Goal: Use online tool/utility: Utilize a website feature to perform a specific function

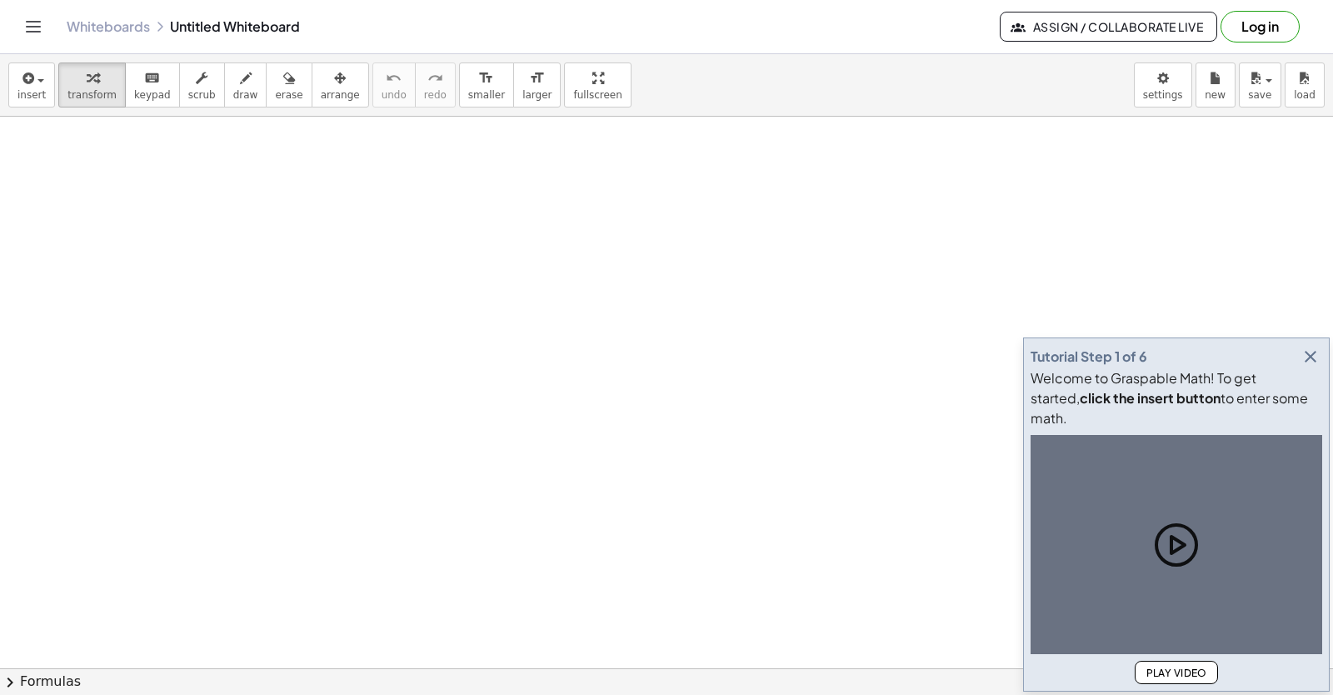
click at [1314, 367] on icon "button" at bounding box center [1310, 357] width 20 height 20
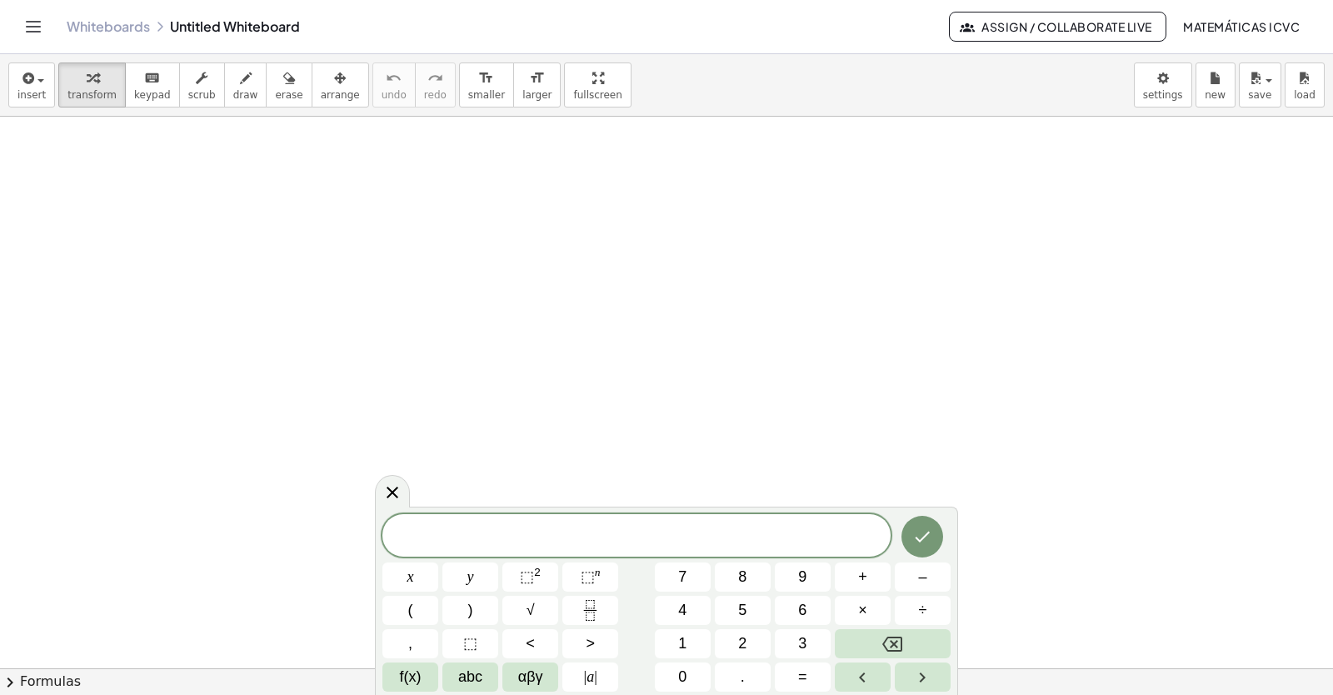
click at [502, 532] on span at bounding box center [636, 536] width 508 height 25
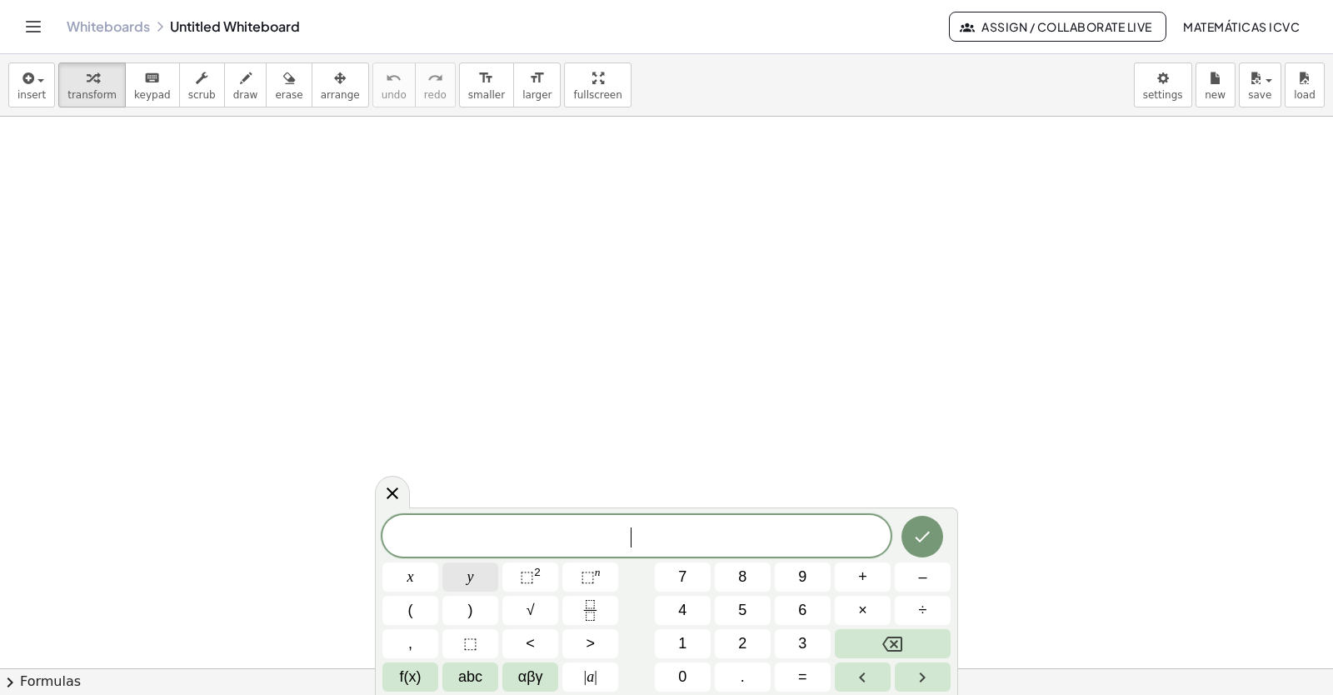
click at [472, 581] on span "y" at bounding box center [470, 577] width 7 height 22
click at [873, 574] on button "+" at bounding box center [863, 576] width 56 height 29
click at [744, 638] on span "2" at bounding box center [742, 643] width 8 height 22
click at [413, 578] on span "x" at bounding box center [410, 577] width 7 height 22
click at [813, 681] on button "=" at bounding box center [803, 676] width 56 height 29
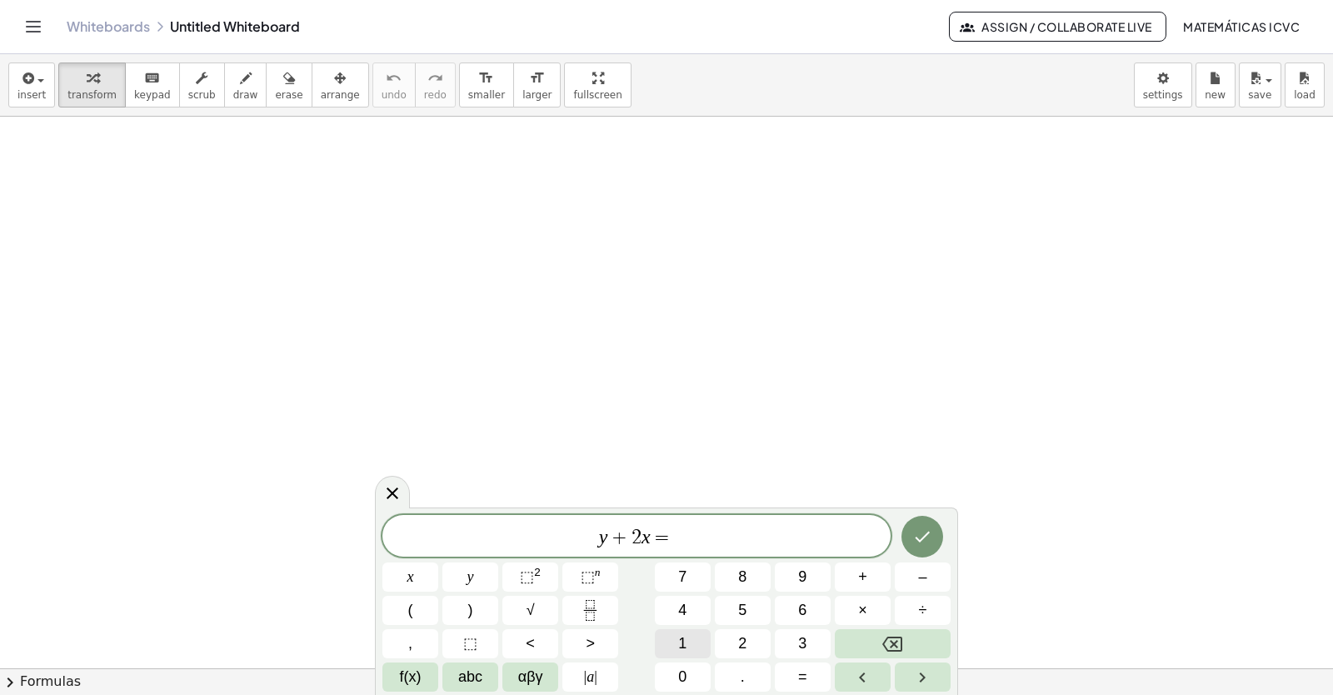
click at [689, 638] on button "1" at bounding box center [683, 643] width 56 height 29
click at [679, 671] on span "0" at bounding box center [682, 677] width 8 height 22
click at [706, 533] on span "y + 2 x = 1 0" at bounding box center [636, 537] width 508 height 23
click at [904, 646] on button "Backspace" at bounding box center [893, 643] width 116 height 29
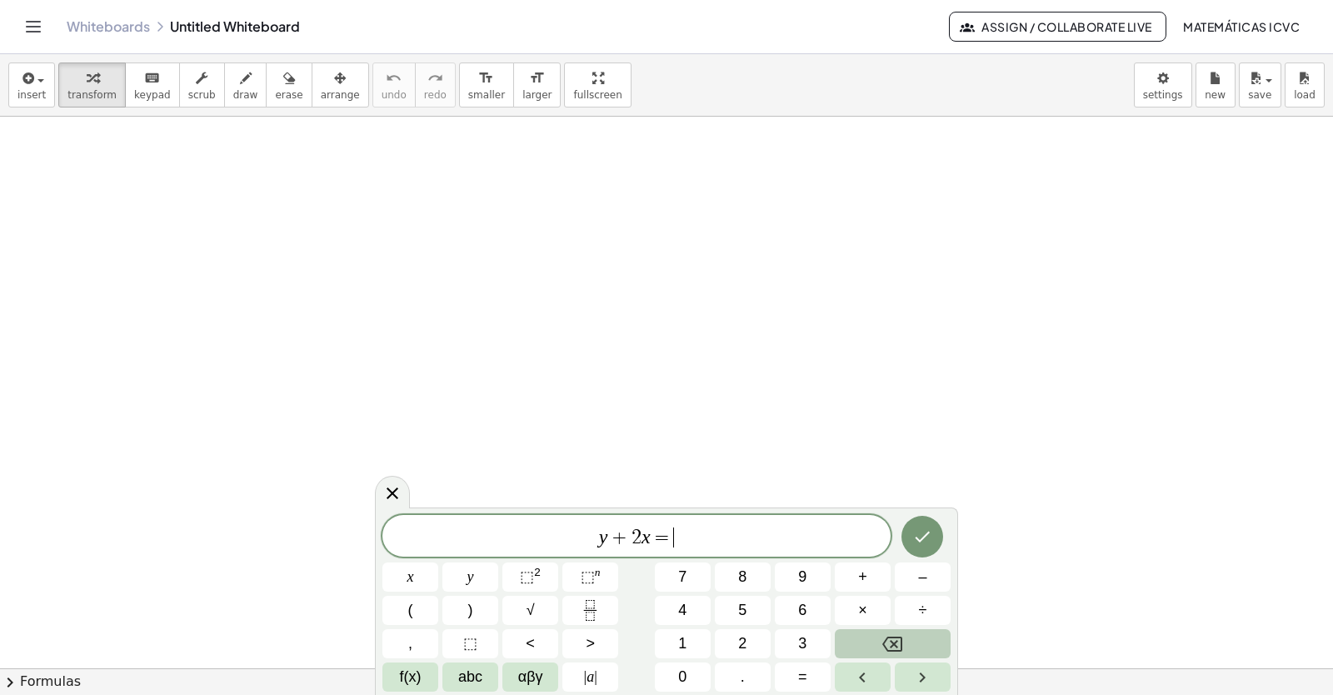
click at [904, 646] on button "Backspace" at bounding box center [893, 643] width 116 height 29
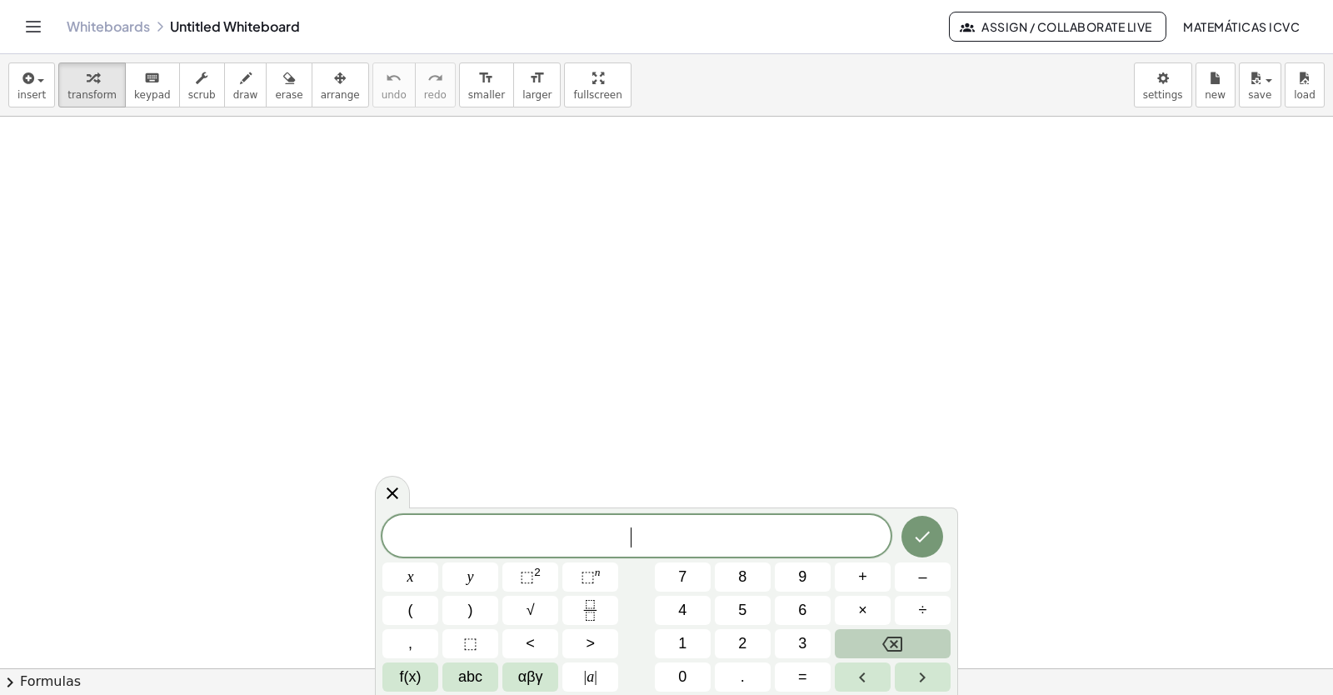
click at [904, 646] on button "Backspace" at bounding box center [893, 643] width 116 height 29
click at [467, 576] on span "y" at bounding box center [470, 577] width 7 height 22
click at [871, 571] on button "+" at bounding box center [863, 576] width 56 height 29
click at [746, 651] on span "2" at bounding box center [742, 643] width 8 height 22
click at [405, 571] on button "x" at bounding box center [410, 576] width 56 height 29
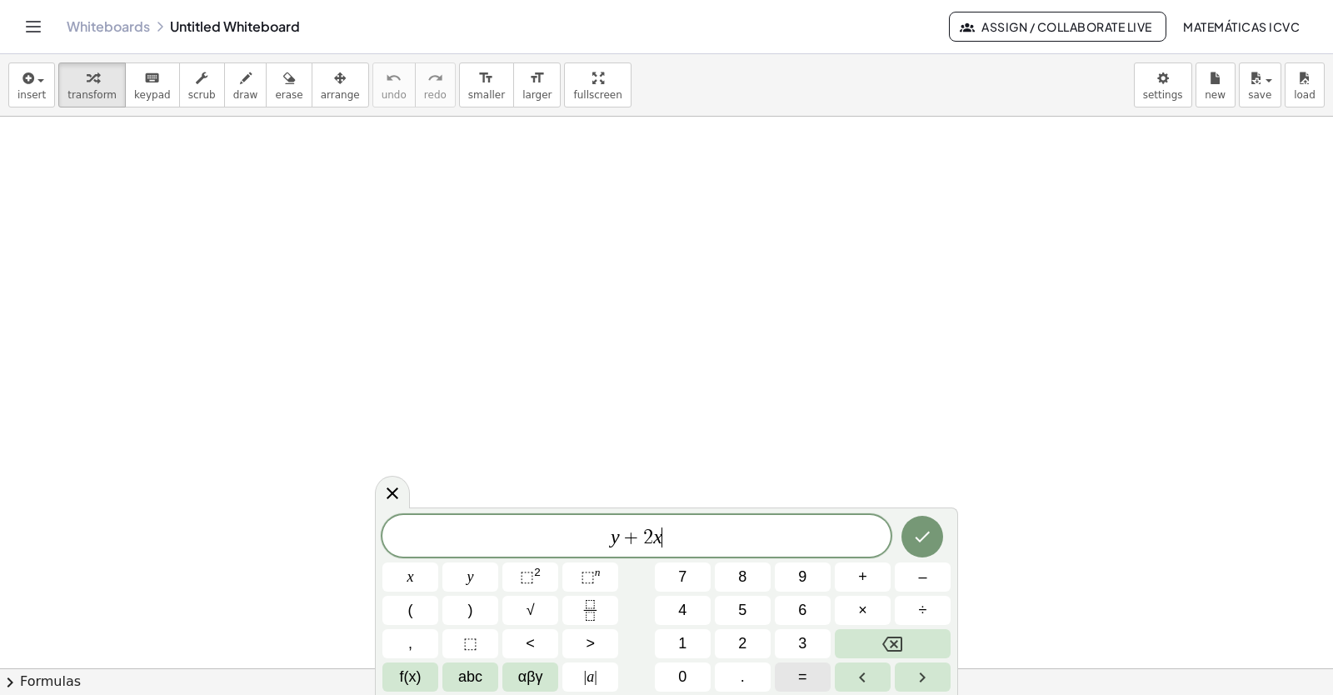
click at [803, 674] on span "=" at bounding box center [802, 677] width 9 height 22
click at [698, 646] on button "1" at bounding box center [683, 643] width 56 height 29
click at [689, 671] on button "0" at bounding box center [683, 676] width 56 height 29
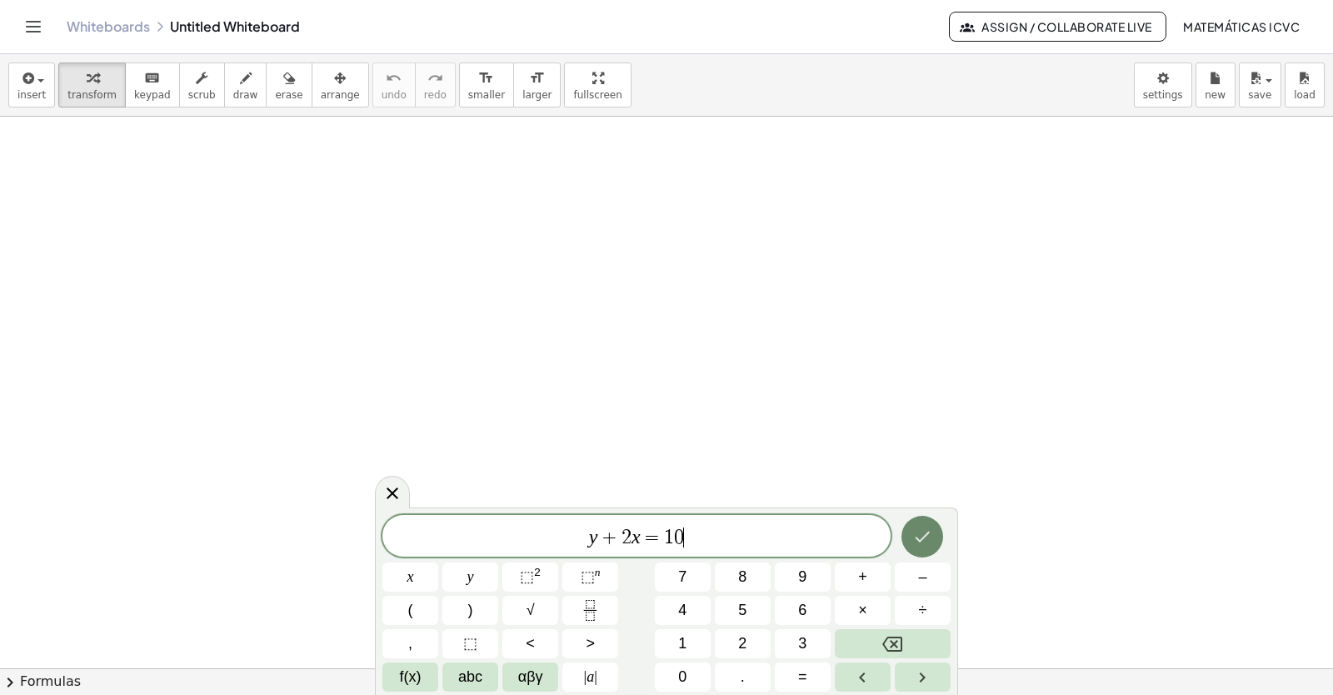
click at [919, 543] on icon "Done" at bounding box center [922, 537] width 20 height 20
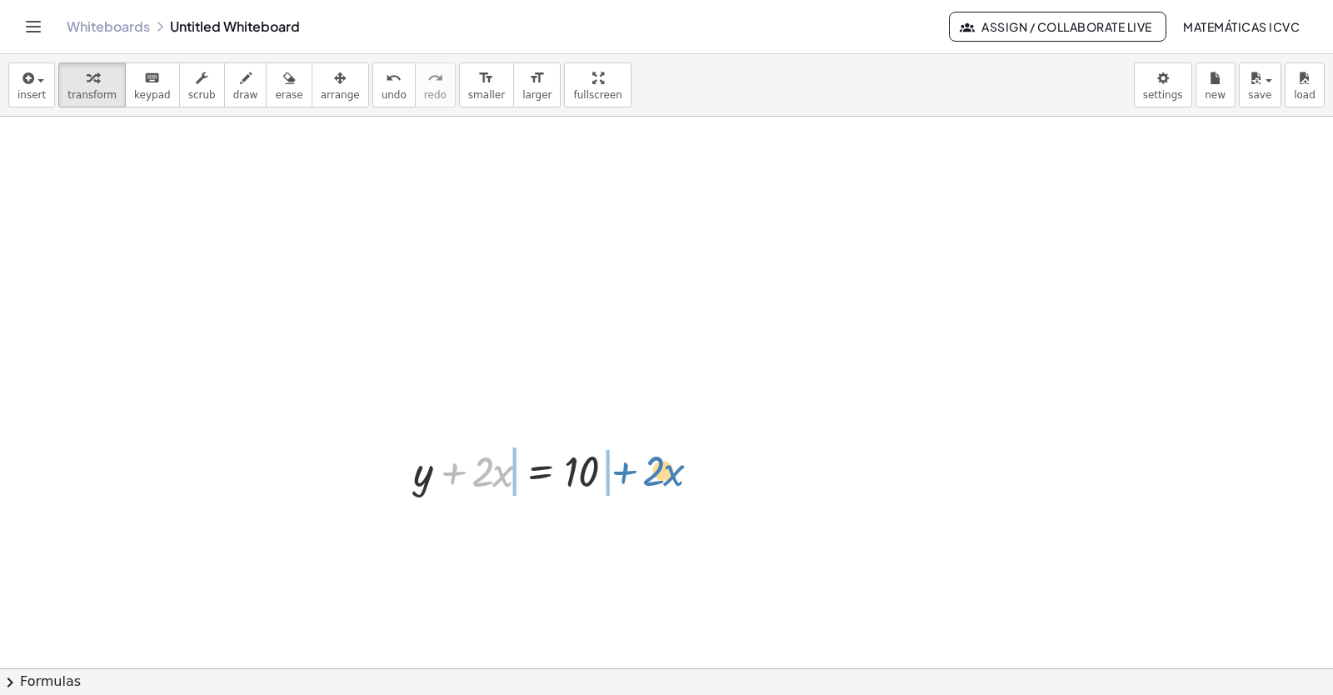
drag, startPoint x: 453, startPoint y: 473, endPoint x: 624, endPoint y: 472, distance: 170.8
click at [624, 472] on div at bounding box center [524, 470] width 238 height 57
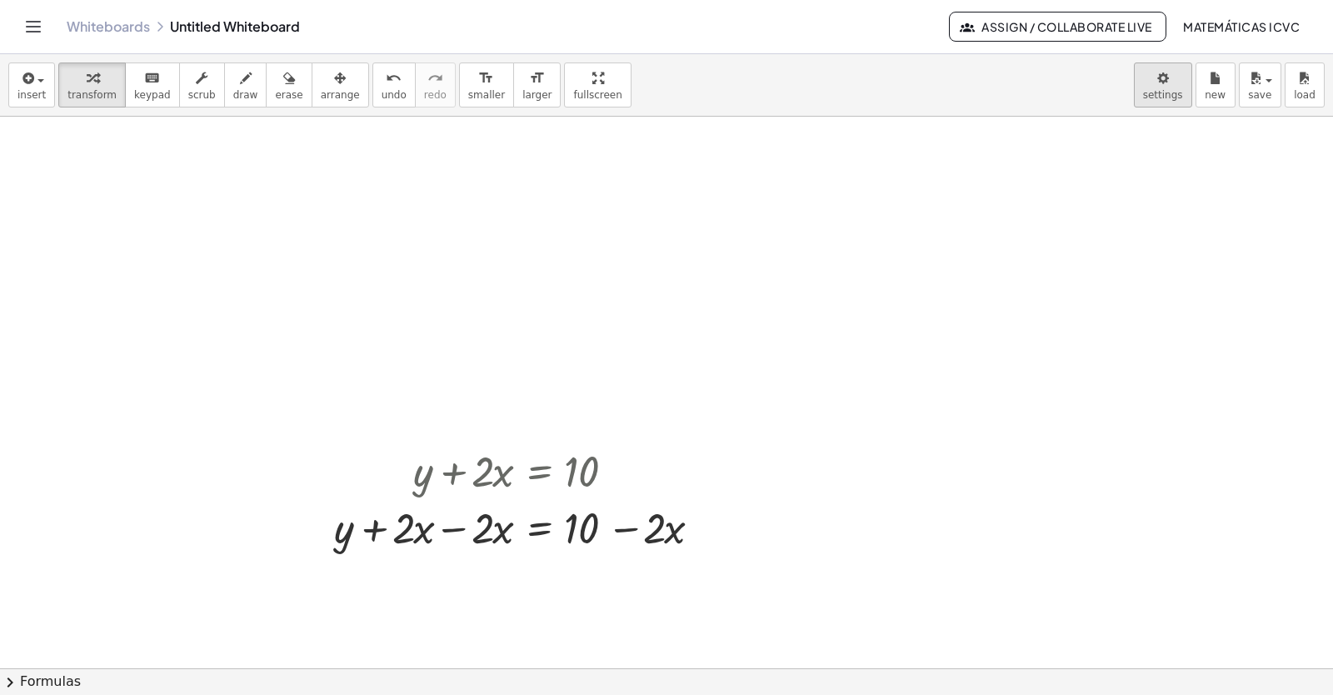
click at [1171, 80] on body "Graspable Math Activities Get Started Activity Bank Assigned Work Classes White…" at bounding box center [666, 347] width 1333 height 695
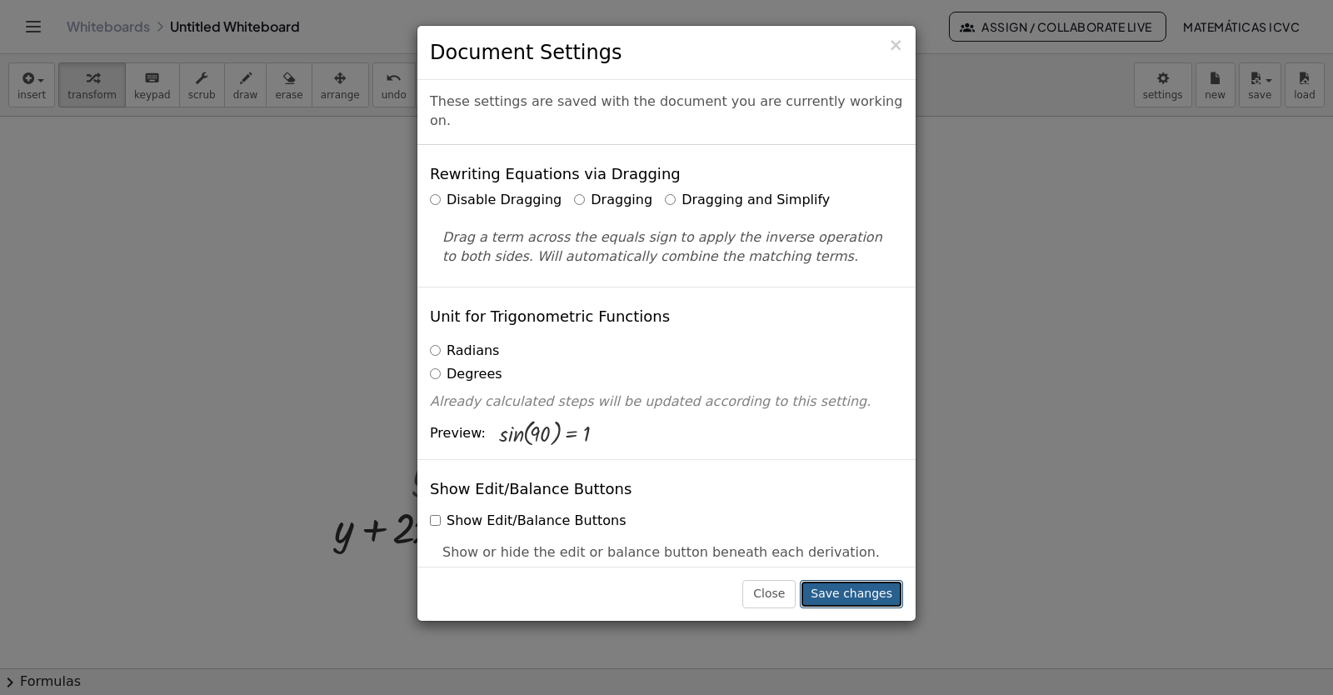
click at [871, 603] on button "Save changes" at bounding box center [851, 594] width 103 height 28
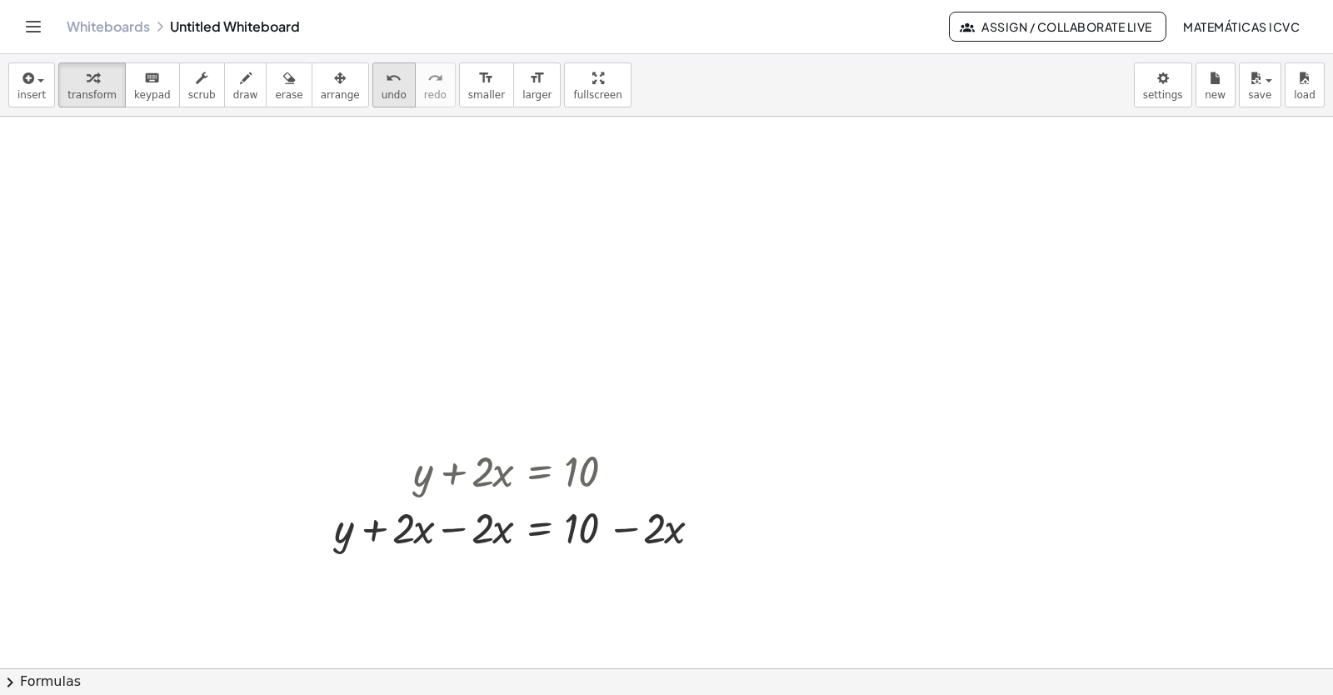
click at [386, 85] on icon "undo" at bounding box center [394, 78] width 16 height 20
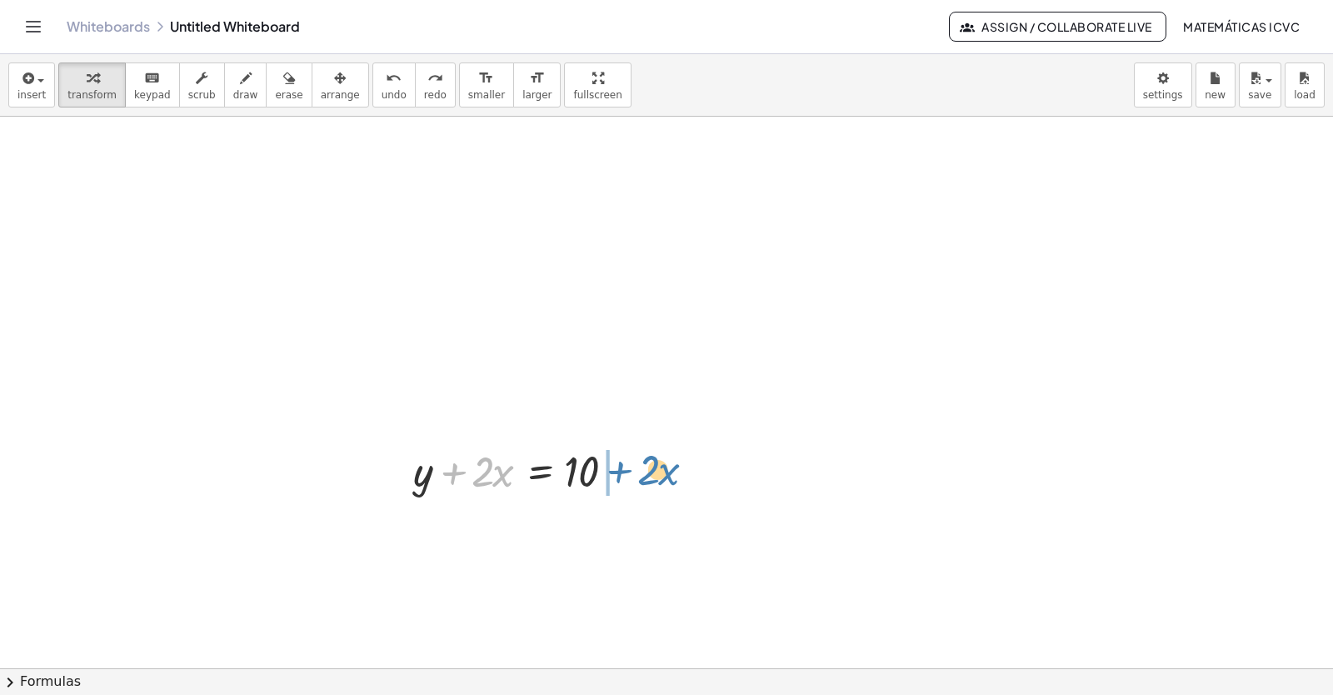
drag, startPoint x: 451, startPoint y: 468, endPoint x: 616, endPoint y: 467, distance: 165.0
click at [616, 467] on div at bounding box center [524, 470] width 238 height 57
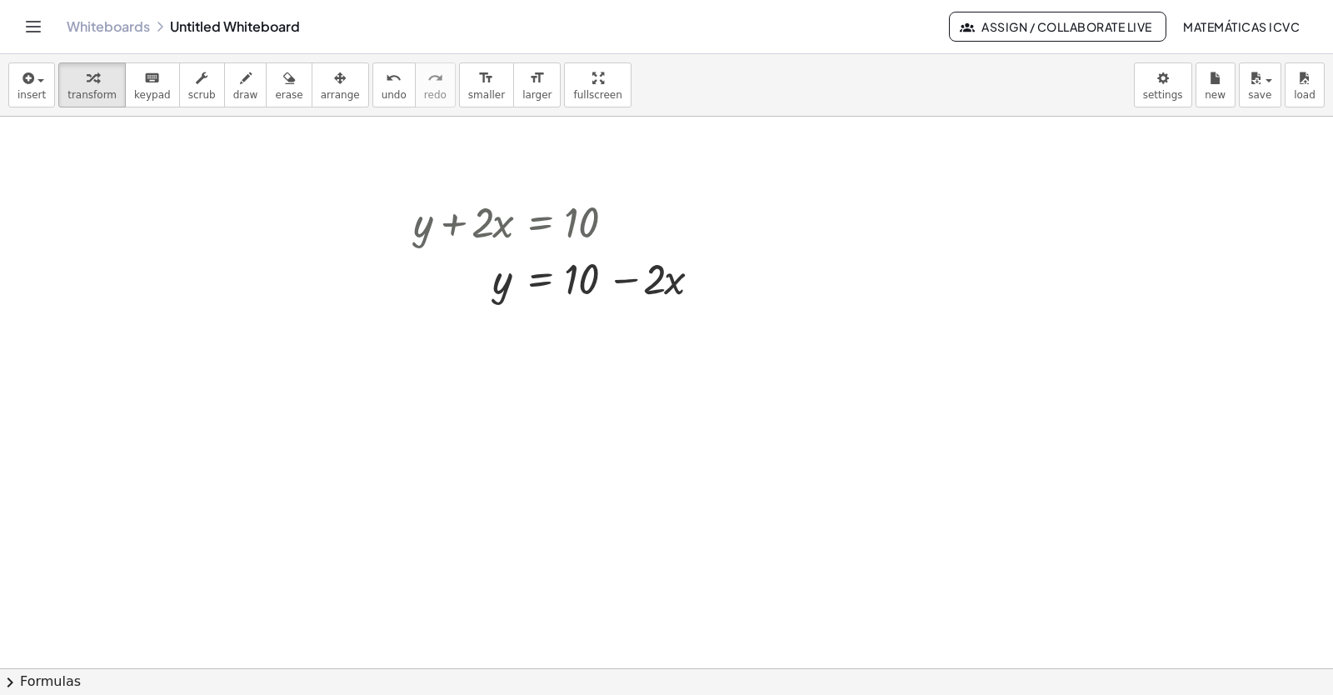
scroll to position [250, 0]
click at [382, 92] on span "undo" at bounding box center [394, 95] width 25 height 12
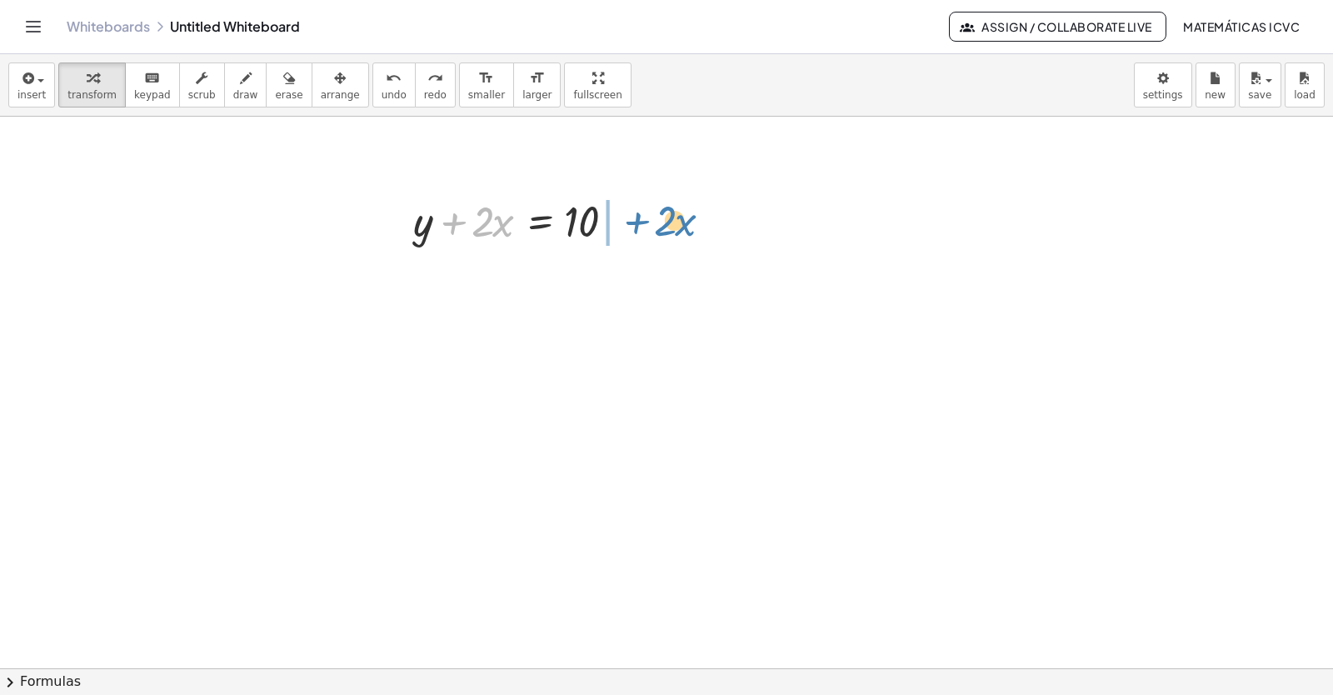
drag, startPoint x: 447, startPoint y: 221, endPoint x: 628, endPoint y: 220, distance: 181.6
click at [628, 220] on div at bounding box center [524, 220] width 238 height 57
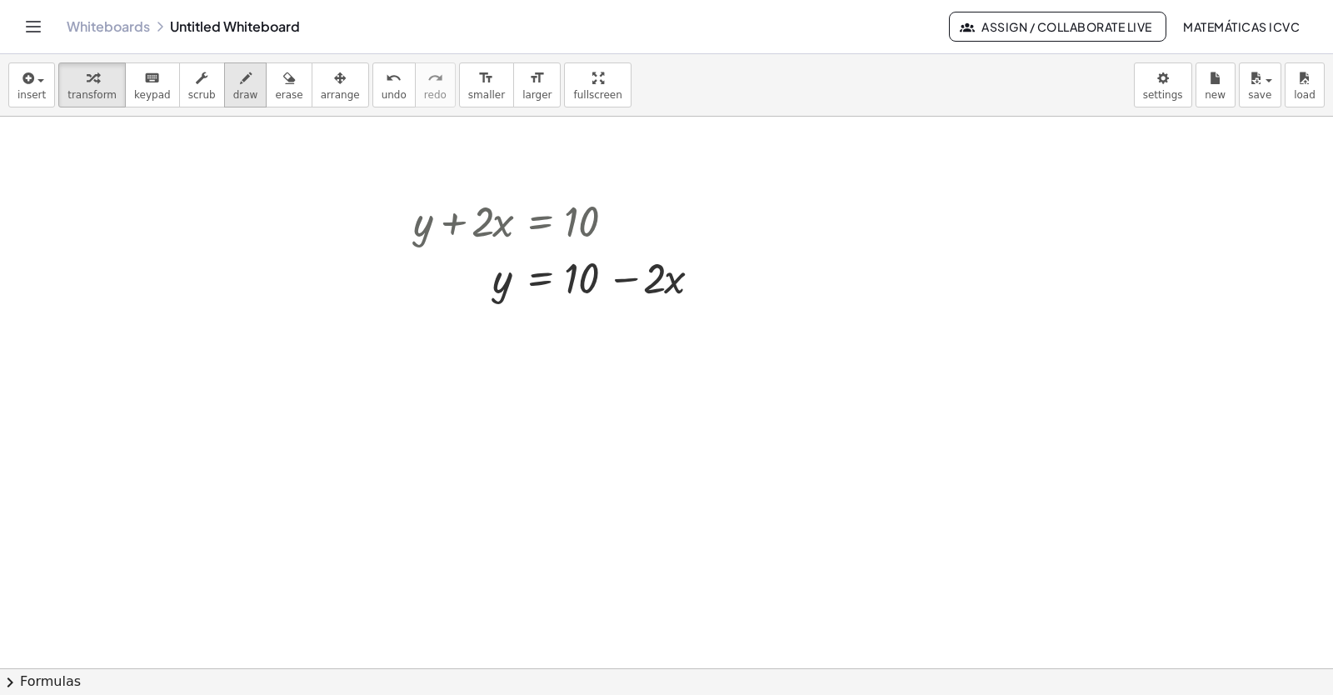
click at [233, 102] on button "draw" at bounding box center [245, 84] width 43 height 45
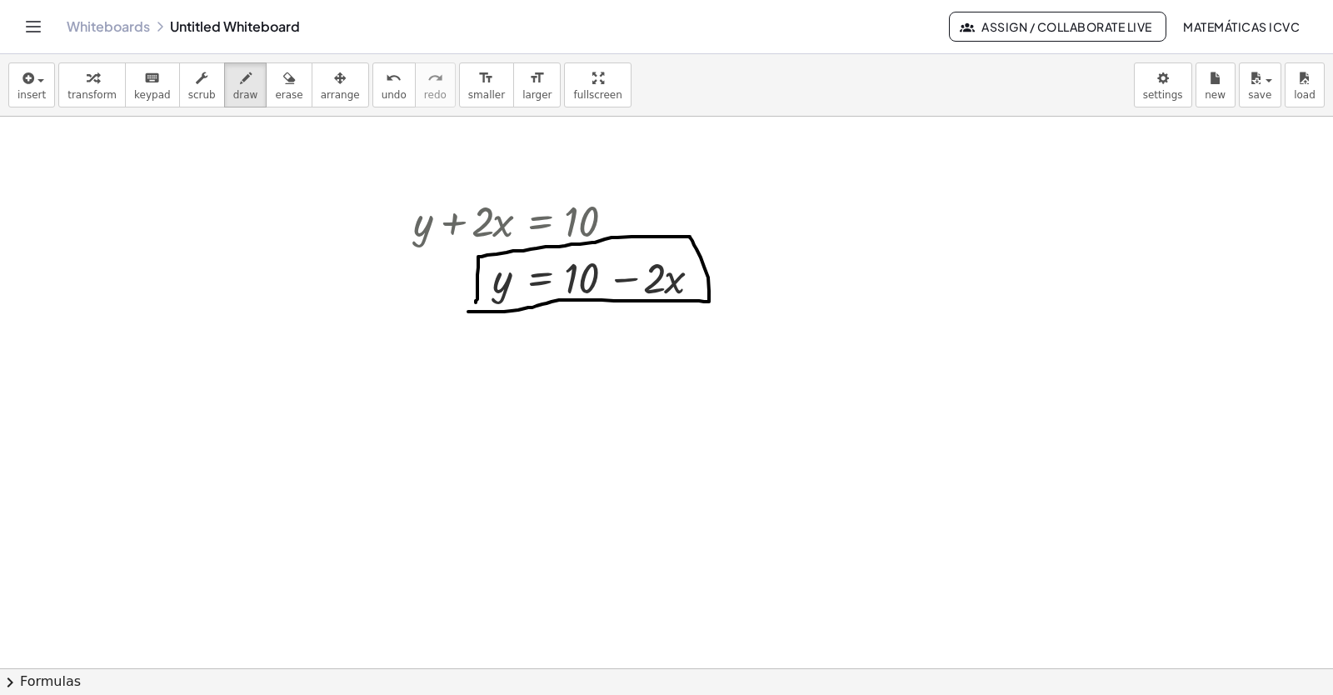
click at [476, 311] on div at bounding box center [666, 472] width 1333 height 1211
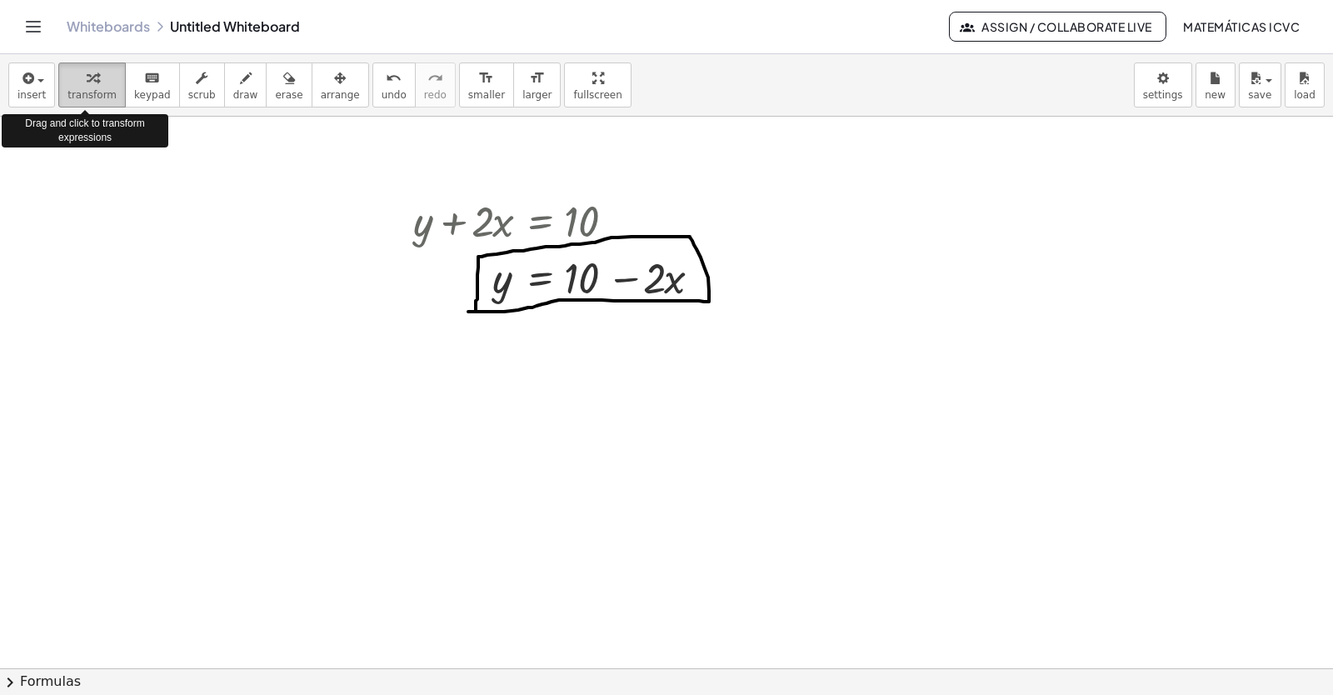
click at [90, 91] on span "transform" at bounding box center [91, 95] width 49 height 12
click at [826, 407] on div at bounding box center [666, 472] width 1333 height 1211
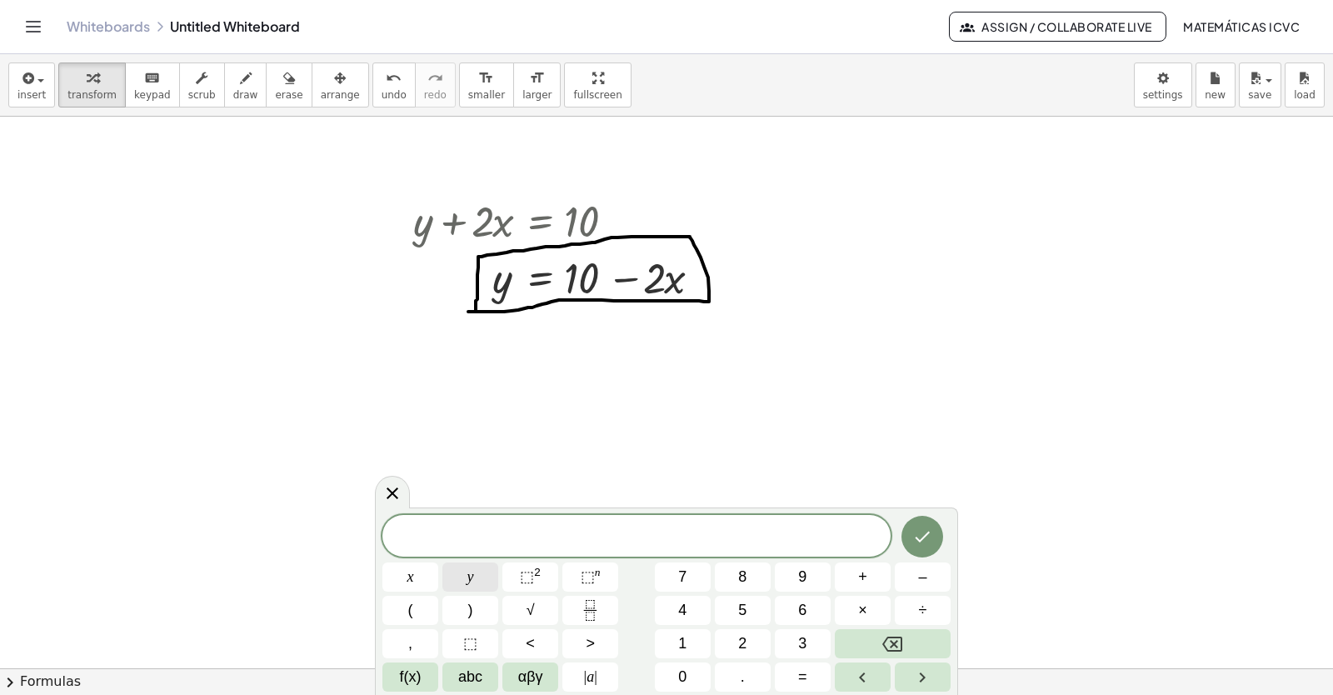
click at [471, 582] on span "y" at bounding box center [470, 577] width 7 height 22
click at [921, 576] on span "–" at bounding box center [922, 577] width 8 height 22
click at [757, 612] on button "5" at bounding box center [743, 610] width 56 height 29
click at [422, 582] on button "x" at bounding box center [410, 576] width 56 height 29
click at [814, 681] on button "=" at bounding box center [803, 676] width 56 height 29
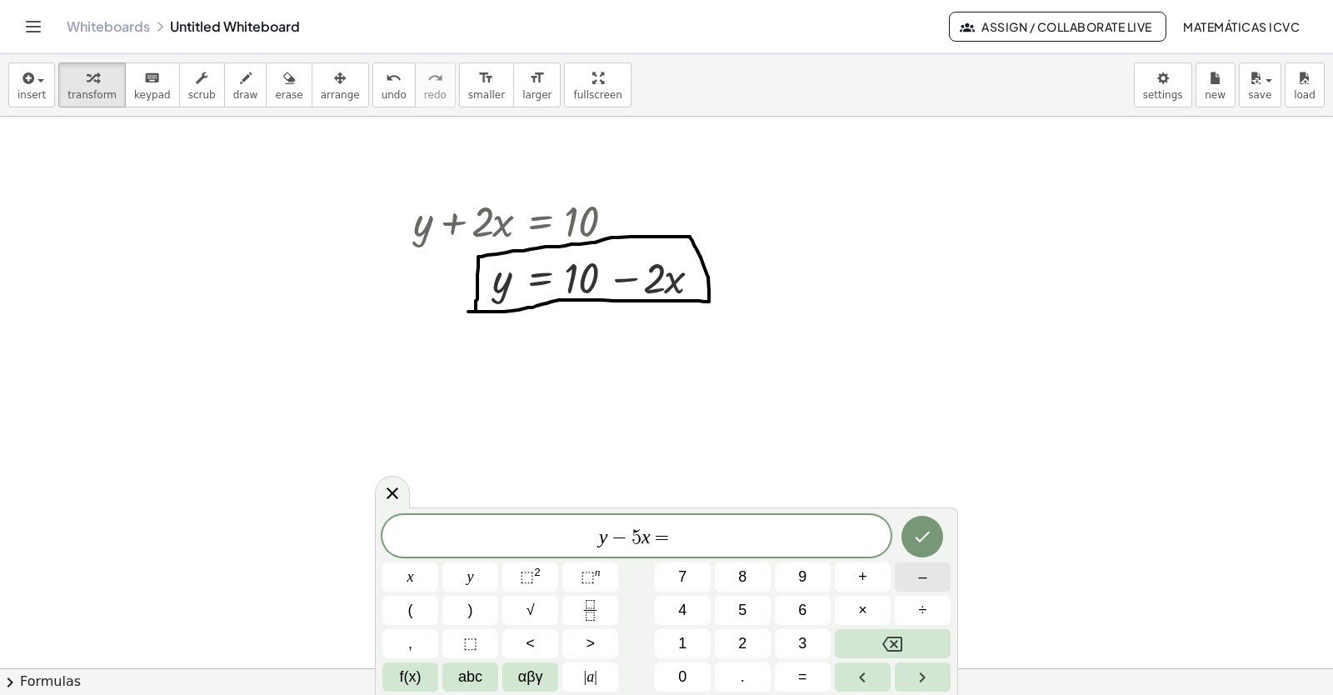
click at [938, 580] on button "–" at bounding box center [923, 576] width 56 height 29
click at [746, 645] on span "2" at bounding box center [742, 643] width 8 height 22
click at [921, 537] on icon "Done" at bounding box center [922, 537] width 20 height 20
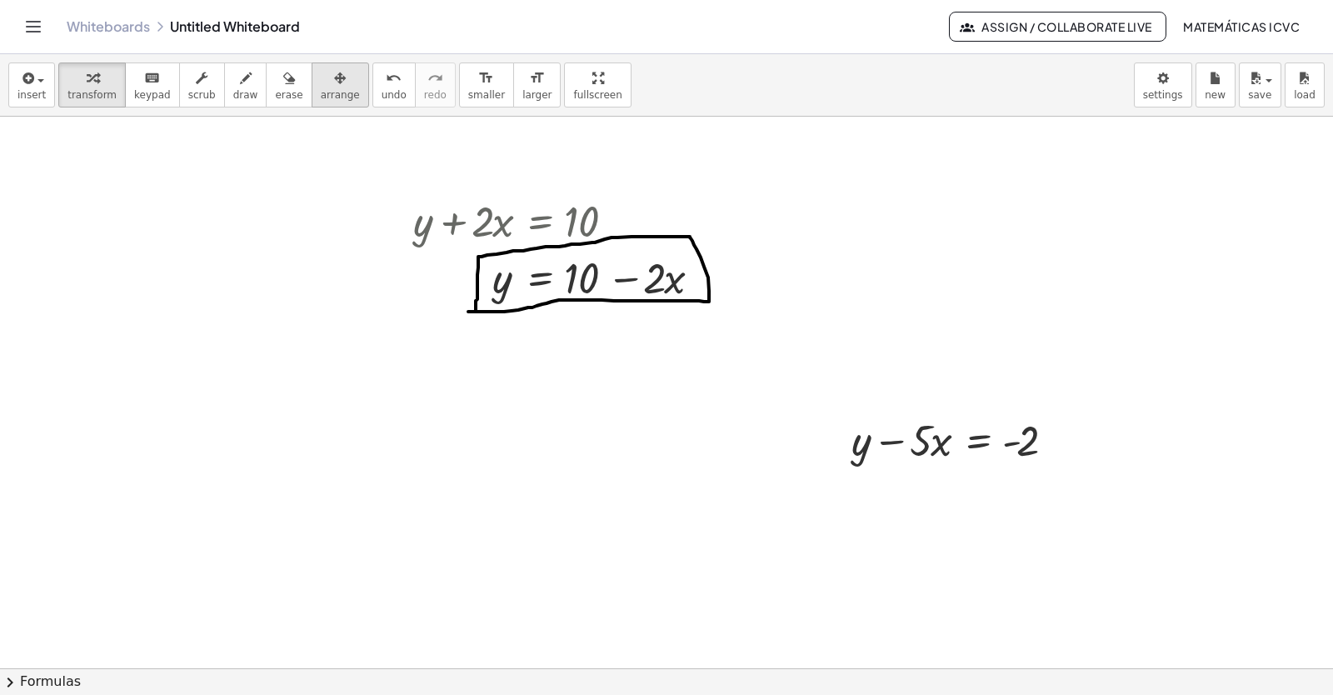
click at [334, 84] on icon "button" at bounding box center [340, 78] width 12 height 20
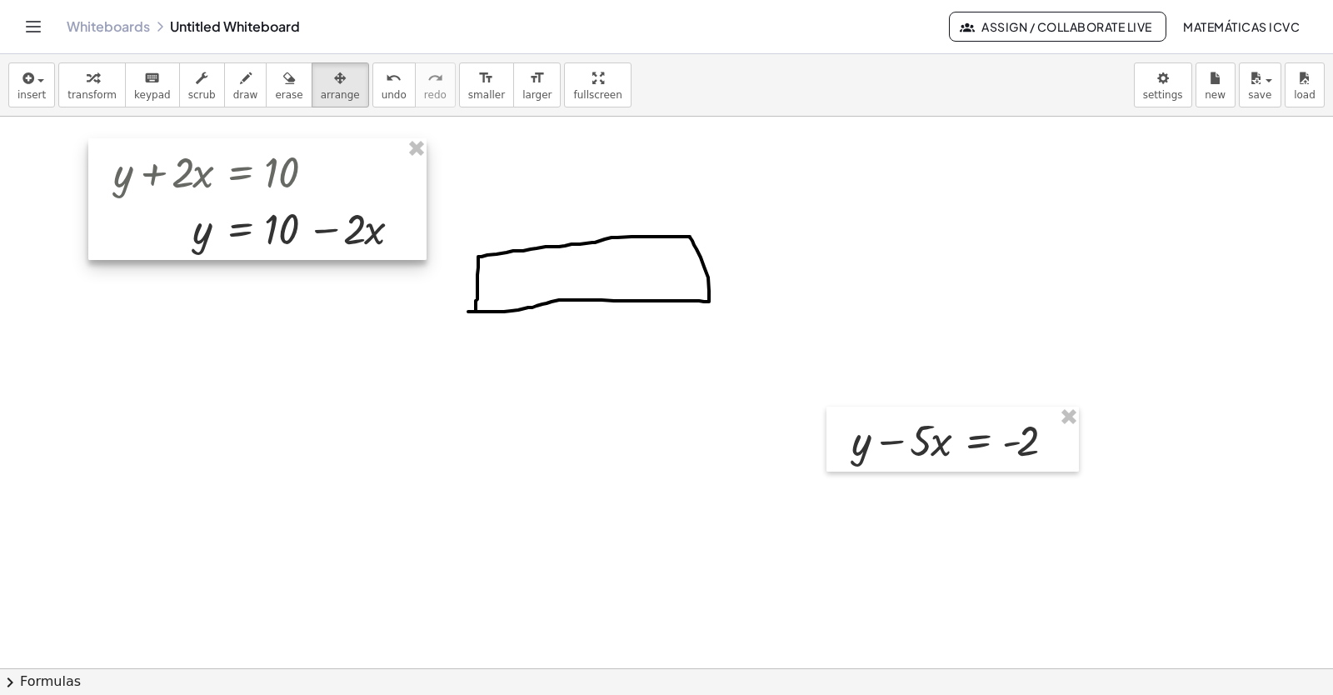
drag, startPoint x: 532, startPoint y: 242, endPoint x: 232, endPoint y: 192, distance: 303.9
click at [232, 192] on div at bounding box center [257, 199] width 338 height 122
click at [275, 91] on span "erase" at bounding box center [288, 95] width 27 height 12
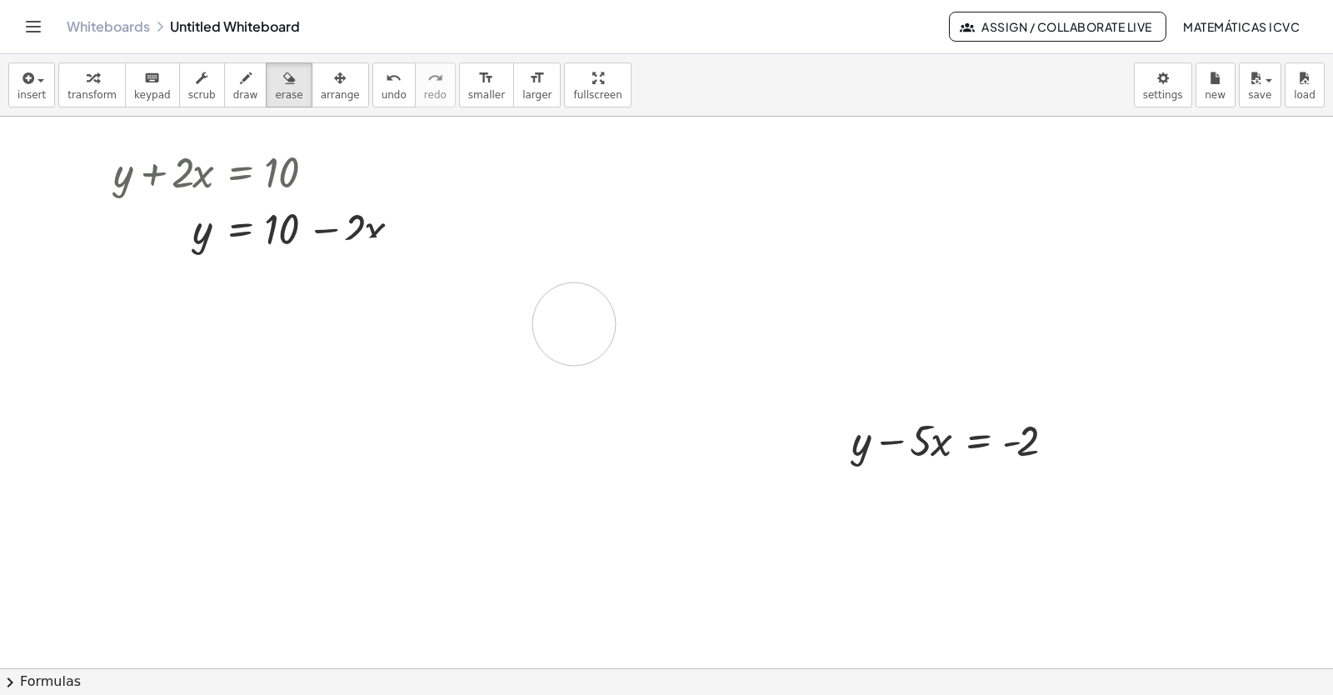
drag, startPoint x: 457, startPoint y: 251, endPoint x: 537, endPoint y: 408, distance: 176.6
click at [573, 317] on div at bounding box center [666, 472] width 1333 height 1211
click at [911, 443] on div at bounding box center [666, 472] width 1333 height 1211
click at [321, 89] on span "arrange" at bounding box center [340, 95] width 39 height 12
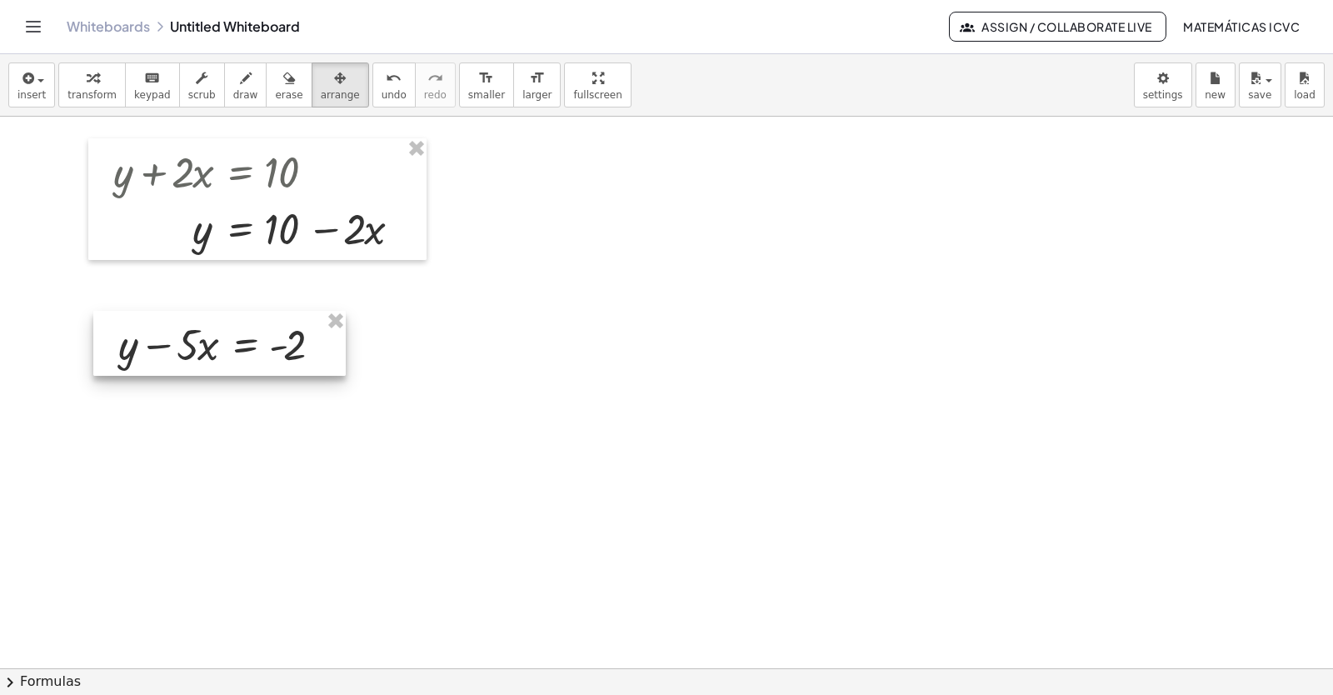
drag, startPoint x: 919, startPoint y: 452, endPoint x: 185, endPoint y: 352, distance: 740.6
click at [185, 352] on div at bounding box center [219, 343] width 252 height 65
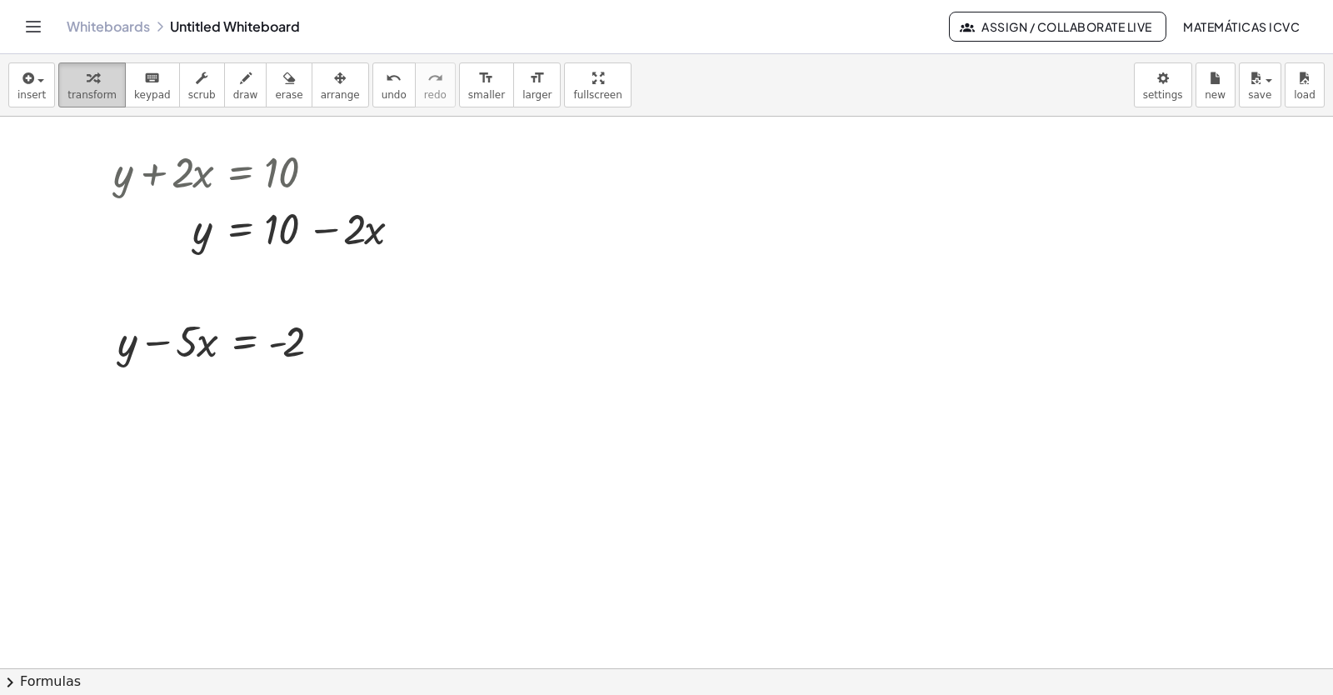
click at [78, 100] on span "transform" at bounding box center [91, 95] width 49 height 12
drag, startPoint x: 166, startPoint y: 343, endPoint x: 547, endPoint y: 534, distance: 426.6
click at [352, 345] on div "+ y + · 2 · x = 10 y · 2 · x = 10 + − − · 5 · x + y − · 5 · x = - 2" at bounding box center [666, 472] width 1333 height 1211
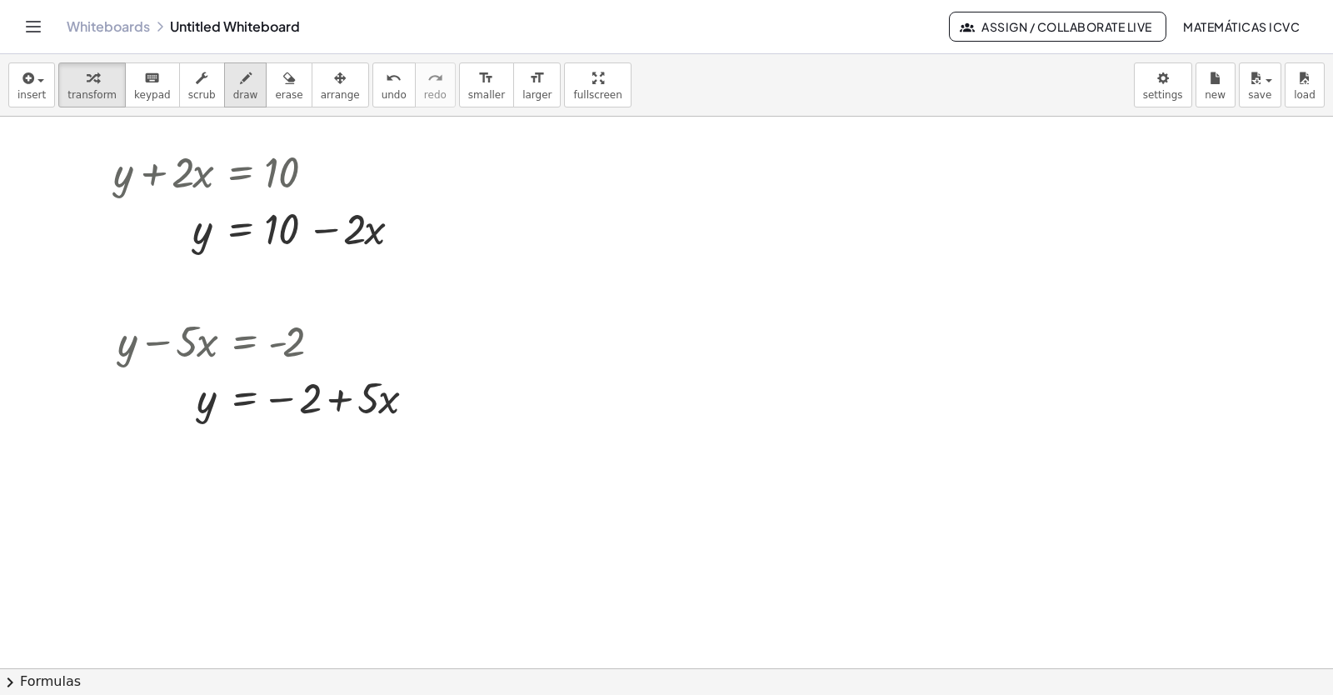
click at [233, 96] on span "draw" at bounding box center [245, 95] width 25 height 12
drag, startPoint x: 193, startPoint y: 437, endPoint x: 417, endPoint y: 426, distance: 223.5
click at [417, 426] on div at bounding box center [666, 472] width 1333 height 1211
drag, startPoint x: 197, startPoint y: 380, endPoint x: 191, endPoint y: 422, distance: 42.1
click at [191, 422] on div at bounding box center [666, 472] width 1333 height 1211
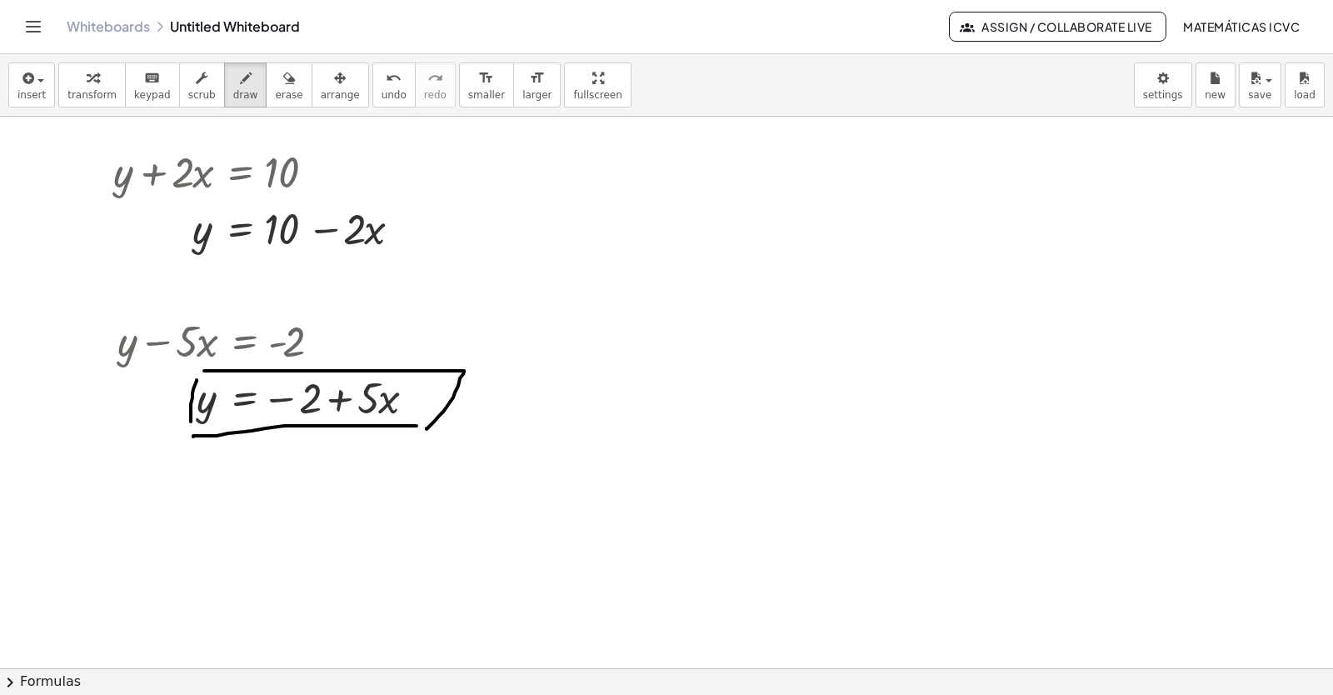
drag, startPoint x: 304, startPoint y: 371, endPoint x: 410, endPoint y: 433, distance: 122.9
click at [413, 435] on div at bounding box center [666, 472] width 1333 height 1211
click at [844, 422] on div at bounding box center [666, 472] width 1333 height 1211
click at [92, 83] on div "button" at bounding box center [91, 77] width 49 height 20
click at [866, 347] on div at bounding box center [666, 472] width 1333 height 1211
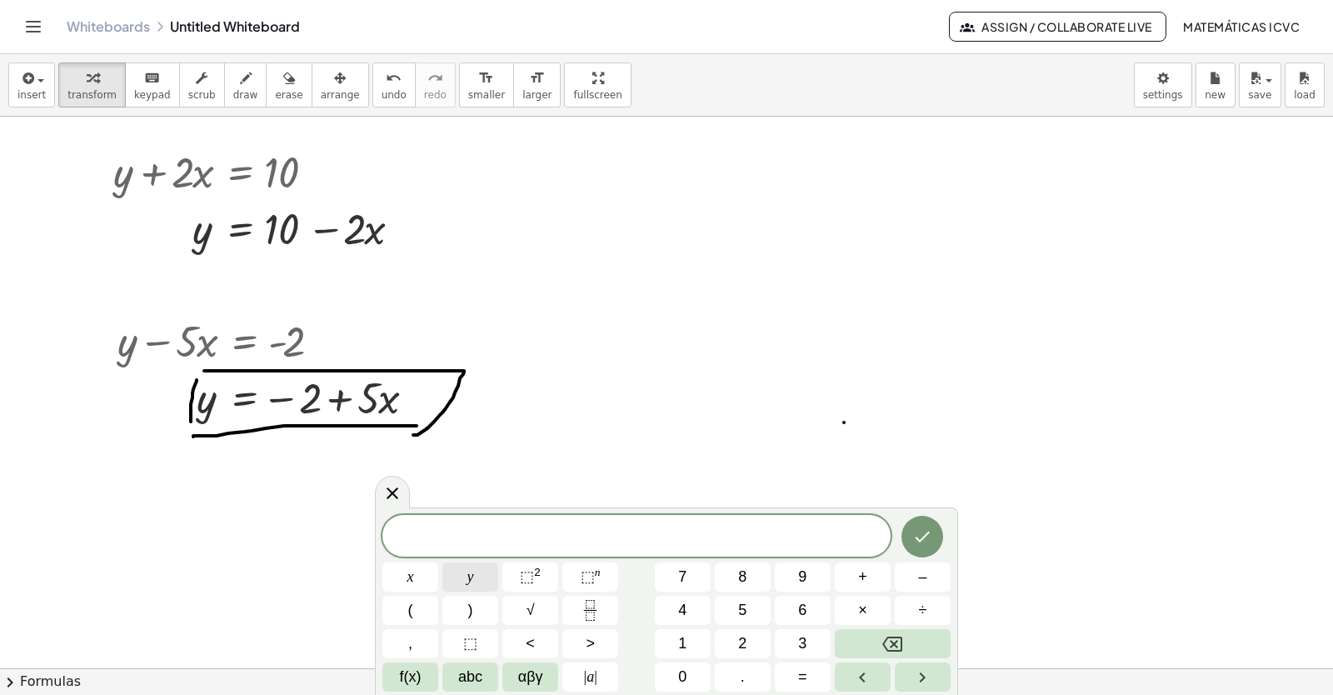
click at [465, 582] on button "y" at bounding box center [470, 576] width 56 height 29
click at [884, 582] on button "+" at bounding box center [863, 576] width 56 height 29
click at [820, 638] on button "3" at bounding box center [803, 643] width 56 height 29
click at [426, 580] on button "x" at bounding box center [410, 576] width 56 height 29
click at [803, 681] on span "=" at bounding box center [802, 677] width 9 height 22
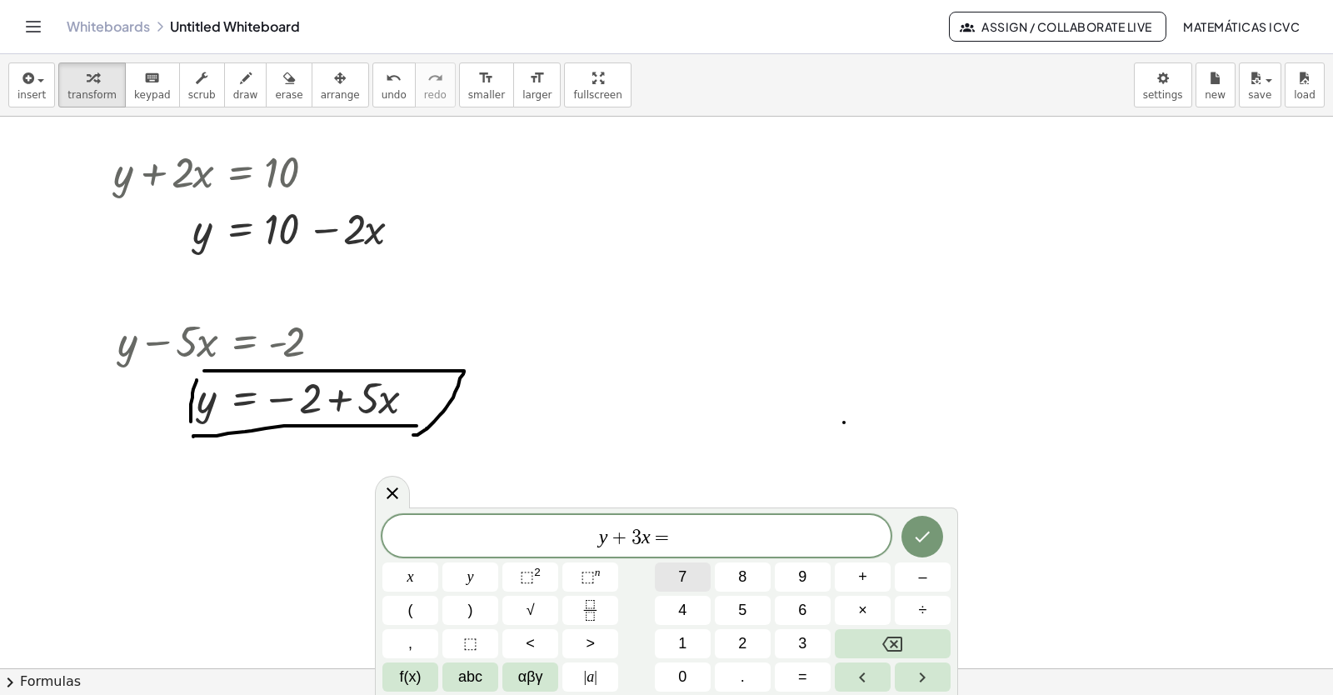
click at [688, 573] on button "7" at bounding box center [683, 576] width 56 height 29
click at [921, 546] on icon "Done" at bounding box center [922, 537] width 20 height 20
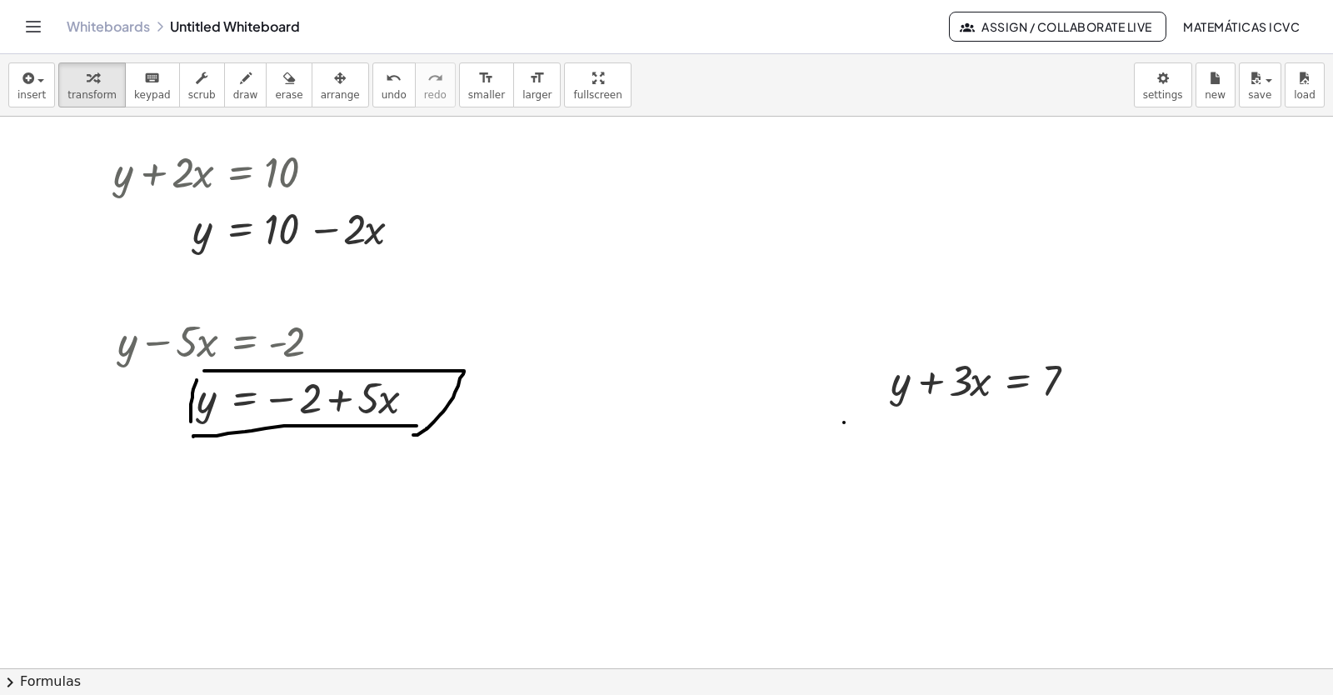
click at [334, 82] on icon "button" at bounding box center [340, 78] width 12 height 20
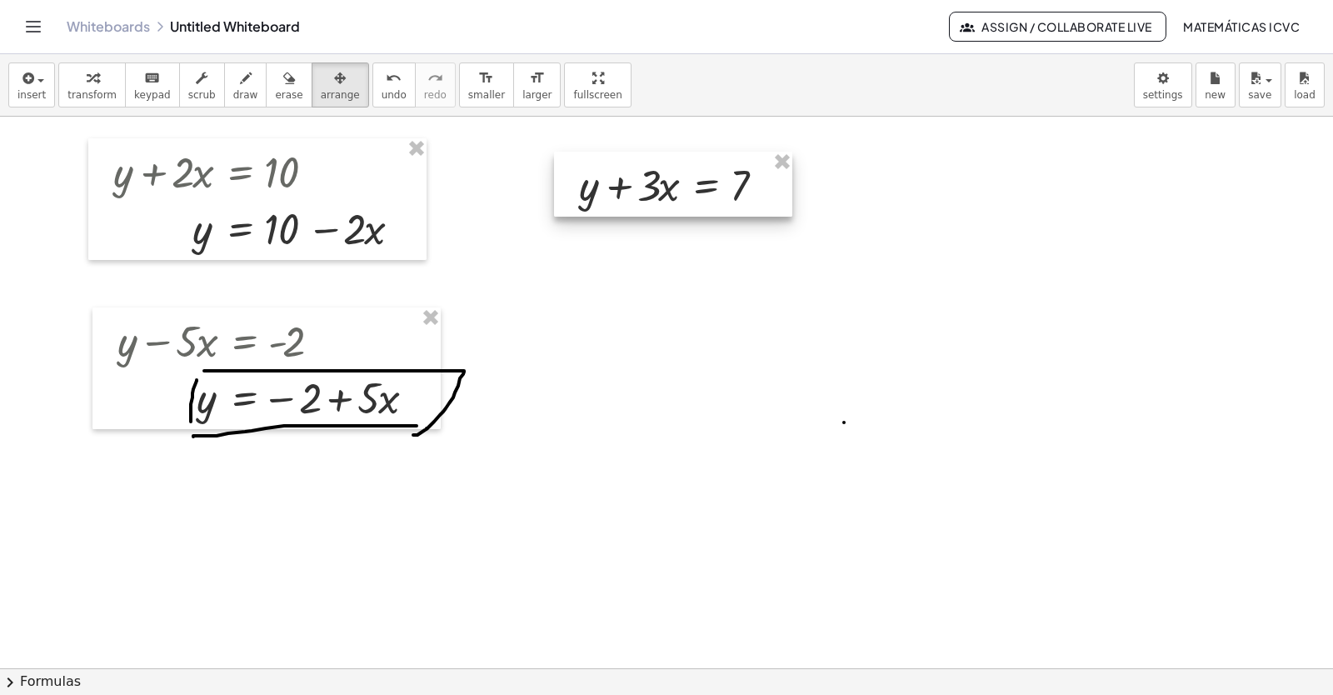
drag, startPoint x: 942, startPoint y: 378, endPoint x: 630, endPoint y: 183, distance: 368.3
click at [630, 183] on div at bounding box center [673, 184] width 238 height 65
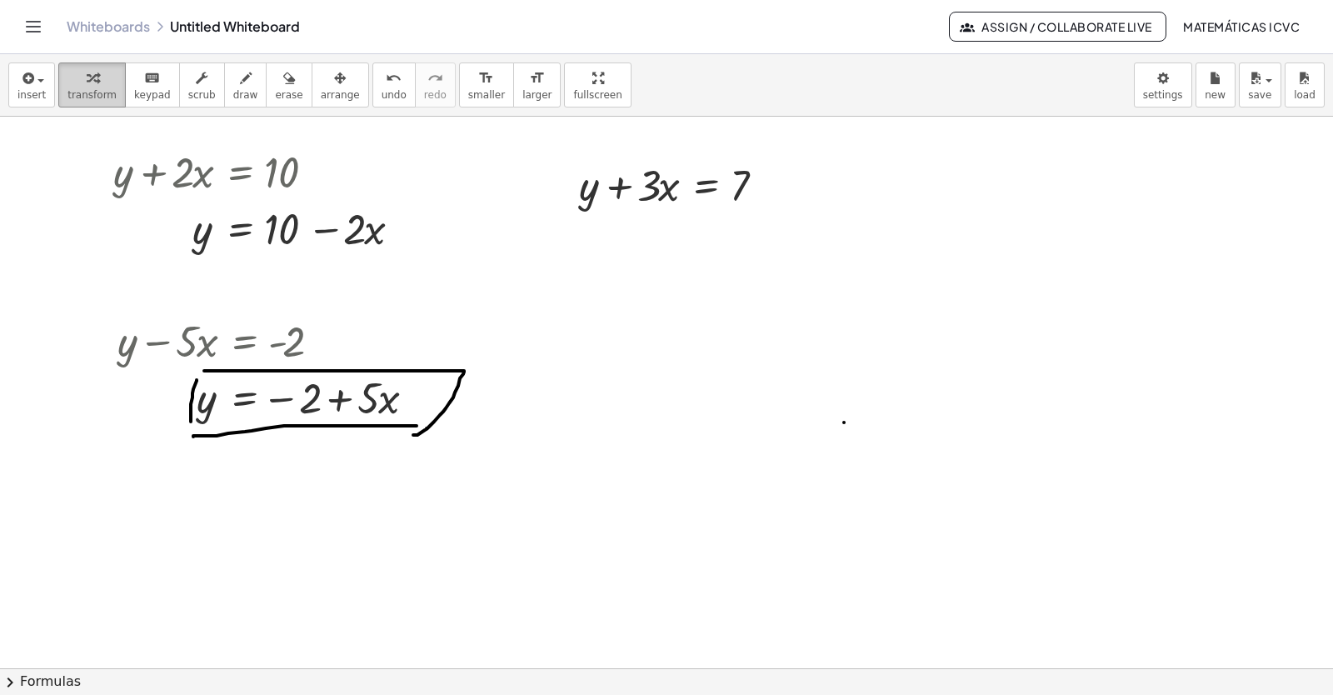
click at [77, 96] on span "transform" at bounding box center [91, 95] width 49 height 12
drag, startPoint x: 625, startPoint y: 187, endPoint x: 803, endPoint y: 187, distance: 178.3
click at [803, 187] on div "+ y + · 2 · x = 10 y · 2 · x = 10 + − + y − · 5 · x = - 2 y · 5 · x = − 2 + + ·…" at bounding box center [666, 472] width 1333 height 1211
drag, startPoint x: 622, startPoint y: 187, endPoint x: 770, endPoint y: 181, distance: 148.4
click at [770, 181] on div at bounding box center [679, 184] width 217 height 57
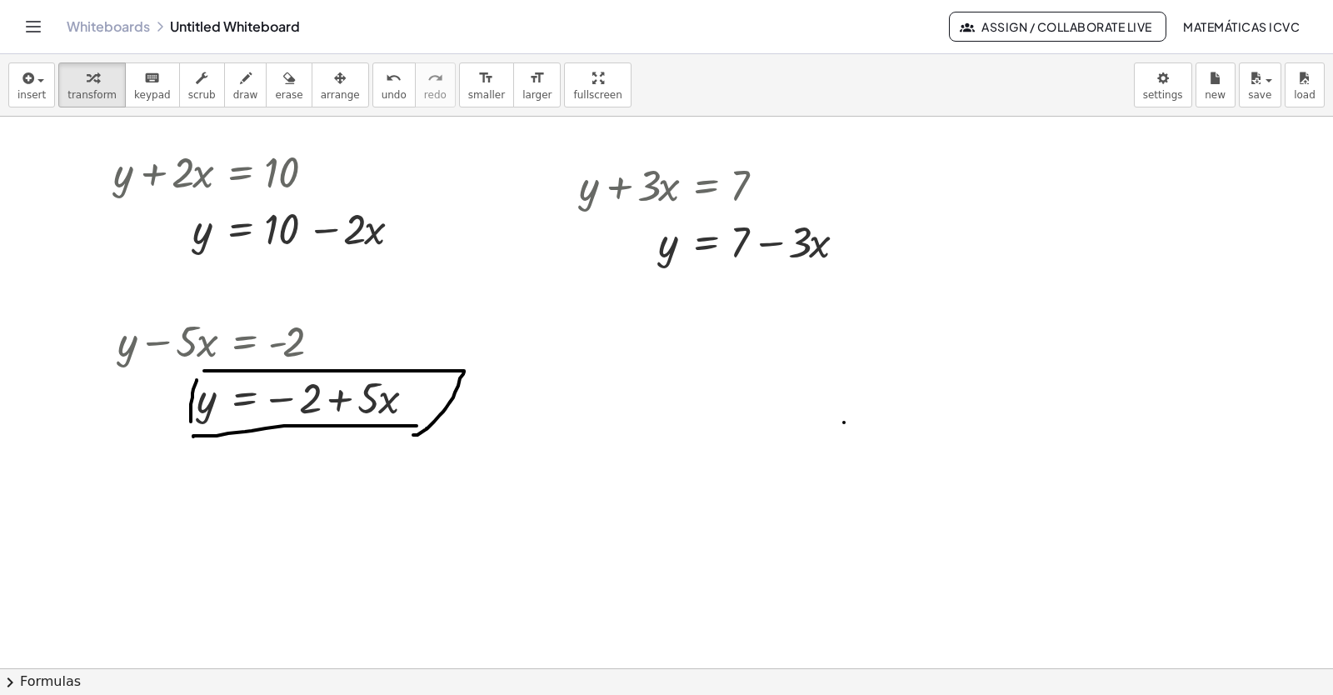
drag, startPoint x: 753, startPoint y: 383, endPoint x: 633, endPoint y: 653, distance: 295.4
click at [753, 382] on div at bounding box center [666, 472] width 1333 height 1211
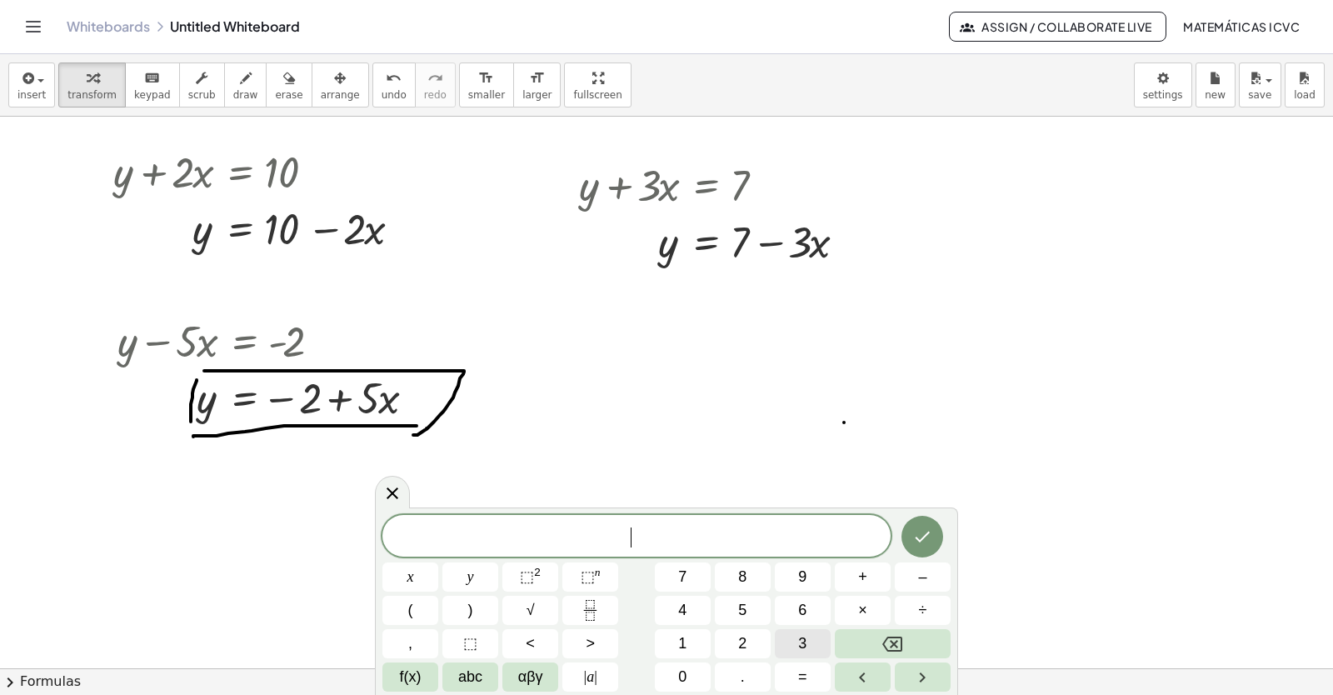
click at [814, 642] on button "3" at bounding box center [803, 643] width 56 height 29
click at [489, 576] on button "y" at bounding box center [470, 576] width 56 height 29
click at [861, 575] on span "+" at bounding box center [862, 577] width 9 height 22
click at [691, 647] on button "1" at bounding box center [683, 643] width 56 height 29
click at [746, 645] on button "2" at bounding box center [743, 643] width 56 height 29
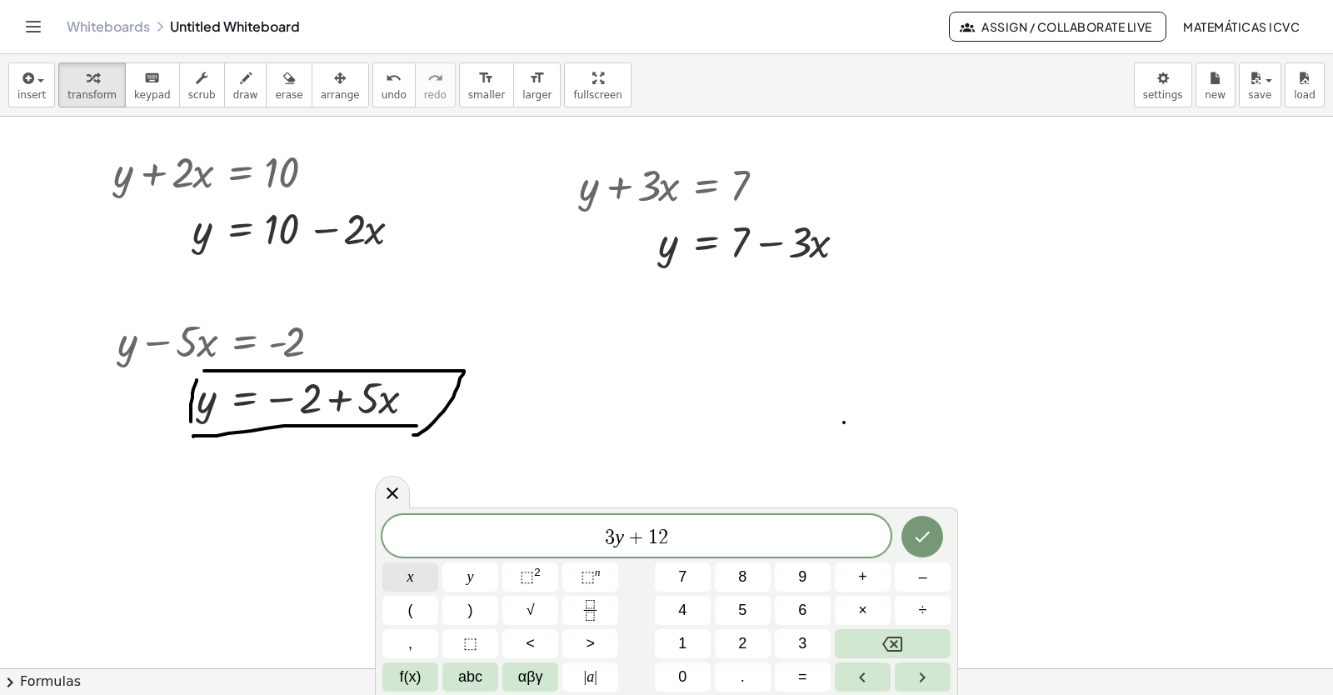
click at [417, 579] on button "x" at bounding box center [410, 576] width 56 height 29
click at [802, 681] on span "=" at bounding box center [802, 677] width 9 height 22
click at [683, 638] on span "1" at bounding box center [682, 643] width 8 height 22
click at [677, 671] on button "0" at bounding box center [683, 676] width 56 height 29
click at [914, 534] on icon "Done" at bounding box center [922, 537] width 20 height 20
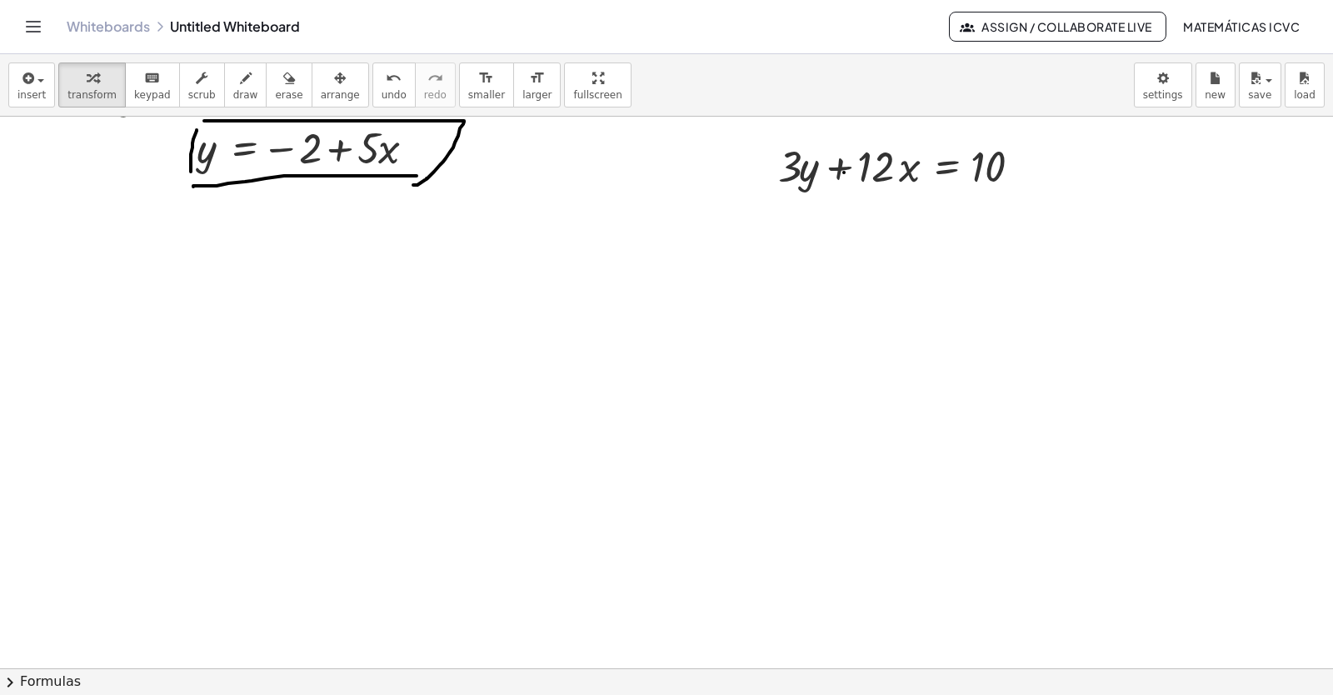
scroll to position [417, 0]
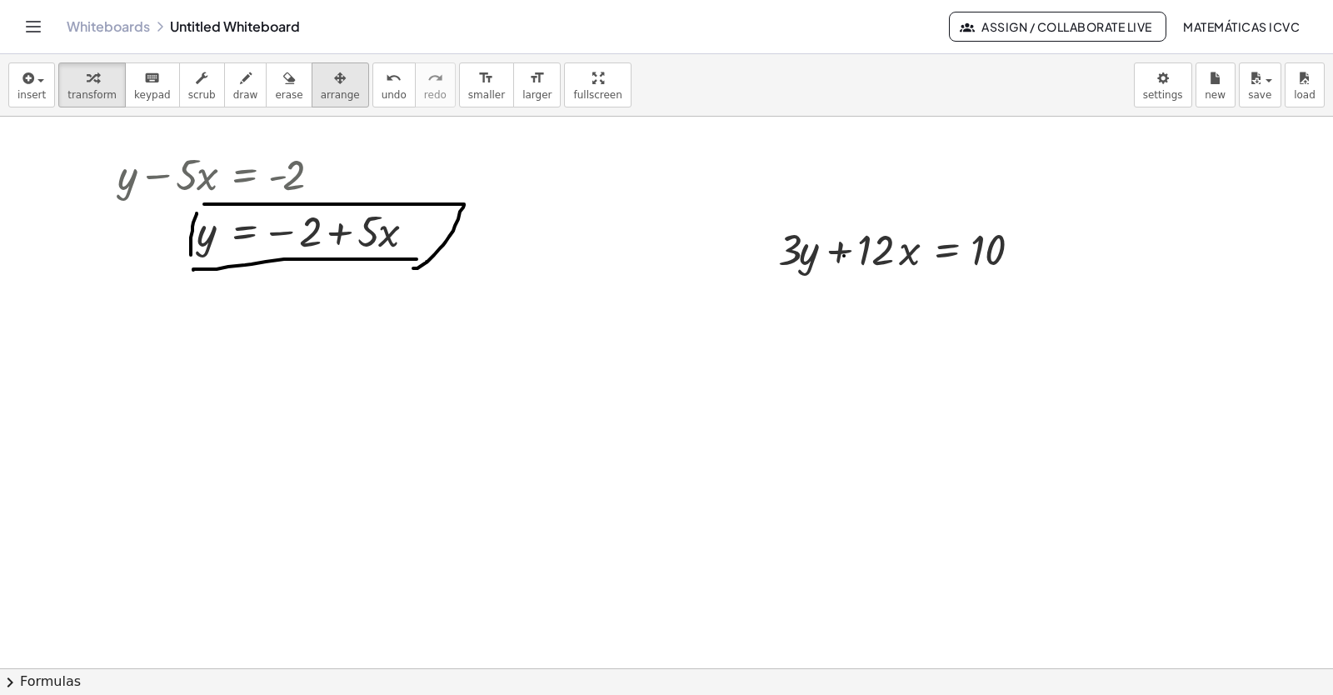
click at [321, 96] on span "arrange" at bounding box center [340, 95] width 39 height 12
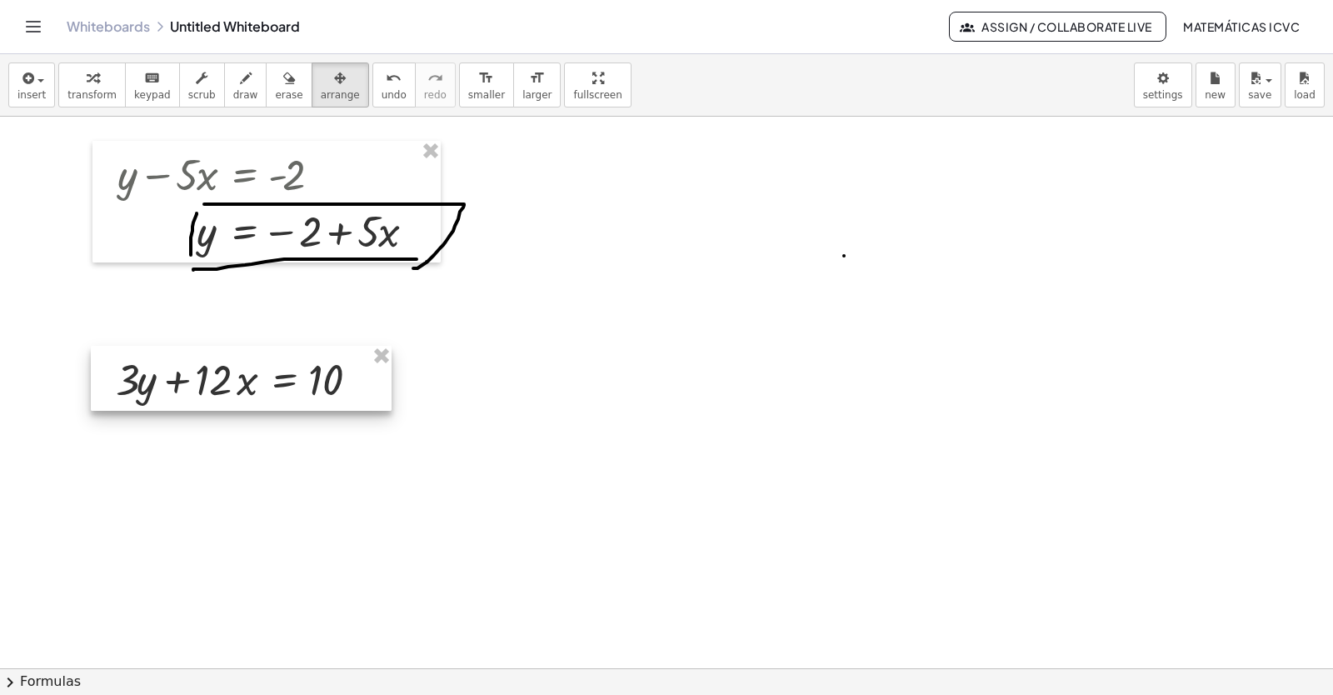
drag, startPoint x: 814, startPoint y: 257, endPoint x: 151, endPoint y: 387, distance: 675.8
click at [151, 387] on div at bounding box center [241, 378] width 301 height 65
click at [72, 85] on div "button" at bounding box center [91, 77] width 49 height 20
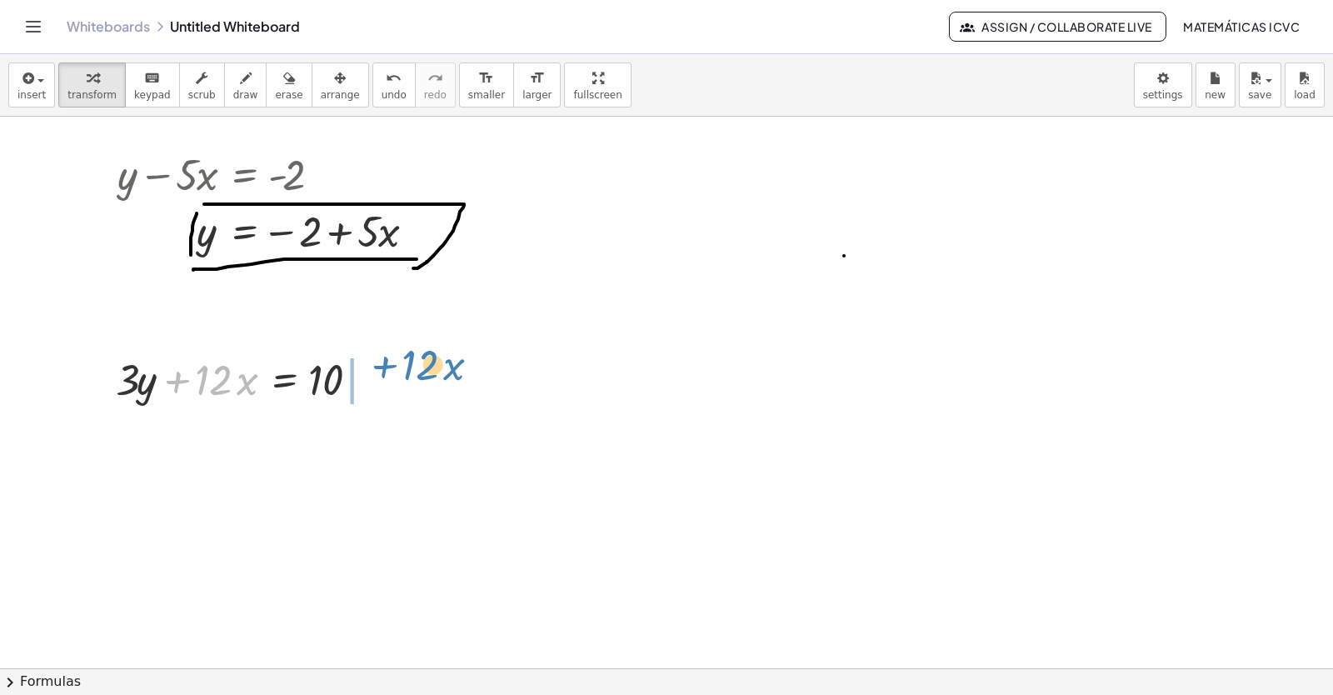
drag, startPoint x: 180, startPoint y: 382, endPoint x: 387, endPoint y: 367, distance: 208.0
click at [387, 367] on div at bounding box center [247, 378] width 280 height 57
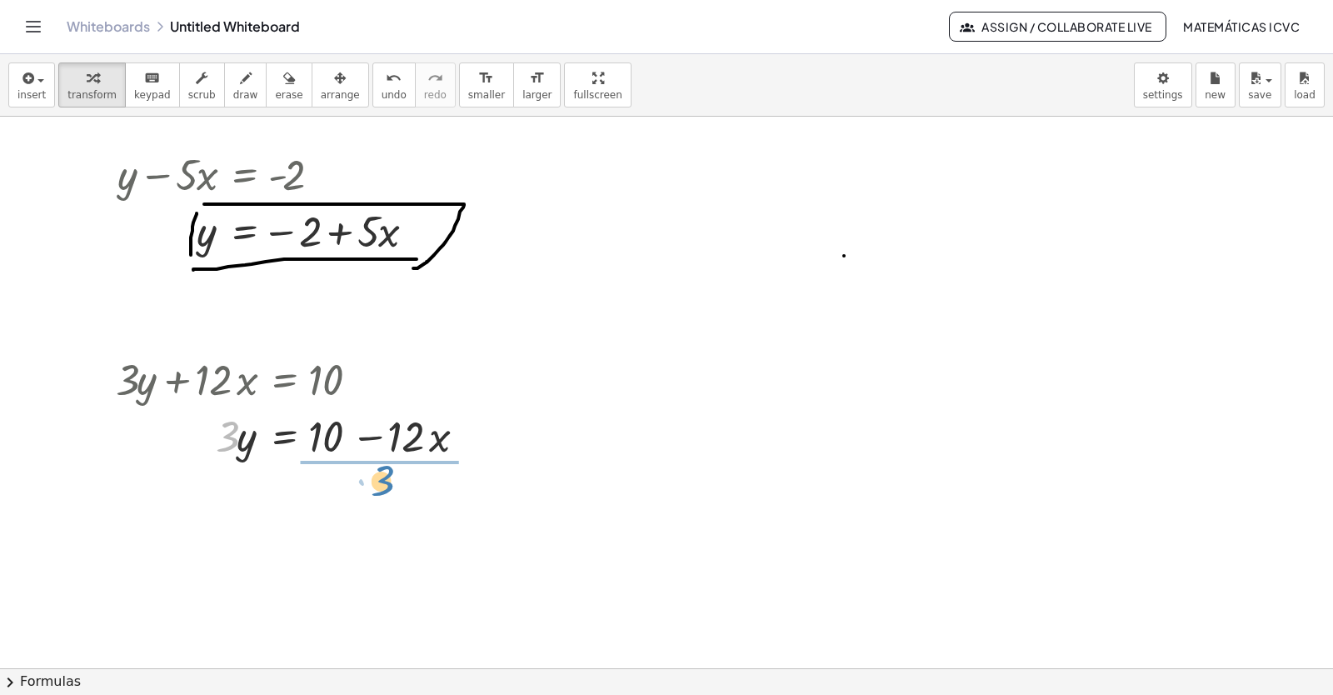
drag, startPoint x: 231, startPoint y: 447, endPoint x: 386, endPoint y: 491, distance: 161.1
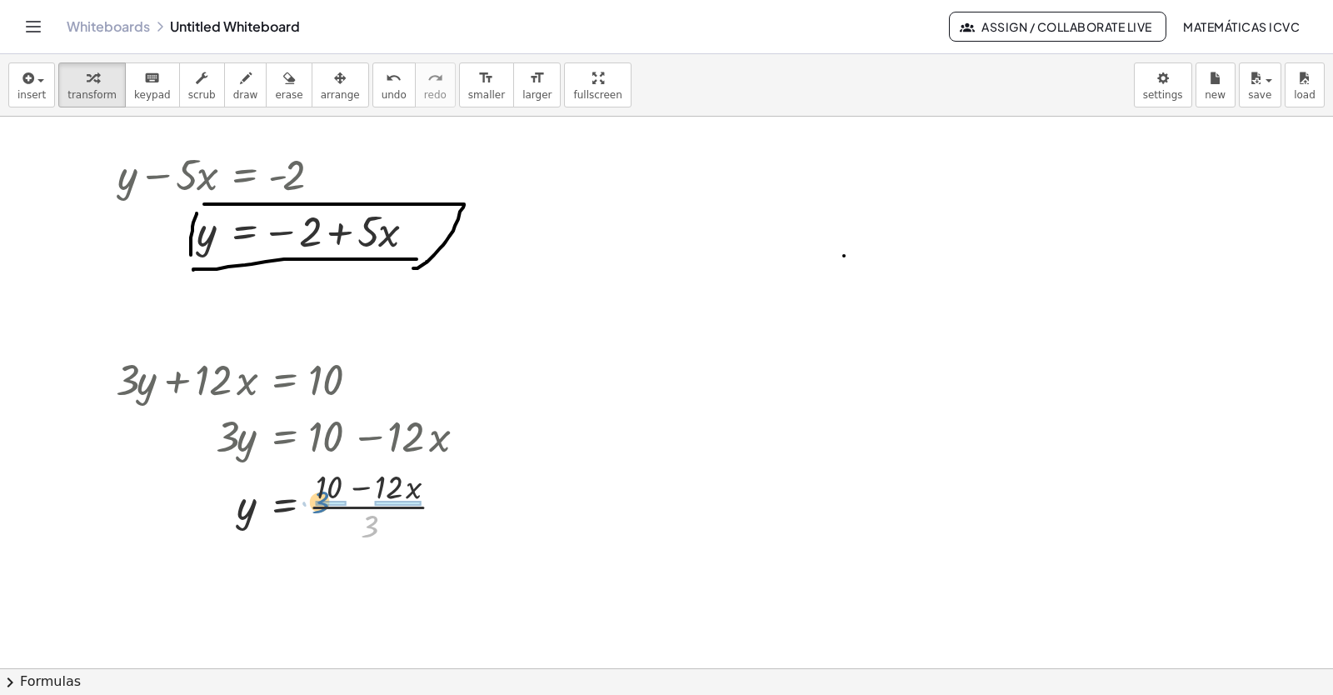
drag, startPoint x: 373, startPoint y: 529, endPoint x: 490, endPoint y: 656, distance: 172.8
click at [411, 595] on div at bounding box center [298, 588] width 382 height 83
click at [233, 96] on span "draw" at bounding box center [245, 95] width 25 height 12
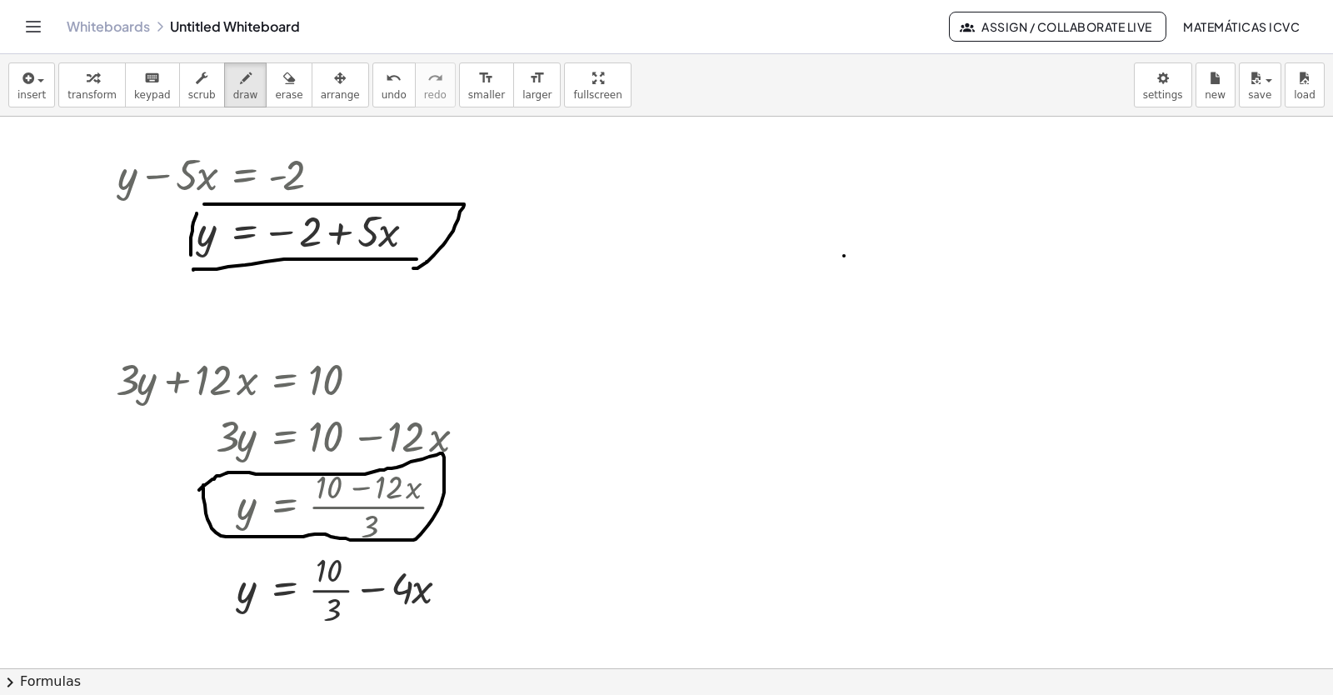
click at [199, 490] on div at bounding box center [666, 305] width 1333 height 1211
click at [87, 85] on icon "button" at bounding box center [93, 78] width 12 height 20
click at [835, 449] on div at bounding box center [666, 305] width 1333 height 1211
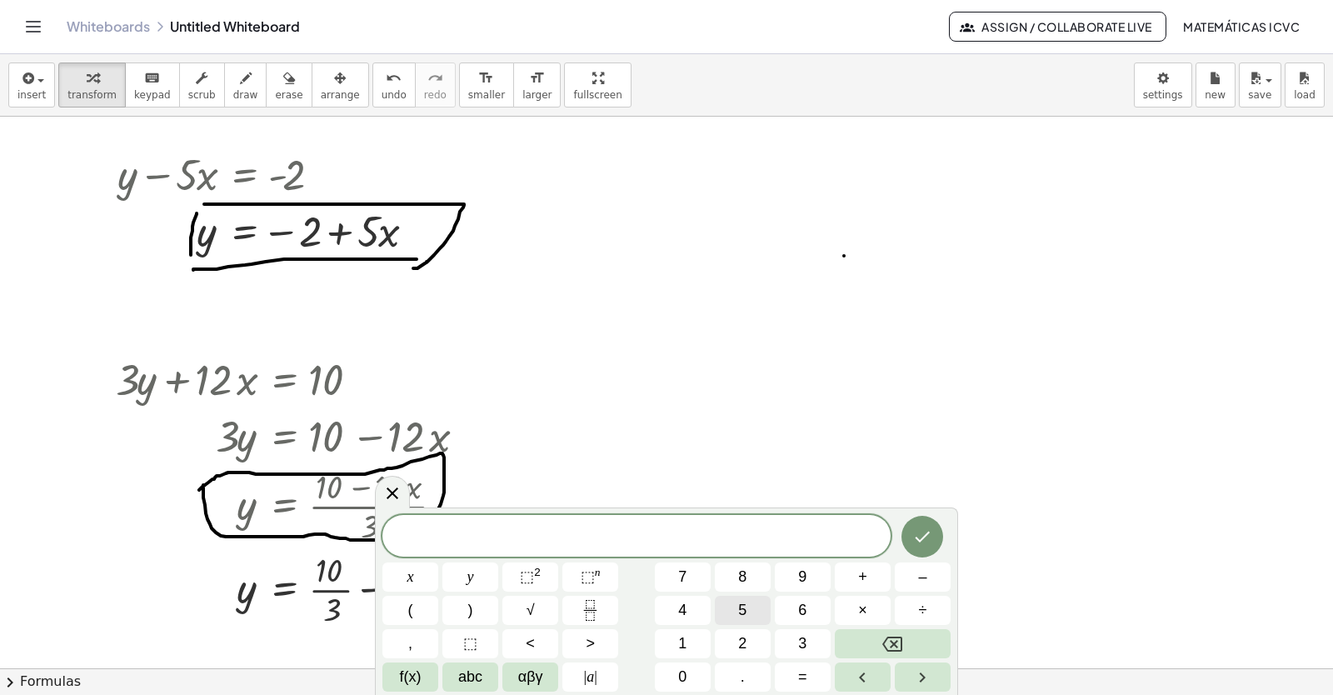
click at [749, 609] on button "5" at bounding box center [743, 610] width 56 height 29
click at [467, 577] on span "y" at bounding box center [470, 577] width 7 height 22
click at [927, 582] on button "–" at bounding box center [923, 576] width 56 height 29
click at [743, 607] on span "5" at bounding box center [742, 610] width 8 height 22
click at [407, 576] on span "x" at bounding box center [410, 577] width 7 height 22
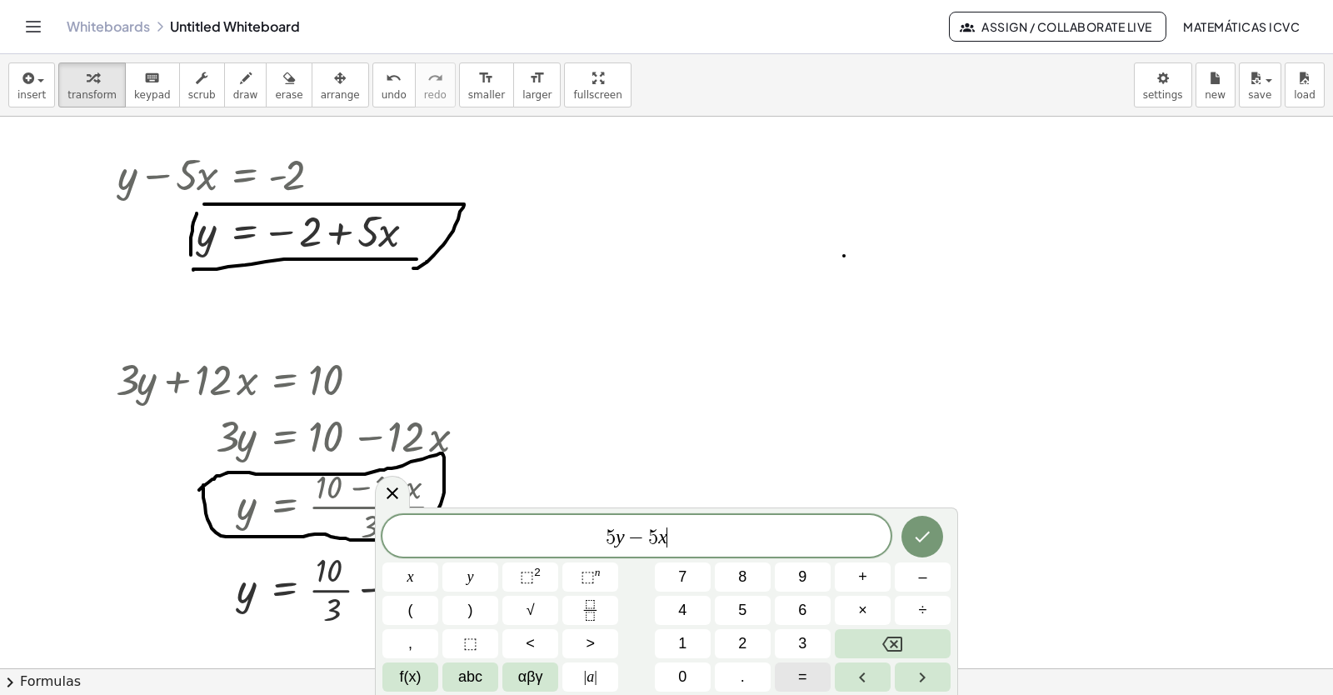
click at [807, 682] on button "=" at bounding box center [803, 676] width 56 height 29
click at [920, 582] on span "–" at bounding box center [922, 577] width 8 height 22
click at [760, 638] on button "2" at bounding box center [743, 643] width 56 height 29
click at [684, 676] on span "0" at bounding box center [682, 677] width 8 height 22
click at [921, 543] on icon "Done" at bounding box center [922, 537] width 20 height 20
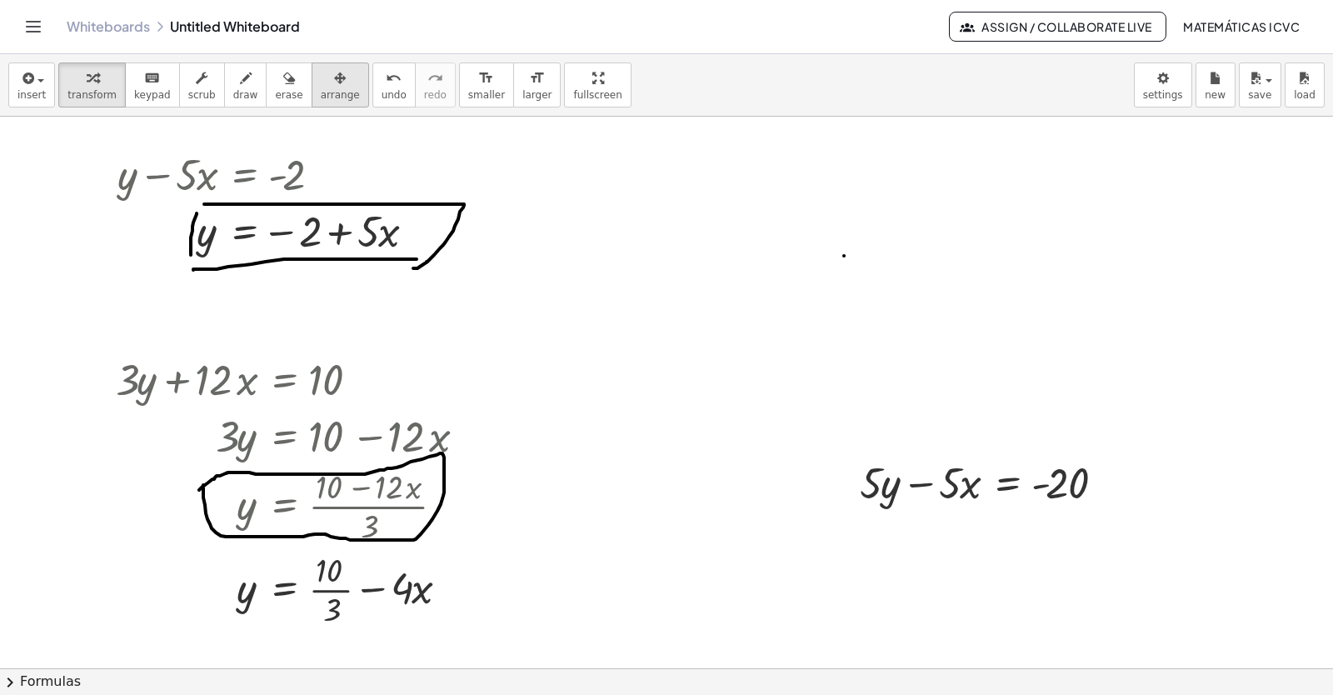
click at [327, 75] on div "button" at bounding box center [340, 77] width 39 height 20
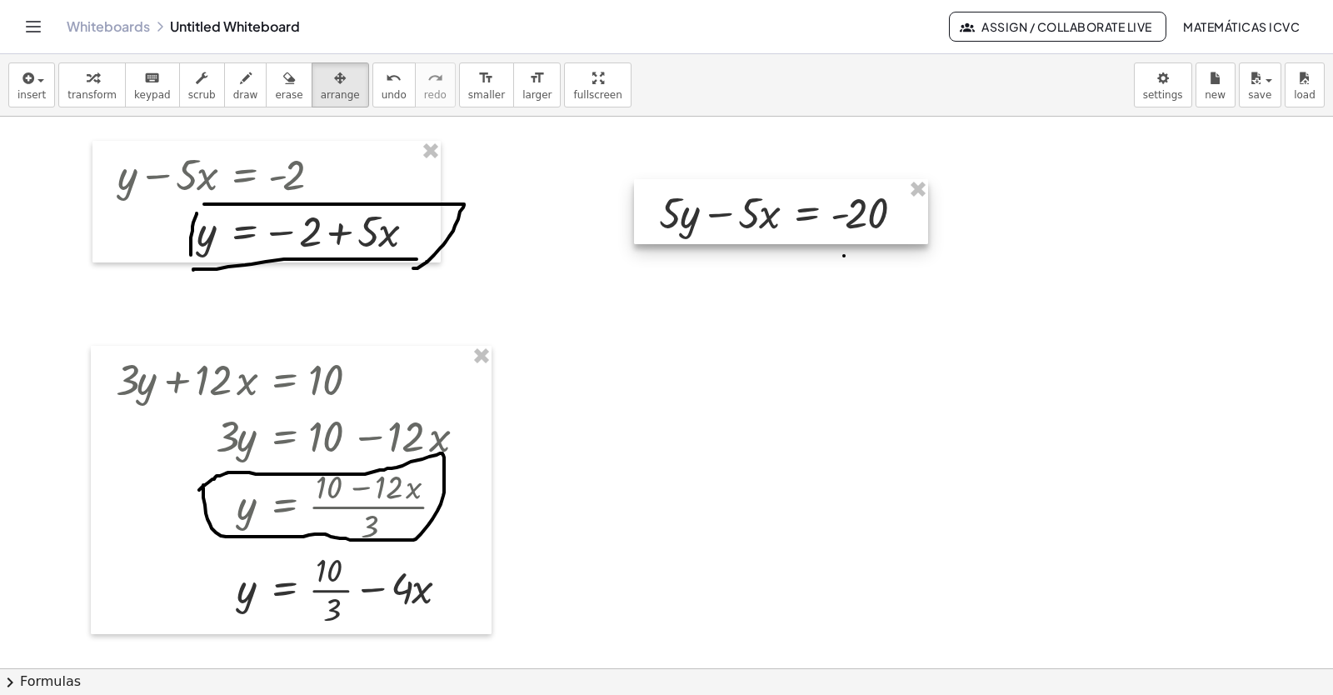
drag, startPoint x: 938, startPoint y: 467, endPoint x: 710, endPoint y: 189, distance: 359.3
click at [738, 189] on div at bounding box center [781, 211] width 294 height 65
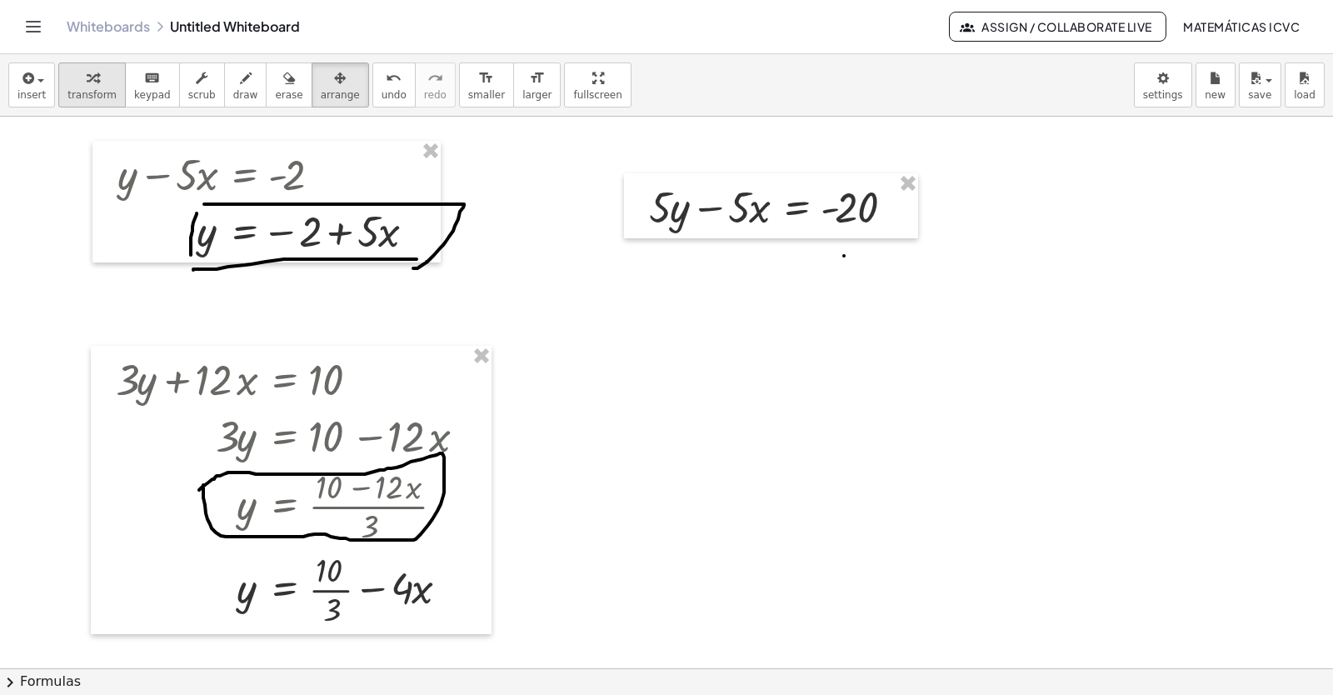
click at [82, 94] on span "transform" at bounding box center [91, 95] width 49 height 12
drag, startPoint x: 706, startPoint y: 209, endPoint x: 919, endPoint y: 201, distance: 212.6
click at [919, 201] on div "+ y + · 2 · x = 10 y · 2 · x = 10 + − + y − · 5 · x = - 2 y · 5 · x = − 2 + + y…" at bounding box center [666, 305] width 1333 height 1211
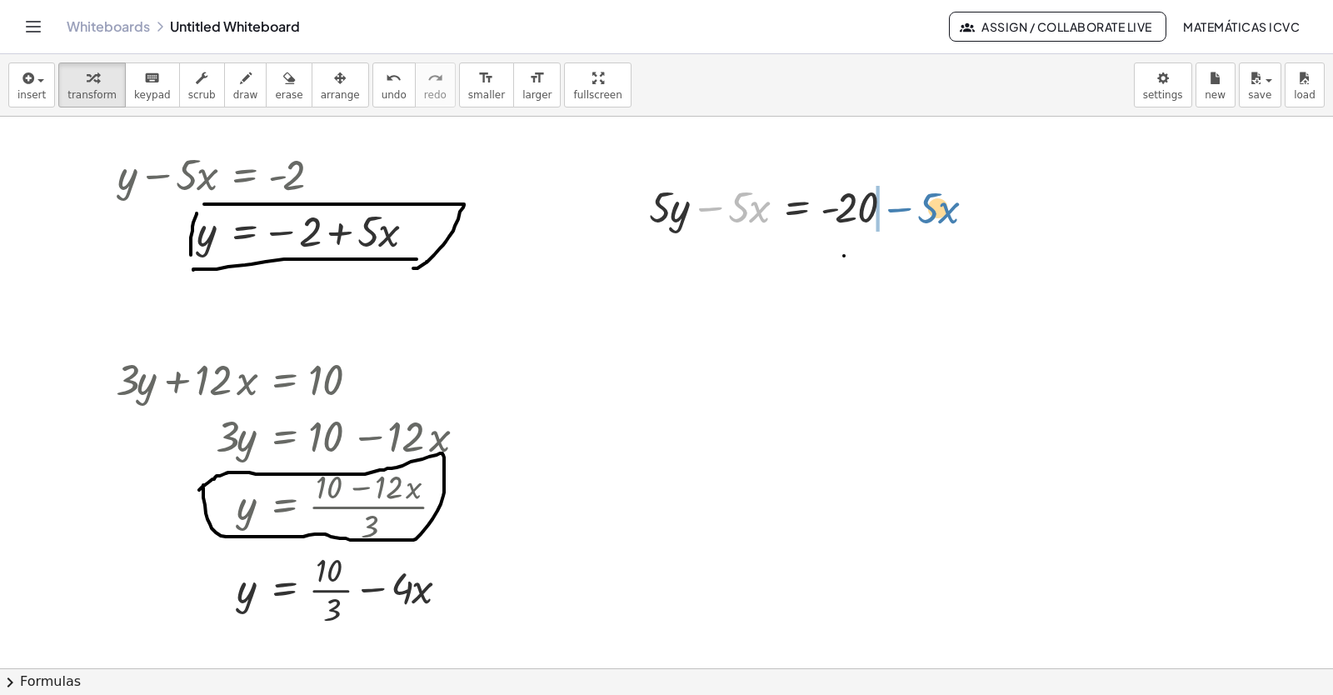
drag, startPoint x: 698, startPoint y: 212, endPoint x: 886, endPoint y: 212, distance: 188.3
click at [886, 212] on div at bounding box center [777, 205] width 273 height 57
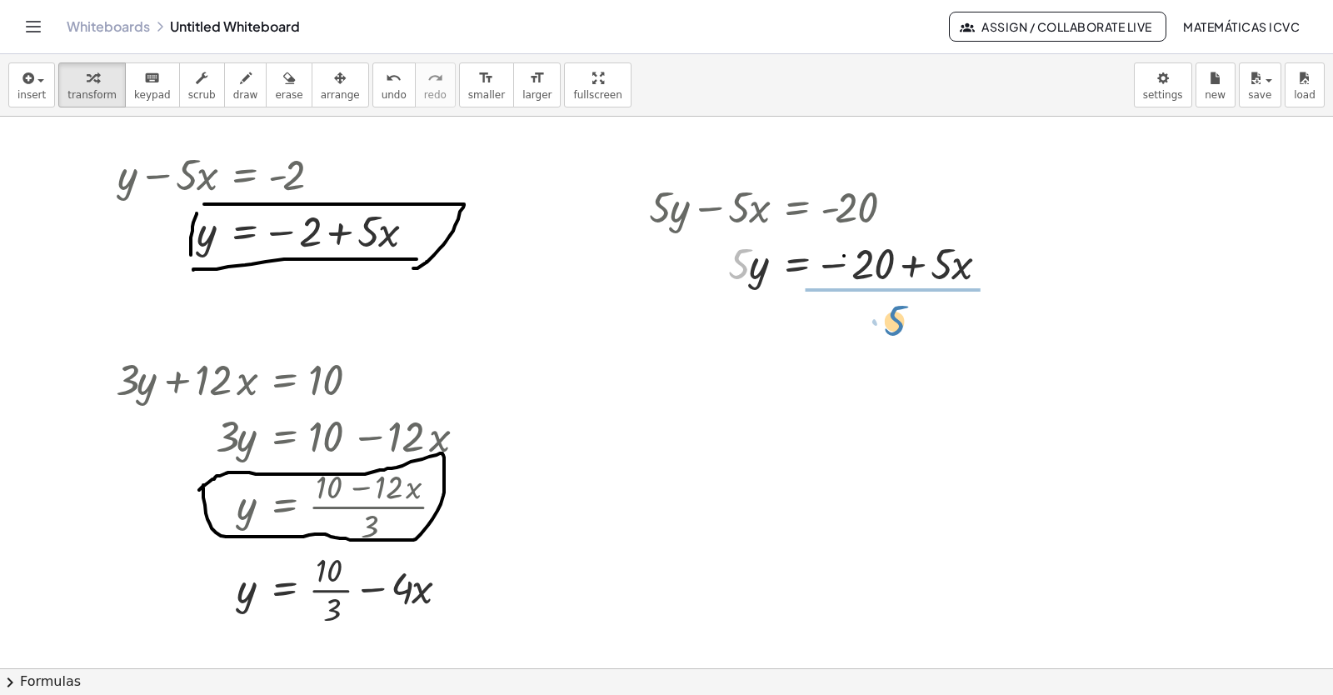
drag, startPoint x: 732, startPoint y: 268, endPoint x: 888, endPoint y: 325, distance: 165.8
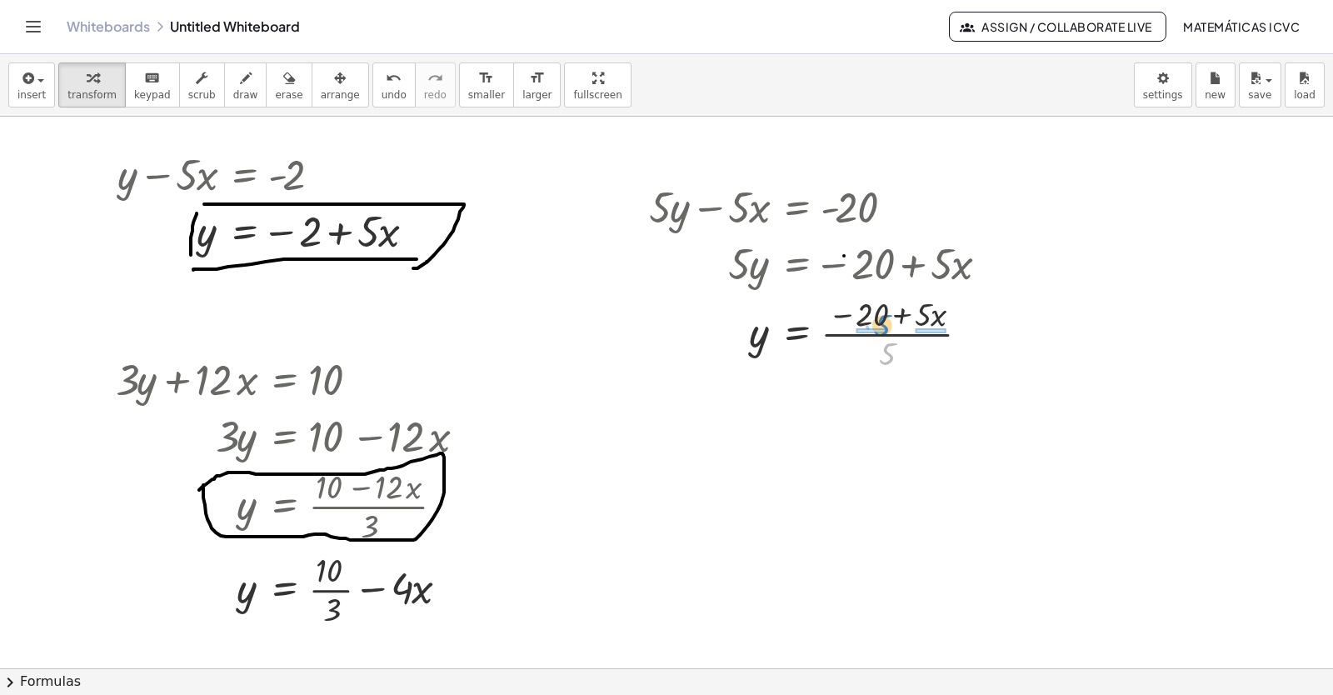
drag, startPoint x: 889, startPoint y: 360, endPoint x: 884, endPoint y: 332, distance: 28.8
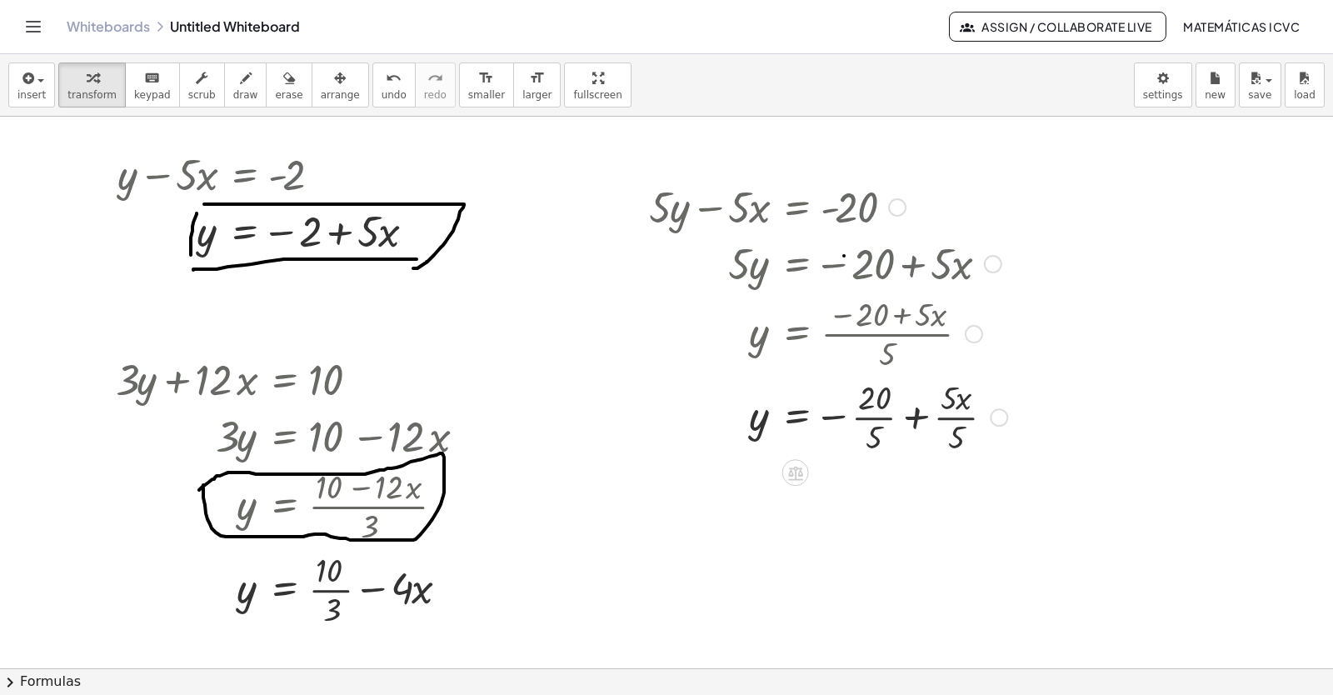
drag, startPoint x: 868, startPoint y: 422, endPoint x: 1072, endPoint y: 655, distance: 310.0
click at [867, 422] on div at bounding box center [828, 415] width 375 height 83
click at [941, 502] on div at bounding box center [828, 498] width 375 height 83
click at [240, 86] on icon "button" at bounding box center [246, 78] width 12 height 20
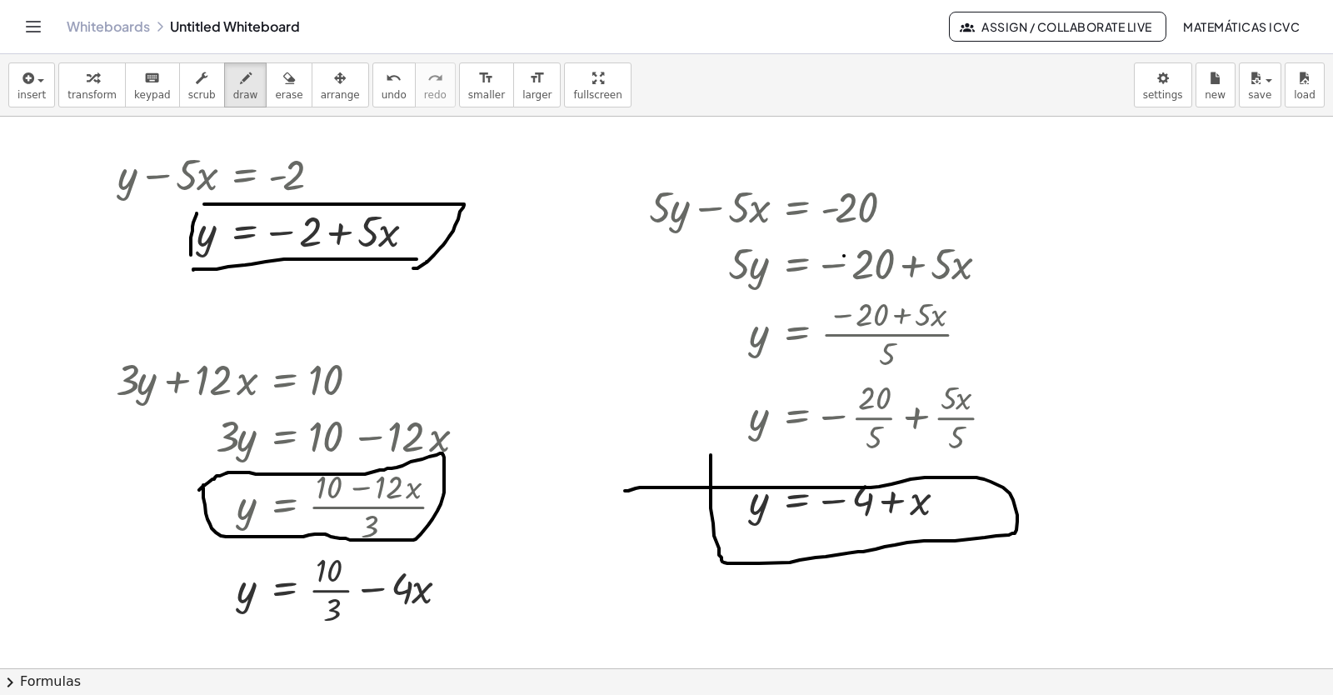
drag, startPoint x: 711, startPoint y: 455, endPoint x: 625, endPoint y: 491, distance: 93.0
click at [625, 491] on div at bounding box center [666, 305] width 1333 height 1211
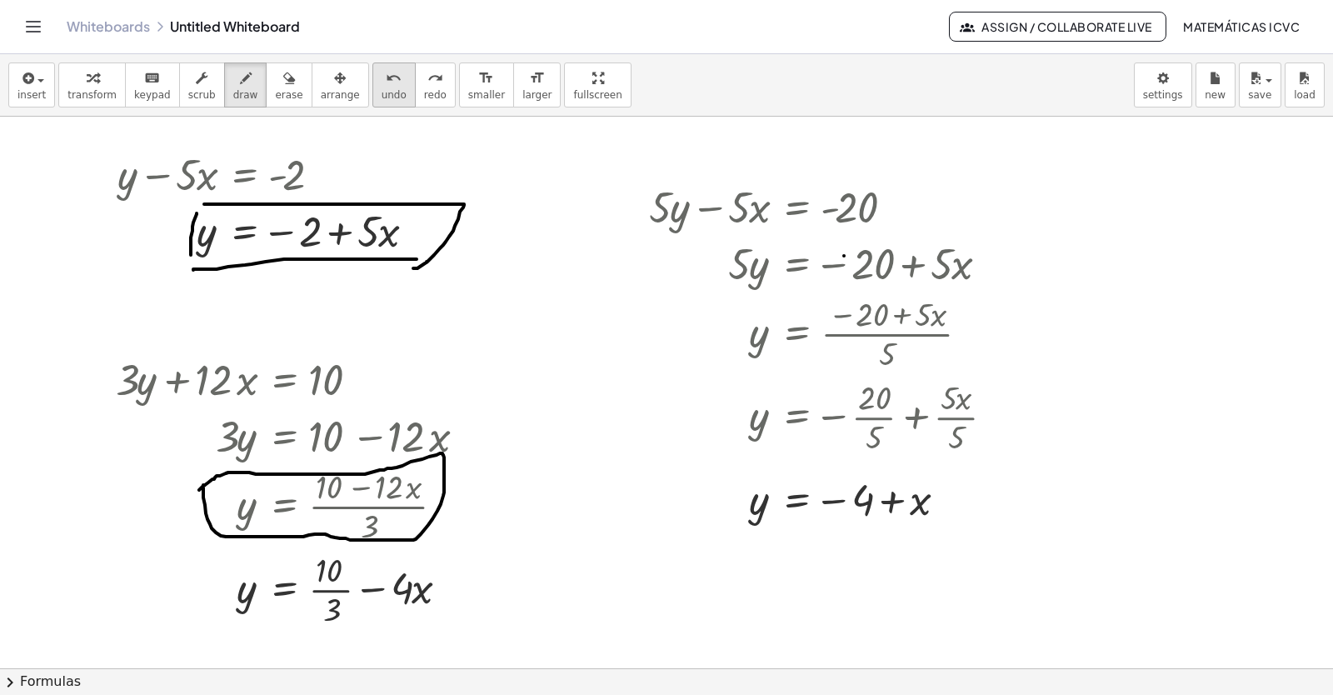
click at [382, 91] on span "undo" at bounding box center [394, 95] width 25 height 12
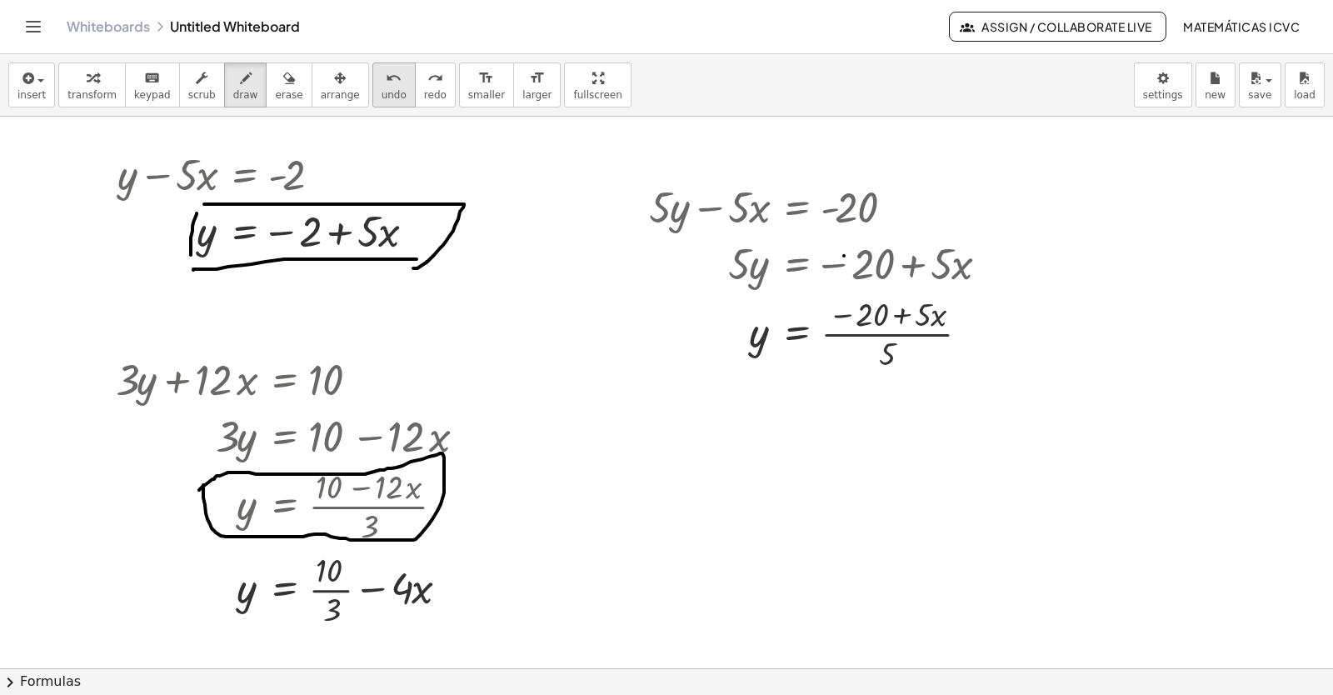
click at [386, 86] on icon "undo" at bounding box center [394, 78] width 16 height 20
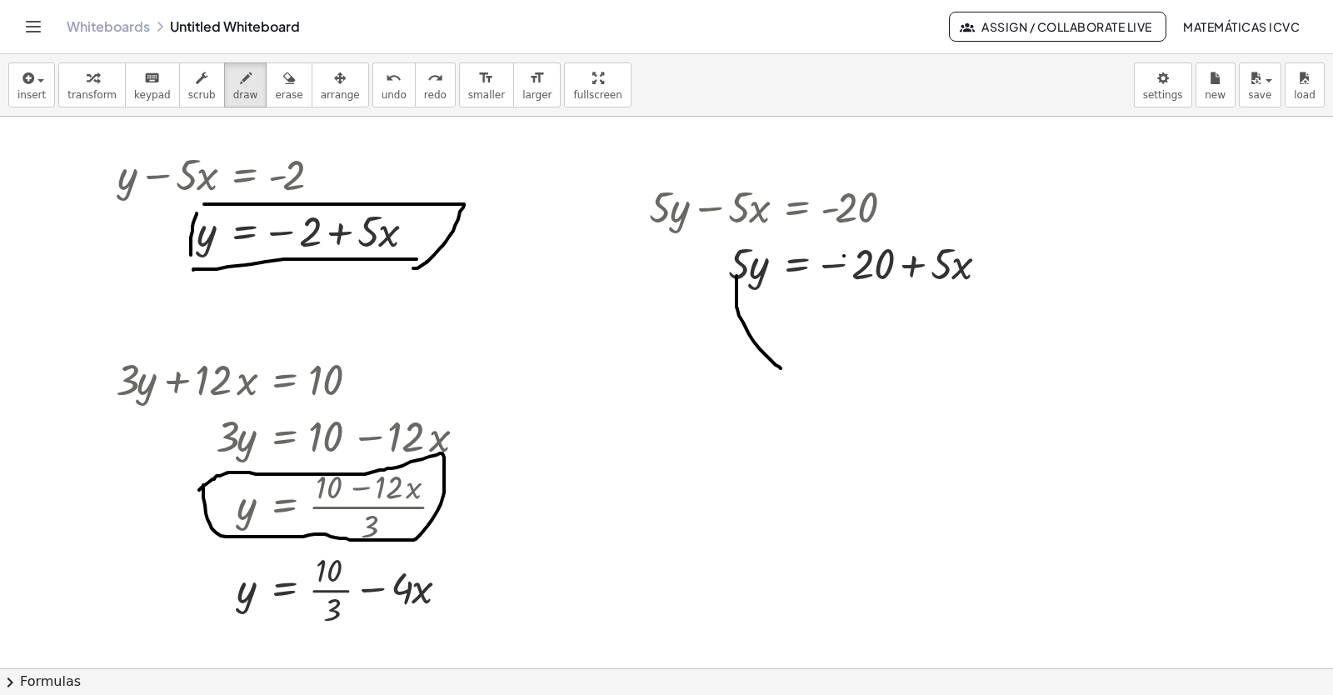
drag, startPoint x: 736, startPoint y: 276, endPoint x: 781, endPoint y: 349, distance: 85.6
click at [781, 349] on div at bounding box center [666, 305] width 1333 height 1211
click at [382, 91] on span "undo" at bounding box center [394, 95] width 25 height 12
drag, startPoint x: 92, startPoint y: 84, endPoint x: 649, endPoint y: 359, distance: 621.5
click at [92, 85] on div "button" at bounding box center [91, 77] width 49 height 20
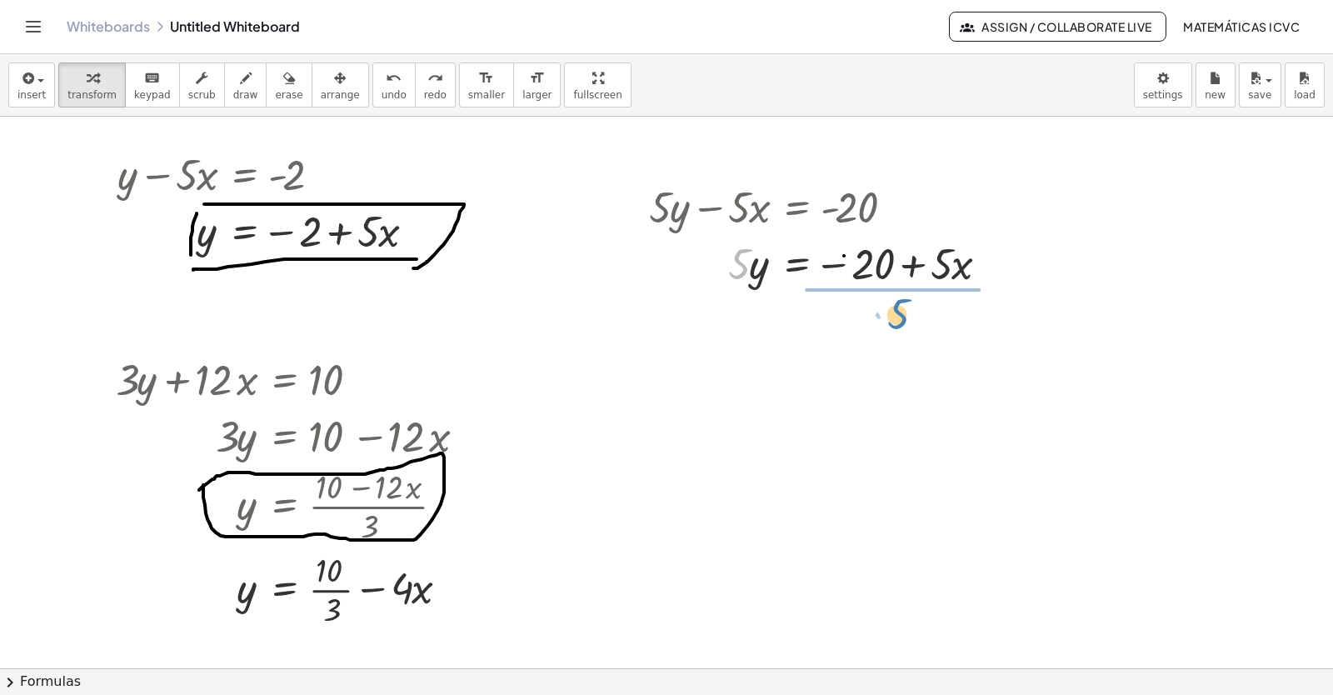
drag, startPoint x: 740, startPoint y: 268, endPoint x: 922, endPoint y: 583, distance: 364.0
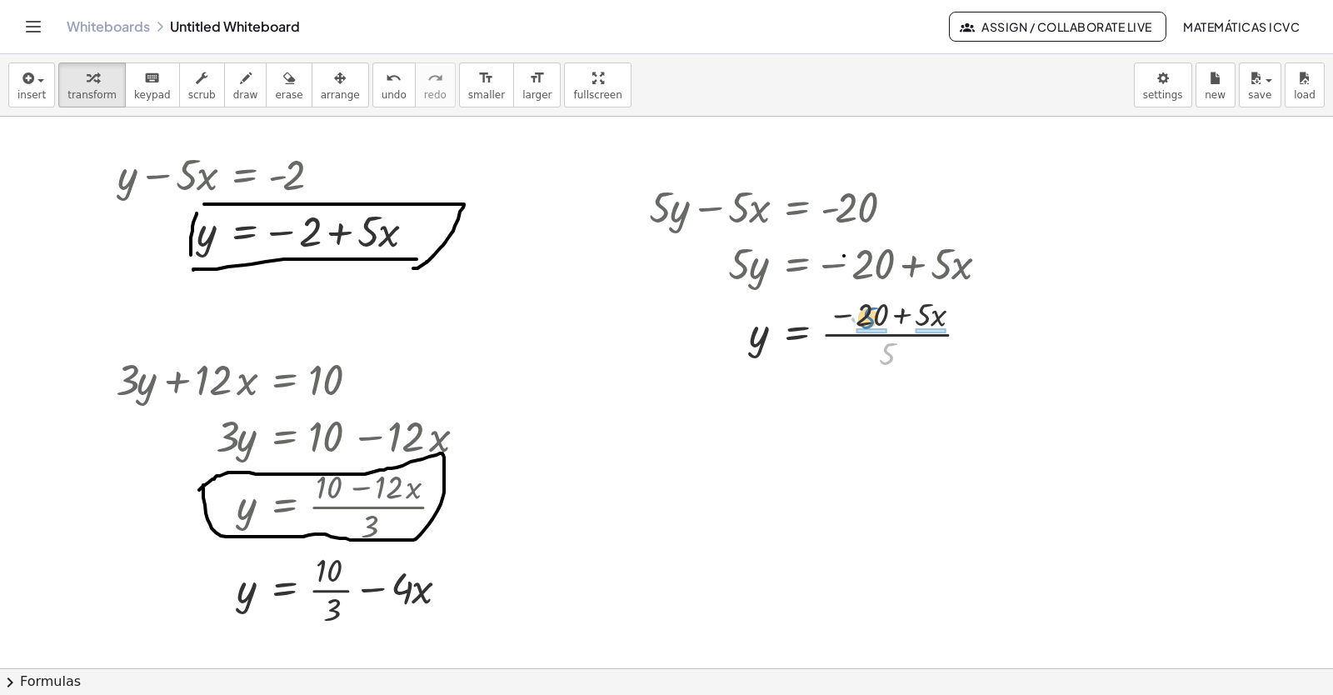
drag, startPoint x: 891, startPoint y: 363, endPoint x: 872, endPoint y: 327, distance: 40.6
click at [872, 327] on div at bounding box center [825, 332] width 369 height 83
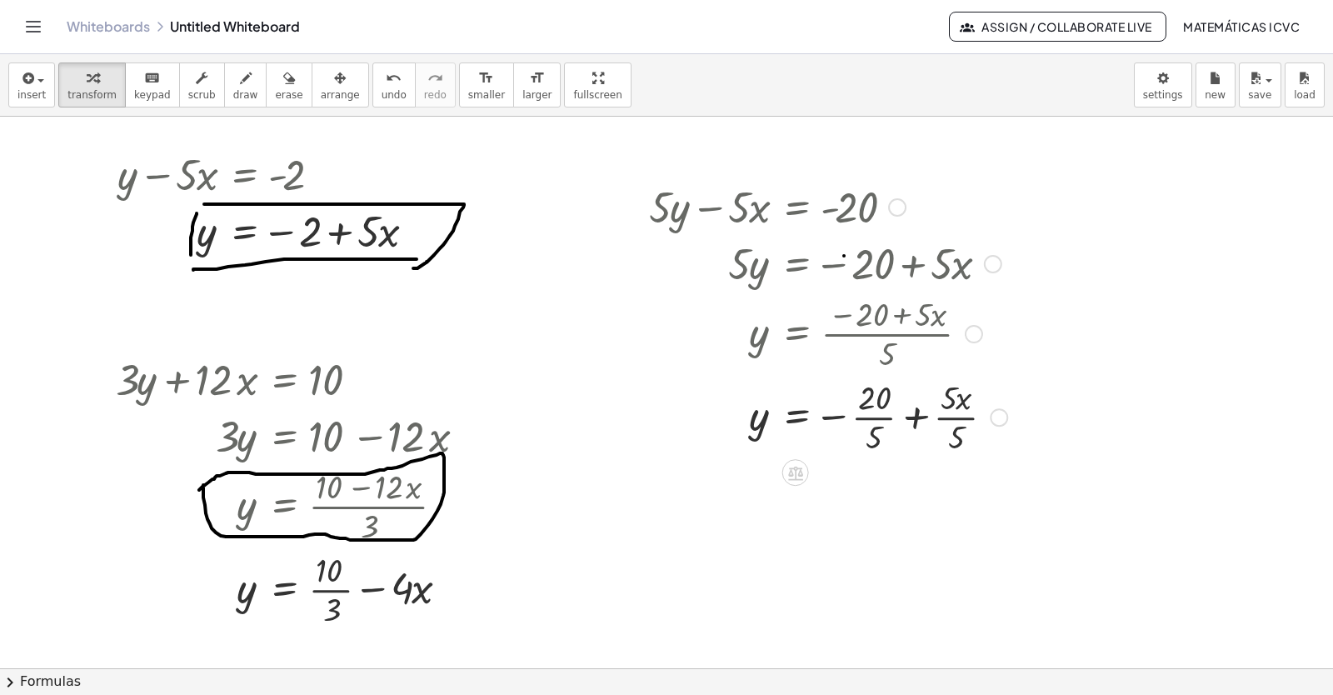
drag, startPoint x: 887, startPoint y: 418, endPoint x: 871, endPoint y: 369, distance: 51.6
click at [887, 417] on div at bounding box center [828, 415] width 375 height 83
click at [943, 498] on div at bounding box center [828, 498] width 375 height 83
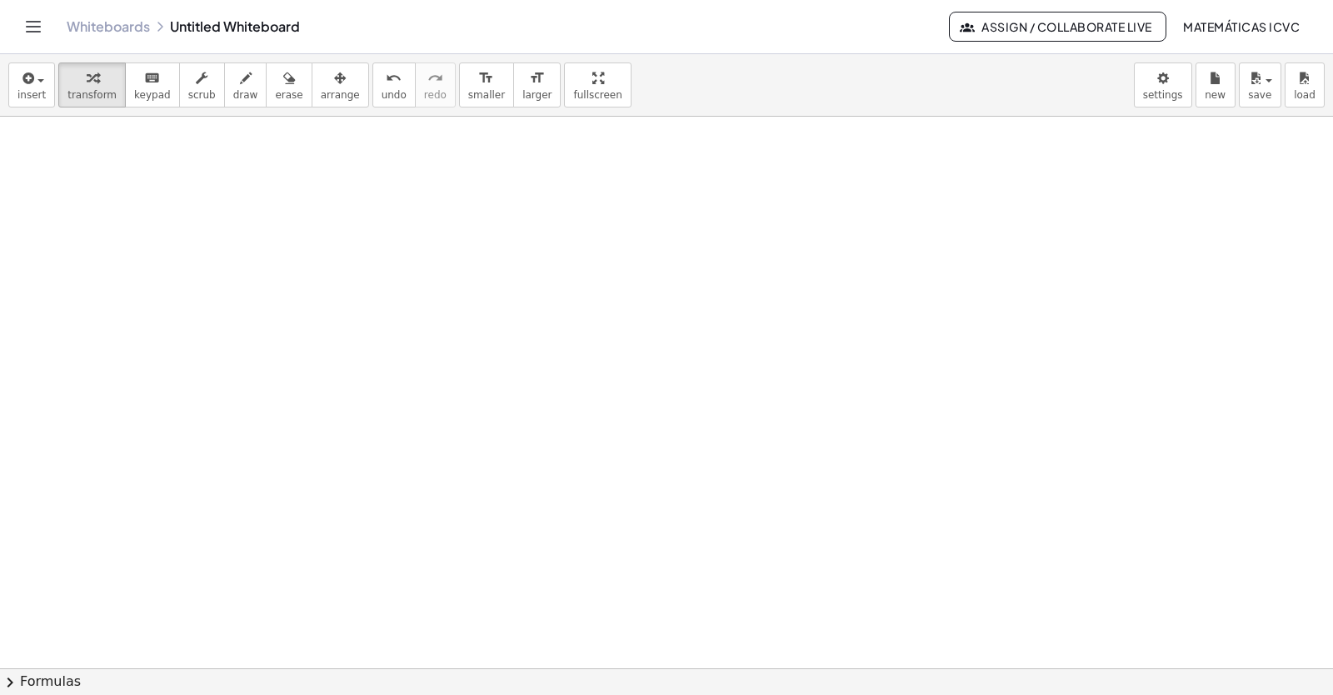
scroll to position [993, 0]
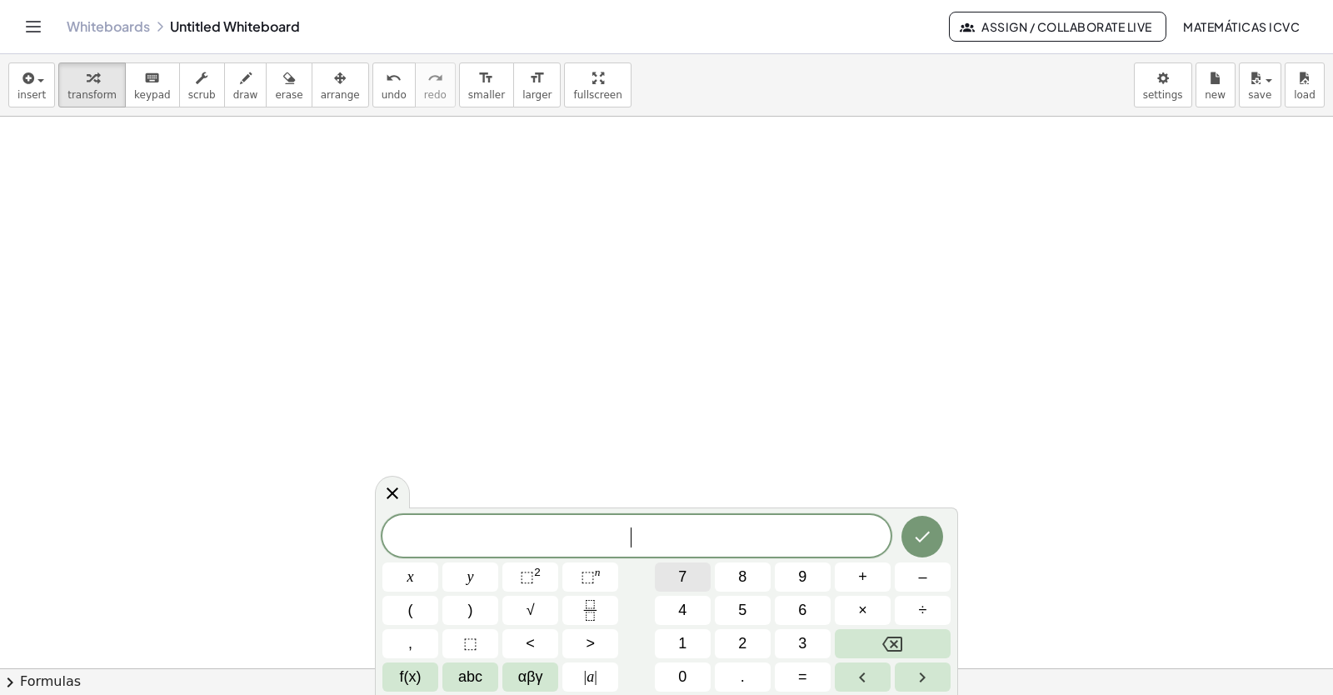
click at [686, 571] on span "7" at bounding box center [682, 577] width 8 height 22
click at [483, 582] on button "y" at bounding box center [470, 576] width 56 height 29
click at [922, 572] on span "–" at bounding box center [922, 577] width 8 height 22
click at [746, 641] on span "2" at bounding box center [742, 643] width 8 height 22
click at [676, 647] on button "1" at bounding box center [683, 643] width 56 height 29
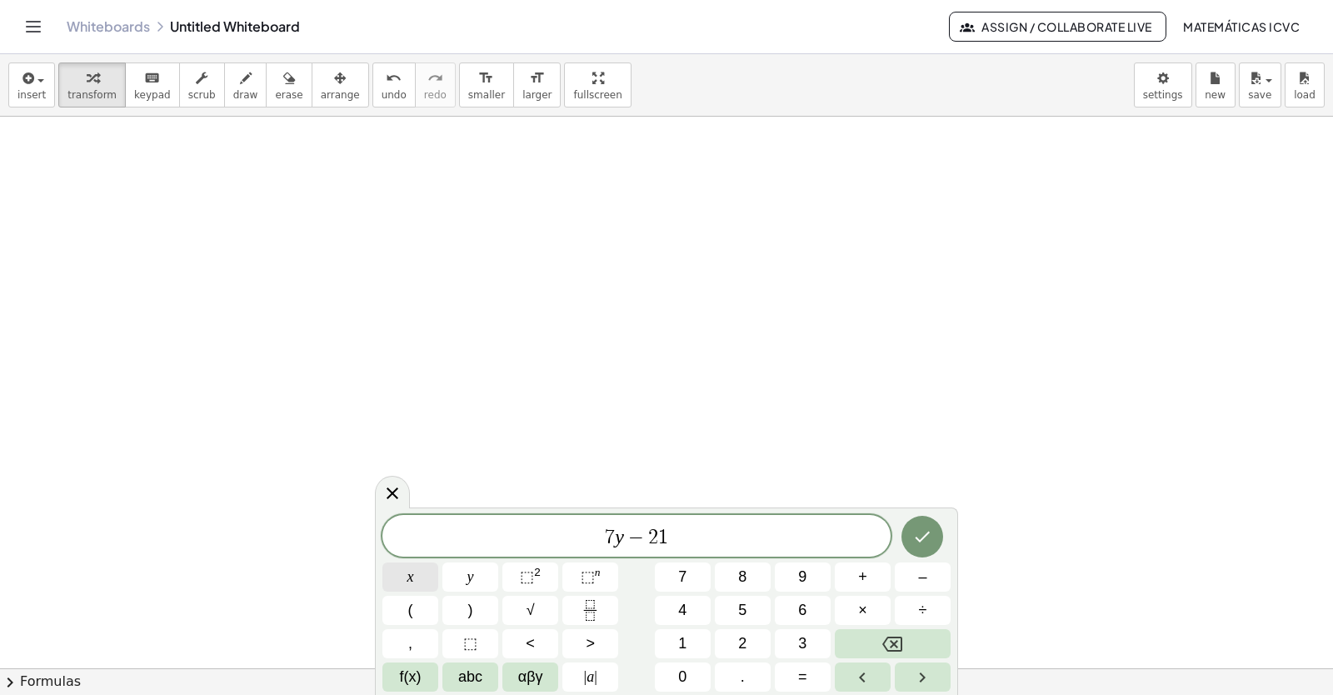
click at [413, 575] on span "x" at bounding box center [410, 577] width 7 height 22
click at [802, 676] on span "=" at bounding box center [802, 677] width 9 height 22
click at [681, 568] on span "7" at bounding box center [682, 577] width 8 height 22
click at [928, 541] on icon "Done" at bounding box center [922, 537] width 20 height 20
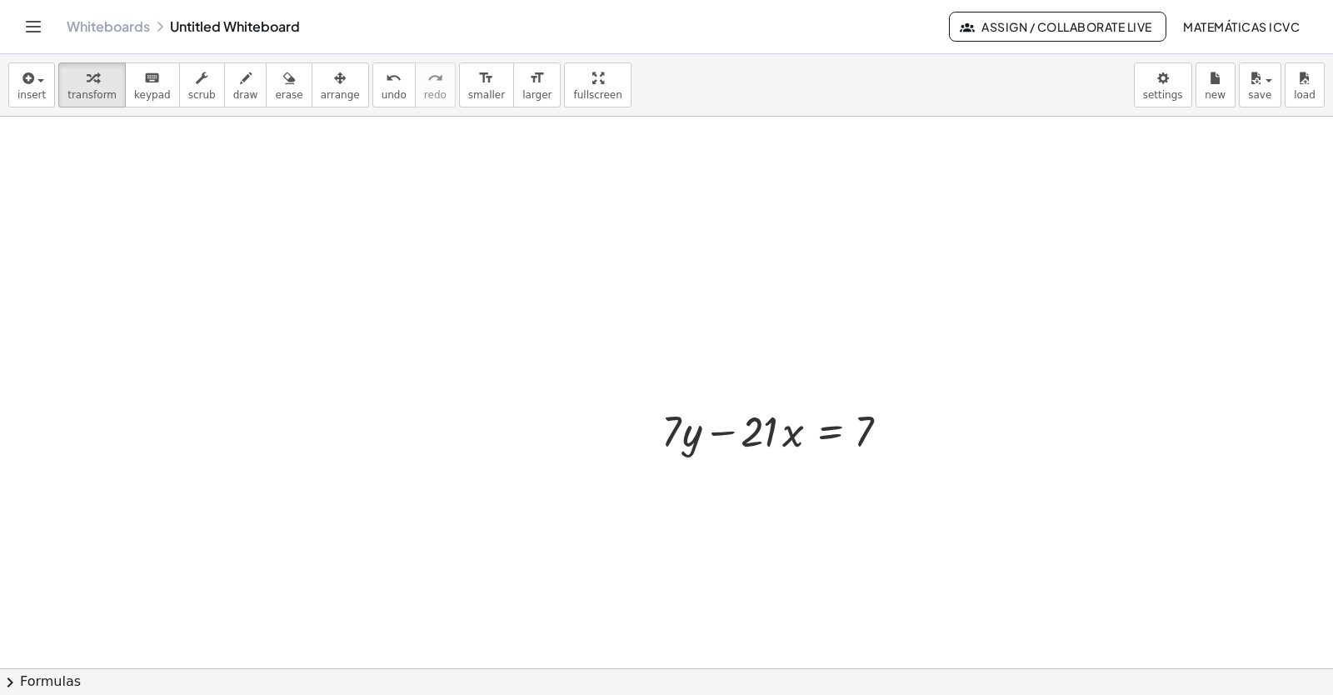
click at [325, 102] on button "arrange" at bounding box center [340, 84] width 57 height 45
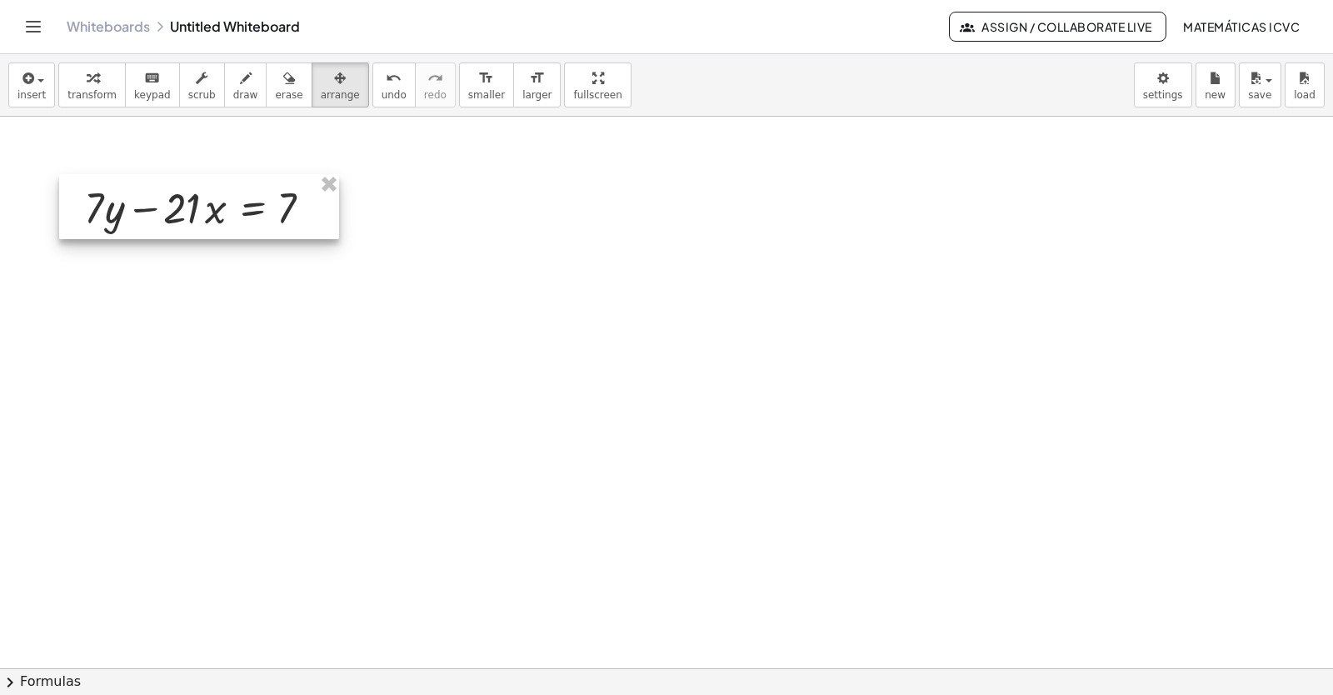
drag, startPoint x: 726, startPoint y: 443, endPoint x: 172, endPoint y: 212, distance: 600.5
click at [172, 212] on div at bounding box center [199, 206] width 280 height 65
click at [89, 95] on span "transform" at bounding box center [91, 95] width 49 height 12
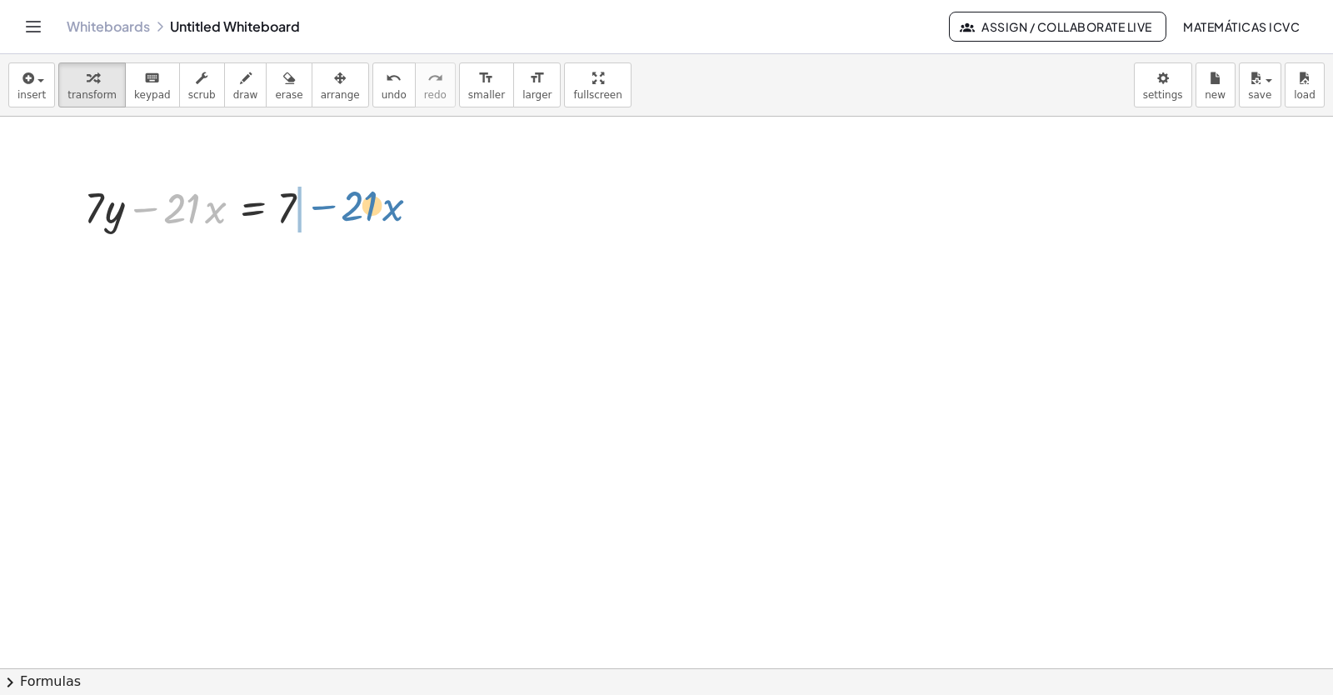
drag, startPoint x: 140, startPoint y: 209, endPoint x: 319, endPoint y: 207, distance: 179.1
click at [319, 207] on div at bounding box center [205, 206] width 259 height 57
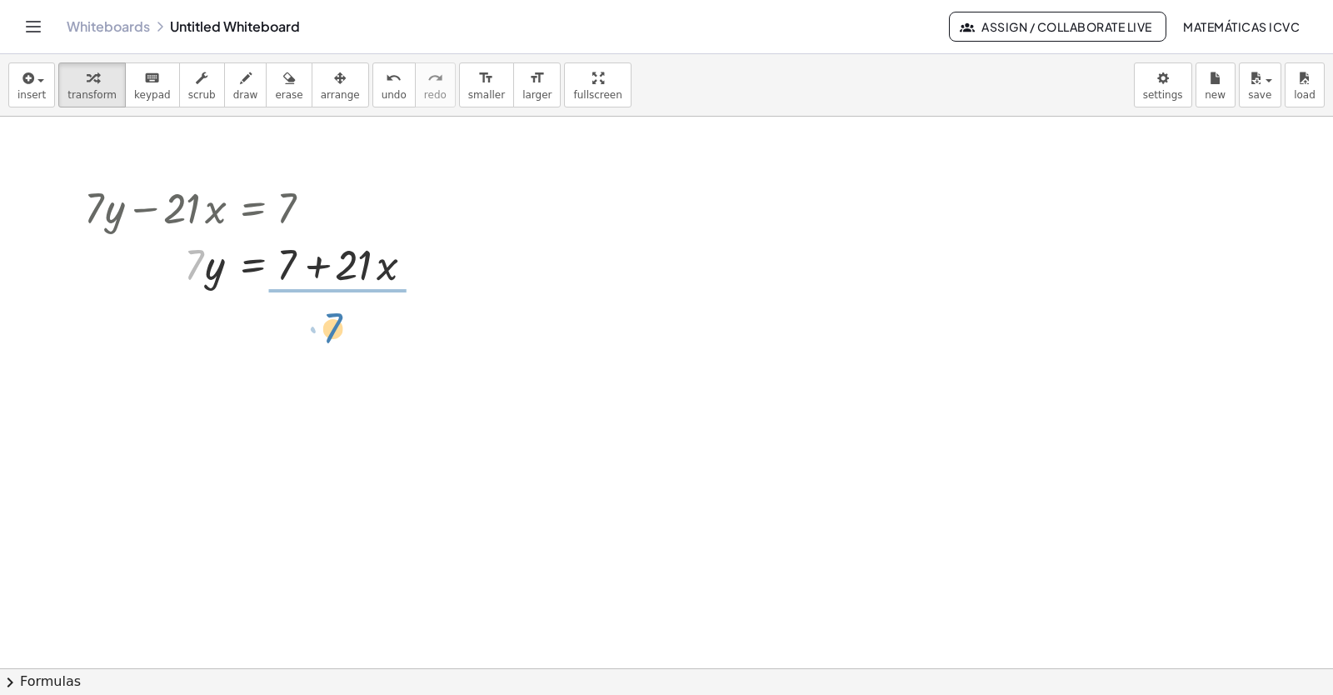
drag, startPoint x: 189, startPoint y: 272, endPoint x: 326, endPoint y: 329, distance: 147.9
drag, startPoint x: 327, startPoint y: 352, endPoint x: 295, endPoint y: 317, distance: 47.2
click at [295, 317] on div at bounding box center [255, 333] width 359 height 83
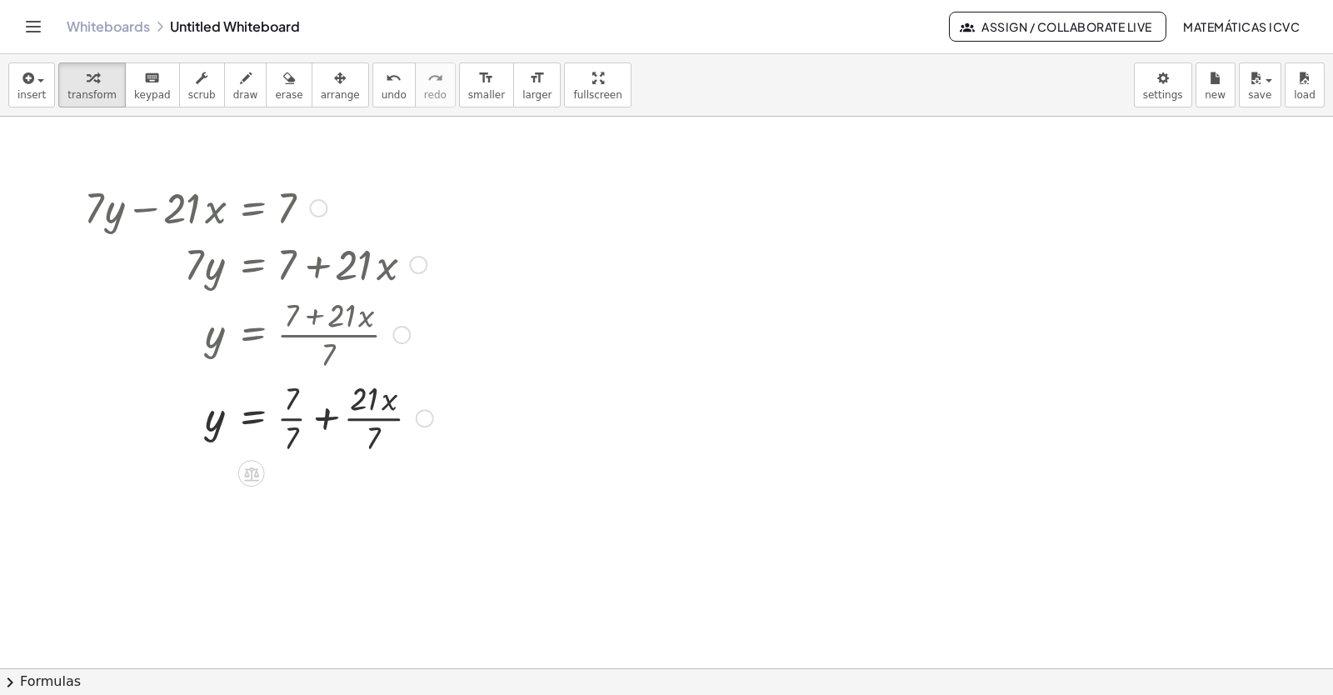
click at [289, 417] on div at bounding box center [259, 416] width 366 height 83
click at [357, 505] on div at bounding box center [259, 499] width 366 height 83
click at [233, 100] on span "draw" at bounding box center [245, 95] width 25 height 12
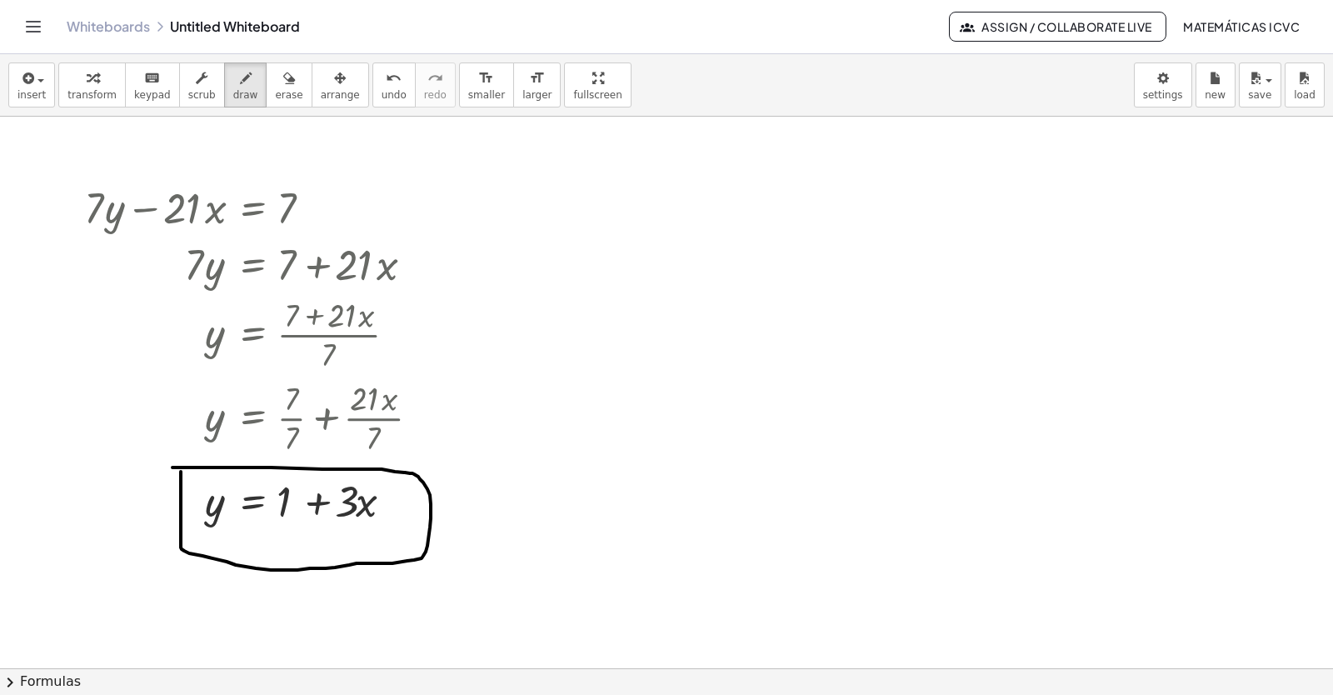
drag, startPoint x: 181, startPoint y: 472, endPoint x: 172, endPoint y: 467, distance: 9.3
click at [86, 89] on span "transform" at bounding box center [91, 95] width 49 height 12
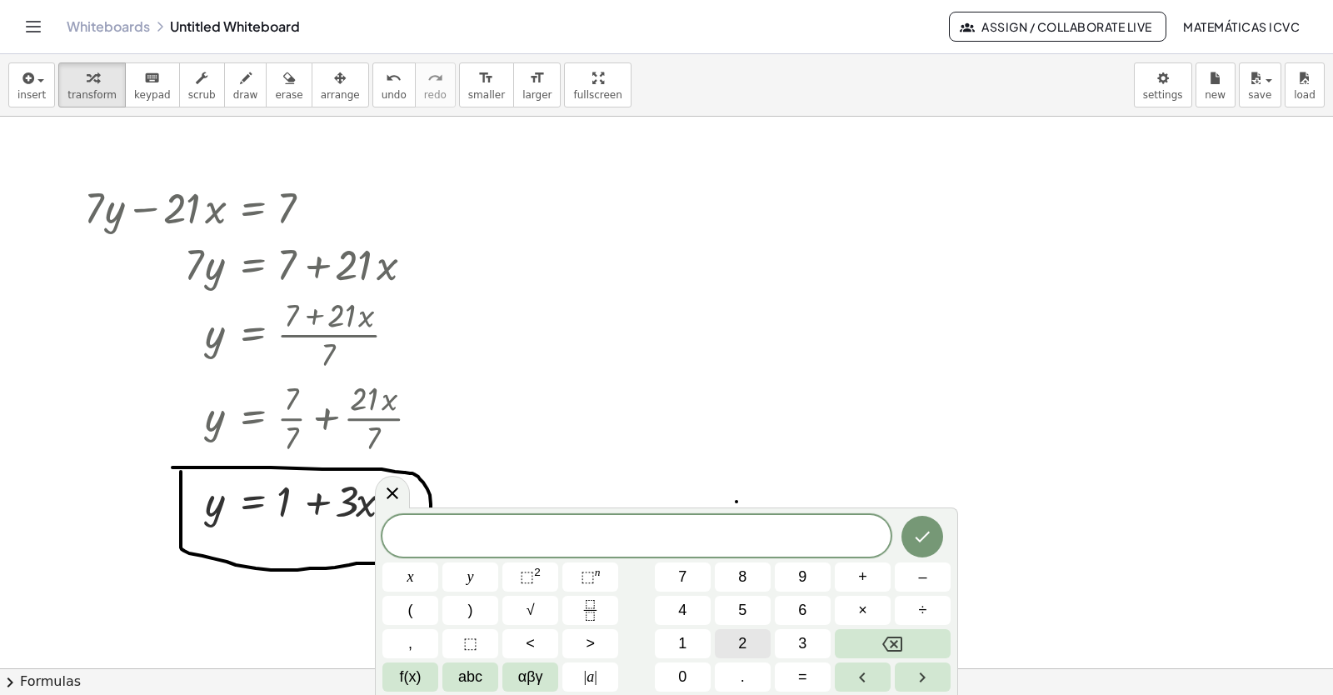
click at [741, 642] on span "2" at bounding box center [742, 643] width 8 height 22
click at [460, 576] on button "y" at bounding box center [470, 576] width 56 height 29
click at [869, 580] on button "+" at bounding box center [863, 576] width 56 height 29
click at [405, 570] on button "x" at bounding box center [410, 576] width 56 height 29
click at [804, 674] on span "=" at bounding box center [802, 677] width 9 height 22
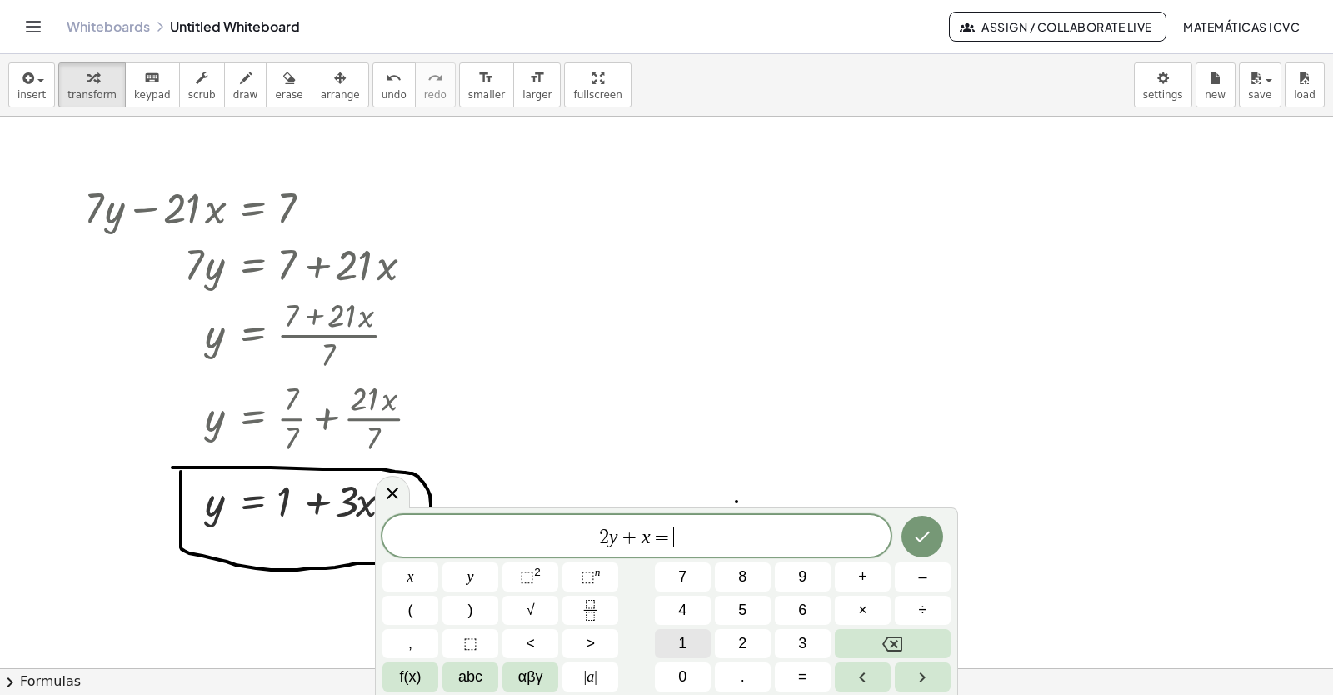
click at [708, 639] on button "1" at bounding box center [683, 643] width 56 height 29
click at [688, 682] on button "0" at bounding box center [683, 676] width 56 height 29
click at [931, 536] on icon "Done" at bounding box center [922, 537] width 20 height 20
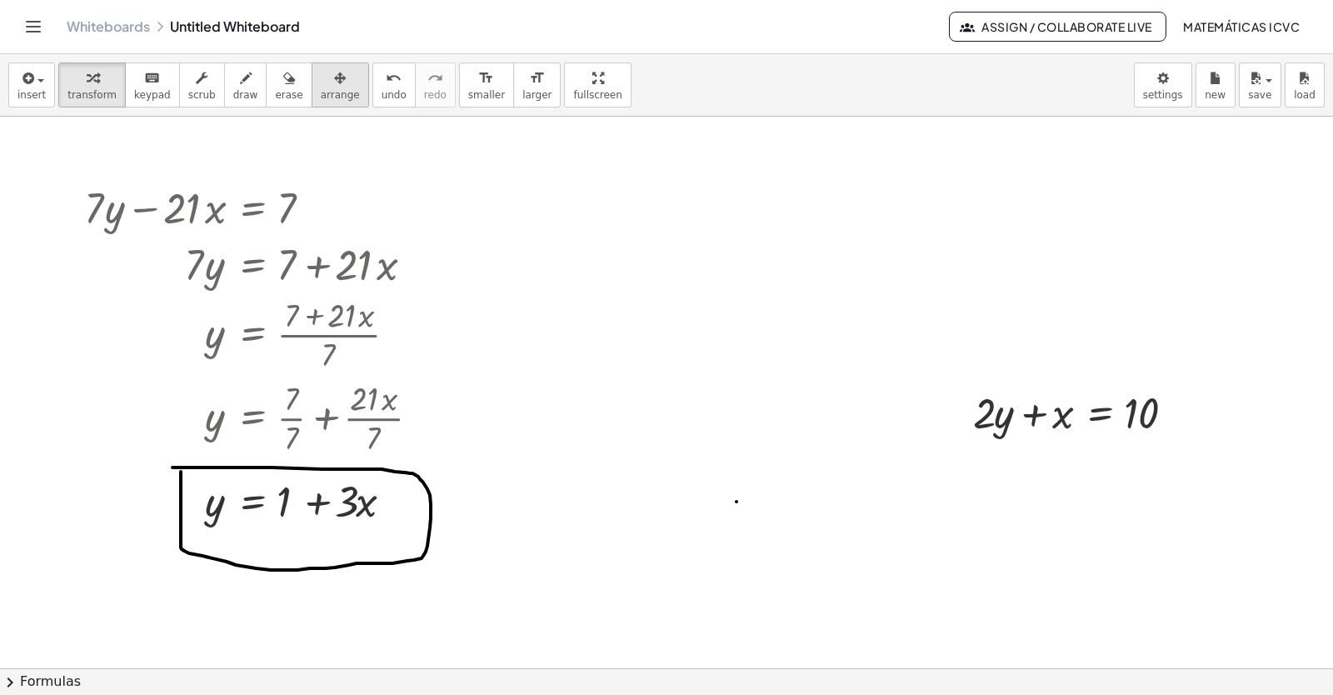
click at [334, 78] on icon "button" at bounding box center [340, 78] width 12 height 20
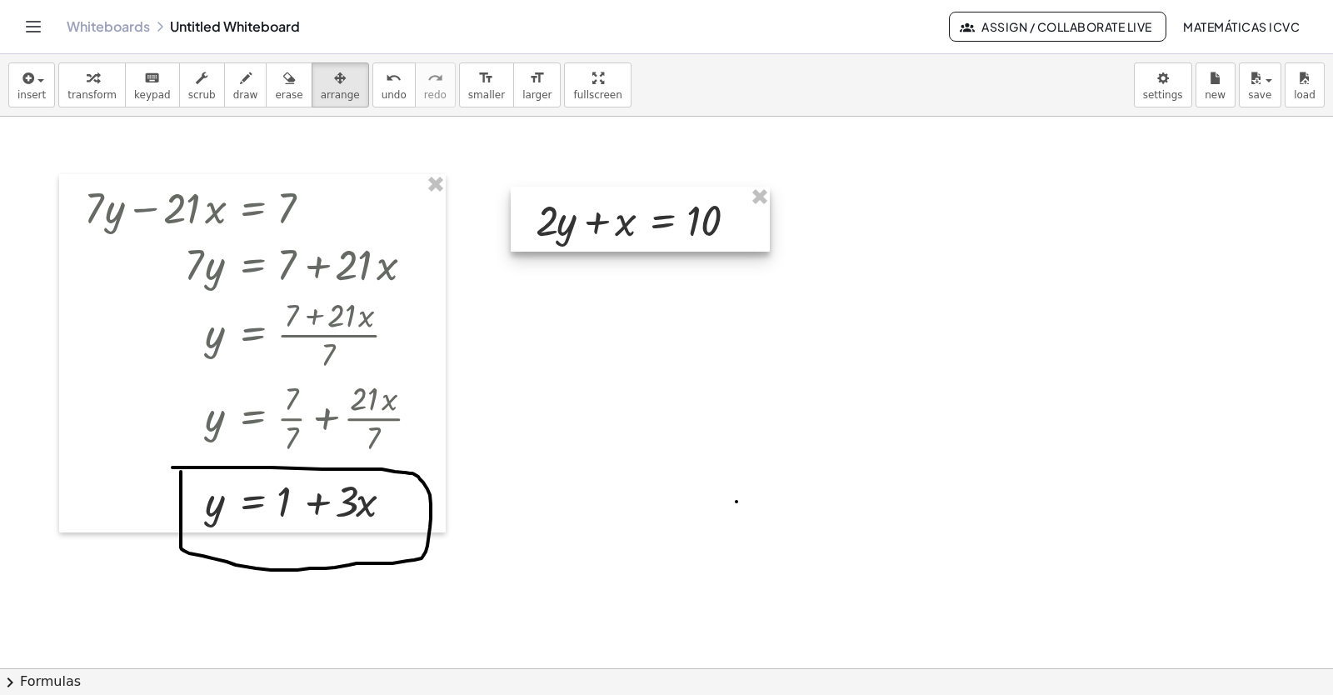
drag, startPoint x: 1021, startPoint y: 427, endPoint x: 583, endPoint y: 235, distance: 478.6
click at [583, 235] on div at bounding box center [640, 219] width 259 height 65
click at [87, 87] on icon "button" at bounding box center [93, 78] width 12 height 20
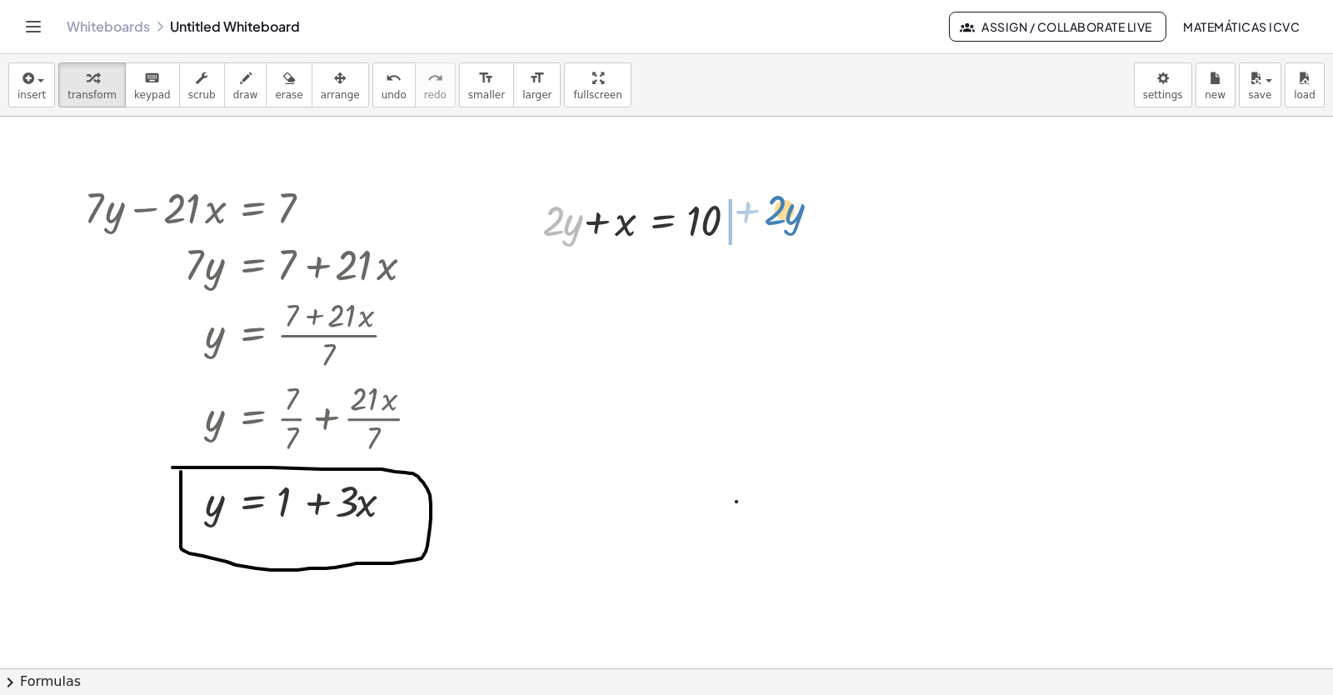
drag, startPoint x: 539, startPoint y: 231, endPoint x: 761, endPoint y: 220, distance: 221.9
click at [761, 220] on div "· 2 + · y + · 2 · y + x = 10" at bounding box center [640, 219] width 259 height 65
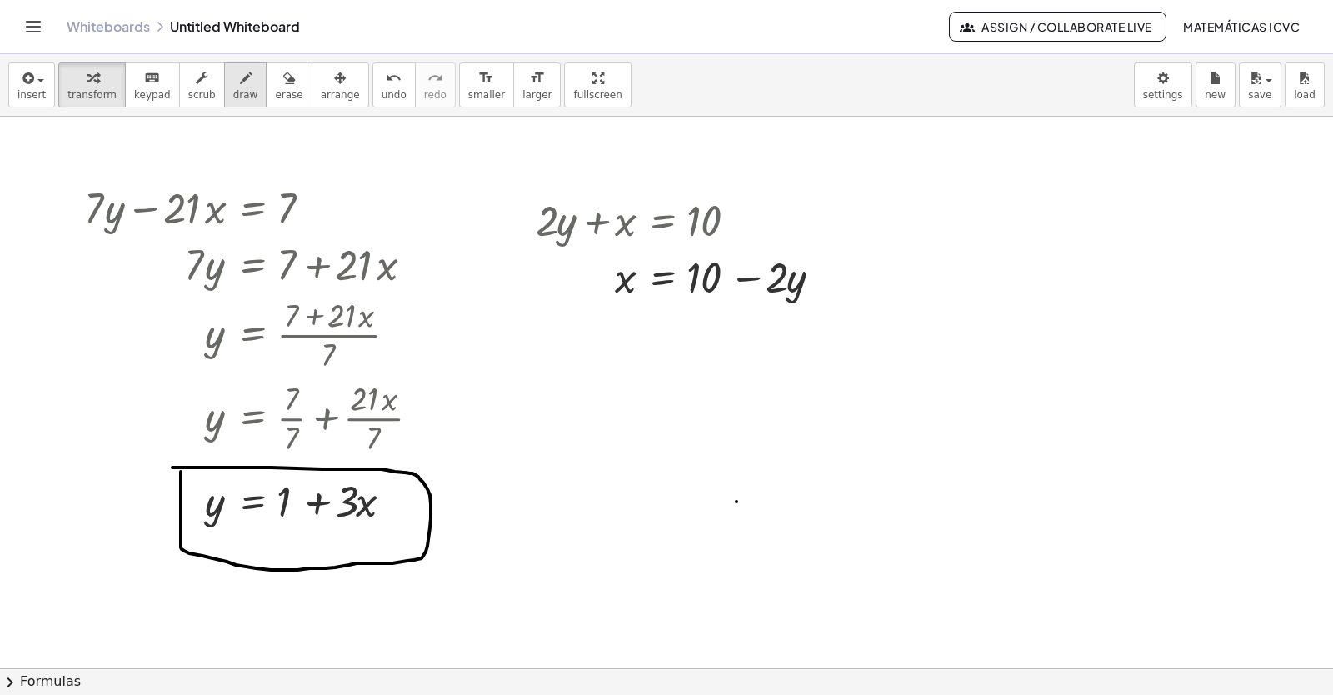
click at [233, 94] on span "draw" at bounding box center [245, 95] width 25 height 12
drag, startPoint x: 581, startPoint y: 306, endPoint x: 641, endPoint y: 307, distance: 60.8
click at [89, 95] on span "transform" at bounding box center [91, 95] width 49 height 12
click at [577, 249] on div at bounding box center [685, 275] width 317 height 57
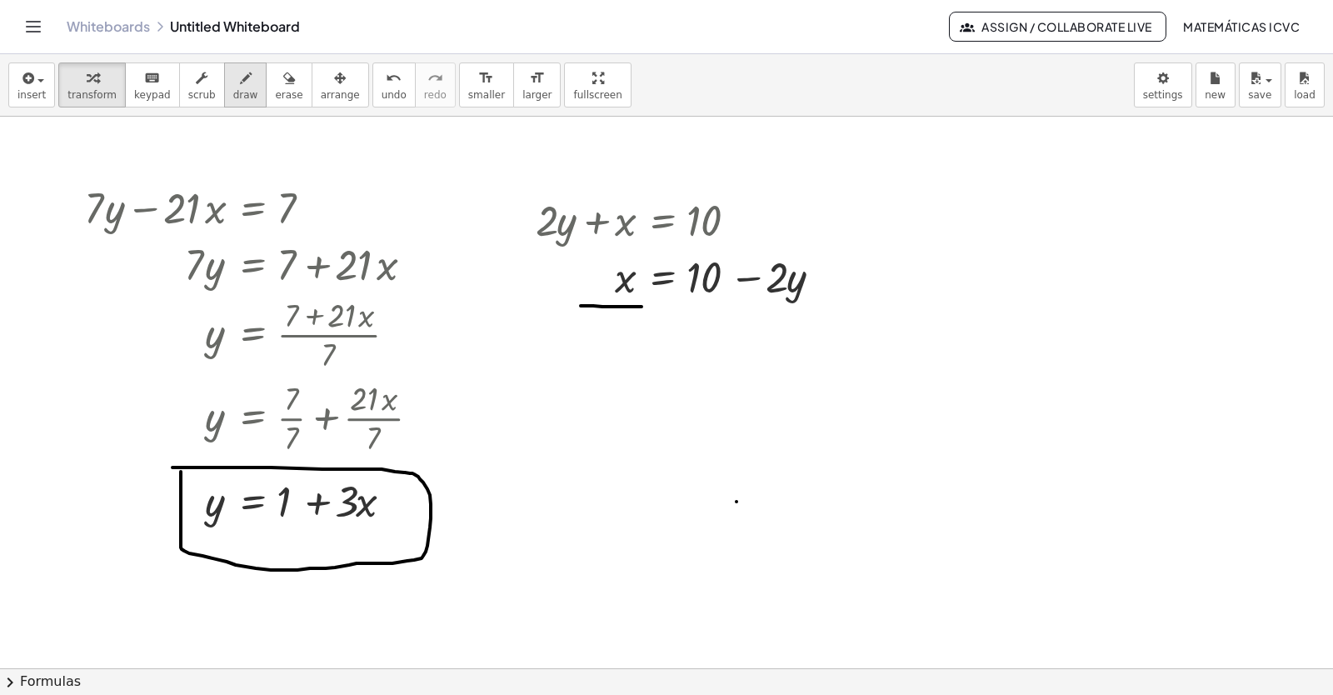
click at [233, 94] on span "draw" at bounding box center [245, 95] width 25 height 12
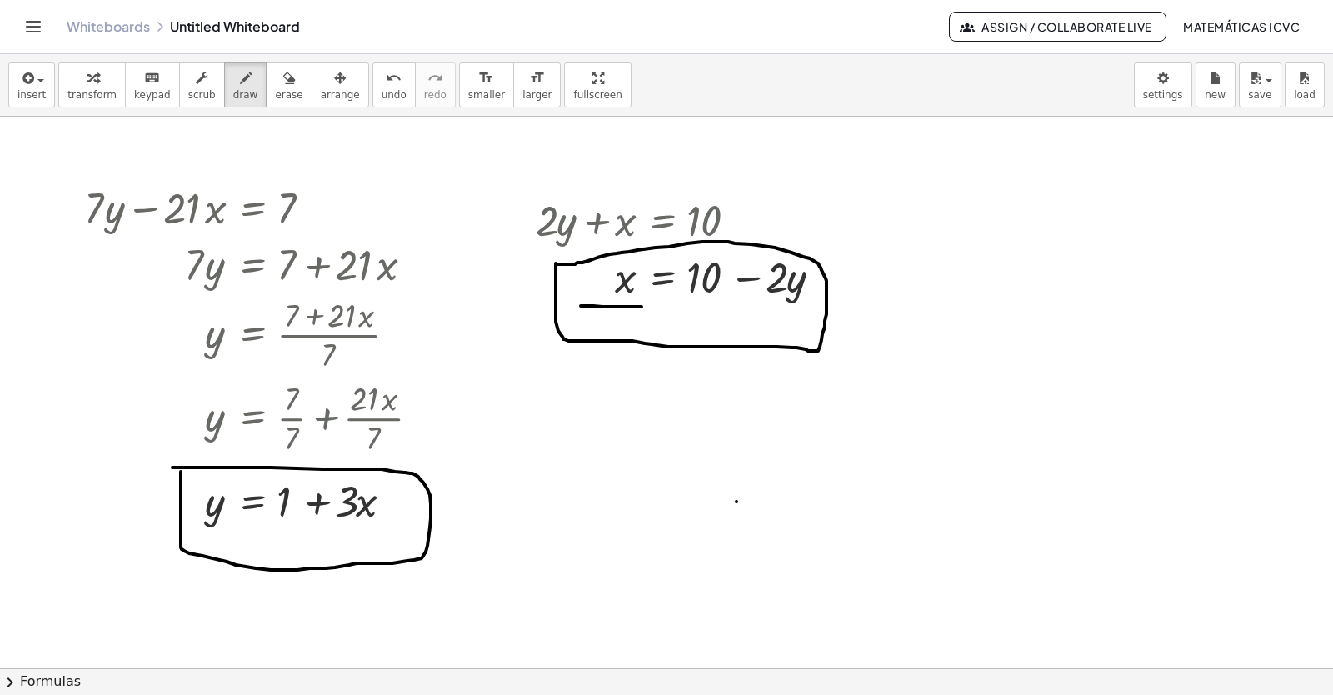
drag, startPoint x: 558, startPoint y: 331, endPoint x: 556, endPoint y: 264, distance: 66.7
click at [92, 98] on span "transform" at bounding box center [91, 95] width 49 height 12
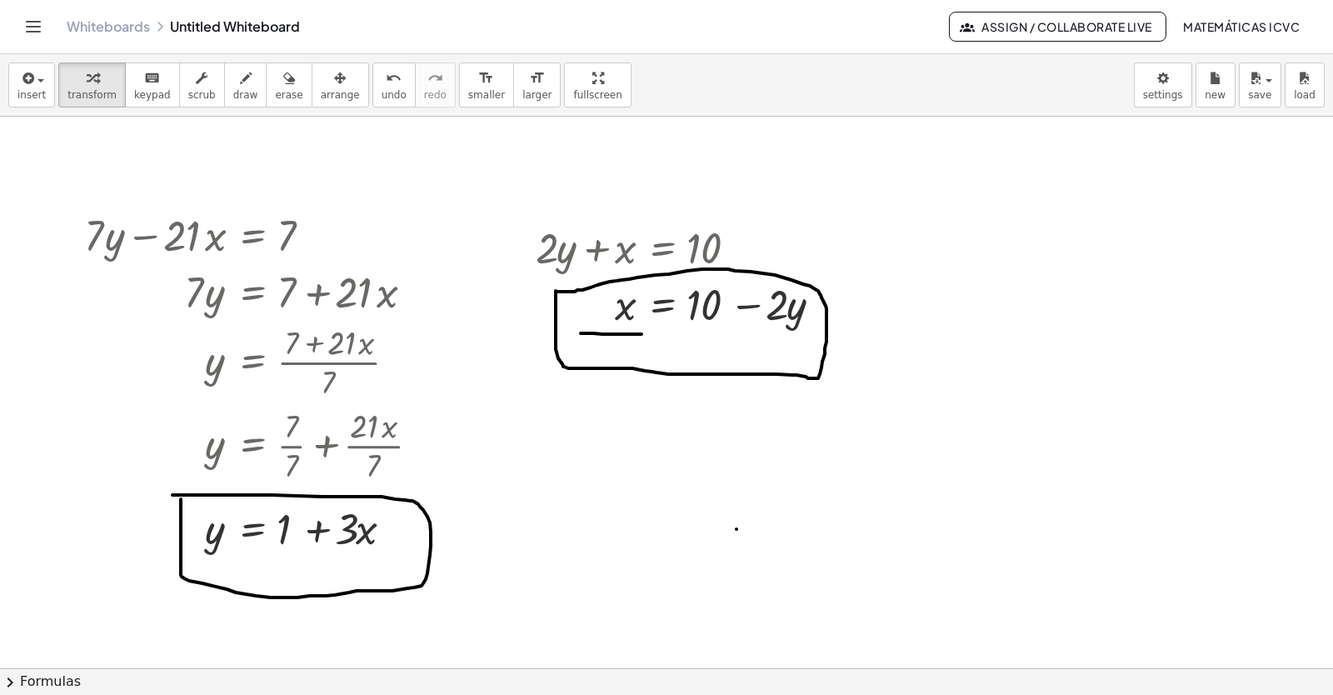
click at [1051, 528] on div at bounding box center [666, 254] width 1333 height 2206
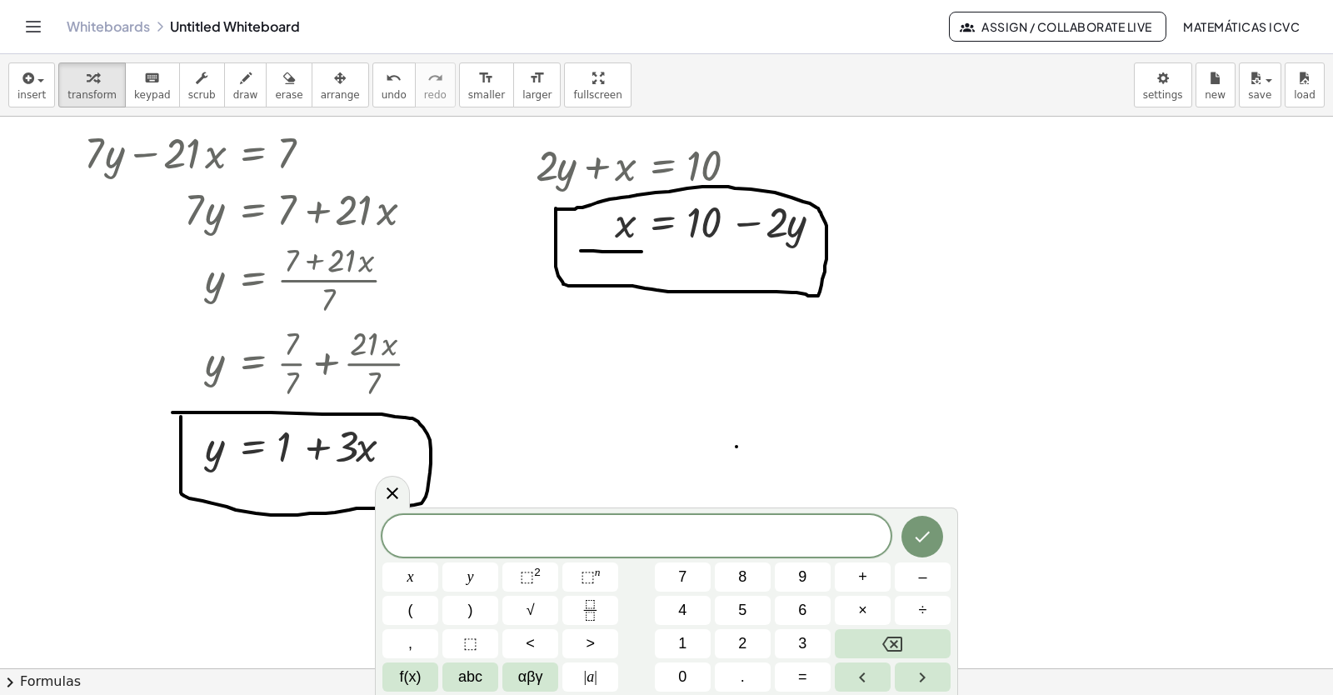
scroll to position [1020, 0]
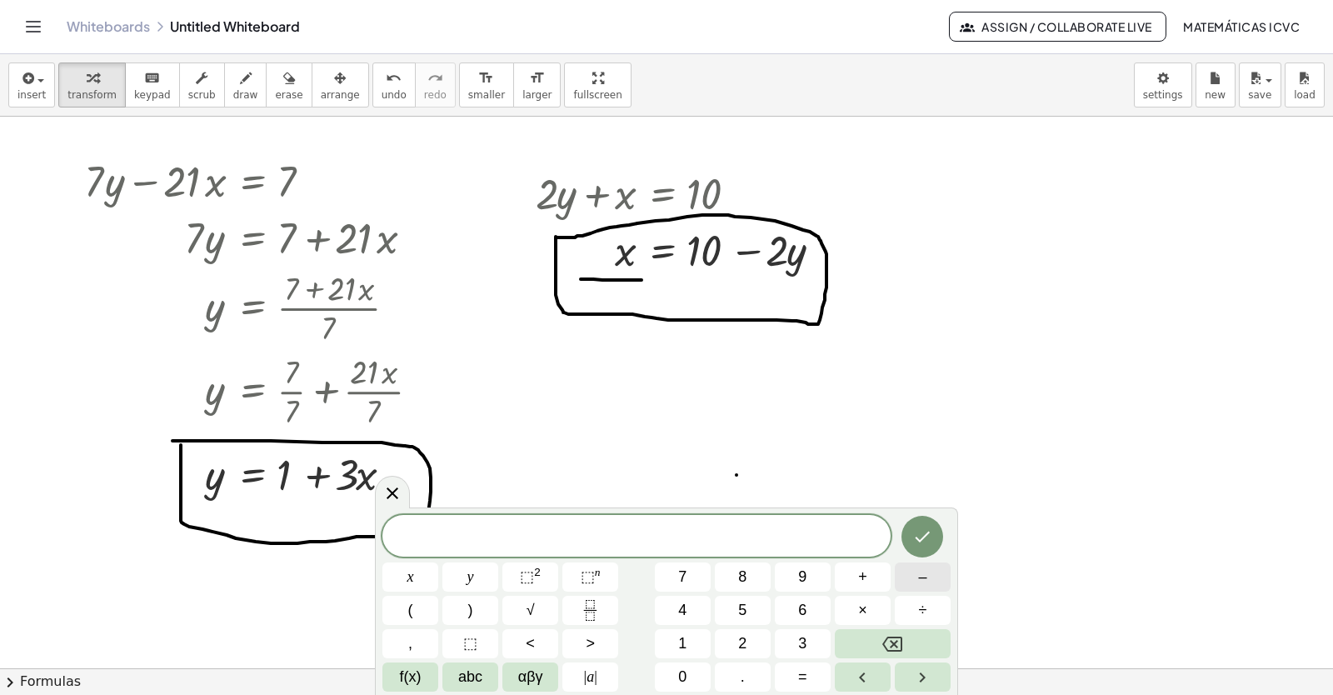
click at [930, 577] on button "–" at bounding box center [923, 576] width 56 height 29
click at [733, 611] on button "5" at bounding box center [743, 610] width 56 height 29
click at [476, 575] on button "y" at bounding box center [470, 576] width 56 height 29
click at [871, 575] on button "+" at bounding box center [863, 576] width 56 height 29
click at [408, 573] on span "x" at bounding box center [410, 577] width 7 height 22
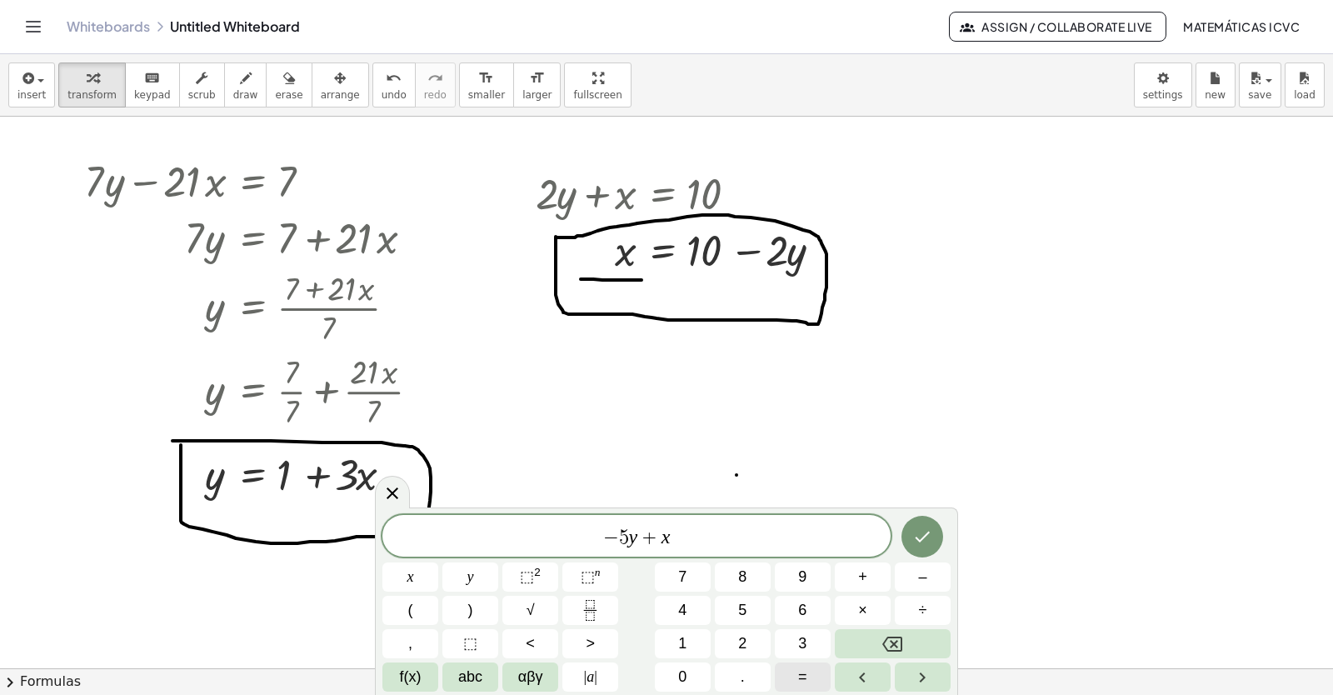
click at [817, 681] on button "=" at bounding box center [803, 676] width 56 height 29
click at [724, 642] on button "2" at bounding box center [743, 643] width 56 height 29
click at [926, 532] on icon "Done" at bounding box center [922, 537] width 20 height 20
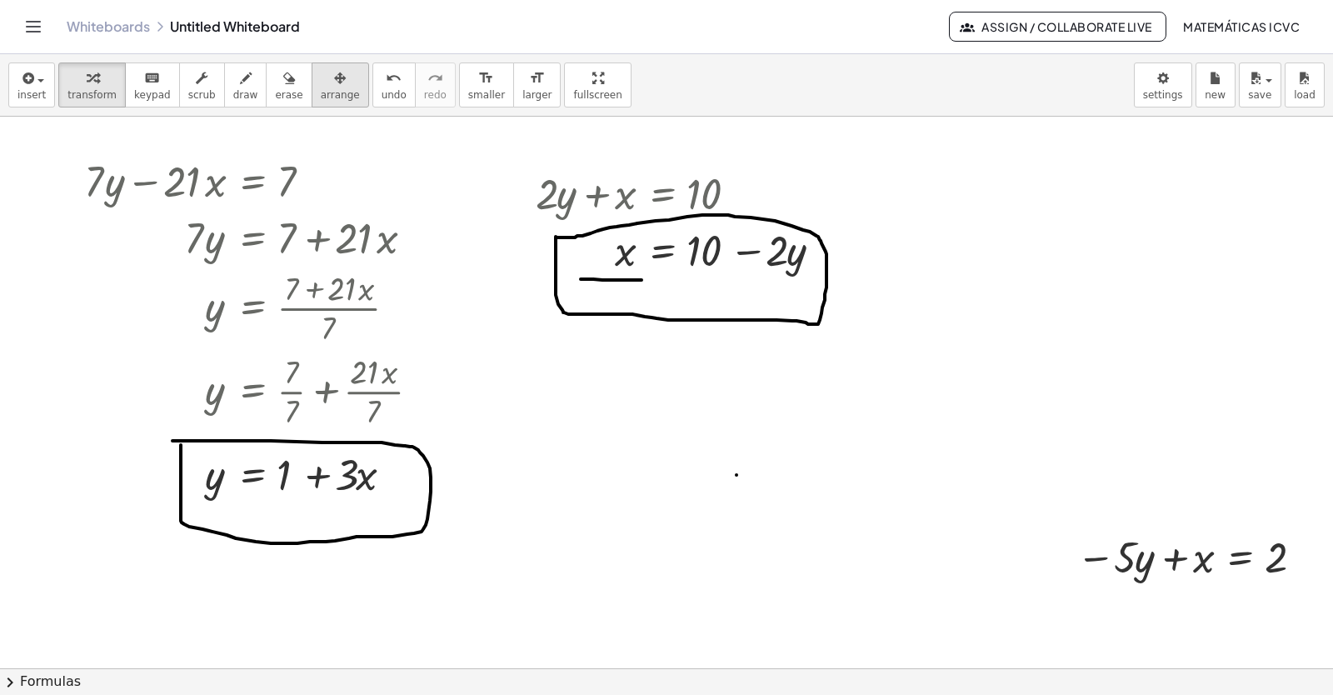
click at [321, 91] on span "arrange" at bounding box center [340, 95] width 39 height 12
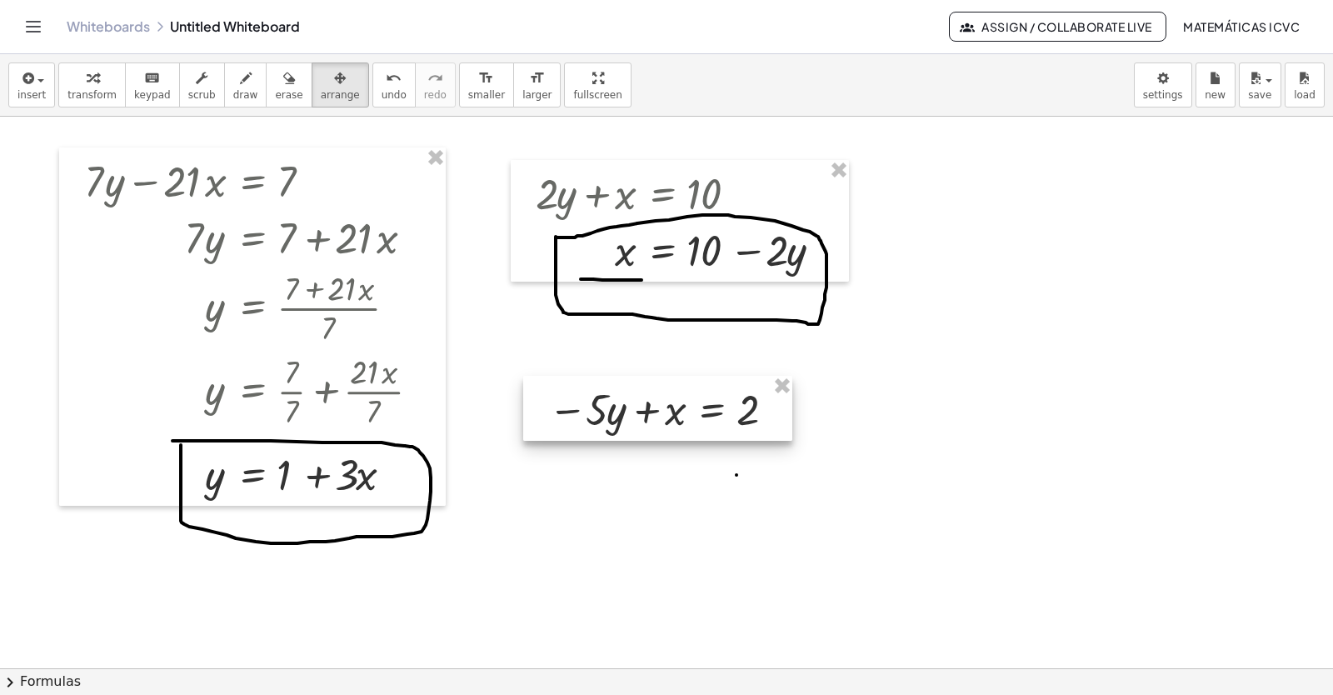
drag, startPoint x: 1174, startPoint y: 586, endPoint x: 681, endPoint y: 412, distance: 523.0
click at [681, 412] on div at bounding box center [657, 408] width 269 height 65
click at [72, 95] on span "transform" at bounding box center [91, 95] width 49 height 12
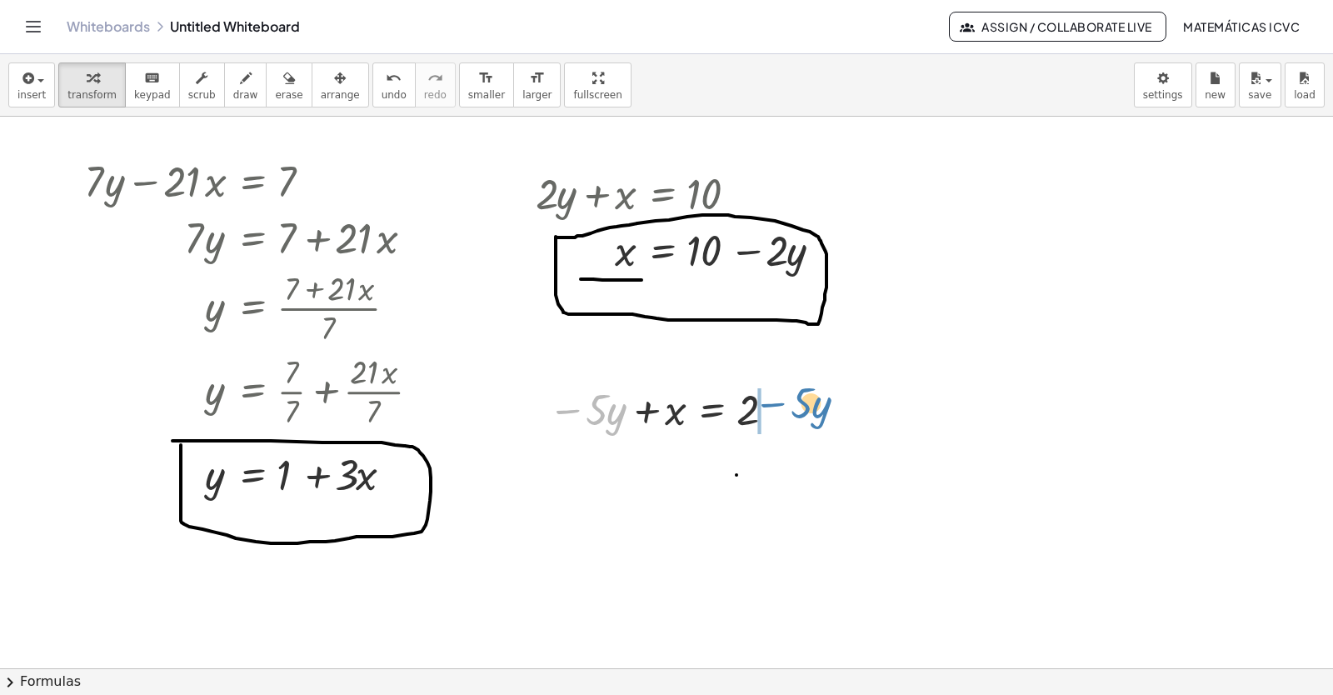
drag, startPoint x: 566, startPoint y: 410, endPoint x: 771, endPoint y: 403, distance: 205.1
click at [771, 403] on div at bounding box center [664, 408] width 248 height 57
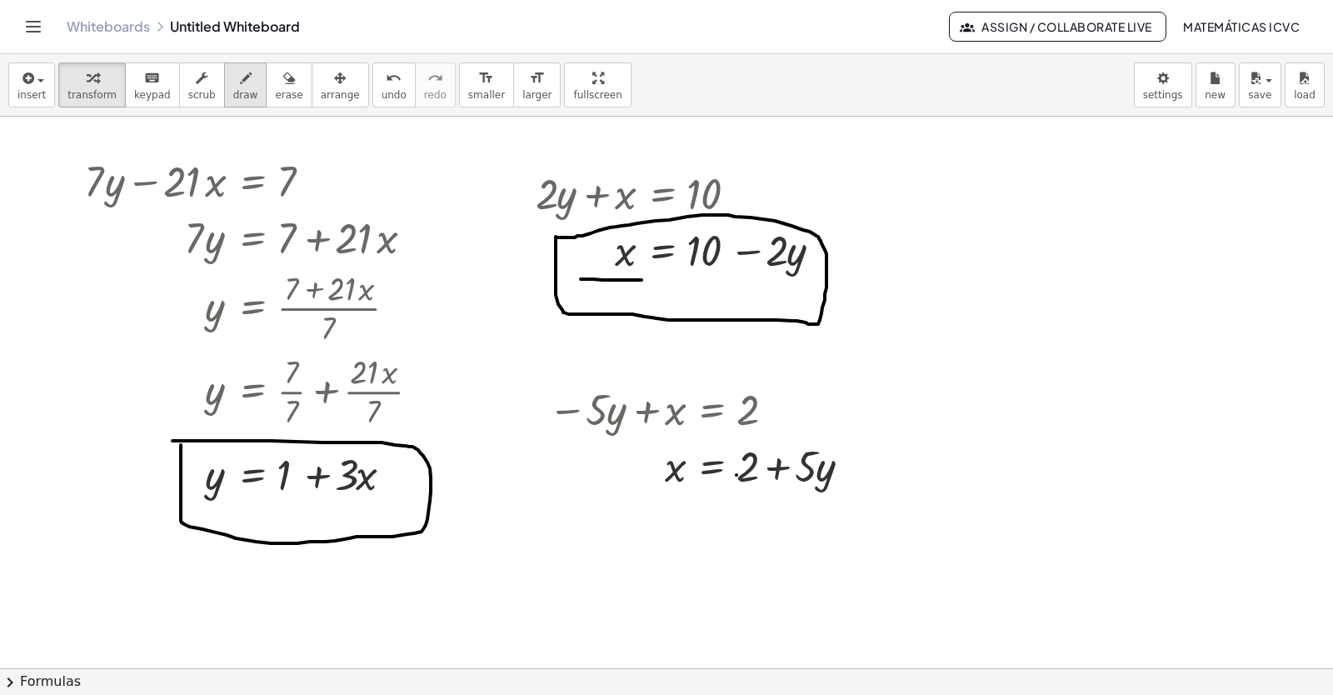
click at [233, 91] on span "draw" at bounding box center [245, 95] width 25 height 12
drag, startPoint x: 655, startPoint y: 485, endPoint x: 679, endPoint y: 483, distance: 24.2
click at [679, 483] on div at bounding box center [666, 200] width 1333 height 2206
drag, startPoint x: 733, startPoint y: 490, endPoint x: 868, endPoint y: 492, distance: 135.0
click at [868, 492] on div at bounding box center [666, 200] width 1333 height 2206
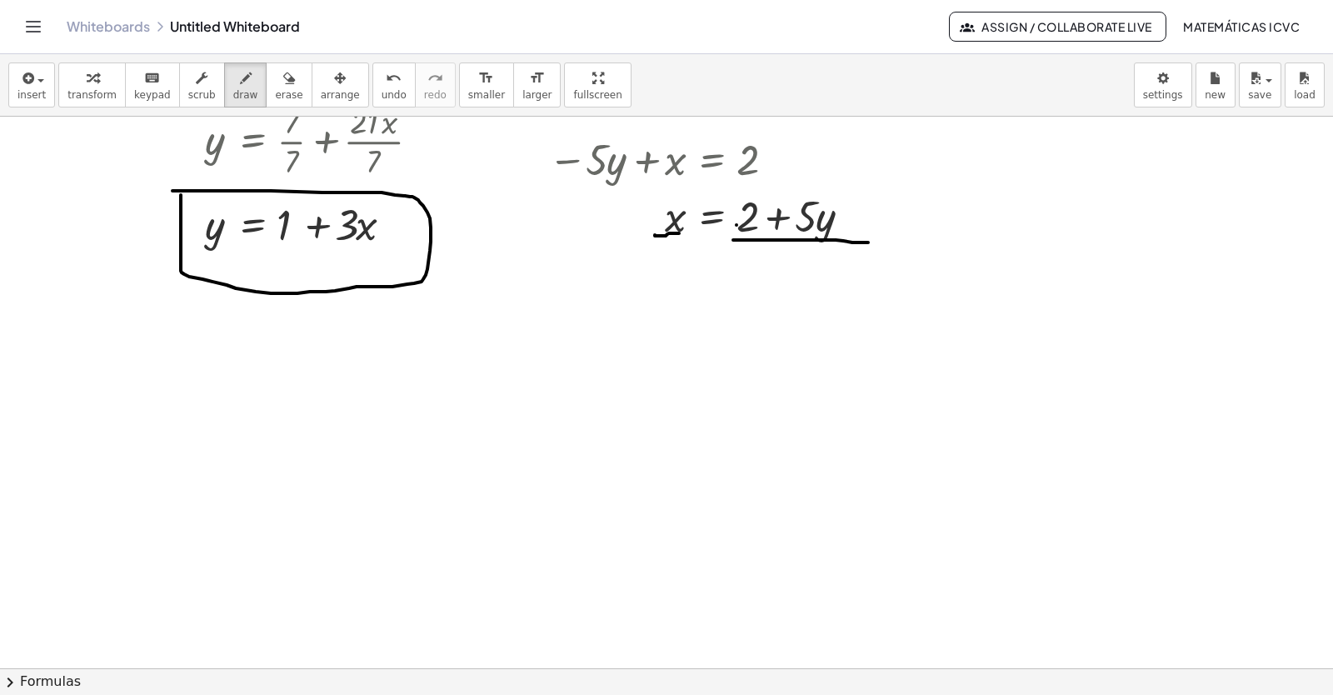
scroll to position [1353, 0]
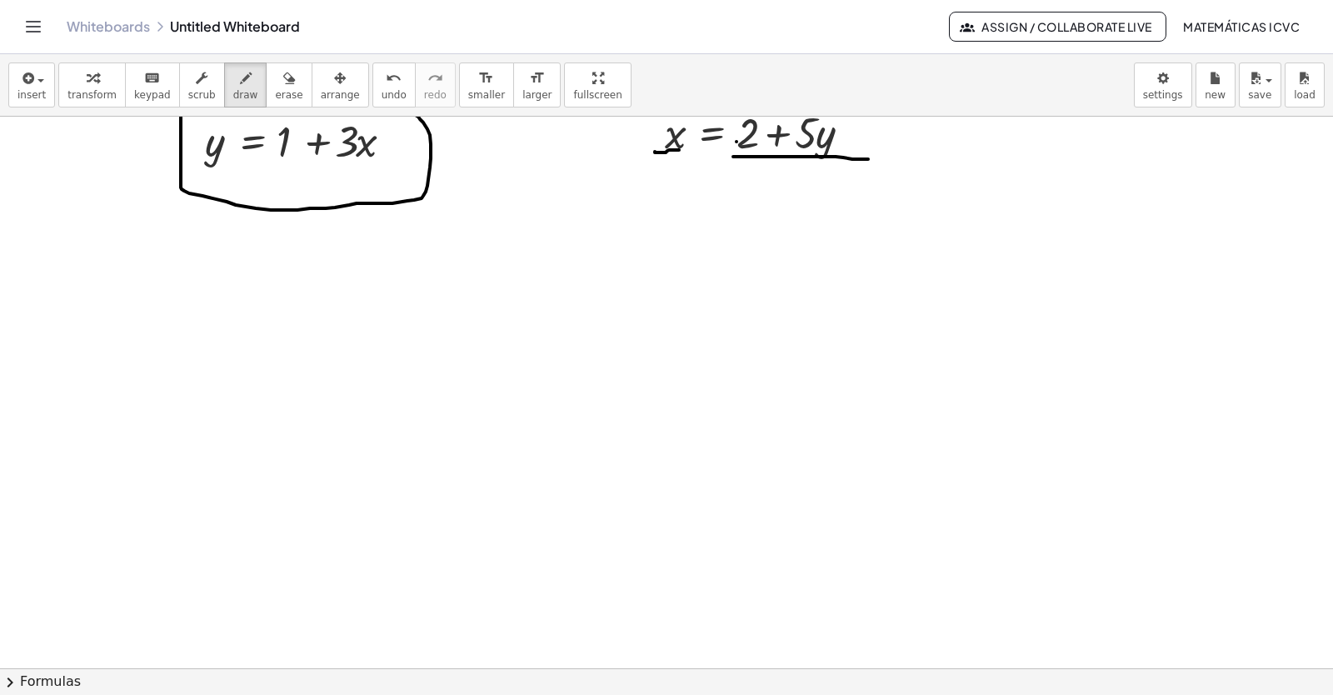
drag, startPoint x: 75, startPoint y: 90, endPoint x: 810, endPoint y: 377, distance: 788.7
click at [76, 90] on span "transform" at bounding box center [91, 95] width 49 height 12
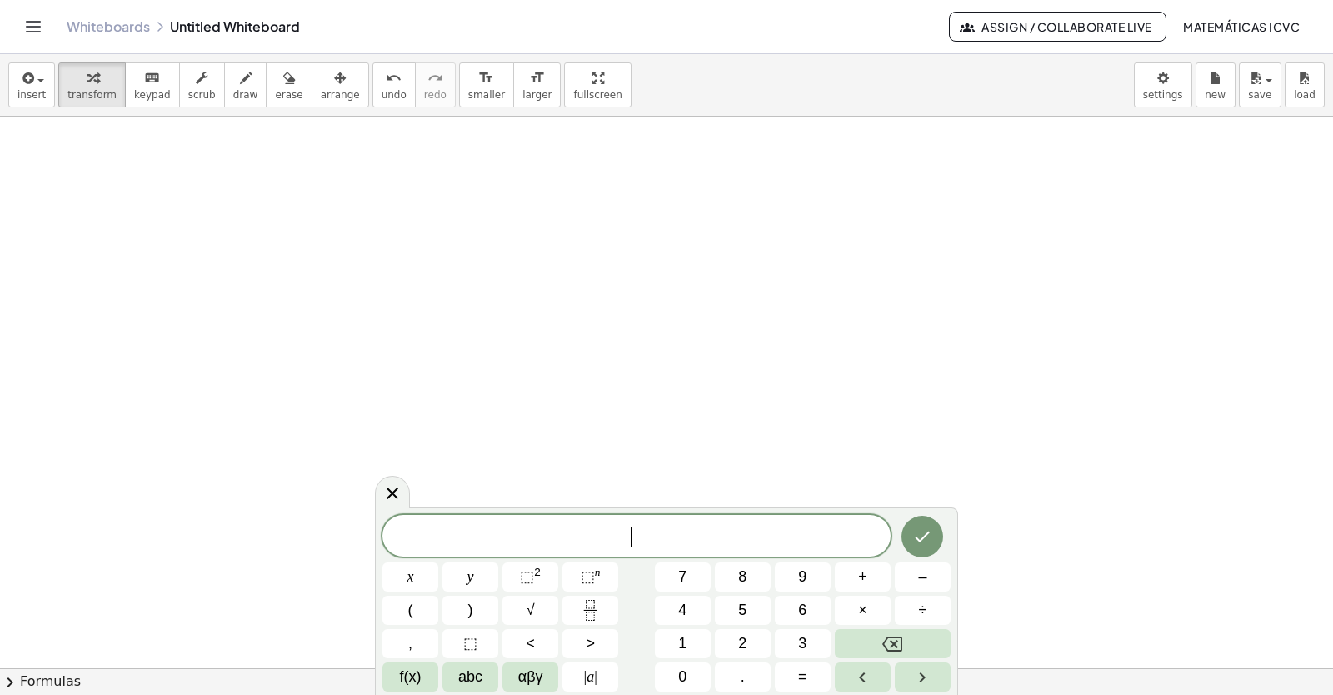
scroll to position [1520, 0]
click at [812, 646] on button "3" at bounding box center [803, 643] width 56 height 29
click at [476, 581] on button "y" at bounding box center [470, 576] width 56 height 29
click at [851, 578] on button "+" at bounding box center [863, 576] width 56 height 29
click at [415, 578] on button "x" at bounding box center [410, 576] width 56 height 29
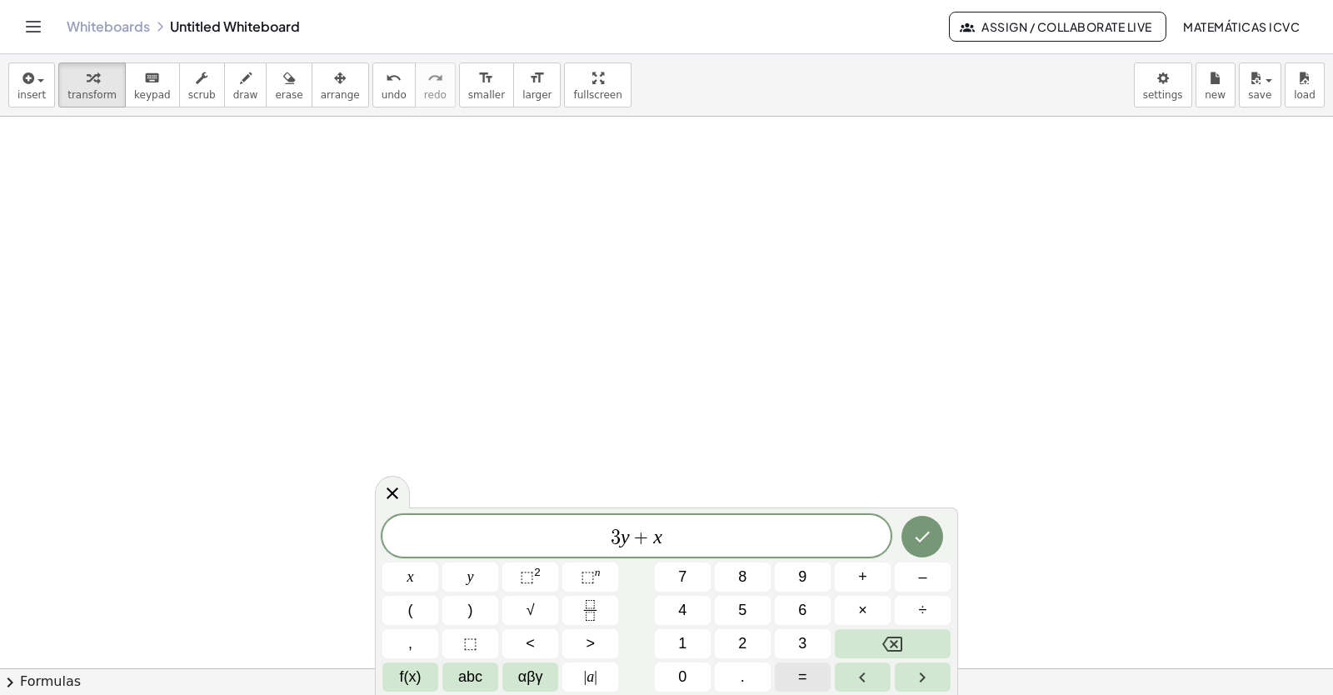
click at [797, 675] on button "=" at bounding box center [803, 676] width 56 height 29
click at [914, 576] on button "–" at bounding box center [923, 576] width 56 height 29
click at [685, 638] on span "1" at bounding box center [682, 643] width 8 height 22
click at [742, 640] on span "2" at bounding box center [742, 643] width 8 height 22
click at [941, 536] on button "Done" at bounding box center [922, 537] width 42 height 42
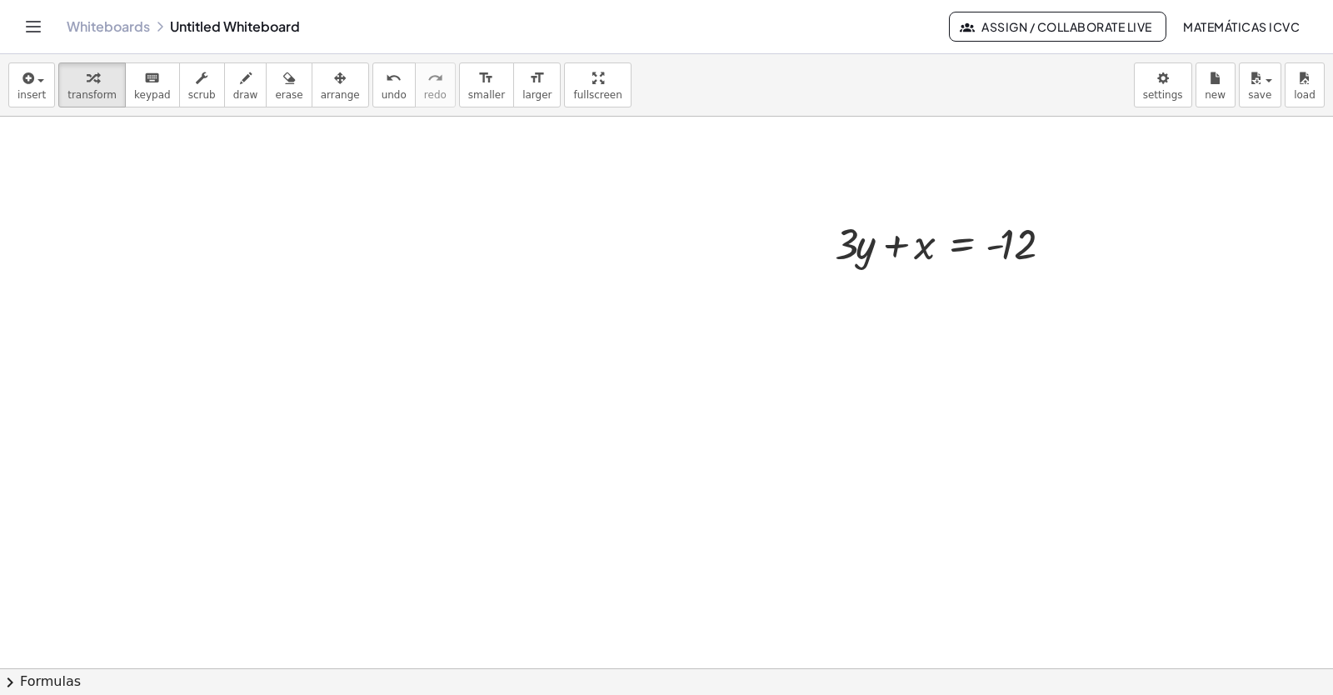
click at [322, 95] on span "arrange" at bounding box center [340, 95] width 39 height 12
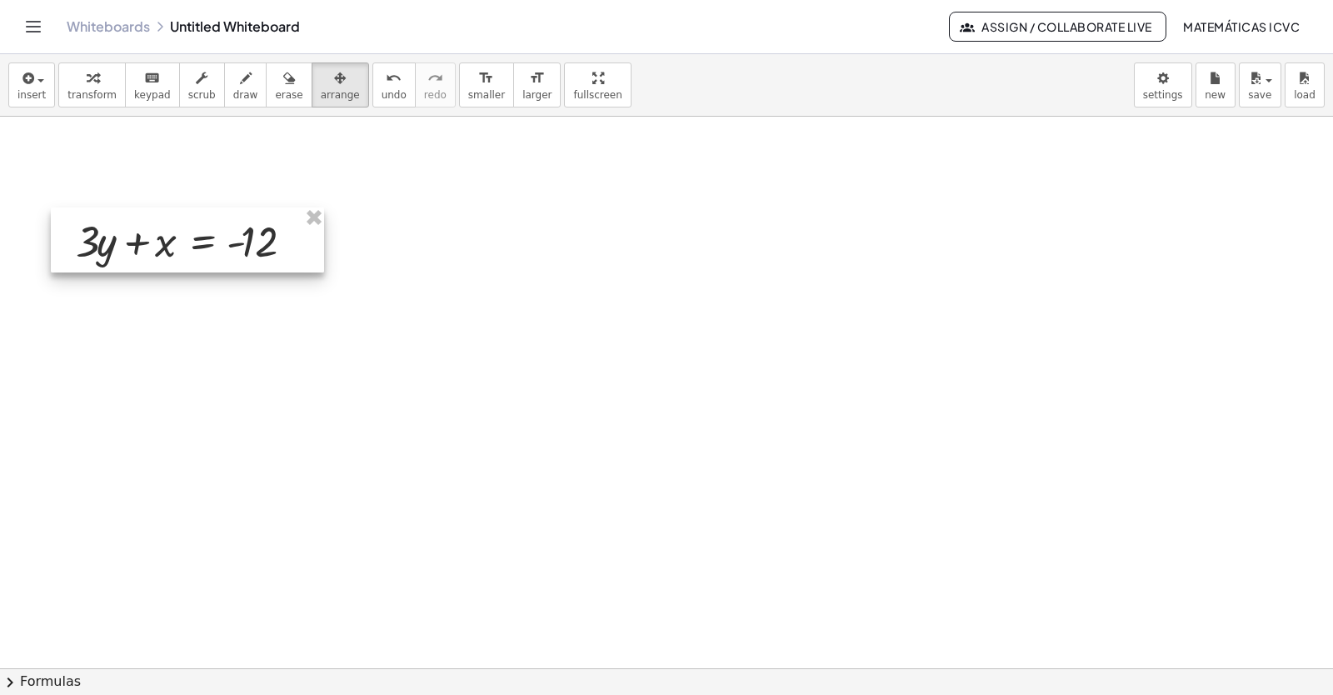
click at [150, 258] on div at bounding box center [187, 239] width 273 height 65
click at [75, 81] on div "button" at bounding box center [91, 77] width 49 height 20
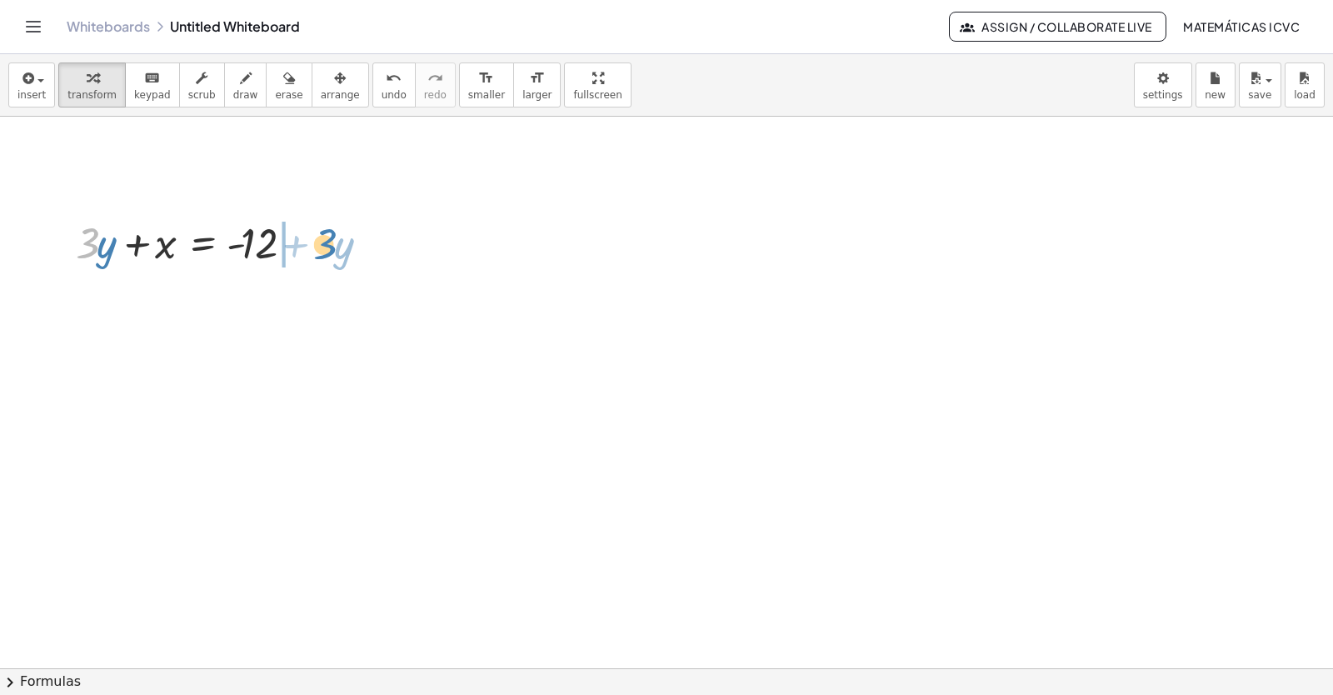
drag, startPoint x: 86, startPoint y: 254, endPoint x: 323, endPoint y: 255, distance: 237.4
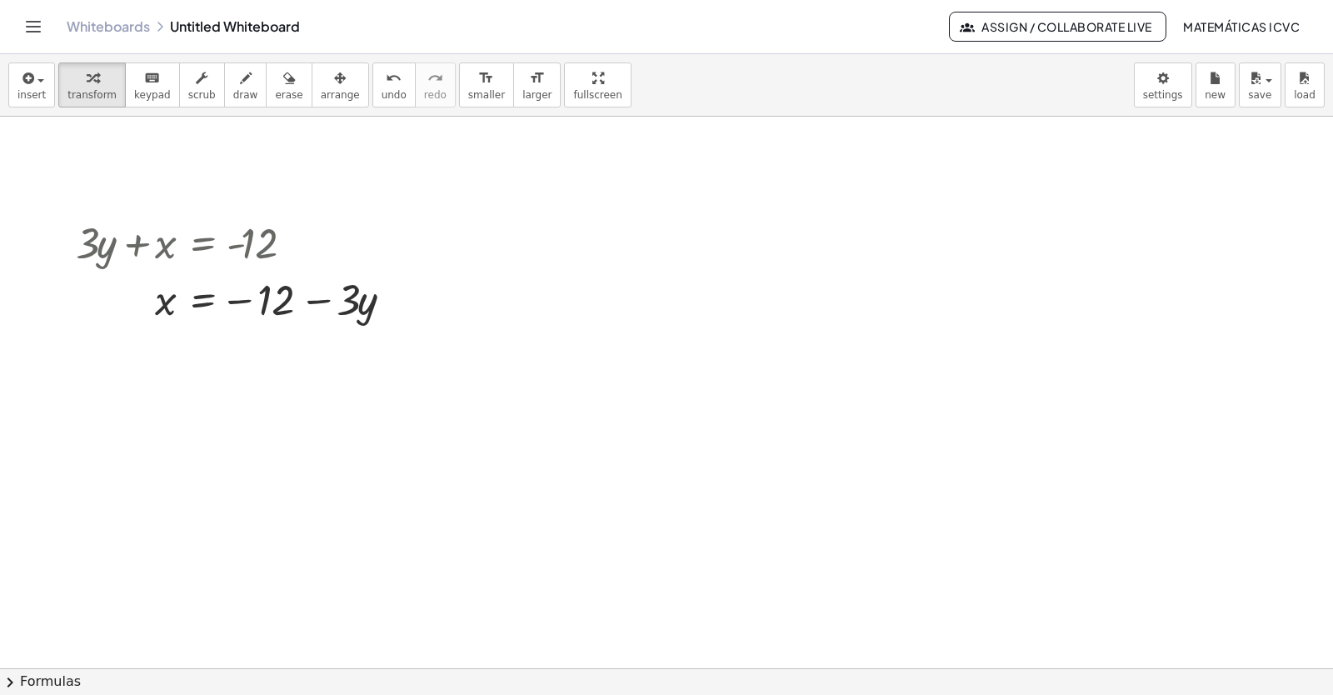
click at [233, 100] on span "draw" at bounding box center [245, 95] width 25 height 12
drag, startPoint x: 151, startPoint y: 326, endPoint x: 174, endPoint y: 322, distance: 23.6
click at [87, 83] on icon "button" at bounding box center [93, 78] width 12 height 20
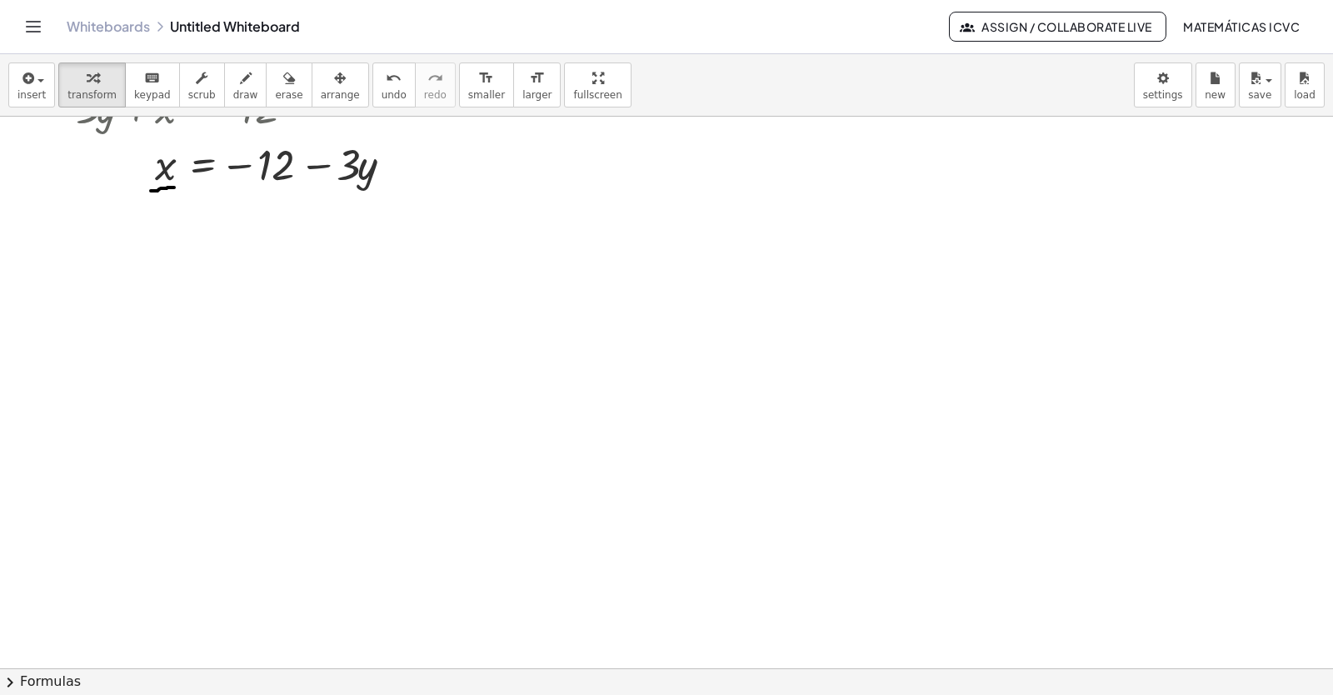
scroll to position [1821, 0]
drag, startPoint x: 72, startPoint y: 87, endPoint x: 388, endPoint y: 290, distance: 375.8
click at [72, 86] on button "transform" at bounding box center [91, 84] width 67 height 45
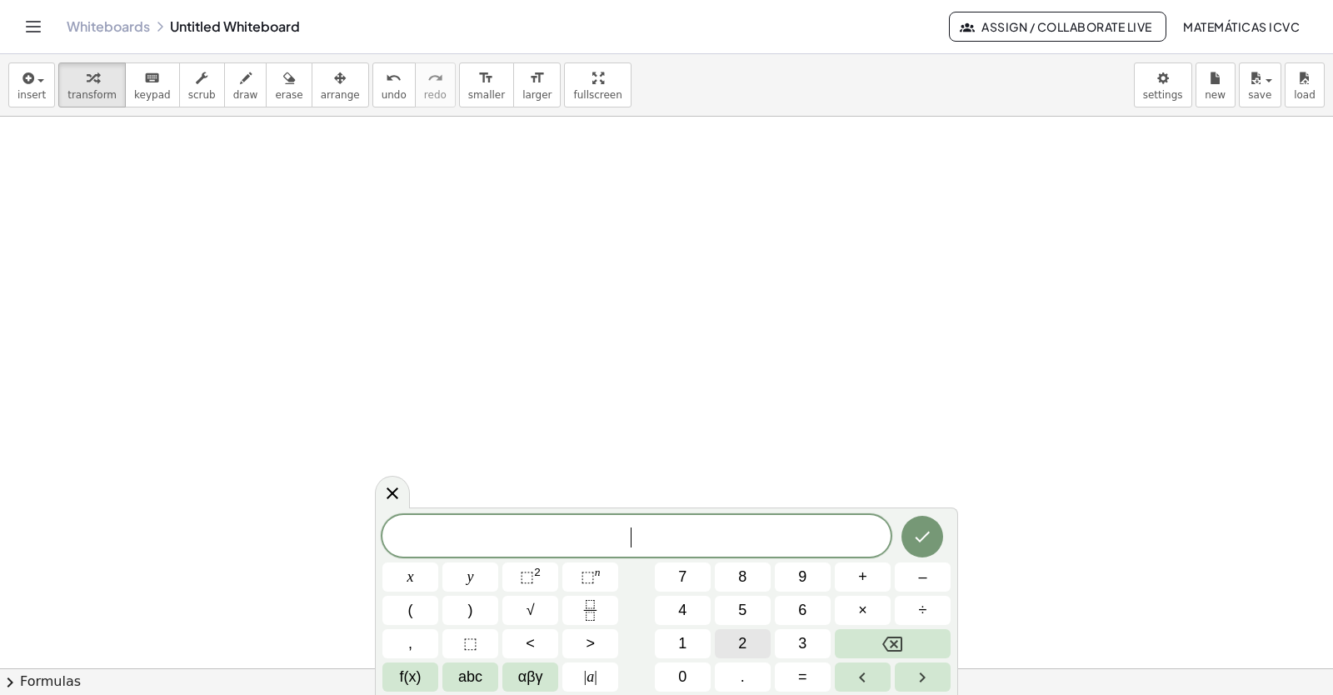
click at [763, 642] on button "2" at bounding box center [743, 643] width 56 height 29
click at [481, 572] on button "y" at bounding box center [470, 576] width 56 height 29
click at [881, 570] on button "+" at bounding box center [863, 576] width 56 height 29
click at [421, 579] on button "x" at bounding box center [410, 576] width 56 height 29
click at [924, 539] on icon "Done" at bounding box center [922, 537] width 20 height 20
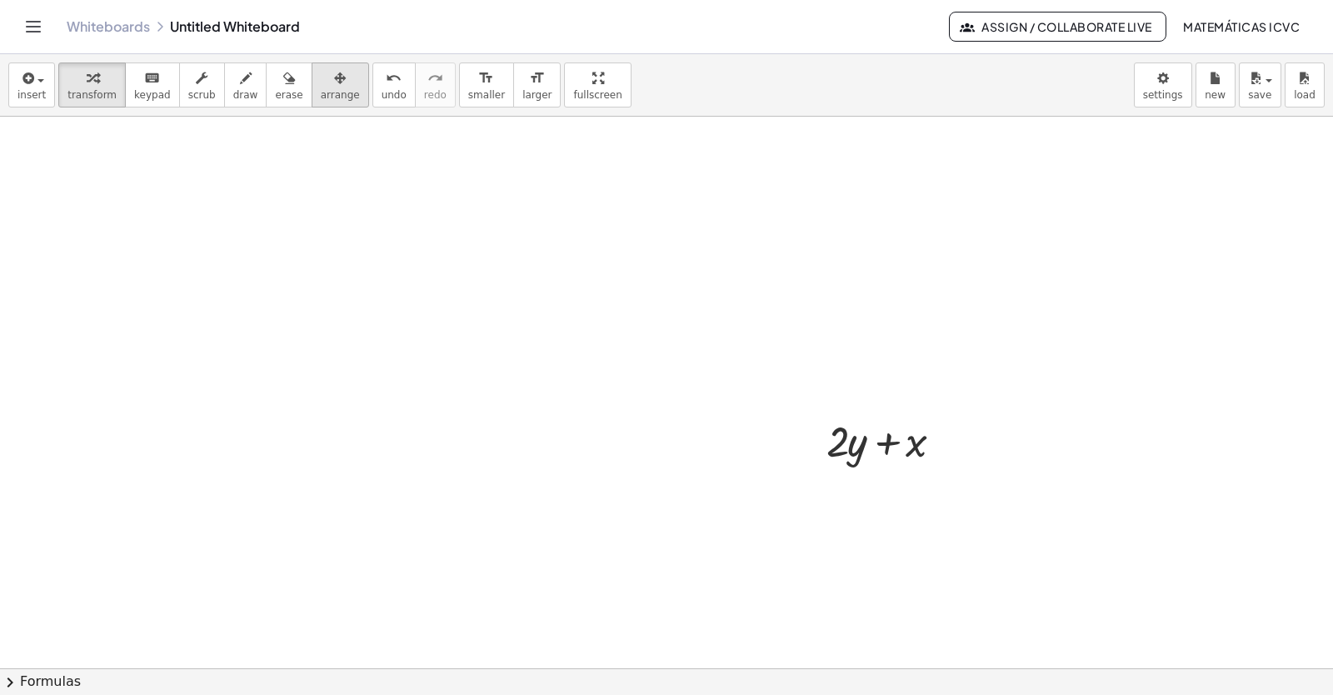
click at [321, 101] on span "arrange" at bounding box center [340, 95] width 39 height 12
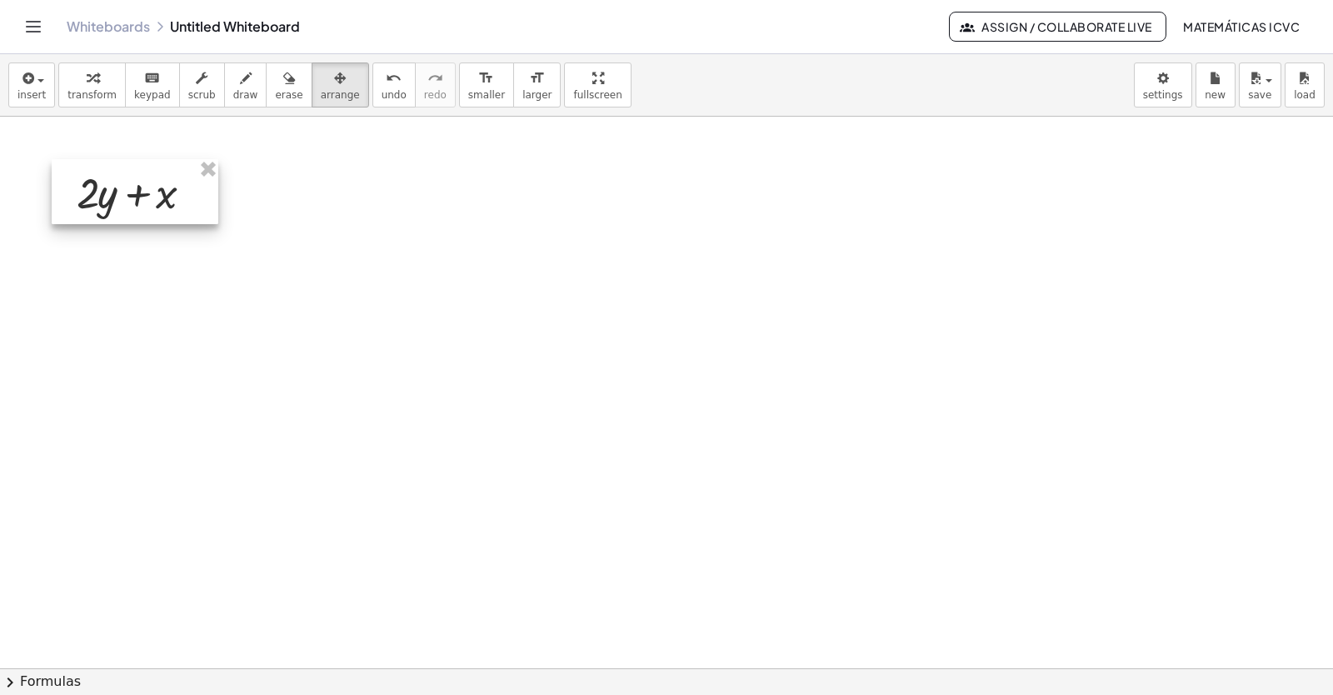
click at [94, 203] on div at bounding box center [135, 191] width 167 height 65
click at [88, 94] on span "transform" at bounding box center [91, 95] width 49 height 12
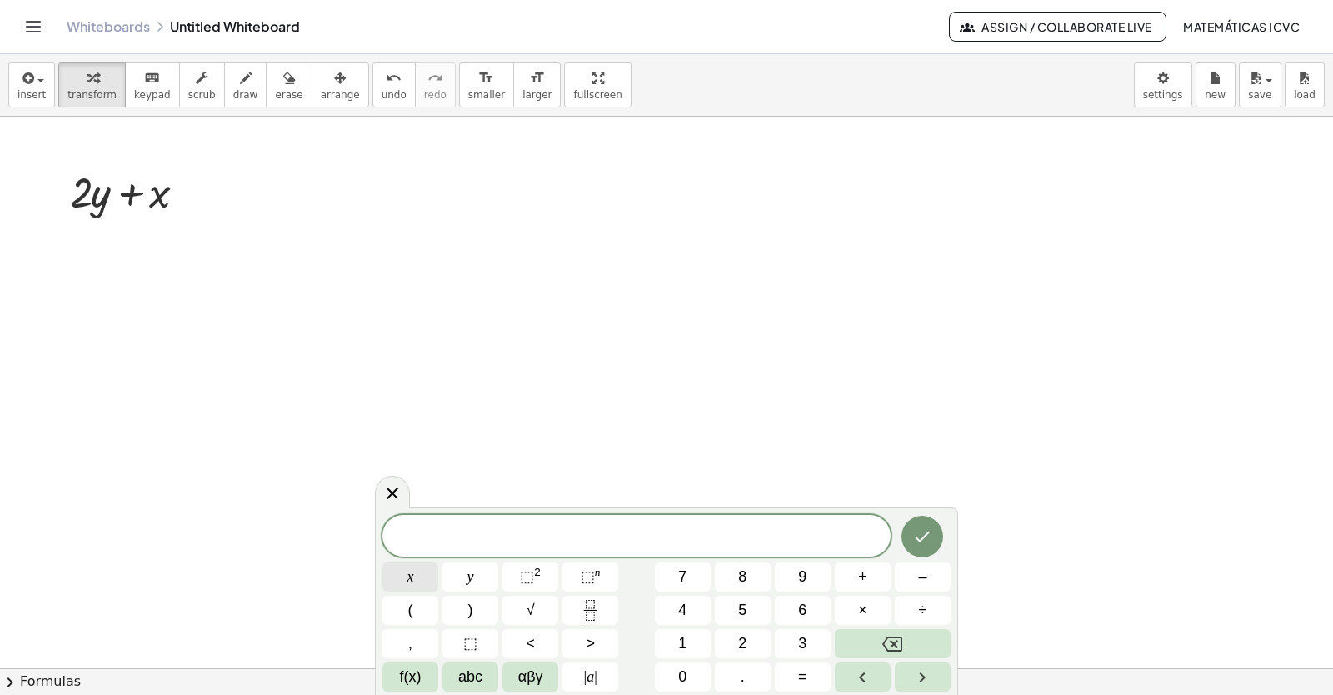
click at [417, 569] on button "x" at bounding box center [410, 576] width 56 height 29
click at [802, 668] on button "=" at bounding box center [803, 676] width 56 height 29
click at [741, 600] on span "5" at bounding box center [742, 610] width 8 height 22
click at [933, 539] on button "Done" at bounding box center [922, 537] width 42 height 42
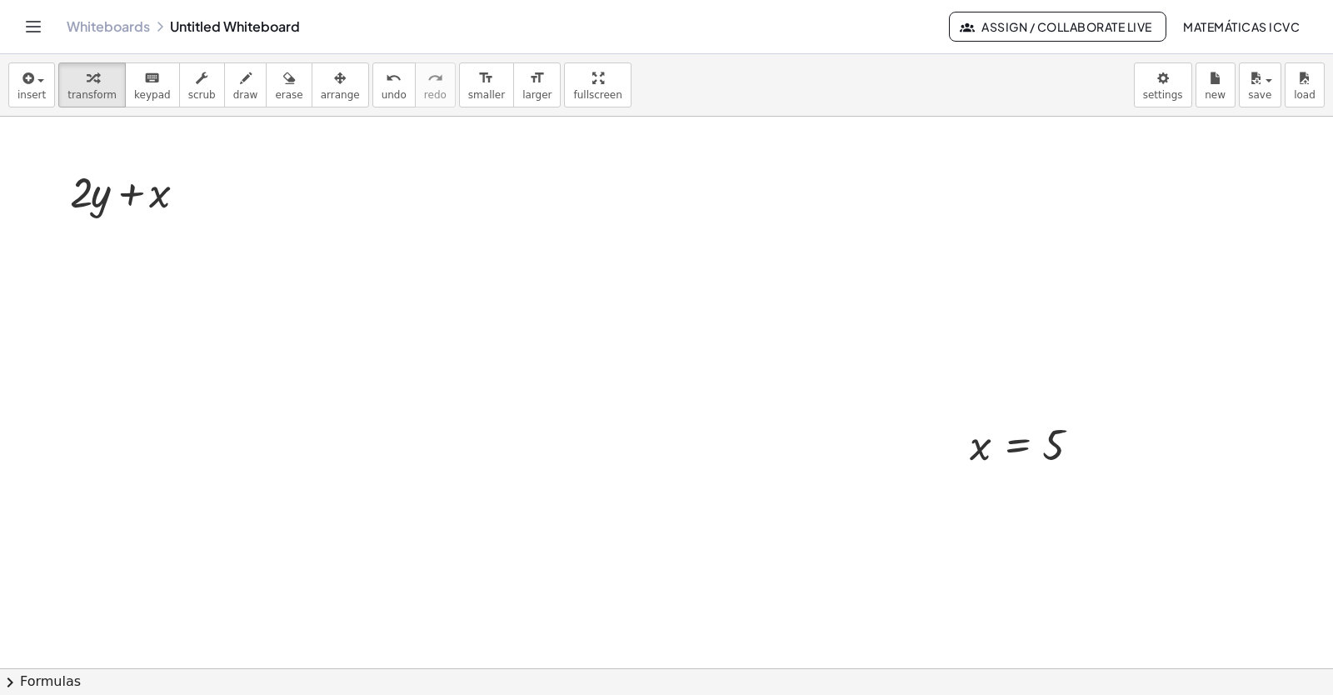
click at [317, 87] on button "arrange" at bounding box center [340, 84] width 57 height 45
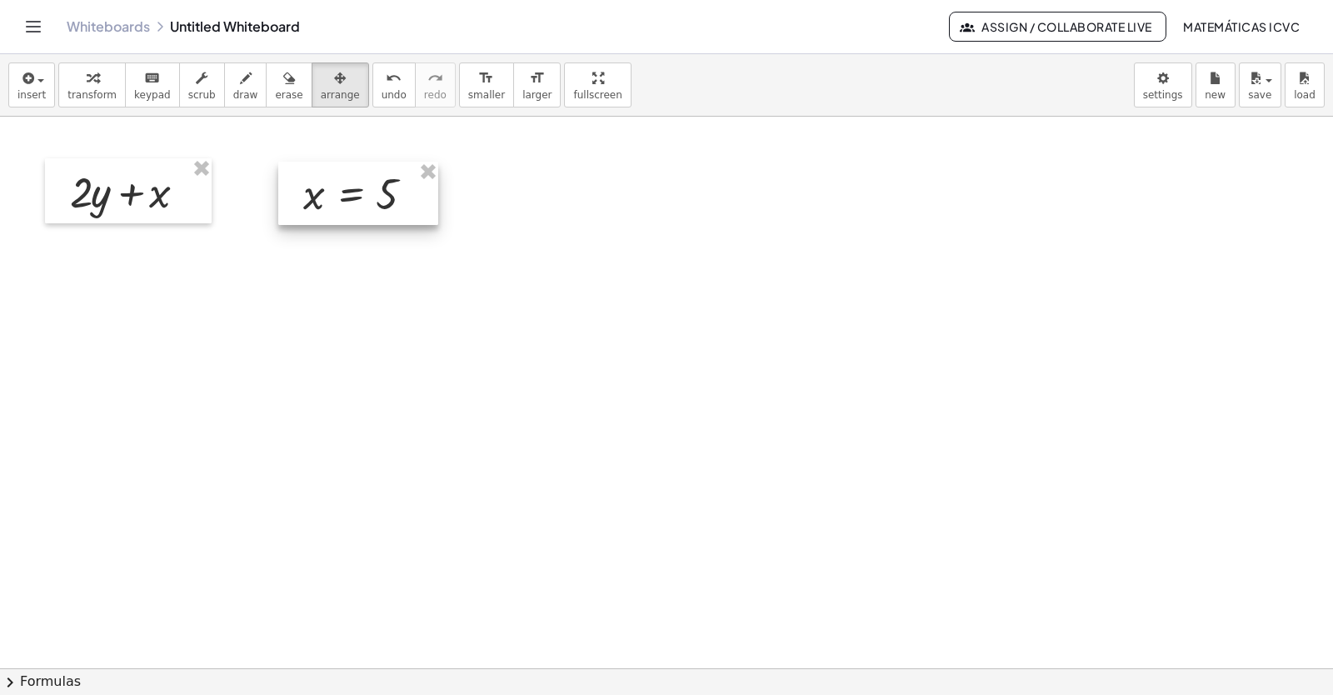
click at [315, 202] on div at bounding box center [358, 193] width 160 height 63
click at [59, 92] on button "transform" at bounding box center [91, 84] width 67 height 45
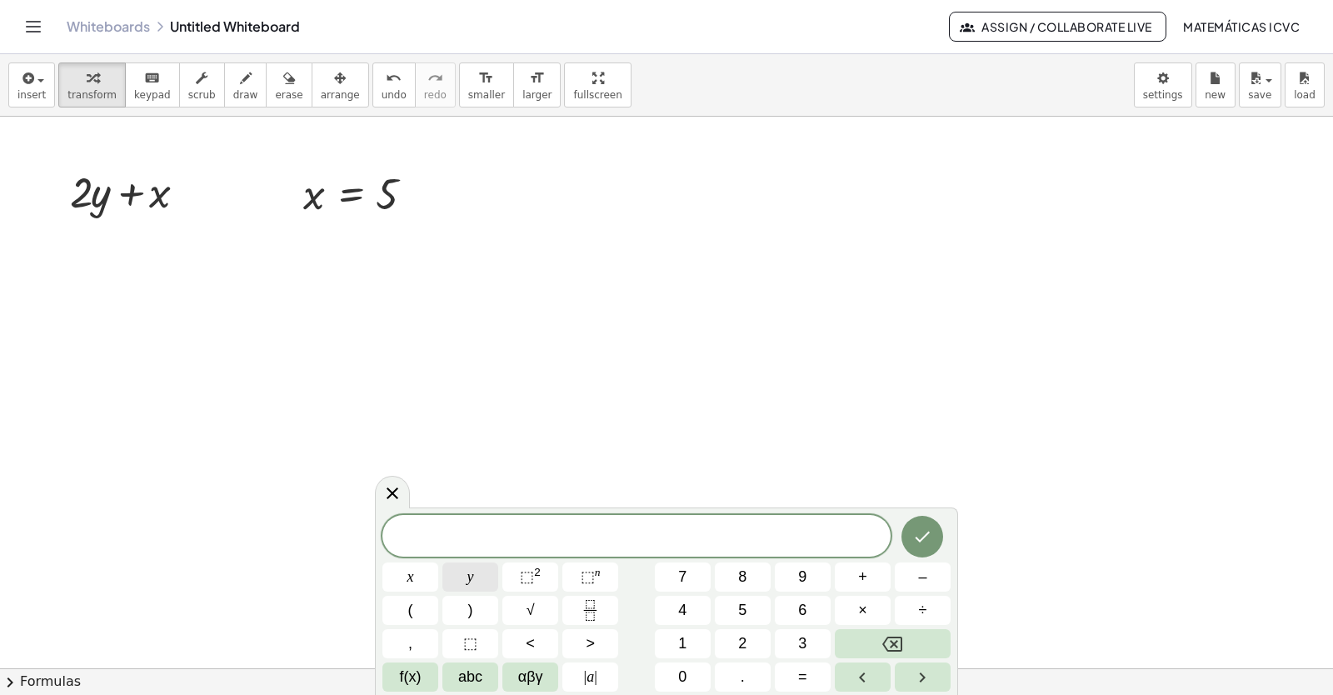
click at [472, 577] on span "y" at bounding box center [470, 577] width 7 height 22
click at [798, 672] on span "=" at bounding box center [802, 677] width 9 height 22
click at [803, 643] on span "3" at bounding box center [802, 643] width 8 height 22
click at [908, 547] on button "Done" at bounding box center [922, 537] width 42 height 42
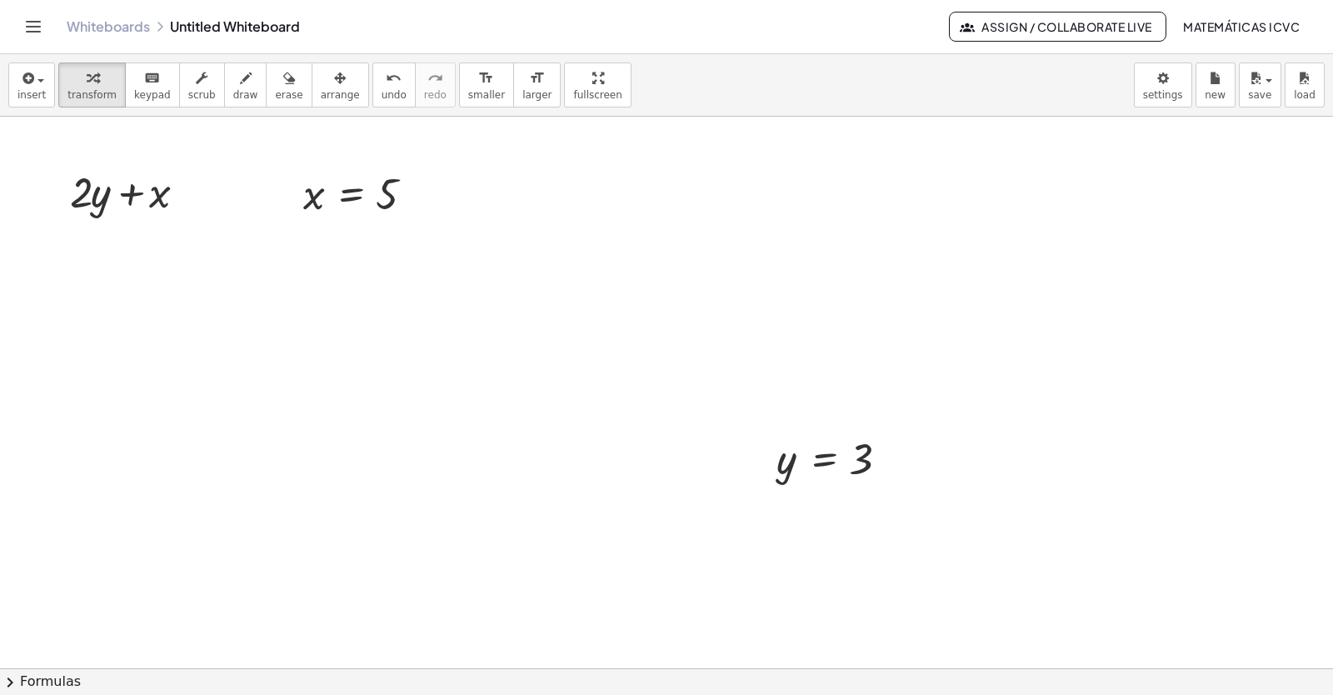
click at [322, 86] on div "button" at bounding box center [340, 77] width 39 height 20
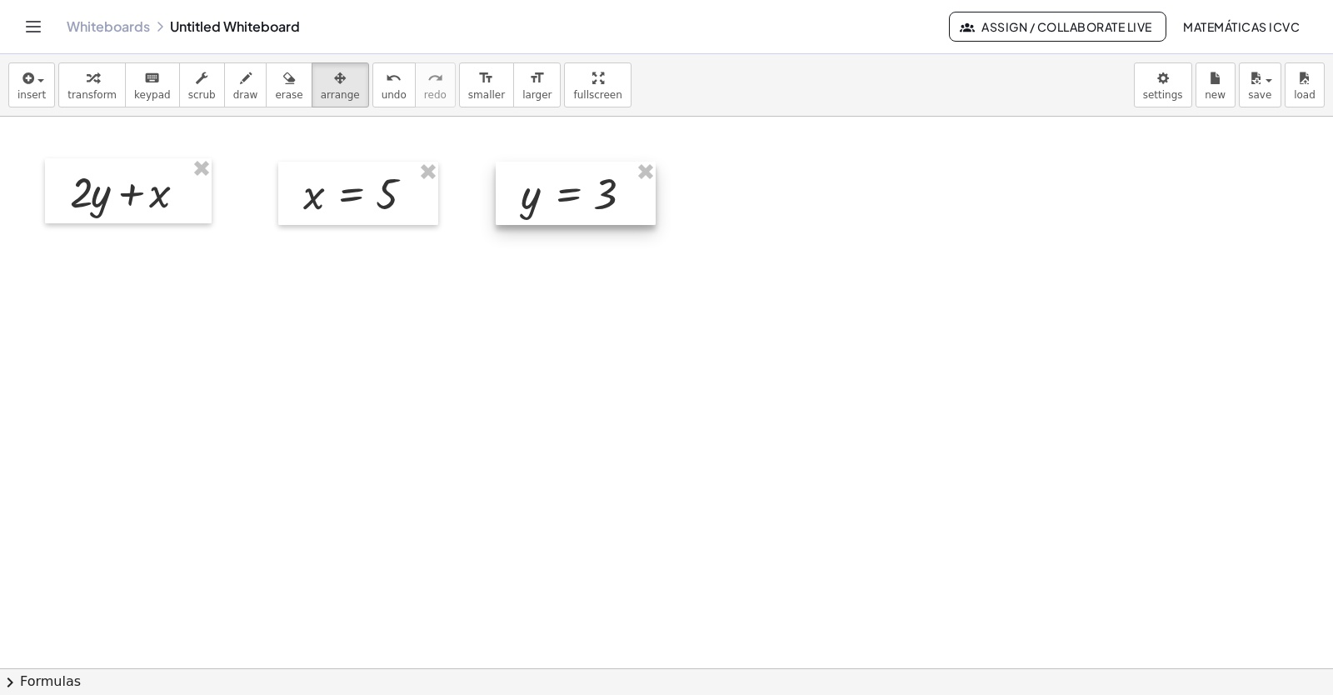
click at [560, 207] on div at bounding box center [576, 193] width 160 height 63
click at [94, 100] on span "transform" at bounding box center [91, 95] width 49 height 12
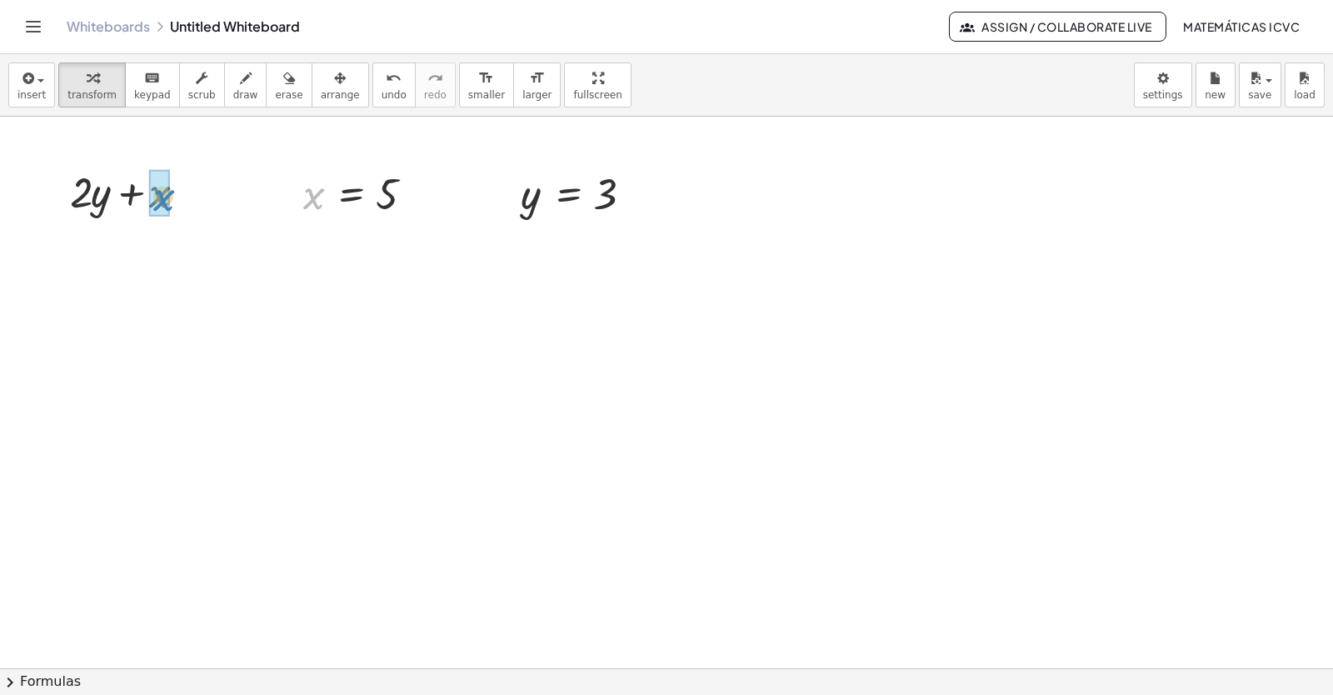
drag, startPoint x: 317, startPoint y: 200, endPoint x: 167, endPoint y: 202, distance: 150.0
drag, startPoint x: 527, startPoint y: 215, endPoint x: 177, endPoint y: 415, distance: 403.0
click at [87, 252] on div at bounding box center [135, 247] width 160 height 57
click at [123, 306] on div at bounding box center [135, 304] width 160 height 57
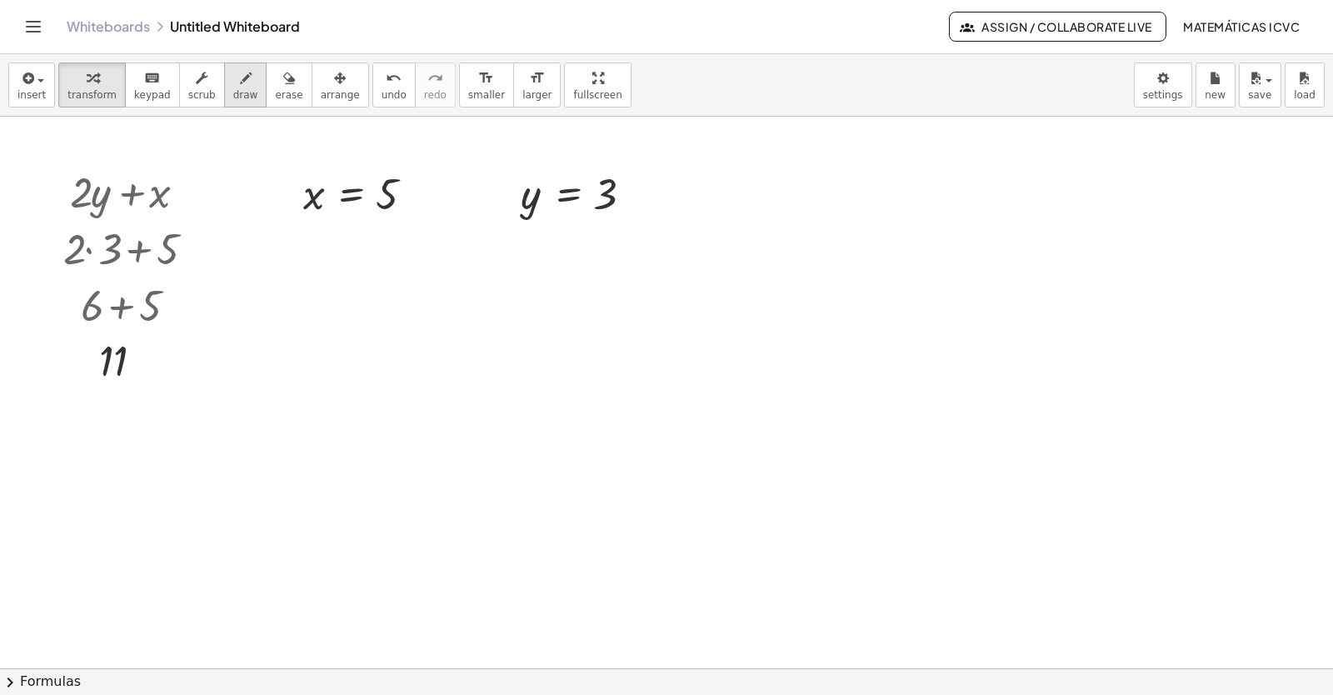
click at [233, 97] on span "draw" at bounding box center [245, 95] width 25 height 12
drag, startPoint x: 132, startPoint y: 227, endPoint x: 119, endPoint y: 223, distance: 13.7
drag, startPoint x: 132, startPoint y: 279, endPoint x: 106, endPoint y: 282, distance: 26.0
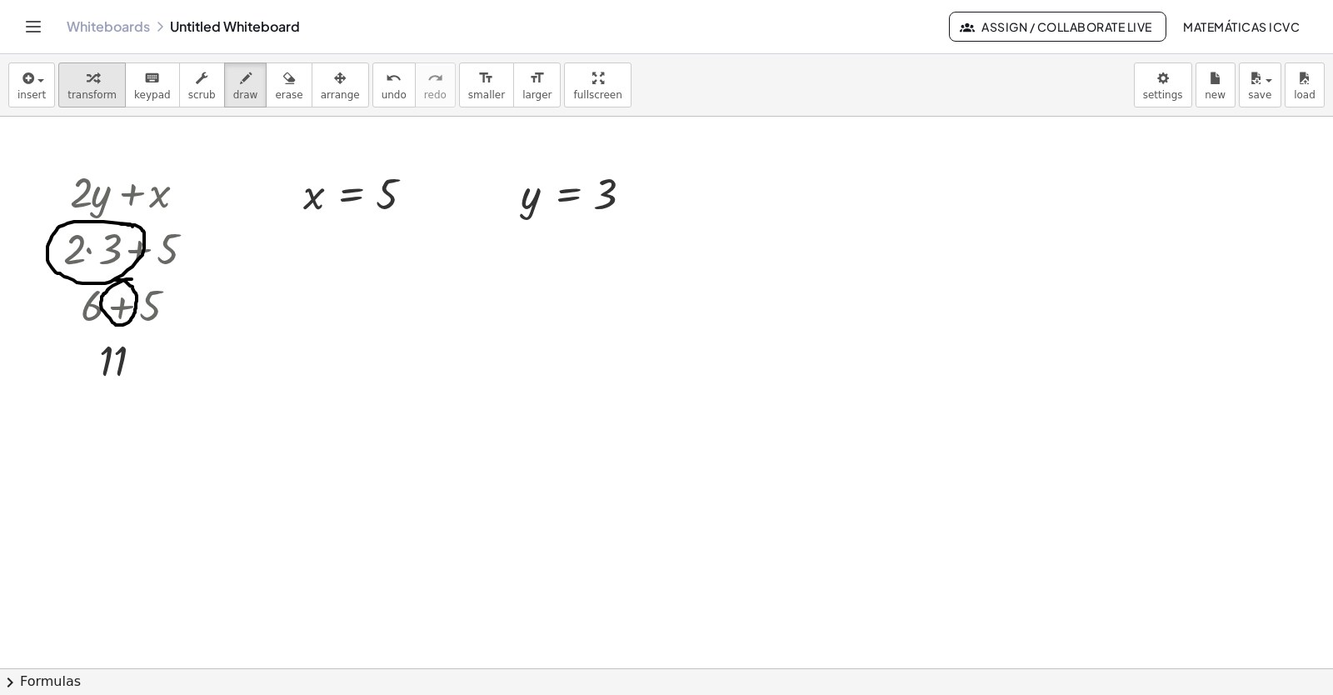
click at [99, 84] on div "button" at bounding box center [91, 77] width 49 height 20
click at [382, 91] on span "undo" at bounding box center [394, 95] width 25 height 12
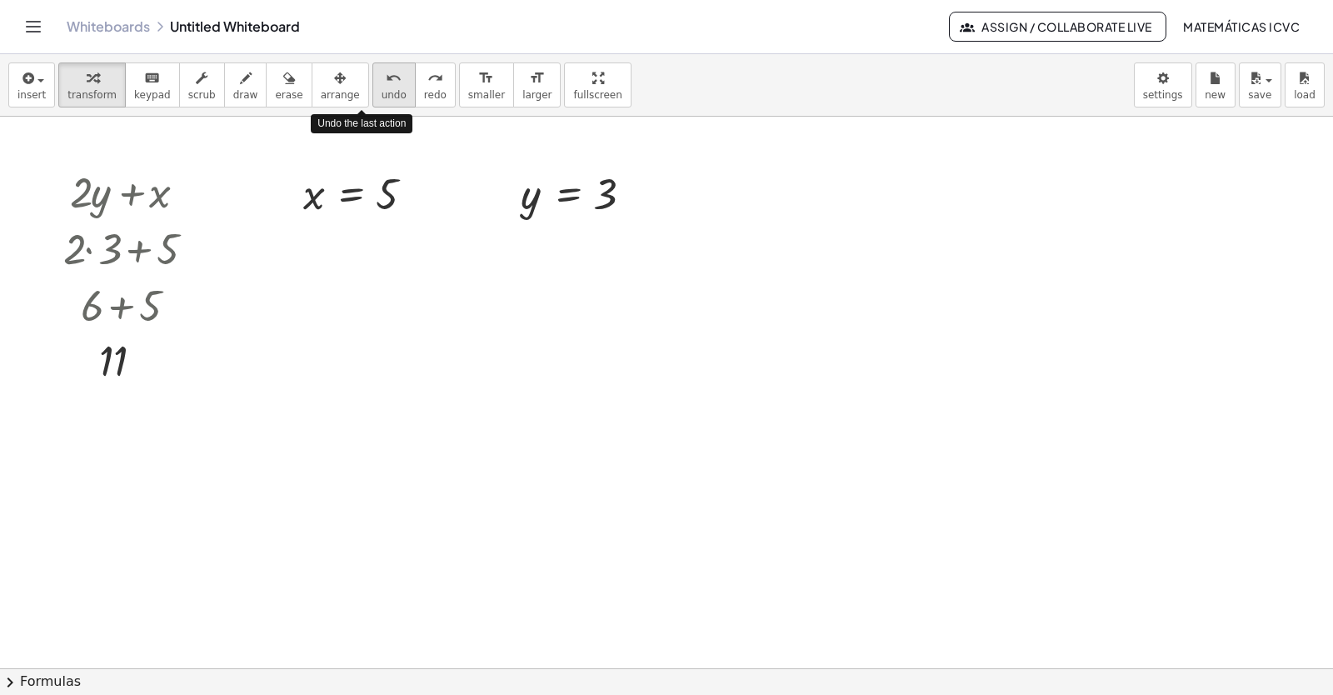
click at [382, 91] on span "undo" at bounding box center [394, 95] width 25 height 12
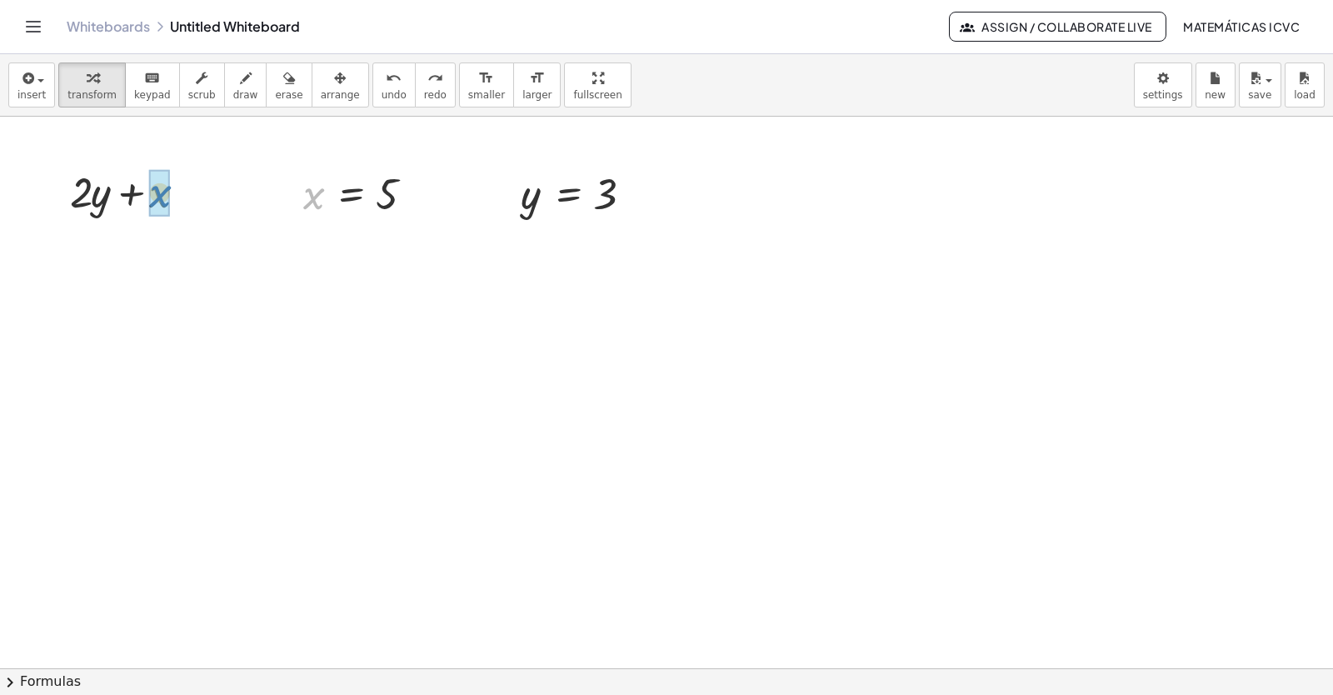
drag, startPoint x: 312, startPoint y: 205, endPoint x: 159, endPoint y: 203, distance: 153.3
drag, startPoint x: 529, startPoint y: 198, endPoint x: 101, endPoint y: 261, distance: 432.8
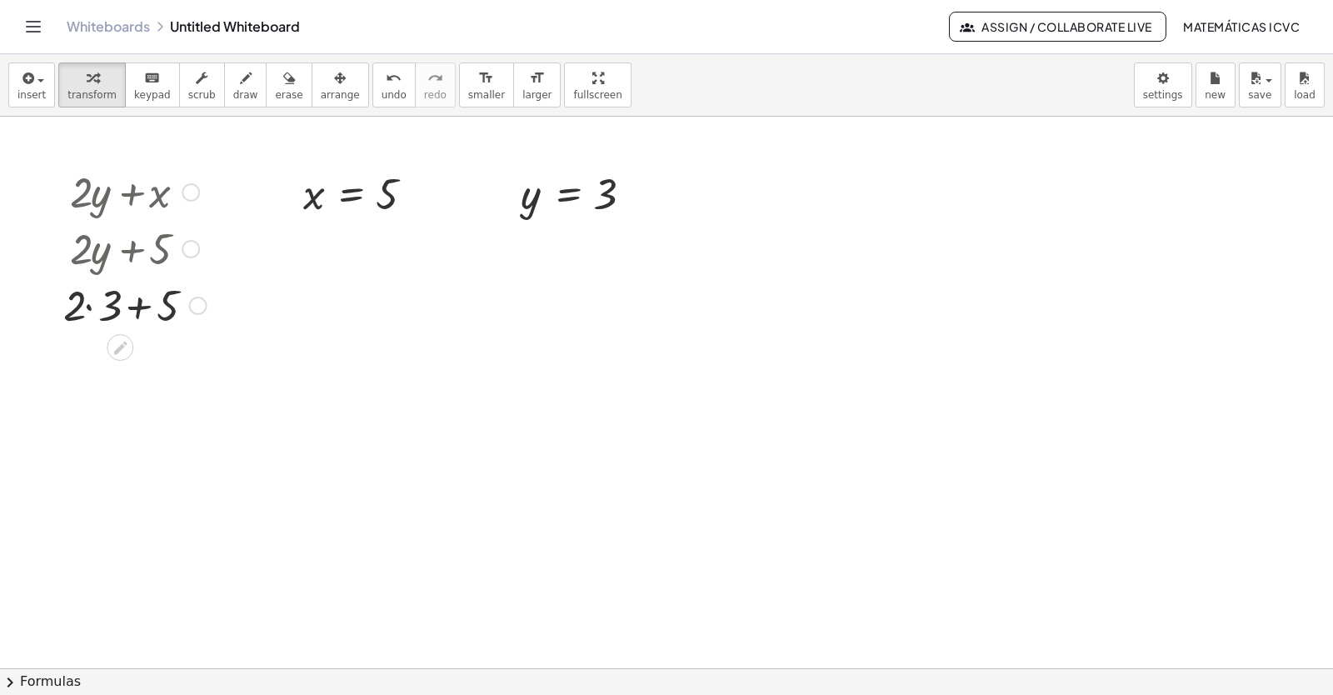
drag, startPoint x: 187, startPoint y: 254, endPoint x: 197, endPoint y: 350, distance: 96.3
click at [89, 307] on div at bounding box center [135, 304] width 160 height 57
click at [117, 367] on div at bounding box center [135, 360] width 160 height 57
click at [233, 90] on span "draw" at bounding box center [245, 95] width 25 height 12
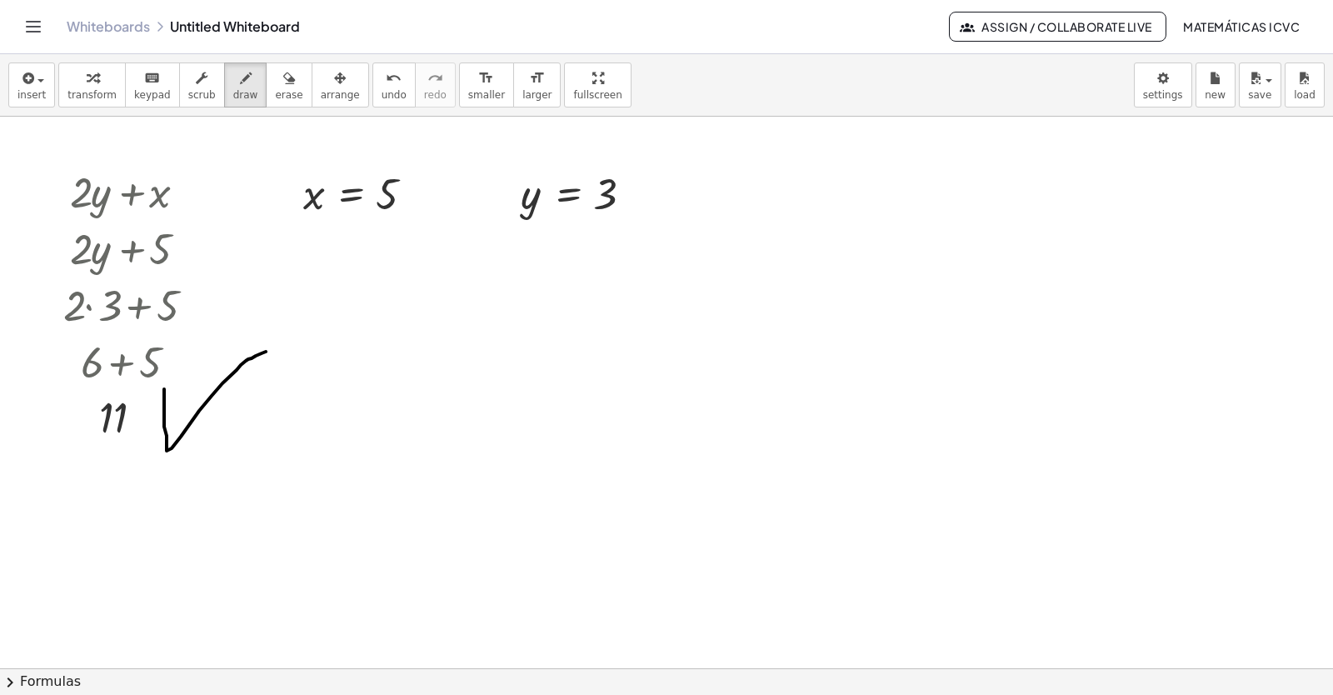
drag, startPoint x: 164, startPoint y: 389, endPoint x: 266, endPoint y: 352, distance: 108.3
click at [77, 87] on button "transform" at bounding box center [91, 84] width 67 height 45
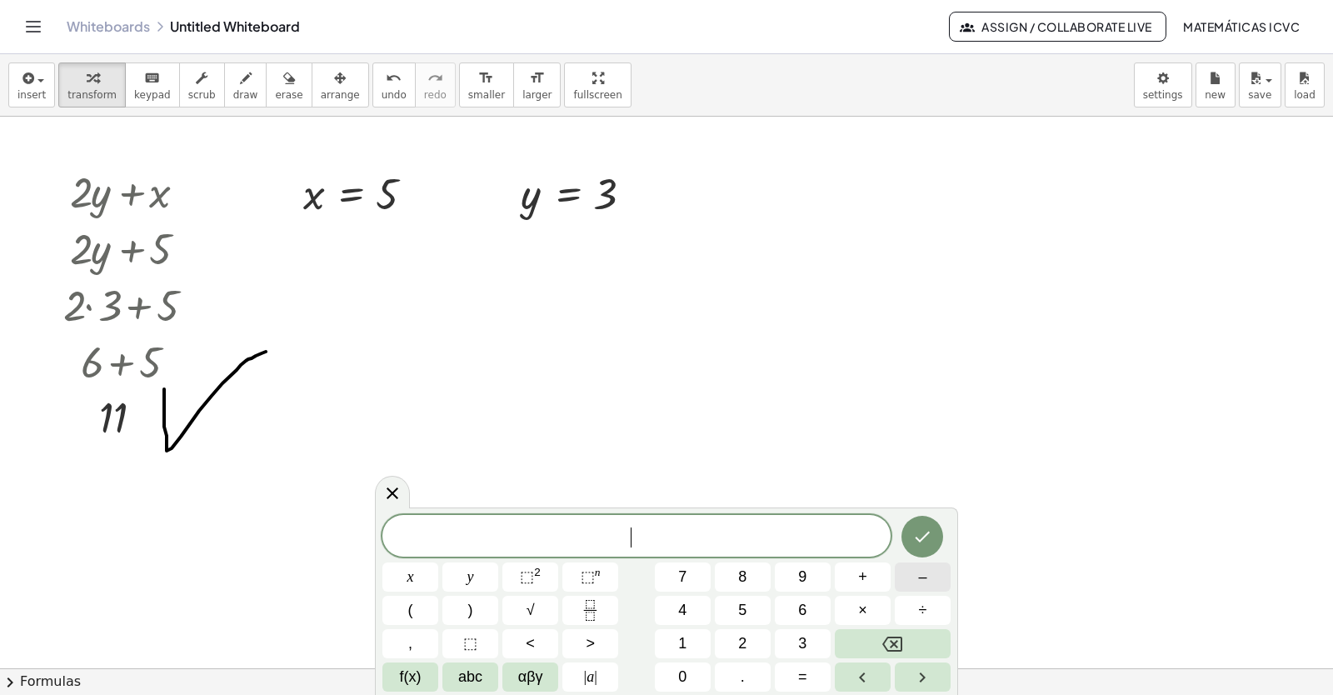
click at [921, 579] on span "–" at bounding box center [922, 577] width 8 height 22
click at [749, 647] on button "2" at bounding box center [743, 643] width 56 height 29
click at [466, 573] on button "y" at bounding box center [470, 576] width 56 height 29
click at [886, 574] on button "+" at bounding box center [863, 576] width 56 height 29
click at [669, 571] on button "7" at bounding box center [683, 576] width 56 height 29
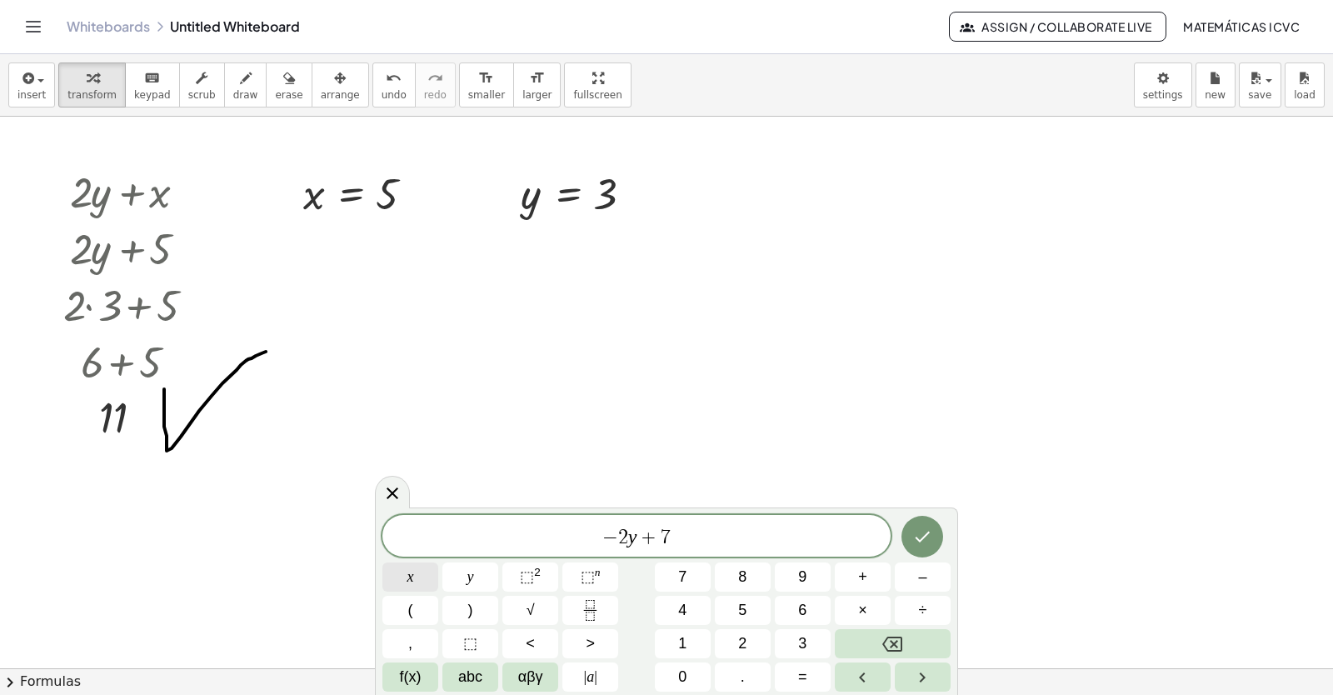
click at [422, 576] on button "x" at bounding box center [410, 576] width 56 height 29
click at [931, 537] on icon "Done" at bounding box center [922, 537] width 20 height 20
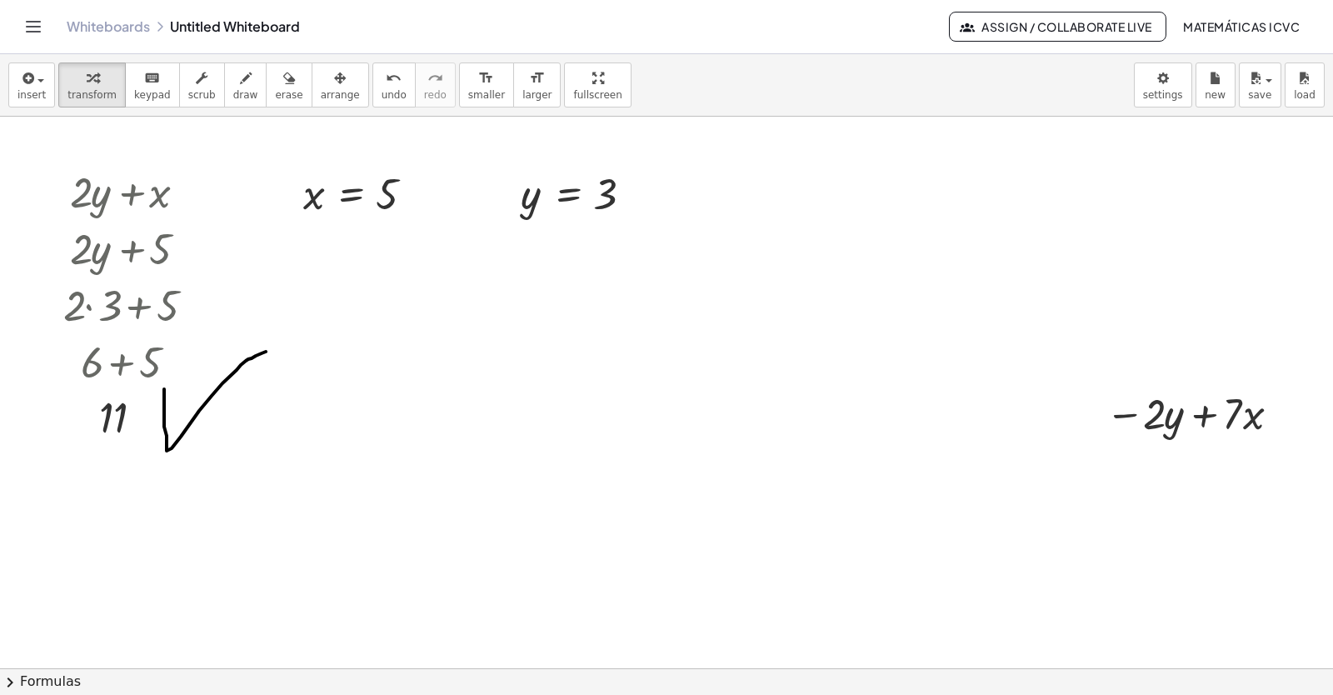
scroll to position [1904, 0]
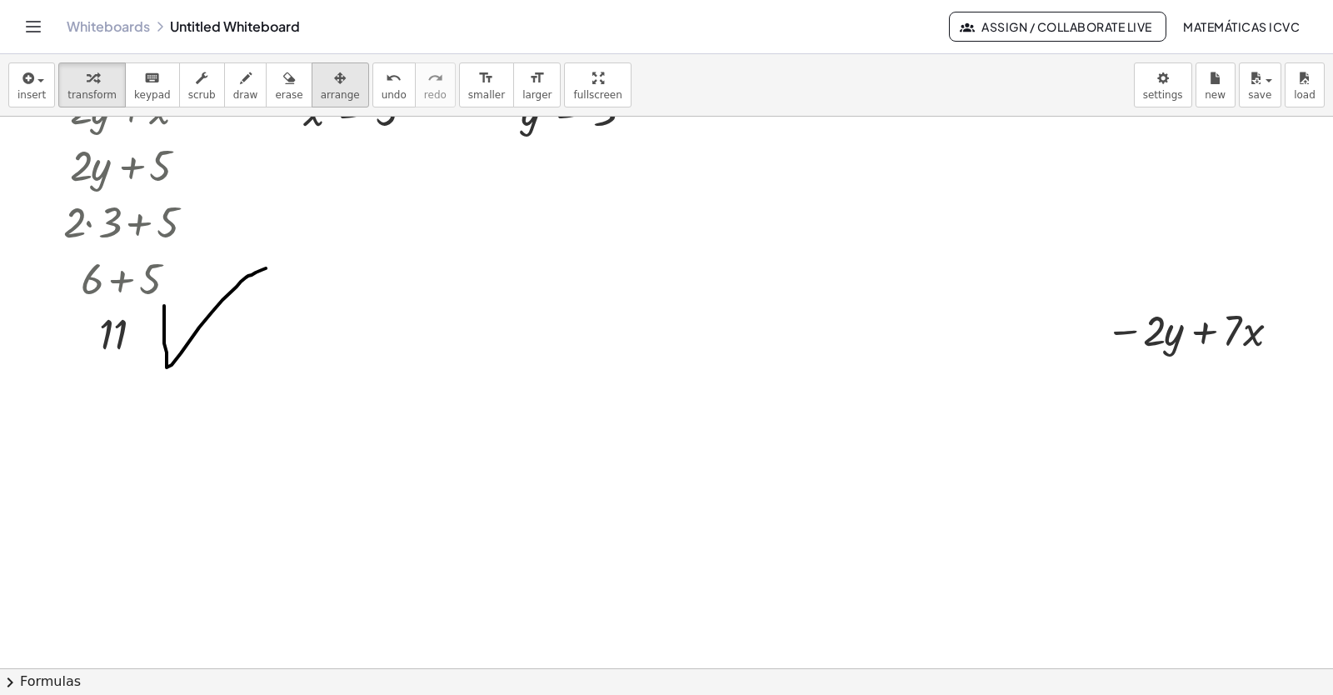
click at [321, 97] on span "arrange" at bounding box center [340, 95] width 39 height 12
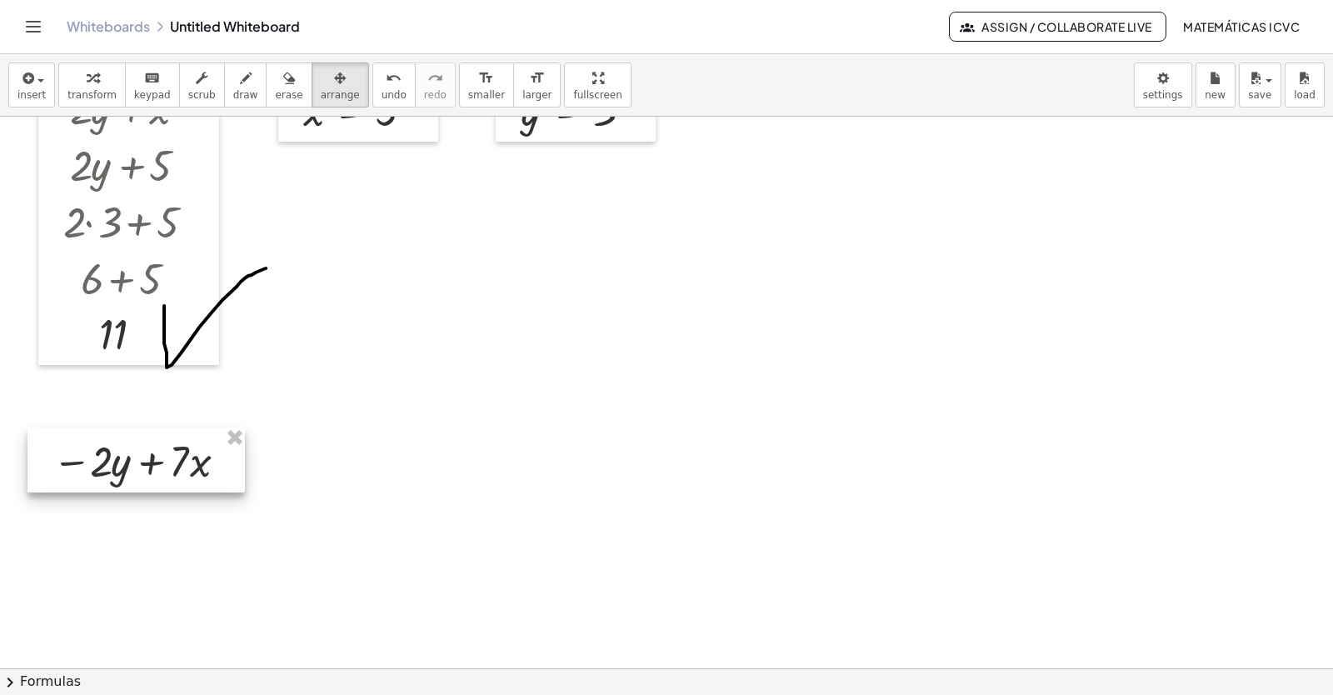
click at [128, 486] on div at bounding box center [135, 459] width 217 height 65
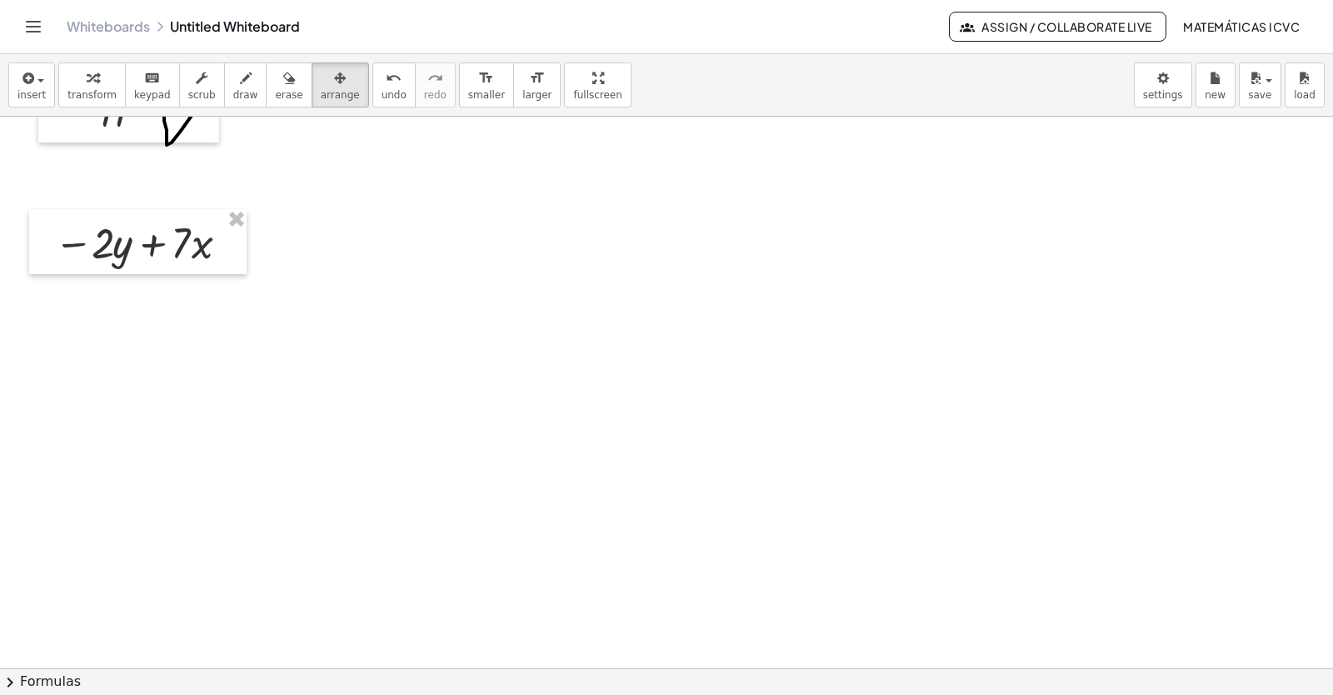
scroll to position [2154, 0]
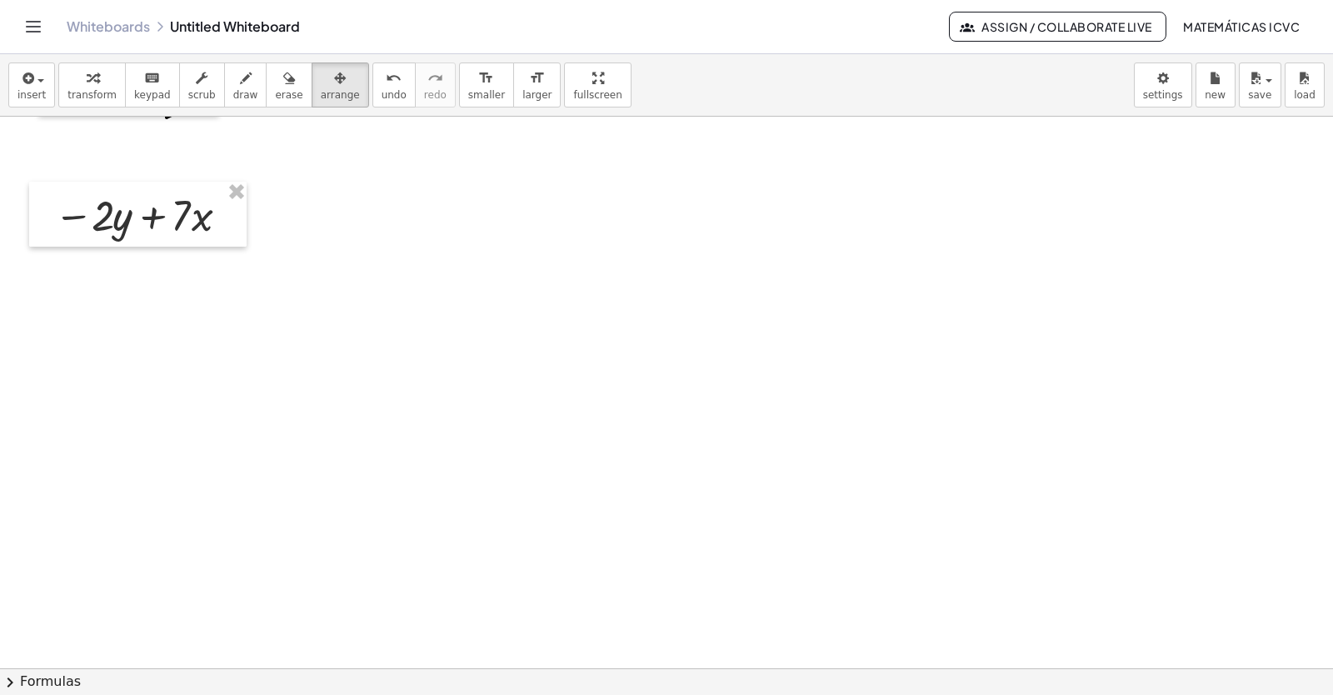
click at [95, 91] on span "transform" at bounding box center [91, 95] width 49 height 12
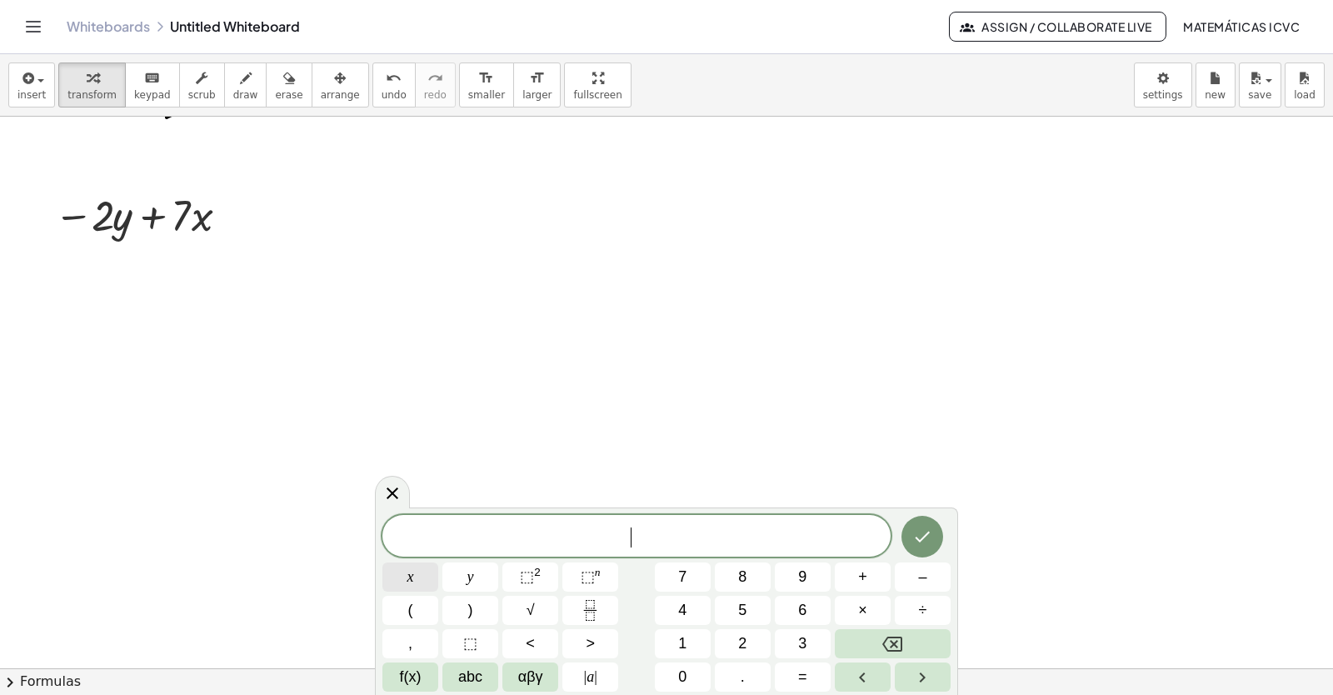
click at [415, 579] on button "x" at bounding box center [410, 576] width 56 height 29
click at [812, 674] on button "=" at bounding box center [803, 676] width 56 height 29
click at [938, 584] on button "–" at bounding box center [923, 576] width 56 height 29
click at [735, 645] on button "2" at bounding box center [743, 643] width 56 height 29
click at [924, 533] on icon "Done" at bounding box center [922, 537] width 20 height 20
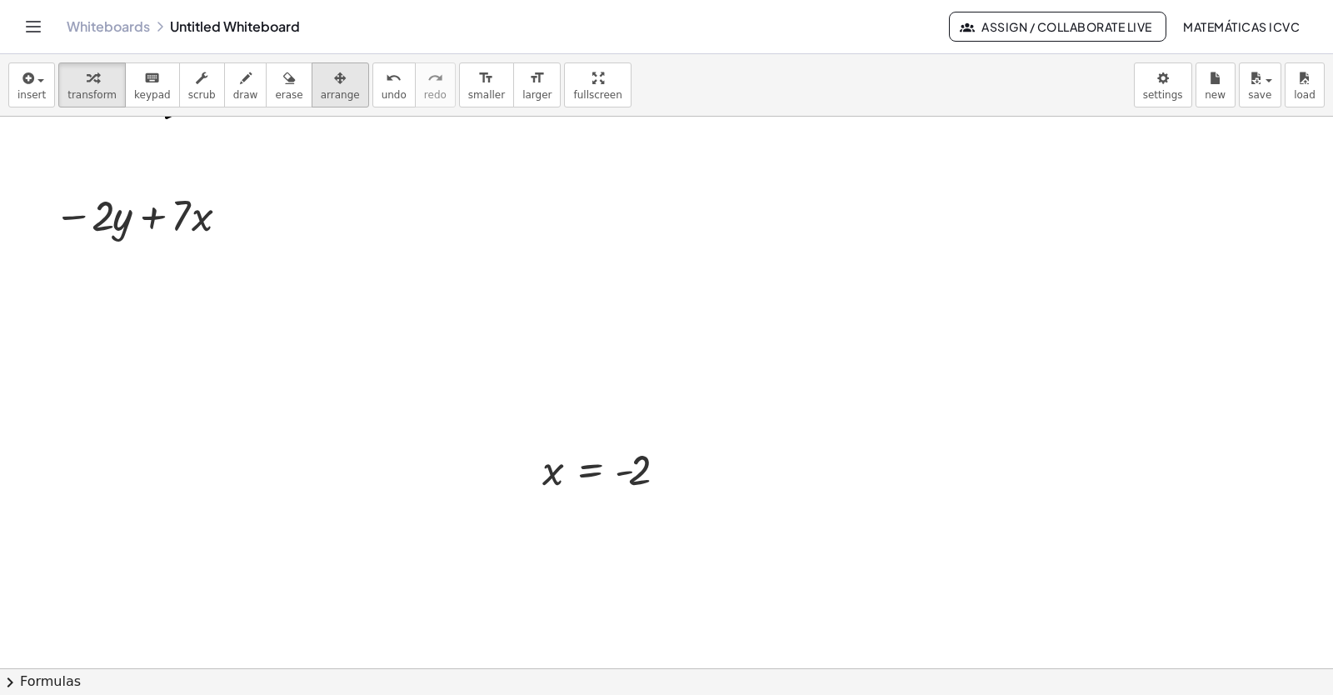
click at [321, 95] on span "arrange" at bounding box center [340, 95] width 39 height 12
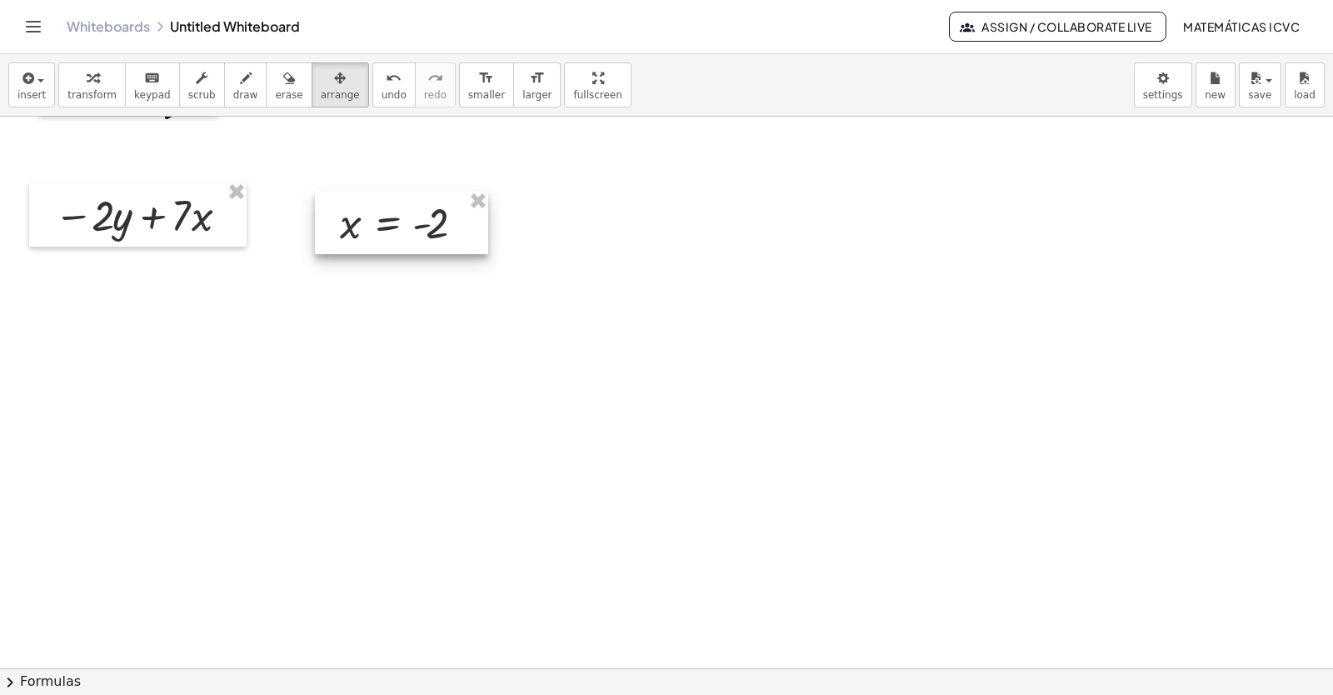
click at [348, 227] on div at bounding box center [401, 222] width 173 height 63
click at [71, 87] on button "transform" at bounding box center [91, 84] width 67 height 45
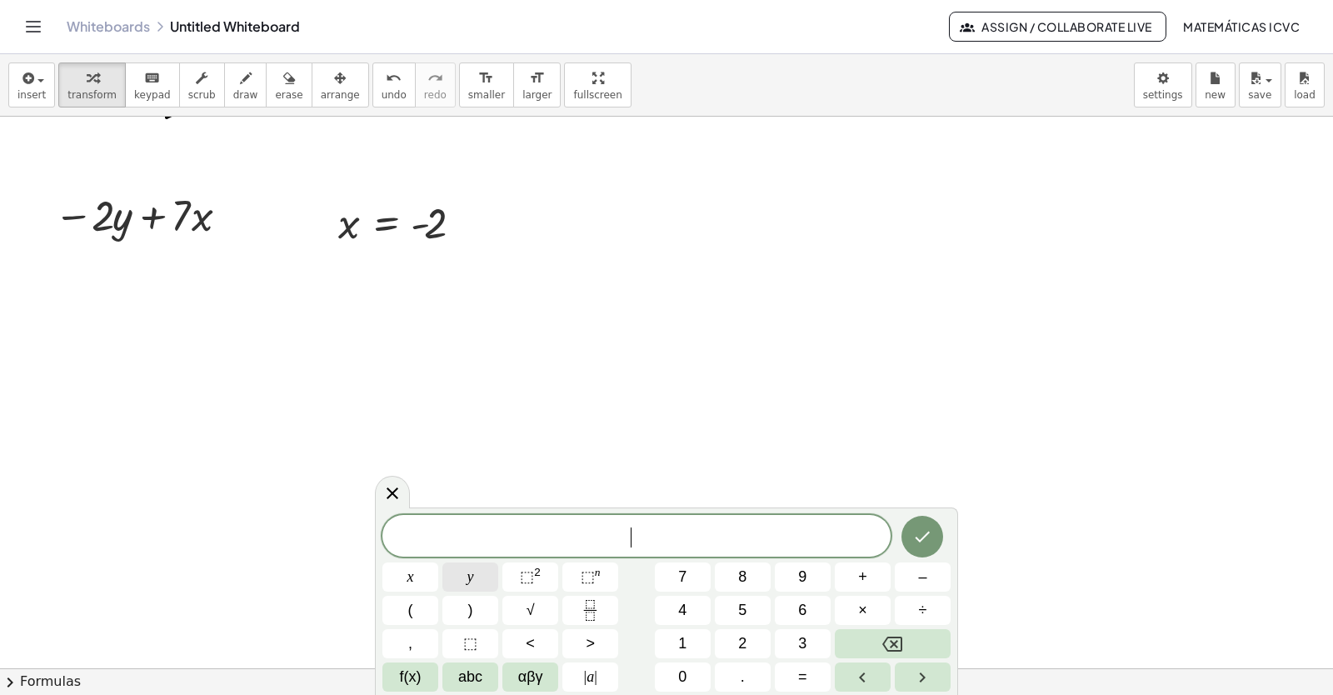
click at [473, 578] on span "y" at bounding box center [470, 577] width 7 height 22
click at [803, 678] on span "=" at bounding box center [802, 677] width 9 height 22
click at [814, 603] on button "6" at bounding box center [803, 610] width 56 height 29
click at [933, 525] on button "Done" at bounding box center [922, 537] width 42 height 42
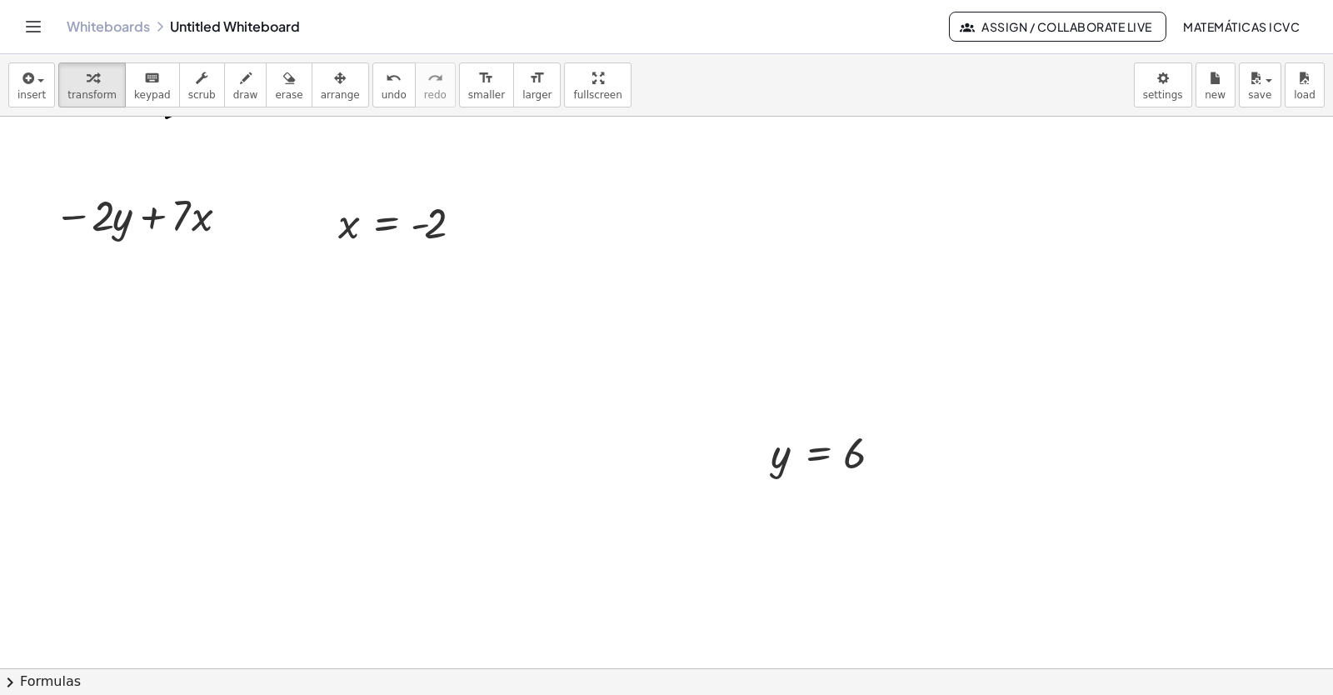
click at [316, 102] on button "arrange" at bounding box center [340, 84] width 57 height 45
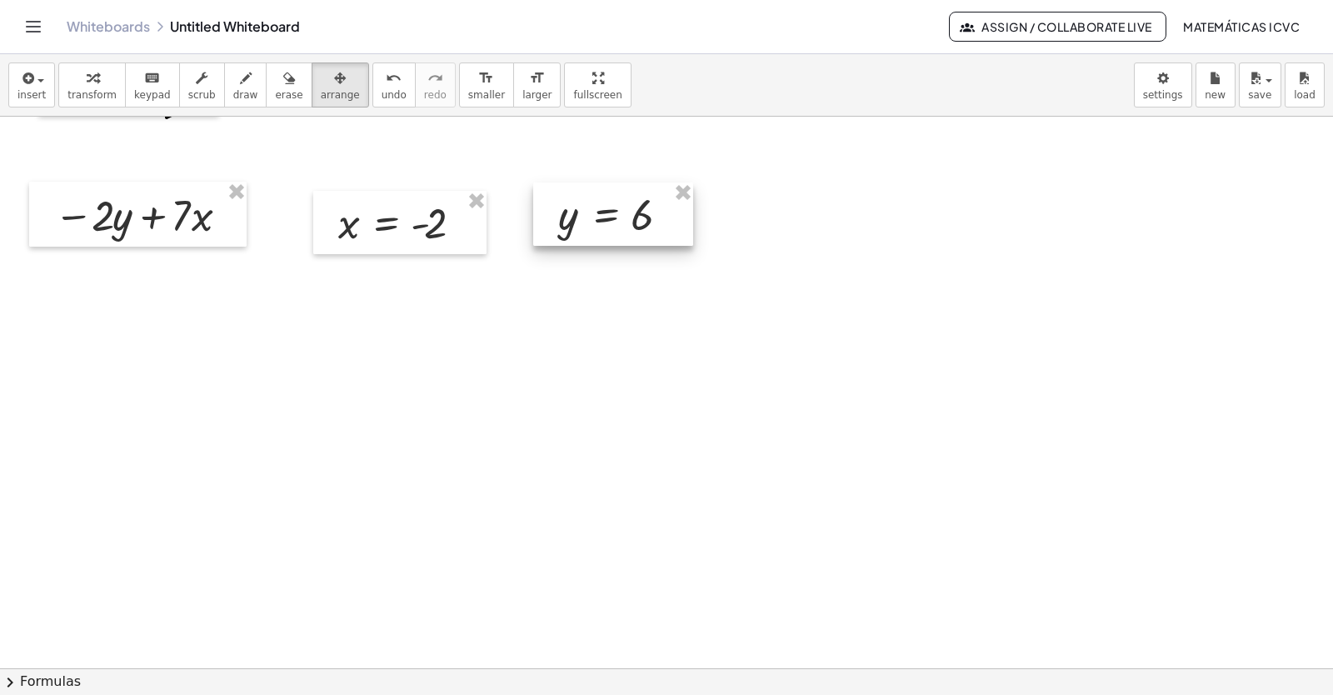
click at [580, 230] on div at bounding box center [613, 213] width 160 height 63
click at [92, 92] on span "transform" at bounding box center [91, 95] width 49 height 12
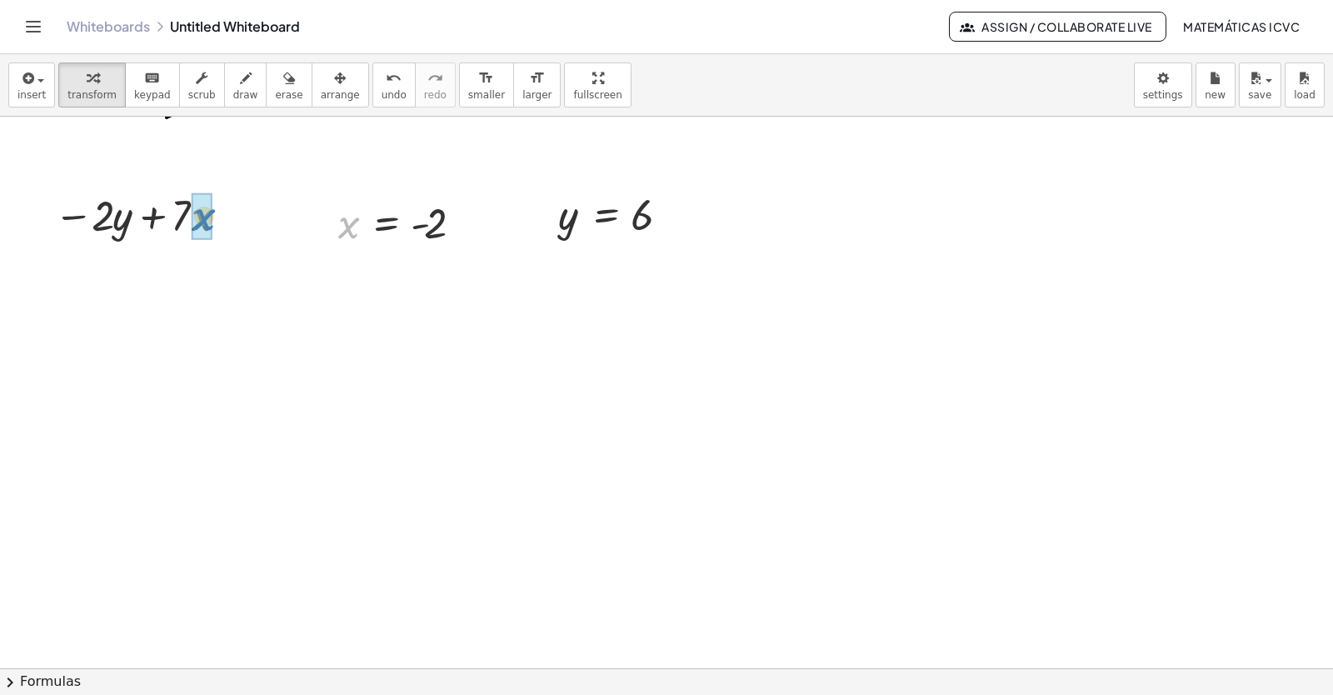
drag, startPoint x: 346, startPoint y: 225, endPoint x: 201, endPoint y: 217, distance: 145.2
drag, startPoint x: 567, startPoint y: 229, endPoint x: 114, endPoint y: 286, distance: 456.7
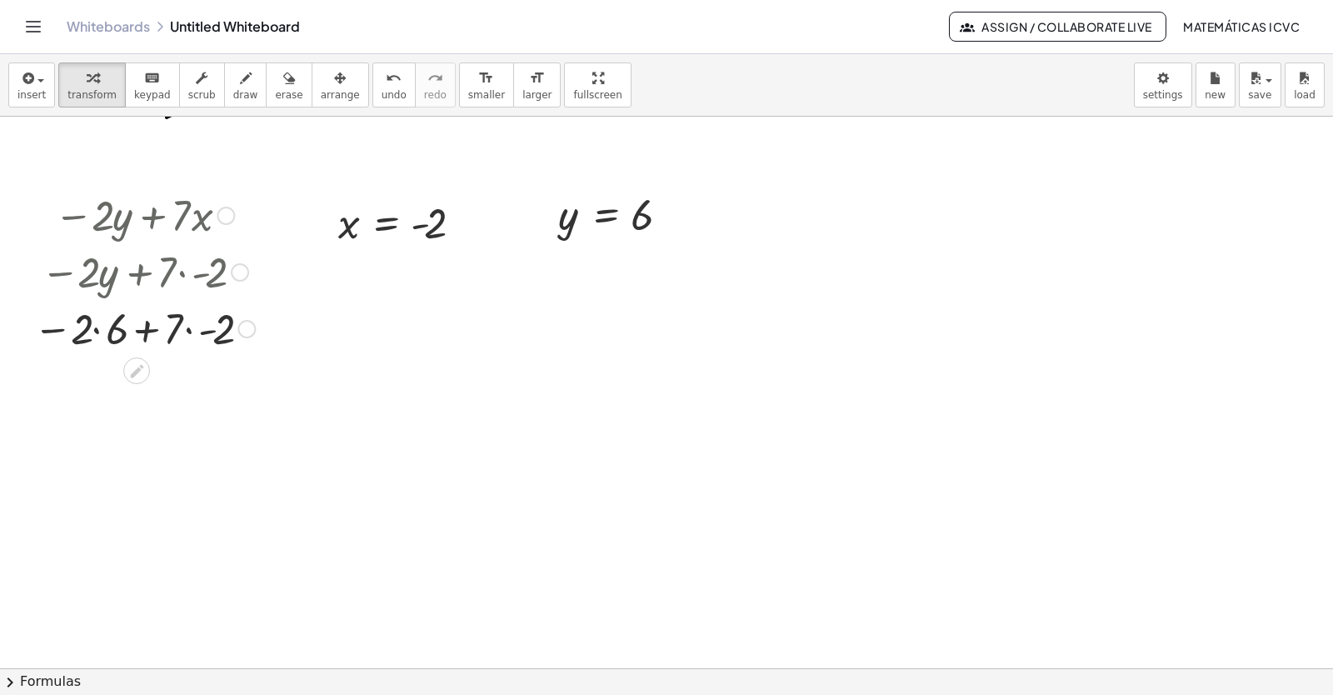
drag, startPoint x: 242, startPoint y: 271, endPoint x: 242, endPoint y: 336, distance: 65.0
click at [137, 329] on div "− · 2 · + · 7 · - 2 6" at bounding box center [137, 329] width 0 height 0
click at [97, 333] on div at bounding box center [144, 327] width 238 height 57
click at [180, 390] on div at bounding box center [144, 384] width 238 height 57
click at [144, 388] on div at bounding box center [144, 384] width 238 height 55
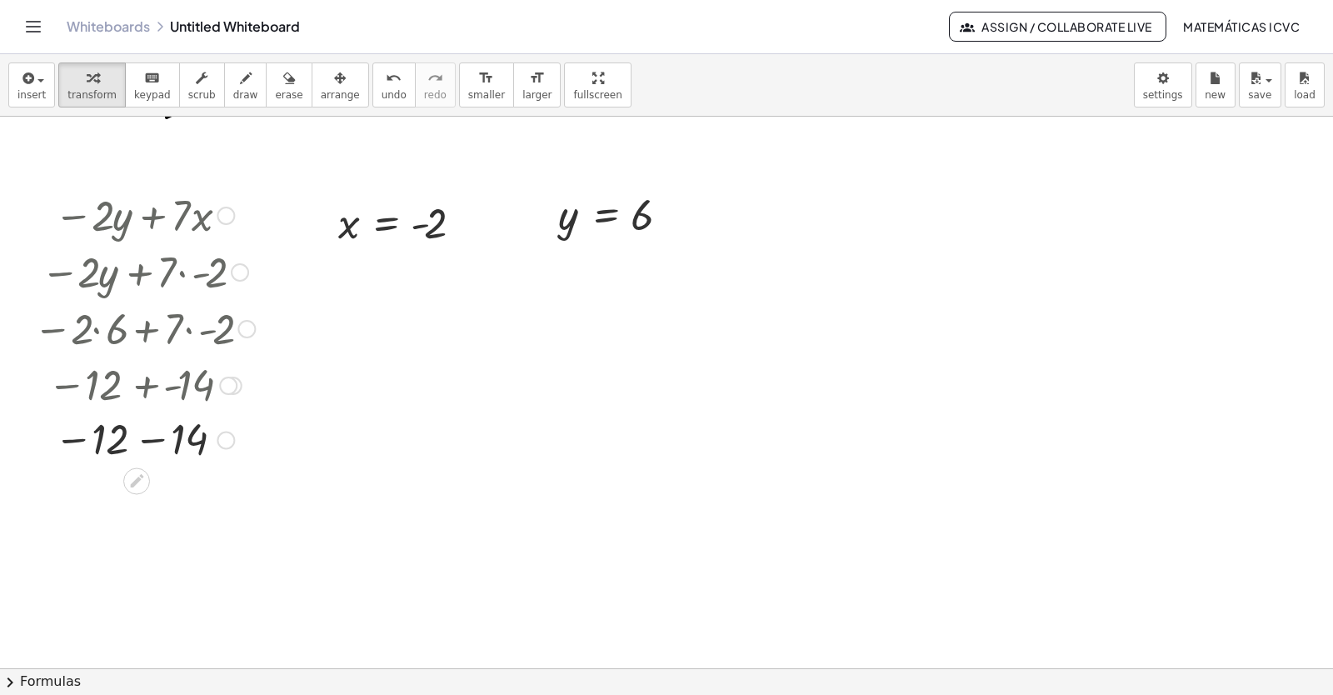
click at [152, 442] on div at bounding box center [144, 439] width 238 height 55
click at [236, 85] on div "button" at bounding box center [245, 77] width 25 height 20
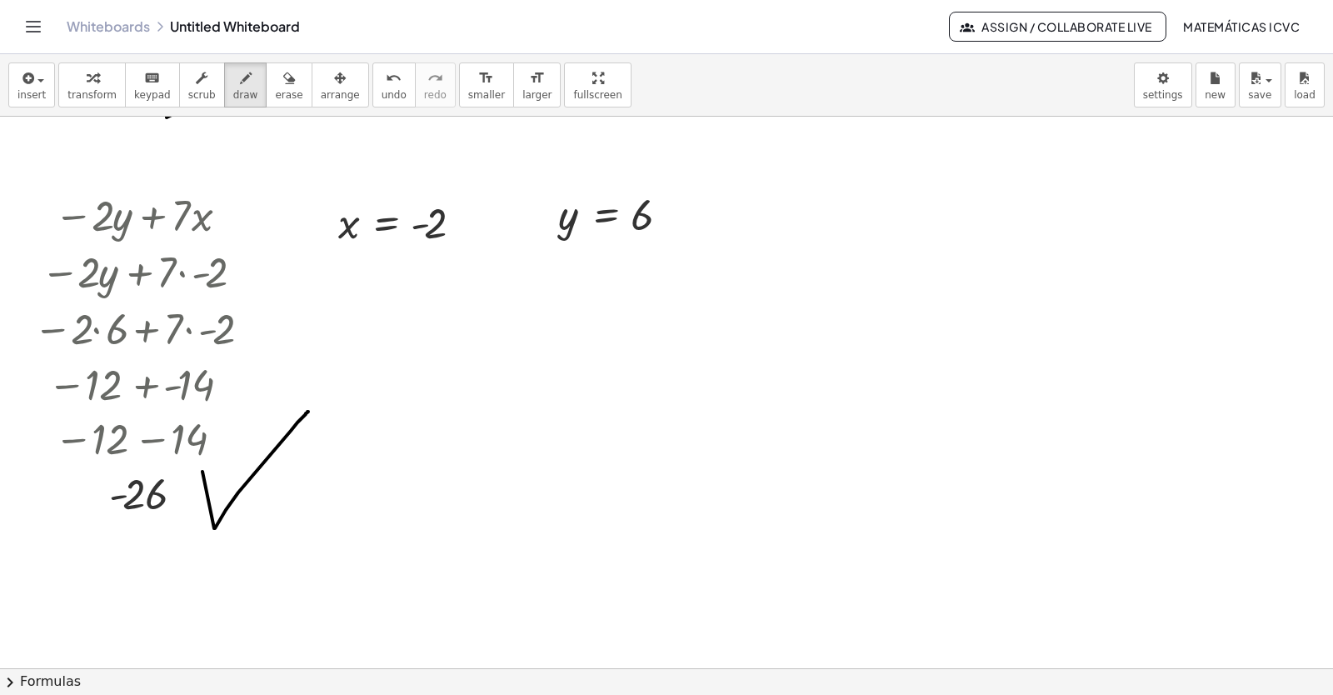
drag, startPoint x: 252, startPoint y: 476, endPoint x: 308, endPoint y: 412, distance: 85.0
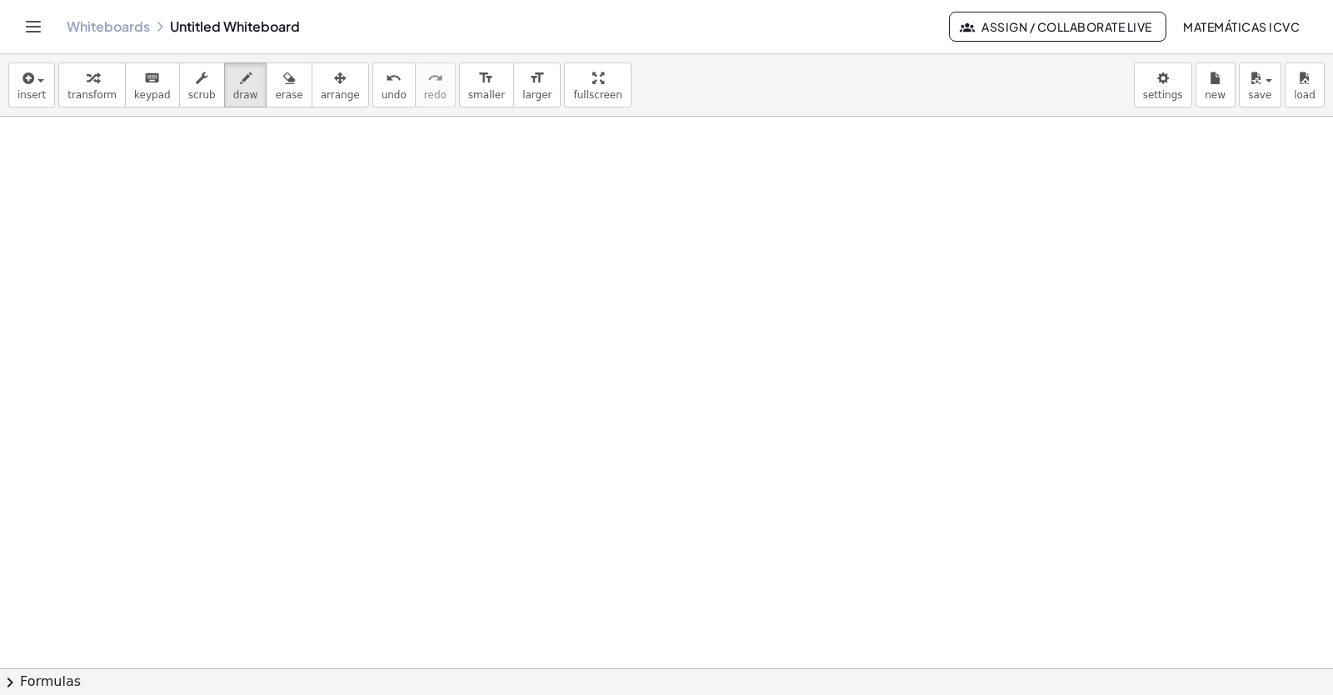
scroll to position [2706, 0]
click at [91, 94] on span "transform" at bounding box center [91, 95] width 49 height 12
click at [382, 93] on span "undo" at bounding box center [394, 95] width 25 height 12
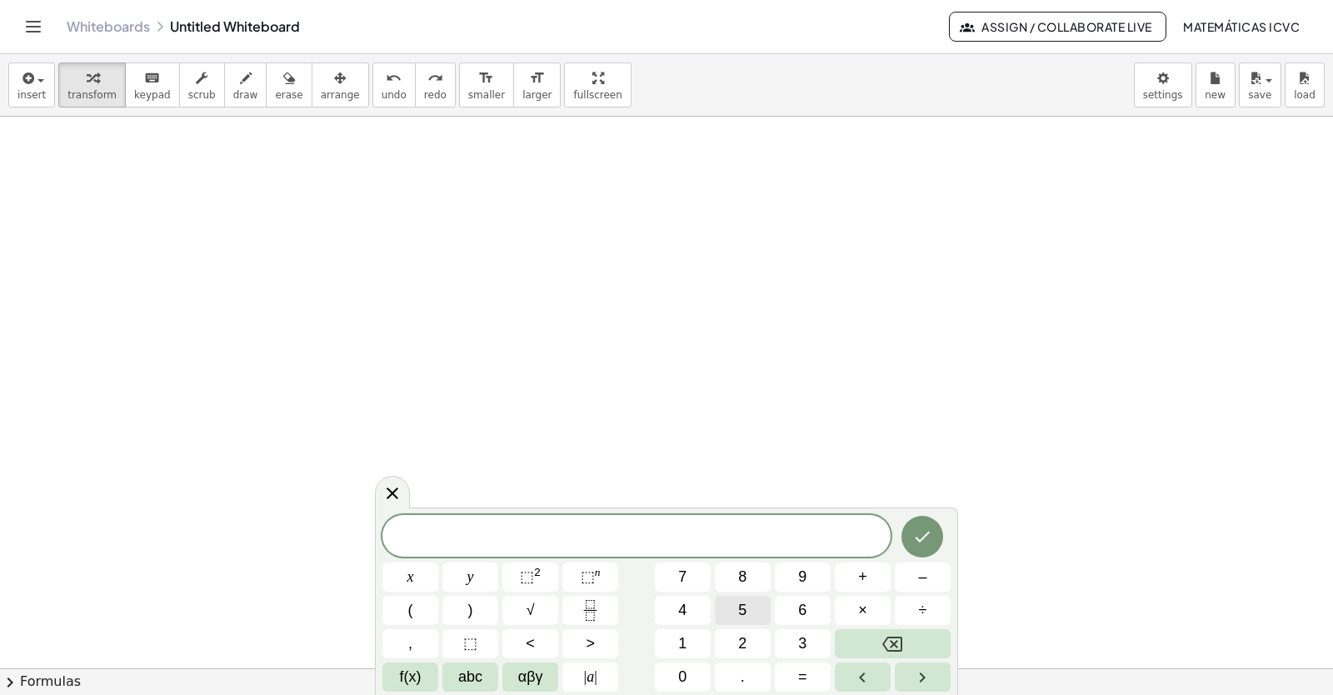
click at [767, 612] on button "5" at bounding box center [743, 610] width 56 height 29
click at [472, 585] on span "y" at bounding box center [470, 577] width 7 height 22
click at [852, 581] on button "+" at bounding box center [863, 576] width 56 height 29
click at [422, 577] on button "x" at bounding box center [410, 576] width 56 height 29
click at [932, 541] on button "Done" at bounding box center [922, 537] width 42 height 42
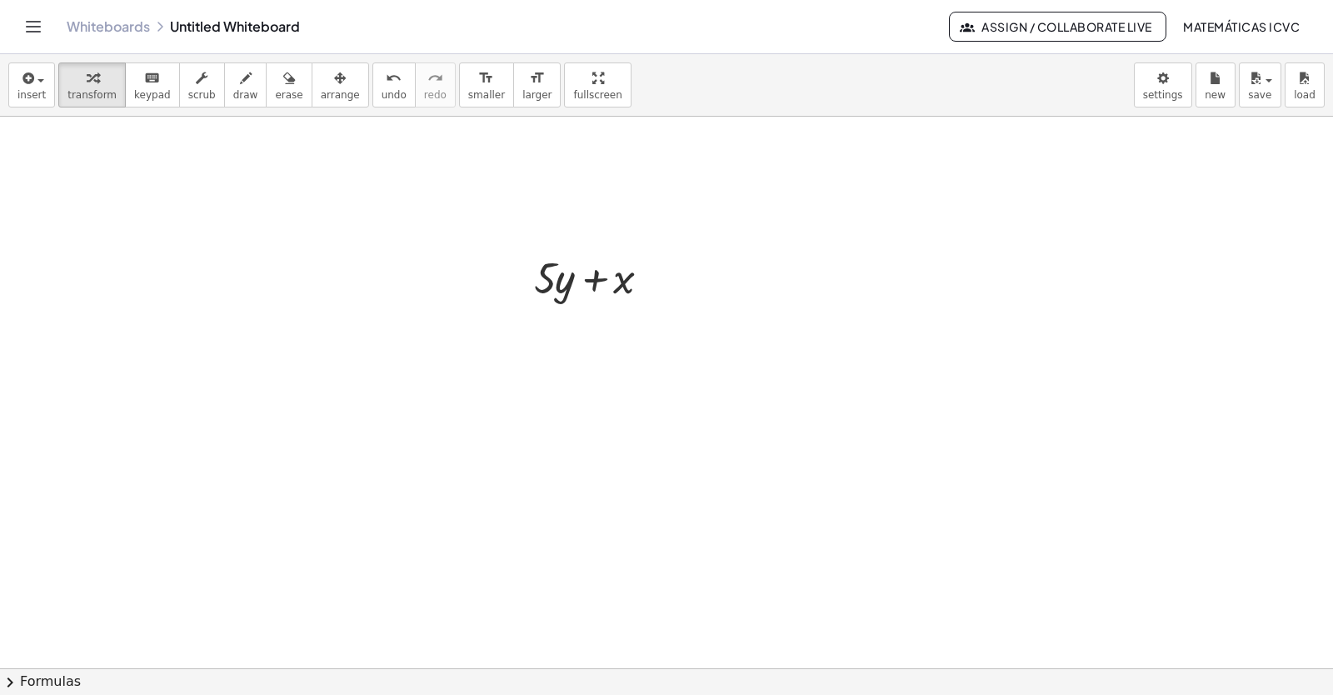
scroll to position [2924, 0]
click at [321, 89] on span "arrange" at bounding box center [340, 95] width 39 height 12
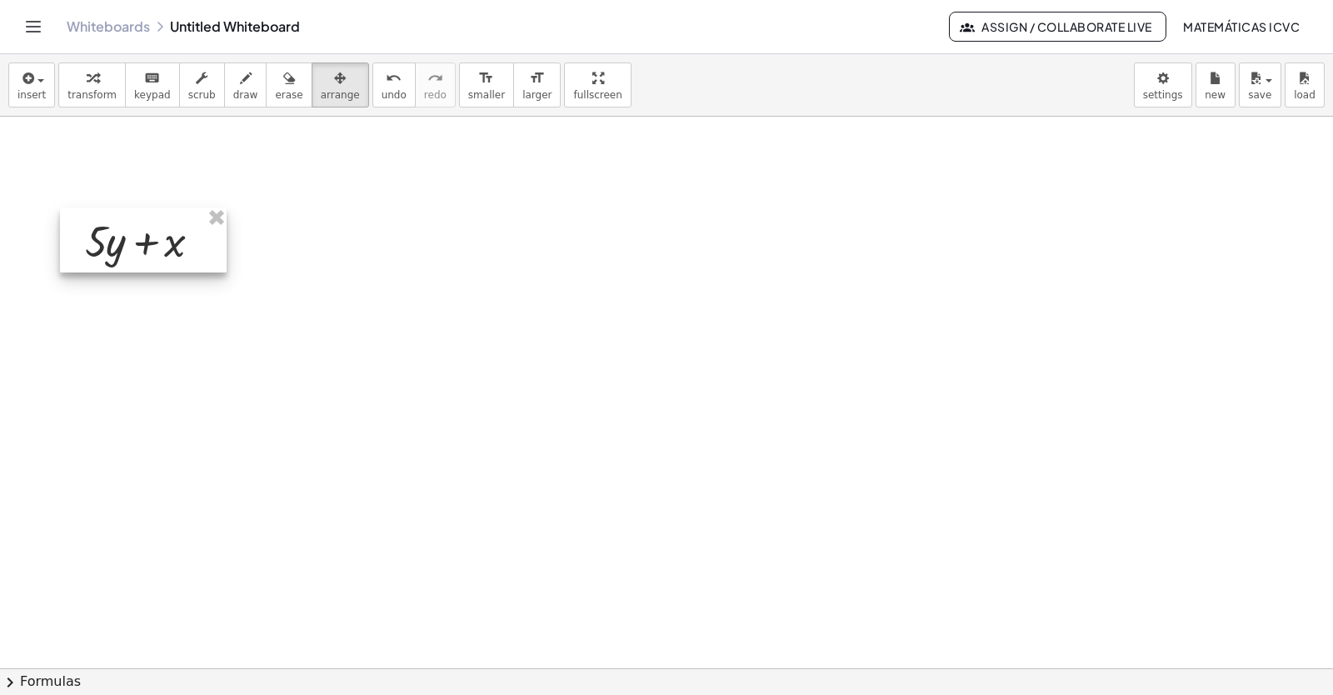
drag, startPoint x: 254, startPoint y: 215, endPoint x: 182, endPoint y: 170, distance: 84.6
click at [167, 249] on div at bounding box center [143, 239] width 167 height 65
click at [95, 89] on span "transform" at bounding box center [91, 95] width 49 height 12
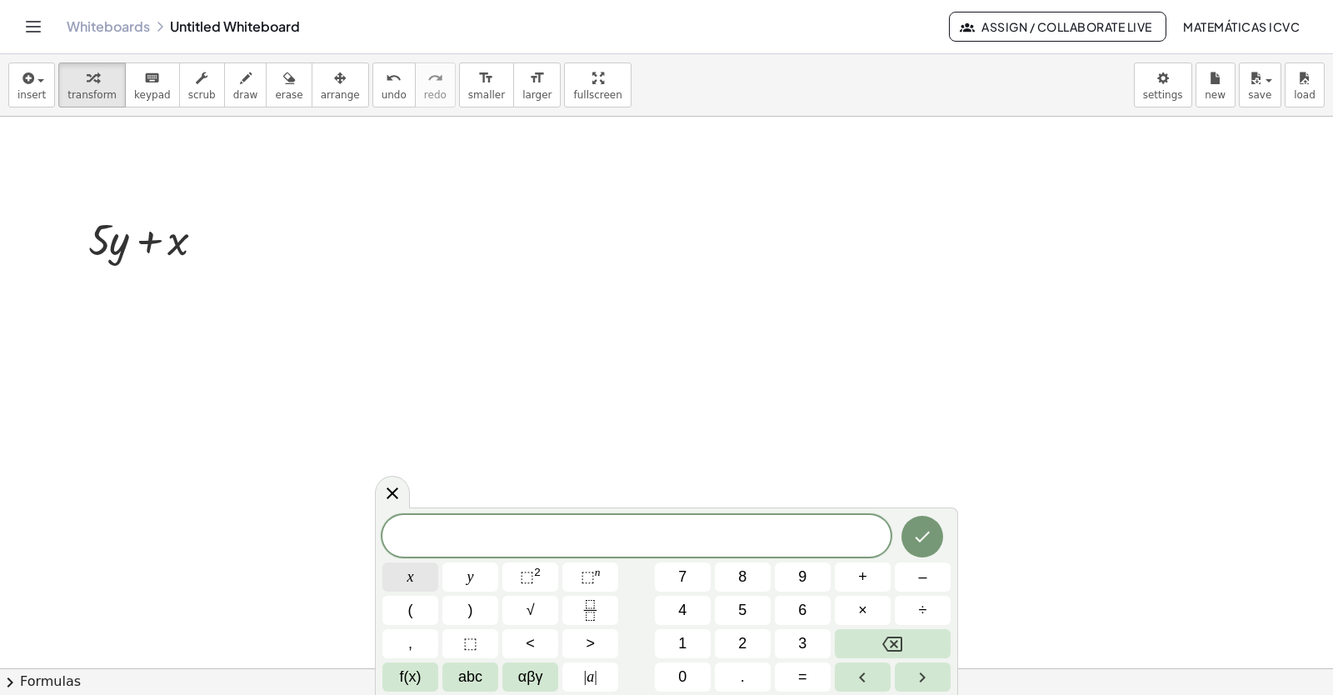
click at [409, 582] on span "x" at bounding box center [410, 577] width 7 height 22
click at [799, 669] on span "=" at bounding box center [802, 677] width 9 height 22
click at [684, 575] on span "7" at bounding box center [682, 577] width 8 height 22
click at [911, 539] on button "Done" at bounding box center [922, 537] width 42 height 42
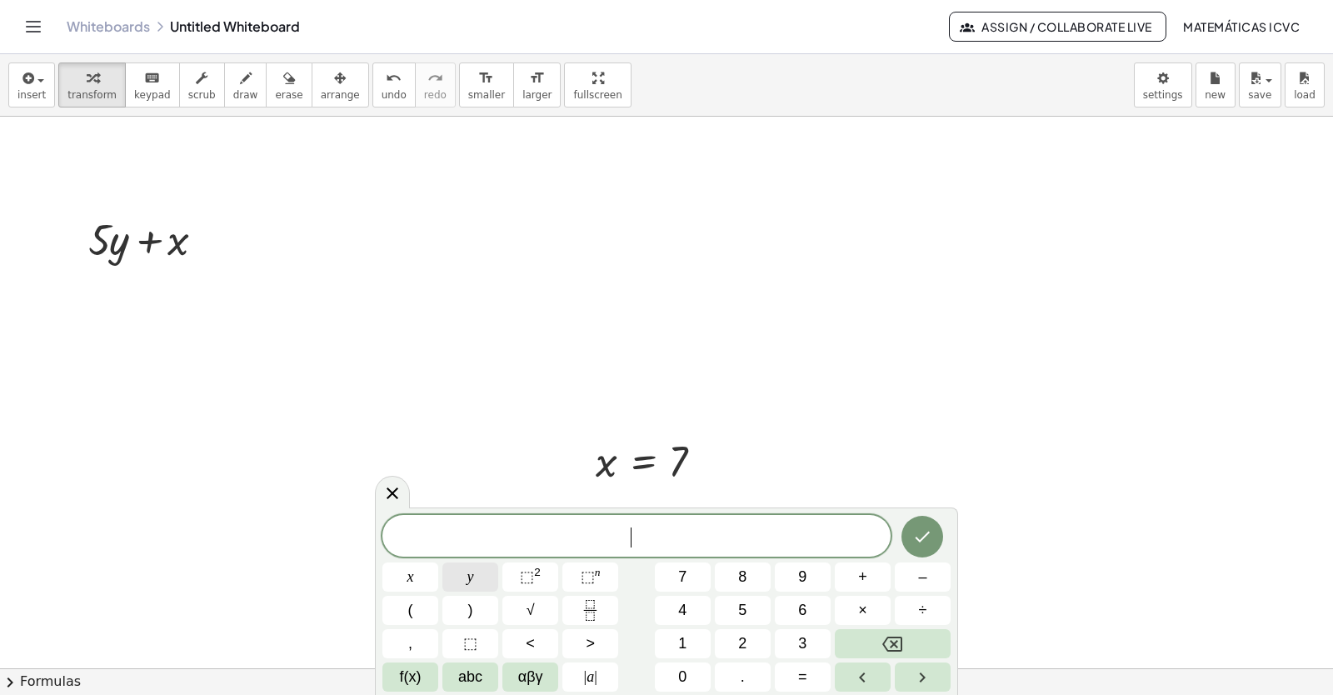
click at [470, 577] on span "y" at bounding box center [470, 577] width 7 height 22
click at [793, 671] on button "=" at bounding box center [803, 676] width 56 height 29
click at [926, 576] on span "–" at bounding box center [922, 577] width 8 height 22
click at [797, 643] on button "3" at bounding box center [803, 643] width 56 height 29
click at [916, 532] on icon "Done" at bounding box center [922, 537] width 20 height 20
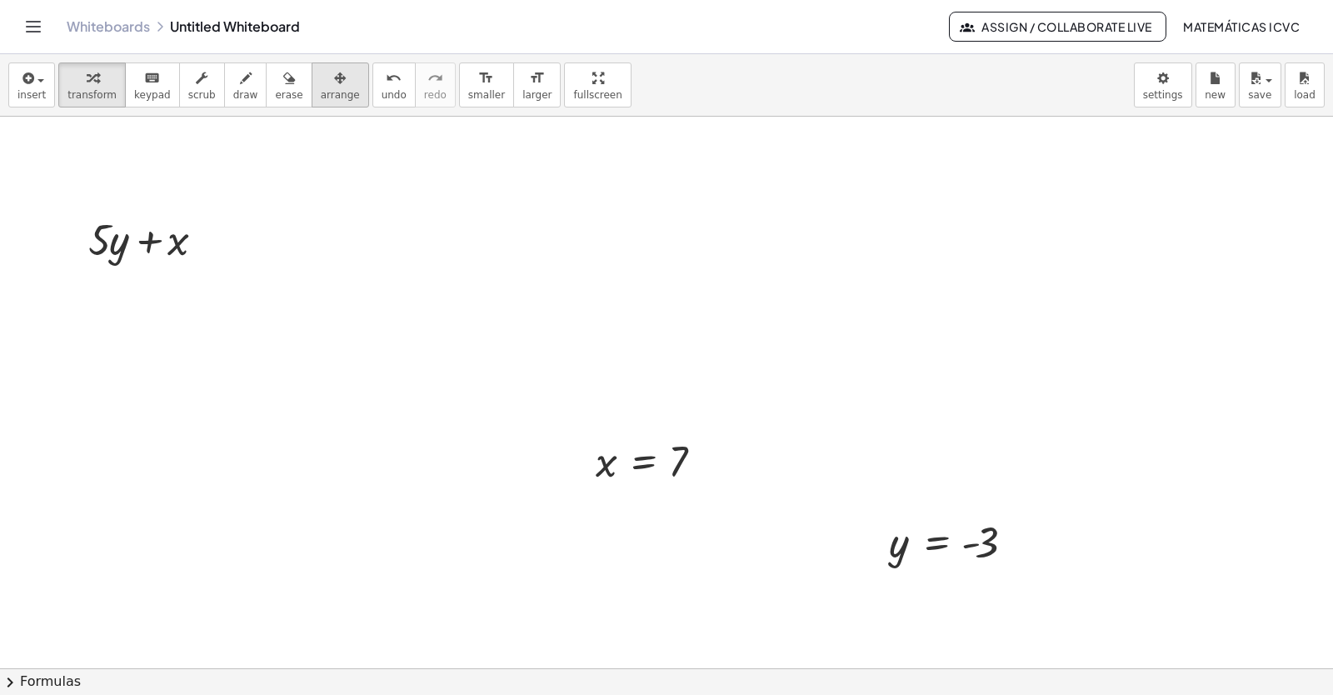
click at [325, 82] on div "button" at bounding box center [340, 77] width 39 height 20
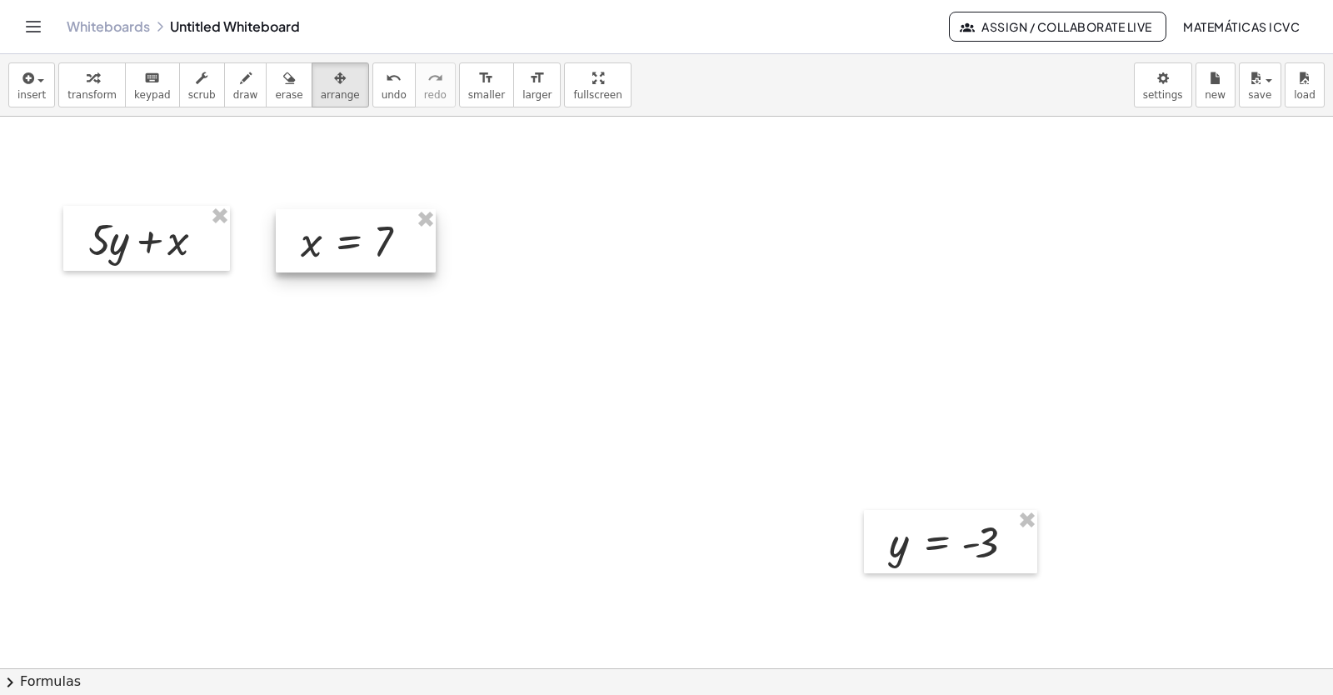
drag, startPoint x: 658, startPoint y: 465, endPoint x: 376, endPoint y: 243, distance: 359.0
click at [376, 243] on div at bounding box center [356, 240] width 160 height 63
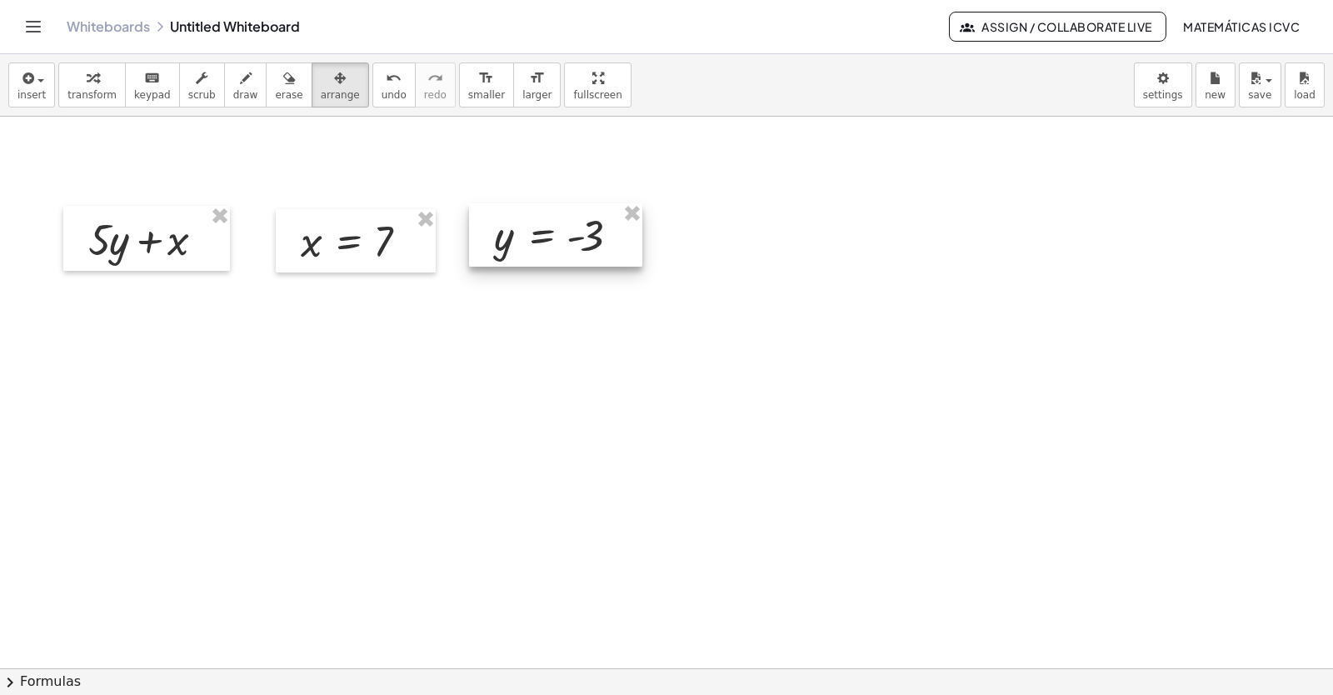
drag, startPoint x: 914, startPoint y: 532, endPoint x: 512, endPoint y: 229, distance: 503.4
click at [512, 229] on div at bounding box center [555, 234] width 173 height 63
click at [97, 90] on span "transform" at bounding box center [91, 95] width 49 height 12
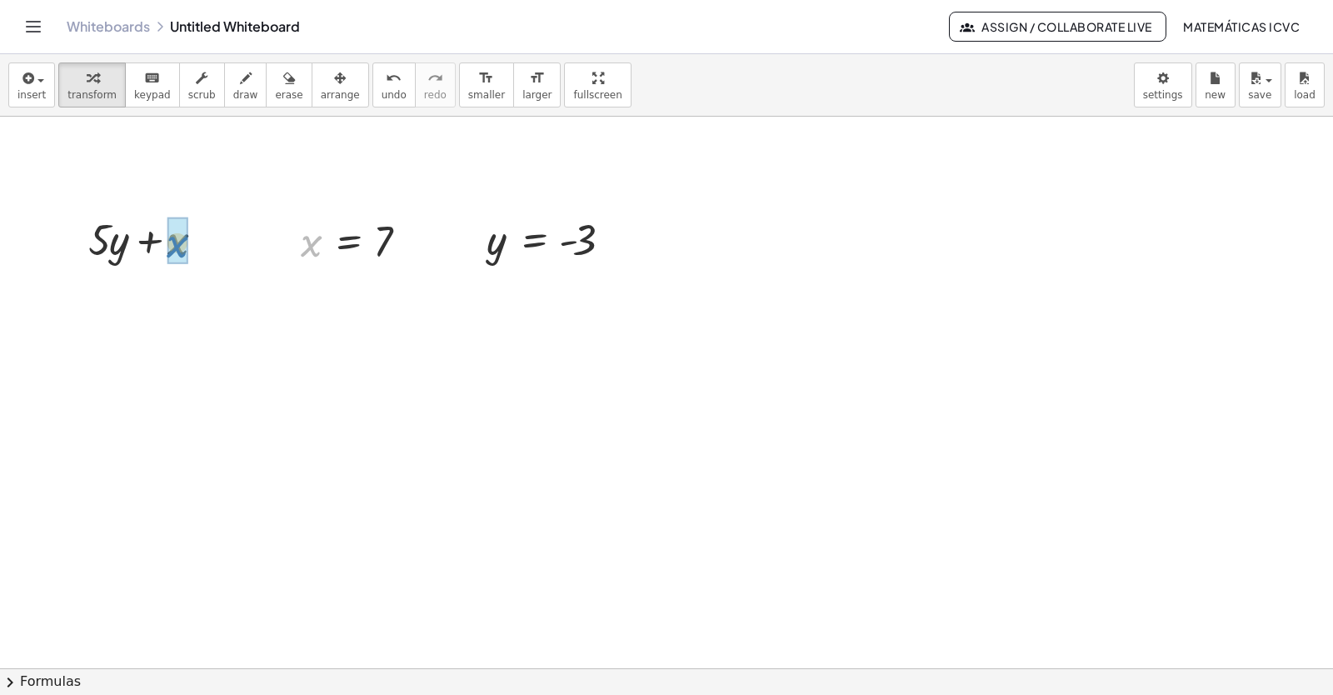
drag, startPoint x: 317, startPoint y: 251, endPoint x: 183, endPoint y: 252, distance: 133.3
drag, startPoint x: 498, startPoint y: 247, endPoint x: 122, endPoint y: 309, distance: 380.8
click at [526, 284] on icon at bounding box center [533, 282] width 15 height 14
click at [602, 284] on icon at bounding box center [599, 281] width 15 height 15
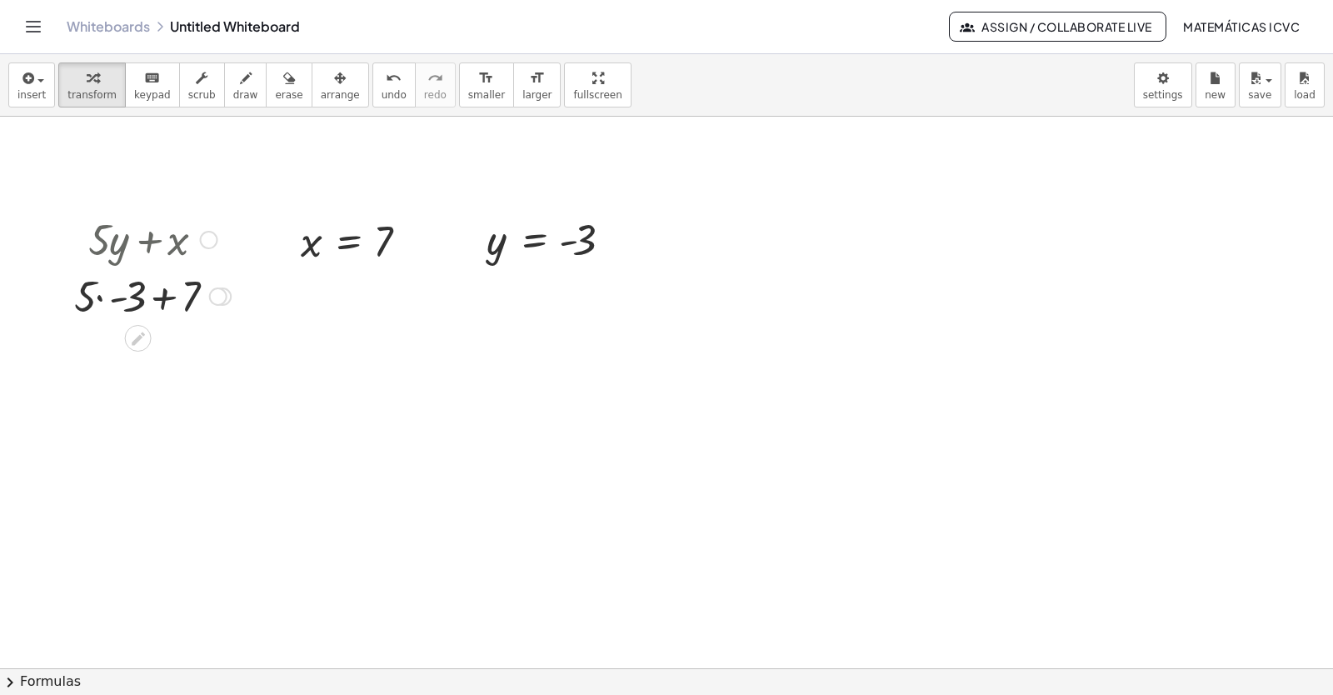
click at [102, 298] on div at bounding box center [152, 295] width 173 height 57
drag, startPoint x: 151, startPoint y: 350, endPoint x: 419, endPoint y: 579, distance: 352.8
click at [151, 349] on div at bounding box center [152, 351] width 173 height 57
click at [137, 457] on icon at bounding box center [137, 449] width 17 height 17
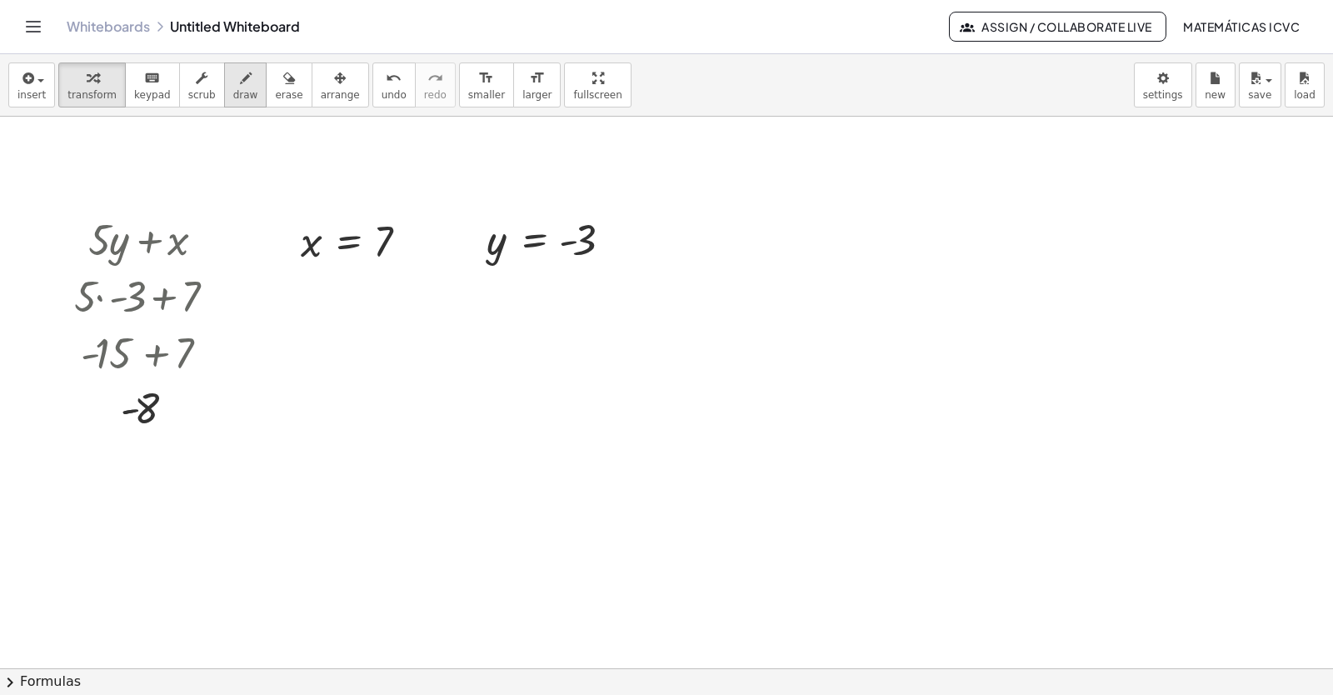
click at [233, 97] on span "draw" at bounding box center [245, 95] width 25 height 12
drag, startPoint x: 210, startPoint y: 398, endPoint x: 262, endPoint y: 333, distance: 83.5
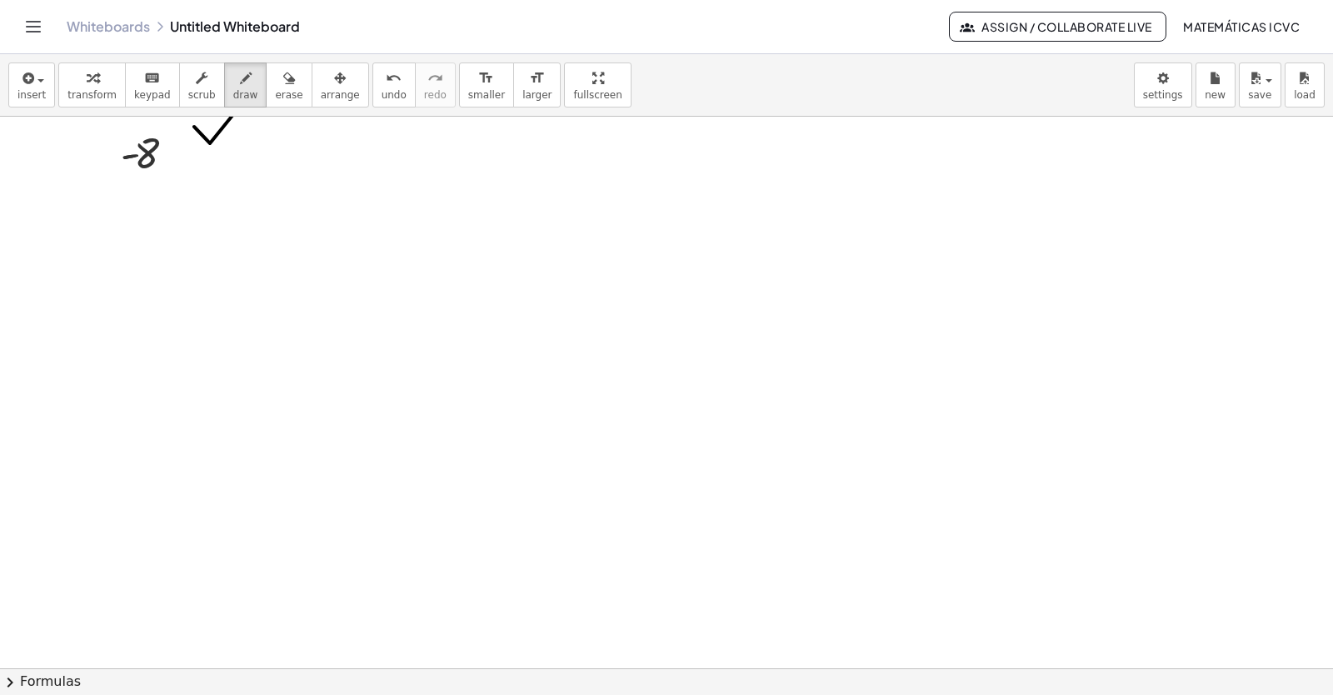
scroll to position [3257, 0]
click at [89, 92] on span "transform" at bounding box center [91, 95] width 49 height 12
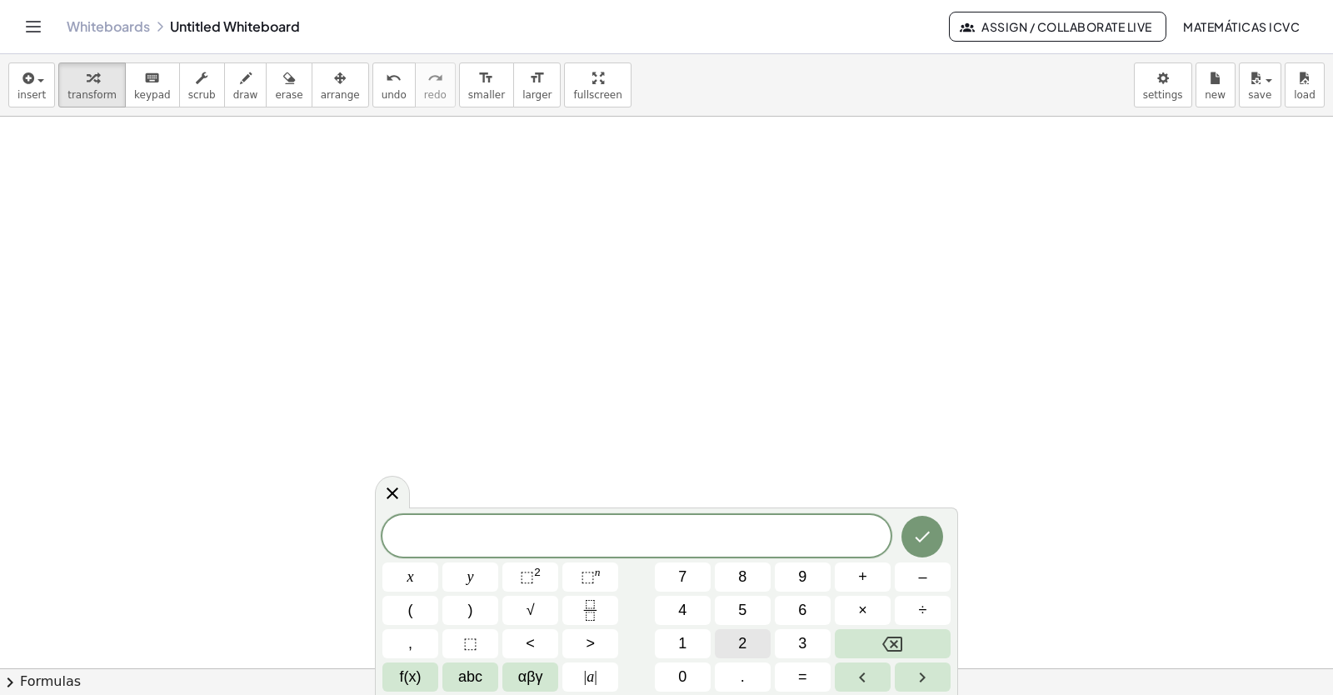
click at [749, 646] on button "2" at bounding box center [743, 643] width 56 height 29
click at [411, 581] on span "x" at bounding box center [410, 577] width 7 height 22
click at [878, 577] on button "+" at bounding box center [863, 576] width 56 height 29
click at [479, 578] on button "y" at bounding box center [470, 576] width 56 height 29
click at [810, 676] on button "=" at bounding box center [803, 676] width 56 height 29
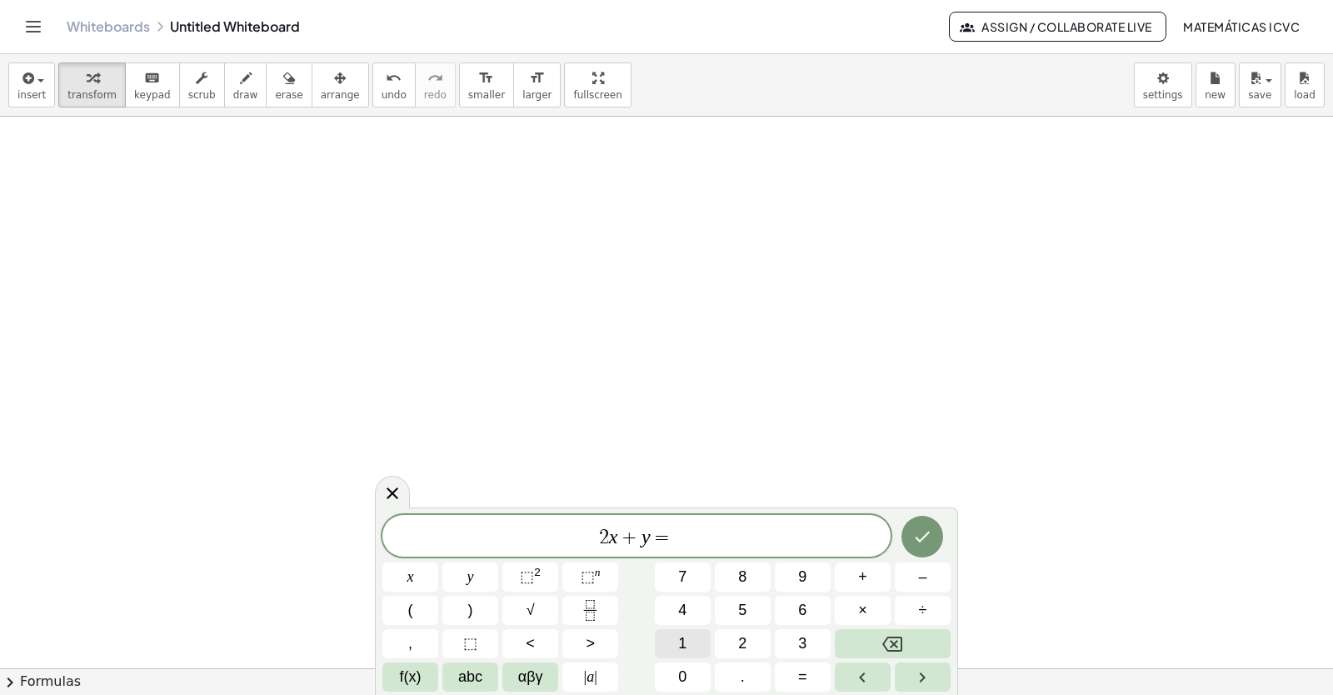
click at [678, 641] on span "1" at bounding box center [682, 643] width 8 height 22
click at [689, 620] on button "4" at bounding box center [683, 610] width 56 height 29
click at [931, 543] on icon "Done" at bounding box center [922, 537] width 20 height 20
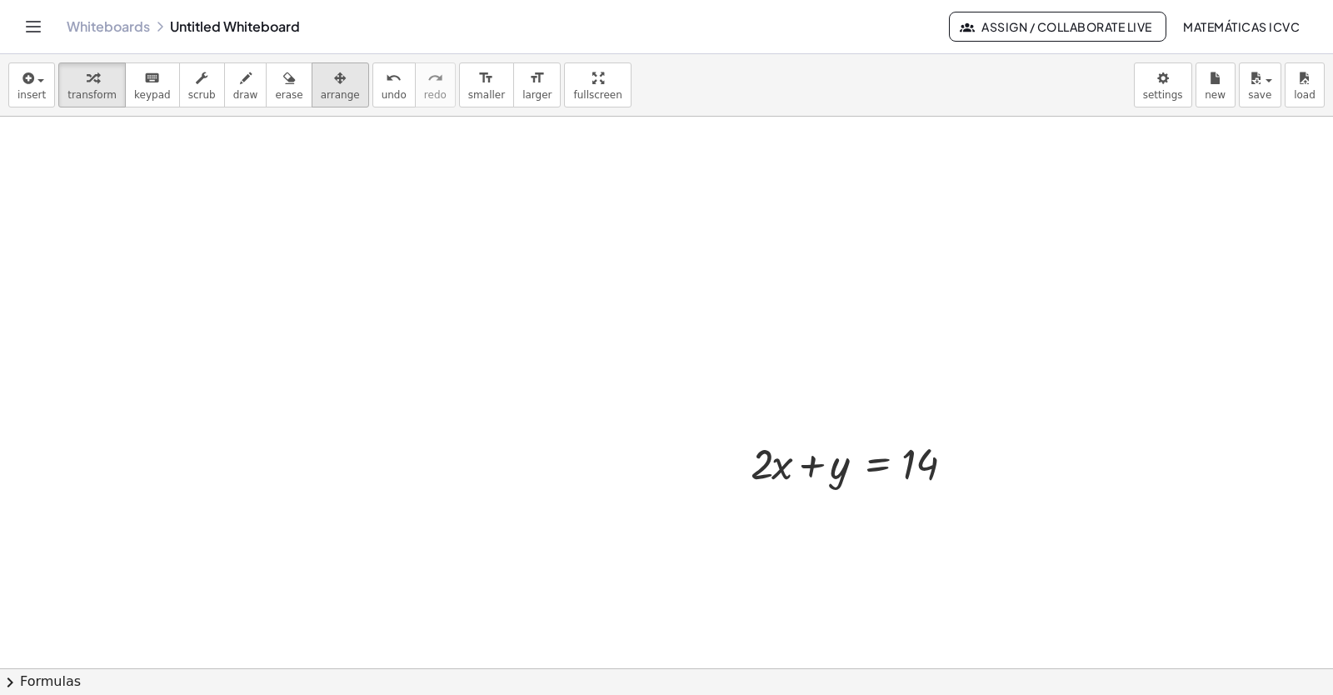
click at [321, 96] on span "arrange" at bounding box center [340, 95] width 39 height 12
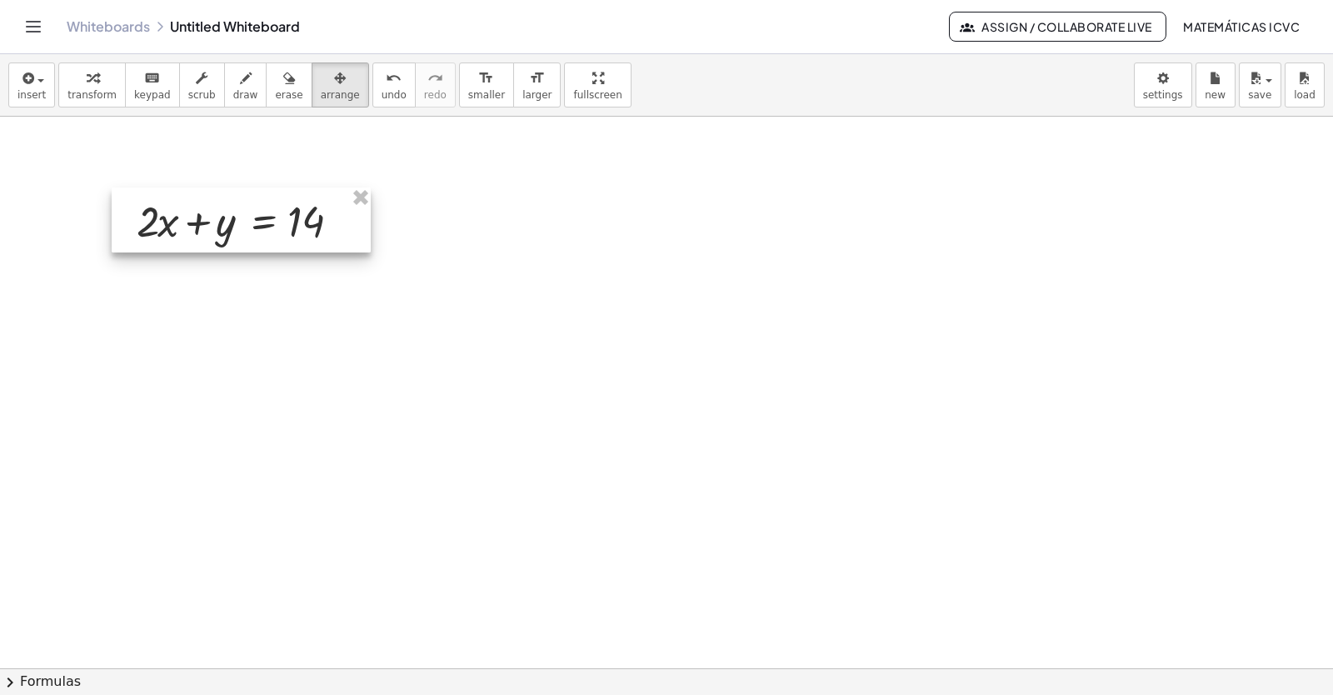
drag, startPoint x: 217, startPoint y: 242, endPoint x: 181, endPoint y: 199, distance: 56.1
click at [247, 234] on div at bounding box center [241, 219] width 259 height 65
click at [97, 91] on span "transform" at bounding box center [91, 95] width 49 height 12
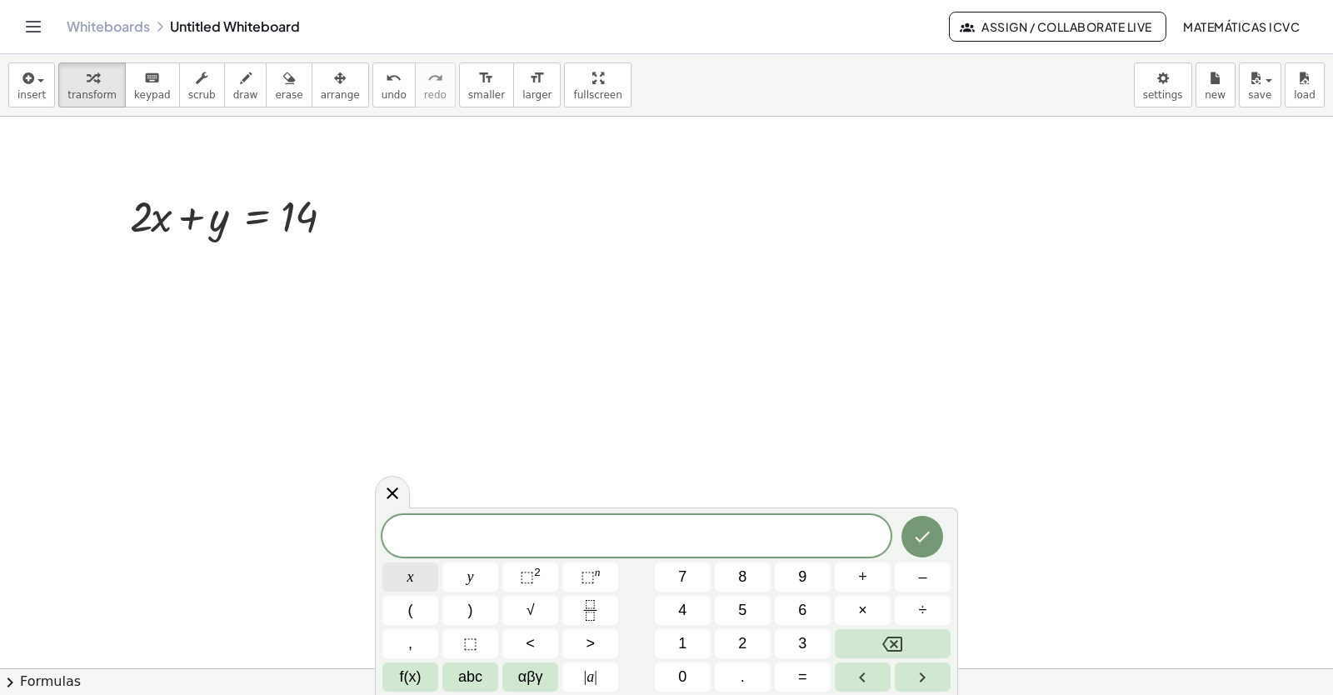
click at [413, 579] on span "x" at bounding box center [410, 577] width 7 height 22
click at [919, 574] on span "–" at bounding box center [922, 577] width 8 height 22
click at [484, 575] on button "y" at bounding box center [470, 576] width 56 height 29
click at [818, 678] on button "=" at bounding box center [803, 676] width 56 height 29
click at [691, 617] on button "4" at bounding box center [683, 610] width 56 height 29
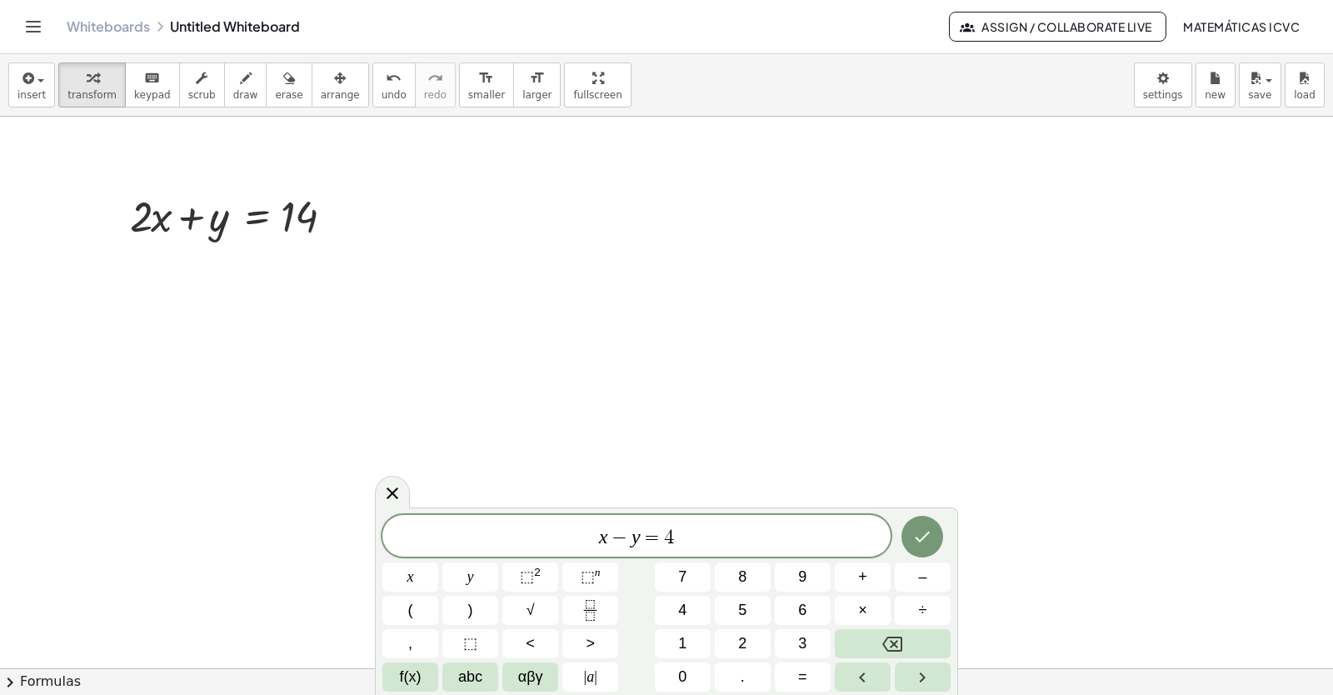
click at [914, 538] on icon "Done" at bounding box center [922, 537] width 20 height 20
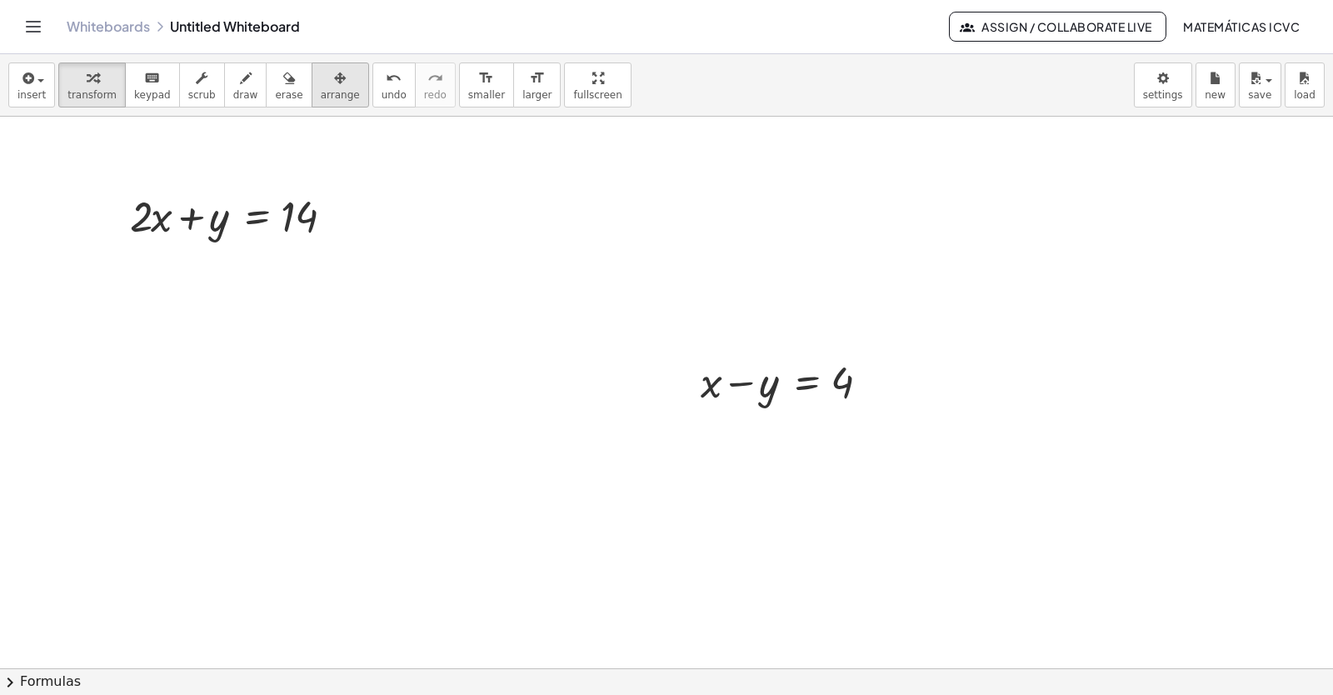
click at [334, 84] on icon "button" at bounding box center [340, 78] width 12 height 20
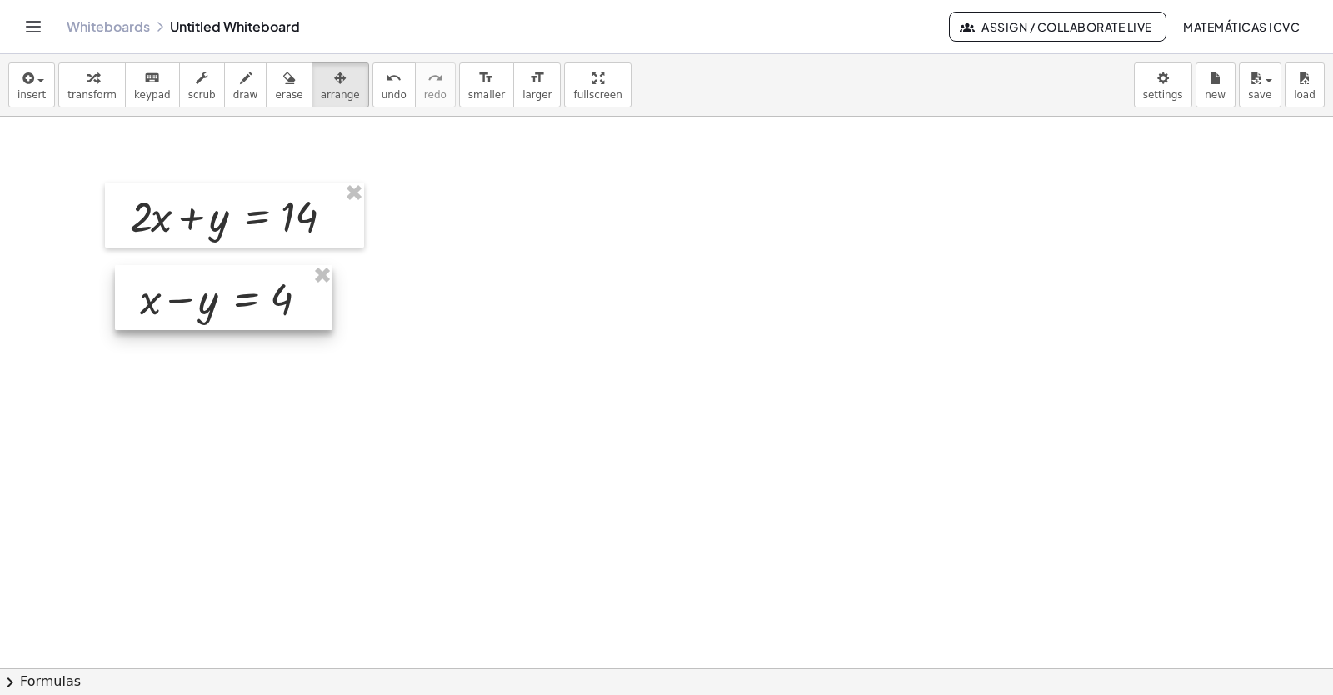
drag, startPoint x: 825, startPoint y: 383, endPoint x: 263, endPoint y: 300, distance: 567.7
click at [263, 300] on div at bounding box center [223, 297] width 217 height 65
click at [87, 92] on span "transform" at bounding box center [91, 95] width 49 height 12
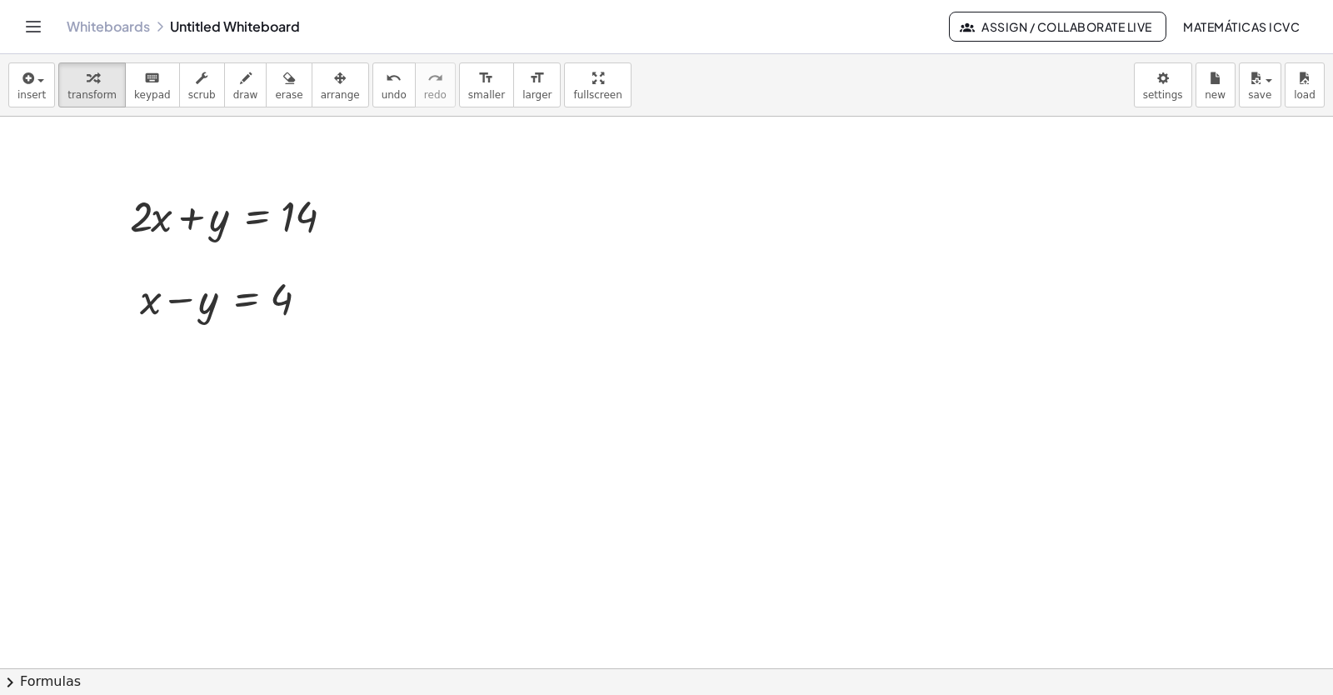
click at [240, 106] on button "draw" at bounding box center [245, 84] width 43 height 45
drag, startPoint x: 95, startPoint y: 341, endPoint x: 357, endPoint y: 350, distance: 262.6
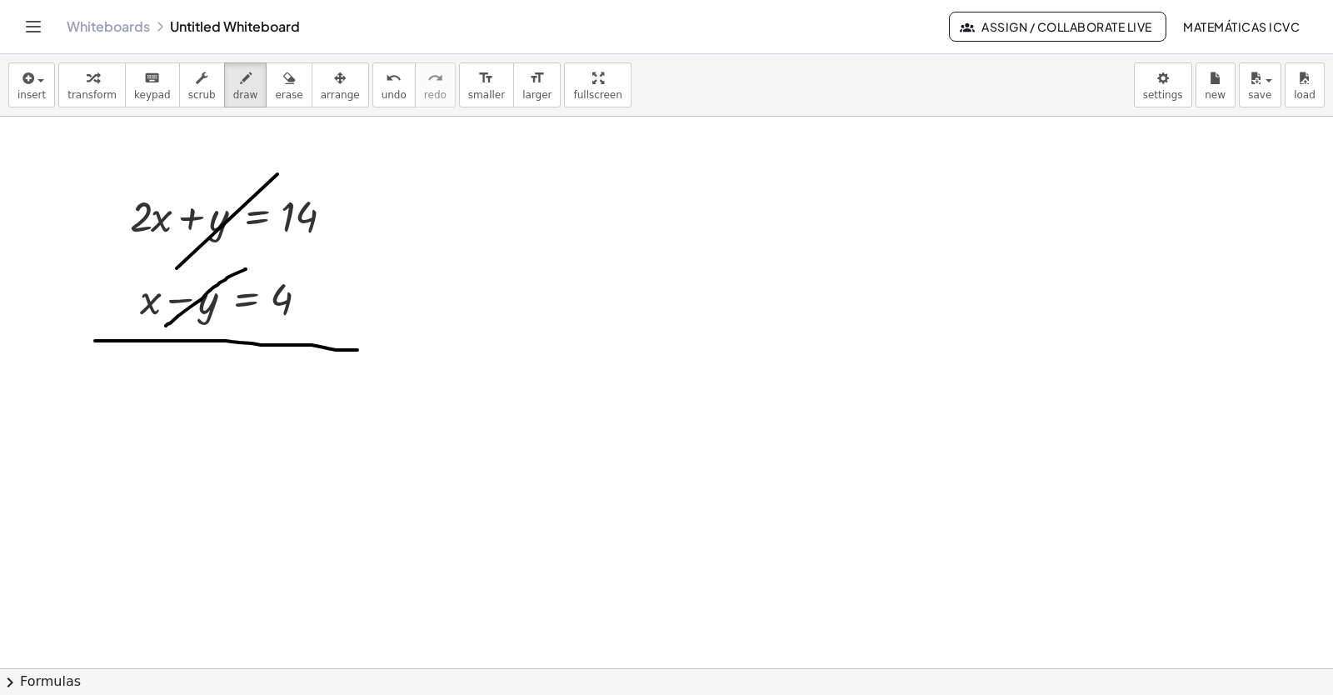
drag, startPoint x: 166, startPoint y: 326, endPoint x: 246, endPoint y: 269, distance: 98.0
drag, startPoint x: 120, startPoint y: 287, endPoint x: 126, endPoint y: 297, distance: 11.6
click at [70, 87] on div "button" at bounding box center [91, 77] width 49 height 20
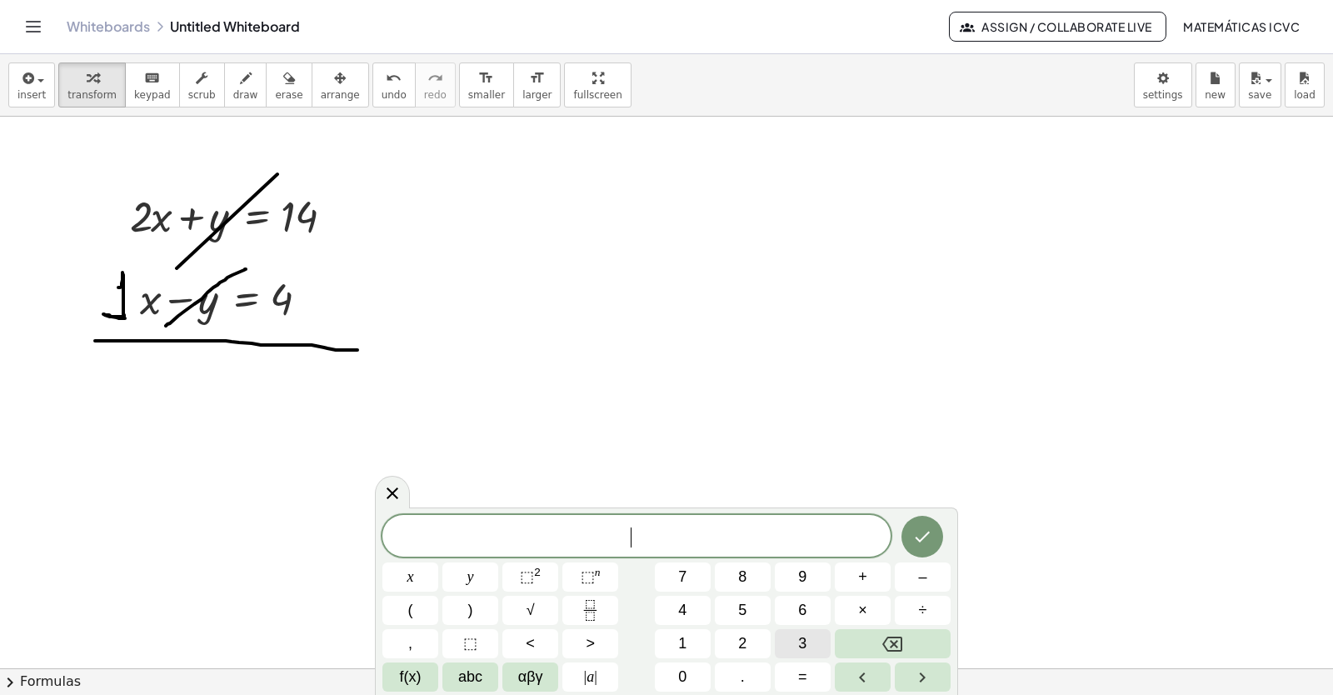
click at [816, 643] on button "3" at bounding box center [803, 643] width 56 height 29
click at [417, 571] on button "x" at bounding box center [410, 576] width 56 height 29
drag, startPoint x: 99, startPoint y: 373, endPoint x: 67, endPoint y: 345, distance: 43.1
click at [233, 100] on span "draw" at bounding box center [245, 95] width 25 height 12
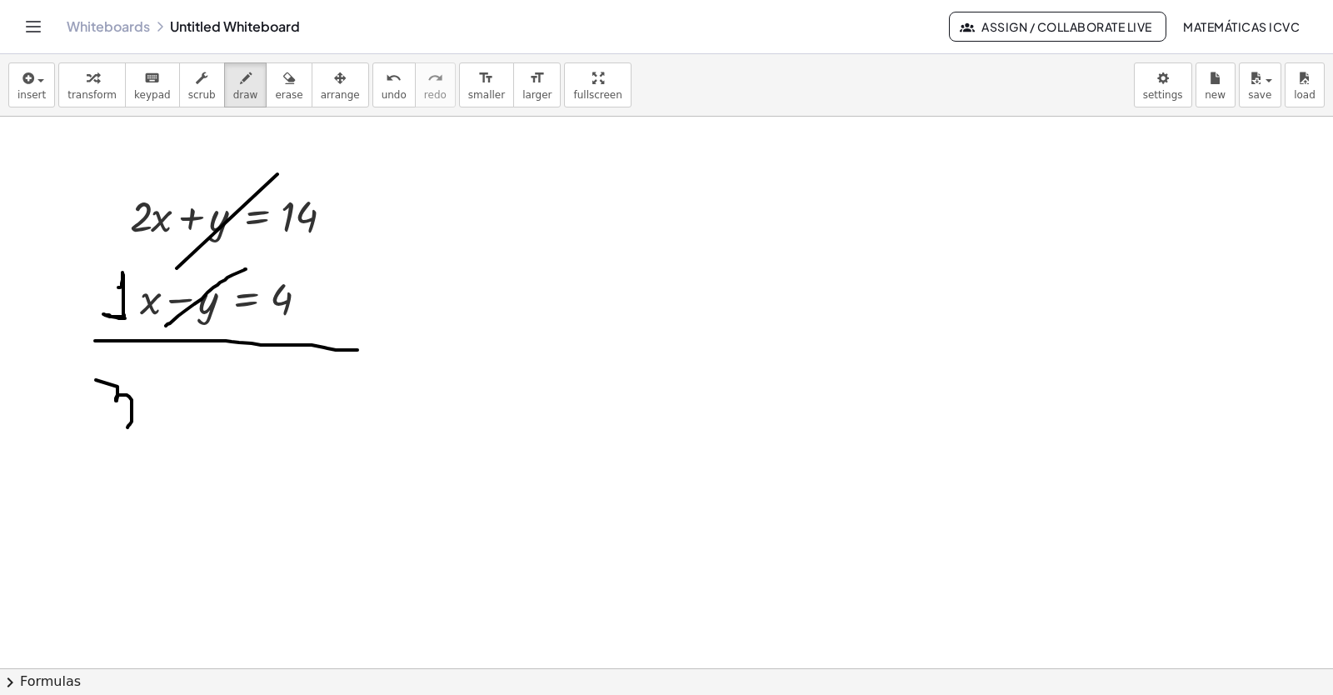
drag, startPoint x: 117, startPoint y: 400, endPoint x: 79, endPoint y: 418, distance: 41.7
drag, startPoint x: 134, startPoint y: 392, endPoint x: 179, endPoint y: 429, distance: 58.0
drag, startPoint x: 169, startPoint y: 397, endPoint x: 140, endPoint y: 438, distance: 50.2
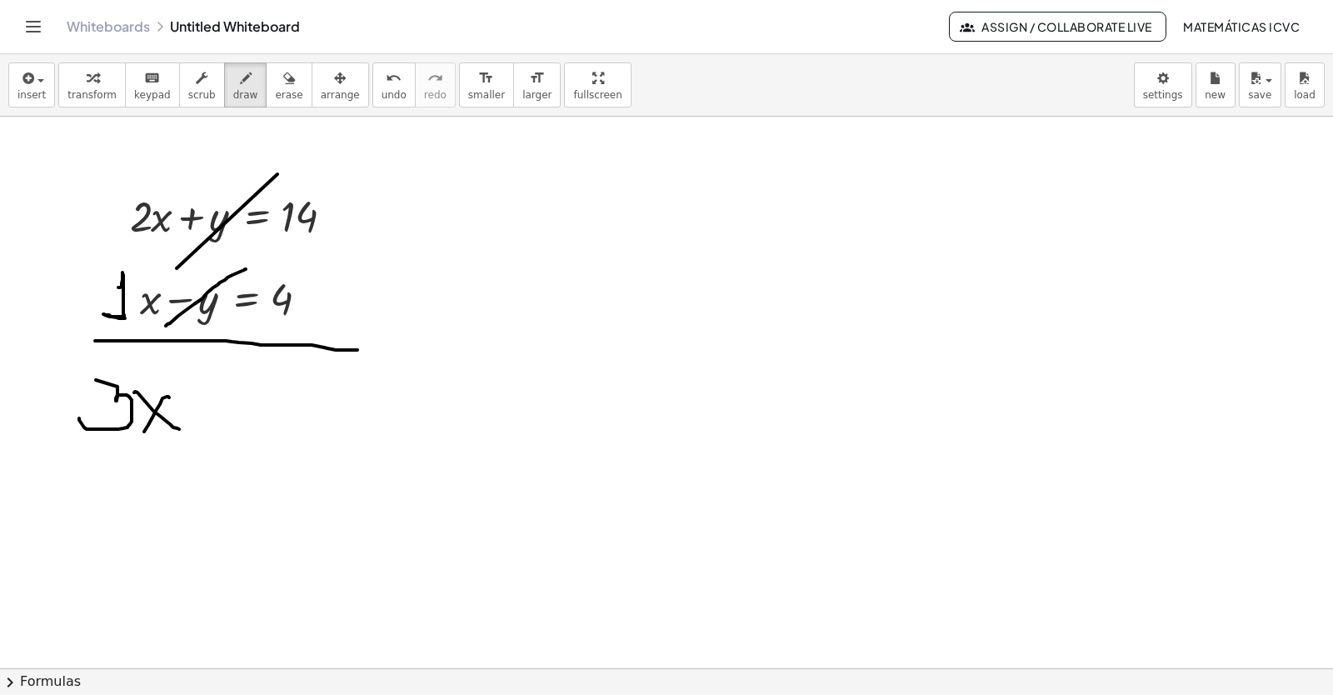
drag, startPoint x: 238, startPoint y: 389, endPoint x: 241, endPoint y: 419, distance: 30.1
drag, startPoint x: 246, startPoint y: 414, endPoint x: 273, endPoint y: 413, distance: 27.5
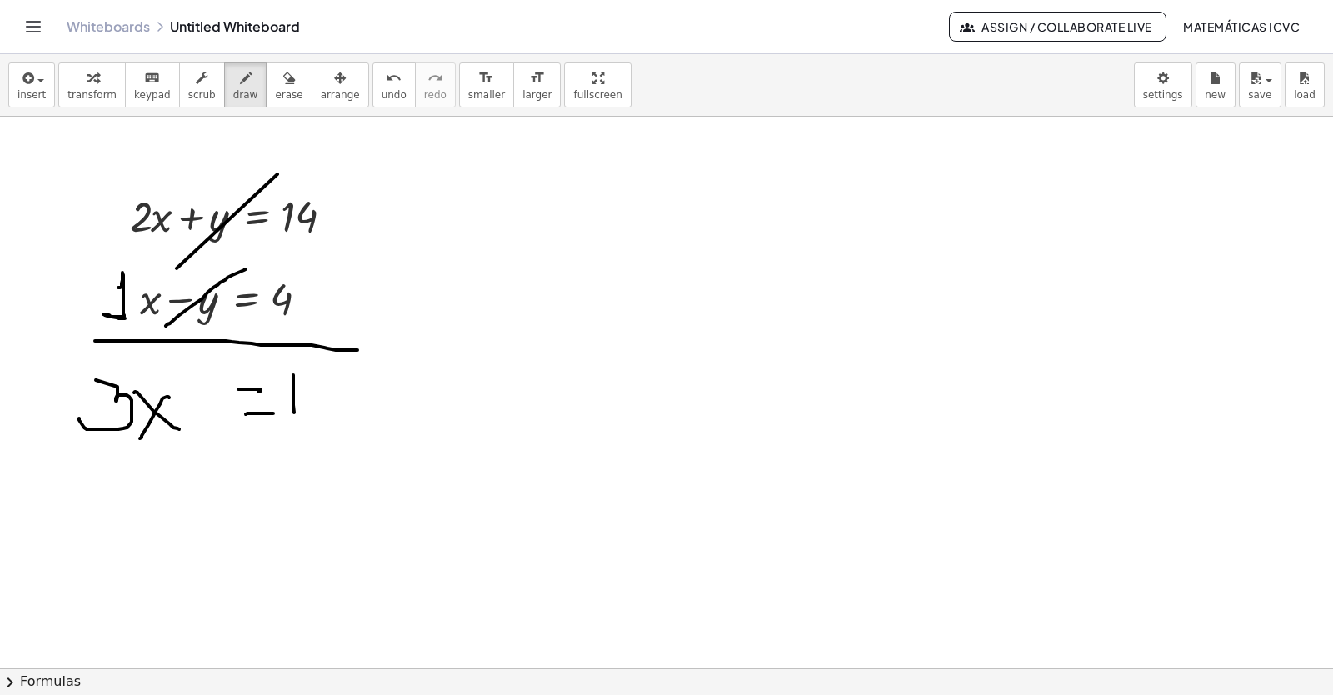
drag, startPoint x: 293, startPoint y: 375, endPoint x: 294, endPoint y: 417, distance: 42.5
drag, startPoint x: 337, startPoint y: 367, endPoint x: 317, endPoint y: 403, distance: 41.4
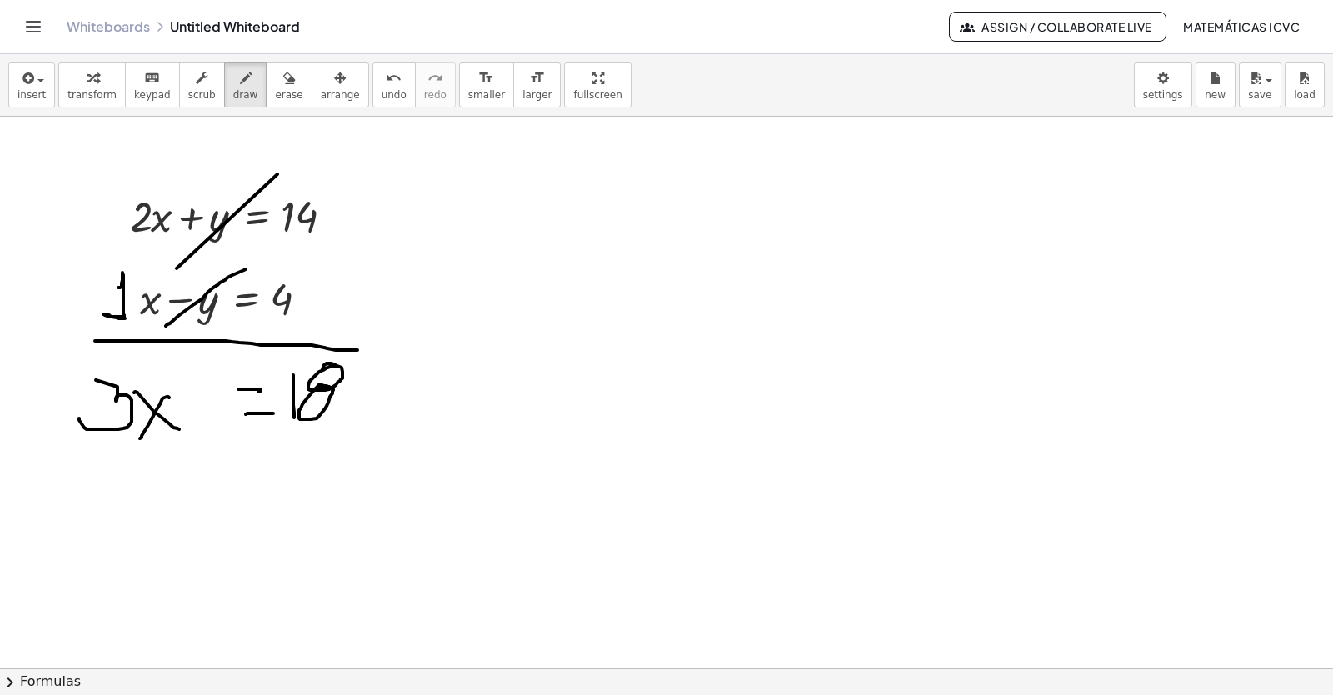
click at [92, 89] on span "transform" at bounding box center [91, 95] width 49 height 12
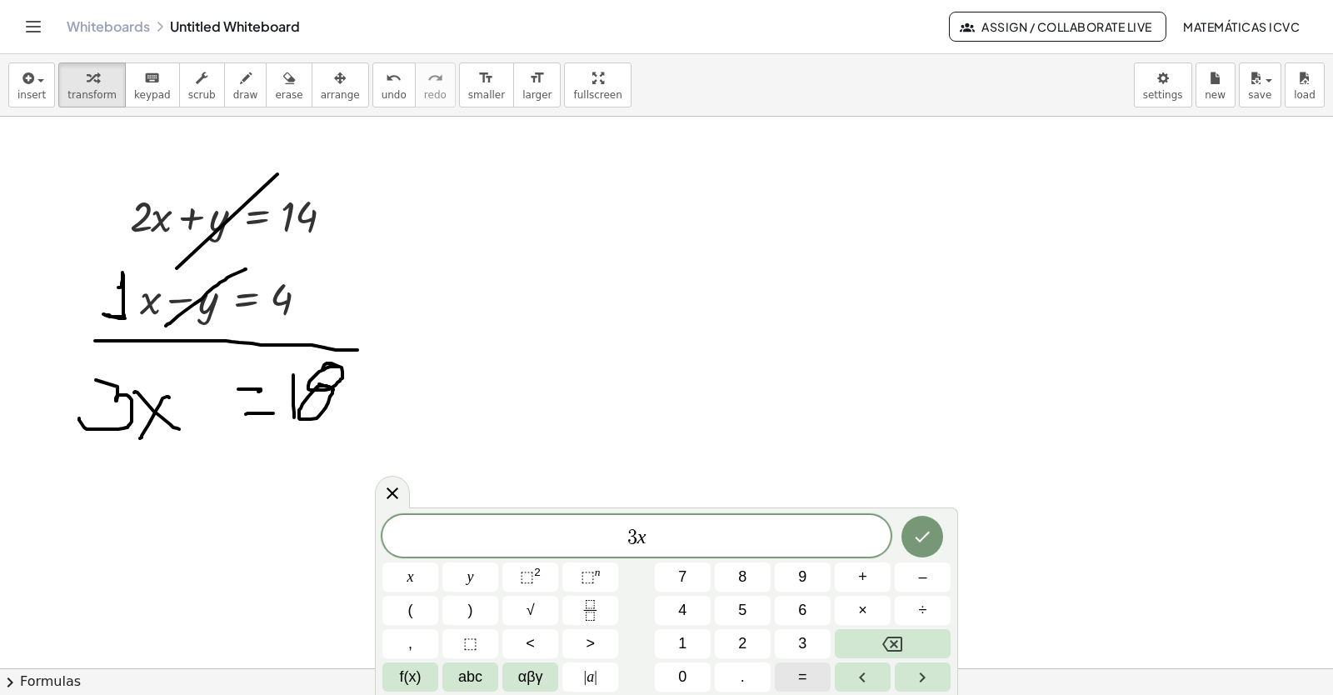
click at [815, 684] on button "=" at bounding box center [803, 676] width 56 height 29
click at [681, 646] on span "1" at bounding box center [682, 643] width 8 height 22
click at [746, 568] on span "8" at bounding box center [742, 577] width 8 height 22
click at [921, 528] on icon "Done" at bounding box center [922, 537] width 20 height 20
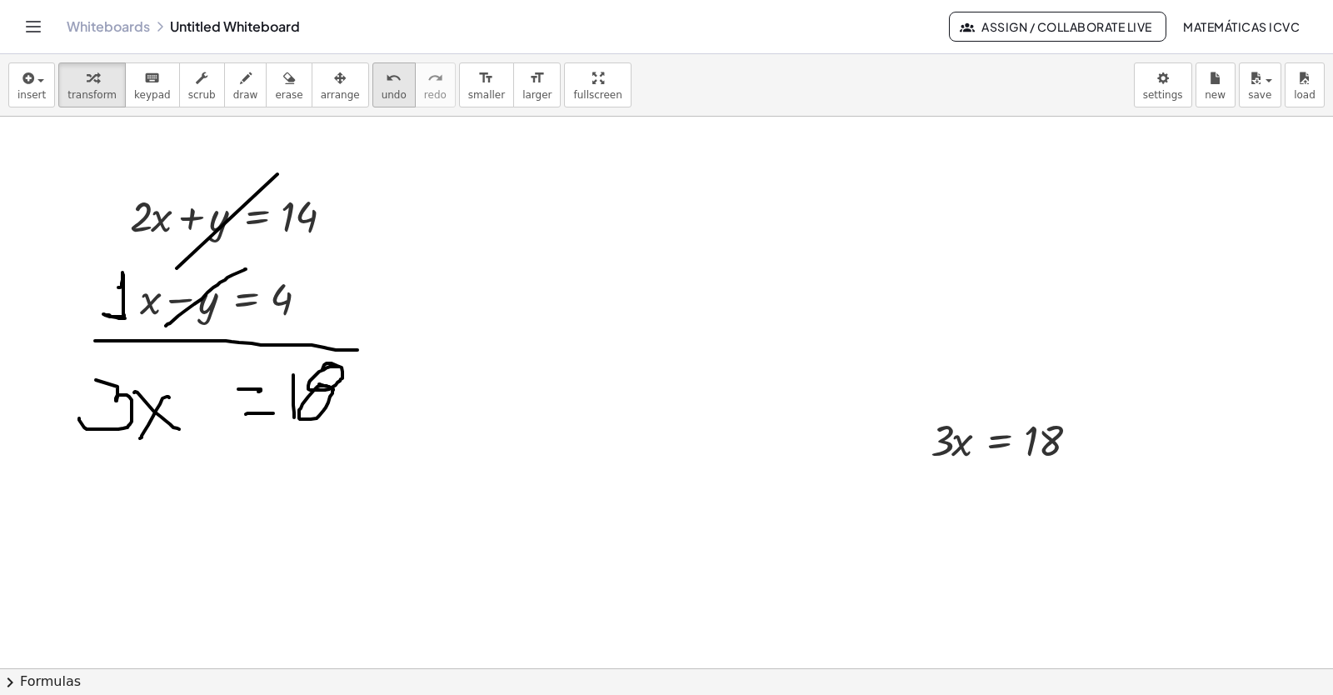
click at [372, 88] on button "undo undo" at bounding box center [393, 84] width 43 height 45
click at [321, 97] on span "arrange" at bounding box center [340, 95] width 39 height 12
click at [321, 92] on span "arrange" at bounding box center [340, 95] width 39 height 12
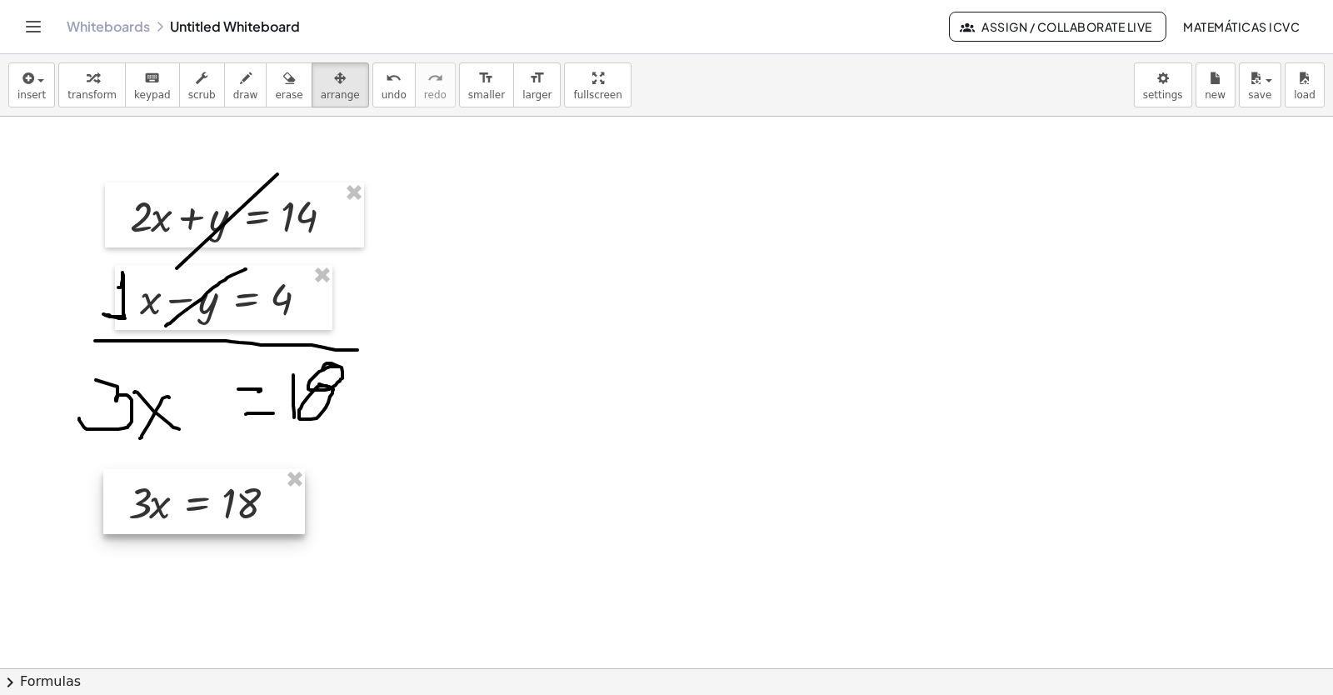
drag, startPoint x: 467, startPoint y: 512, endPoint x: 222, endPoint y: 502, distance: 245.9
click at [222, 502] on div at bounding box center [204, 501] width 202 height 65
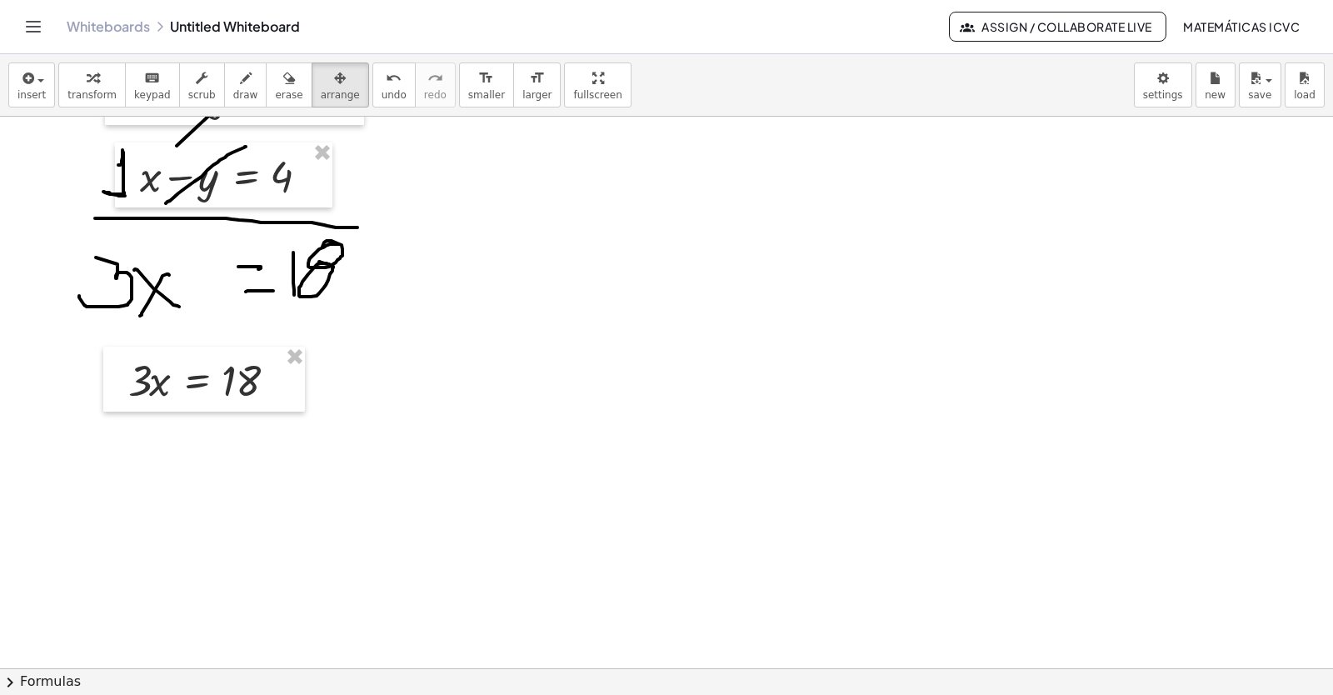
scroll to position [3476, 0]
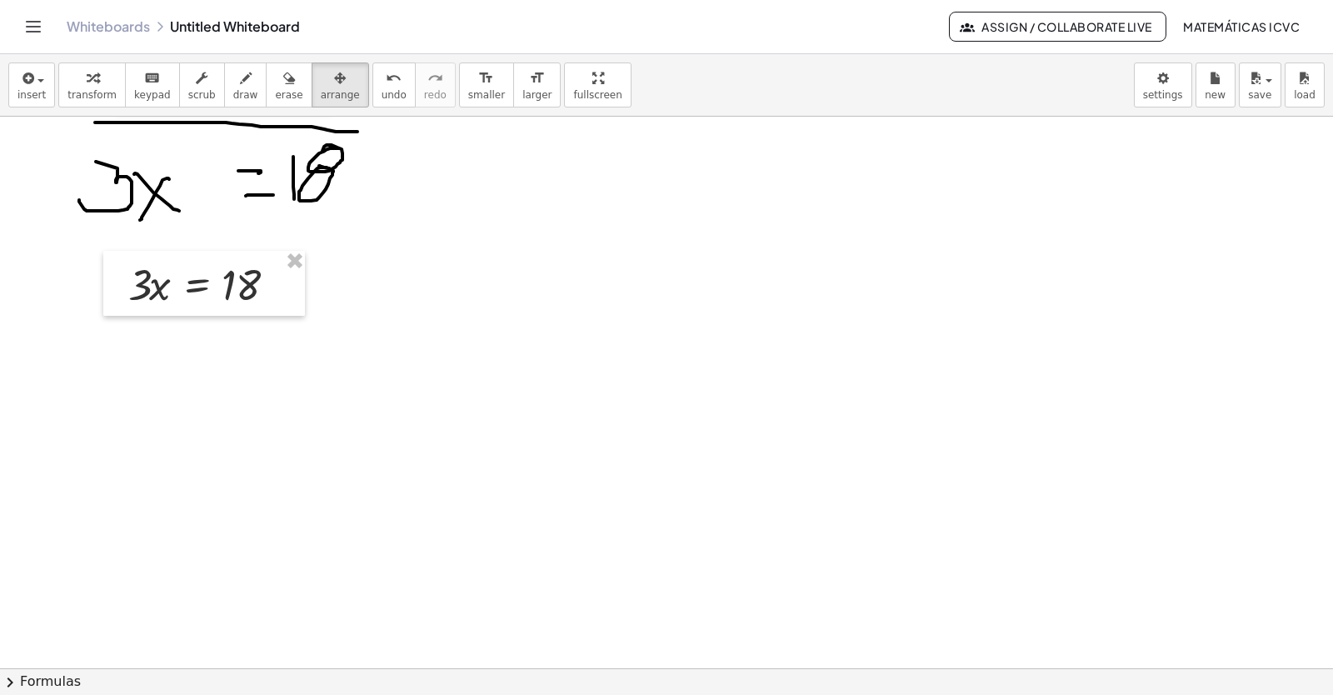
click at [80, 95] on span "transform" at bounding box center [91, 95] width 49 height 12
drag, startPoint x: 138, startPoint y: 299, endPoint x: 241, endPoint y: 344, distance: 111.9
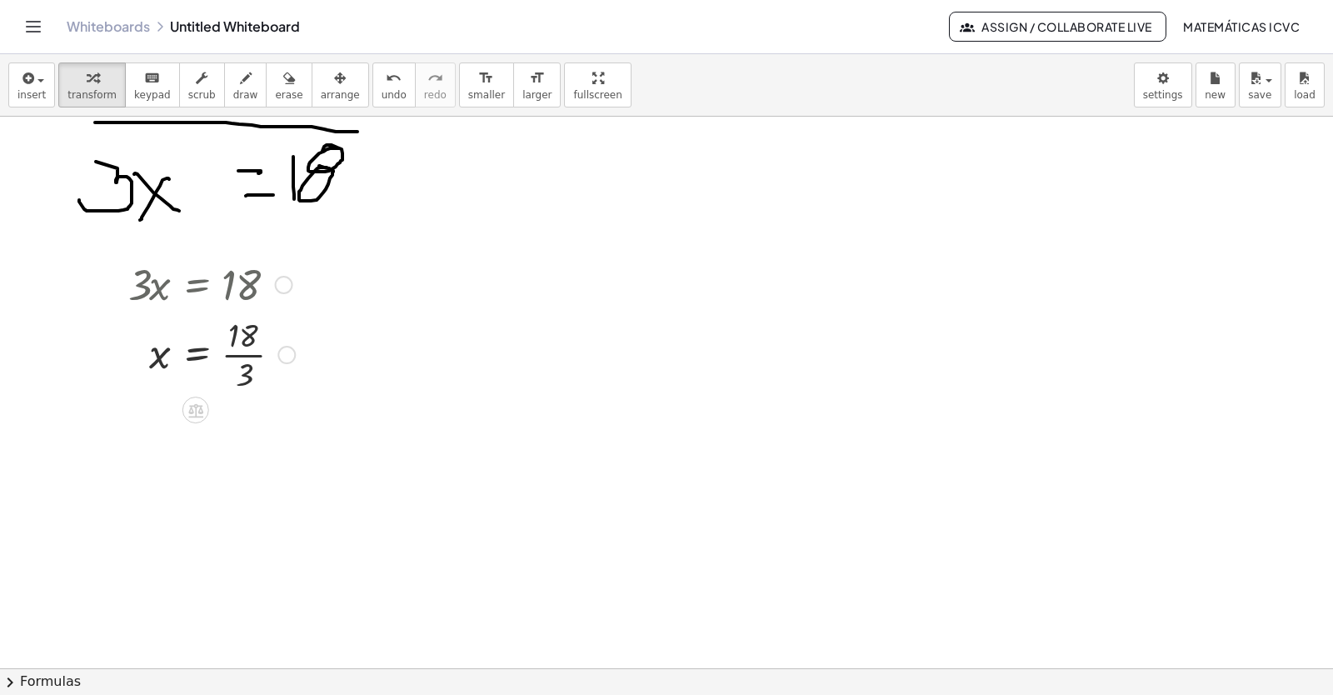
click at [246, 357] on div at bounding box center [211, 353] width 183 height 83
drag, startPoint x: 226, startPoint y: 102, endPoint x: 267, endPoint y: 417, distance: 318.5
click at [227, 101] on button "draw" at bounding box center [245, 84] width 43 height 45
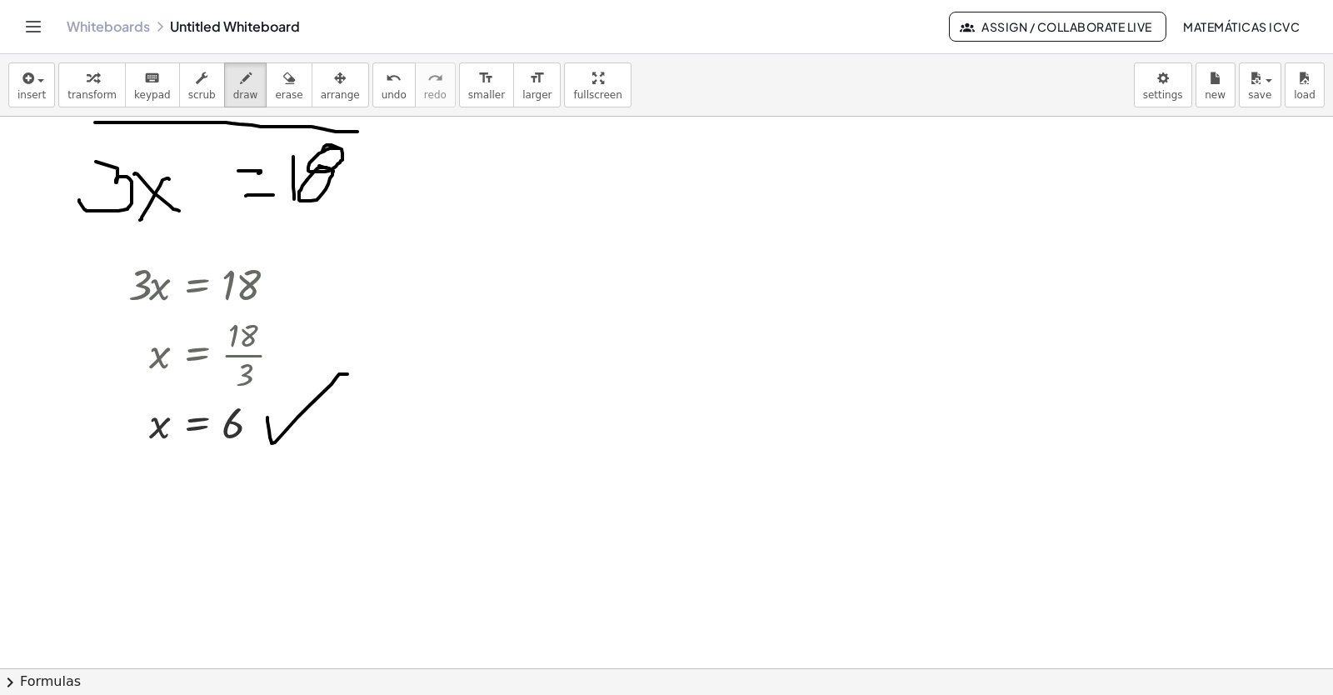
drag, startPoint x: 267, startPoint y: 417, endPoint x: 347, endPoint y: 374, distance: 91.0
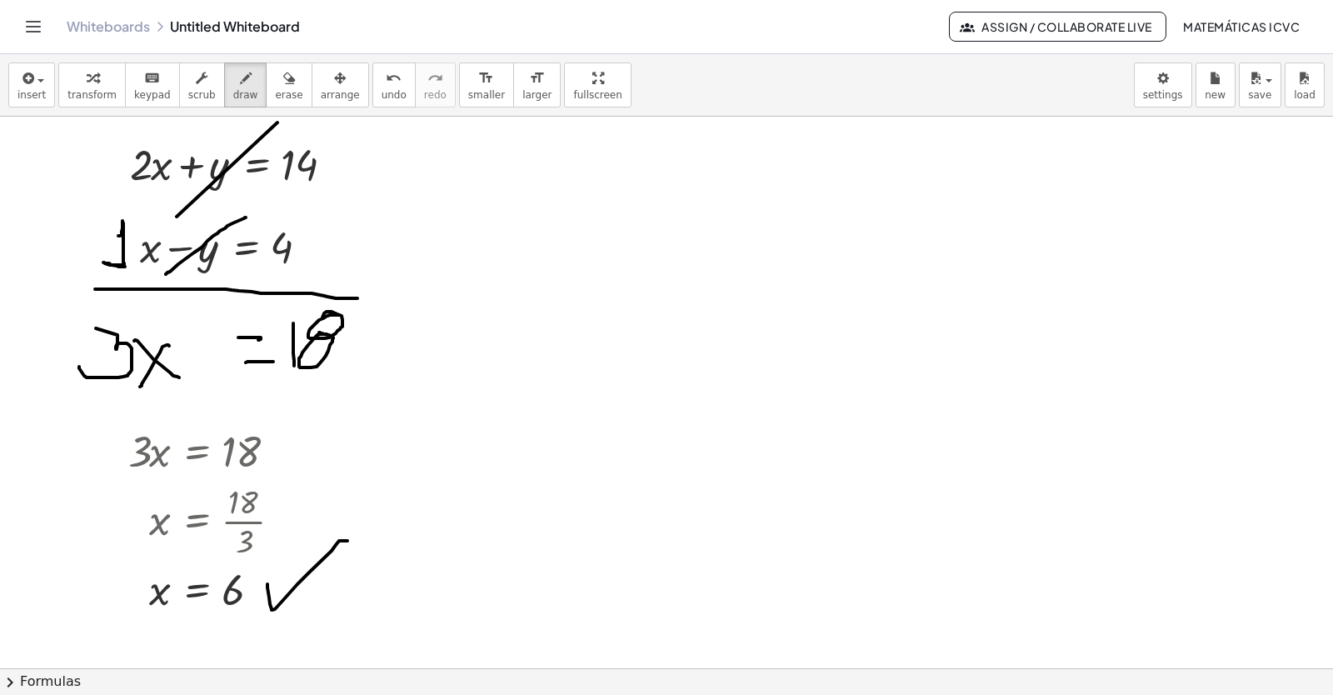
drag, startPoint x: 84, startPoint y: 92, endPoint x: 288, endPoint y: 175, distance: 220.1
click at [84, 92] on span "transform" at bounding box center [91, 95] width 49 height 12
drag, startPoint x: 346, startPoint y: 165, endPoint x: 696, endPoint y: 176, distance: 350.1
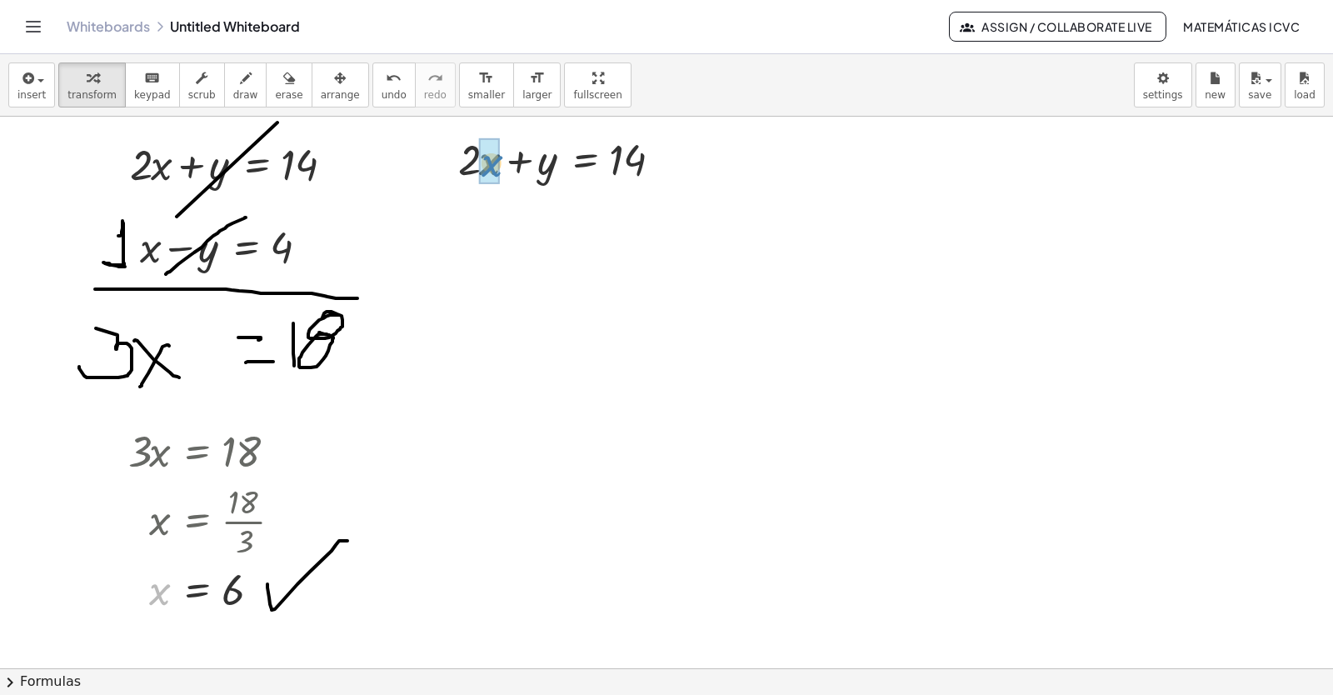
drag, startPoint x: 164, startPoint y: 593, endPoint x: 497, endPoint y: 165, distance: 542.1
click at [472, 221] on div at bounding box center [562, 215] width 252 height 57
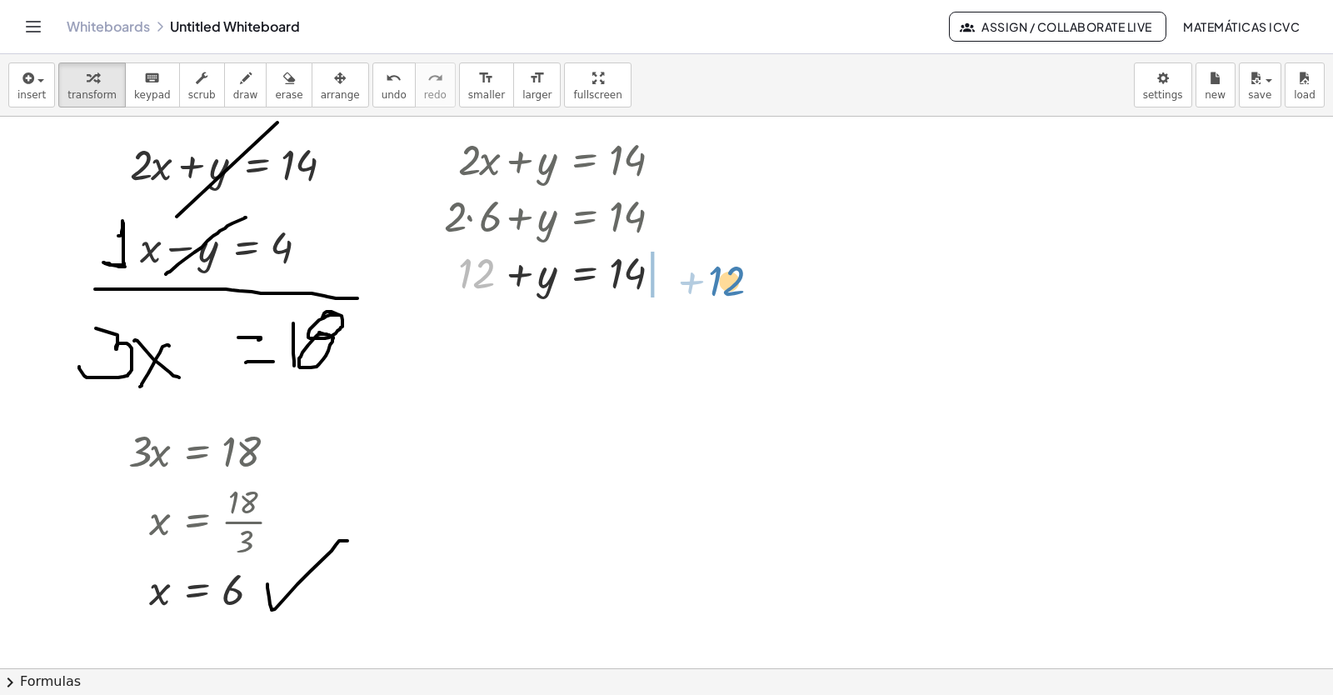
drag, startPoint x: 477, startPoint y: 275, endPoint x: 729, endPoint y: 282, distance: 252.5
drag, startPoint x: 665, startPoint y: 326, endPoint x: 577, endPoint y: 590, distance: 278.2
click at [665, 327] on div at bounding box center [602, 328] width 332 height 57
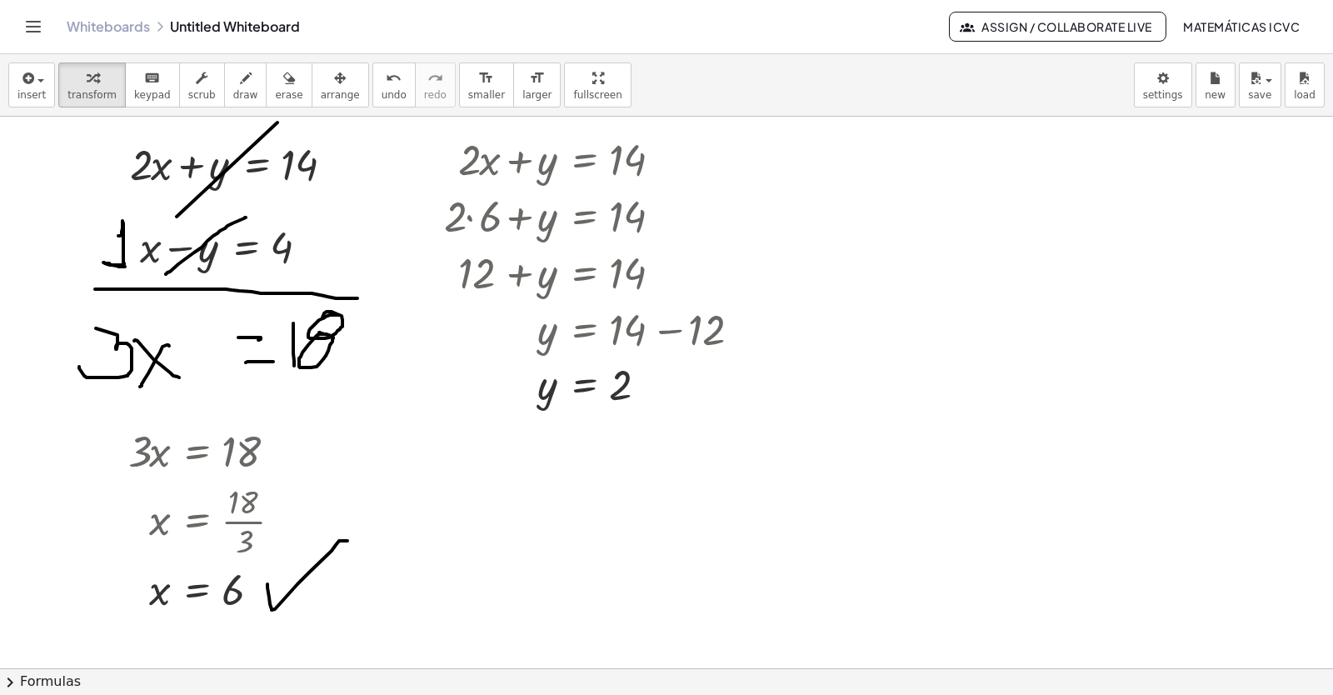
click at [246, 100] on div "transform keyboard keypad scrub draw erase arrange" at bounding box center [213, 84] width 310 height 45
drag, startPoint x: 649, startPoint y: 395, endPoint x: 783, endPoint y: 302, distance: 162.9
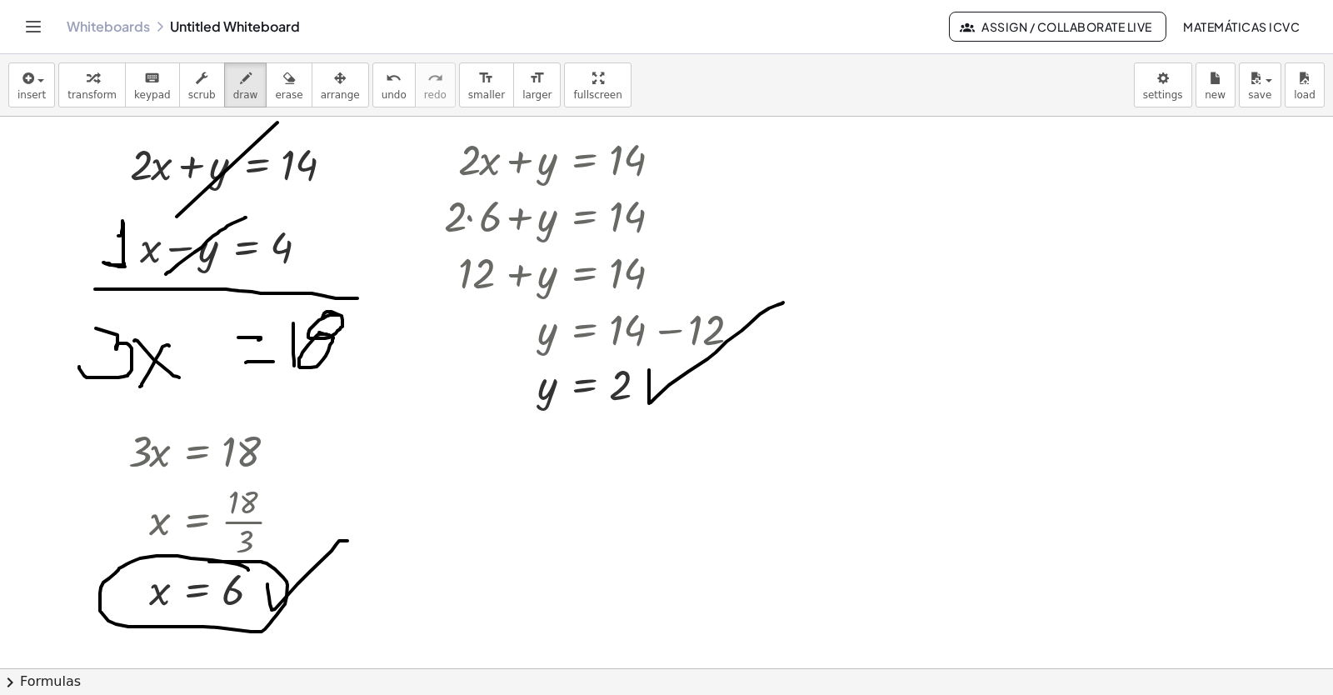
drag, startPoint x: 248, startPoint y: 570, endPoint x: 819, endPoint y: 408, distance: 593.1
drag, startPoint x: 669, startPoint y: 360, endPoint x: 631, endPoint y: 356, distance: 37.7
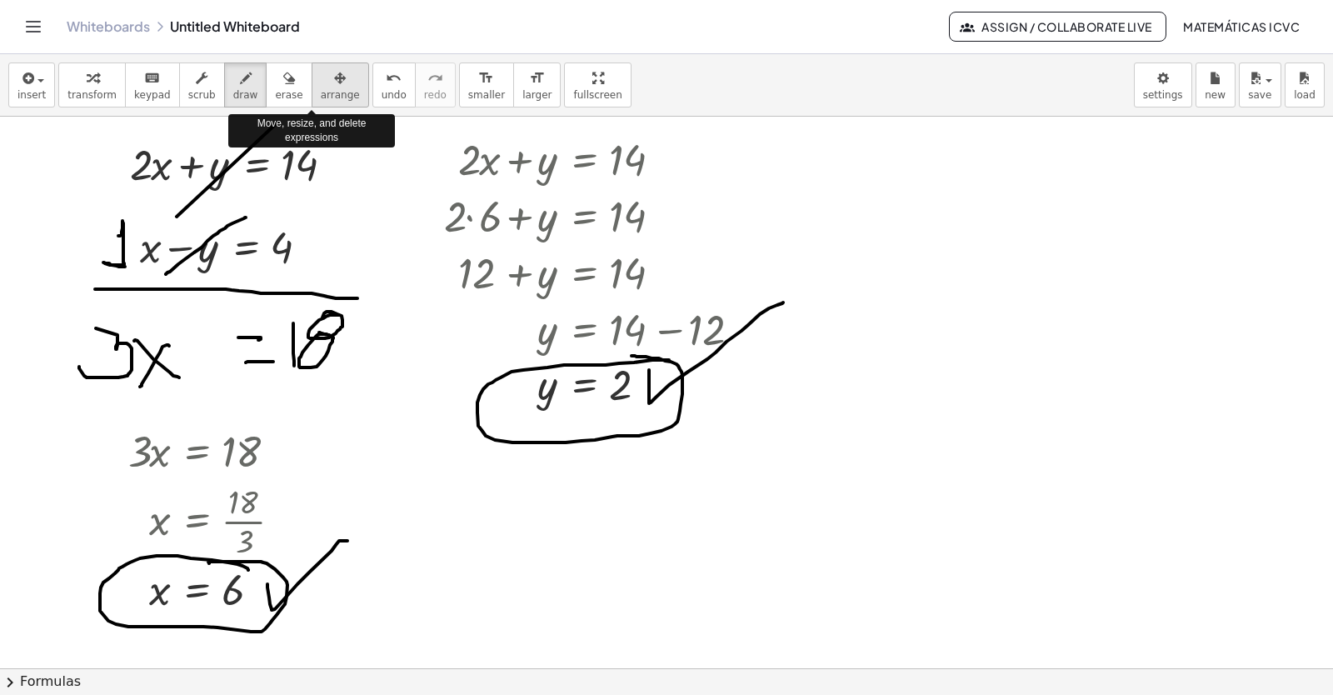
click at [321, 89] on span "arrange" at bounding box center [340, 95] width 39 height 12
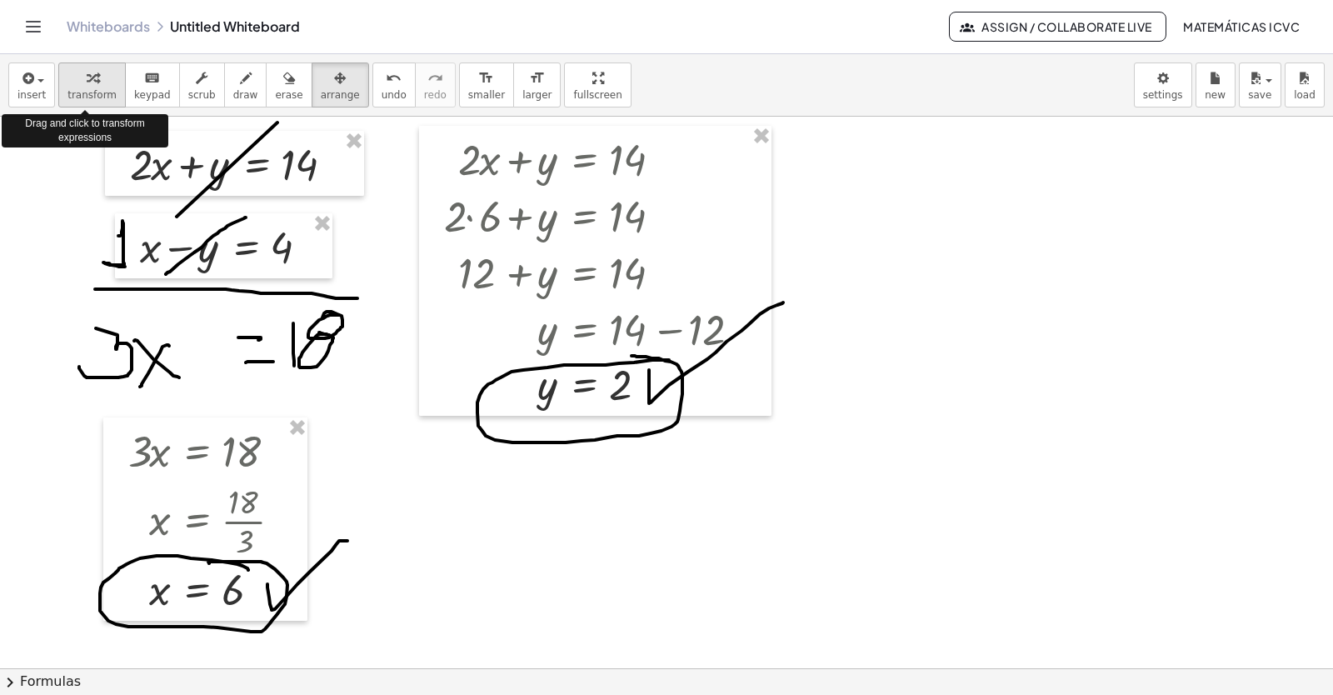
click at [87, 87] on icon "button" at bounding box center [93, 78] width 12 height 20
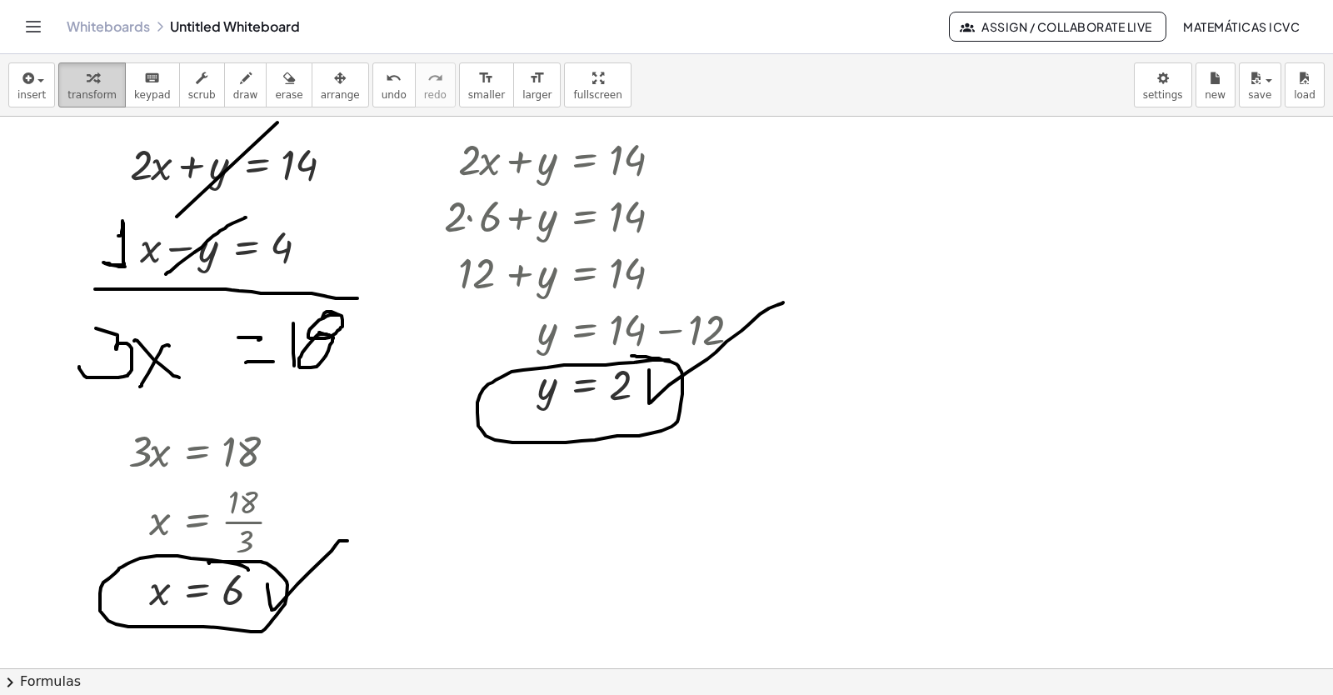
click at [87, 86] on icon "button" at bounding box center [93, 78] width 12 height 20
click at [95, 91] on span "transform" at bounding box center [91, 95] width 49 height 12
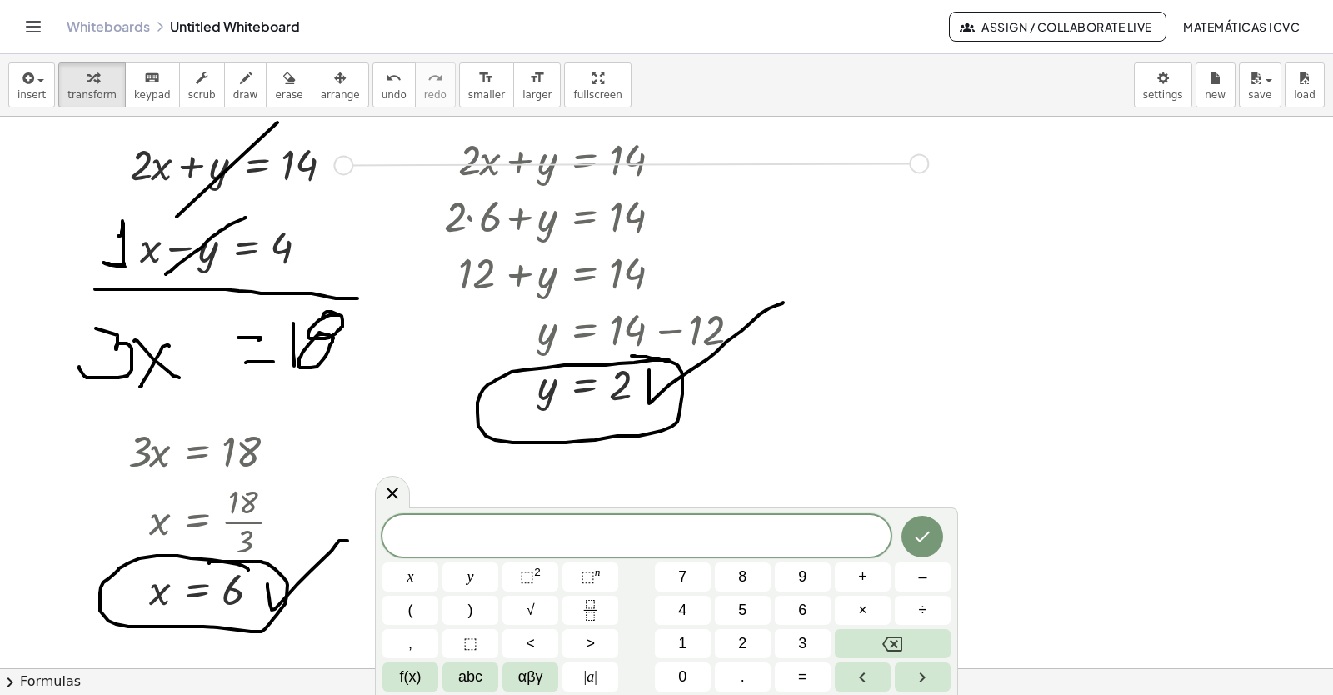
drag, startPoint x: 343, startPoint y: 167, endPoint x: 924, endPoint y: 166, distance: 580.7
drag, startPoint x: 157, startPoint y: 594, endPoint x: 724, endPoint y: 162, distance: 712.2
click at [706, 157] on div at bounding box center [796, 154] width 252 height 57
drag, startPoint x: 711, startPoint y: 158, endPoint x: 862, endPoint y: 376, distance: 265.1
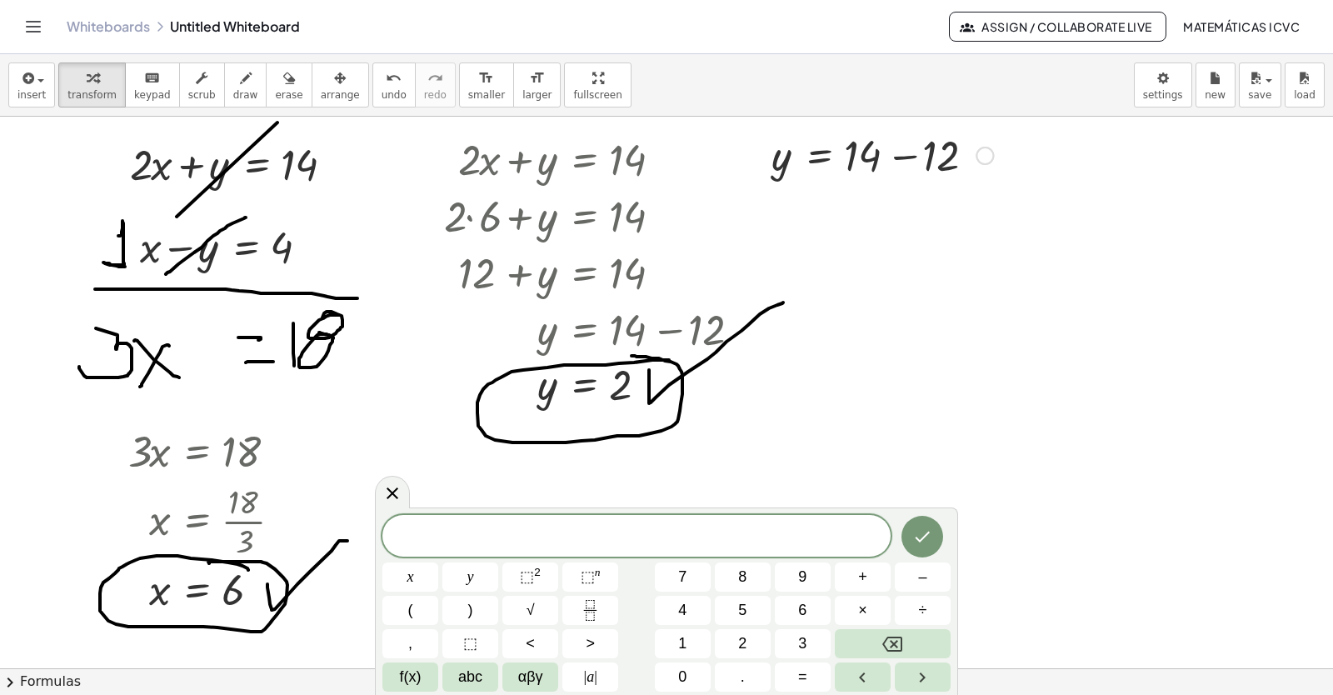
click at [908, 158] on div at bounding box center [882, 154] width 238 height 57
drag, startPoint x: 229, startPoint y: 89, endPoint x: 754, endPoint y: 161, distance: 529.7
click at [234, 89] on span "draw" at bounding box center [245, 95] width 25 height 12
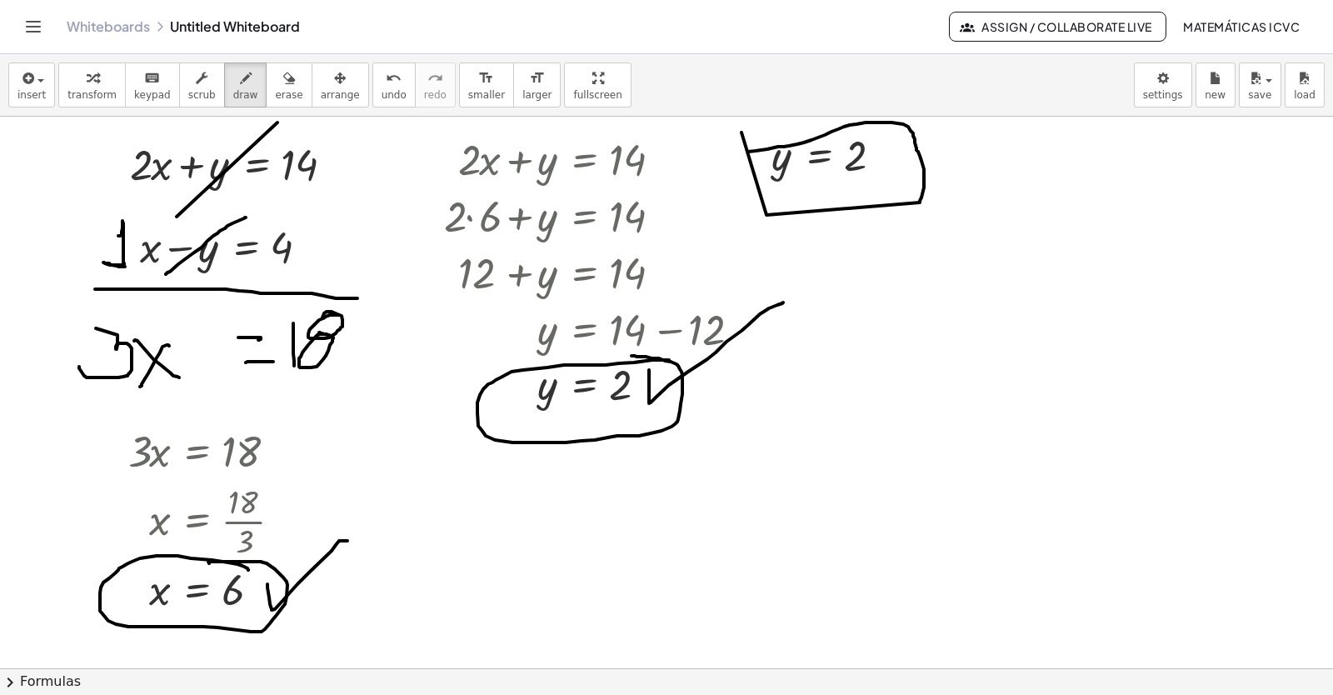
drag, startPoint x: 920, startPoint y: 202, endPoint x: 725, endPoint y: 153, distance: 201.0
click at [97, 72] on div "button" at bounding box center [91, 77] width 49 height 20
drag, startPoint x: 344, startPoint y: 167, endPoint x: 1116, endPoint y: 238, distance: 774.8
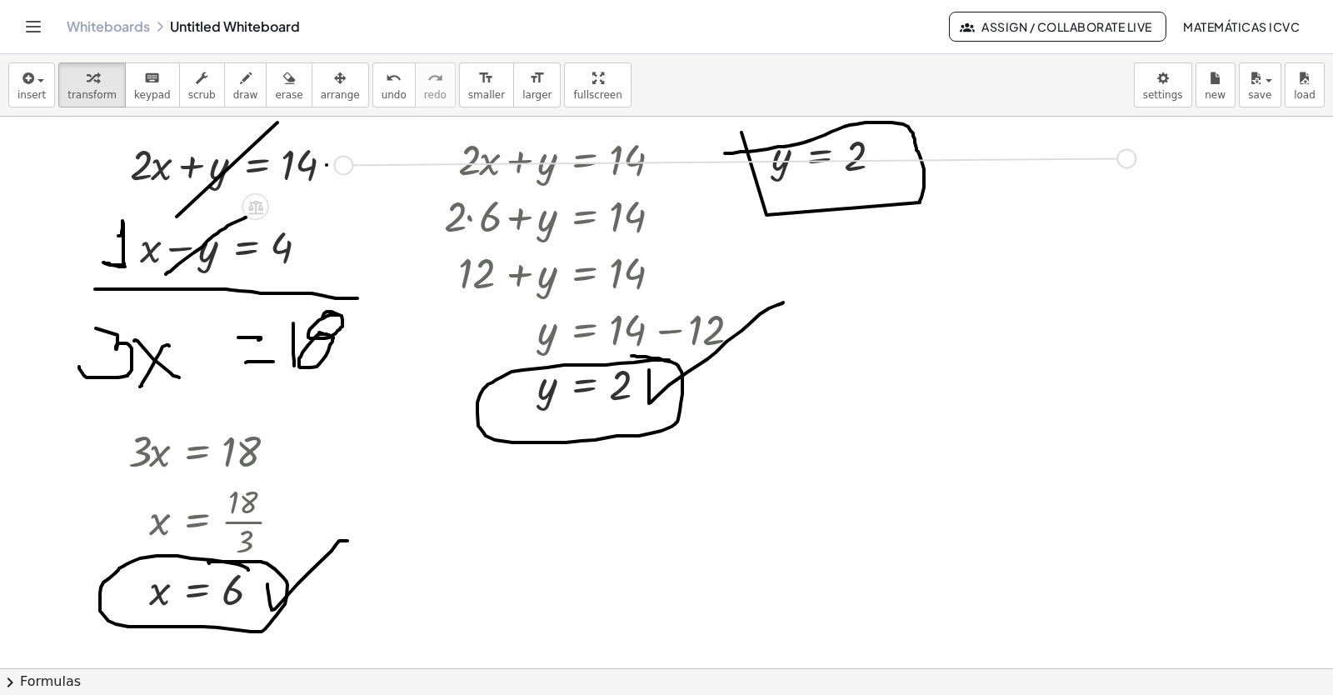
drag, startPoint x: 167, startPoint y: 597, endPoint x: 945, endPoint y: 162, distance: 891.4
click at [911, 157] on div at bounding box center [1005, 153] width 252 height 57
click at [327, 85] on div "button" at bounding box center [340, 77] width 39 height 20
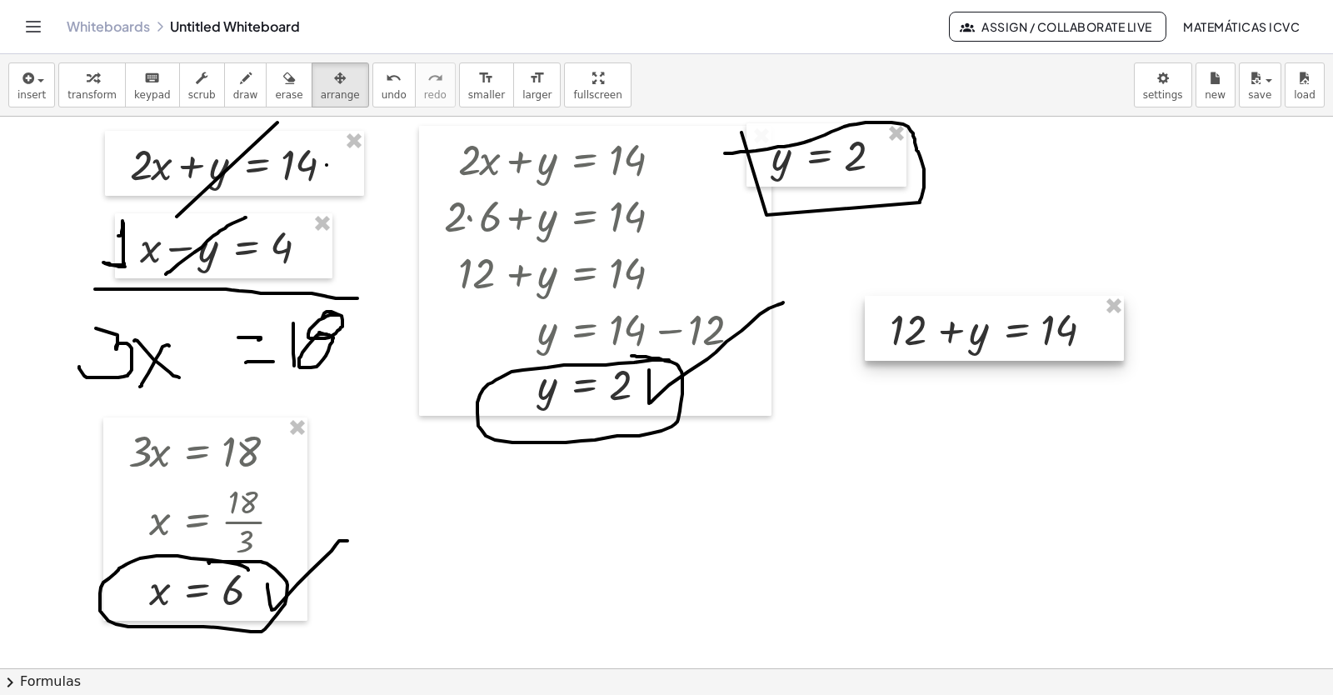
click at [962, 325] on div at bounding box center [994, 328] width 259 height 65
click at [83, 92] on span "transform" at bounding box center [91, 95] width 49 height 12
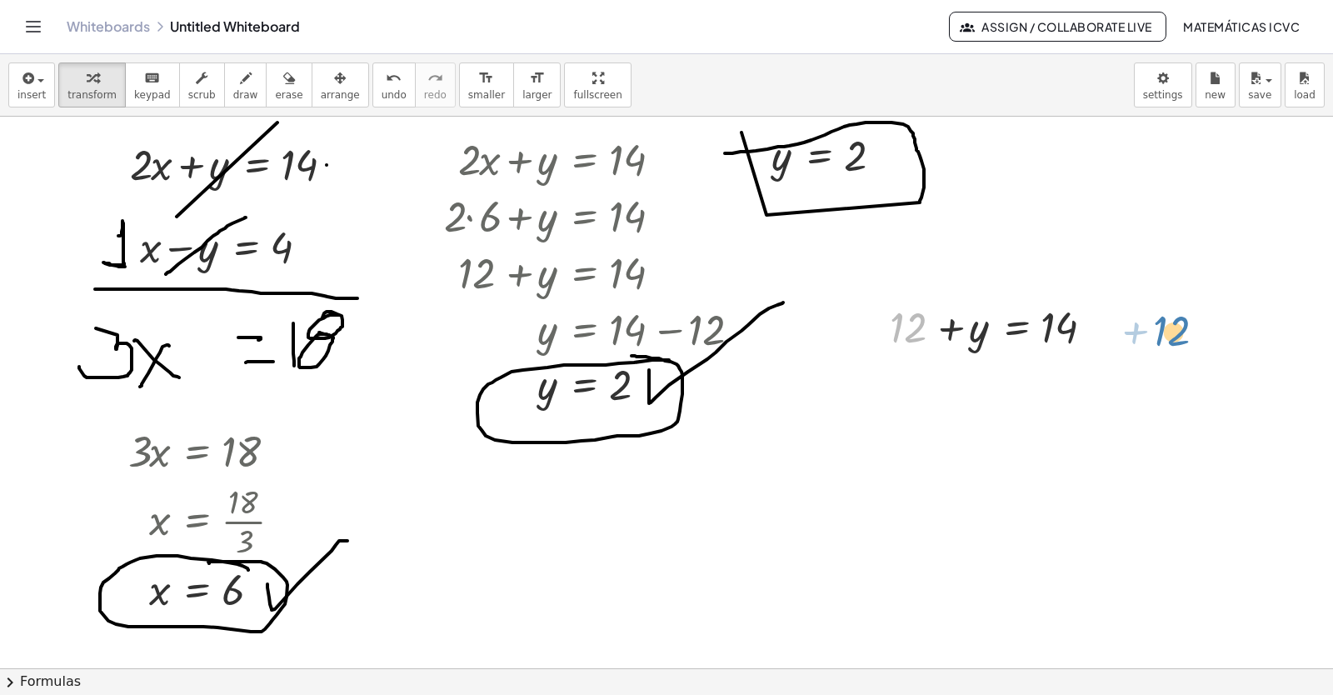
drag, startPoint x: 912, startPoint y: 337, endPoint x: 1165, endPoint y: 363, distance: 253.8
drag, startPoint x: 915, startPoint y: 330, endPoint x: 1152, endPoint y: 327, distance: 237.5
click at [1102, 386] on div at bounding box center [1039, 382] width 317 height 57
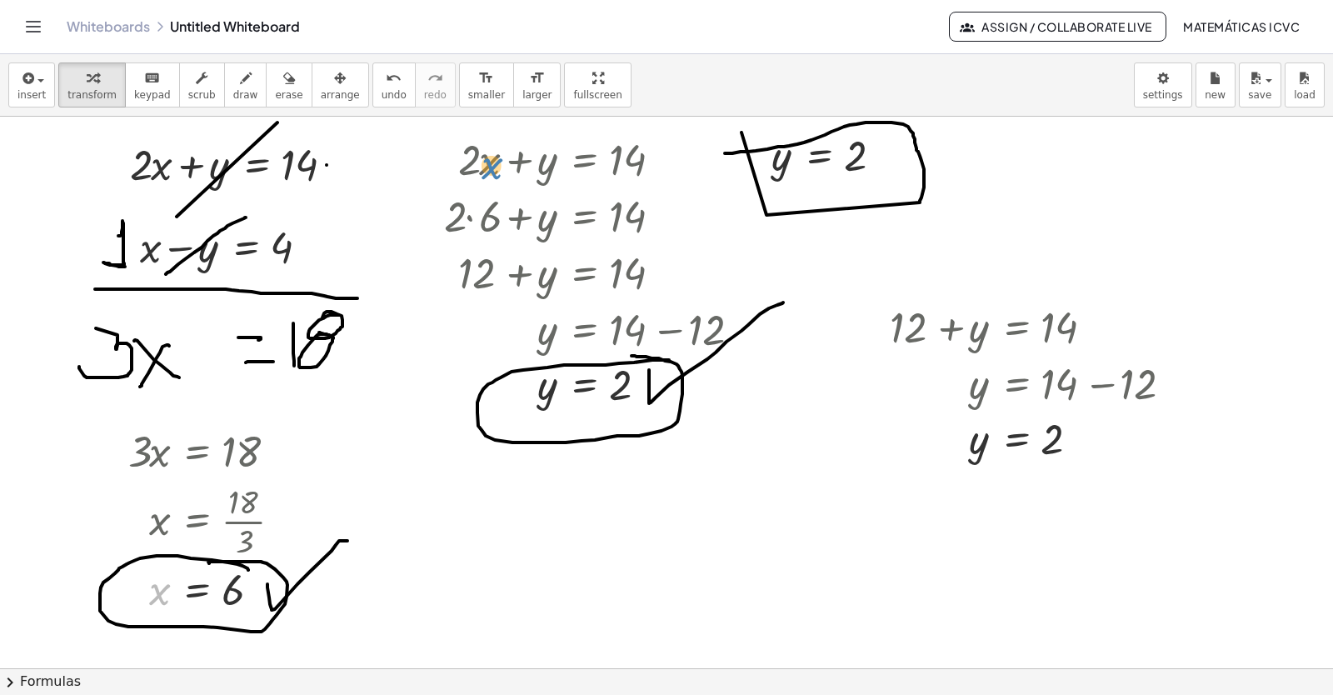
drag, startPoint x: 158, startPoint y: 597, endPoint x: 491, endPoint y: 171, distance: 540.1
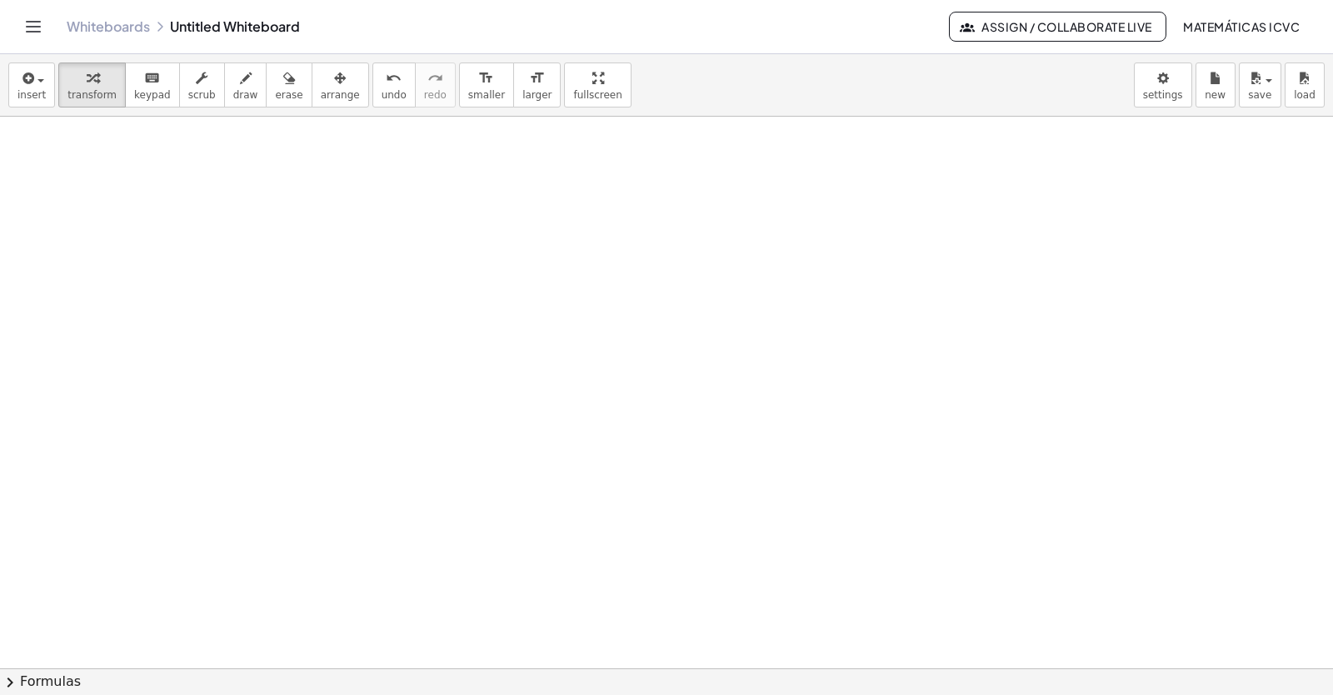
scroll to position [4027, 0]
click at [87, 85] on icon "button" at bounding box center [93, 78] width 12 height 20
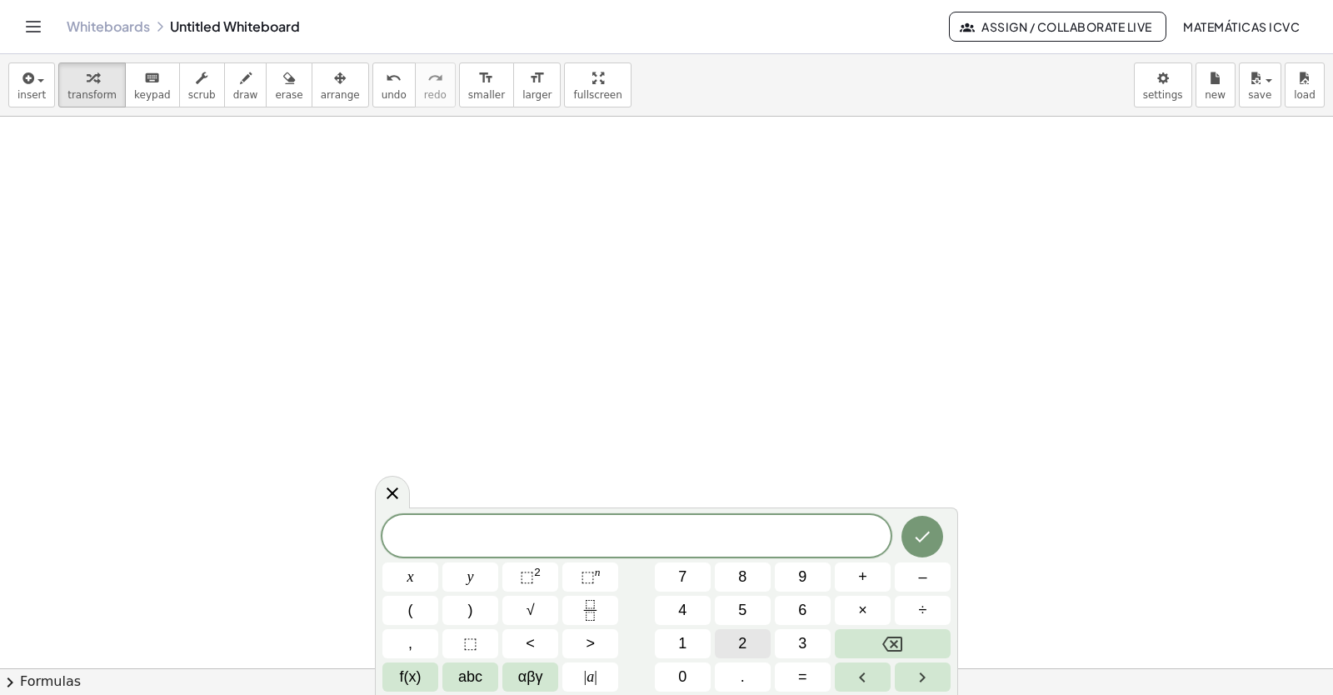
click at [741, 644] on span "2" at bounding box center [742, 643] width 8 height 22
click at [427, 579] on button "x" at bounding box center [410, 576] width 56 height 29
click at [866, 575] on span "+" at bounding box center [862, 577] width 9 height 22
click at [458, 576] on button "y" at bounding box center [470, 576] width 56 height 29
click at [811, 679] on button "=" at bounding box center [803, 676] width 56 height 29
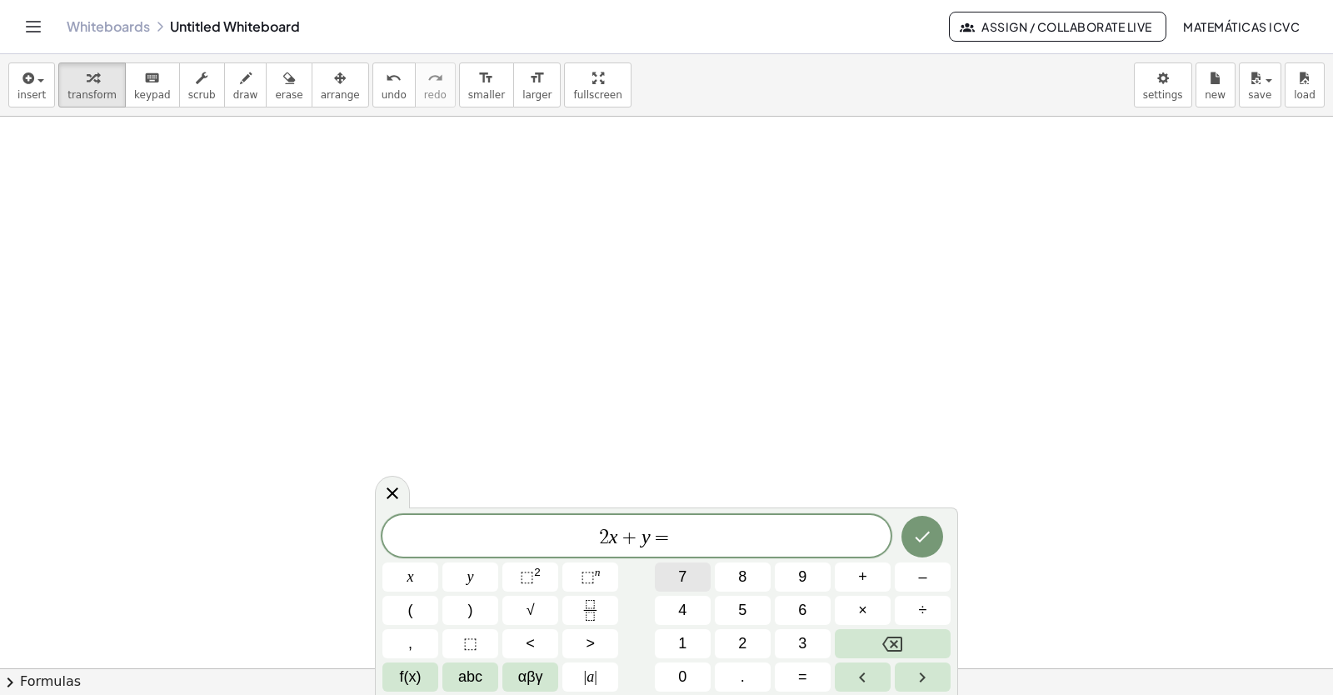
click at [693, 579] on button "7" at bounding box center [683, 576] width 56 height 29
click at [918, 534] on icon "Done" at bounding box center [922, 537] width 20 height 20
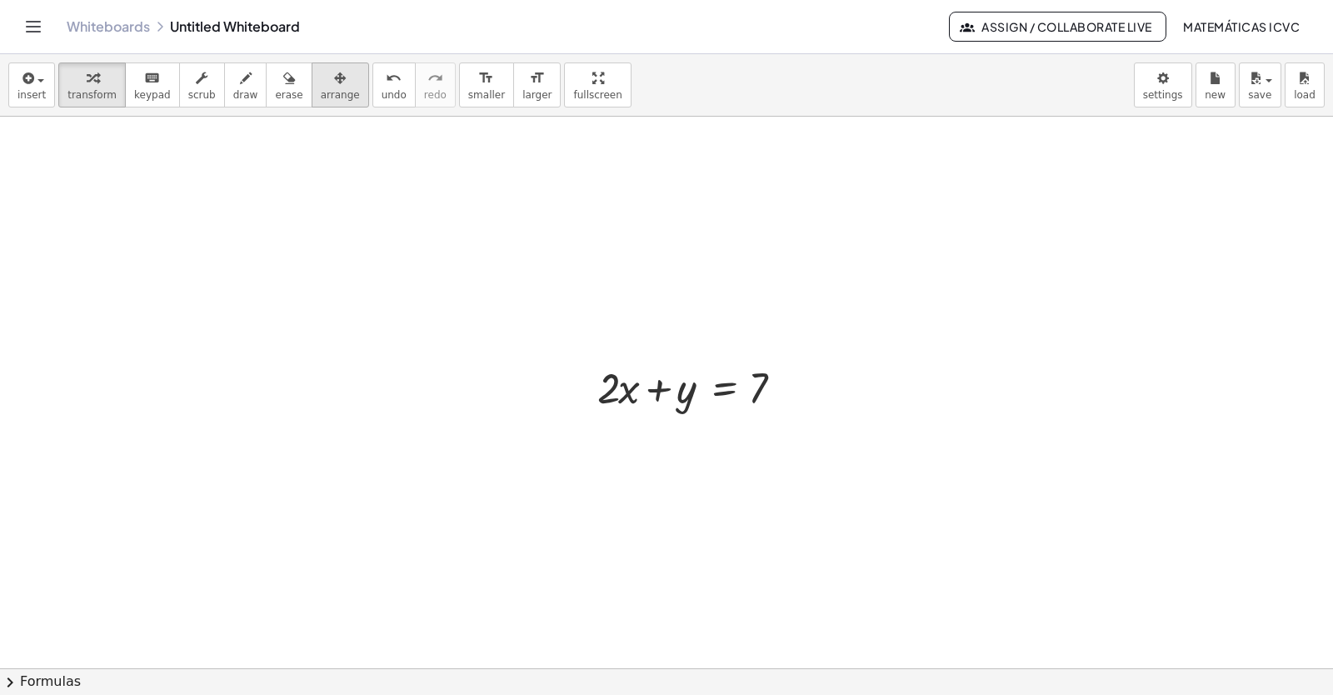
click at [334, 82] on icon "button" at bounding box center [340, 78] width 12 height 20
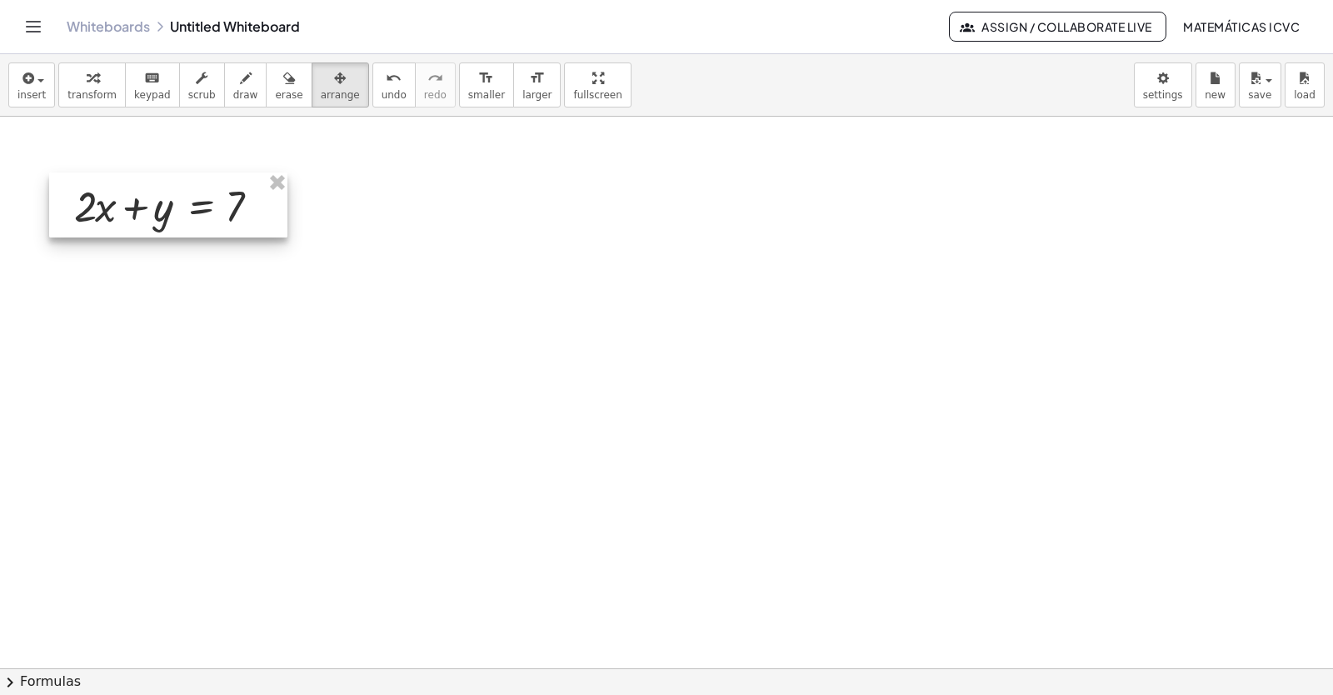
click at [139, 219] on div at bounding box center [168, 204] width 238 height 65
click at [77, 91] on span "transform" at bounding box center [91, 95] width 49 height 12
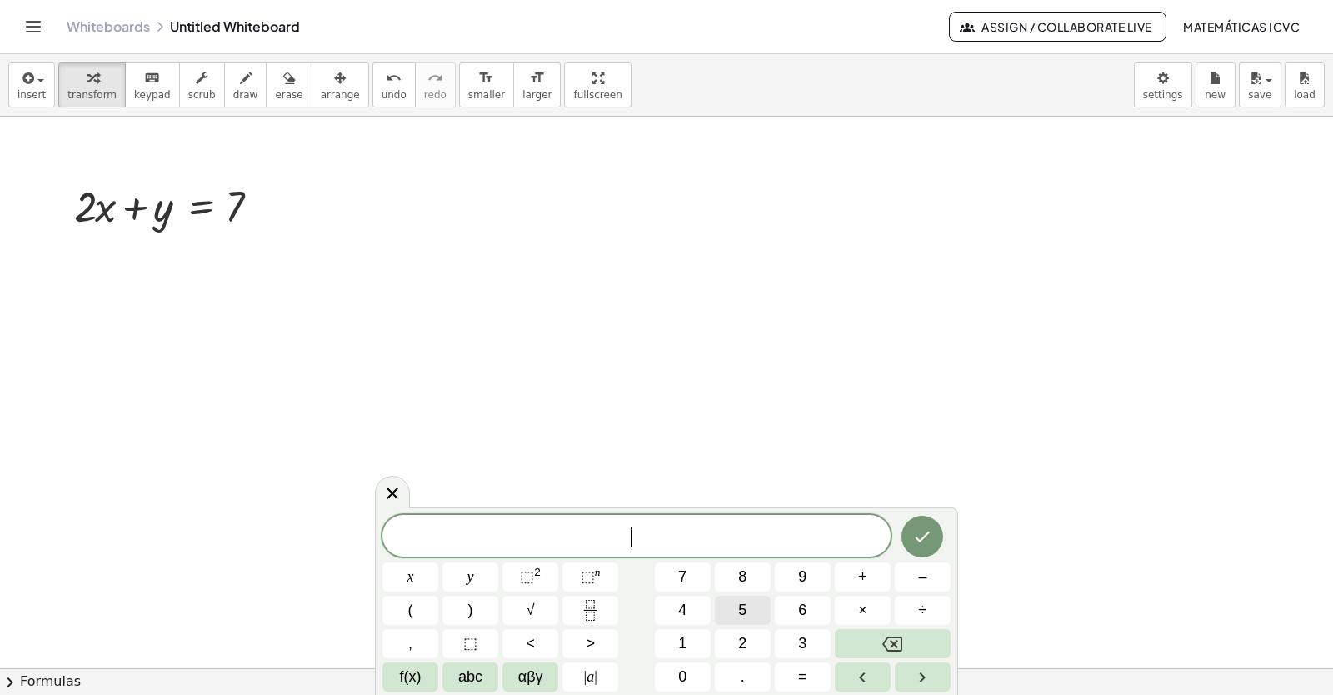
click at [766, 608] on button "5" at bounding box center [743, 610] width 56 height 29
click at [406, 574] on button "x" at bounding box center [410, 576] width 56 height 29
click at [917, 578] on button "–" at bounding box center [923, 576] width 56 height 29
click at [492, 581] on button "y" at bounding box center [470, 576] width 56 height 29
click at [810, 681] on button "=" at bounding box center [803, 676] width 56 height 29
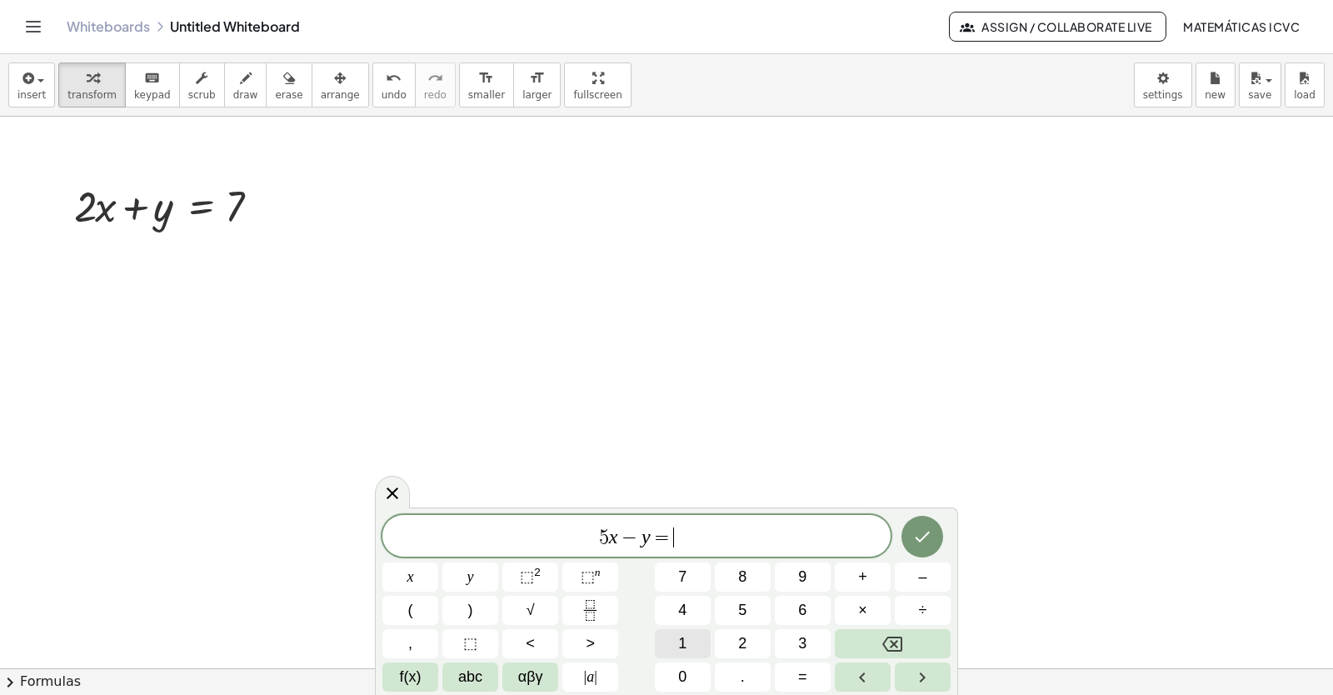
click at [694, 646] on button "1" at bounding box center [683, 643] width 56 height 29
click at [686, 608] on span "4" at bounding box center [682, 610] width 8 height 22
click at [915, 534] on icon "Done" at bounding box center [922, 537] width 20 height 20
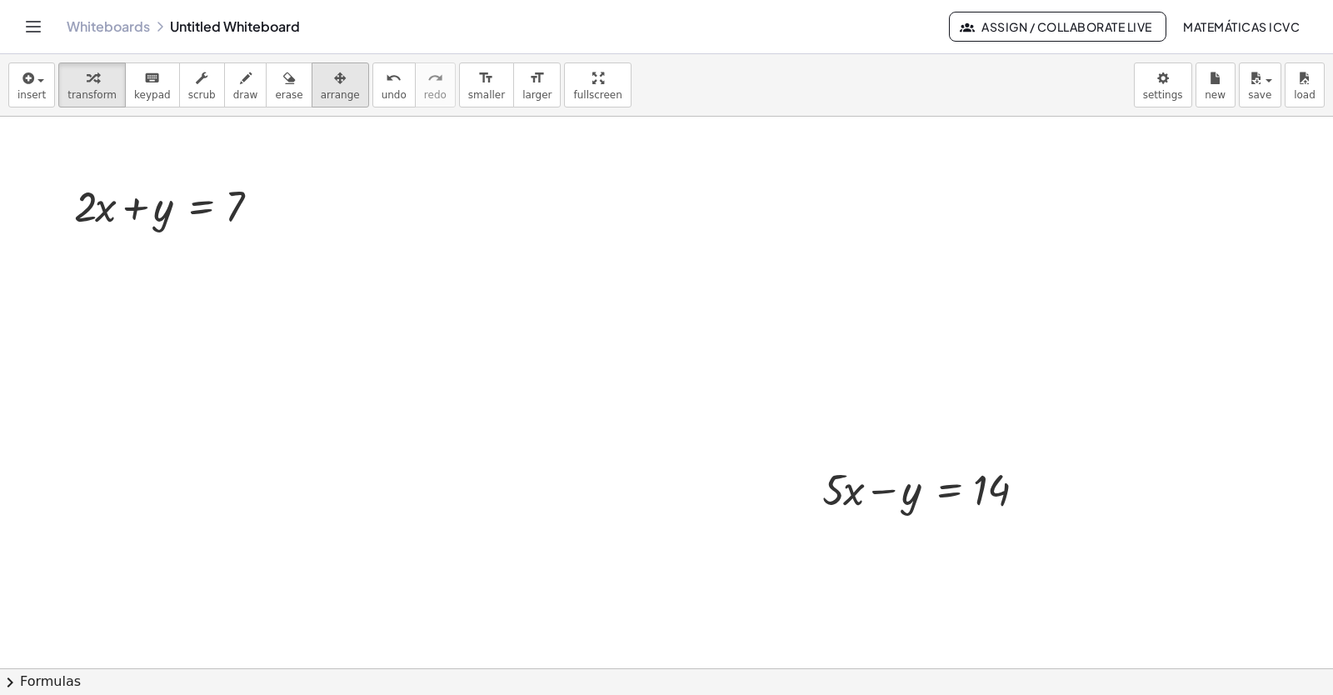
click at [321, 92] on span "arrange" at bounding box center [340, 95] width 39 height 12
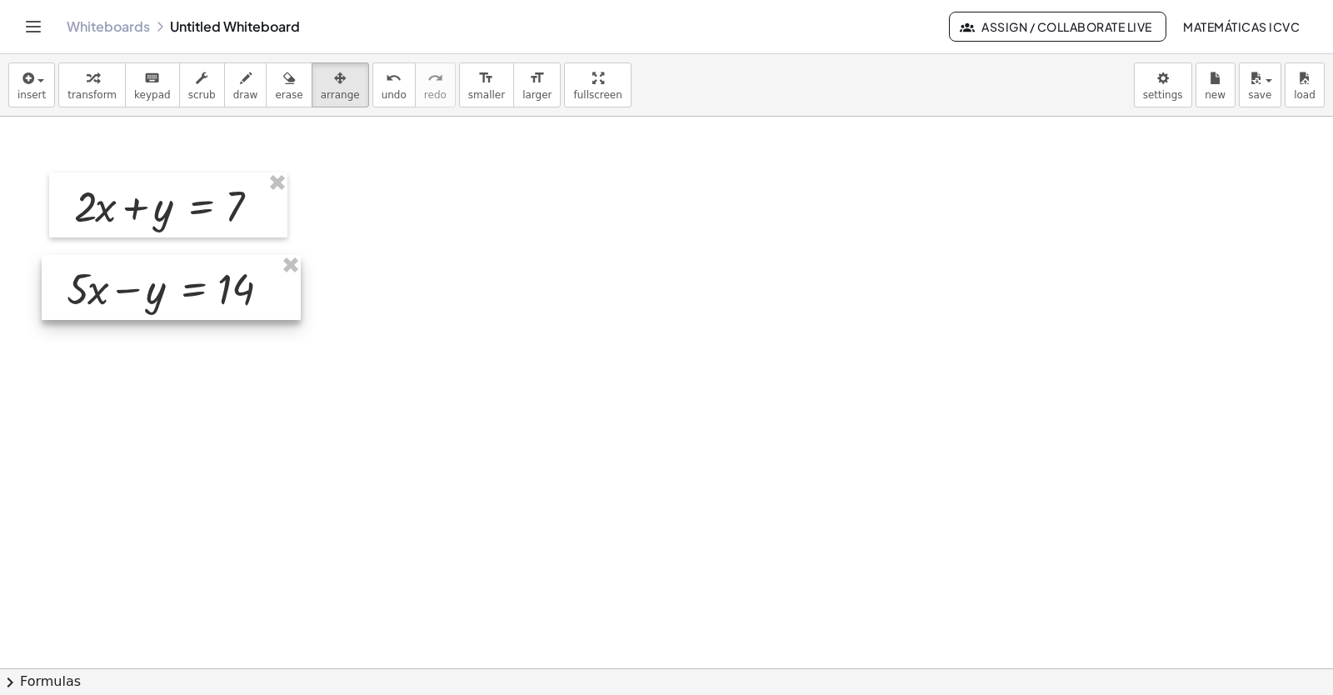
click at [192, 297] on div at bounding box center [171, 287] width 259 height 65
click at [88, 72] on icon "button" at bounding box center [93, 78] width 12 height 20
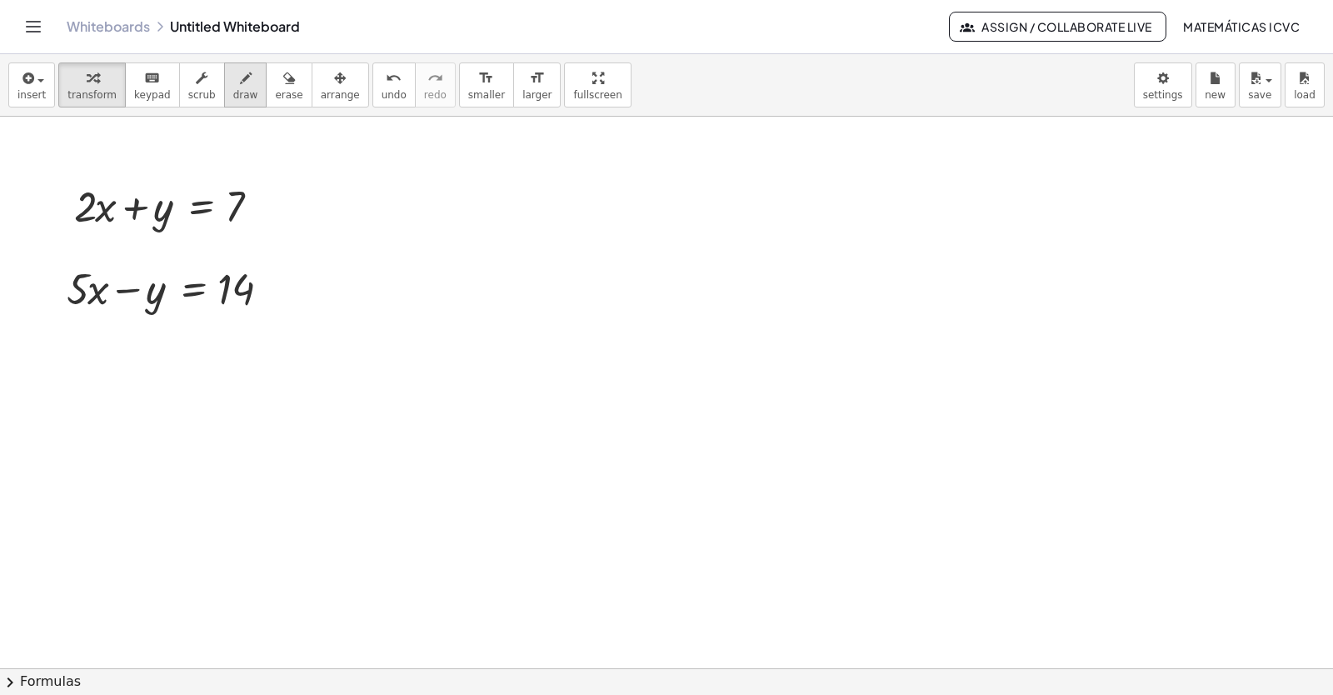
click at [233, 89] on span "draw" at bounding box center [245, 95] width 25 height 12
drag, startPoint x: 63, startPoint y: 334, endPoint x: 175, endPoint y: 279, distance: 124.4
drag, startPoint x: 146, startPoint y: 223, endPoint x: 111, endPoint y: 315, distance: 98.1
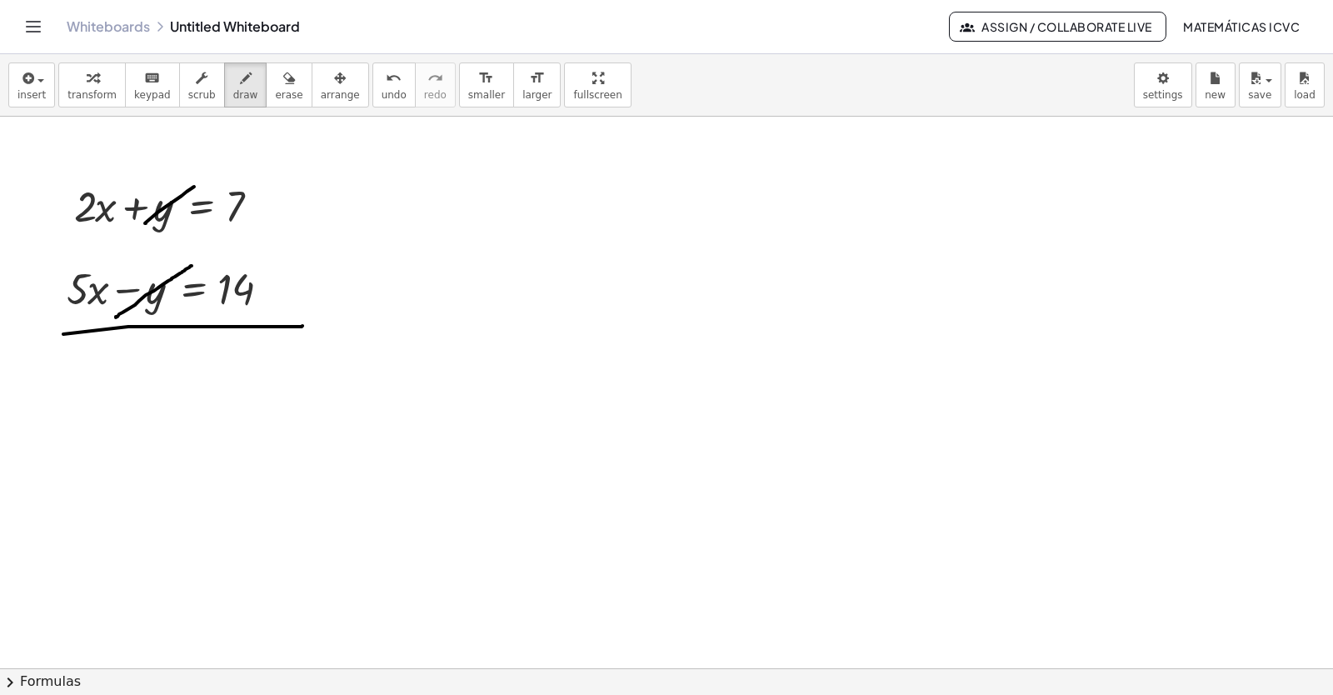
drag, startPoint x: 117, startPoint y: 317, endPoint x: 194, endPoint y: 266, distance: 92.7
drag, startPoint x: 49, startPoint y: 346, endPoint x: 85, endPoint y: 389, distance: 56.2
drag, startPoint x: 79, startPoint y: 374, endPoint x: 123, endPoint y: 375, distance: 44.2
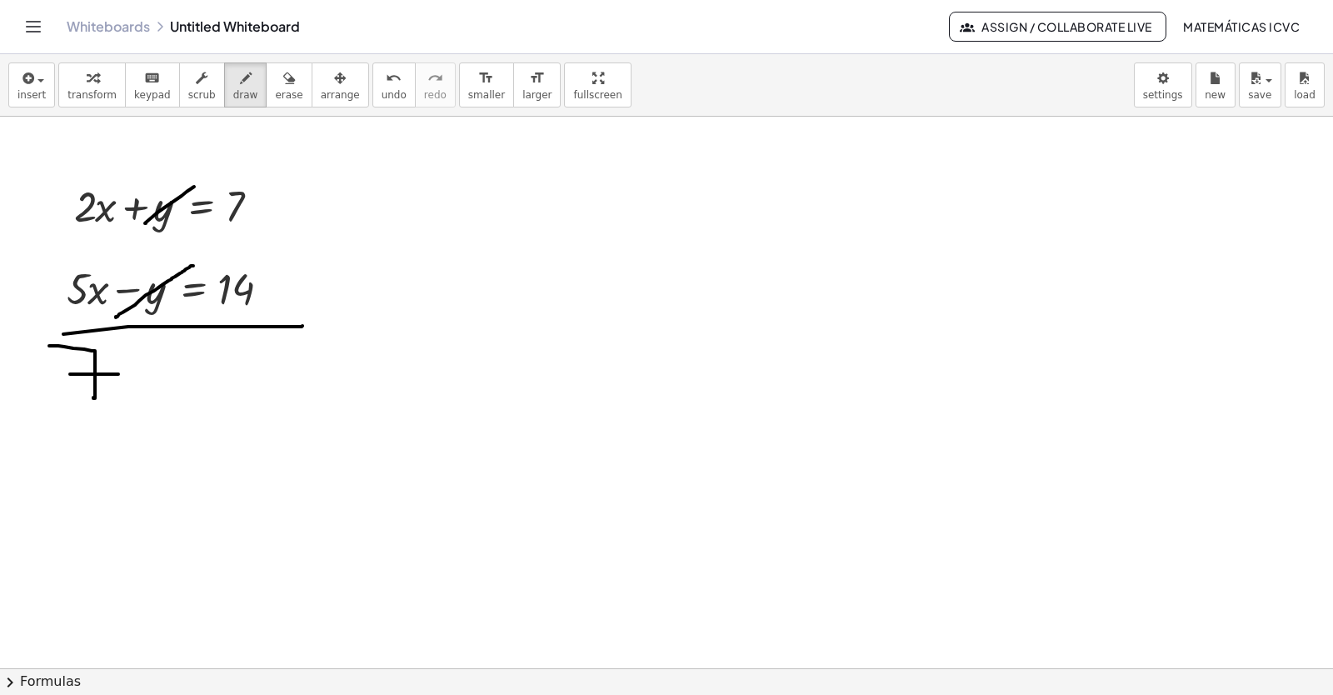
drag, startPoint x: 113, startPoint y: 354, endPoint x: 153, endPoint y: 348, distance: 40.4
drag, startPoint x: 153, startPoint y: 348, endPoint x: 132, endPoint y: 403, distance: 59.1
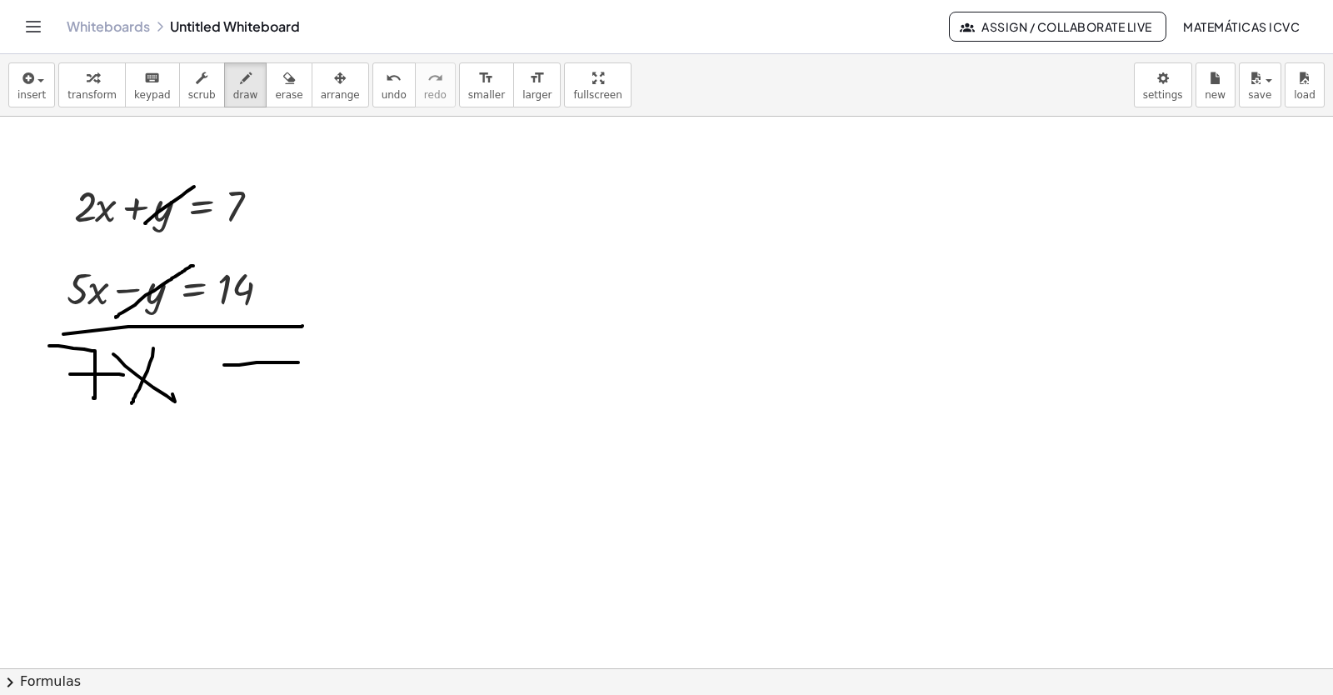
drag, startPoint x: 224, startPoint y: 365, endPoint x: 239, endPoint y: 381, distance: 21.8
drag, startPoint x: 224, startPoint y: 382, endPoint x: 322, endPoint y: 391, distance: 98.7
drag, startPoint x: 342, startPoint y: 347, endPoint x: 384, endPoint y: 348, distance: 41.7
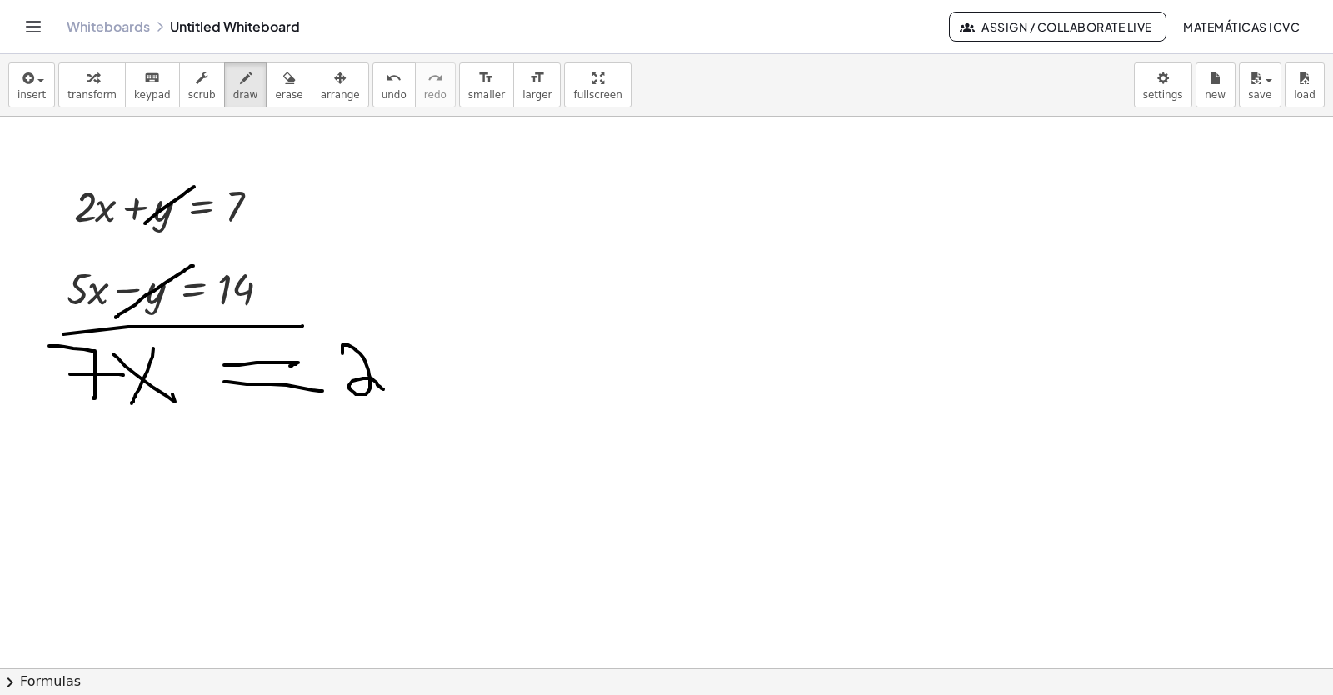
drag, startPoint x: 375, startPoint y: 334, endPoint x: 406, endPoint y: 391, distance: 64.5
click at [87, 87] on icon "button" at bounding box center [93, 78] width 12 height 20
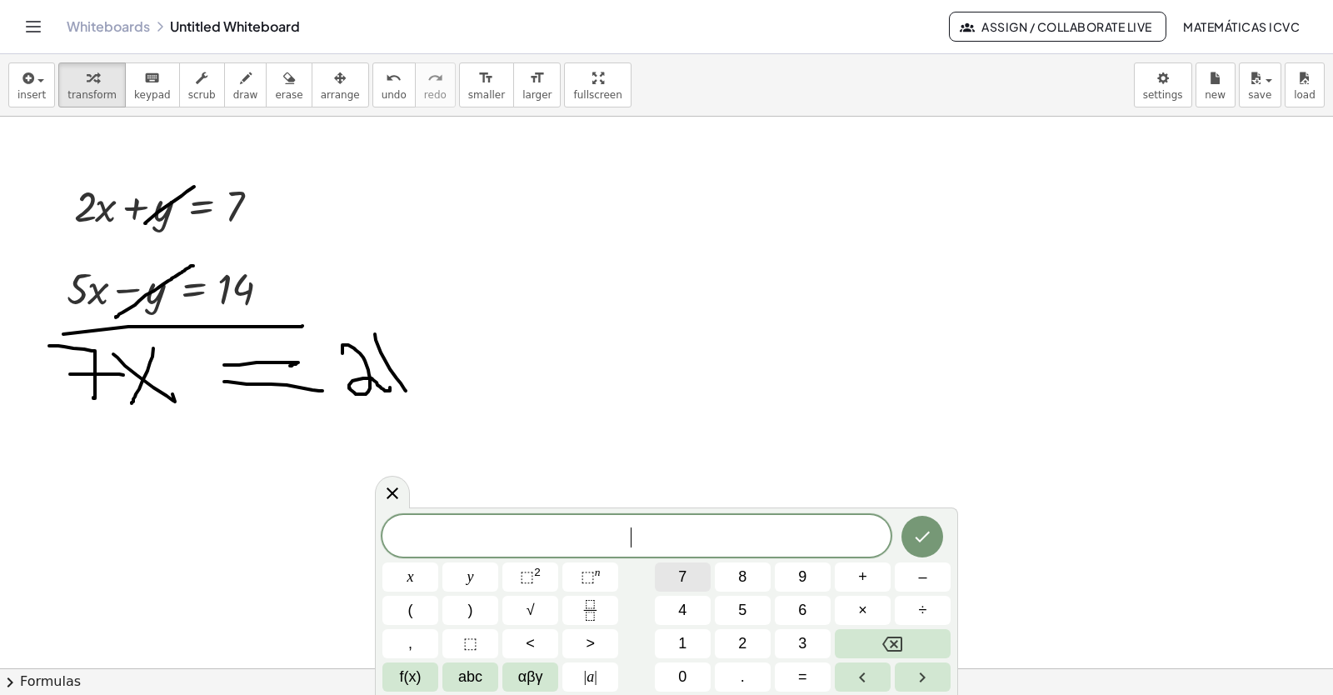
click at [684, 576] on span "7" at bounding box center [682, 577] width 8 height 22
click at [403, 582] on button "x" at bounding box center [410, 576] width 56 height 29
click at [805, 681] on span "=" at bounding box center [802, 677] width 9 height 22
click at [736, 636] on button "2" at bounding box center [743, 643] width 56 height 29
click at [676, 644] on button "1" at bounding box center [683, 643] width 56 height 29
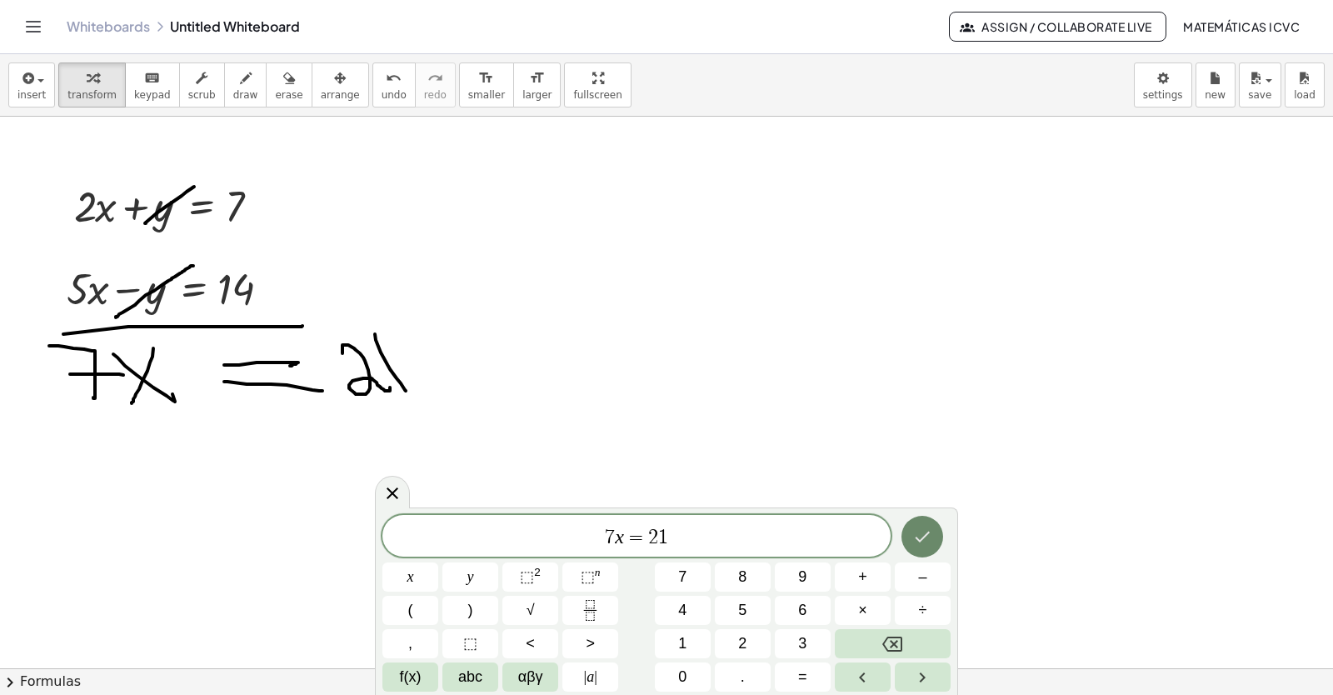
click at [938, 542] on button "Done" at bounding box center [922, 537] width 42 height 42
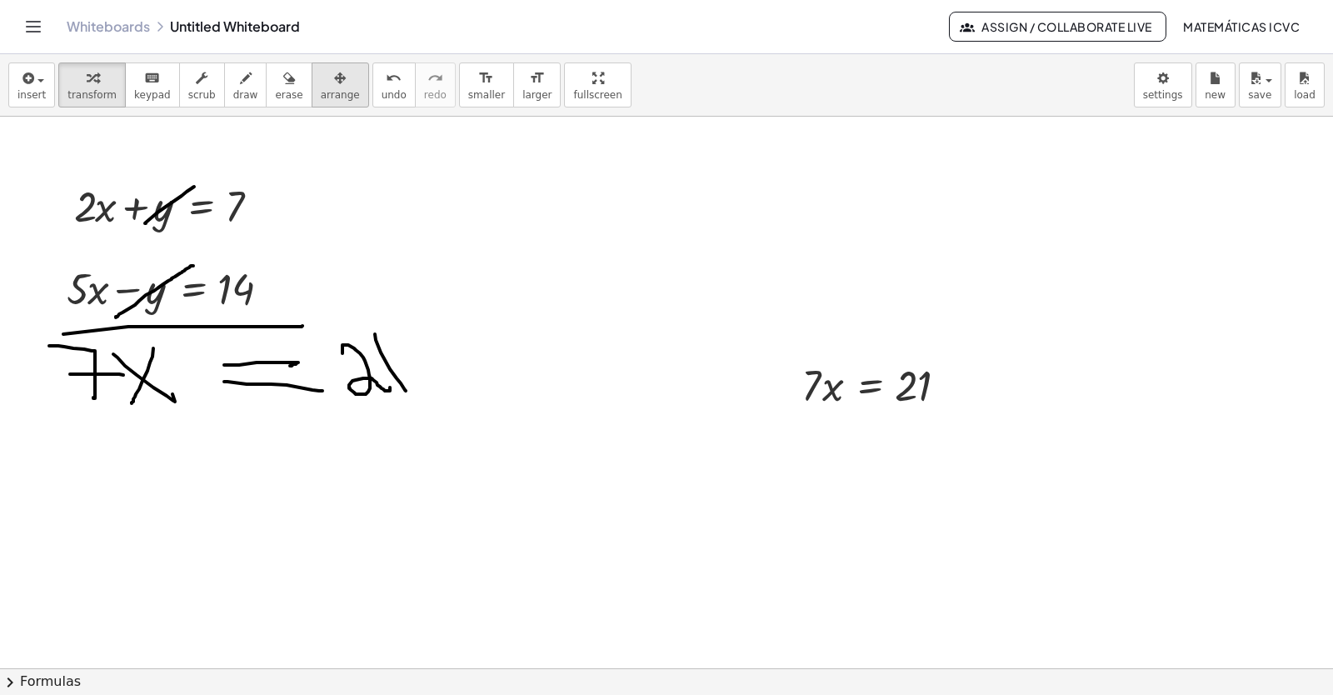
click at [323, 92] on span "arrange" at bounding box center [340, 95] width 39 height 12
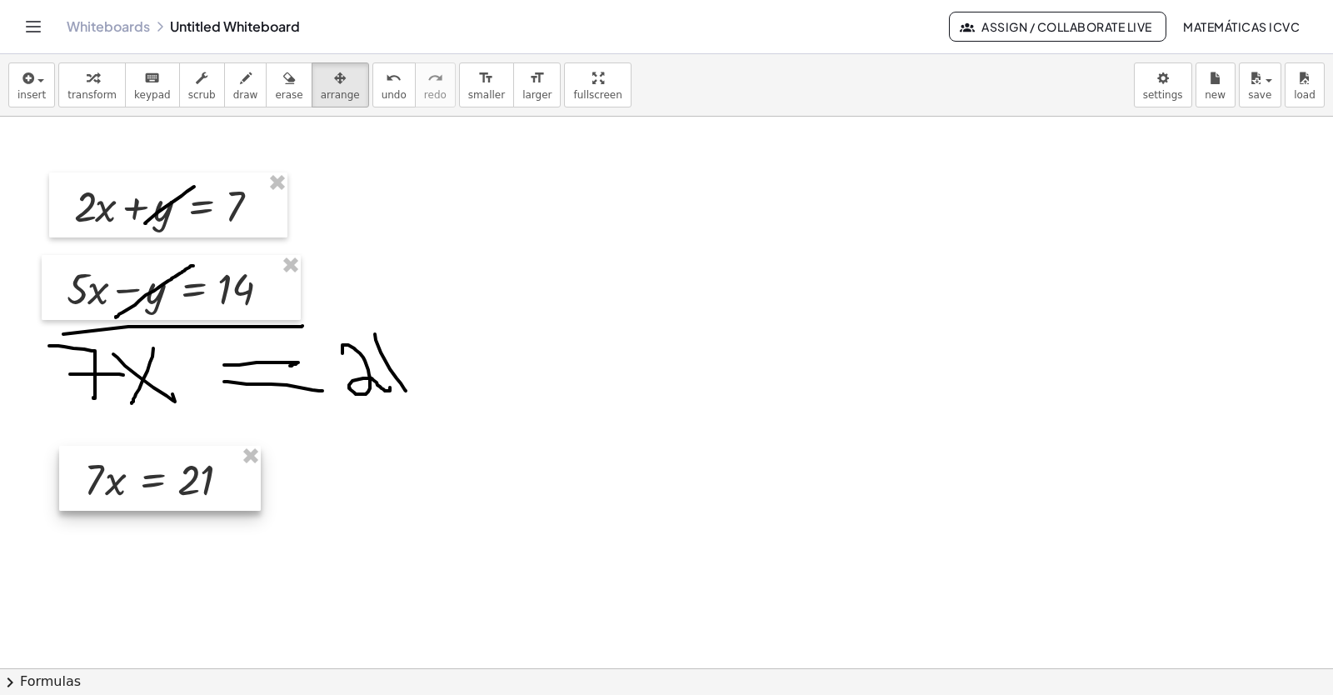
drag, startPoint x: 220, startPoint y: 452, endPoint x: 180, endPoint y: 485, distance: 52.1
click at [180, 485] on div at bounding box center [160, 478] width 202 height 65
click at [72, 89] on span "transform" at bounding box center [91, 95] width 49 height 12
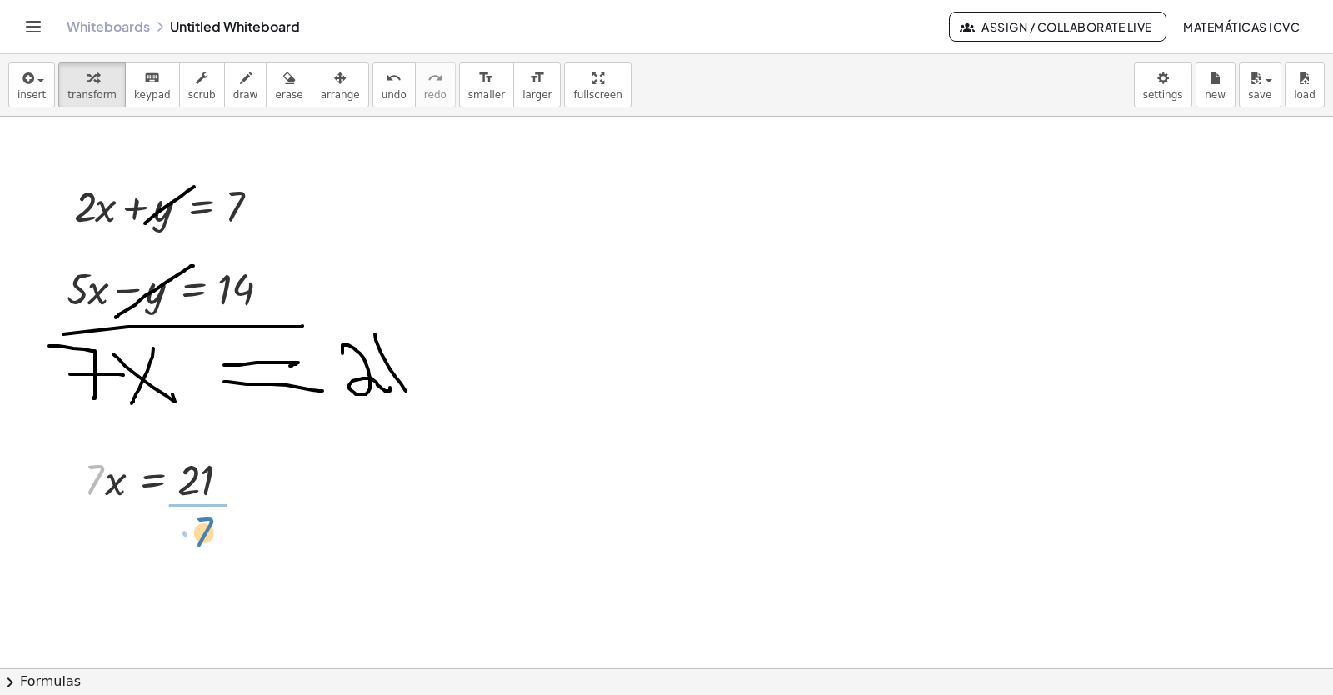
drag, startPoint x: 95, startPoint y: 481, endPoint x: 612, endPoint y: 622, distance: 536.4
click at [201, 547] on div at bounding box center [167, 548] width 183 height 83
drag, startPoint x: 262, startPoint y: 206, endPoint x: 716, endPoint y: 202, distance: 453.2
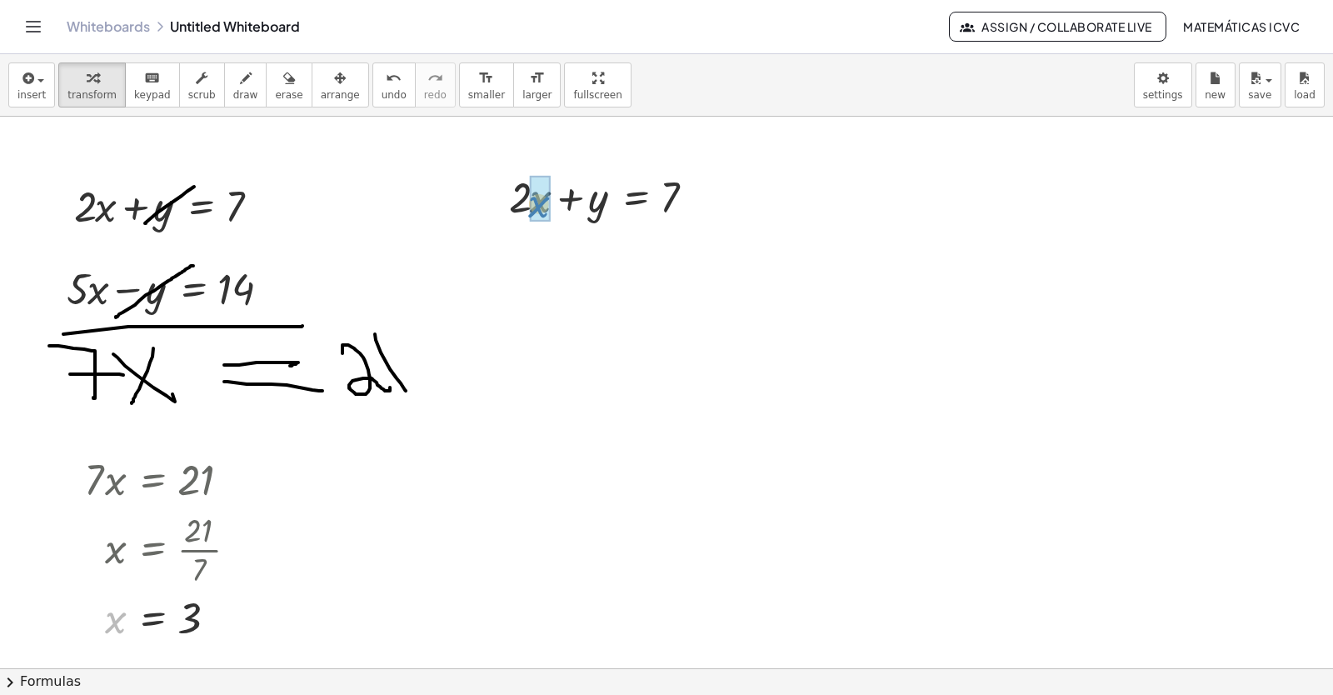
drag, startPoint x: 116, startPoint y: 625, endPoint x: 546, endPoint y: 207, distance: 599.2
click at [522, 254] on div at bounding box center [603, 252] width 232 height 57
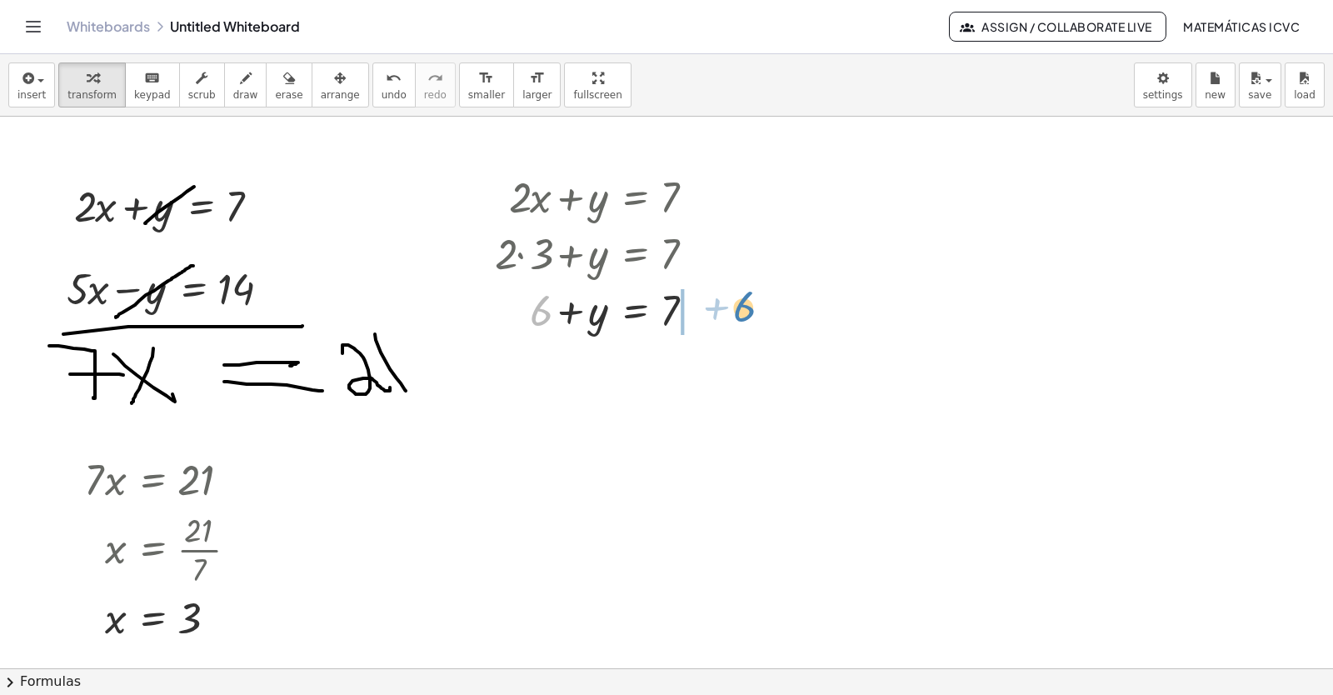
drag, startPoint x: 538, startPoint y: 313, endPoint x: 743, endPoint y: 311, distance: 205.0
click at [705, 371] on div at bounding box center [632, 365] width 290 height 57
drag, startPoint x: 226, startPoint y: 98, endPoint x: 222, endPoint y: 596, distance: 497.4
click at [233, 97] on span "draw" at bounding box center [245, 95] width 25 height 12
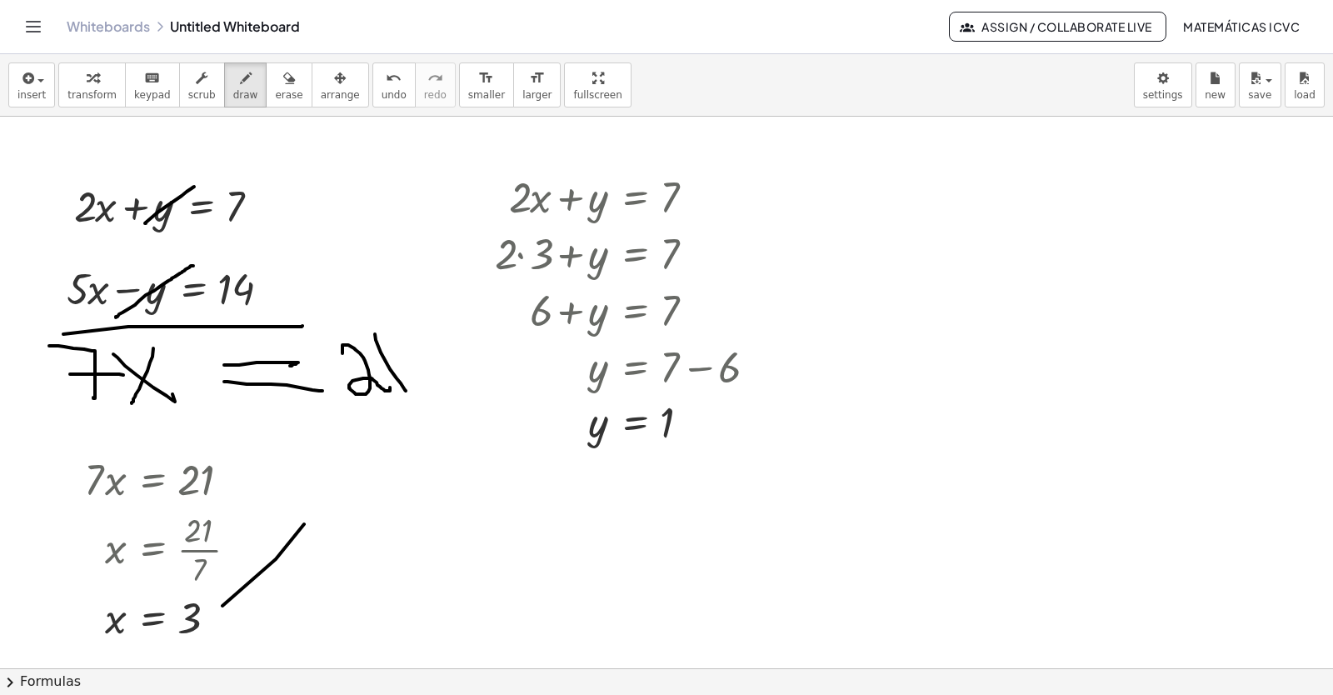
drag, startPoint x: 221, startPoint y: 570, endPoint x: 267, endPoint y: 568, distance: 45.9
drag, startPoint x: 723, startPoint y: 426, endPoint x: 877, endPoint y: 327, distance: 182.8
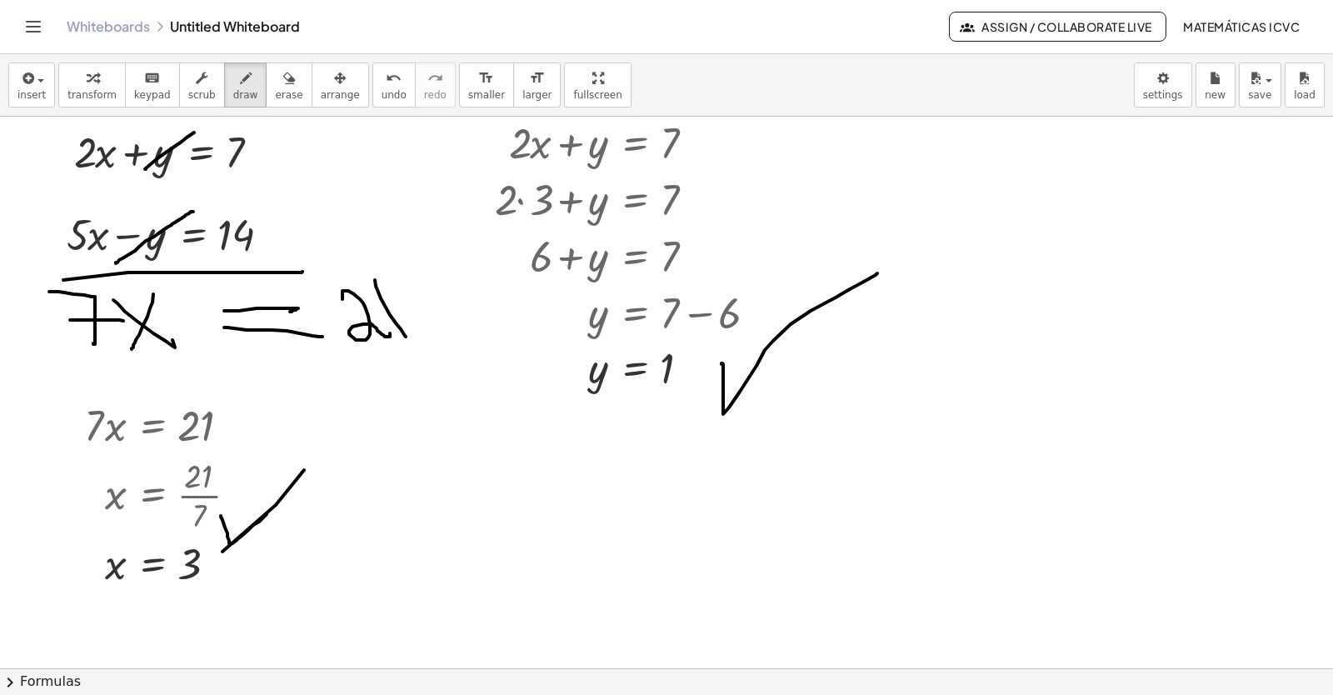
scroll to position [4111, 0]
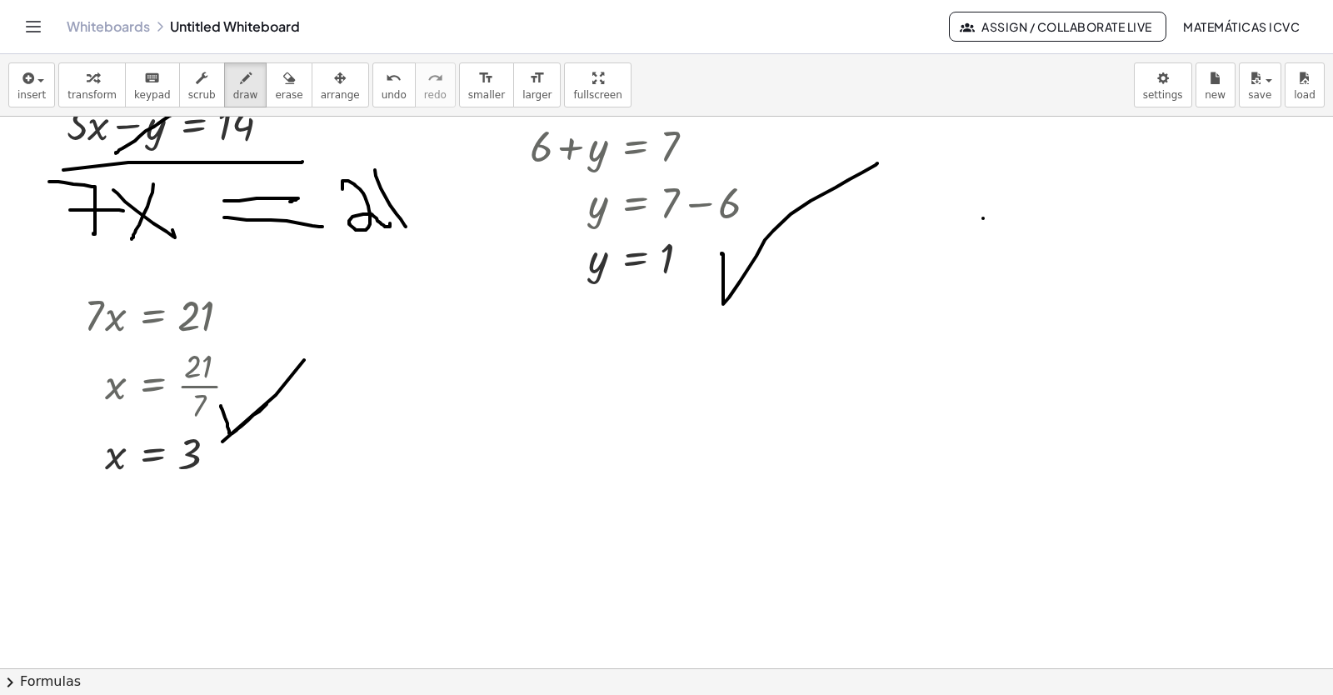
scroll to position [4361, 0]
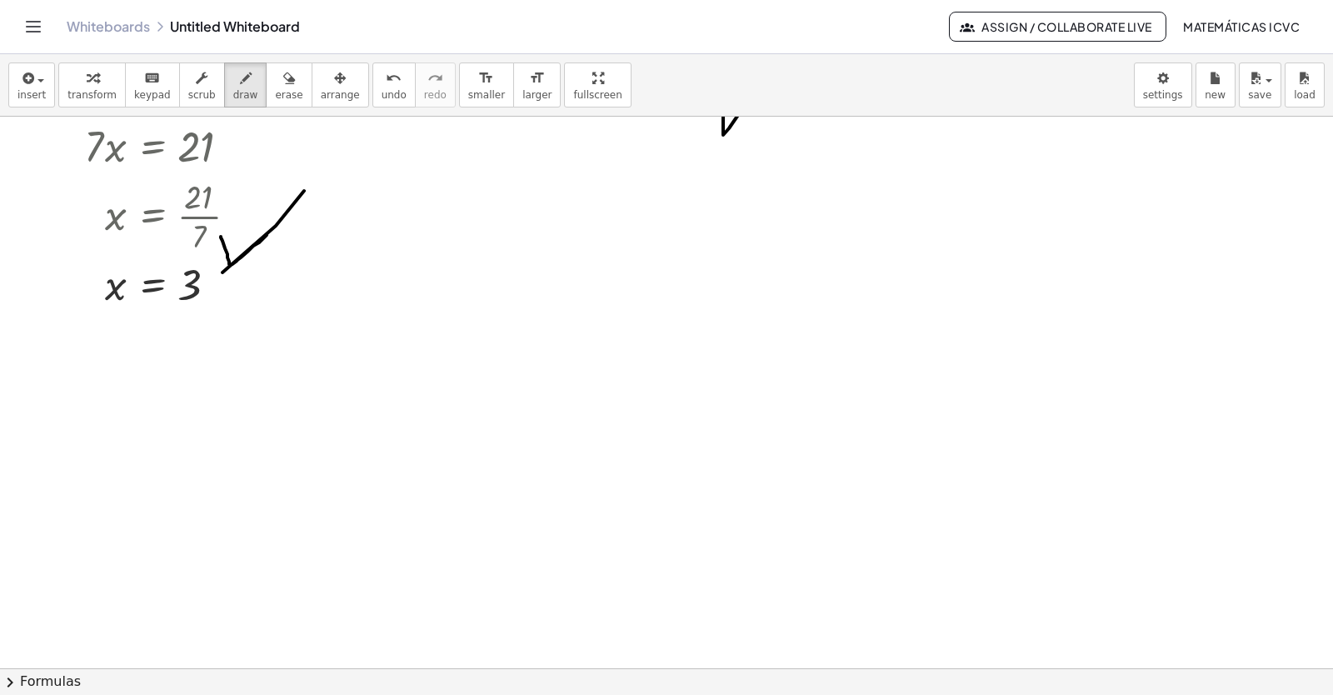
click at [71, 85] on div "button" at bounding box center [91, 77] width 49 height 20
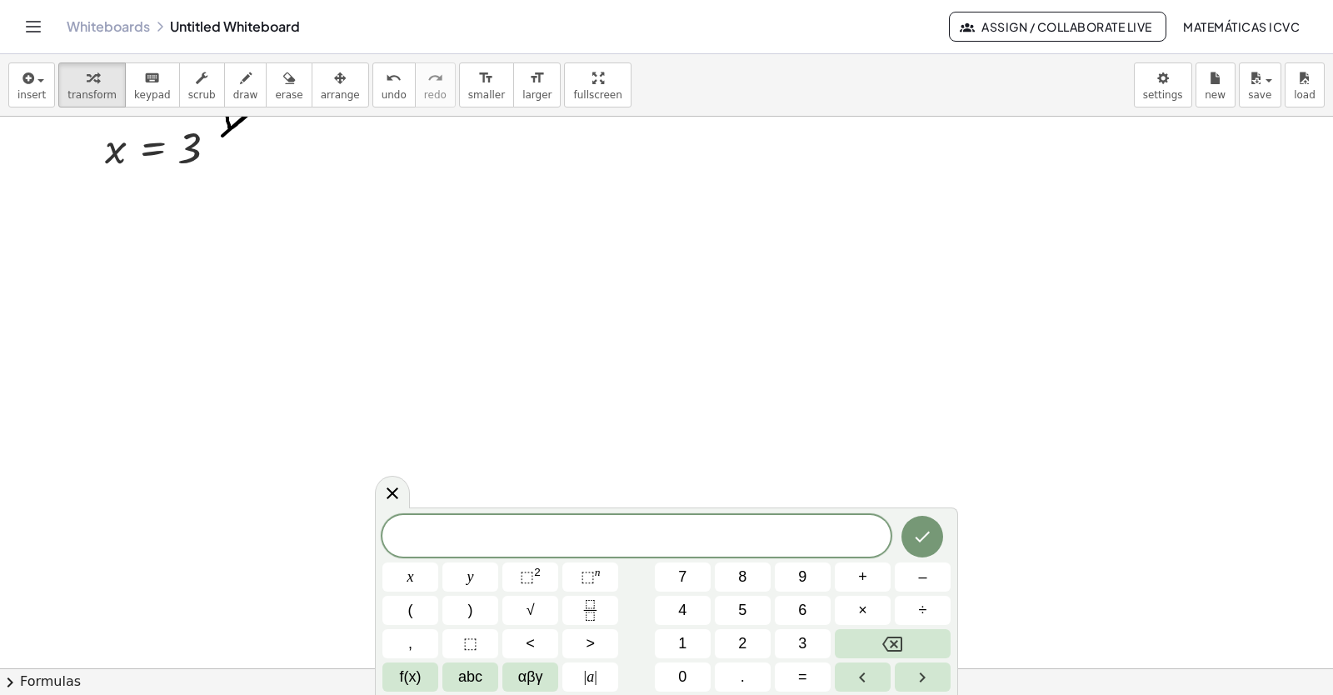
scroll to position [4579, 0]
click at [924, 579] on span "–" at bounding box center [922, 577] width 8 height 22
click at [427, 572] on button "x" at bounding box center [410, 576] width 56 height 29
click at [861, 577] on span "+" at bounding box center [862, 577] width 9 height 22
click at [796, 650] on button "3" at bounding box center [803, 643] width 56 height 29
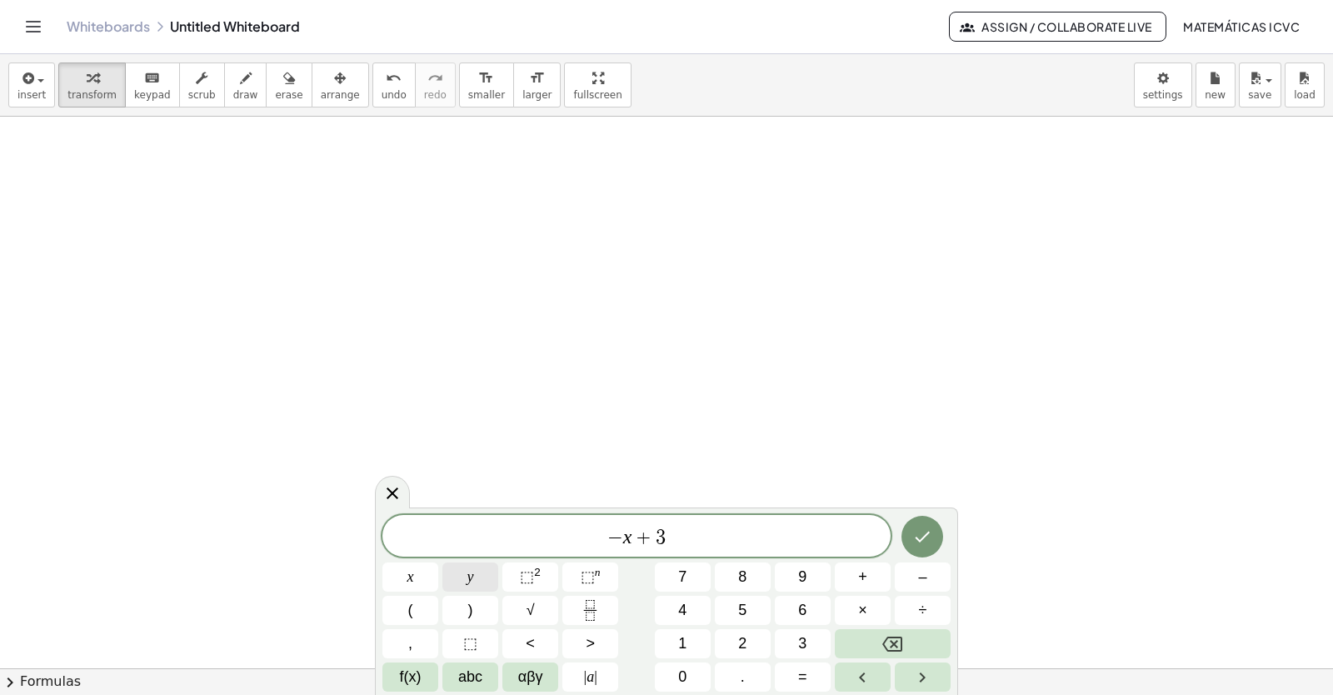
click at [484, 581] on button "y" at bounding box center [470, 576] width 56 height 29
click at [812, 678] on button "=" at bounding box center [803, 676] width 56 height 29
click at [758, 582] on button "8" at bounding box center [743, 576] width 56 height 29
click at [601, 539] on span "− ​ x + 3 y = 8" at bounding box center [636, 537] width 508 height 23
click at [741, 636] on span "2" at bounding box center [742, 643] width 8 height 22
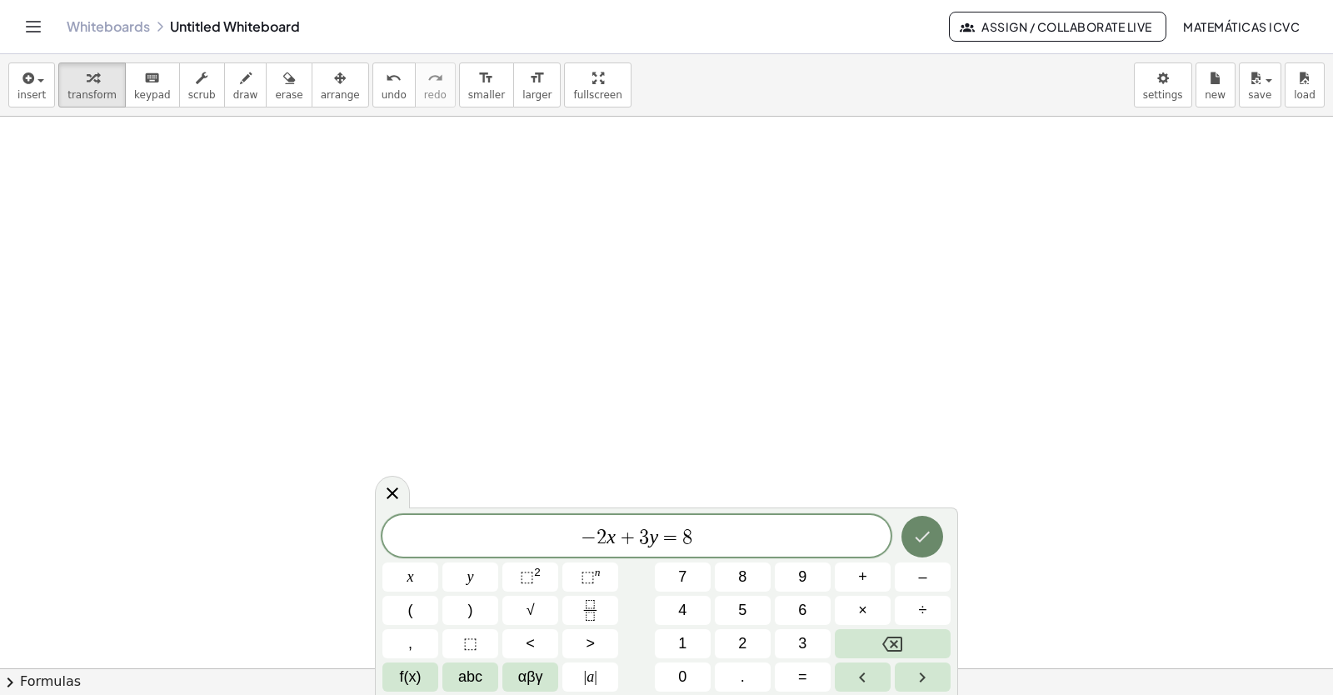
click at [923, 531] on icon "Done" at bounding box center [922, 537] width 20 height 20
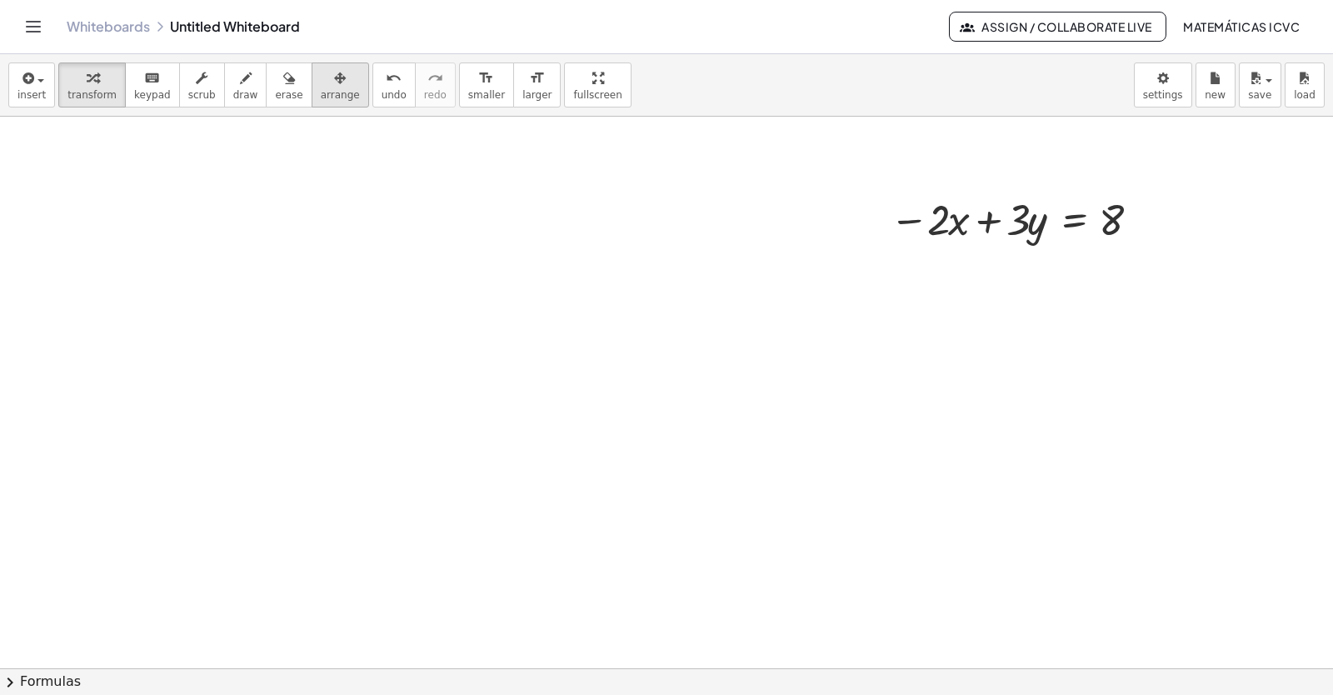
click at [334, 77] on icon "button" at bounding box center [340, 78] width 12 height 20
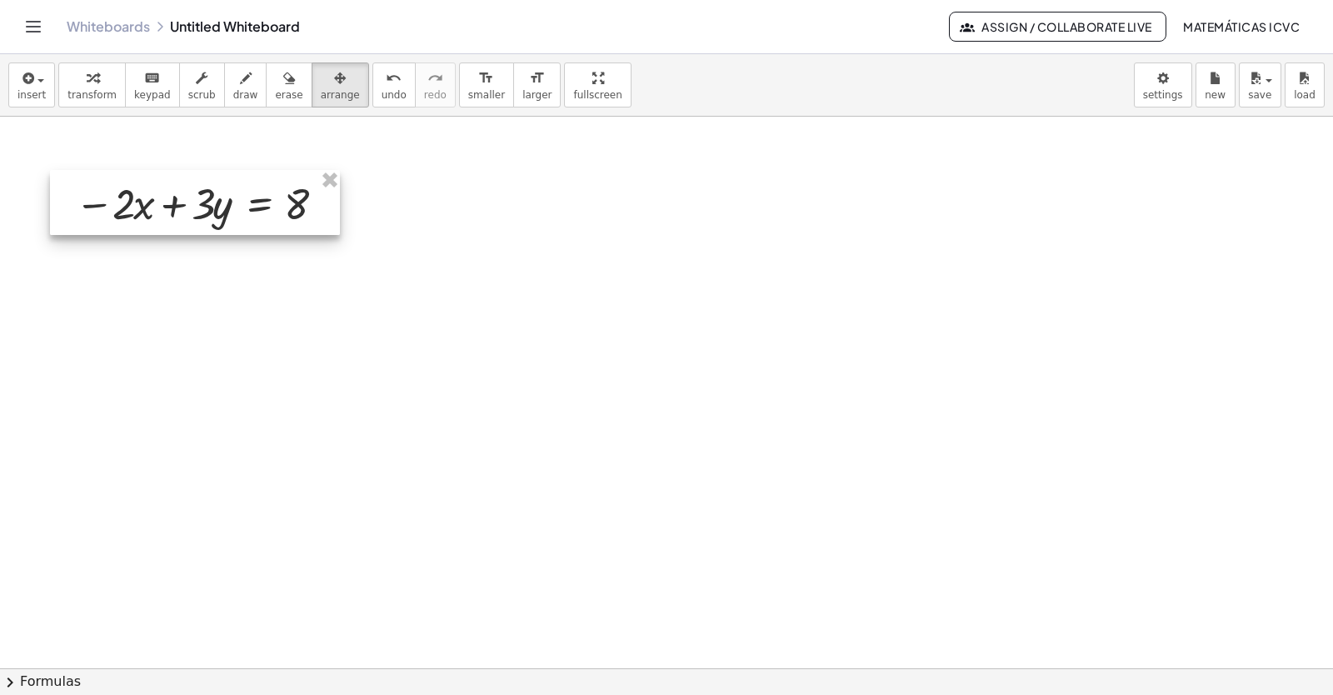
drag, startPoint x: 317, startPoint y: 77, endPoint x: 216, endPoint y: 206, distance: 163.7
click at [216, 206] on div at bounding box center [195, 202] width 290 height 65
click at [87, 77] on icon "button" at bounding box center [93, 78] width 12 height 20
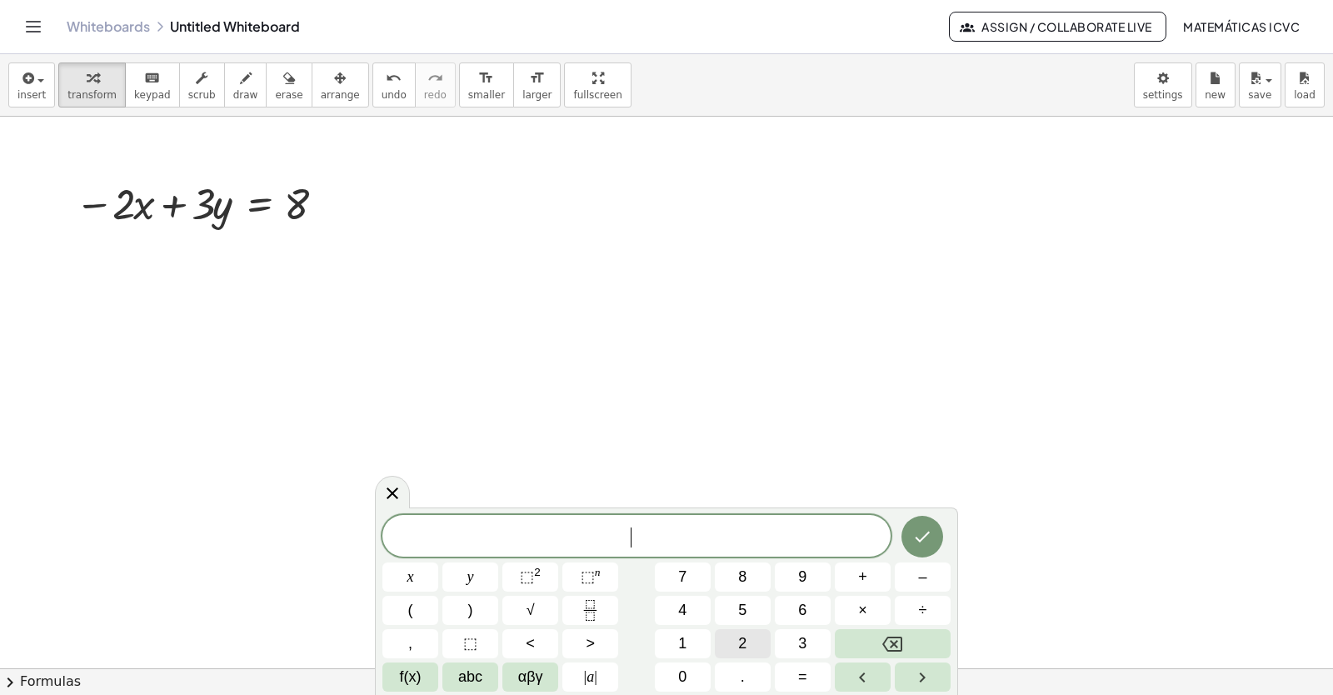
click at [742, 642] on span "2" at bounding box center [742, 643] width 8 height 22
click at [422, 582] on button "x" at bounding box center [410, 576] width 56 height 29
click at [864, 572] on span "+" at bounding box center [862, 577] width 9 height 22
click at [476, 573] on button "y" at bounding box center [470, 576] width 56 height 29
click at [809, 671] on button "=" at bounding box center [803, 676] width 56 height 29
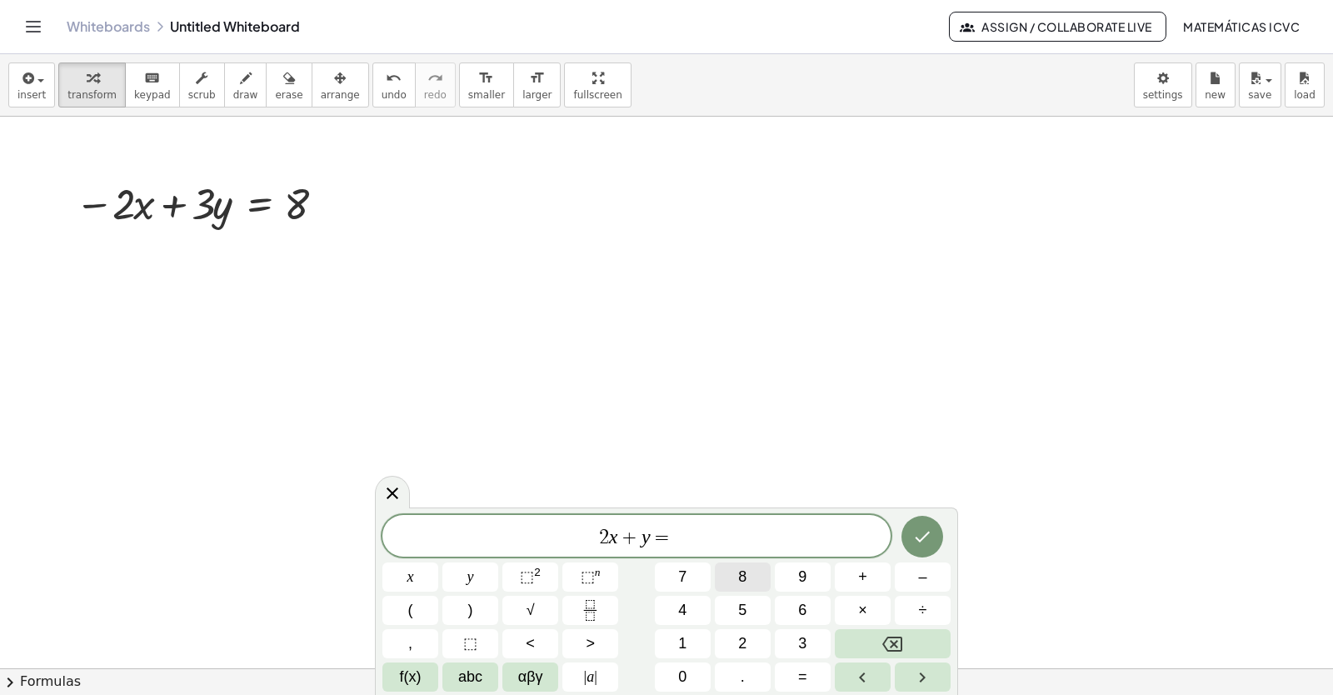
click at [737, 573] on button "8" at bounding box center [743, 576] width 56 height 29
click at [934, 537] on button "Done" at bounding box center [922, 537] width 42 height 42
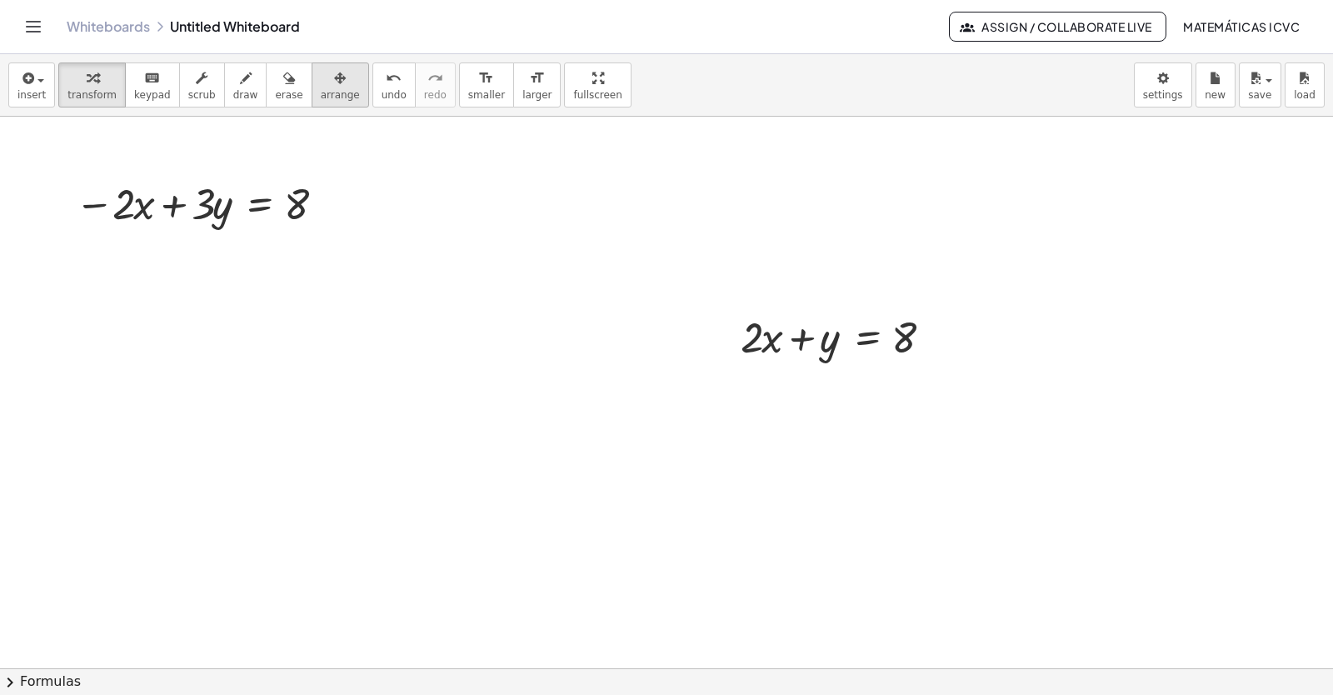
click at [334, 79] on icon "button" at bounding box center [340, 78] width 12 height 20
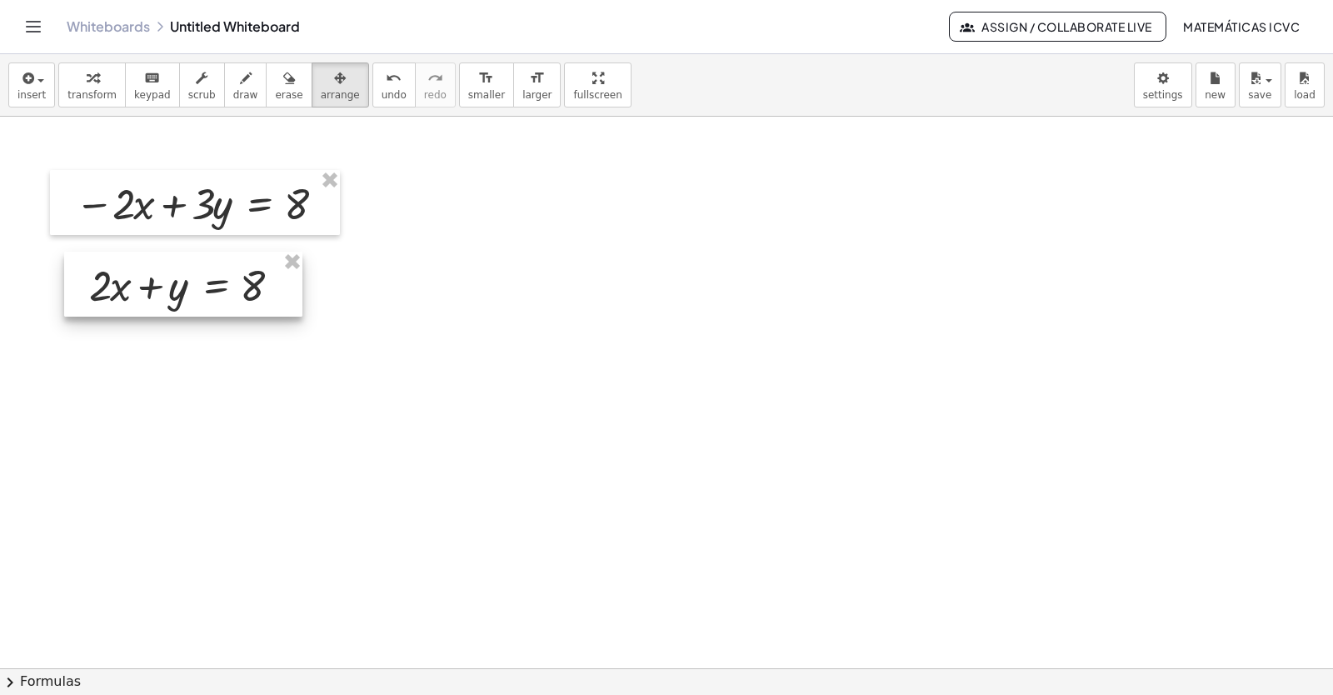
drag, startPoint x: 793, startPoint y: 351, endPoint x: 141, endPoint y: 299, distance: 654.4
click at [141, 299] on div at bounding box center [183, 284] width 238 height 65
click at [90, 83] on icon "button" at bounding box center [93, 78] width 12 height 20
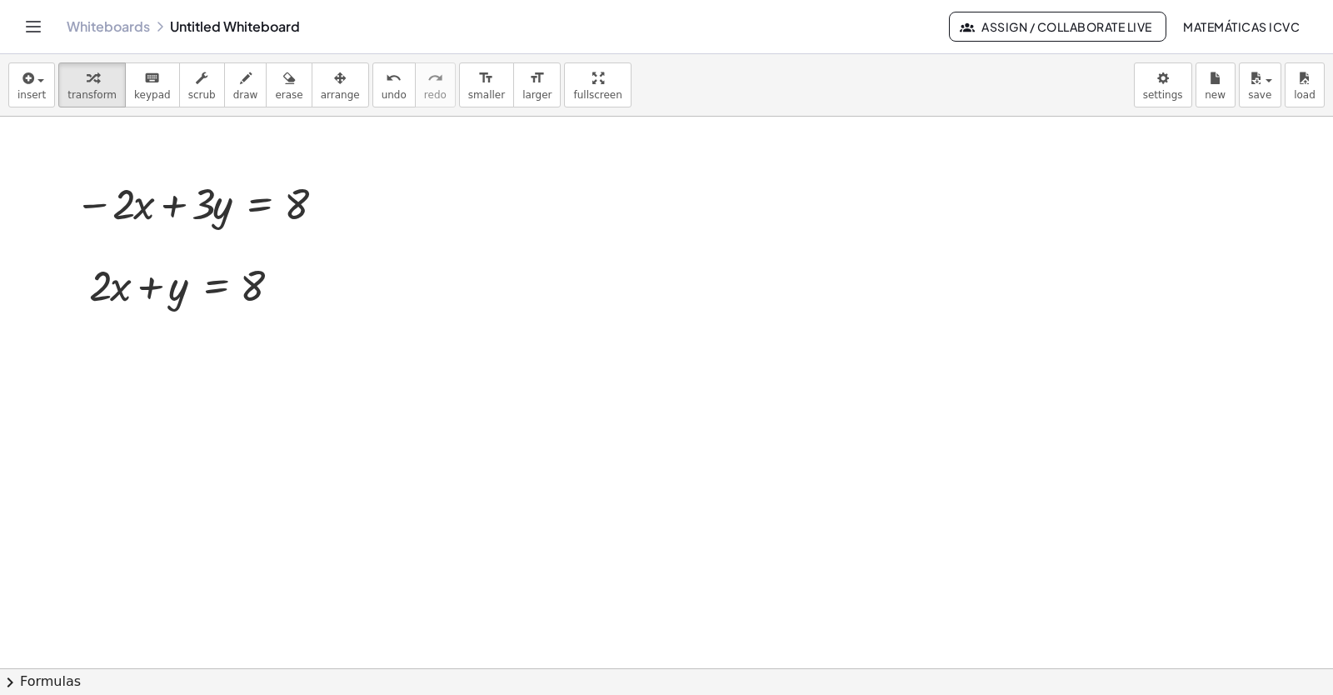
click at [225, 102] on button "draw" at bounding box center [245, 84] width 43 height 45
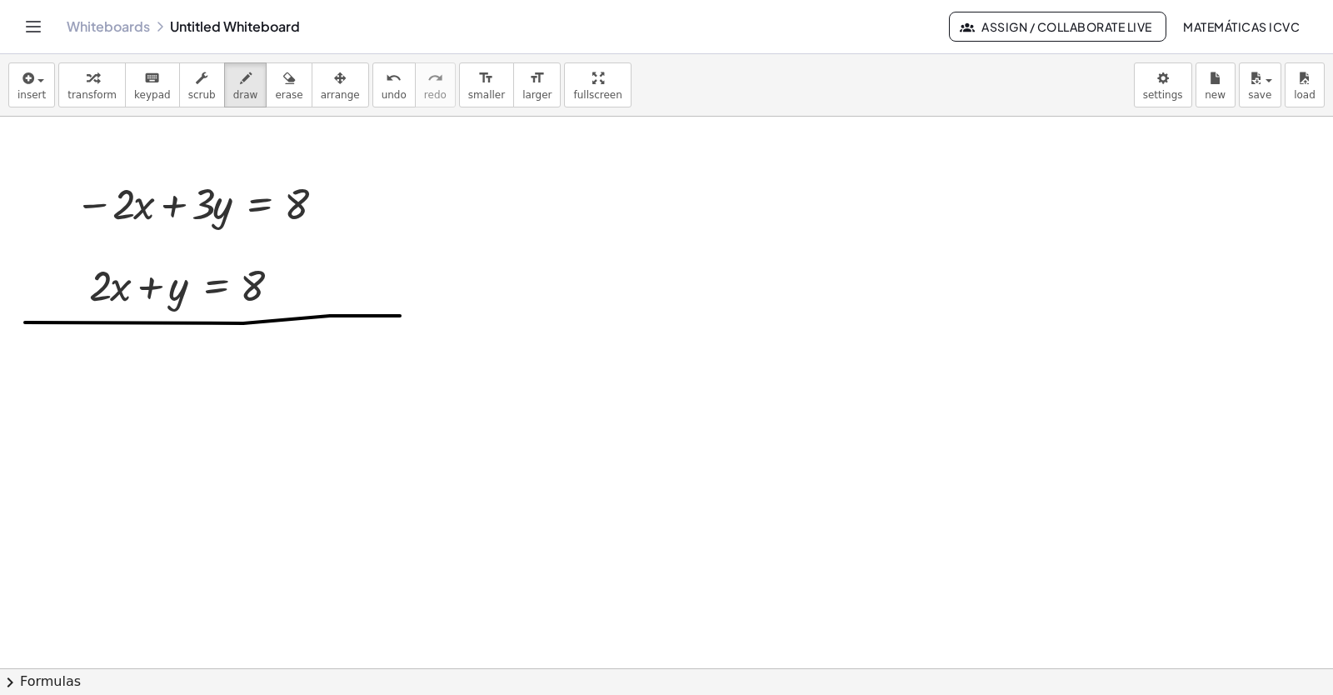
drag, startPoint x: 243, startPoint y: 323, endPoint x: 400, endPoint y: 316, distance: 156.8
drag, startPoint x: 120, startPoint y: 218, endPoint x: 97, endPoint y: 306, distance: 90.5
drag, startPoint x: 87, startPoint y: 298, endPoint x: 167, endPoint y: 246, distance: 95.7
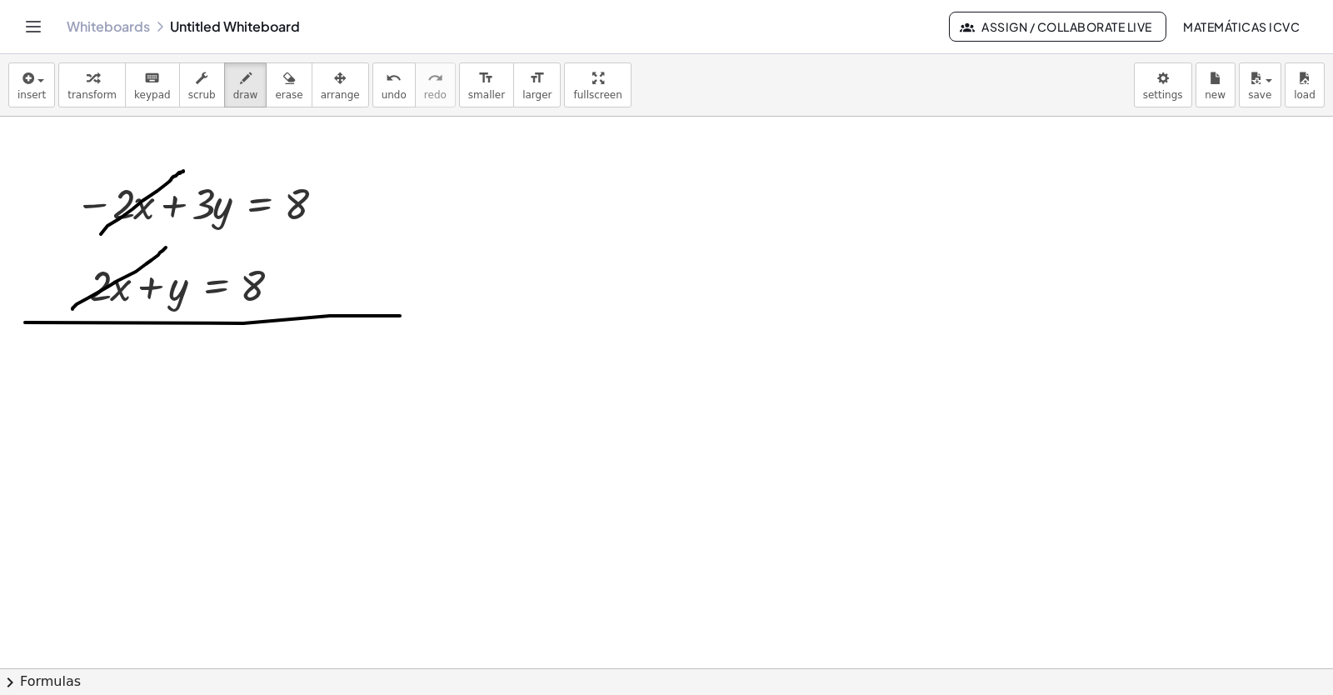
drag, startPoint x: 164, startPoint y: 276, endPoint x: 169, endPoint y: 309, distance: 33.7
drag, startPoint x: 137, startPoint y: 354, endPoint x: 179, endPoint y: 385, distance: 51.8
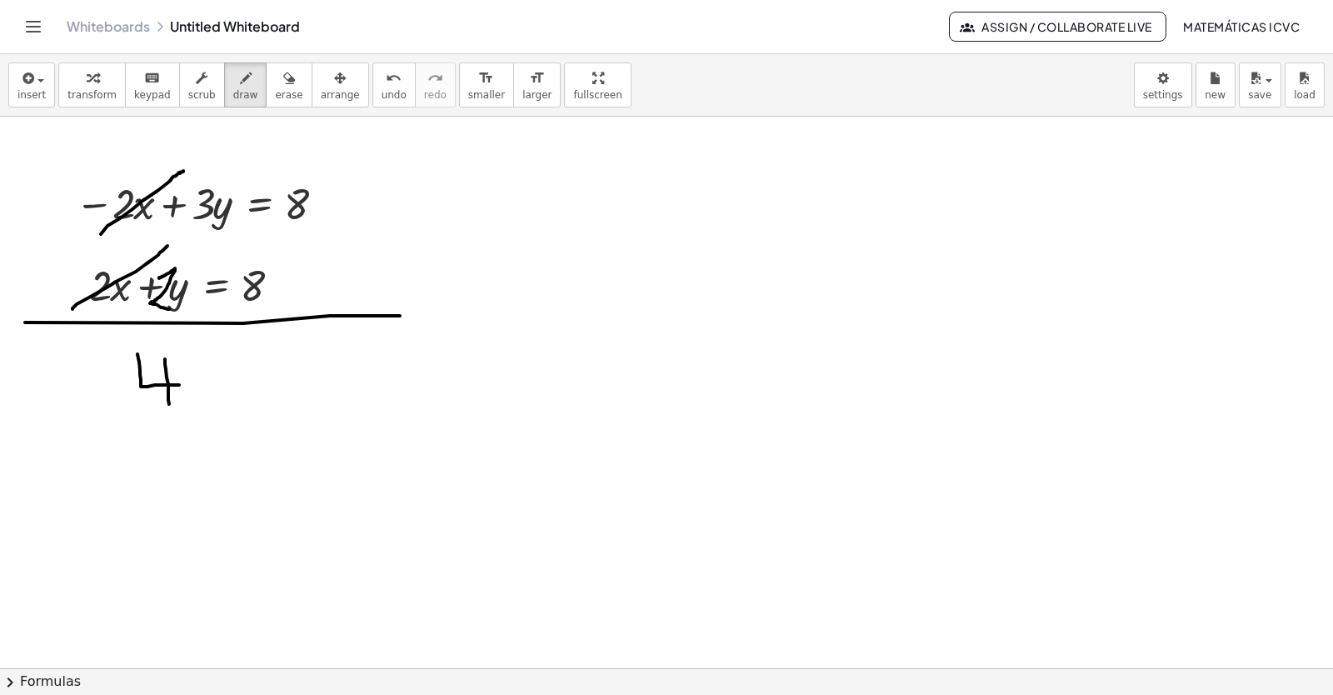
drag, startPoint x: 165, startPoint y: 359, endPoint x: 177, endPoint y: 375, distance: 20.2
drag, startPoint x: 178, startPoint y: 362, endPoint x: 192, endPoint y: 382, distance: 23.8
drag, startPoint x: 201, startPoint y: 370, endPoint x: 221, endPoint y: 384, distance: 24.5
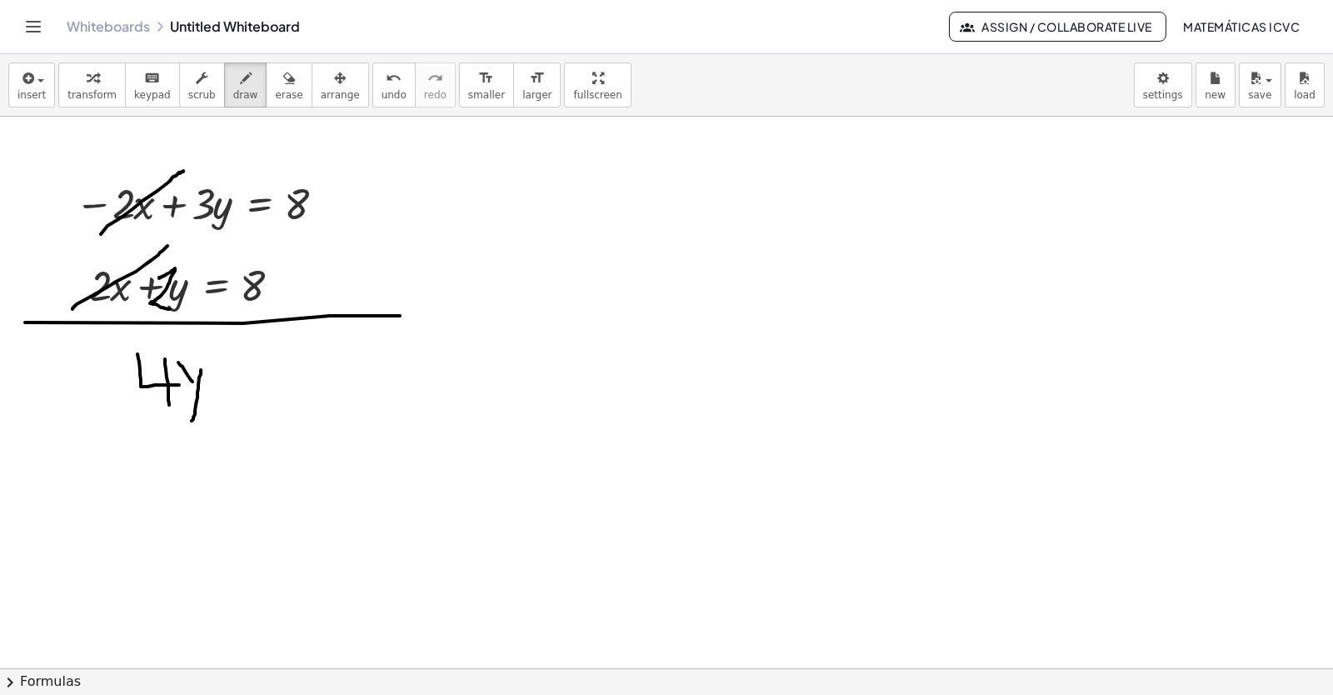
drag, startPoint x: 225, startPoint y: 376, endPoint x: 249, endPoint y: 382, distance: 25.1
drag, startPoint x: 240, startPoint y: 388, endPoint x: 307, endPoint y: 396, distance: 67.9
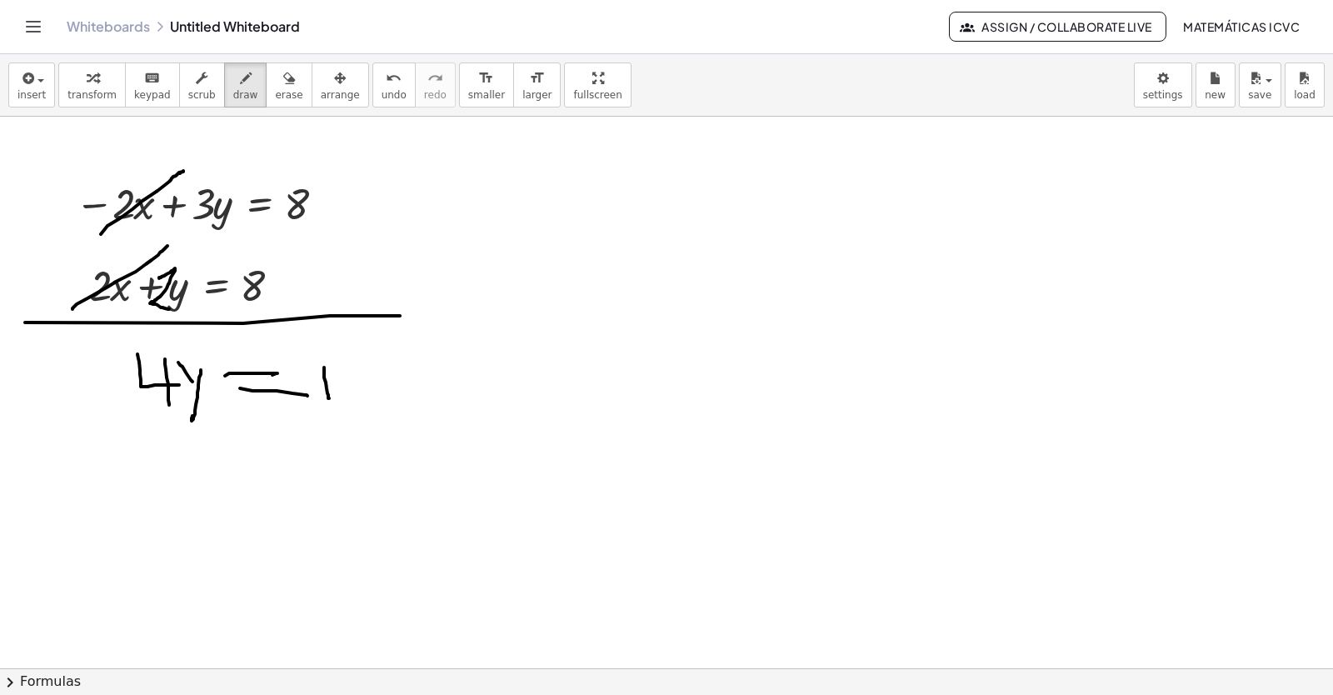
drag, startPoint x: 324, startPoint y: 367, endPoint x: 329, endPoint y: 398, distance: 31.2
drag, startPoint x: 352, startPoint y: 367, endPoint x: 351, endPoint y: 397, distance: 30.0
drag, startPoint x: 97, startPoint y: 105, endPoint x: 964, endPoint y: 407, distance: 918.2
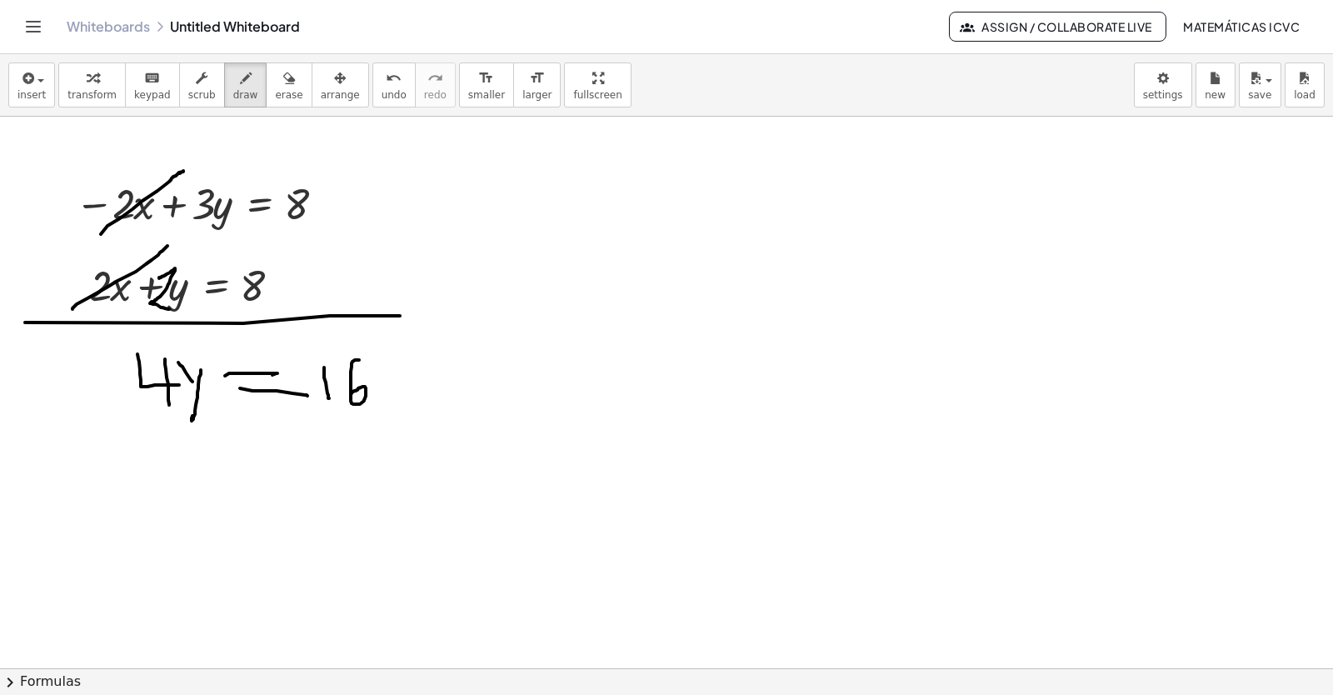
click at [97, 104] on button "transform" at bounding box center [91, 84] width 67 height 45
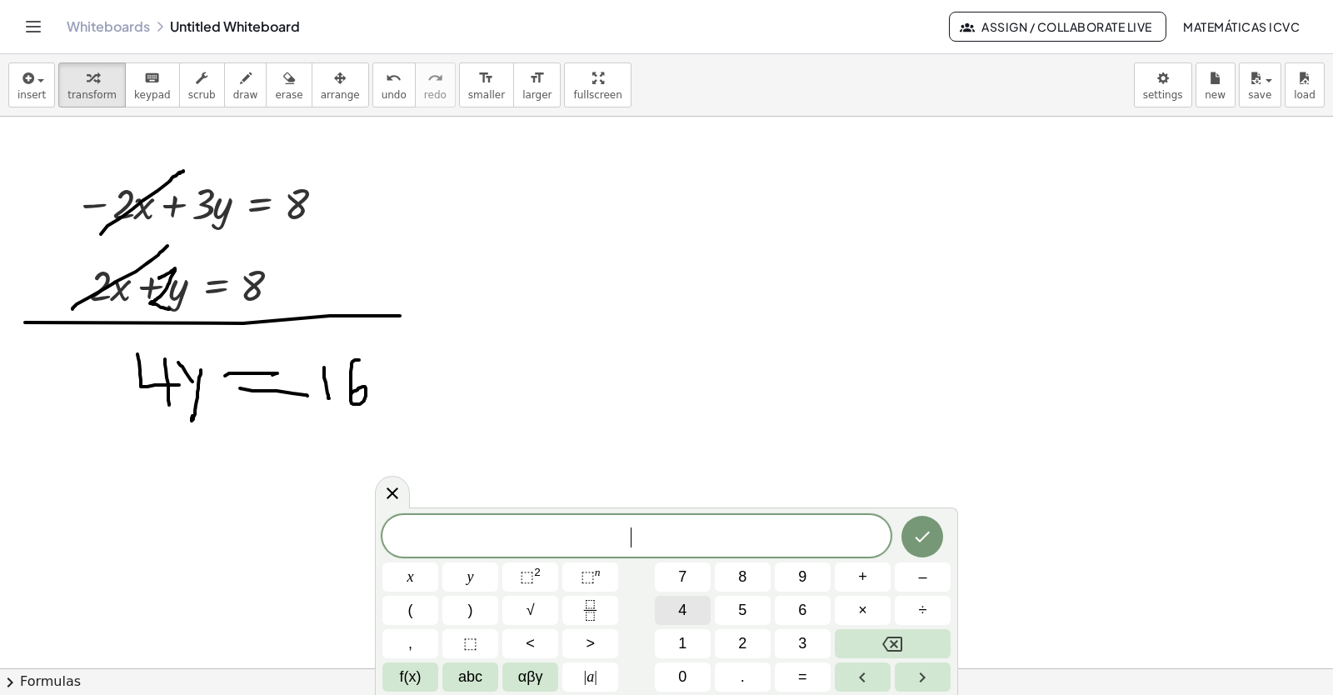
click at [690, 602] on button "4" at bounding box center [683, 610] width 56 height 29
click at [477, 571] on button "y" at bounding box center [470, 576] width 56 height 29
click at [811, 673] on button "=" at bounding box center [803, 676] width 56 height 29
click at [687, 646] on button "1" at bounding box center [683, 643] width 56 height 29
click at [807, 612] on button "6" at bounding box center [803, 610] width 56 height 29
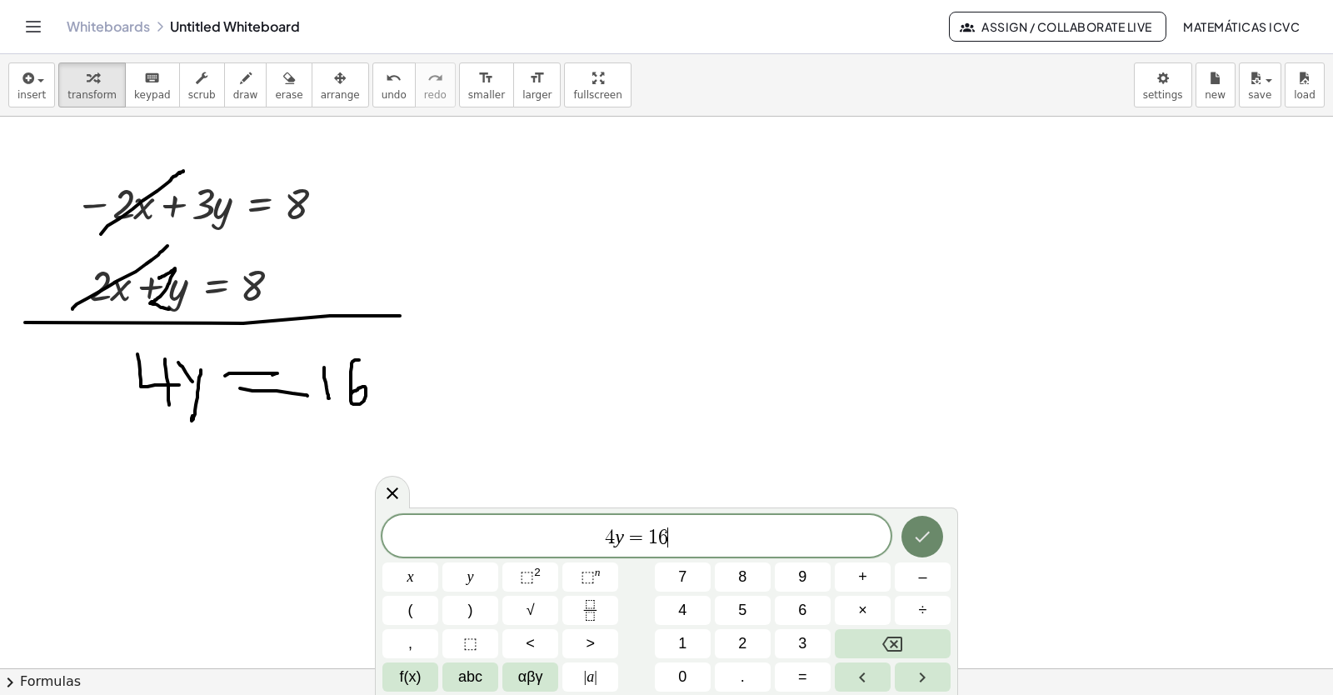
click at [916, 532] on icon "Done" at bounding box center [922, 537] width 20 height 20
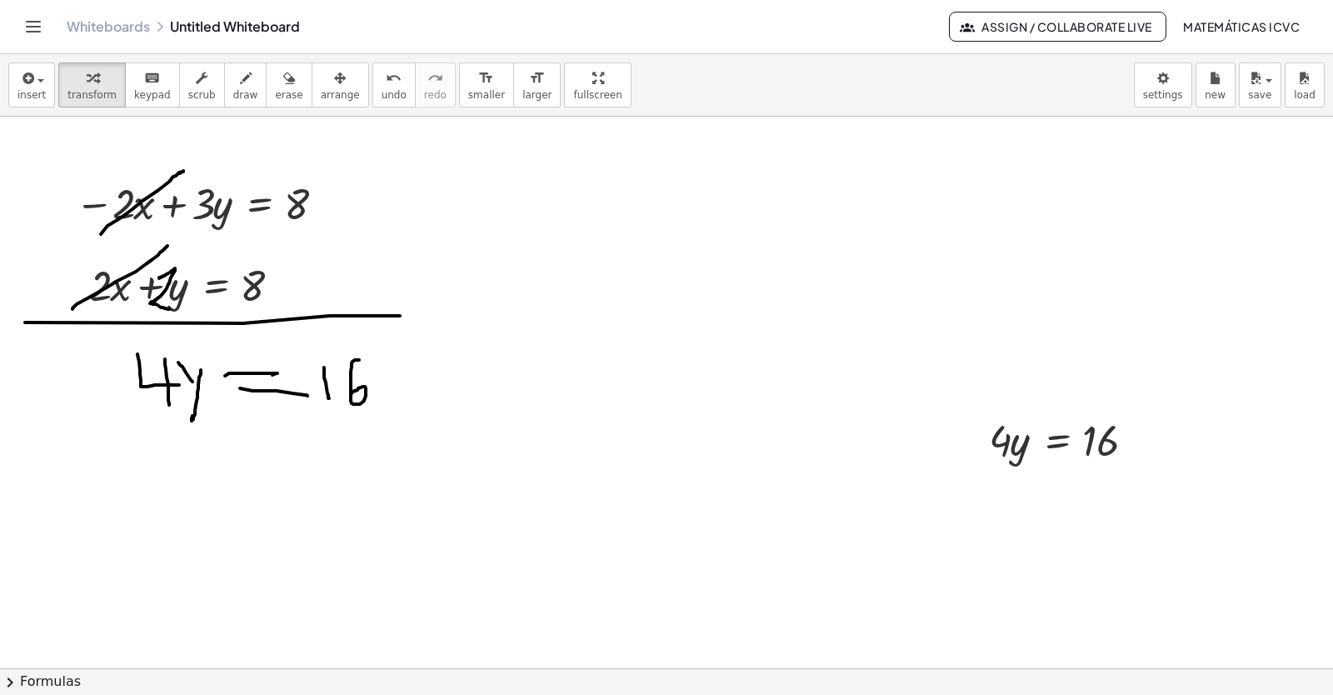
click at [321, 92] on span "arrange" at bounding box center [340, 95] width 39 height 12
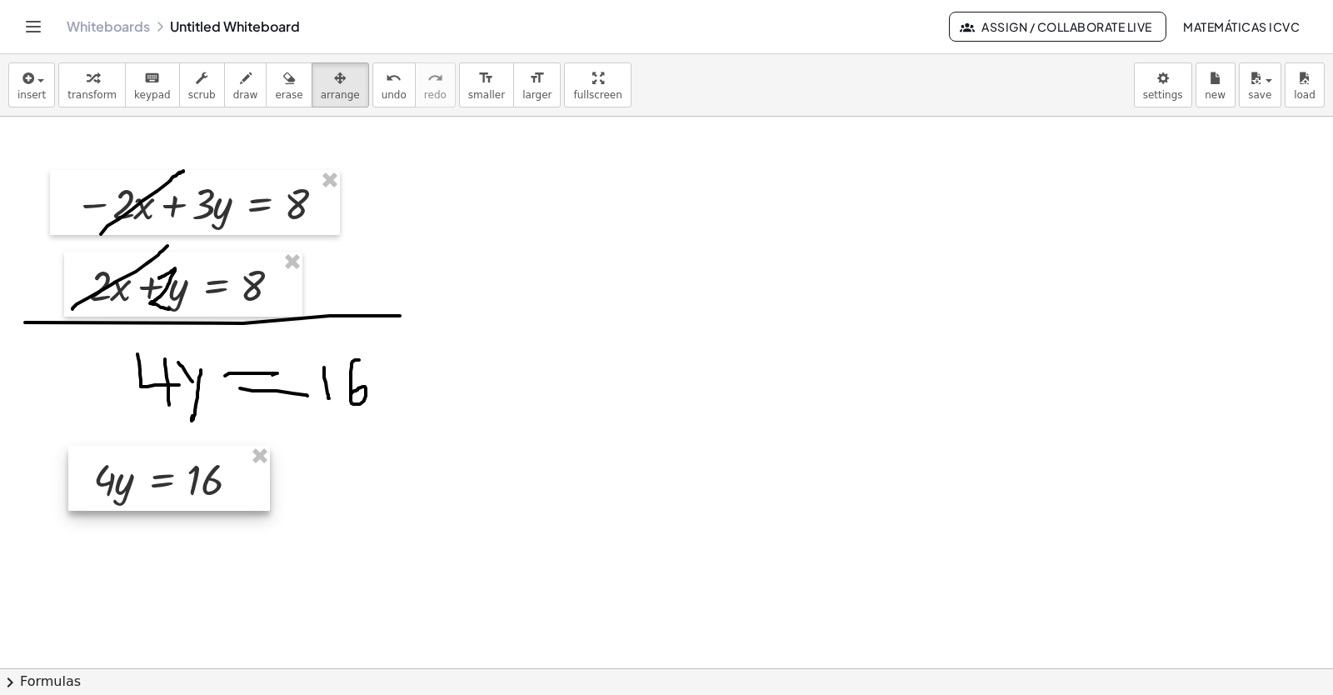
click at [170, 487] on div at bounding box center [169, 478] width 202 height 65
click at [94, 79] on div "button" at bounding box center [91, 77] width 49 height 20
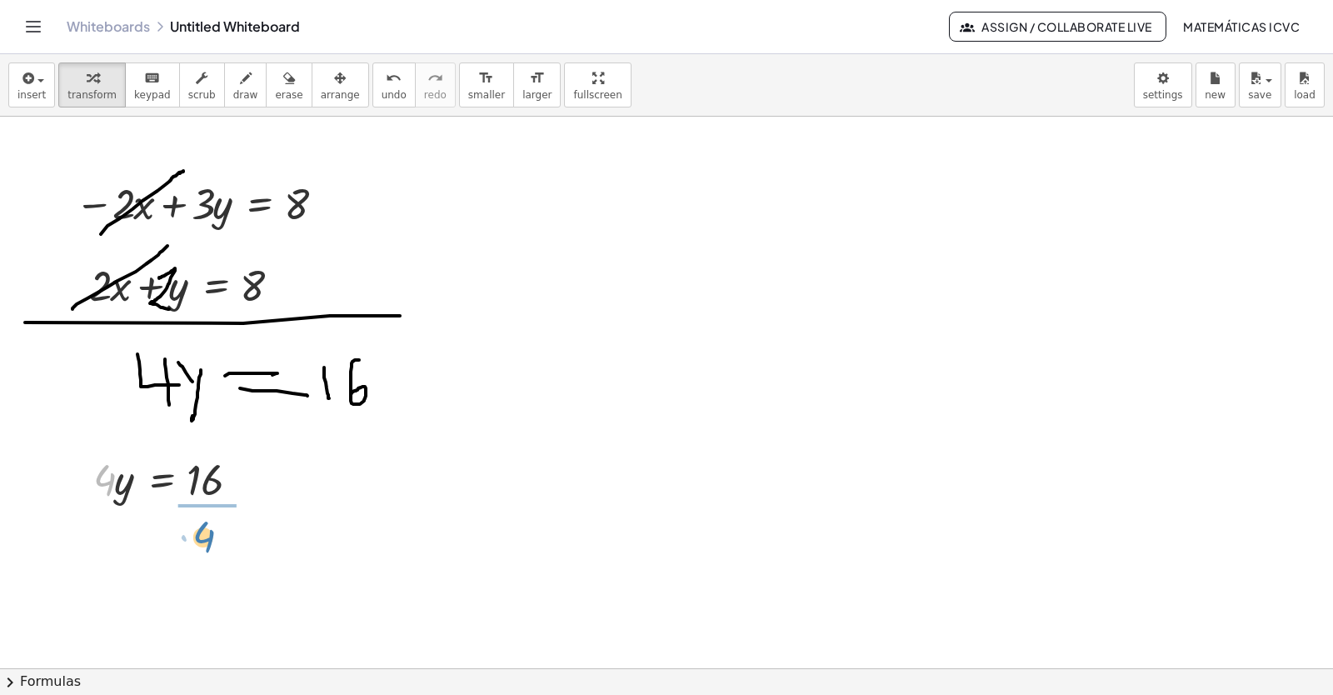
drag, startPoint x: 105, startPoint y: 482, endPoint x: 501, endPoint y: 648, distance: 429.4
click at [218, 552] on div at bounding box center [176, 548] width 183 height 83
drag, startPoint x: 319, startPoint y: 201, endPoint x: 721, endPoint y: 202, distance: 402.4
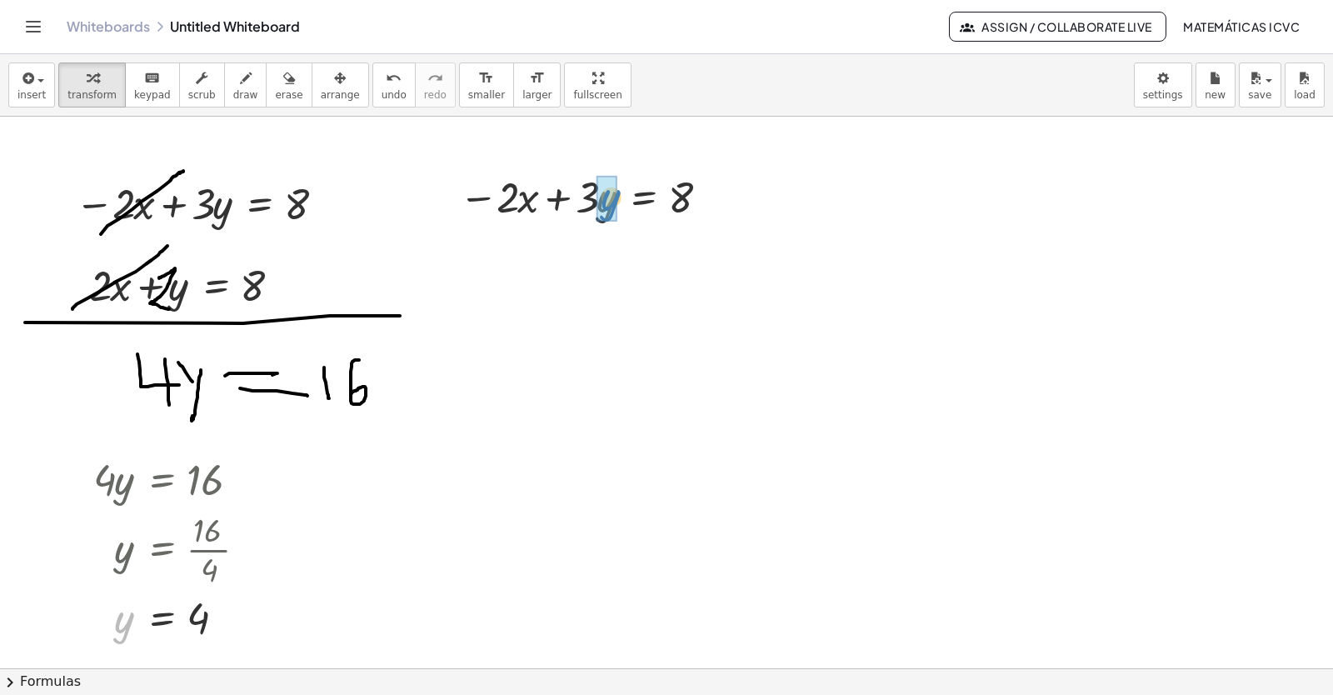
drag, startPoint x: 121, startPoint y: 622, endPoint x: 608, endPoint y: 200, distance: 644.9
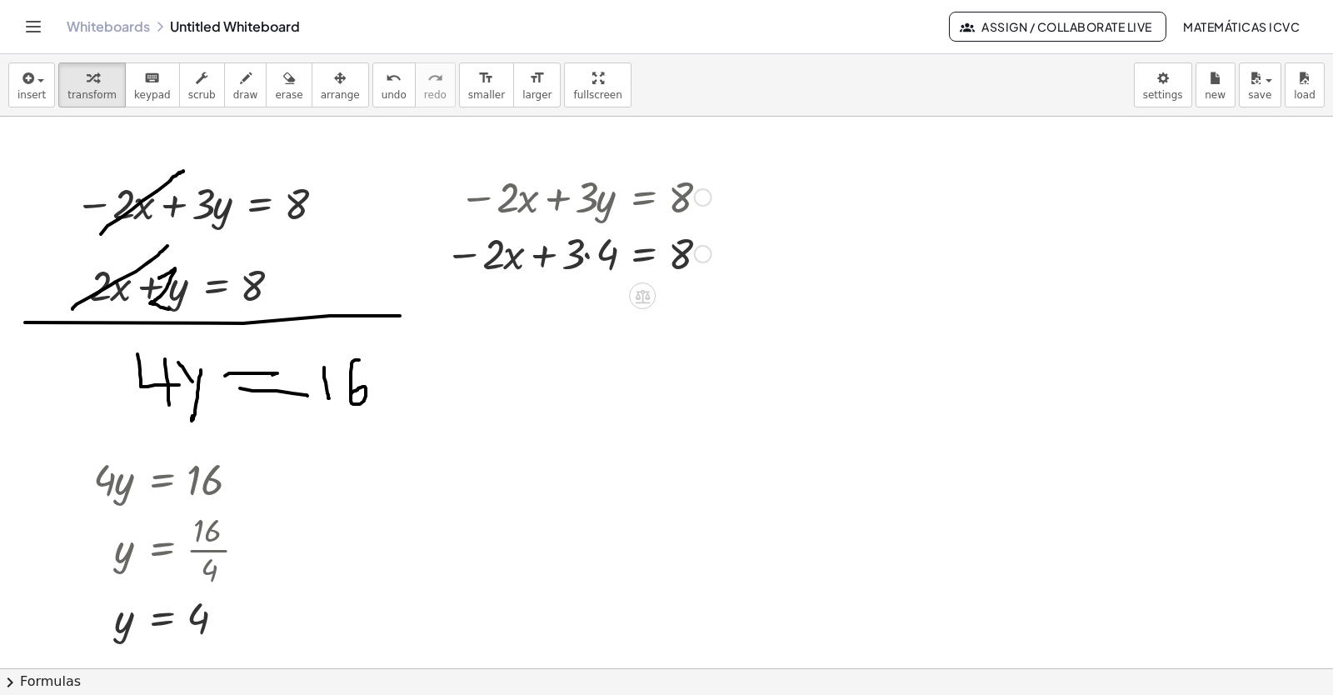
drag, startPoint x: 587, startPoint y: 258, endPoint x: 801, endPoint y: 520, distance: 338.0
click at [587, 258] on div at bounding box center [578, 252] width 283 height 57
drag, startPoint x: 557, startPoint y: 313, endPoint x: 736, endPoint y: 307, distance: 180.0
drag, startPoint x: 552, startPoint y: 309, endPoint x: 697, endPoint y: 307, distance: 145.8
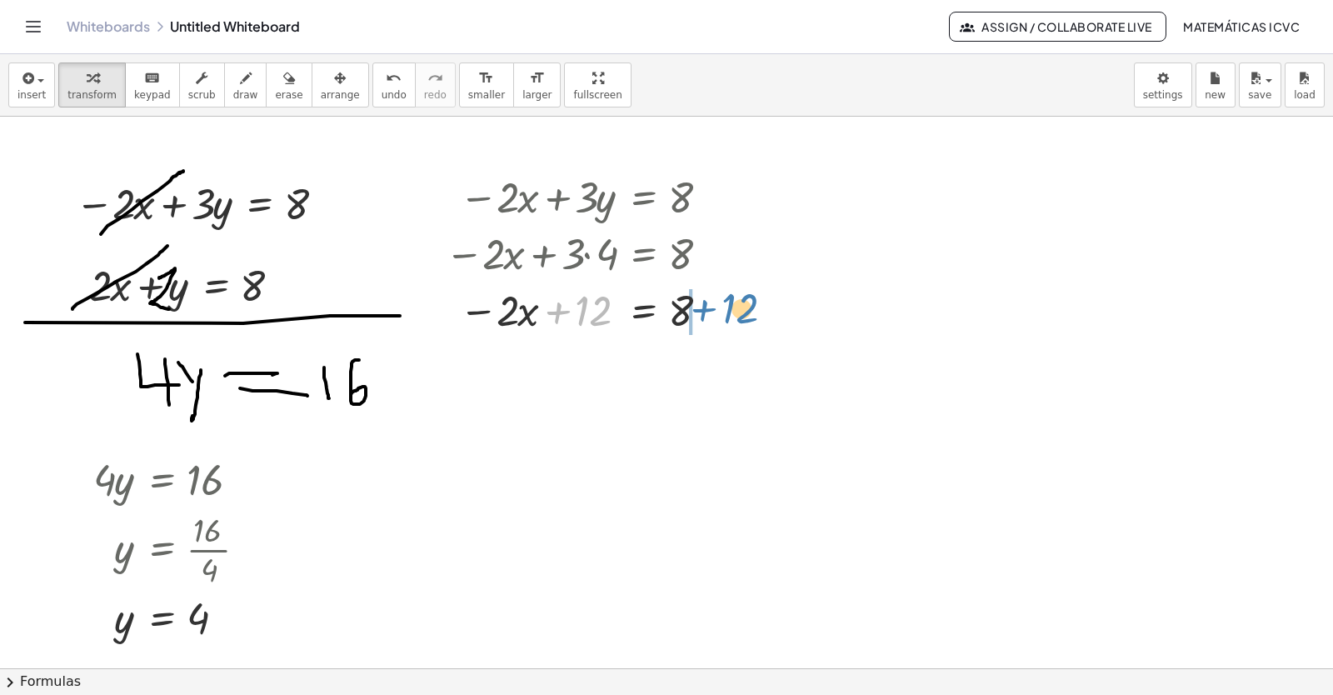
click at [697, 307] on div at bounding box center [578, 309] width 283 height 57
click at [705, 367] on div at bounding box center [621, 365] width 369 height 57
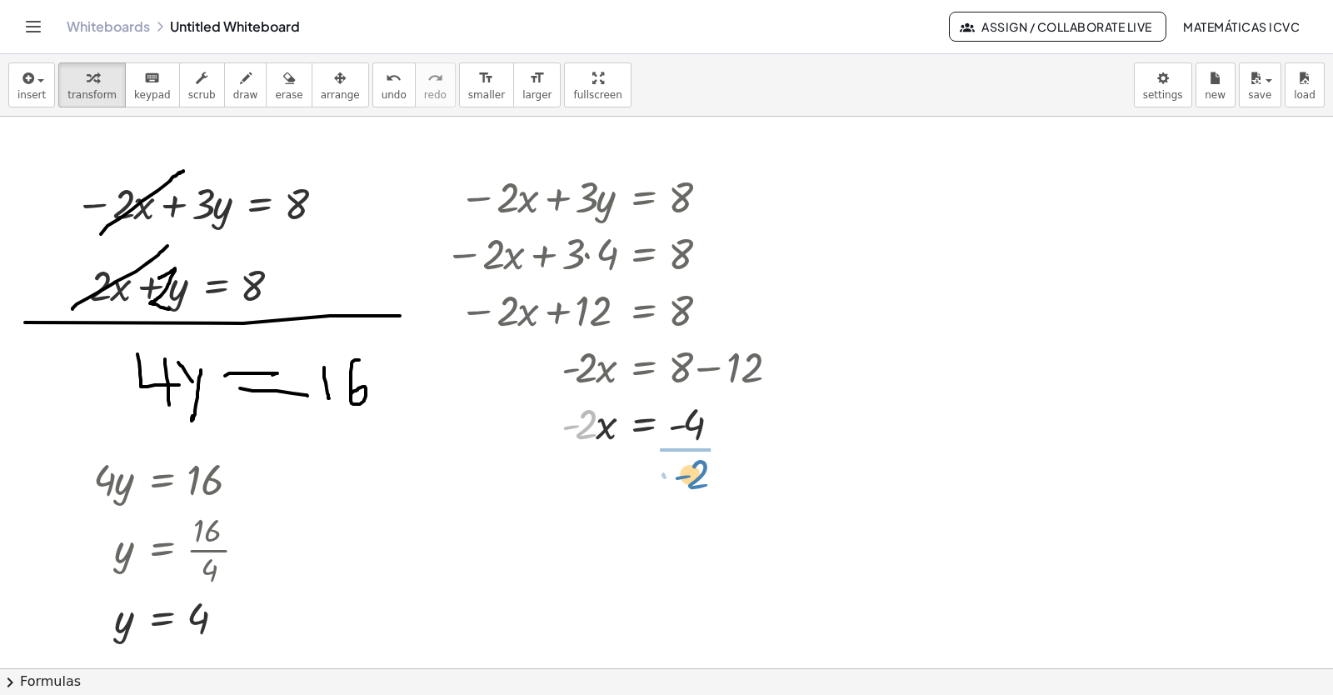
drag, startPoint x: 583, startPoint y: 425, endPoint x: 695, endPoint y: 475, distance: 122.3
click at [699, 493] on div at bounding box center [621, 492] width 369 height 83
click at [693, 566] on div at bounding box center [621, 561] width 369 height 55
drag, startPoint x: 216, startPoint y: 82, endPoint x: 252, endPoint y: 617, distance: 535.2
click at [224, 86] on button "draw" at bounding box center [245, 84] width 43 height 45
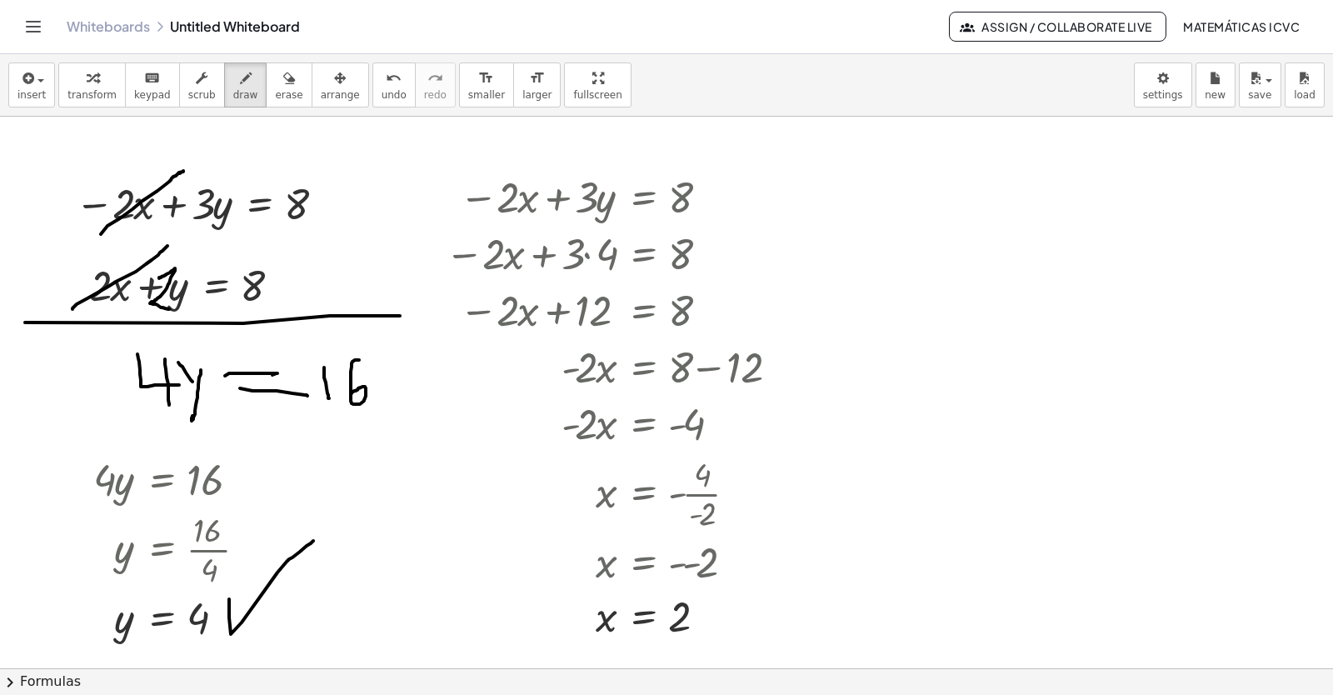
drag, startPoint x: 229, startPoint y: 617, endPoint x: 709, endPoint y: 637, distance: 480.3
drag, startPoint x: 711, startPoint y: 606, endPoint x: 774, endPoint y: 538, distance: 92.5
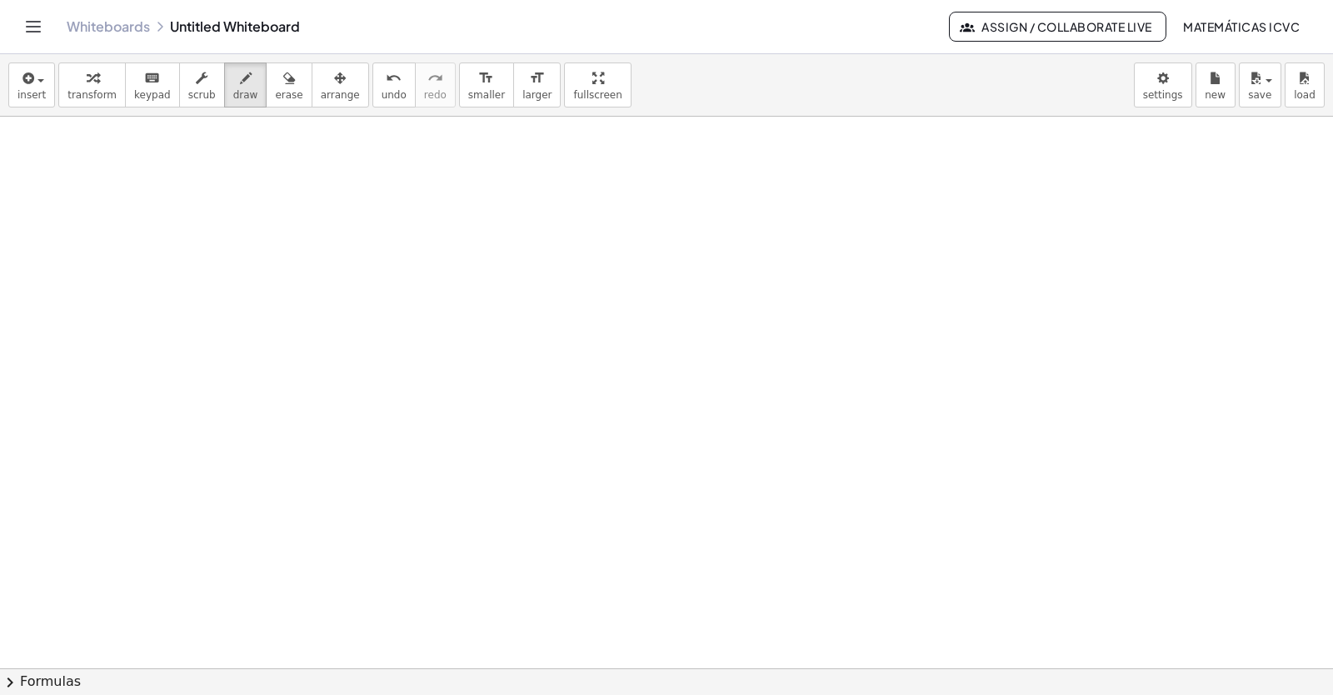
scroll to position [5464, 0]
click at [87, 92] on span "transform" at bounding box center [91, 95] width 49 height 12
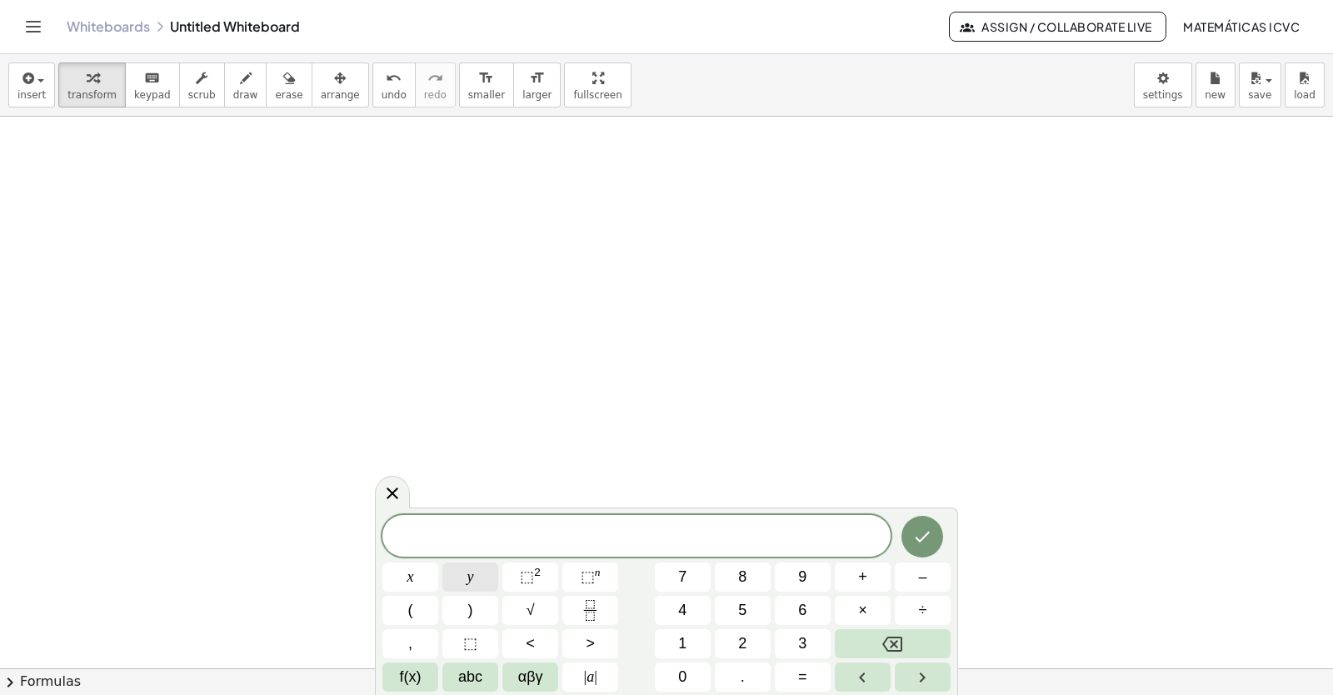
click at [472, 579] on span "y" at bounding box center [470, 577] width 7 height 22
click at [866, 569] on span "+" at bounding box center [862, 577] width 9 height 22
click at [750, 640] on button "2" at bounding box center [743, 643] width 56 height 29
click at [410, 578] on span "x" at bounding box center [410, 577] width 7 height 22
click at [805, 674] on span "=" at bounding box center [802, 677] width 9 height 22
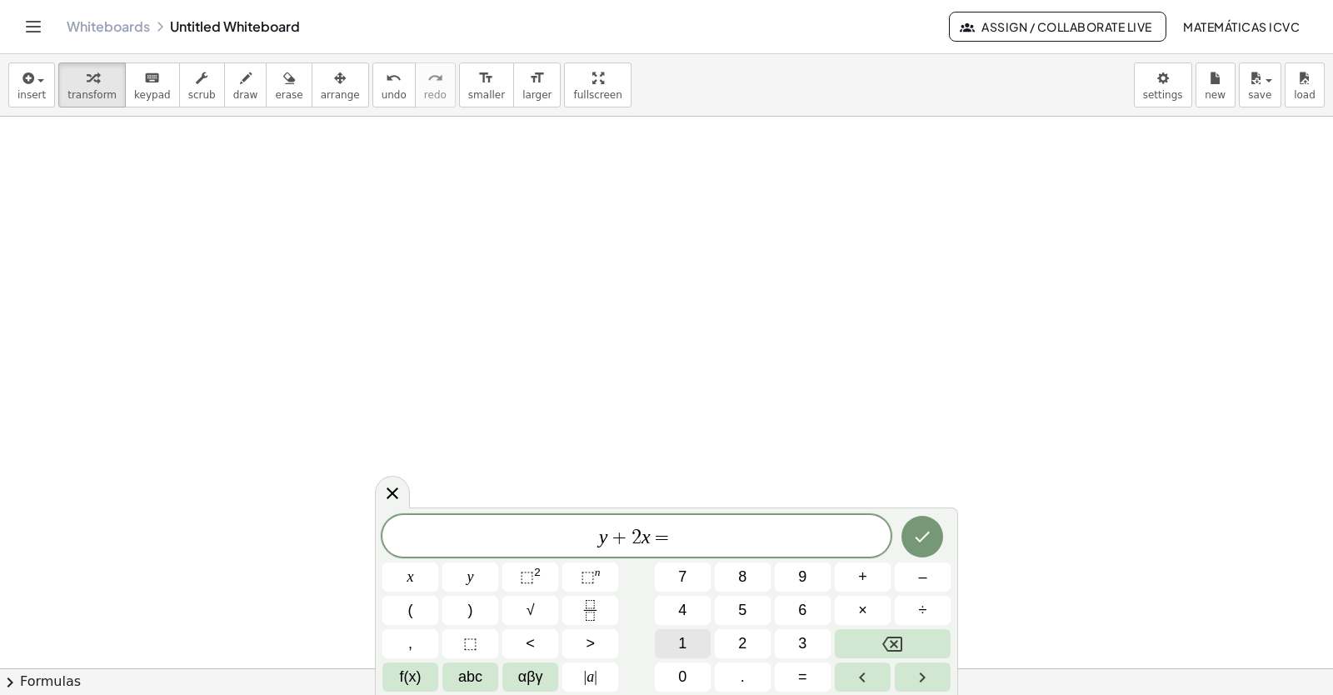
click at [684, 636] on span "1" at bounding box center [682, 643] width 8 height 22
click at [681, 677] on span "0" at bounding box center [682, 677] width 8 height 22
click at [916, 541] on icon "Done" at bounding box center [922, 537] width 20 height 20
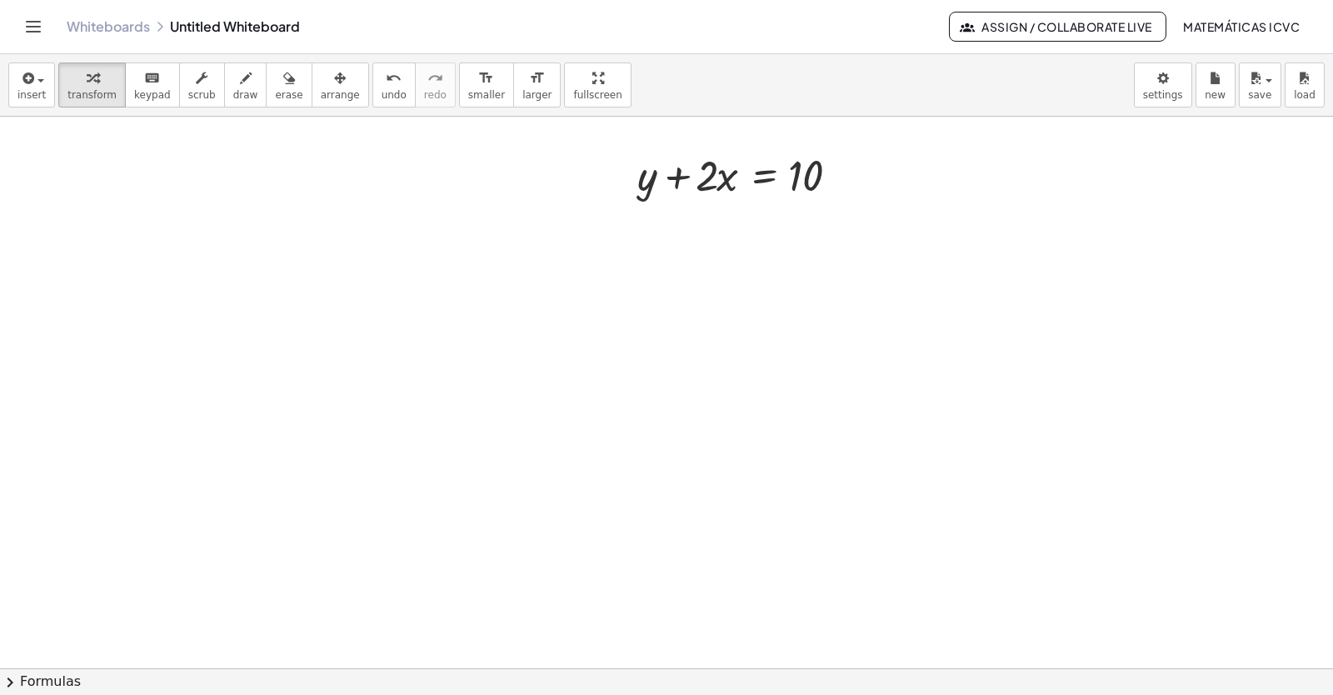
scroll to position [5765, 0]
click at [233, 96] on span "draw" at bounding box center [245, 95] width 25 height 12
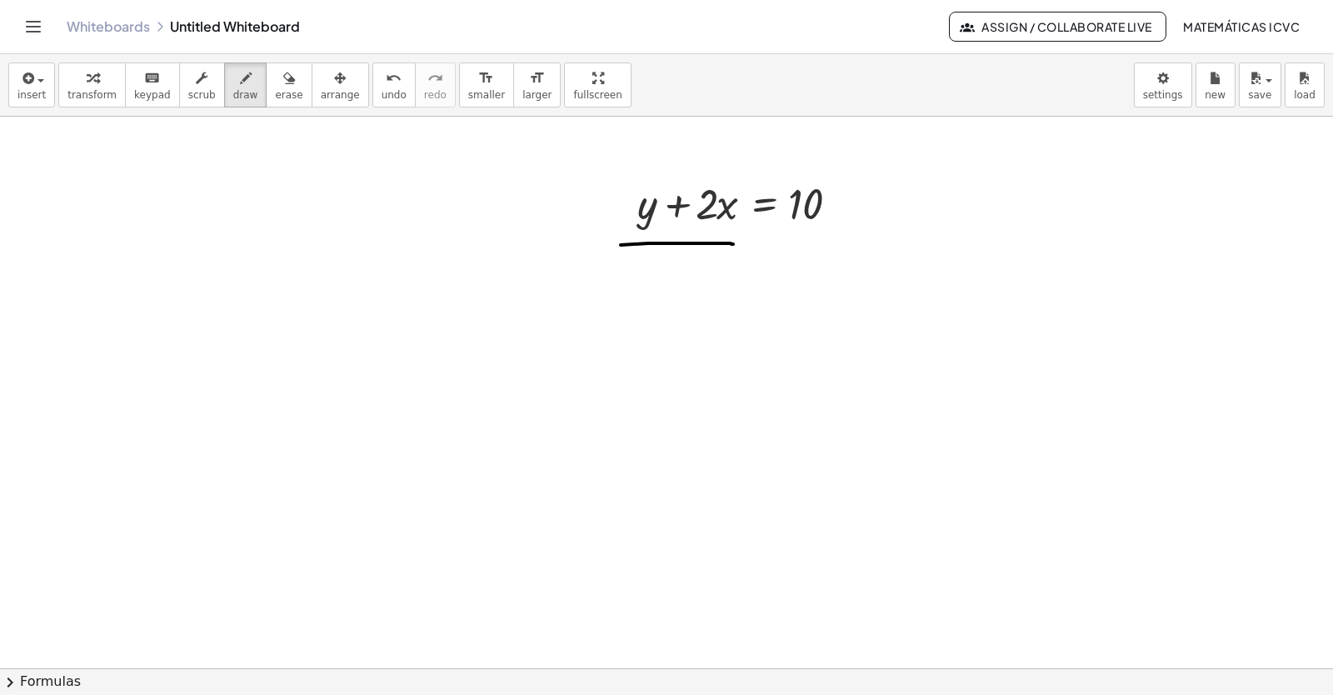
drag, startPoint x: 648, startPoint y: 243, endPoint x: 733, endPoint y: 244, distance: 85.0
drag, startPoint x: 791, startPoint y: 247, endPoint x: 851, endPoint y: 247, distance: 60.0
drag, startPoint x: 644, startPoint y: 172, endPoint x: 541, endPoint y: 250, distance: 129.6
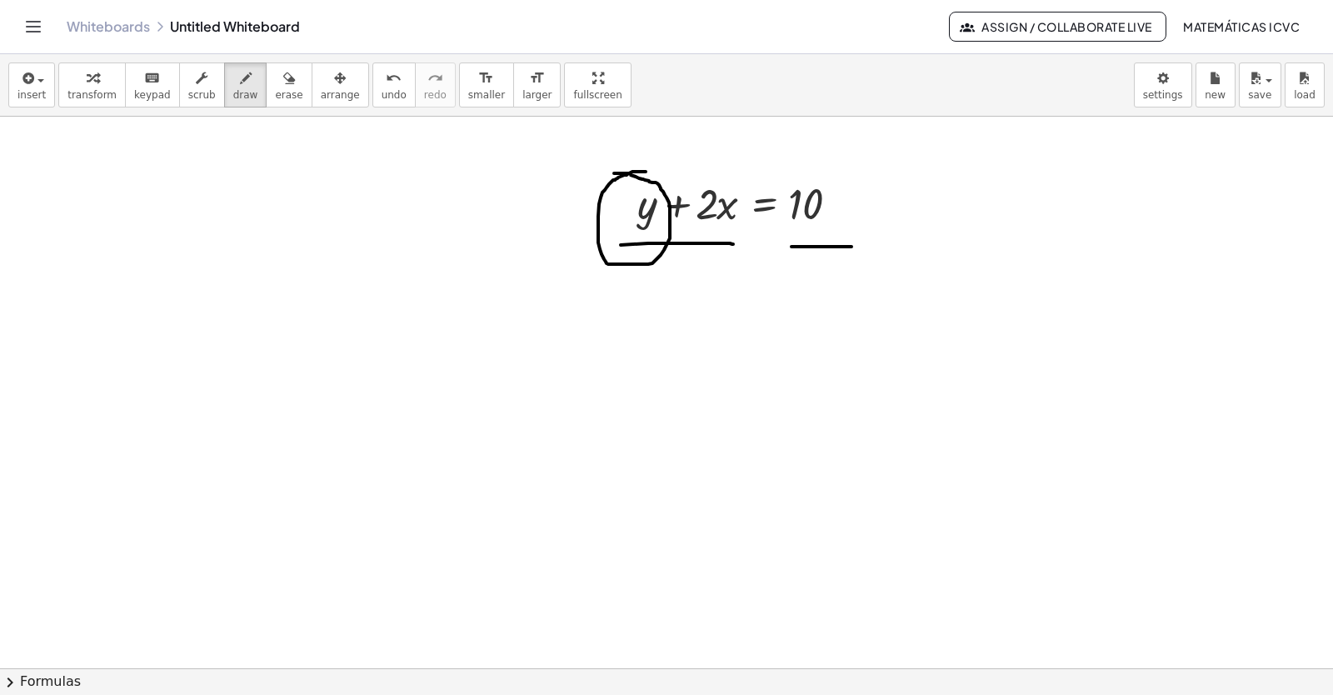
click at [382, 94] on span "undo" at bounding box center [394, 95] width 25 height 12
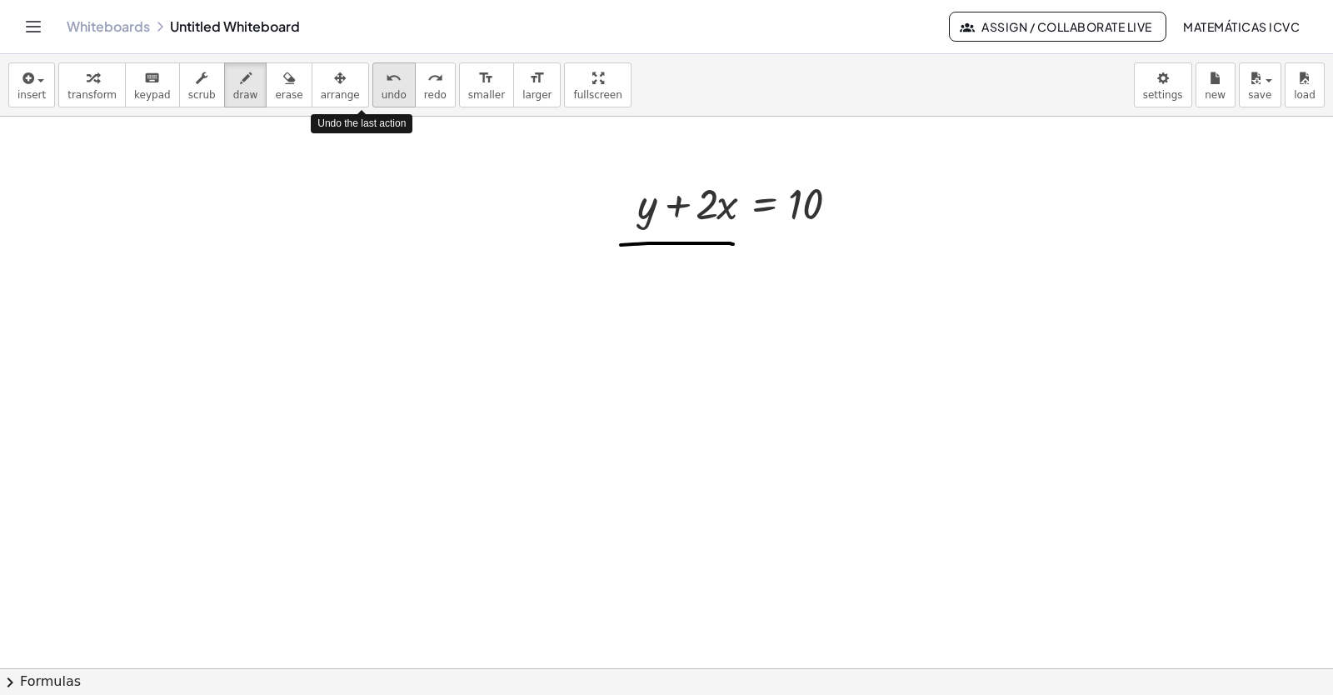
click at [382, 96] on span "undo" at bounding box center [394, 95] width 25 height 12
drag, startPoint x: 675, startPoint y: 207, endPoint x: 696, endPoint y: 251, distance: 49.2
click at [382, 92] on span "undo" at bounding box center [394, 95] width 25 height 12
click at [72, 85] on div "button" at bounding box center [91, 77] width 49 height 20
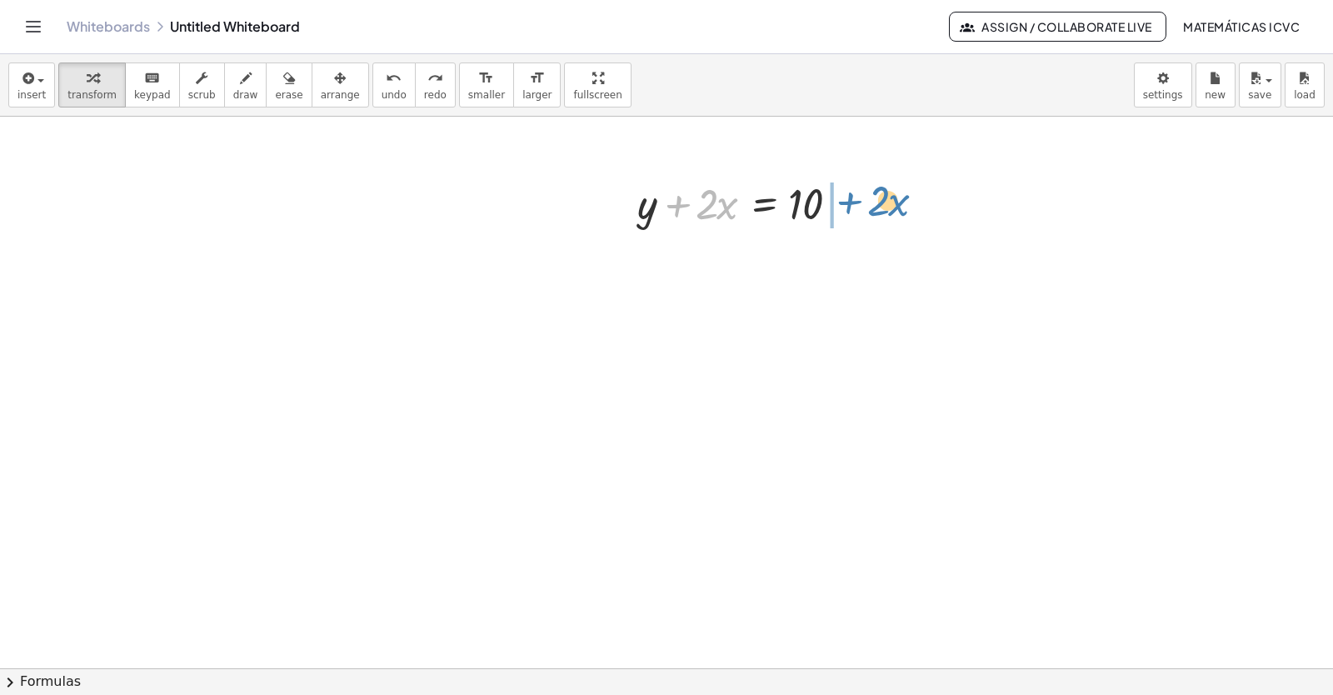
drag, startPoint x: 677, startPoint y: 206, endPoint x: 849, endPoint y: 202, distance: 171.7
click at [849, 202] on div at bounding box center [748, 202] width 238 height 57
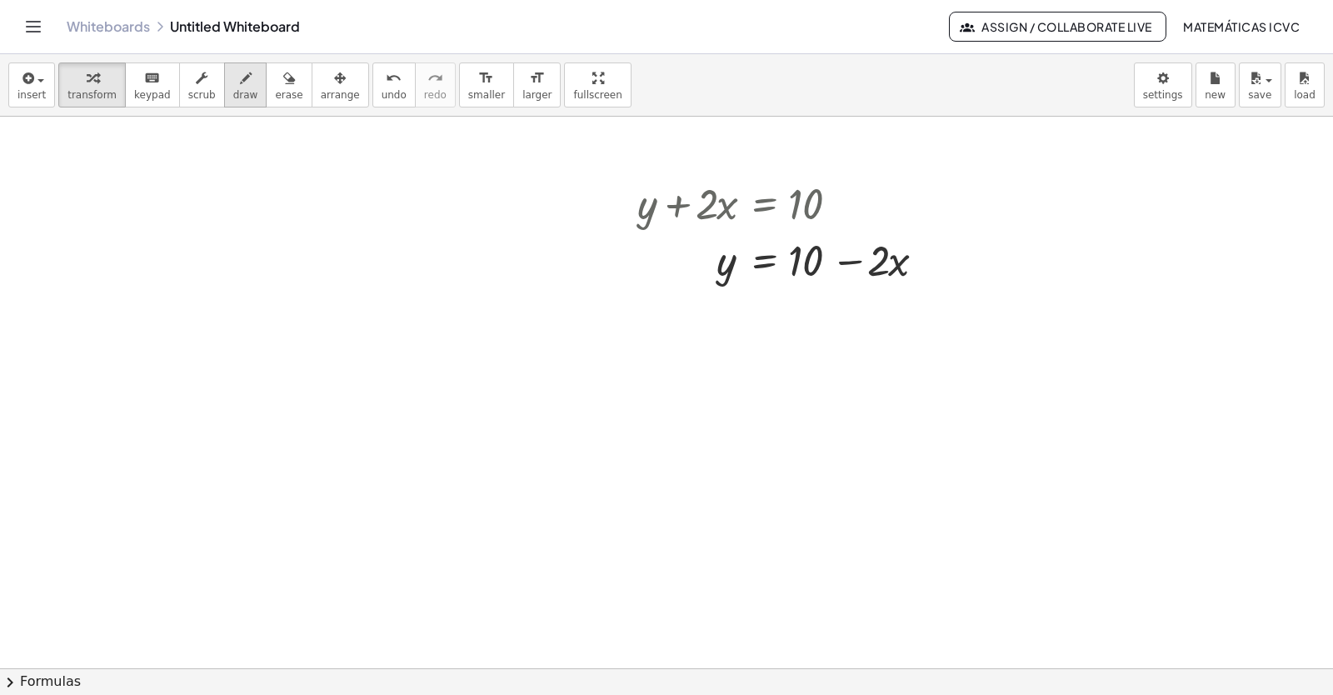
click at [241, 90] on button "draw" at bounding box center [245, 84] width 43 height 45
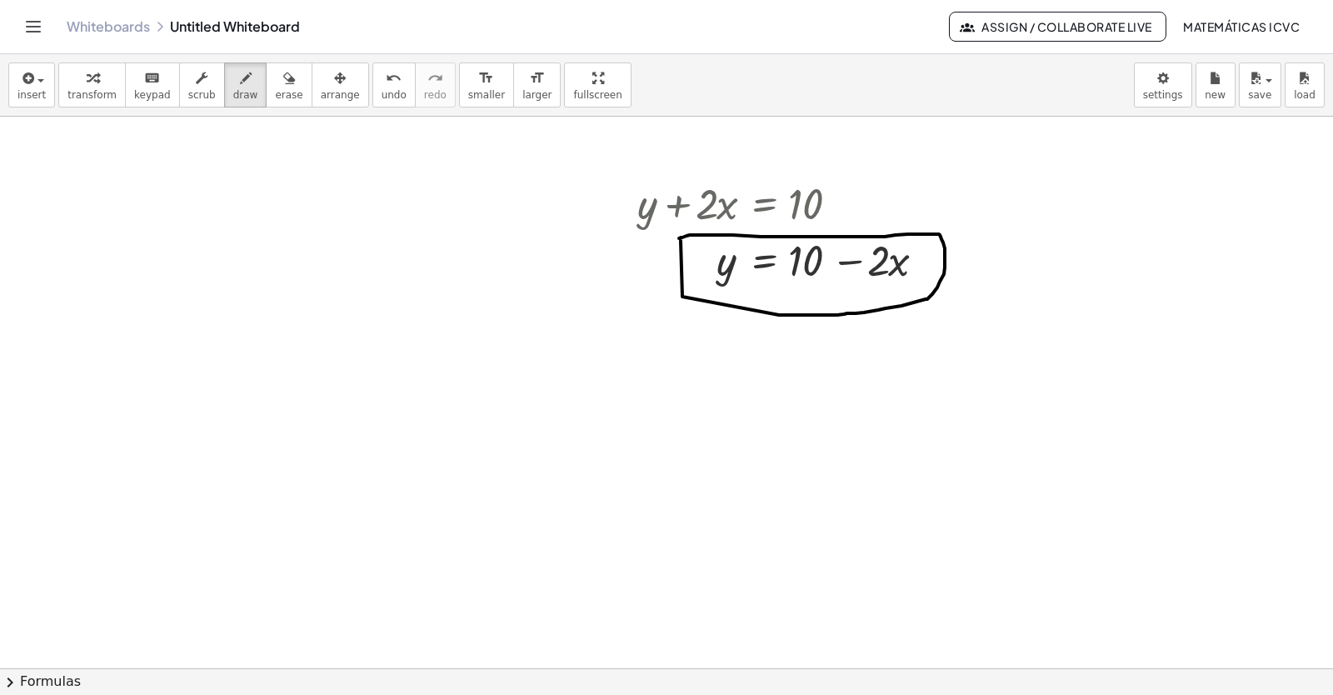
drag, startPoint x: 682, startPoint y: 297, endPoint x: 679, endPoint y: 238, distance: 58.4
drag, startPoint x: 743, startPoint y: 250, endPoint x: 597, endPoint y: 331, distance: 166.7
click at [382, 97] on span "undo" at bounding box center [394, 95] width 25 height 12
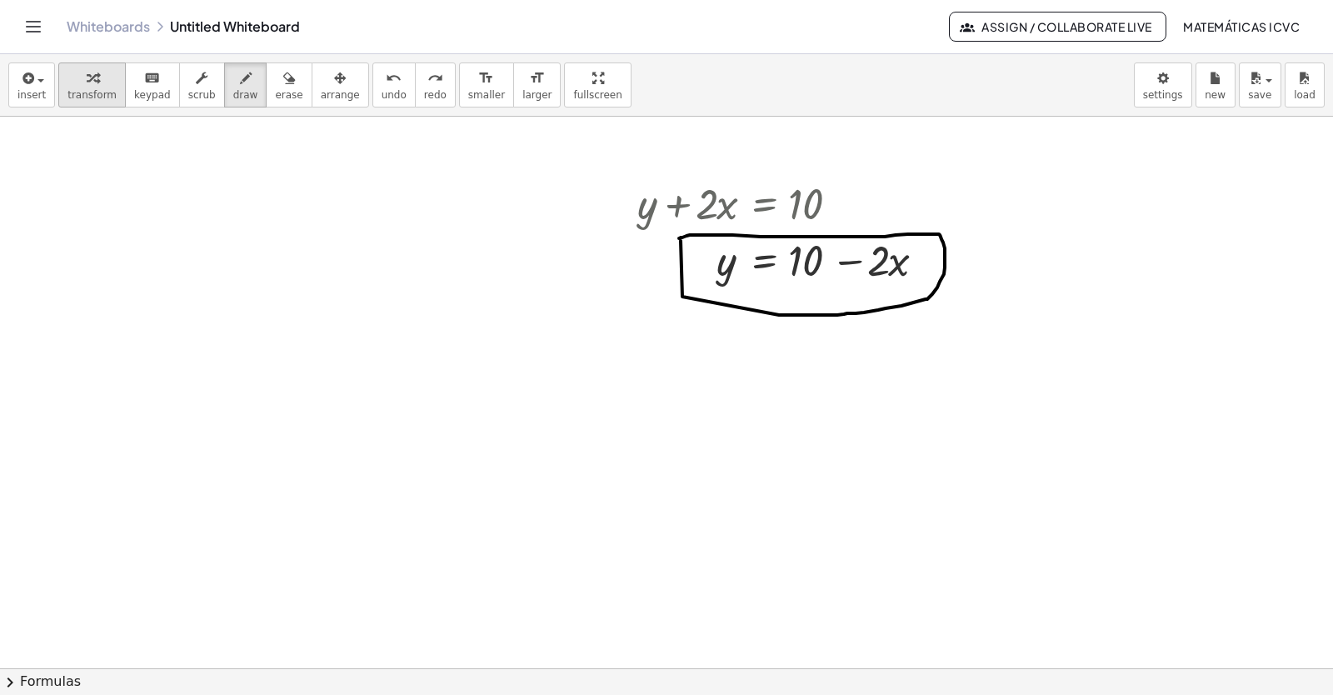
click at [88, 82] on icon "button" at bounding box center [93, 78] width 12 height 20
drag, startPoint x: 355, startPoint y: 424, endPoint x: 414, endPoint y: 552, distance: 140.5
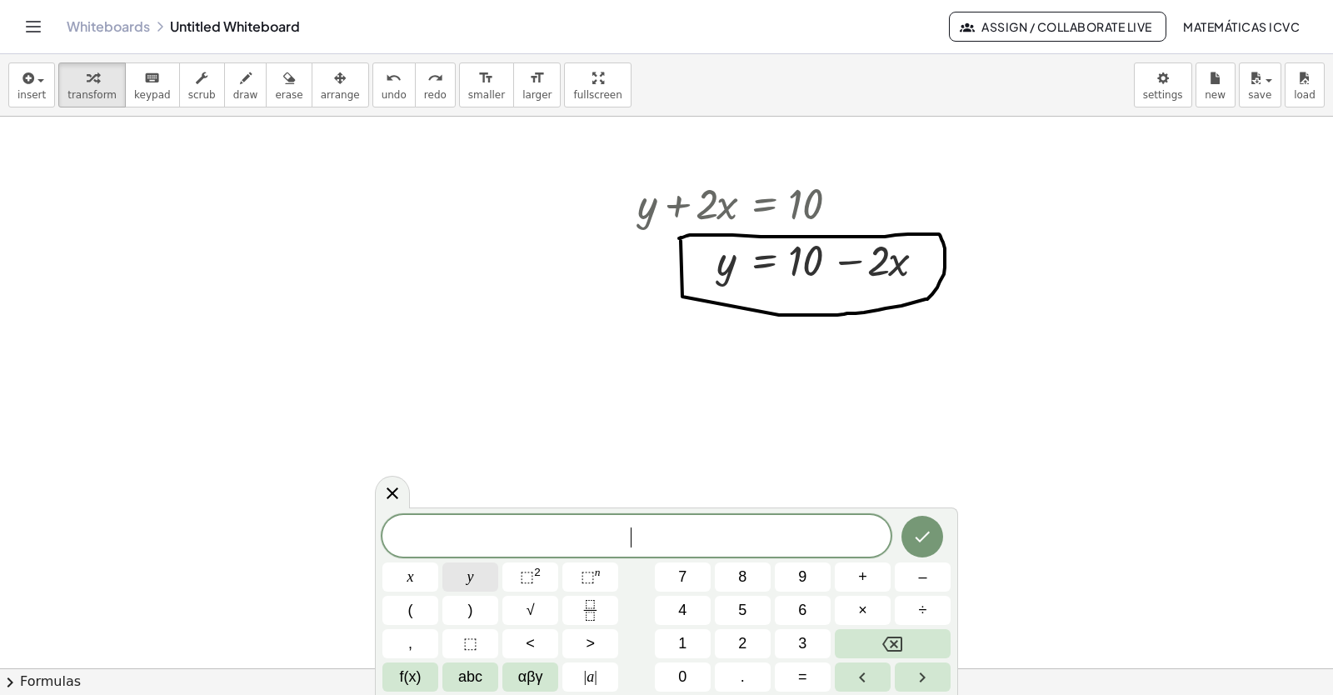
click at [467, 575] on span "y" at bounding box center [470, 577] width 7 height 22
click at [918, 583] on span "–" at bounding box center [922, 577] width 8 height 22
click at [750, 611] on button "5" at bounding box center [743, 610] width 56 height 29
click at [427, 575] on button "x" at bounding box center [410, 576] width 56 height 29
click at [806, 674] on span "=" at bounding box center [802, 677] width 9 height 22
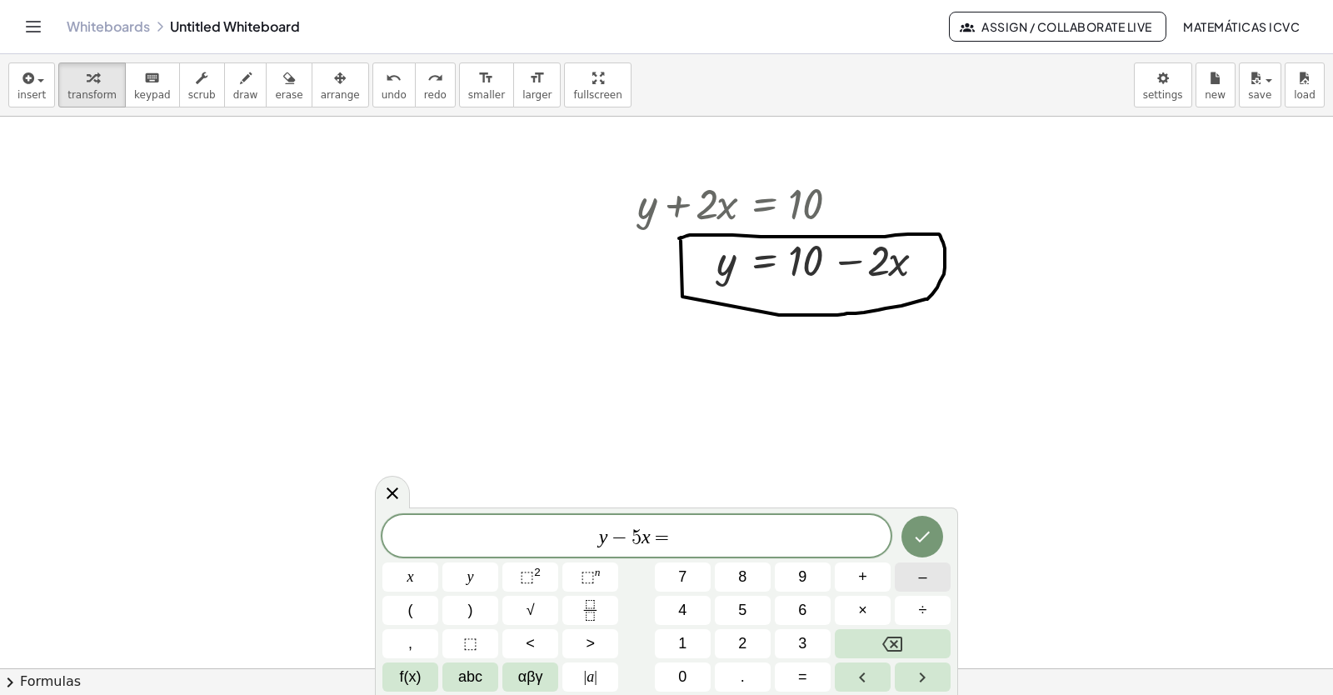
click at [919, 577] on span "–" at bounding box center [922, 577] width 8 height 22
click at [747, 636] on button "2" at bounding box center [743, 643] width 56 height 29
click at [915, 540] on icon "Done" at bounding box center [922, 537] width 20 height 20
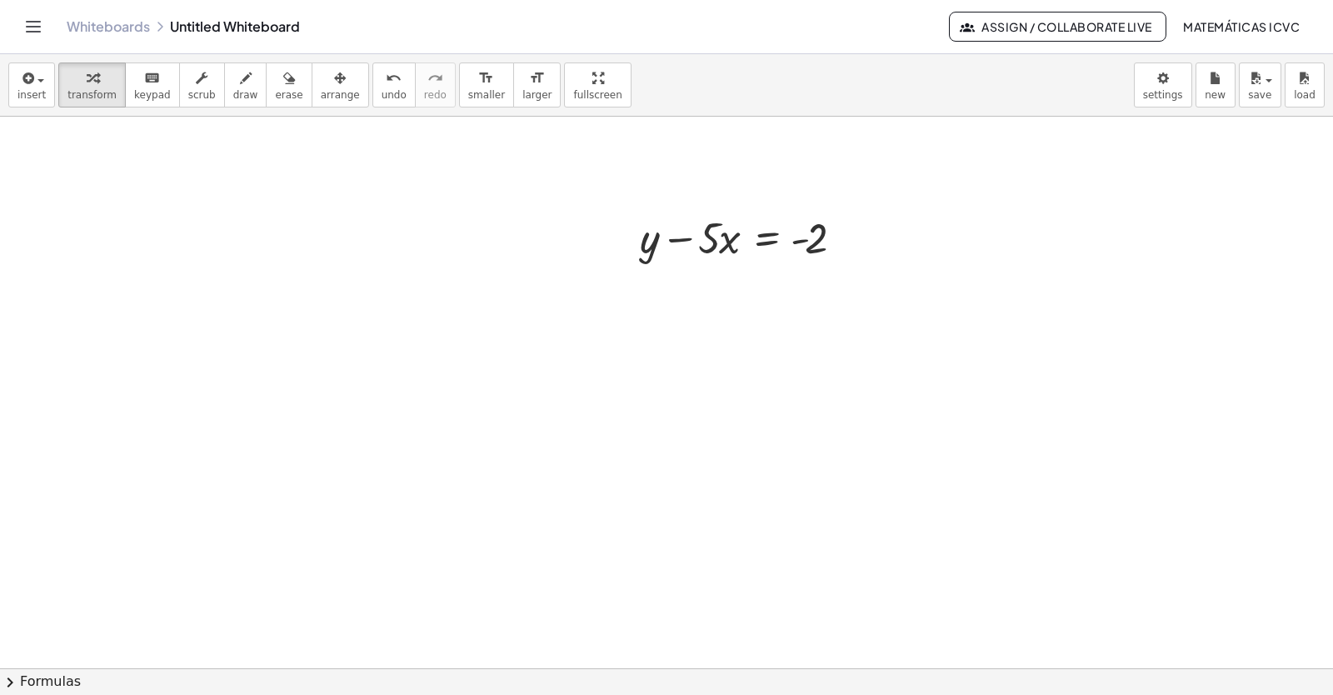
scroll to position [6015, 0]
drag, startPoint x: 687, startPoint y: 201, endPoint x: 872, endPoint y: 193, distance: 185.1
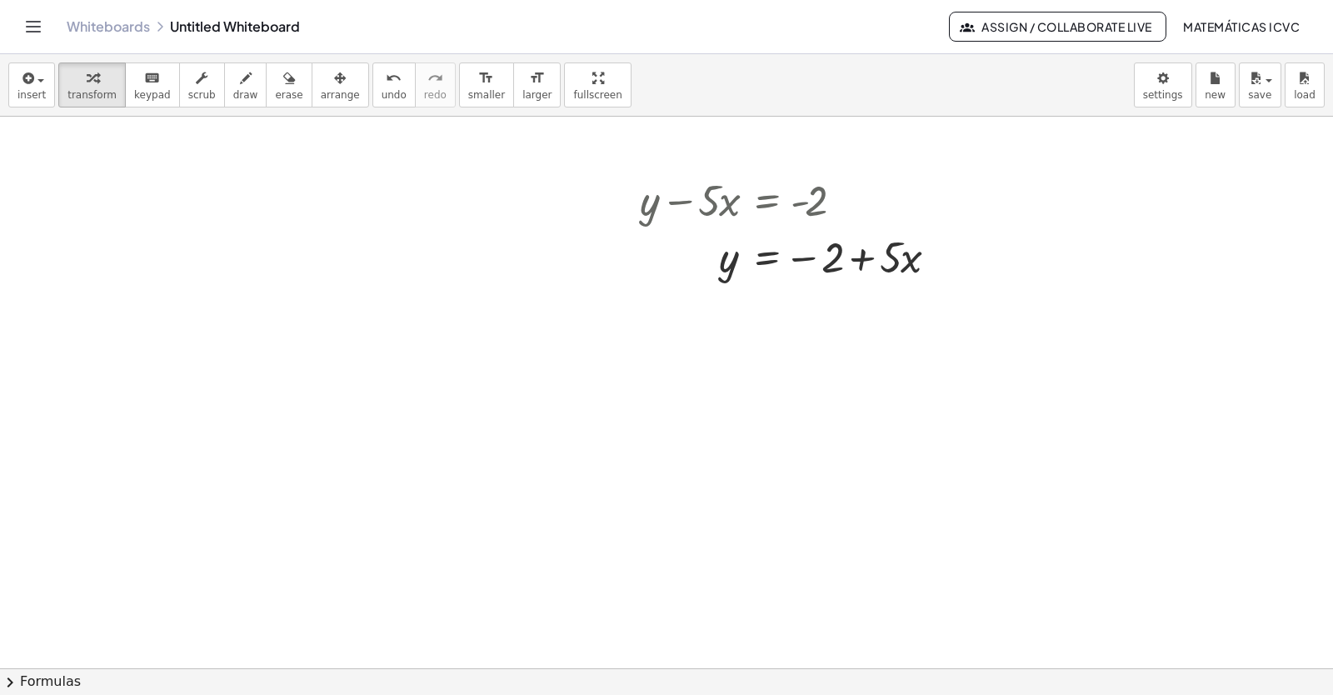
click at [230, 90] on button "draw" at bounding box center [245, 84] width 43 height 45
drag, startPoint x: 806, startPoint y: 227, endPoint x: 661, endPoint y: 227, distance: 144.1
click at [382, 87] on div "undo" at bounding box center [394, 77] width 25 height 20
click at [233, 91] on span "draw" at bounding box center [245, 95] width 25 height 12
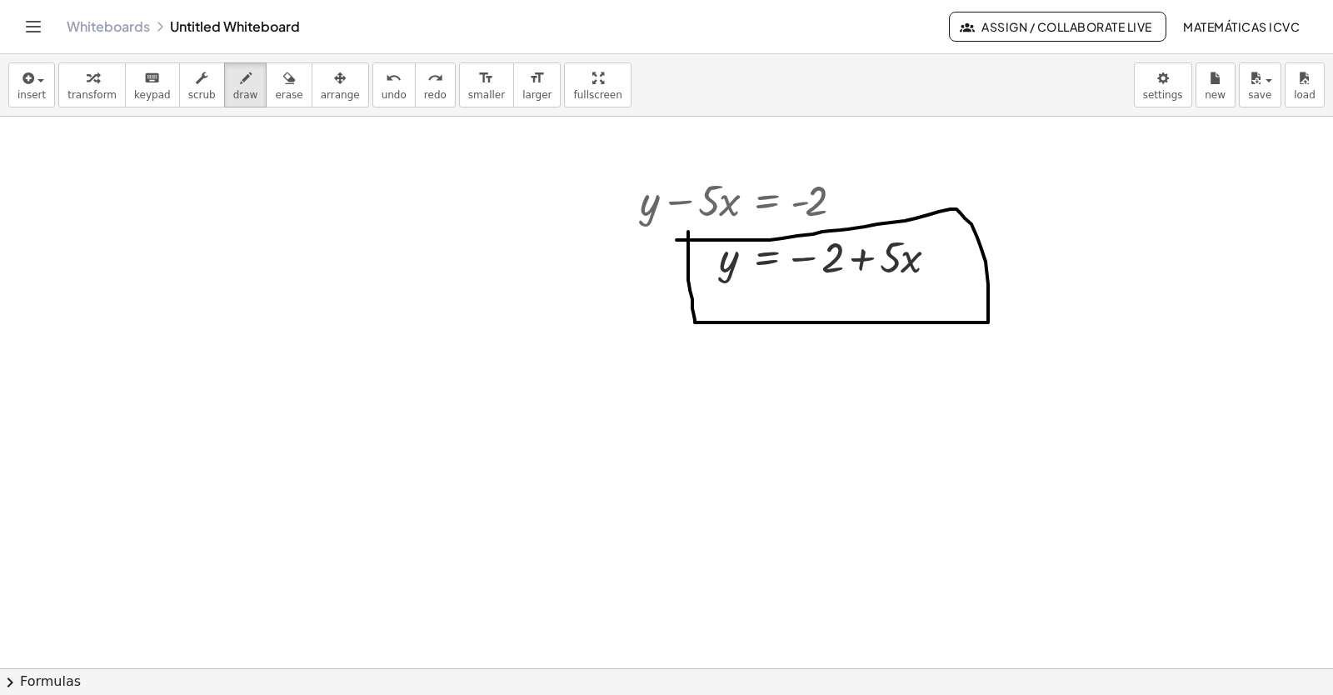
drag, startPoint x: 688, startPoint y: 232, endPoint x: 649, endPoint y: 241, distance: 40.2
click at [88, 89] on span "transform" at bounding box center [91, 95] width 49 height 12
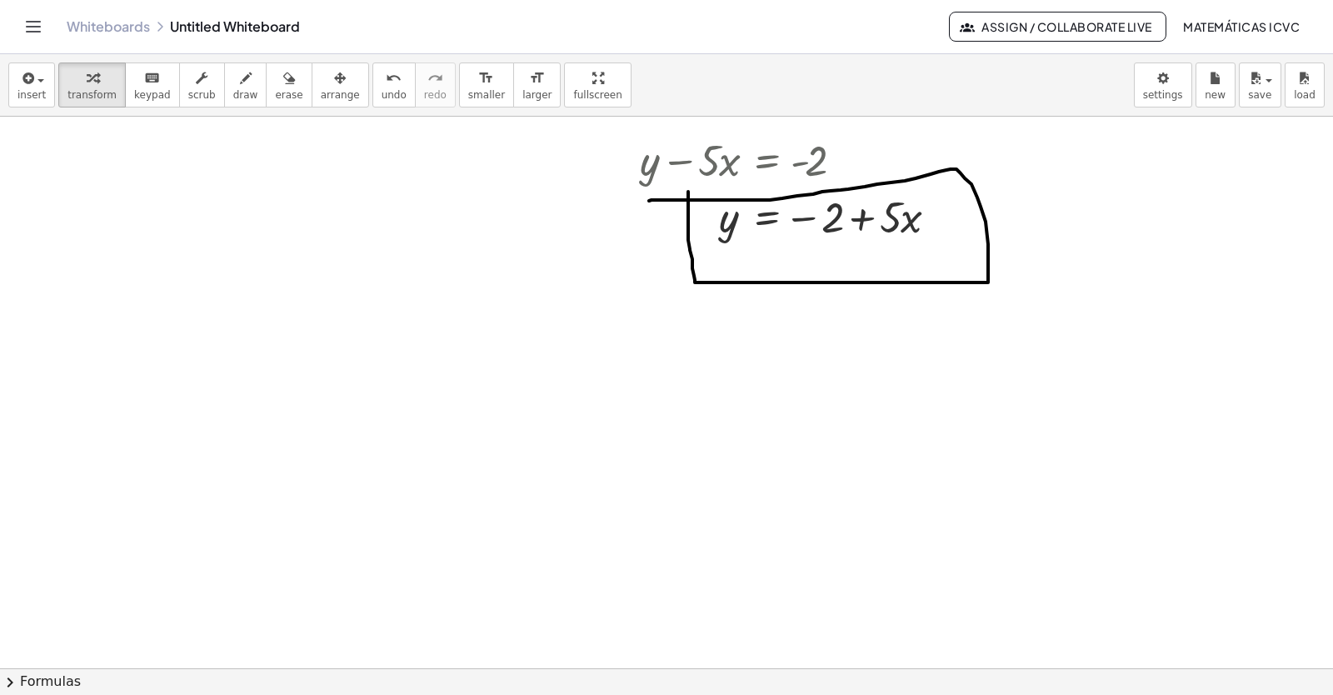
scroll to position [6067, 0]
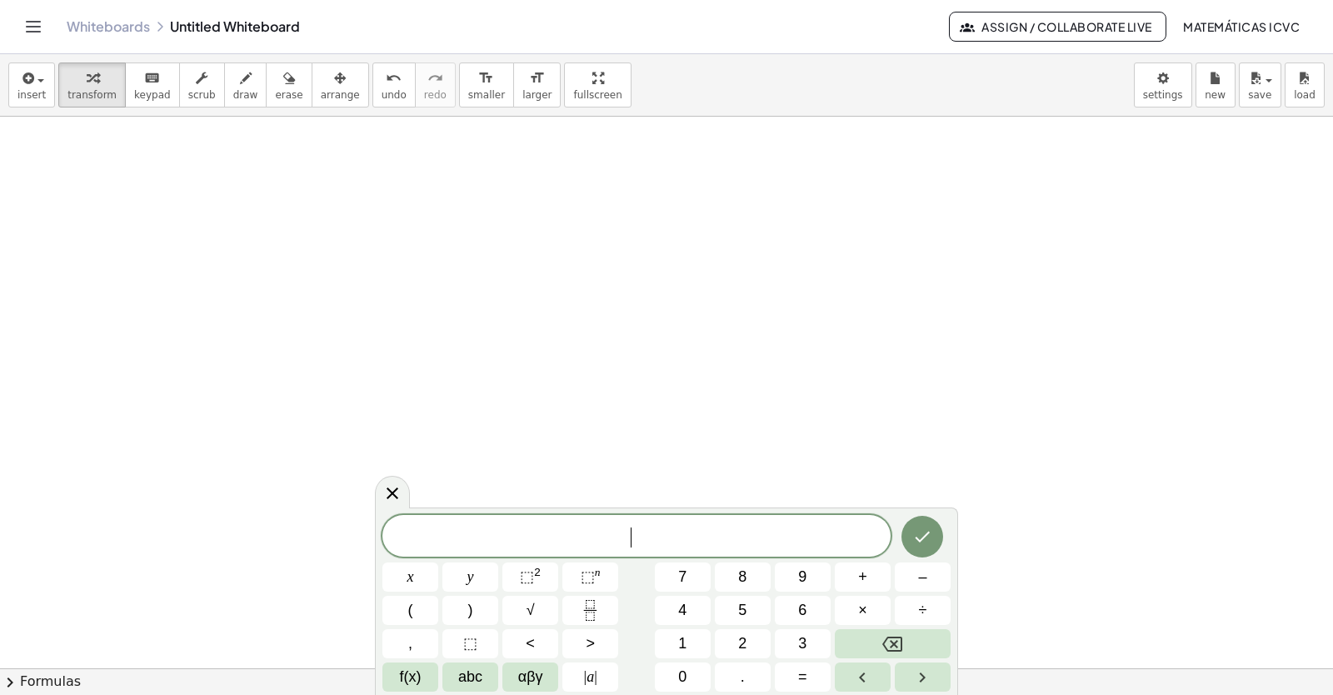
scroll to position [6317, 0]
click at [473, 585] on span "y" at bounding box center [470, 577] width 7 height 22
click at [874, 575] on button "+" at bounding box center [863, 576] width 56 height 29
click at [820, 651] on button "3" at bounding box center [803, 643] width 56 height 29
click at [424, 582] on button "x" at bounding box center [410, 576] width 56 height 29
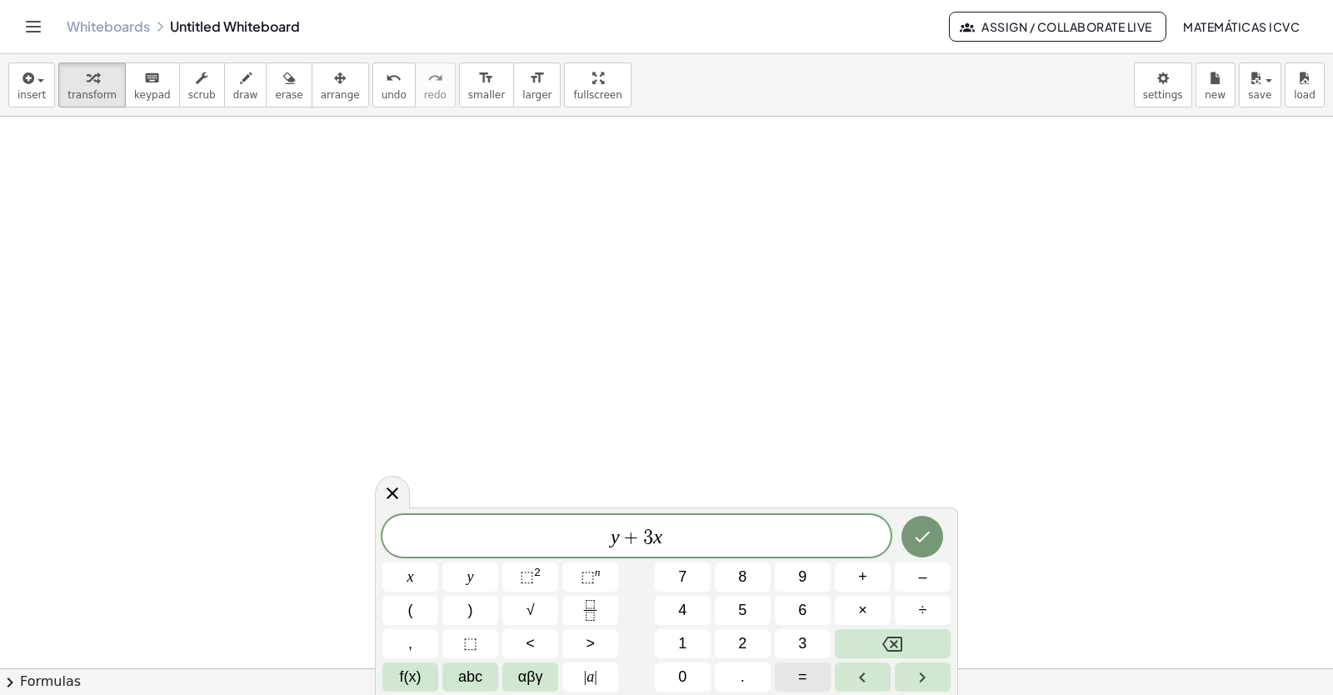
click at [806, 672] on span "=" at bounding box center [802, 677] width 9 height 22
click at [701, 583] on button "7" at bounding box center [683, 576] width 56 height 29
click at [933, 538] on button "Done" at bounding box center [922, 537] width 42 height 42
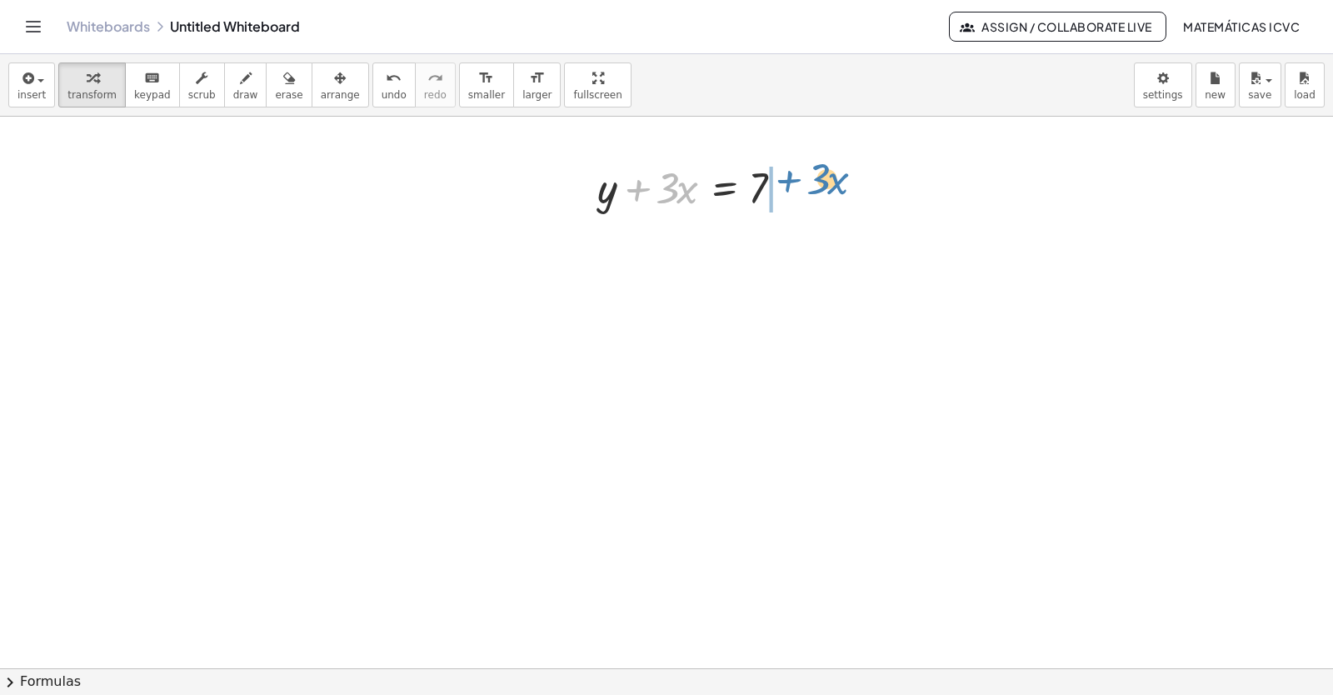
drag, startPoint x: 636, startPoint y: 193, endPoint x: 787, endPoint y: 185, distance: 151.0
click at [787, 185] on div at bounding box center [697, 186] width 217 height 57
drag, startPoint x: 230, startPoint y: 92, endPoint x: 692, endPoint y: 285, distance: 500.8
click at [233, 92] on span "draw" at bounding box center [245, 95] width 25 height 12
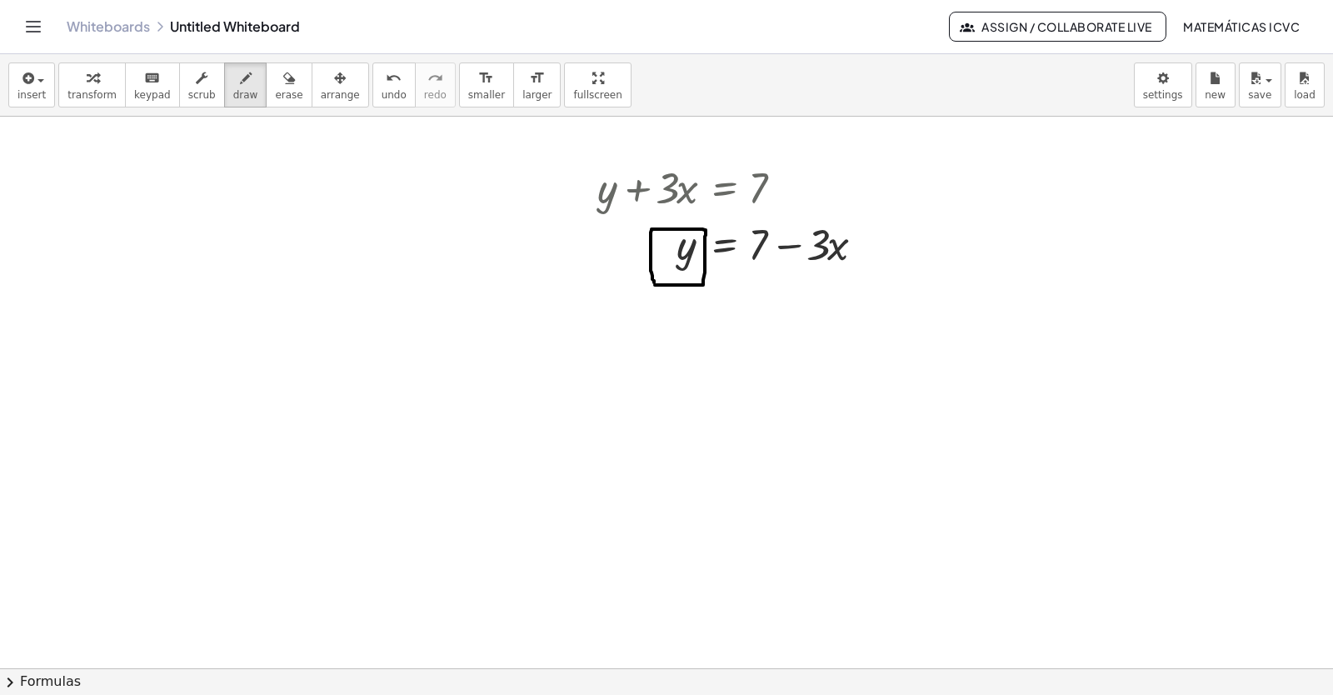
drag, startPoint x: 692, startPoint y: 285, endPoint x: 676, endPoint y: 387, distance: 103.0
click at [58, 86] on button "transform" at bounding box center [91, 84] width 67 height 45
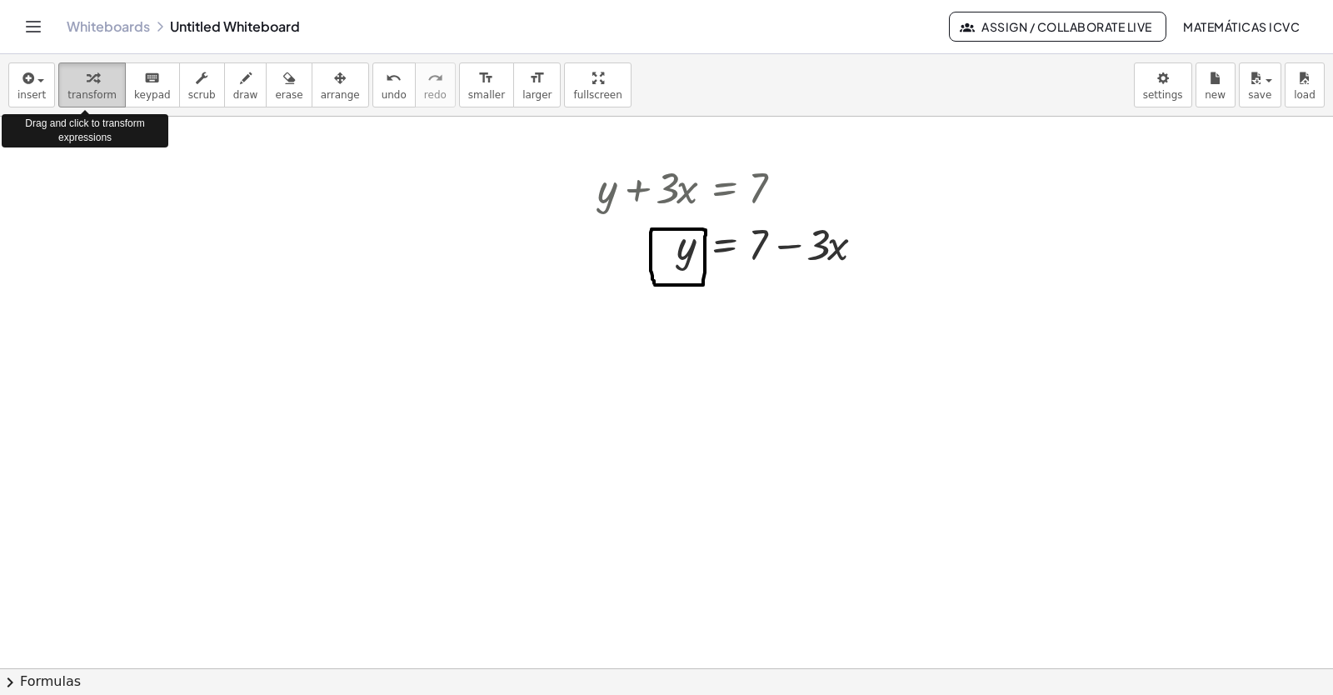
click at [67, 81] on div "button" at bounding box center [91, 77] width 49 height 20
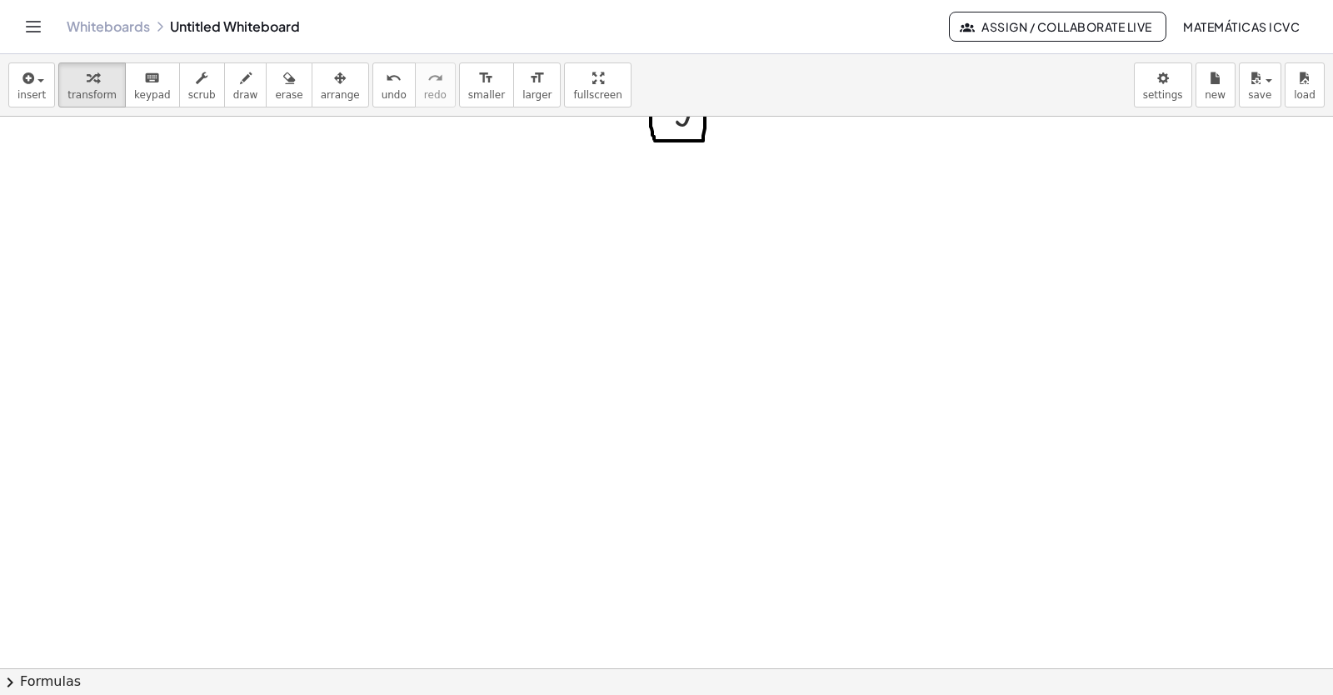
scroll to position [6618, 0]
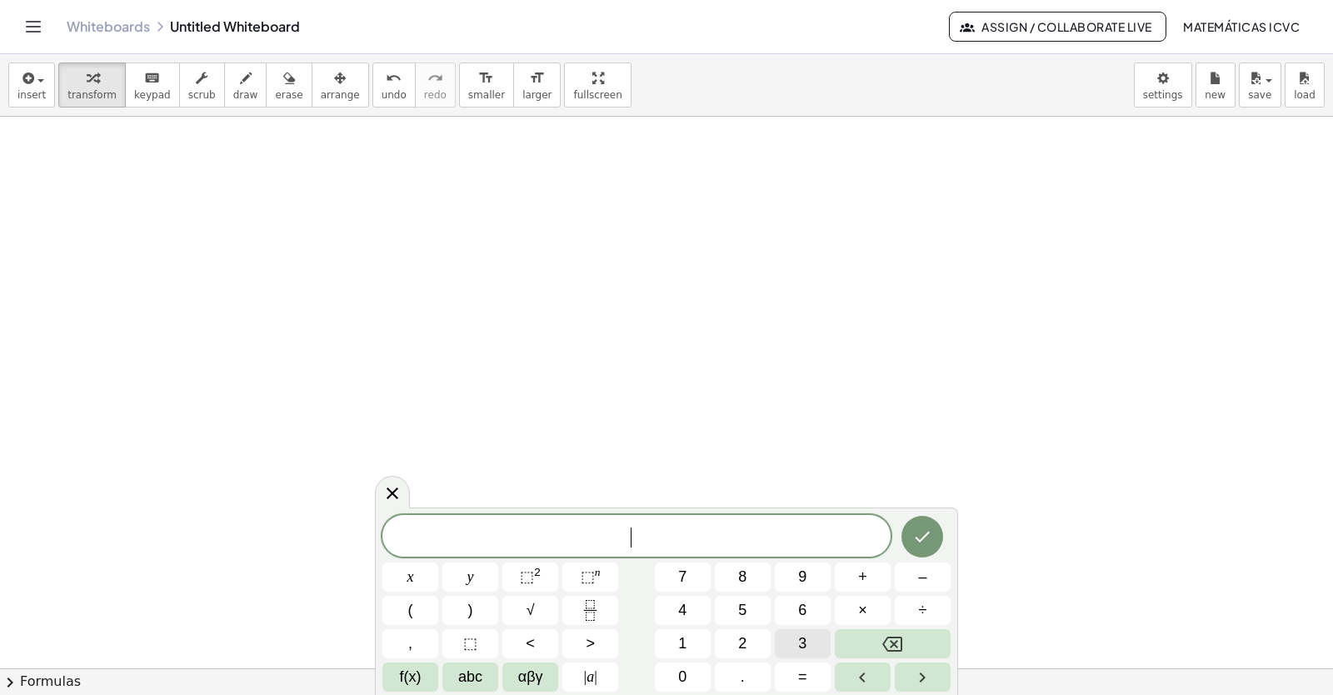
click at [801, 645] on span "3" at bounding box center [802, 643] width 8 height 22
click at [480, 574] on button "y" at bounding box center [470, 576] width 56 height 29
click at [873, 574] on button "+" at bounding box center [863, 576] width 56 height 29
click at [675, 641] on button "1" at bounding box center [683, 643] width 56 height 29
click at [738, 639] on span "2" at bounding box center [742, 643] width 8 height 22
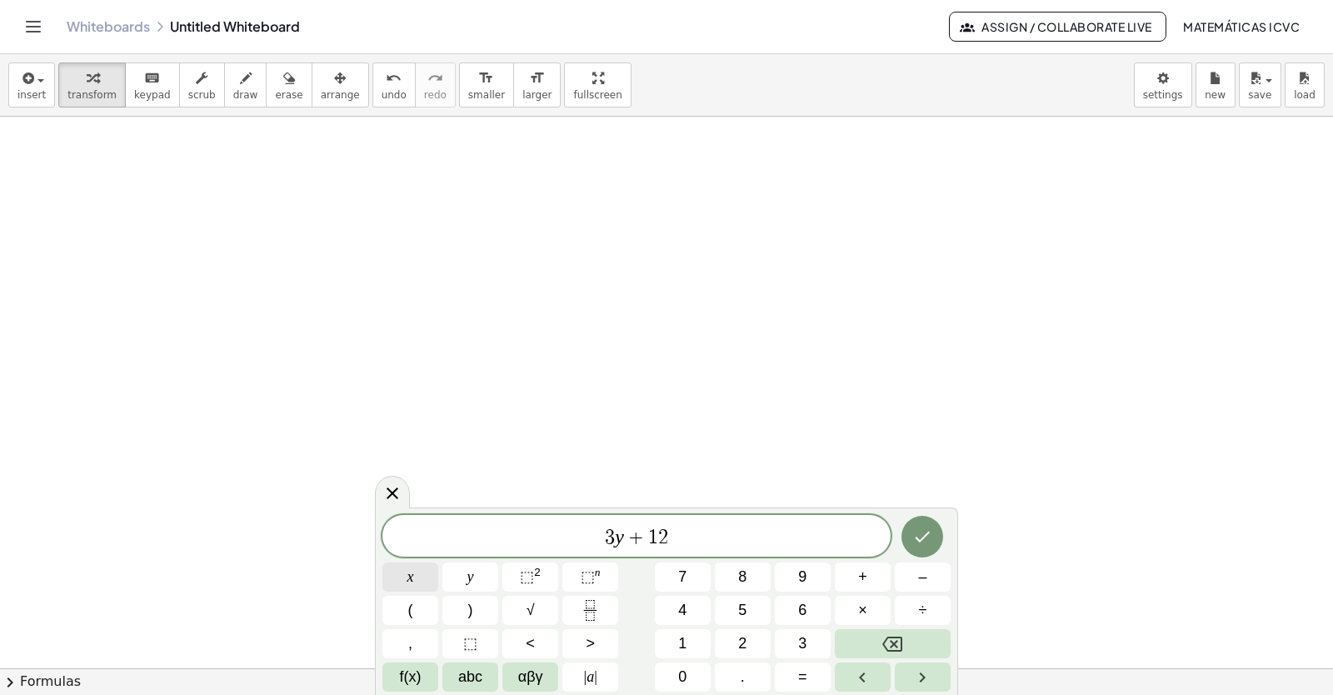
click at [411, 573] on span "x" at bounding box center [410, 577] width 7 height 22
click at [801, 670] on span "=" at bounding box center [802, 677] width 9 height 22
click at [680, 636] on span "1" at bounding box center [682, 643] width 8 height 22
click at [736, 608] on button "5" at bounding box center [743, 610] width 56 height 29
click at [924, 542] on icon "Done" at bounding box center [922, 537] width 20 height 20
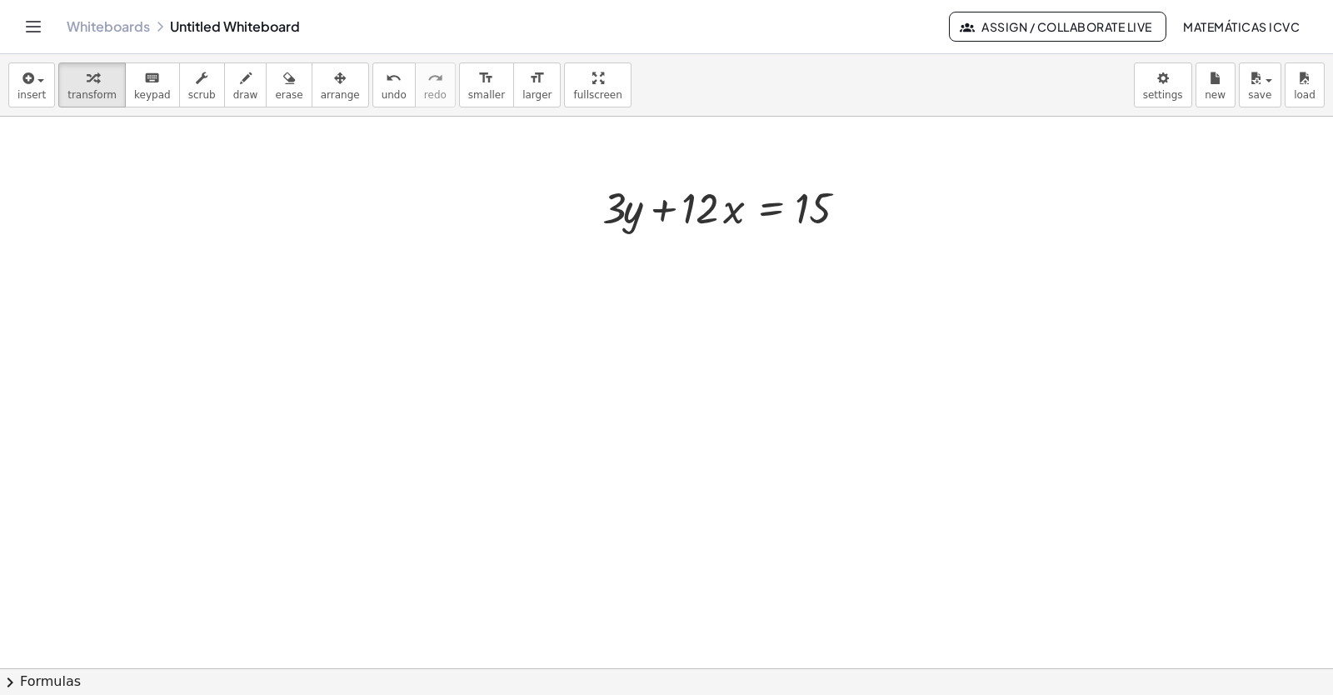
scroll to position [6868, 0]
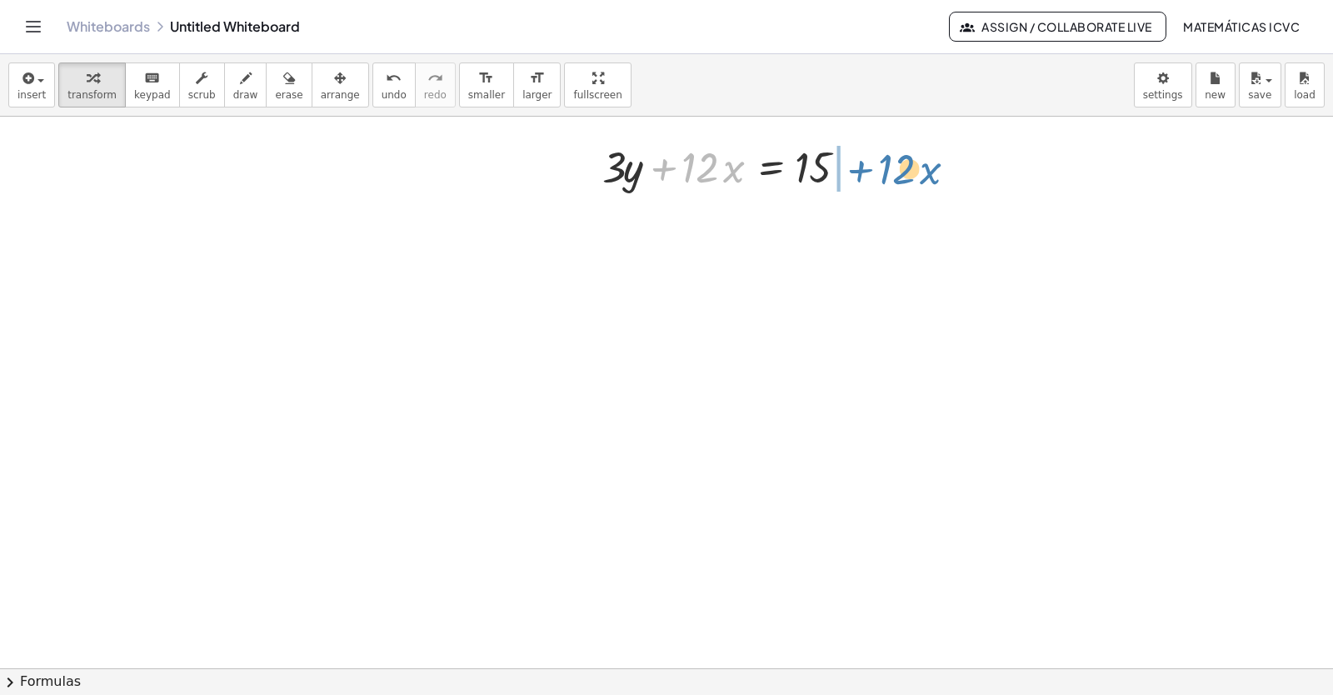
drag, startPoint x: 664, startPoint y: 172, endPoint x: 861, endPoint y: 173, distance: 196.6
click at [861, 173] on div at bounding box center [734, 165] width 280 height 57
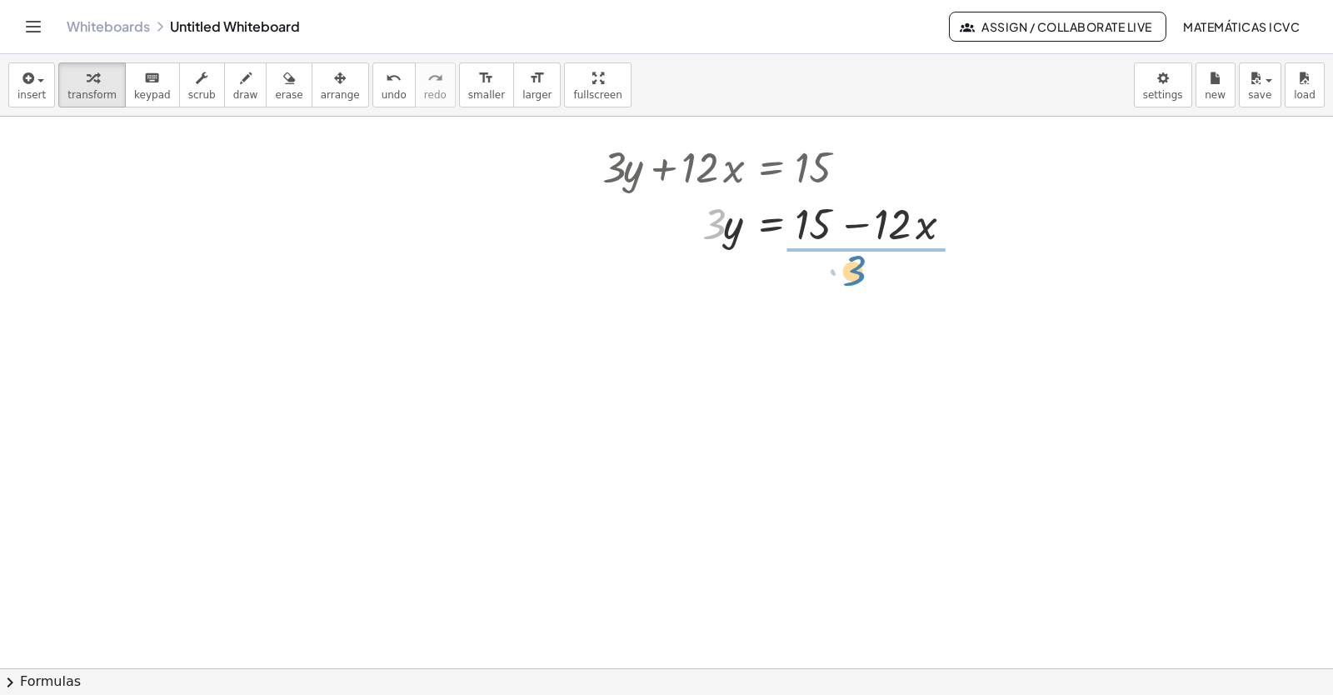
drag, startPoint x: 710, startPoint y: 233, endPoint x: 547, endPoint y: 505, distance: 316.9
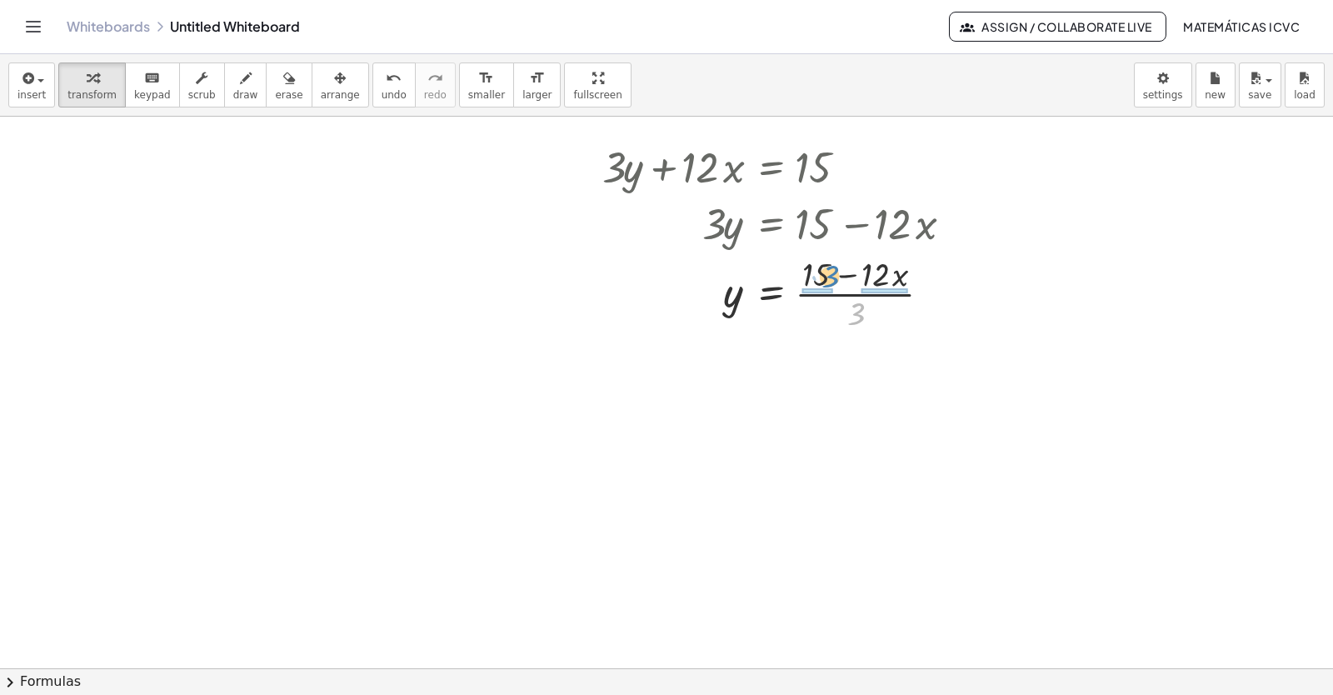
drag, startPoint x: 856, startPoint y: 322, endPoint x: 830, endPoint y: 284, distance: 45.5
click at [830, 284] on div at bounding box center [784, 292] width 380 height 83
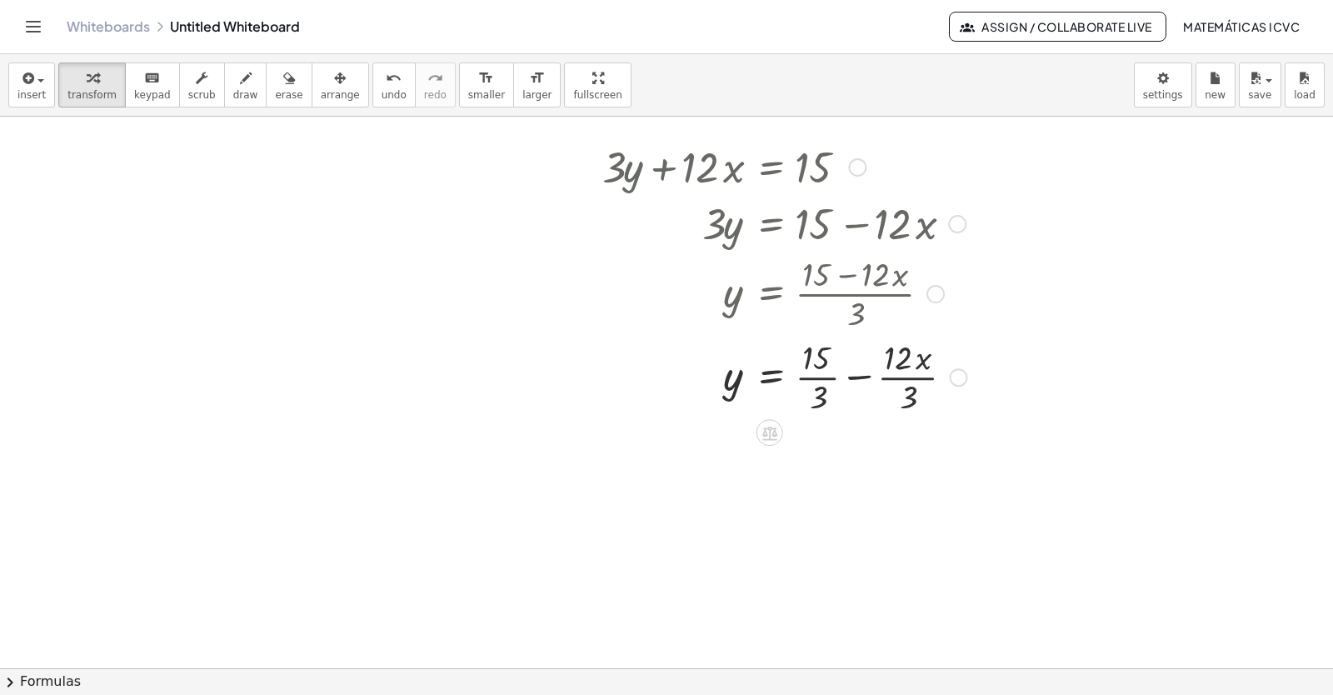
click at [822, 377] on div at bounding box center [785, 375] width 382 height 83
click at [899, 462] on div at bounding box center [785, 458] width 382 height 83
click at [233, 89] on span "draw" at bounding box center [245, 95] width 25 height 12
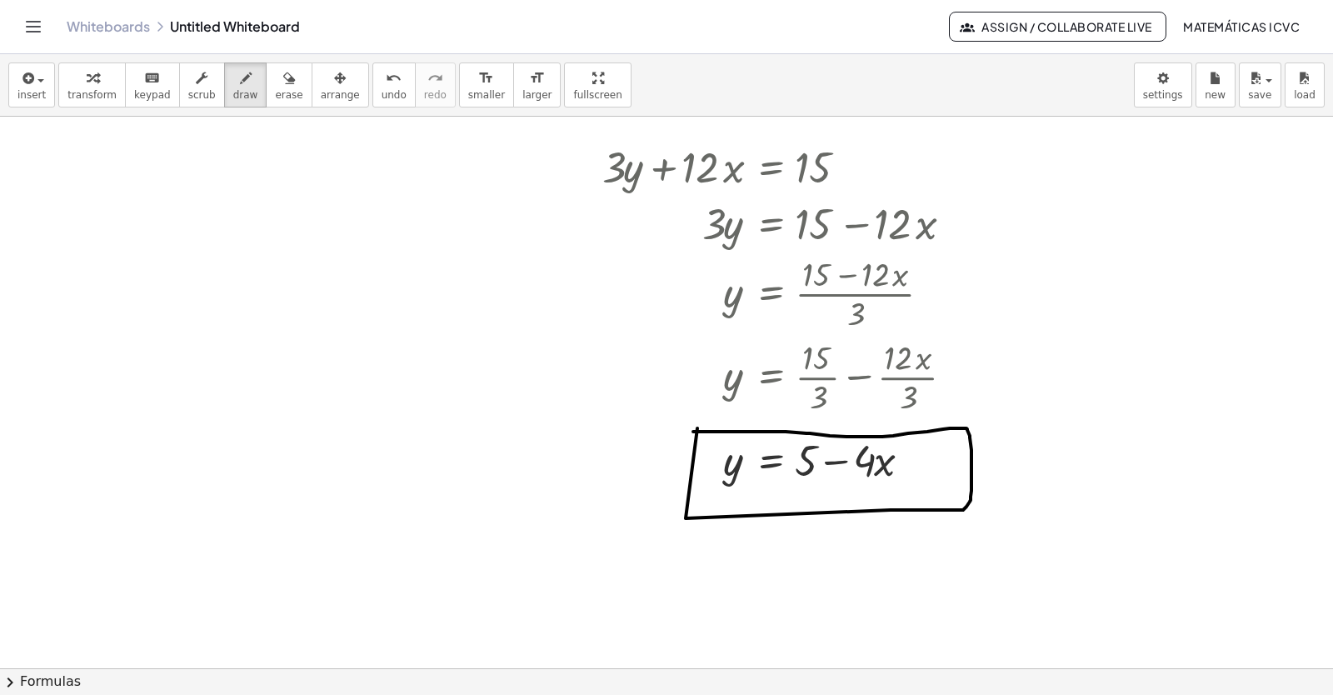
drag, startPoint x: 686, startPoint y: 518, endPoint x: 680, endPoint y: 432, distance: 86.8
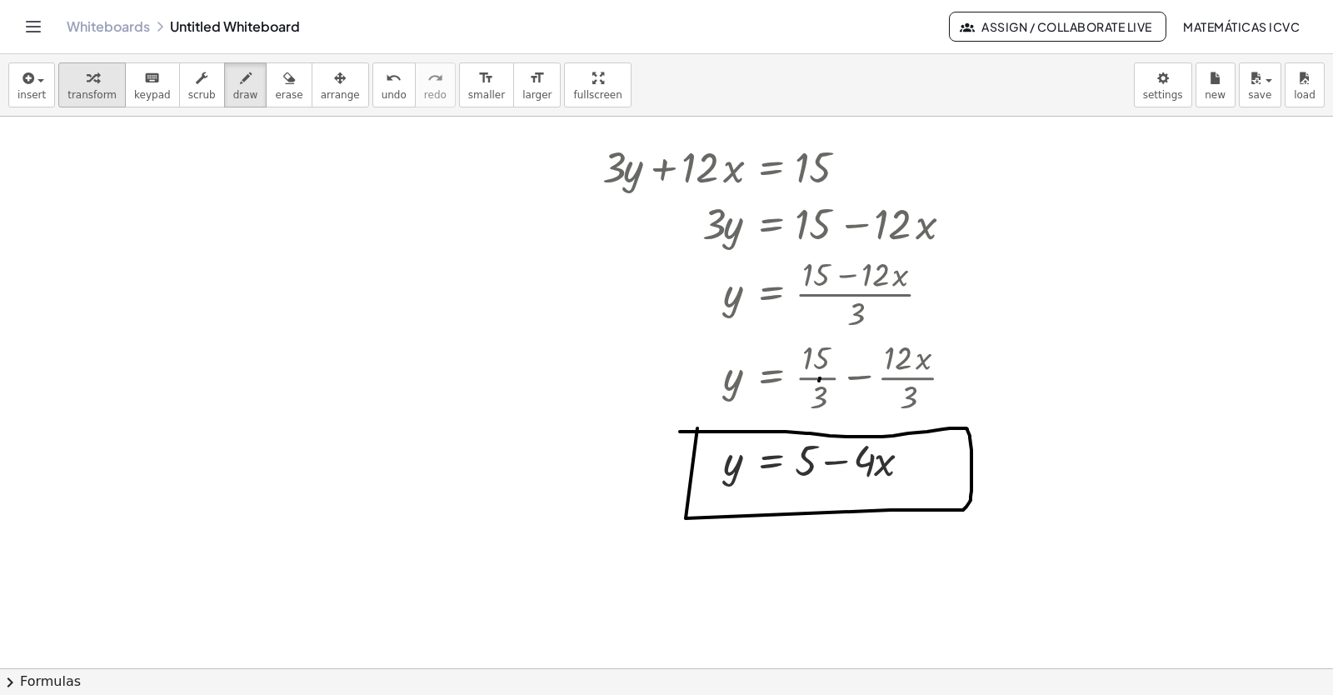
click at [75, 82] on div "button" at bounding box center [91, 77] width 49 height 20
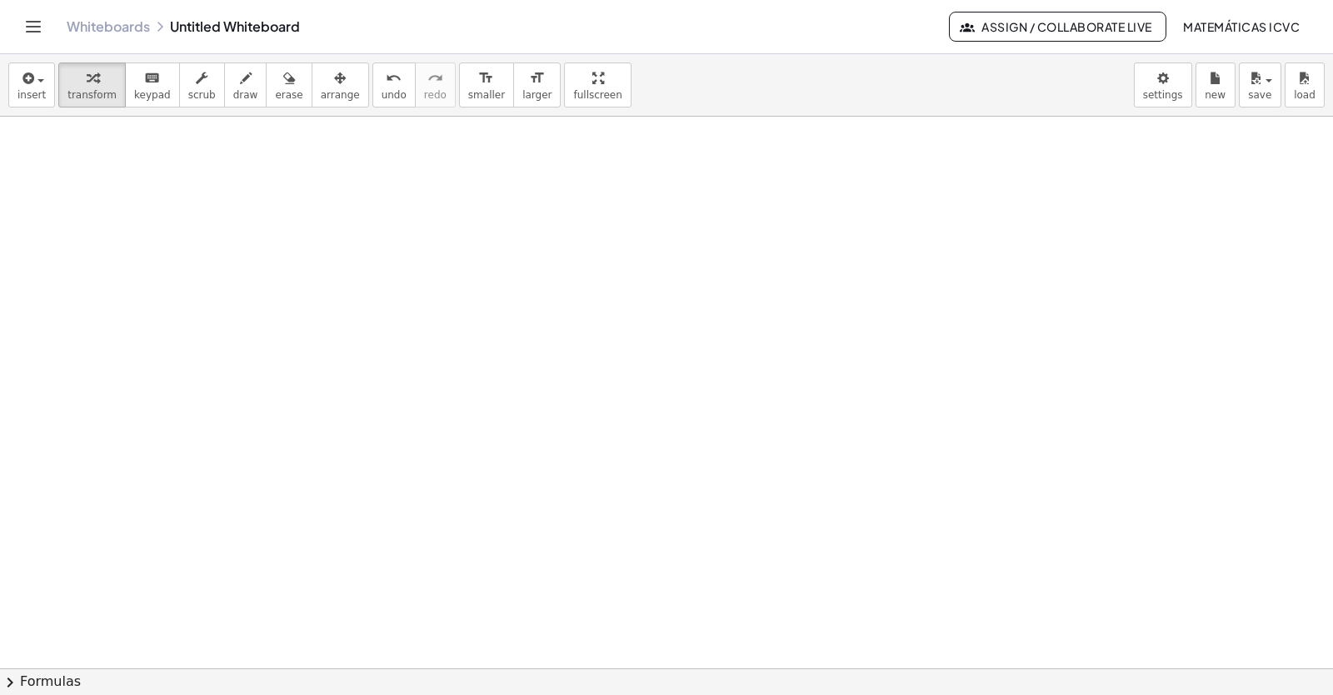
scroll to position [7336, 0]
drag, startPoint x: 607, startPoint y: 423, endPoint x: 593, endPoint y: 404, distance: 23.3
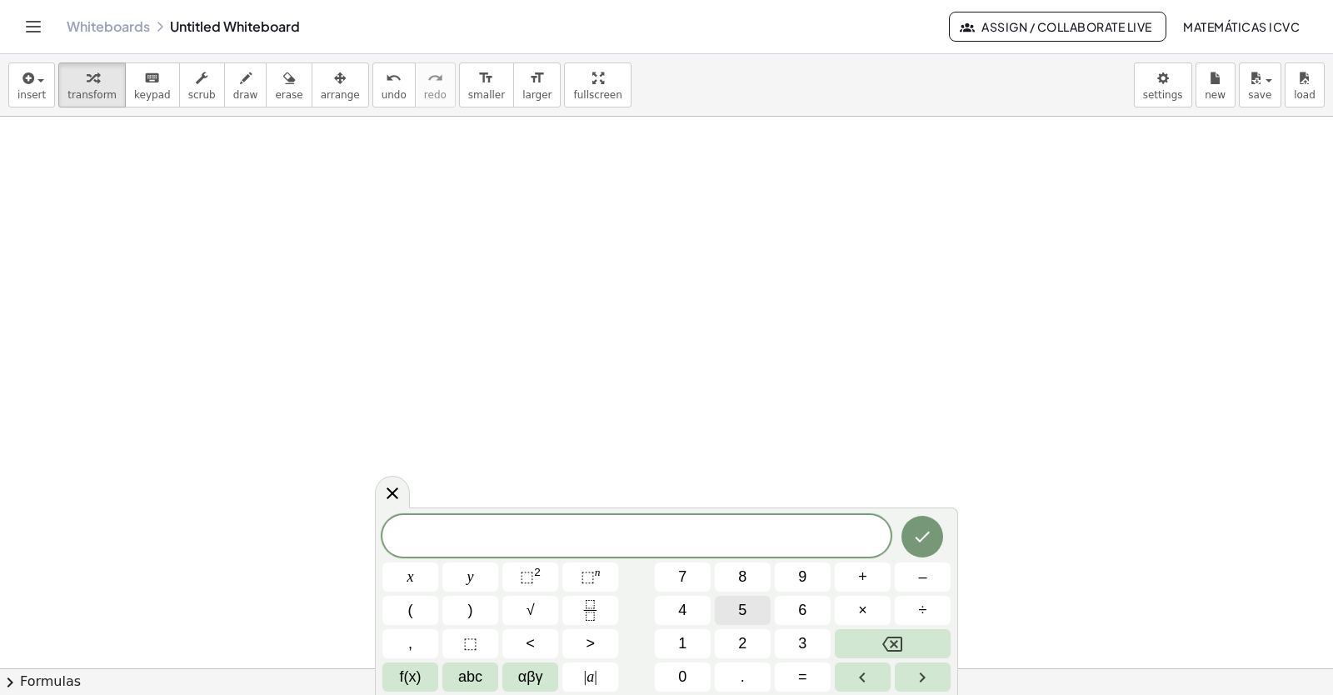
click at [741, 613] on span "5" at bounding box center [742, 610] width 8 height 22
click at [464, 582] on button "y" at bounding box center [470, 576] width 56 height 29
click at [927, 579] on button "–" at bounding box center [923, 576] width 56 height 29
click at [737, 612] on button "5" at bounding box center [743, 610] width 56 height 29
click at [431, 572] on button "x" at bounding box center [410, 576] width 56 height 29
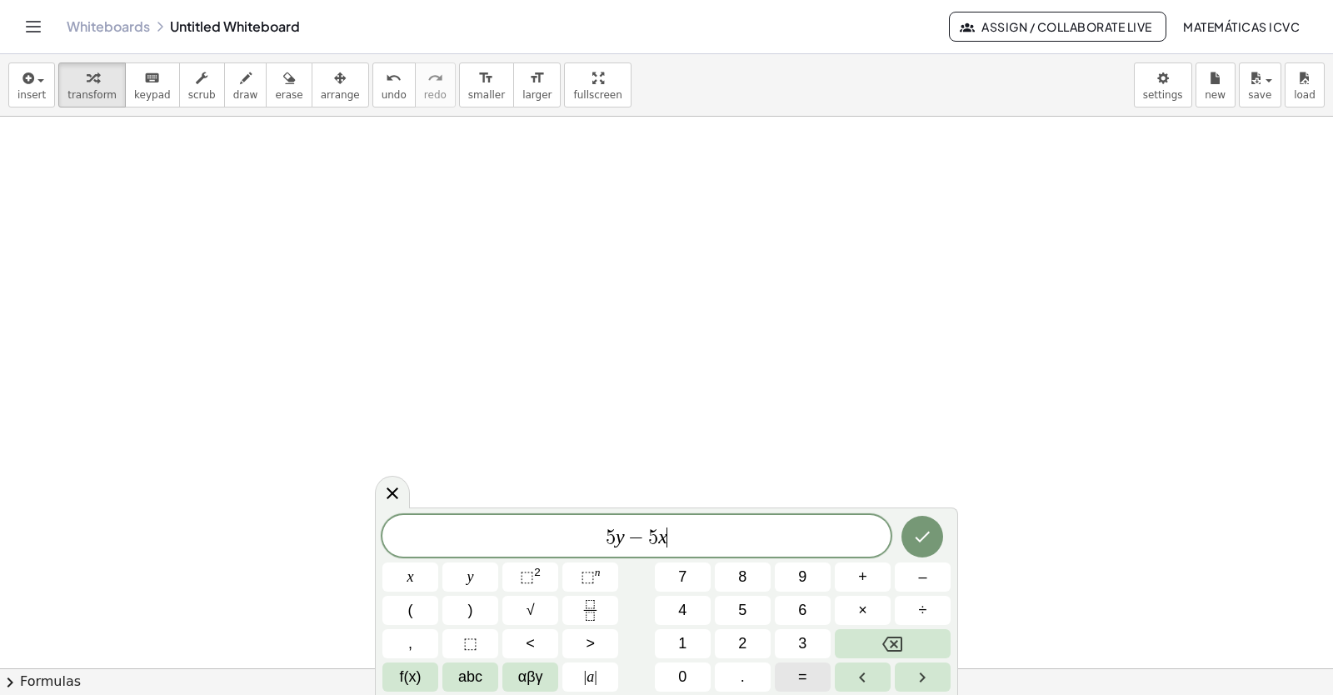
click at [812, 678] on button "=" at bounding box center [803, 676] width 56 height 29
click at [921, 575] on span "–" at bounding box center [922, 577] width 8 height 22
click at [724, 641] on button "2" at bounding box center [743, 643] width 56 height 29
click at [695, 666] on button "0" at bounding box center [683, 676] width 56 height 29
click at [936, 533] on button "Done" at bounding box center [922, 537] width 42 height 42
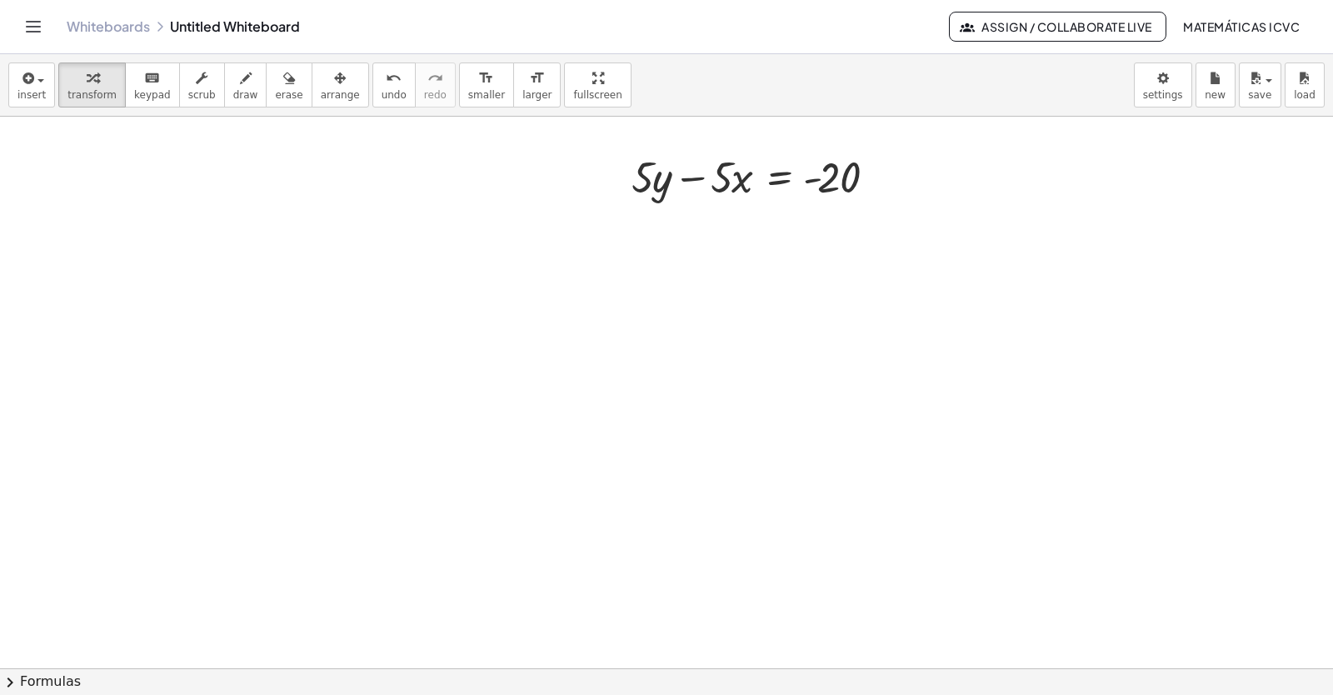
scroll to position [7586, 0]
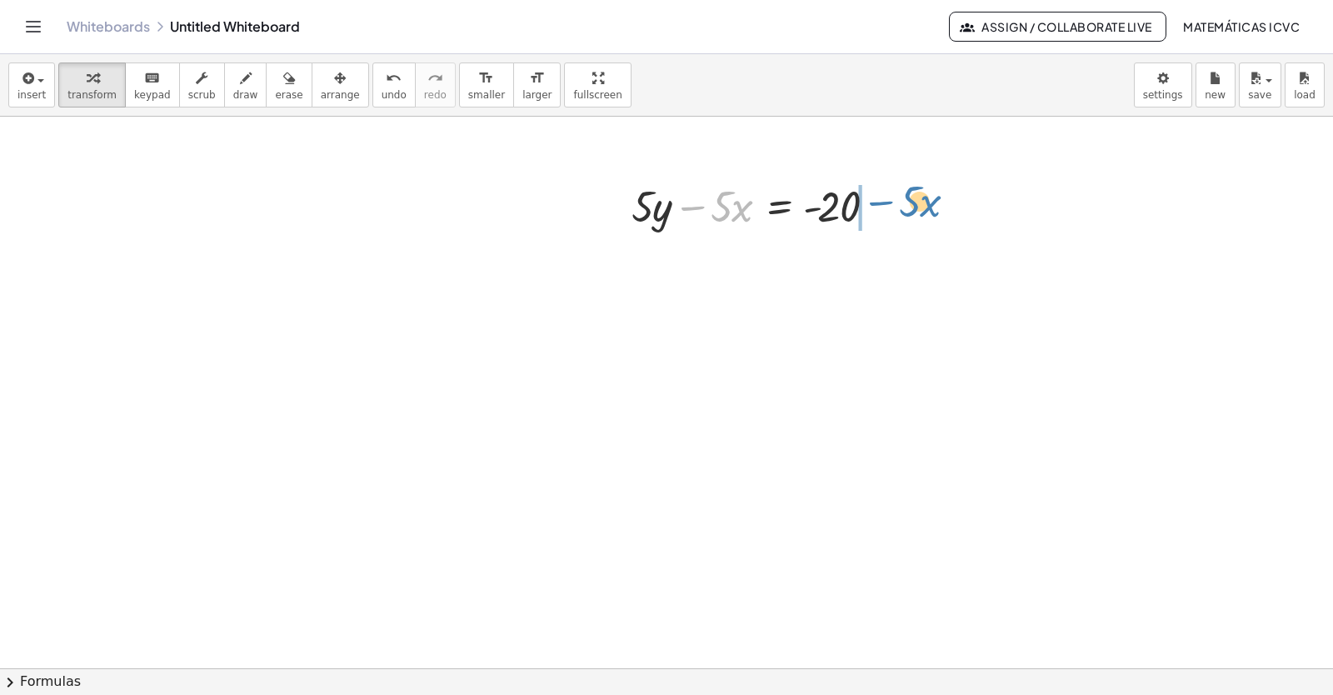
drag, startPoint x: 697, startPoint y: 209, endPoint x: 886, endPoint y: 204, distance: 188.3
click at [886, 204] on div at bounding box center [759, 205] width 273 height 57
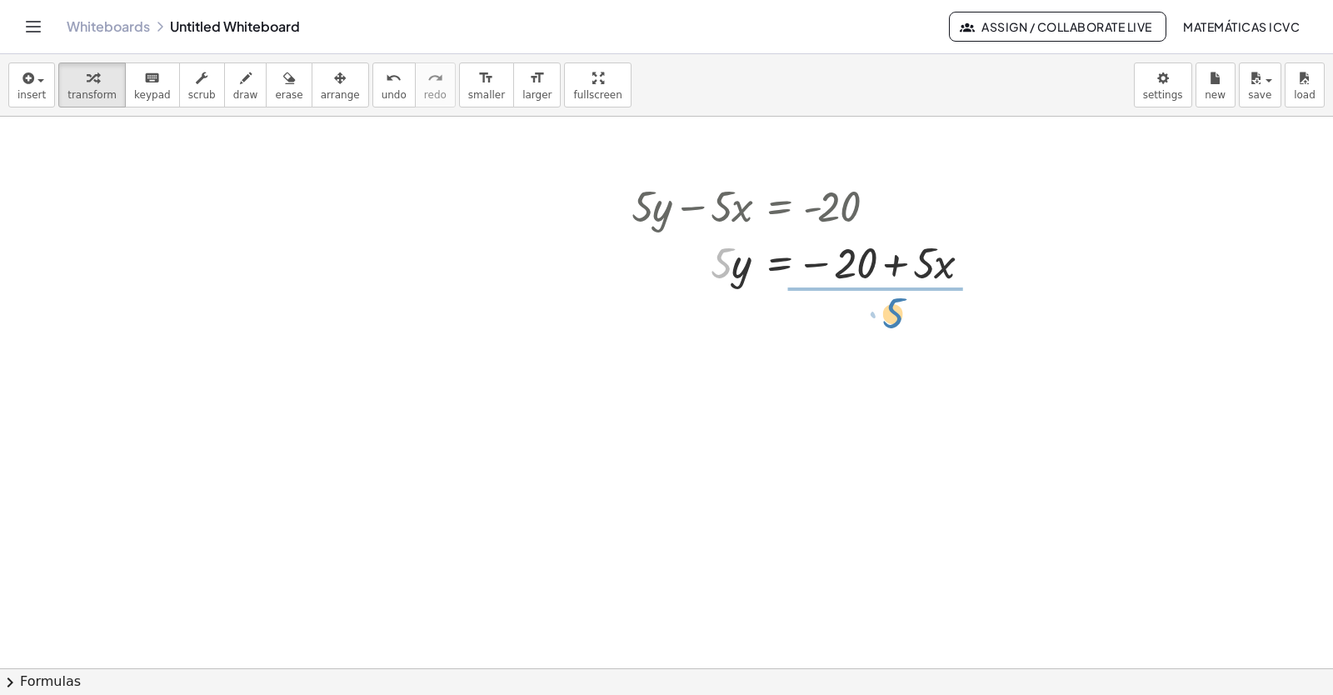
drag, startPoint x: 716, startPoint y: 273, endPoint x: 887, endPoint y: 322, distance: 178.3
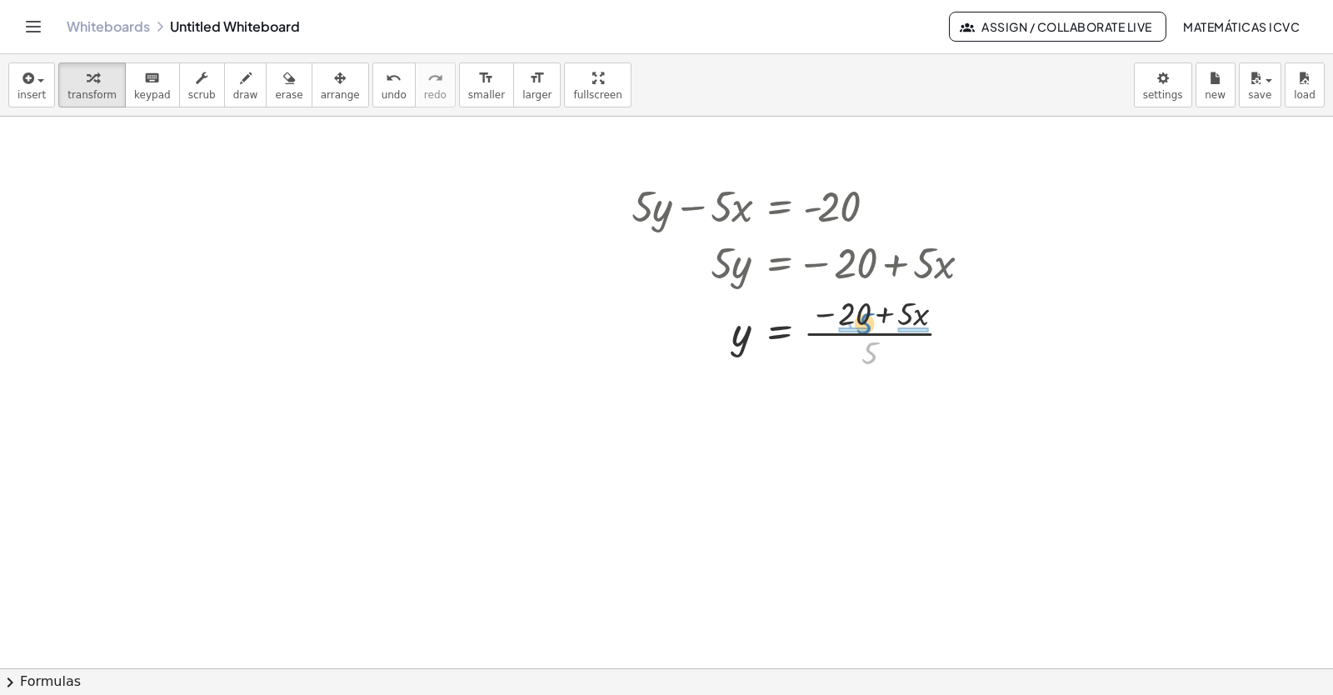
drag, startPoint x: 871, startPoint y: 350, endPoint x: 868, endPoint y: 332, distance: 18.6
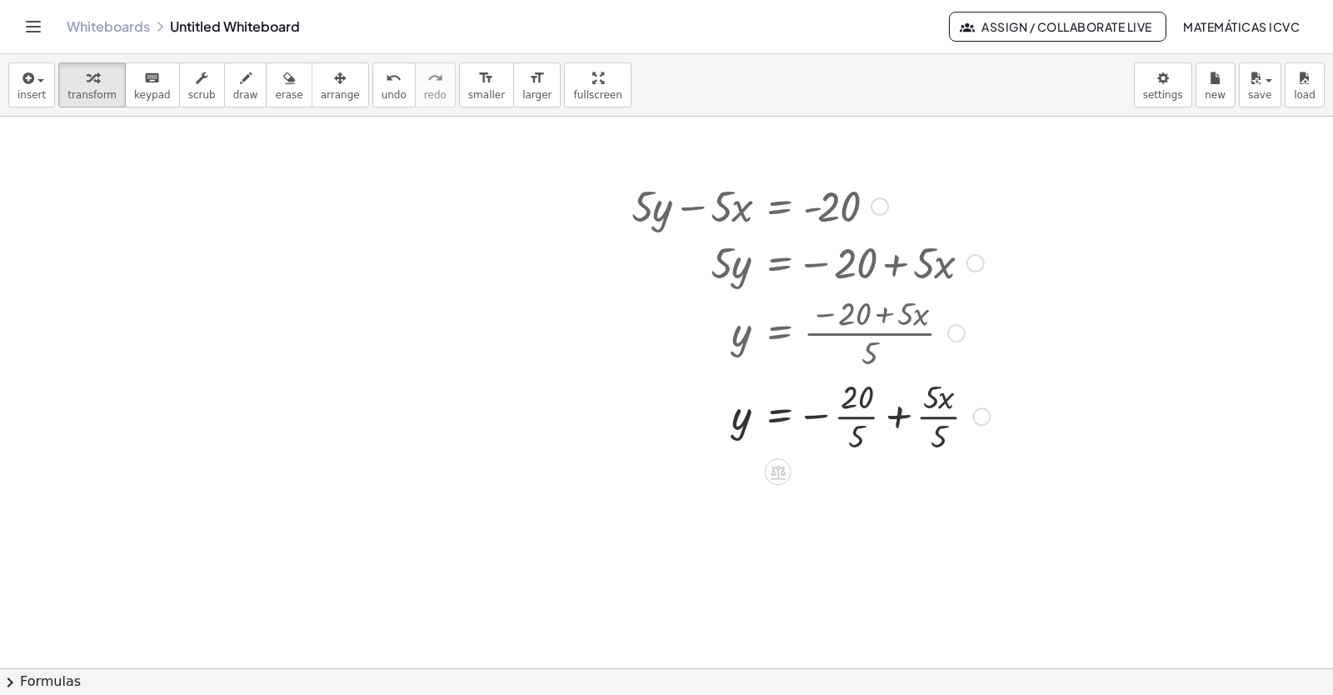
click at [859, 417] on div at bounding box center [810, 414] width 375 height 83
click at [908, 497] on div at bounding box center [810, 498] width 375 height 83
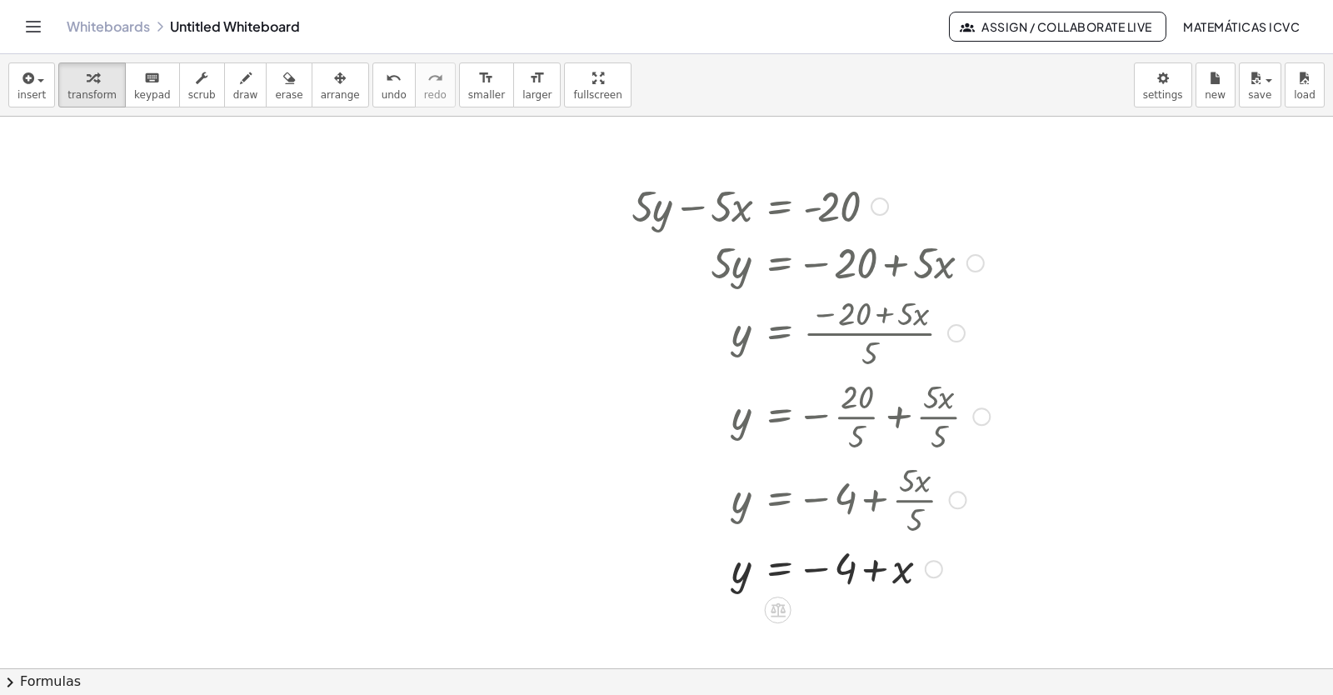
drag, startPoint x: 931, startPoint y: 502, endPoint x: 924, endPoint y: 587, distance: 84.5
click at [778, 569] on div "y x = − + 4" at bounding box center [778, 569] width 0 height 0
drag, startPoint x: 226, startPoint y: 91, endPoint x: 699, endPoint y: 617, distance: 707.9
click at [233, 90] on span "draw" at bounding box center [245, 95] width 25 height 12
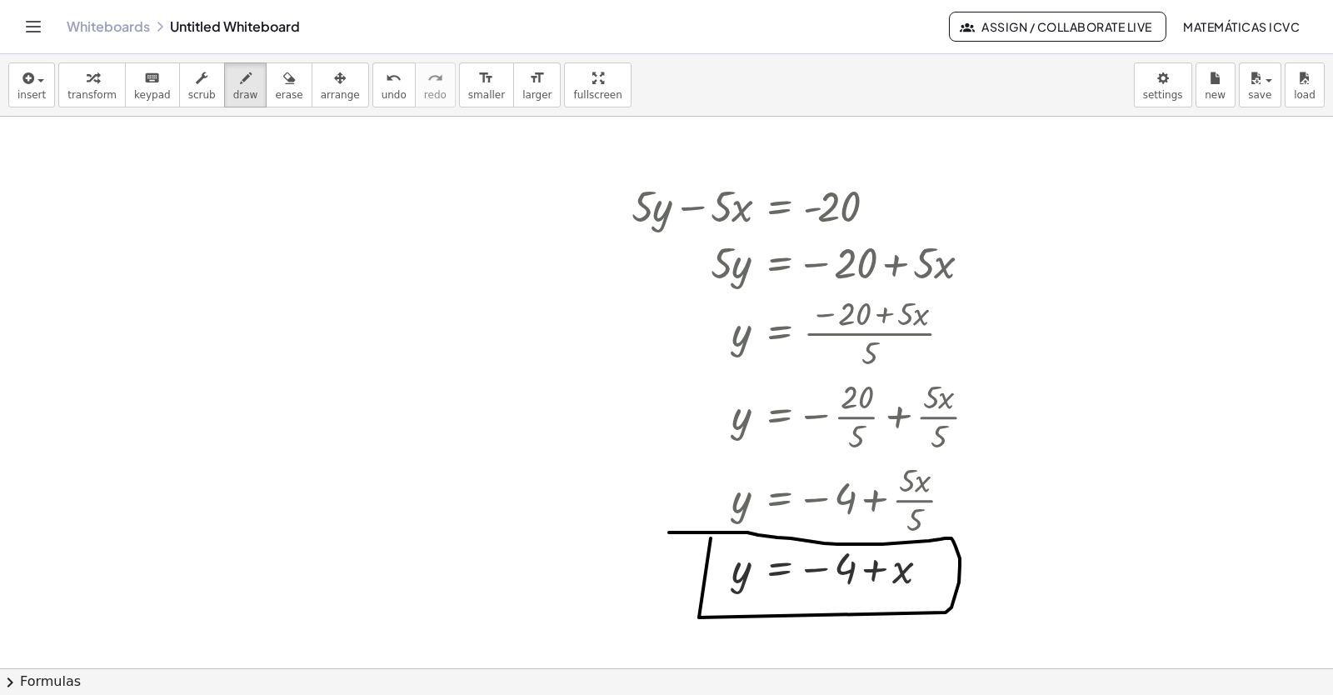
drag, startPoint x: 699, startPoint y: 617, endPoint x: 673, endPoint y: 544, distance: 77.7
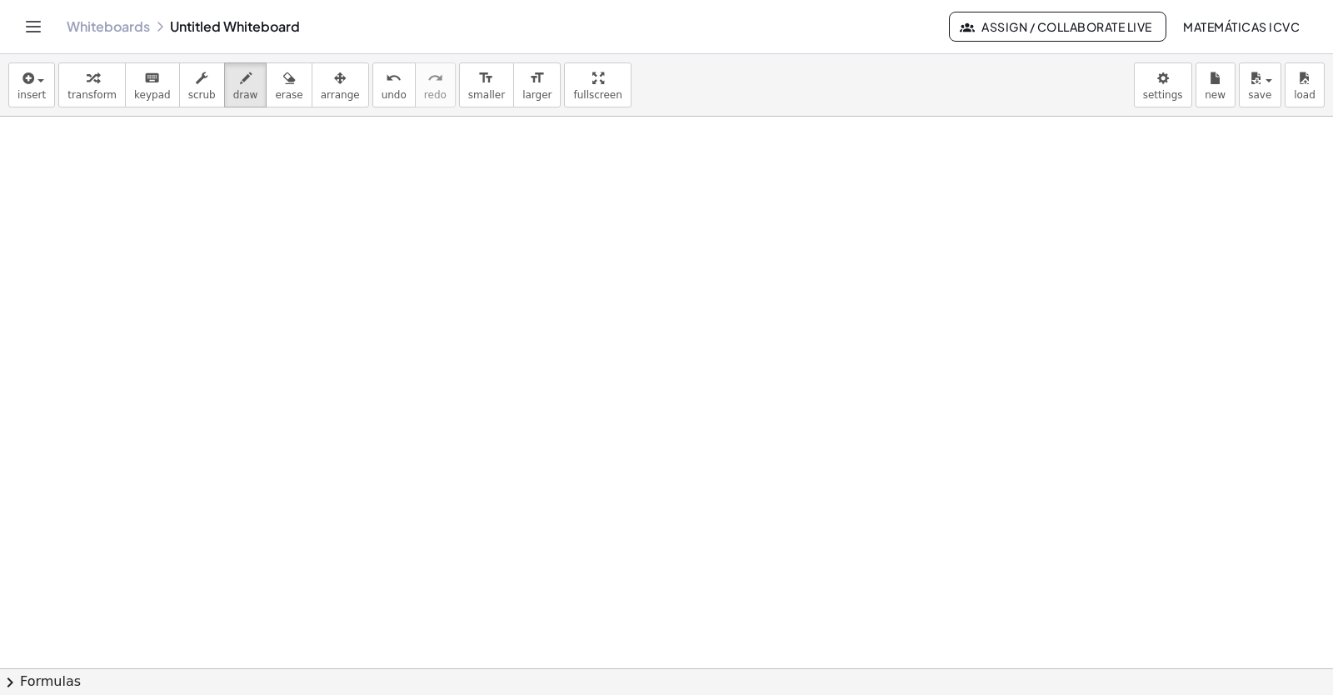
scroll to position [8221, 0]
click at [98, 85] on div "button" at bounding box center [91, 77] width 49 height 20
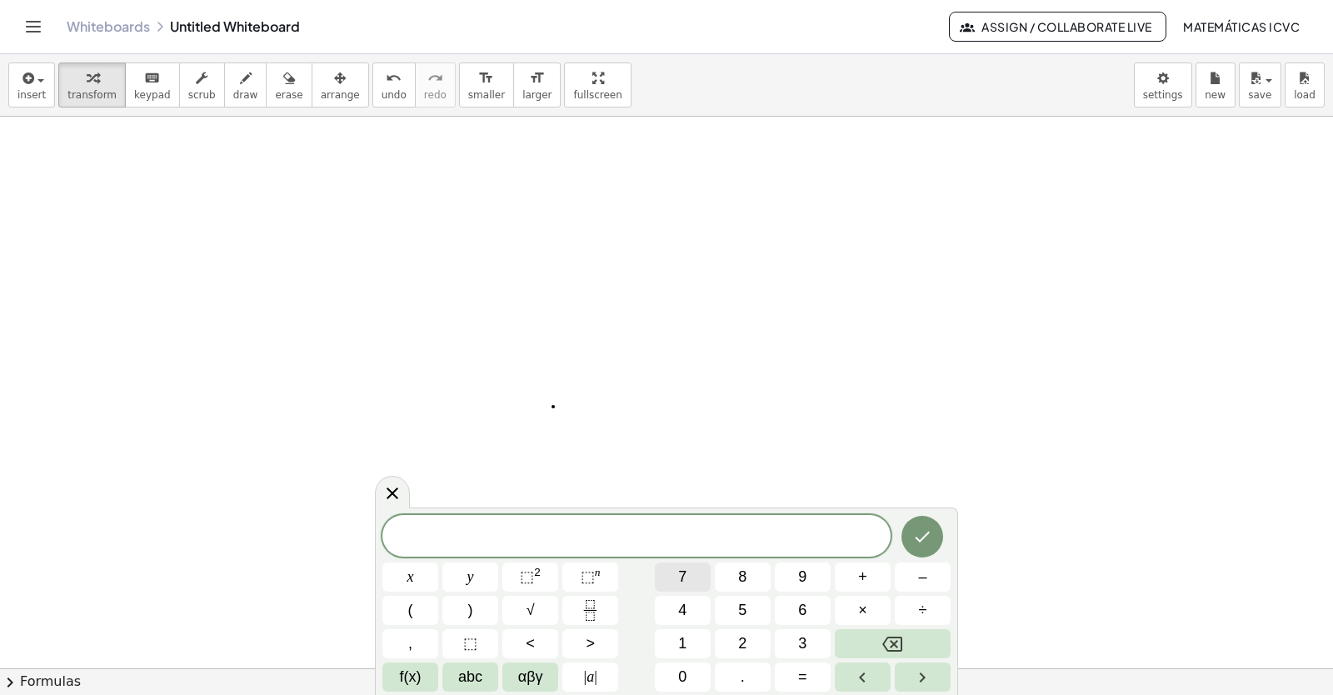
click at [696, 565] on button "7" at bounding box center [683, 576] width 56 height 29
click at [468, 577] on span "y" at bounding box center [470, 577] width 7 height 22
click at [920, 582] on span "–" at bounding box center [922, 577] width 8 height 22
click at [751, 648] on button "2" at bounding box center [743, 643] width 56 height 29
click at [686, 645] on span "1" at bounding box center [682, 643] width 8 height 22
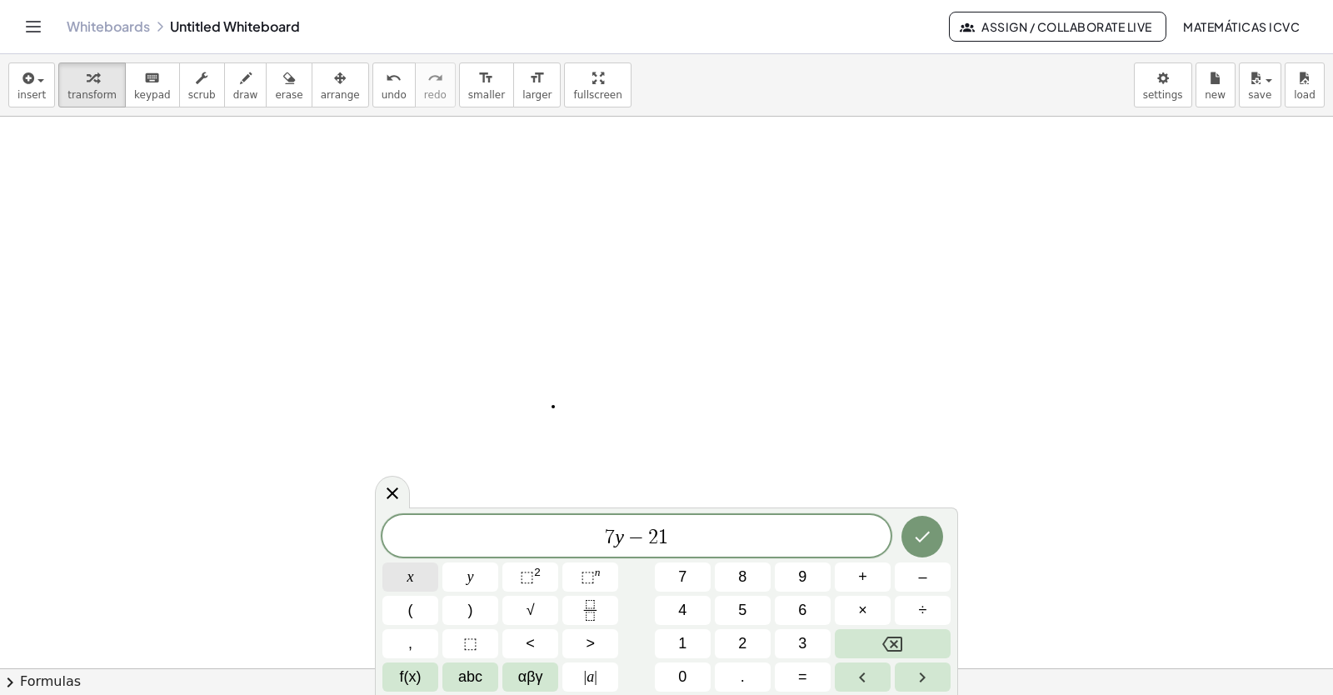
click at [399, 577] on button "x" at bounding box center [410, 576] width 56 height 29
click at [802, 678] on span "=" at bounding box center [802, 677] width 9 height 22
click at [690, 579] on button "7" at bounding box center [683, 576] width 56 height 29
click at [918, 542] on icon "Done" at bounding box center [922, 537] width 20 height 20
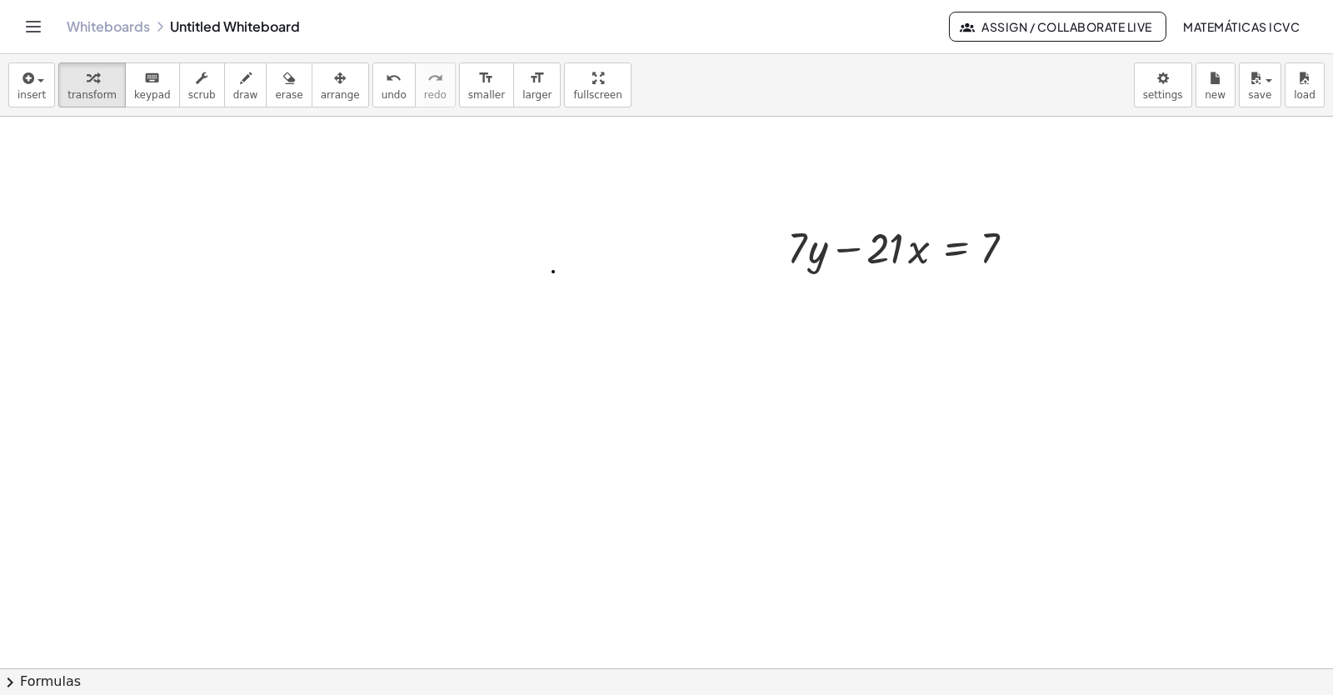
scroll to position [8439, 0]
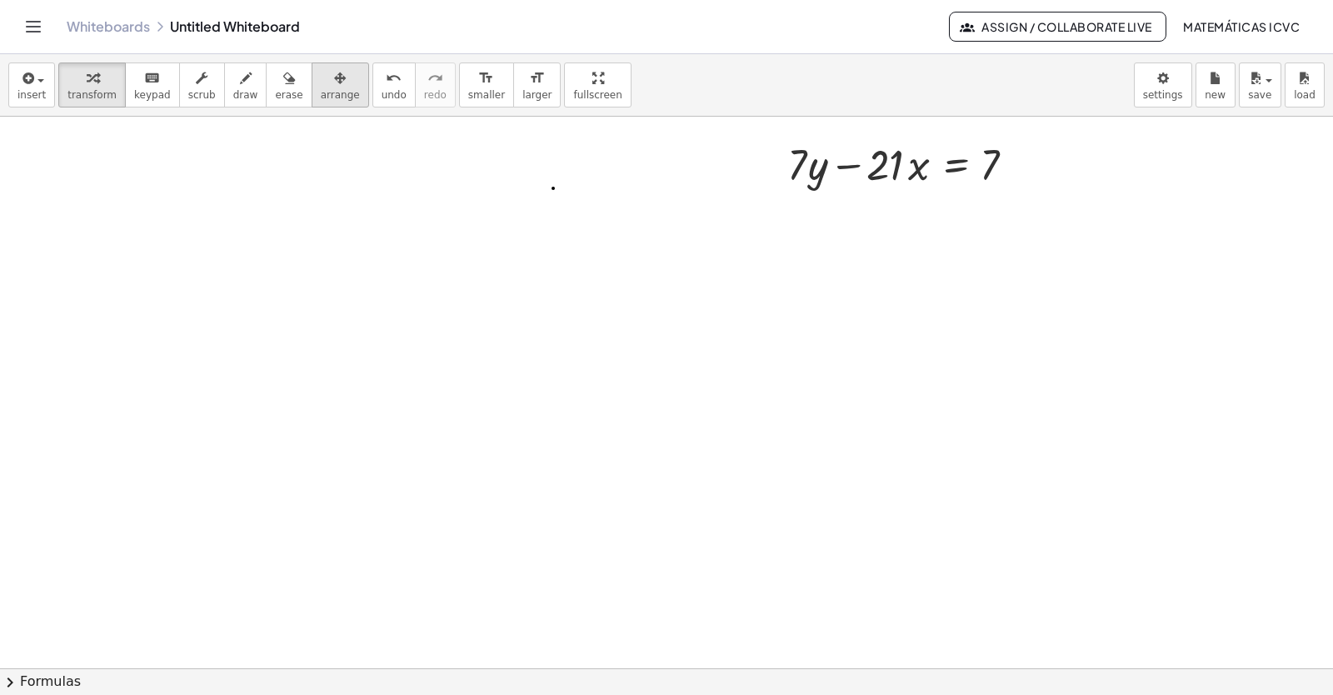
click at [321, 92] on span "arrange" at bounding box center [340, 95] width 39 height 12
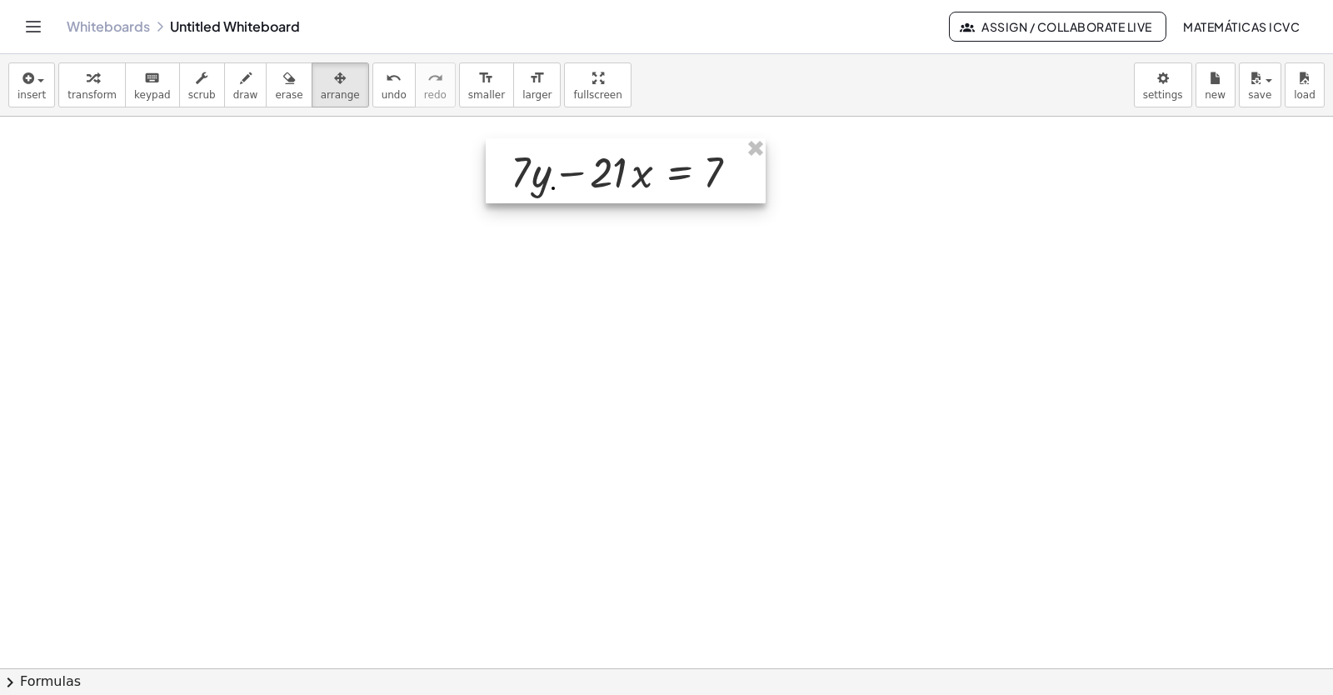
drag, startPoint x: 318, startPoint y: 92, endPoint x: 635, endPoint y: 176, distance: 327.6
click at [635, 176] on div at bounding box center [626, 170] width 280 height 65
click at [104, 89] on span "transform" at bounding box center [91, 95] width 49 height 12
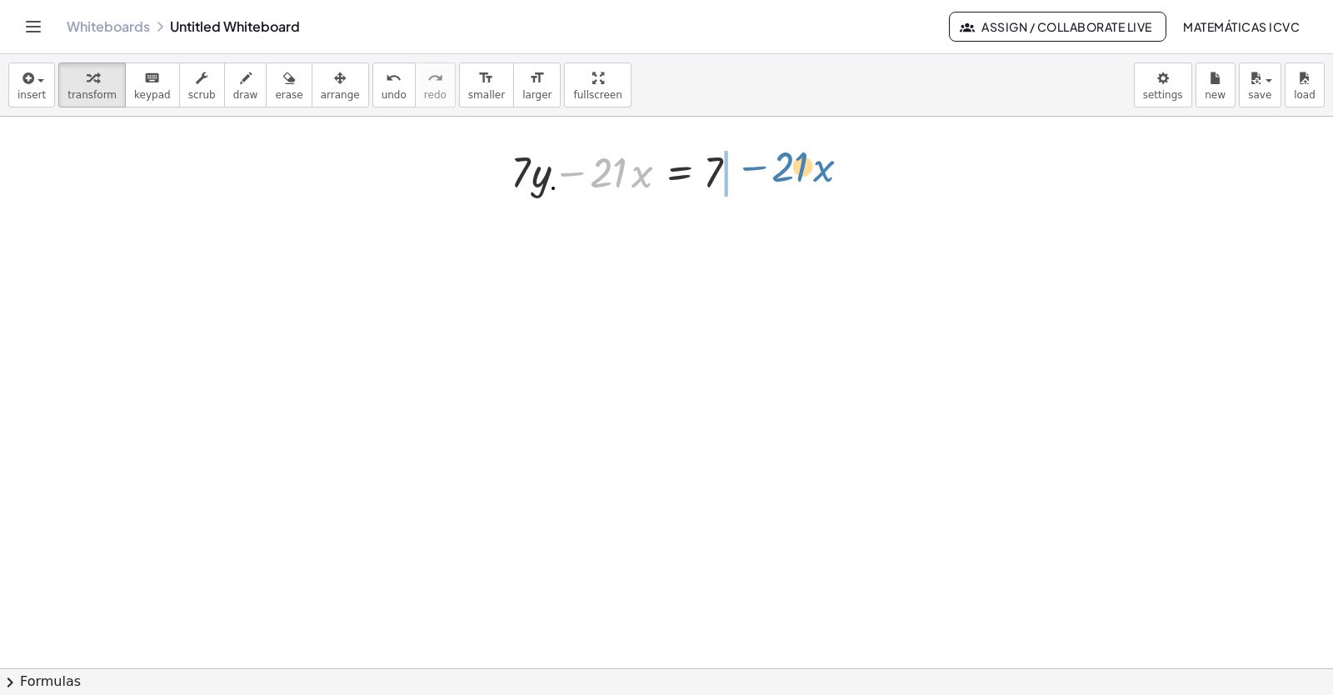
drag, startPoint x: 571, startPoint y: 173, endPoint x: 753, endPoint y: 167, distance: 182.5
click at [753, 167] on div at bounding box center [631, 170] width 259 height 57
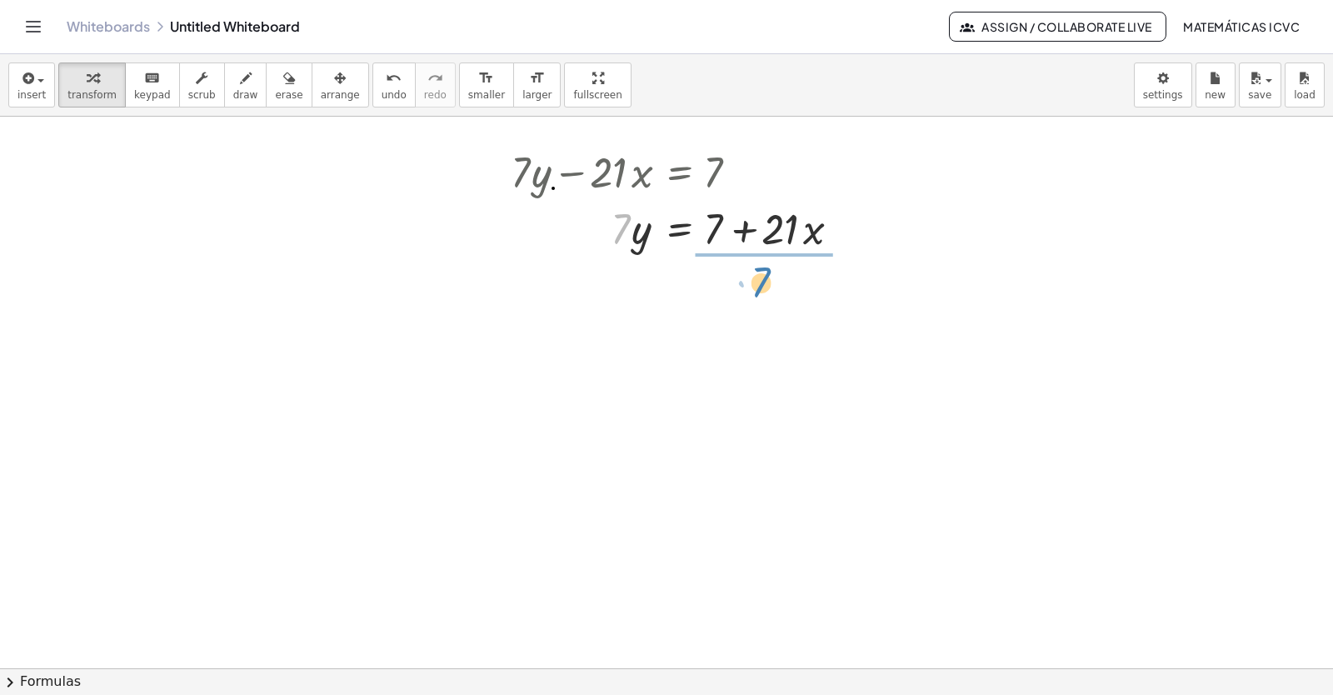
drag, startPoint x: 617, startPoint y: 232, endPoint x: 757, endPoint y: 285, distance: 149.5
drag, startPoint x: 753, startPoint y: 321, endPoint x: 748, endPoint y: 297, distance: 24.7
click at [748, 297] on div at bounding box center [681, 297] width 359 height 83
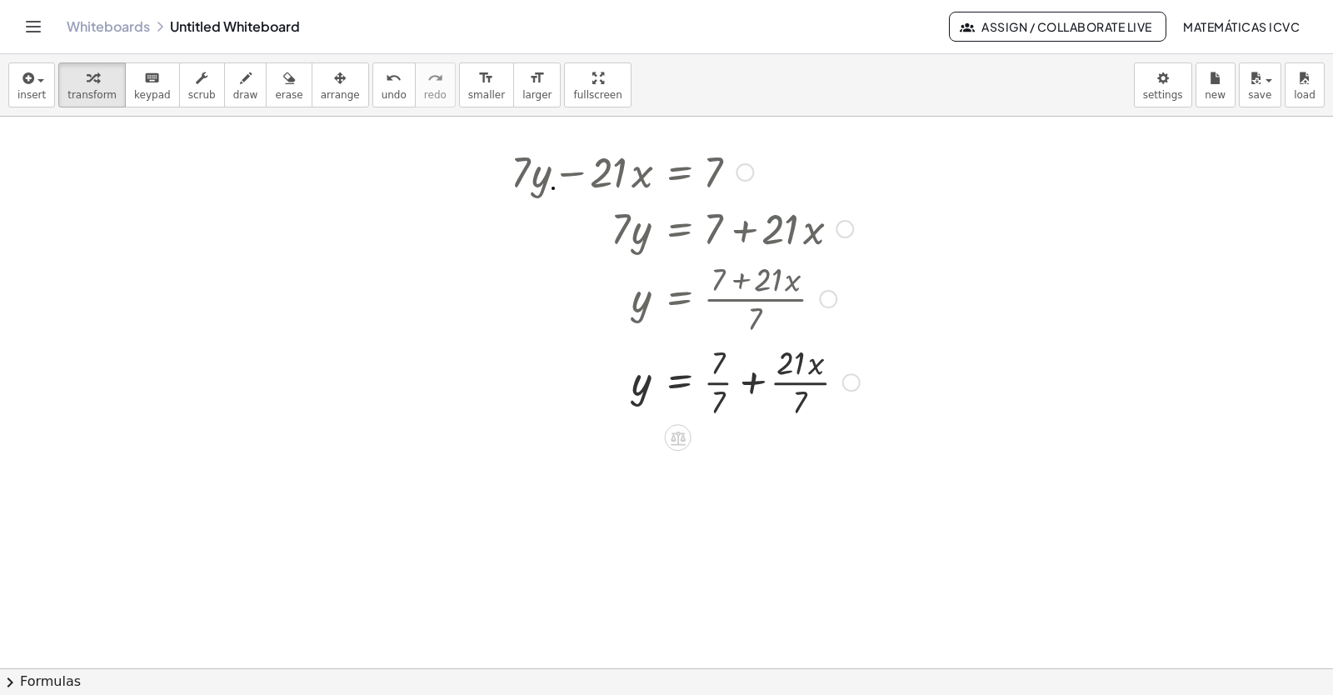
click at [717, 384] on div at bounding box center [685, 380] width 366 height 83
click at [801, 464] on div at bounding box center [685, 463] width 366 height 83
click at [229, 104] on button "draw" at bounding box center [245, 84] width 43 height 45
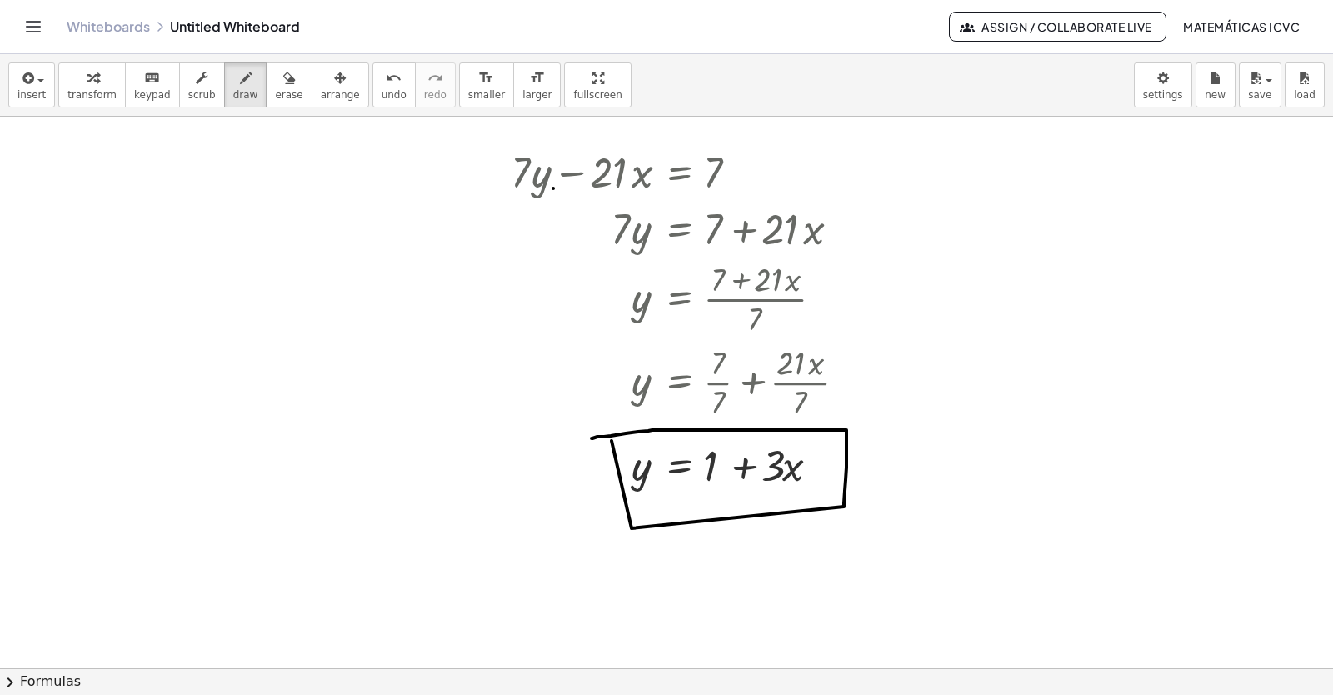
drag, startPoint x: 631, startPoint y: 528, endPoint x: 592, endPoint y: 438, distance: 98.5
click at [94, 91] on span "transform" at bounding box center [91, 95] width 49 height 12
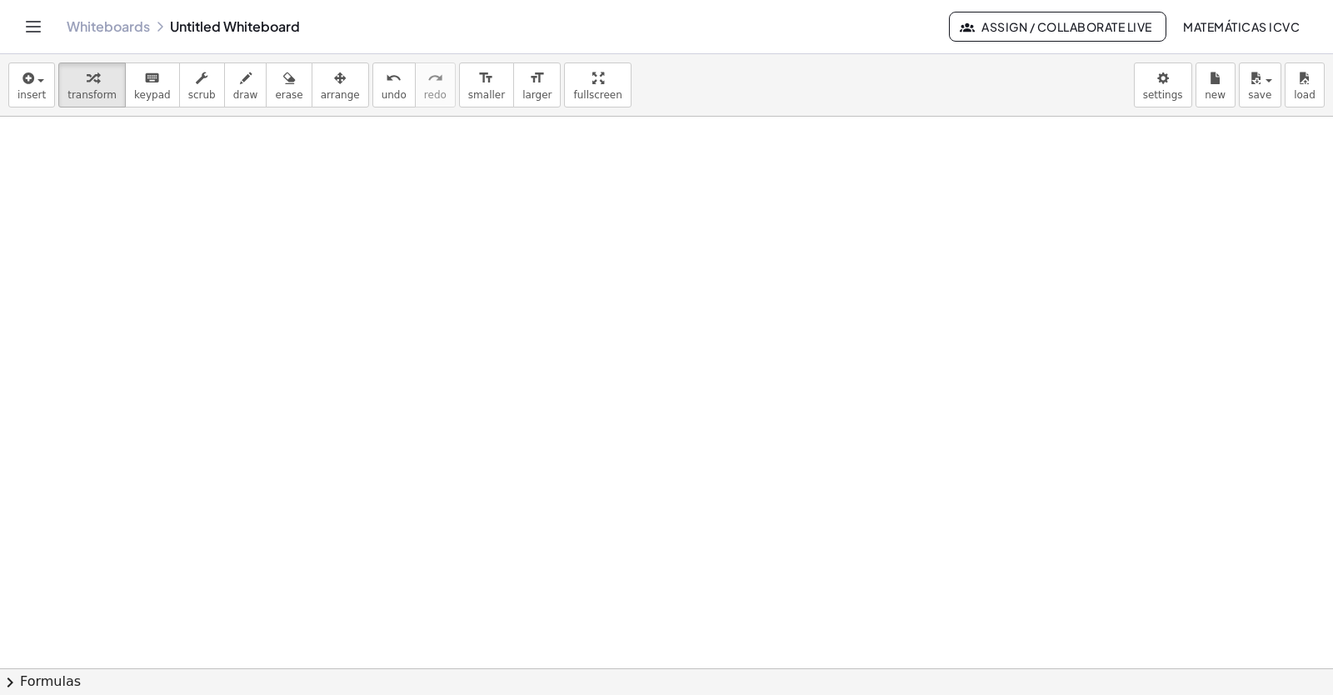
scroll to position [8991, 0]
drag, startPoint x: 559, startPoint y: 341, endPoint x: 528, endPoint y: 341, distance: 30.8
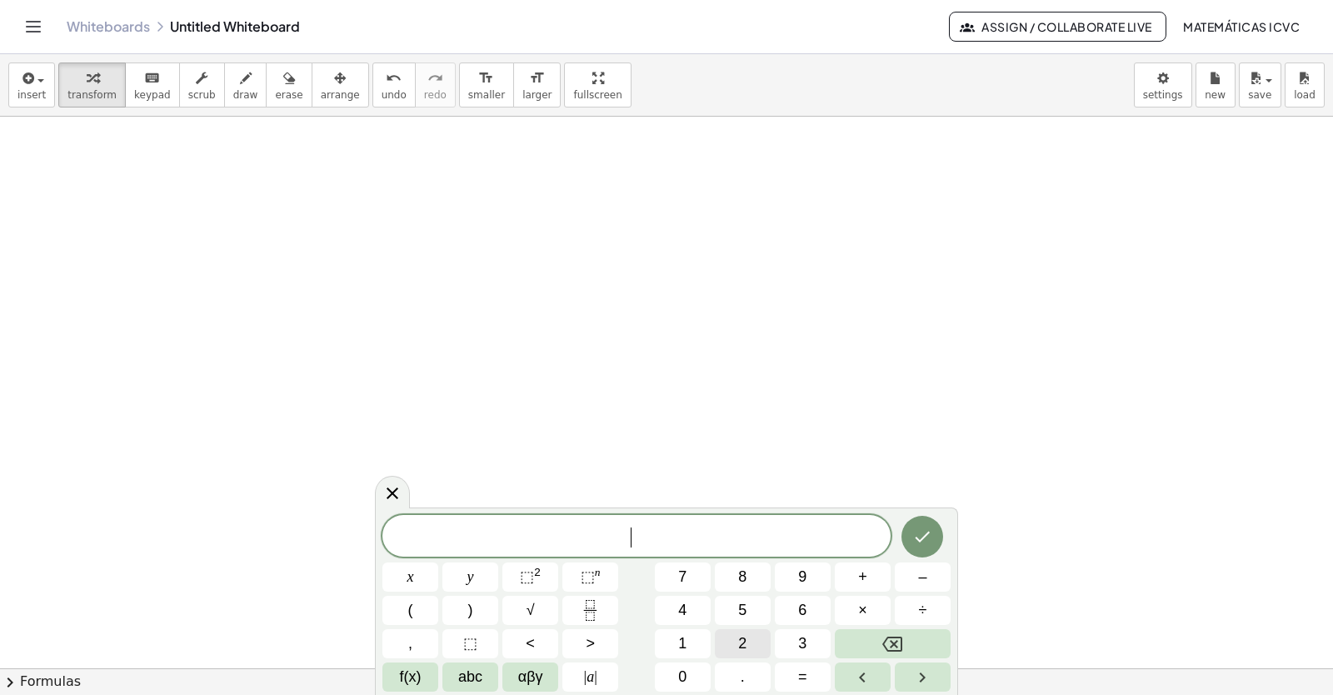
click at [755, 646] on button "2" at bounding box center [743, 643] width 56 height 29
click at [477, 577] on button "y" at bounding box center [470, 576] width 56 height 29
click at [875, 577] on button "+" at bounding box center [863, 576] width 56 height 29
click at [402, 580] on button "x" at bounding box center [410, 576] width 56 height 29
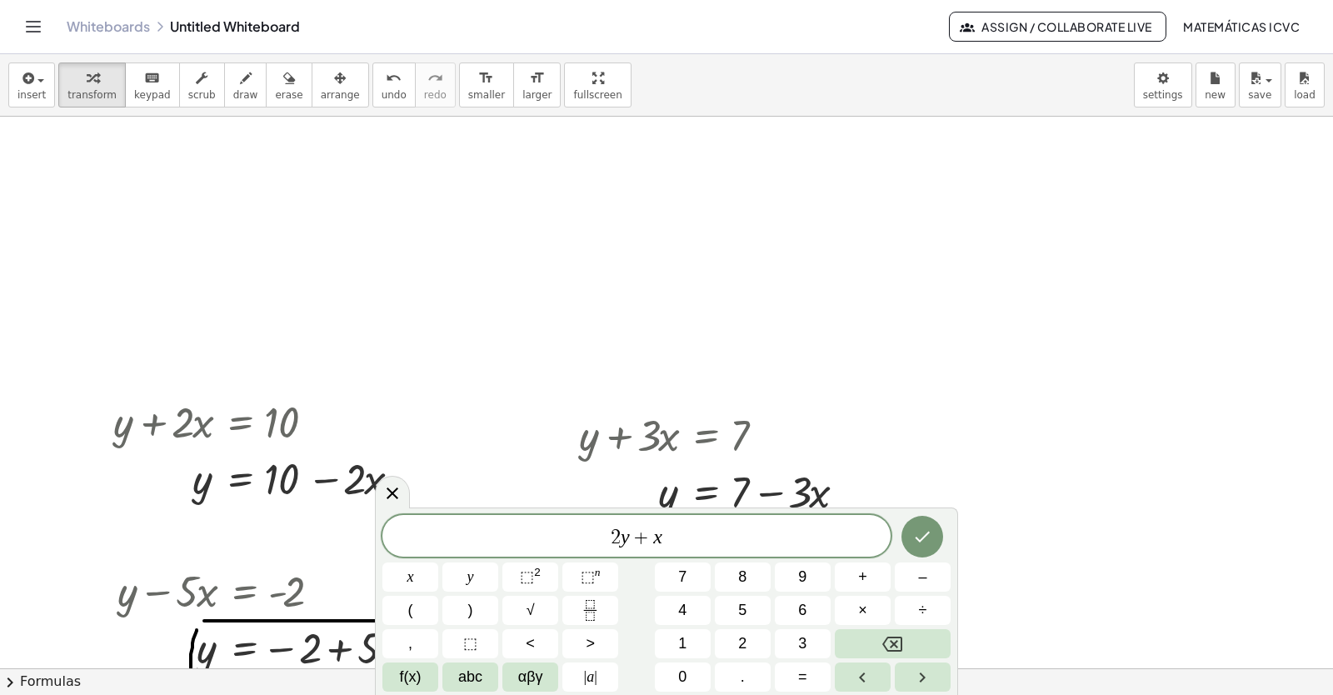
click at [806, 676] on span "=" at bounding box center [802, 677] width 9 height 22
click at [683, 643] on span "1" at bounding box center [682, 643] width 8 height 22
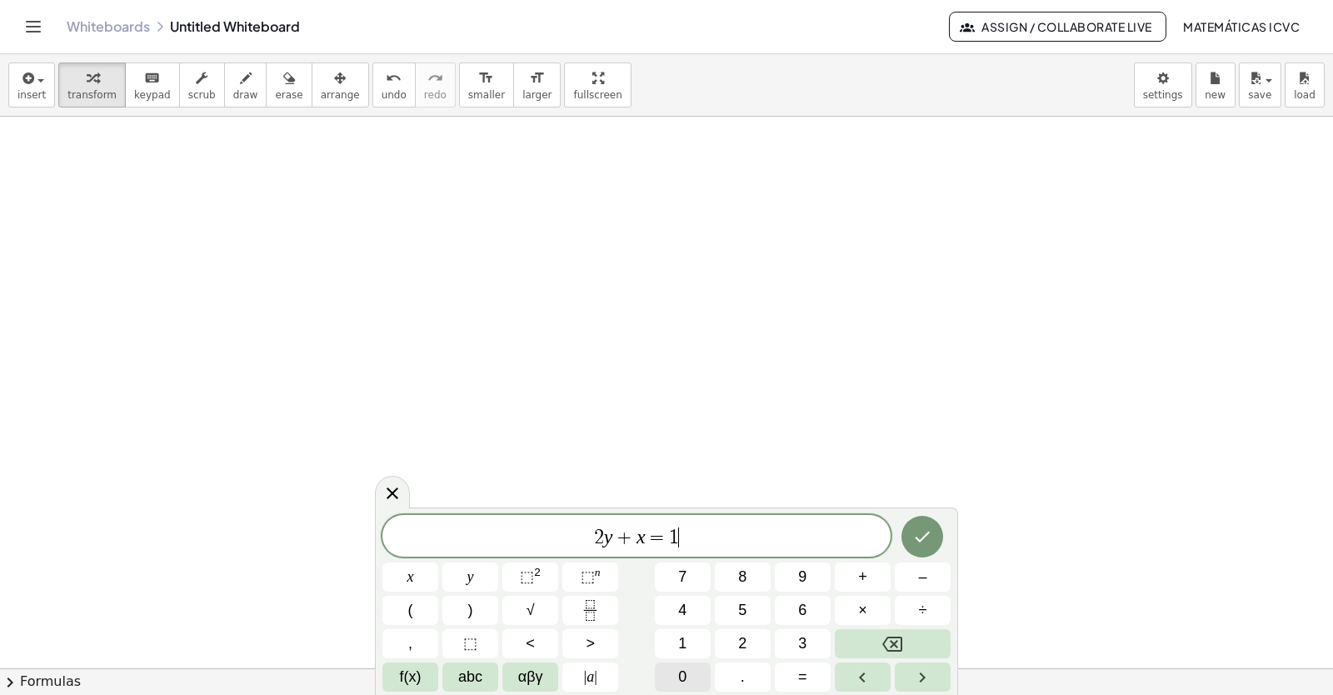
click at [687, 675] on button "0" at bounding box center [683, 676] width 56 height 29
click at [931, 528] on icon "Done" at bounding box center [922, 537] width 20 height 20
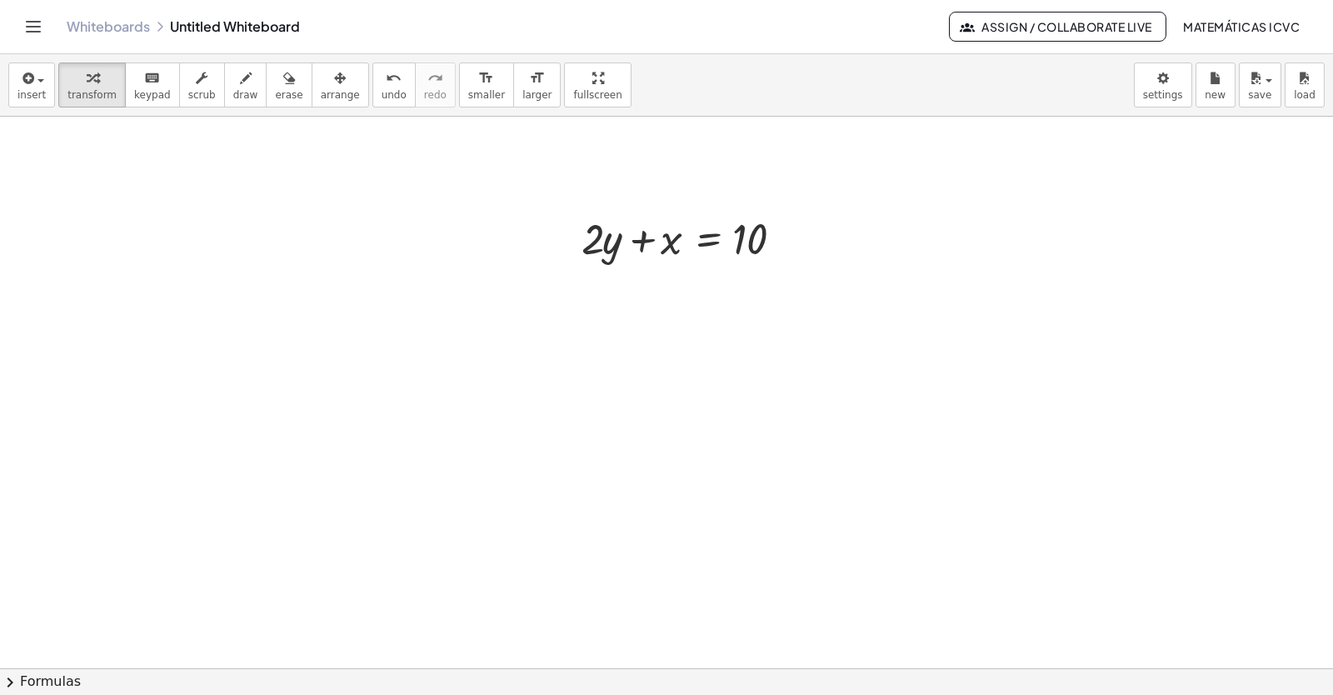
scroll to position [9158, 0]
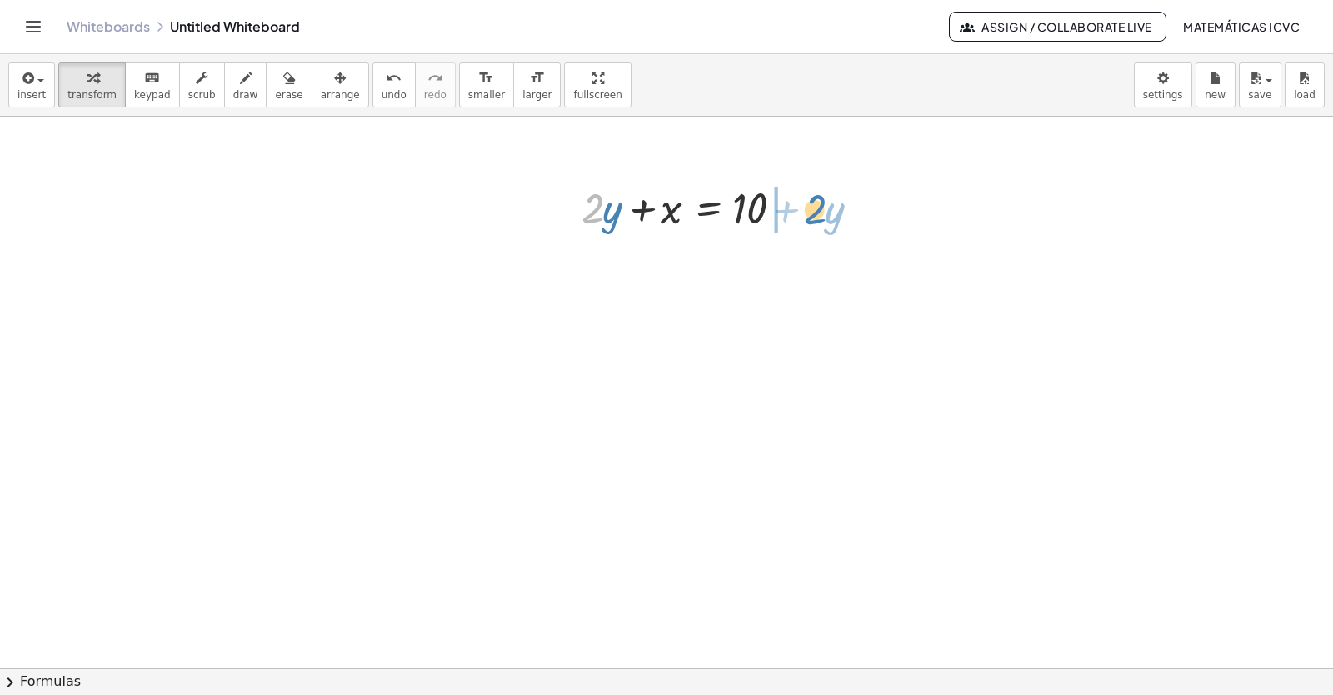
drag, startPoint x: 592, startPoint y: 221, endPoint x: 814, endPoint y: 222, distance: 222.4
click at [814, 222] on div "· 2 + · y + · 2 · y + x = 10" at bounding box center [686, 206] width 259 height 65
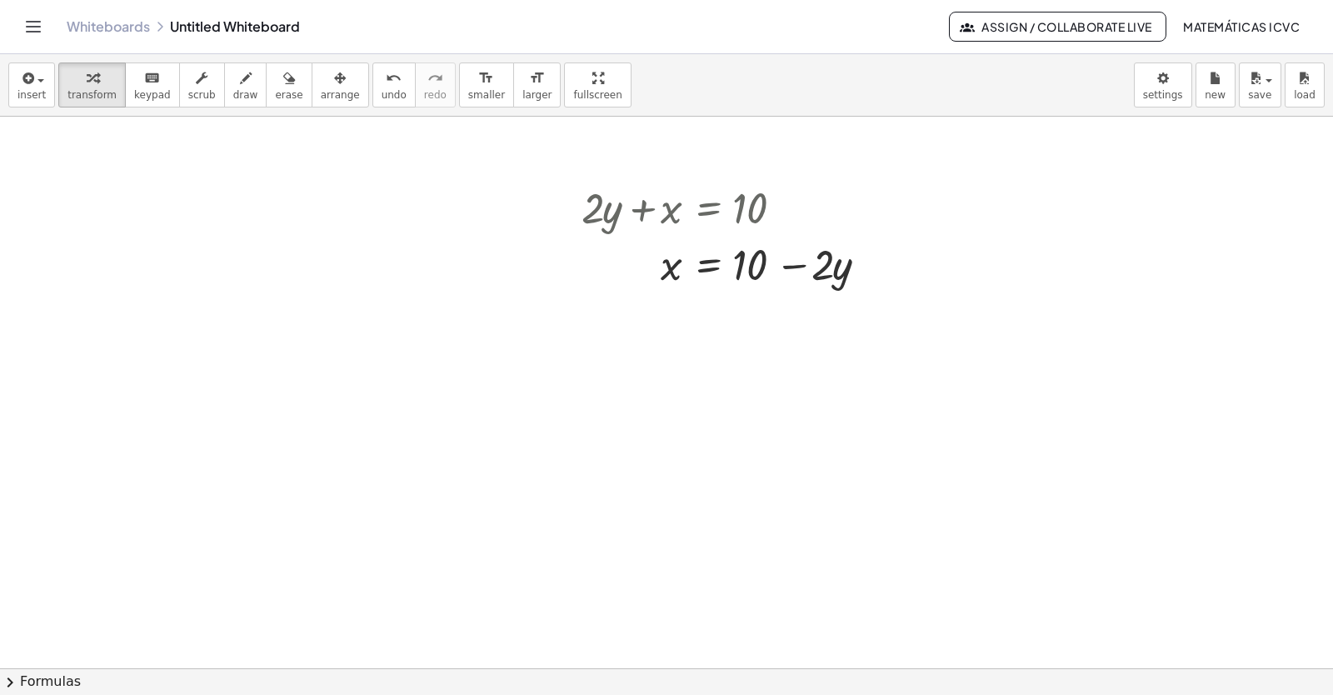
click at [224, 90] on button "draw" at bounding box center [245, 84] width 43 height 45
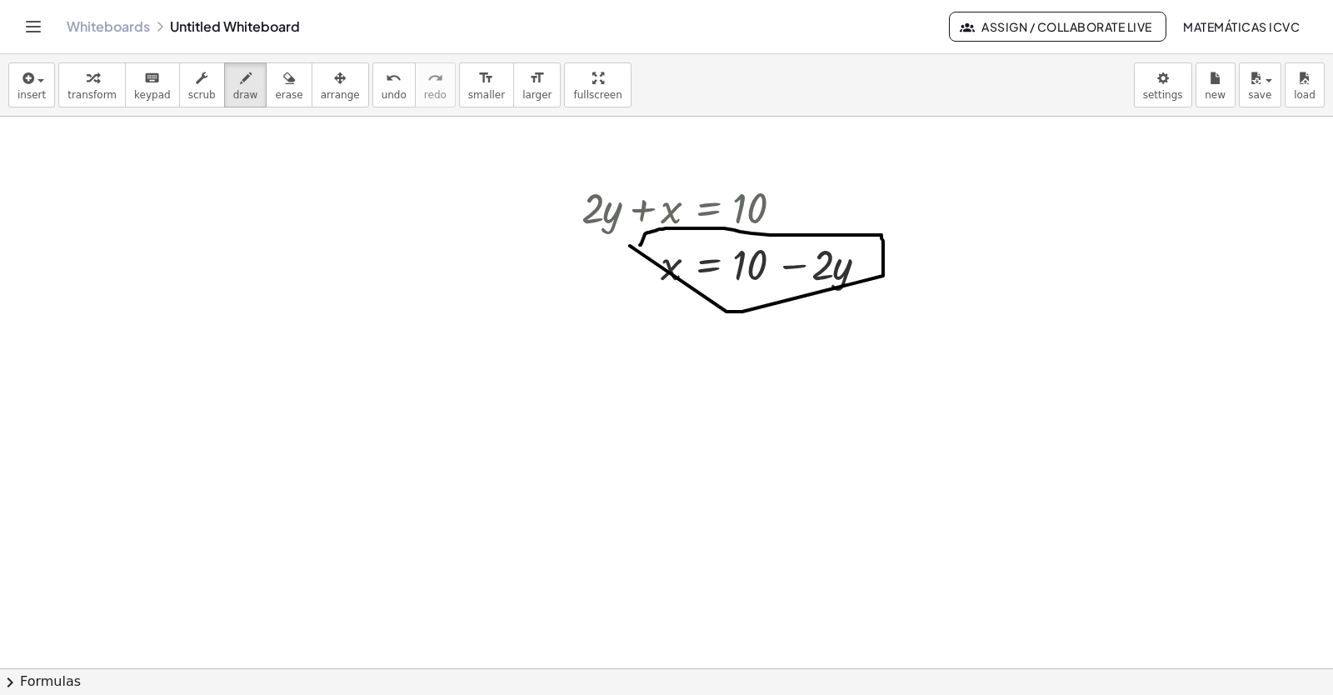
drag, startPoint x: 726, startPoint y: 312, endPoint x: 631, endPoint y: 258, distance: 109.6
click at [91, 72] on icon "button" at bounding box center [93, 78] width 12 height 20
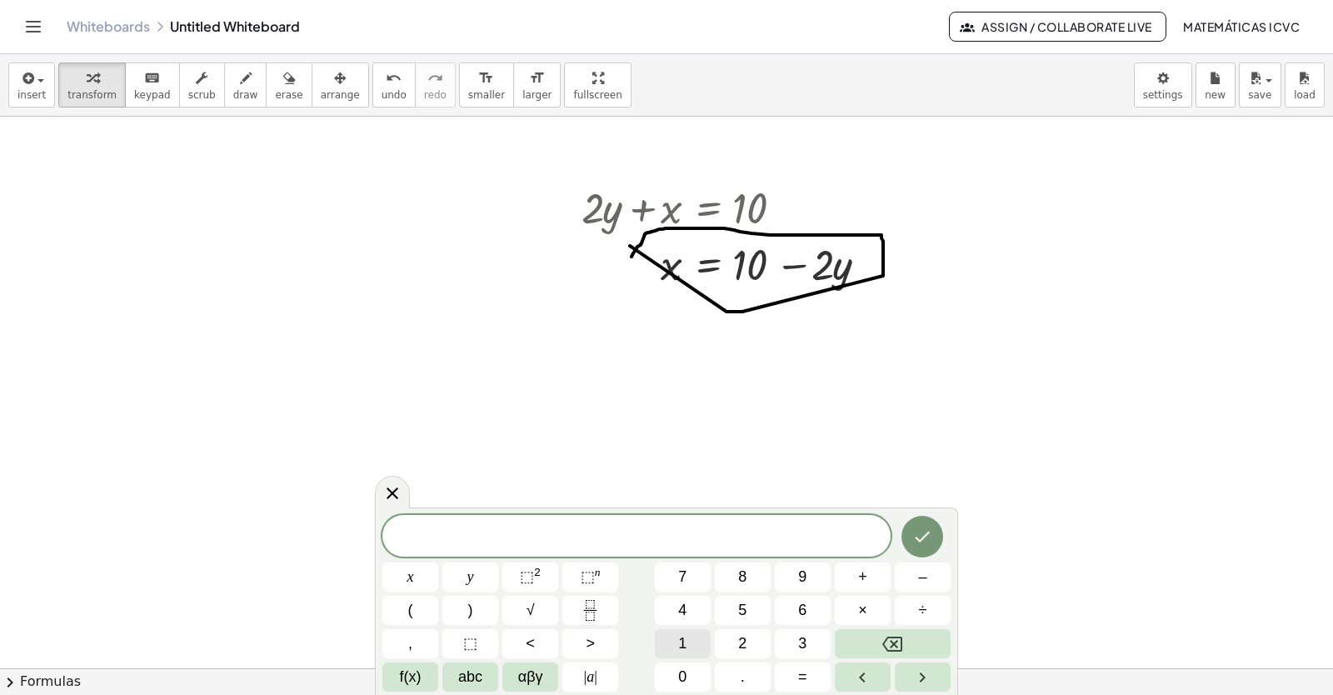
click at [681, 646] on span "1" at bounding box center [682, 643] width 8 height 22
click at [752, 614] on button "5" at bounding box center [743, 610] width 56 height 29
click at [487, 584] on button "y" at bounding box center [470, 576] width 56 height 29
click at [871, 579] on button "+" at bounding box center [863, 576] width 56 height 29
click at [746, 616] on button "5" at bounding box center [743, 610] width 56 height 29
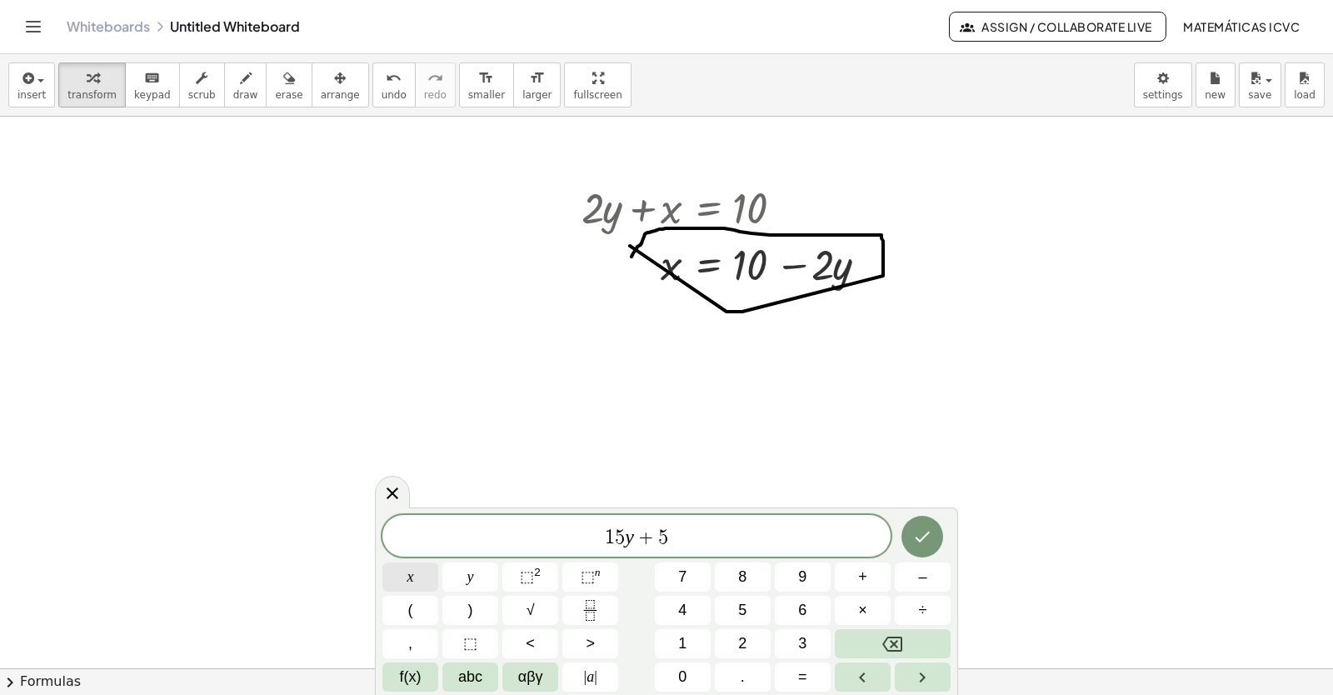
click at [422, 576] on button "x" at bounding box center [410, 576] width 56 height 29
click at [816, 676] on button "=" at bounding box center [803, 676] width 56 height 29
click at [914, 577] on button "–" at bounding box center [923, 576] width 56 height 29
click at [748, 646] on button "2" at bounding box center [743, 643] width 56 height 29
click at [695, 675] on button "0" at bounding box center [683, 676] width 56 height 29
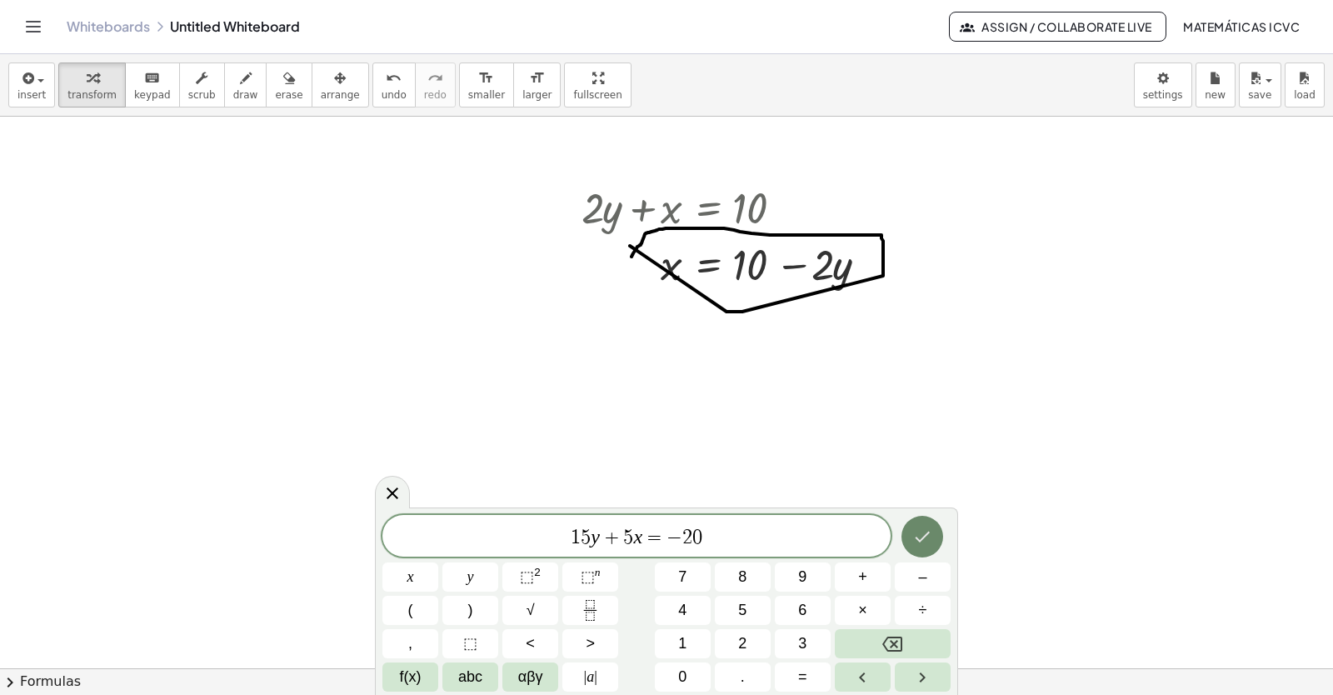
click at [931, 529] on icon "Done" at bounding box center [922, 537] width 20 height 20
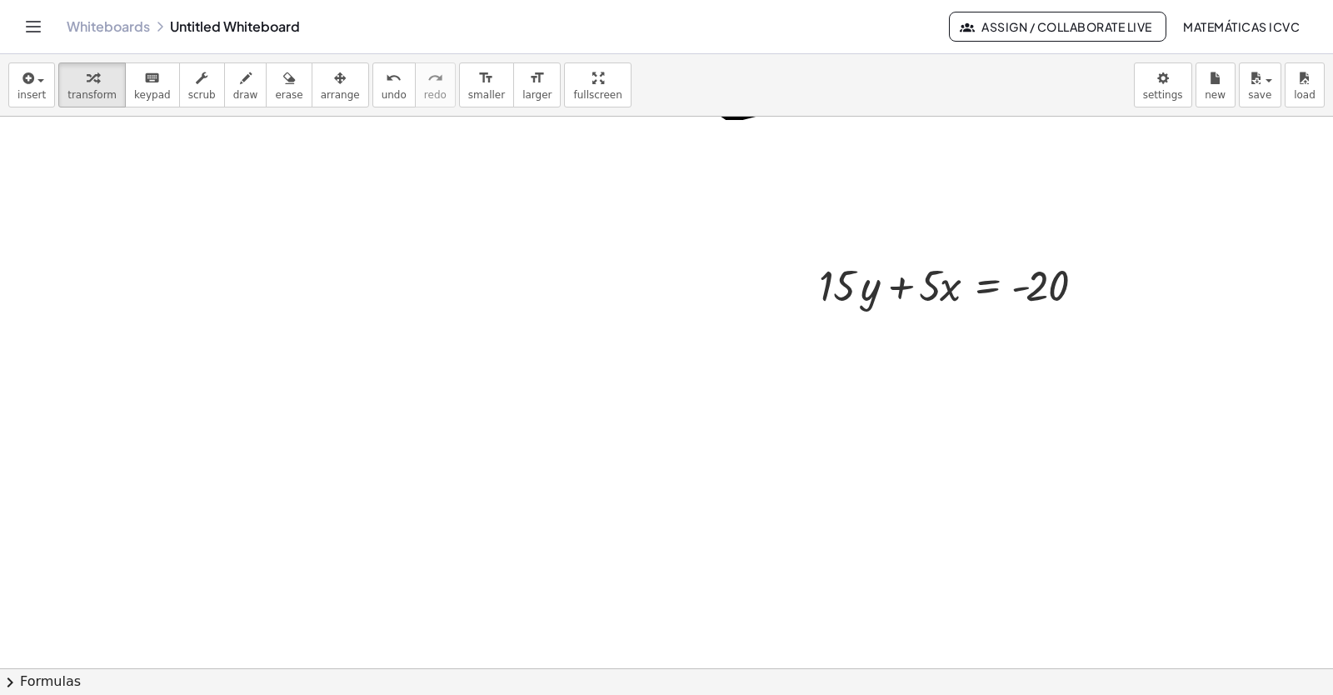
scroll to position [9376, 0]
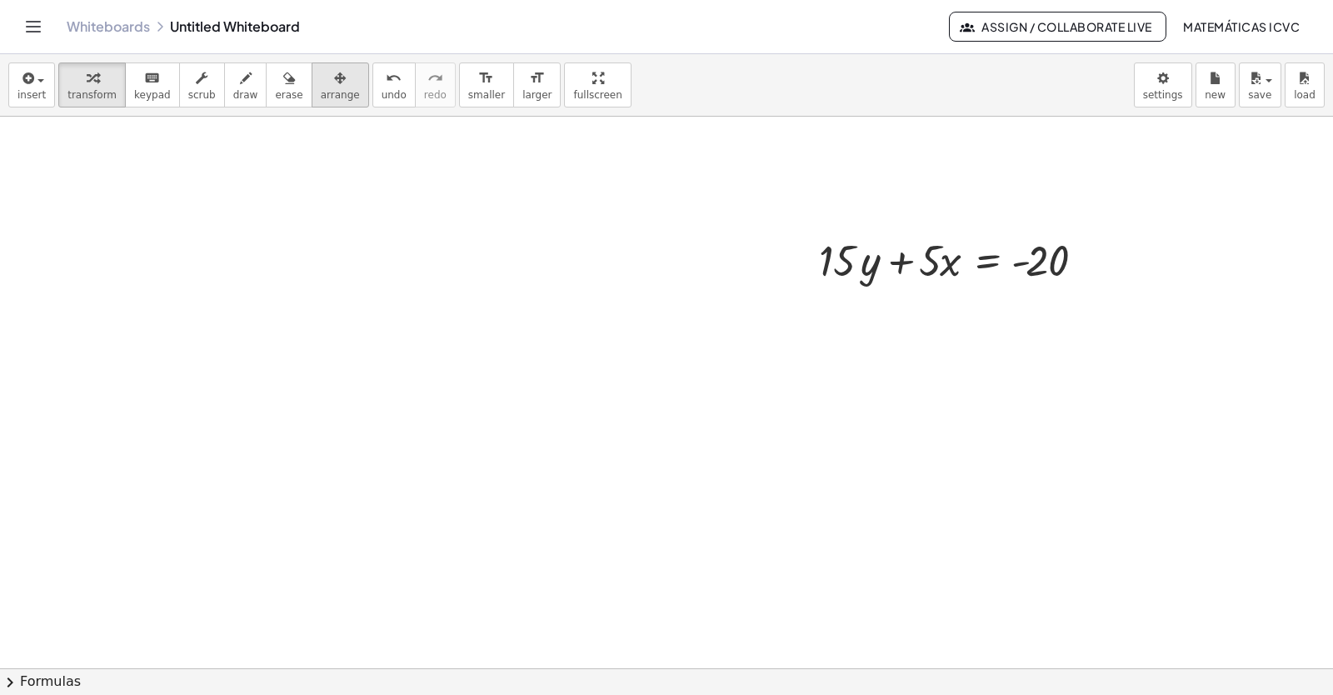
click at [321, 99] on span "arrange" at bounding box center [340, 95] width 39 height 12
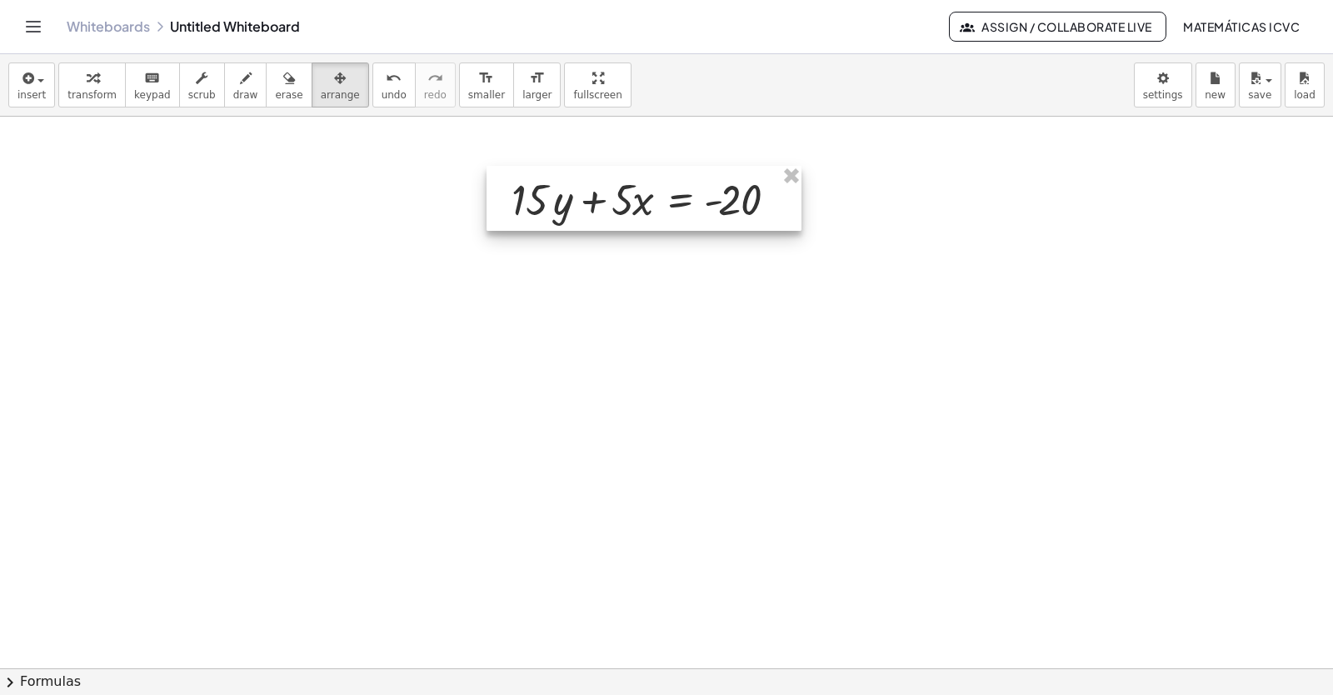
drag, startPoint x: 976, startPoint y: 257, endPoint x: 636, endPoint y: 197, distance: 345.2
click at [667, 197] on div at bounding box center [644, 198] width 315 height 65
click at [88, 97] on span "transform" at bounding box center [91, 95] width 49 height 12
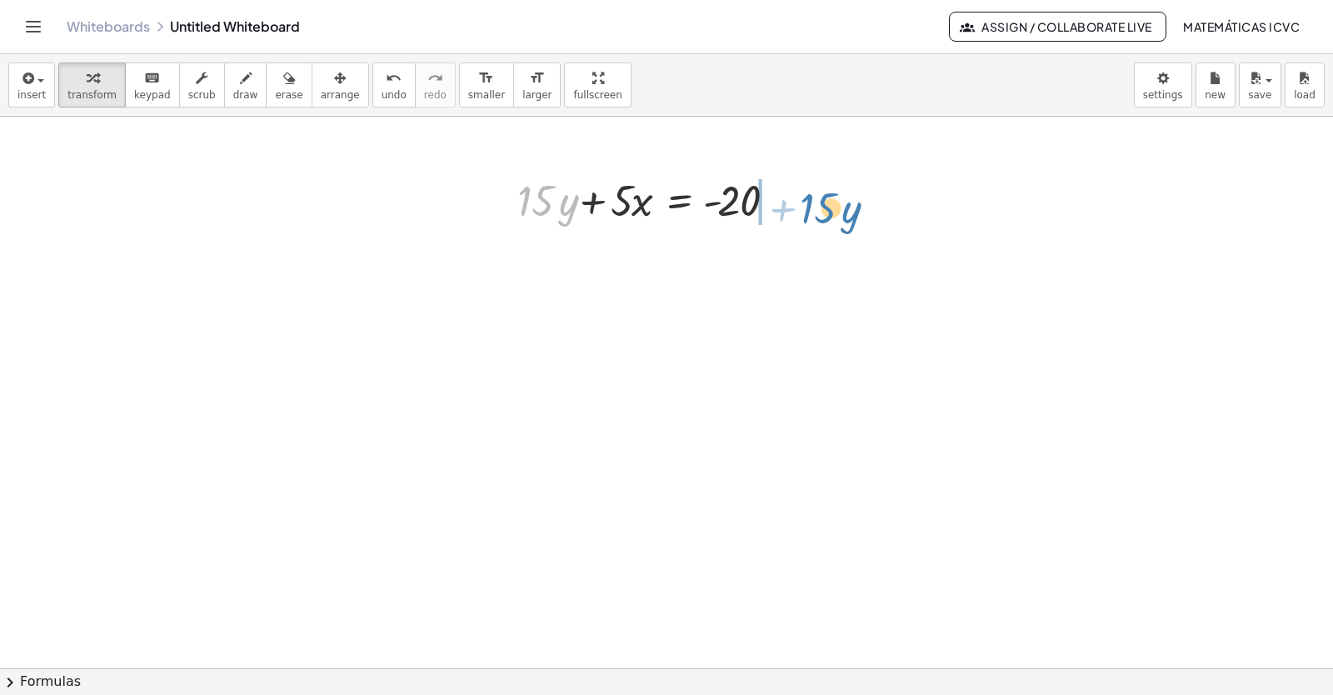
drag, startPoint x: 532, startPoint y: 211, endPoint x: 814, endPoint y: 218, distance: 282.5
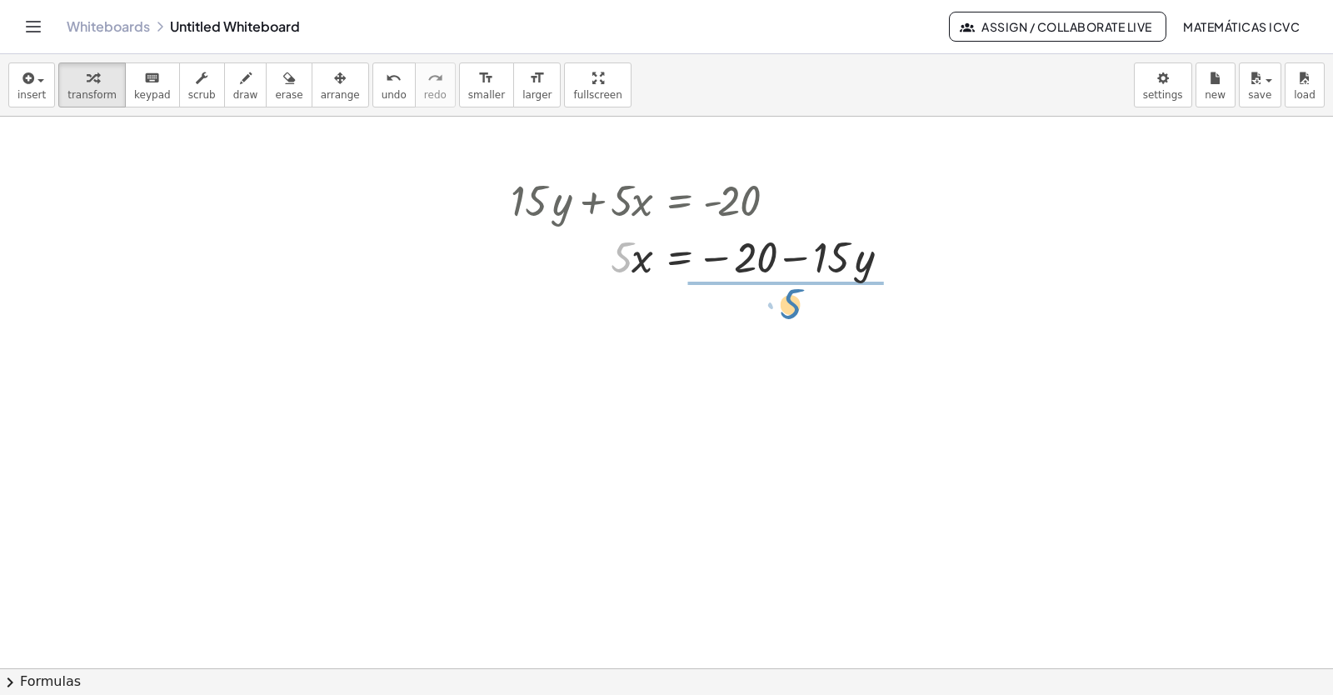
drag, startPoint x: 622, startPoint y: 269, endPoint x: 791, endPoint y: 316, distance: 175.4
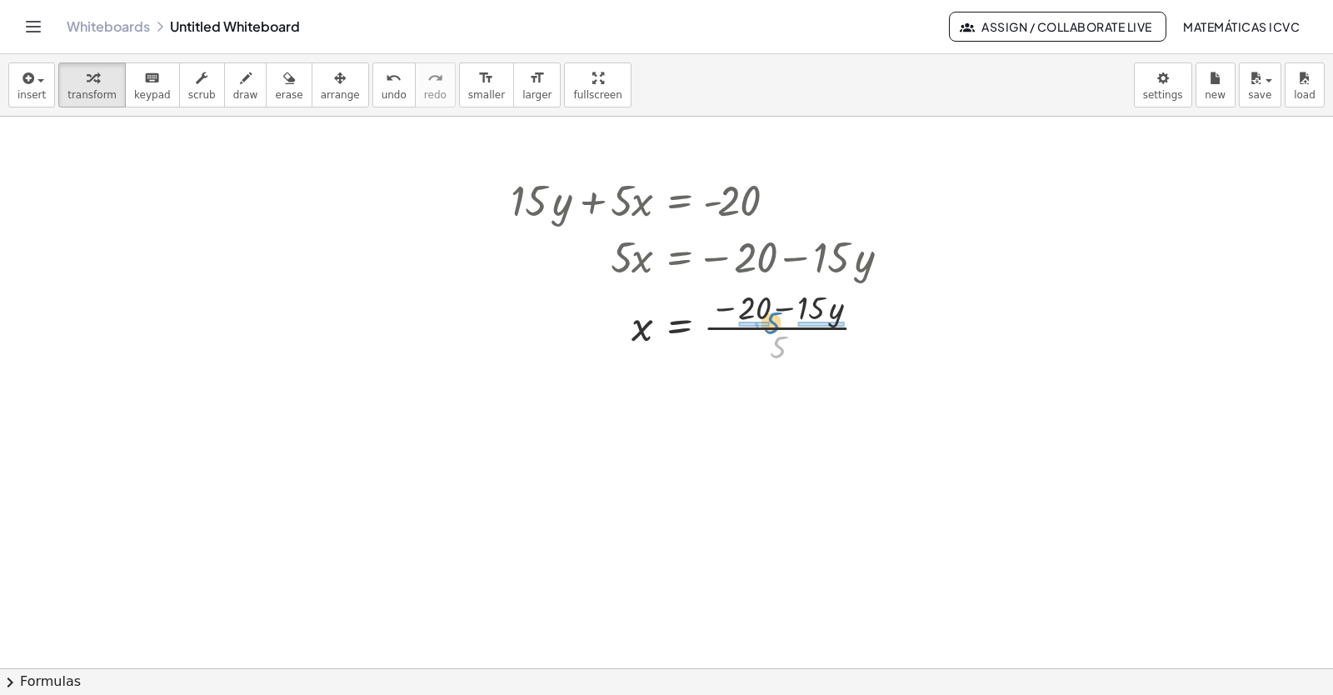
drag, startPoint x: 776, startPoint y: 357, endPoint x: 771, endPoint y: 332, distance: 24.9
click at [771, 332] on div at bounding box center [707, 325] width 411 height 83
click at [764, 410] on div at bounding box center [708, 408] width 412 height 83
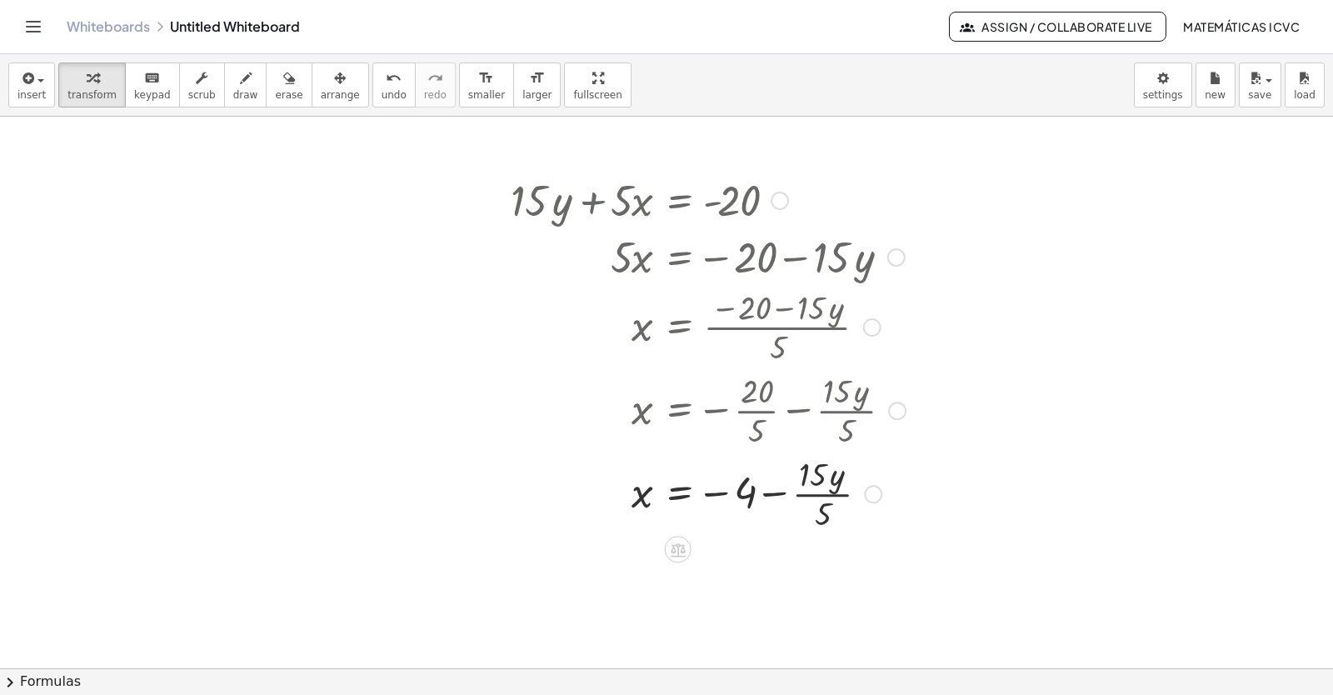
click at [829, 494] on div at bounding box center [708, 492] width 412 height 83
drag, startPoint x: 851, startPoint y: 497, endPoint x: 852, endPoint y: 573, distance: 76.7
click at [678, 564] on div "· · y x = − − 4 3" at bounding box center [678, 564] width 0 height 0
click at [233, 95] on span "draw" at bounding box center [245, 95] width 25 height 12
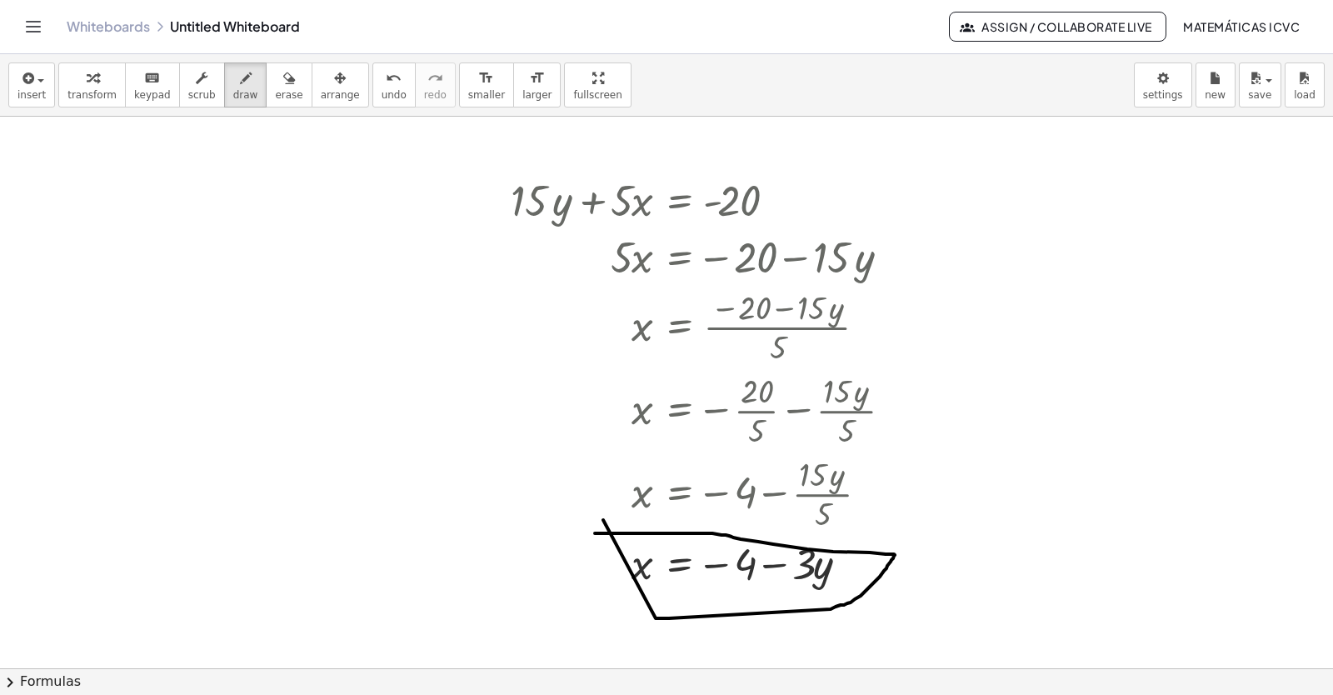
drag, startPoint x: 603, startPoint y: 520, endPoint x: 595, endPoint y: 533, distance: 15.7
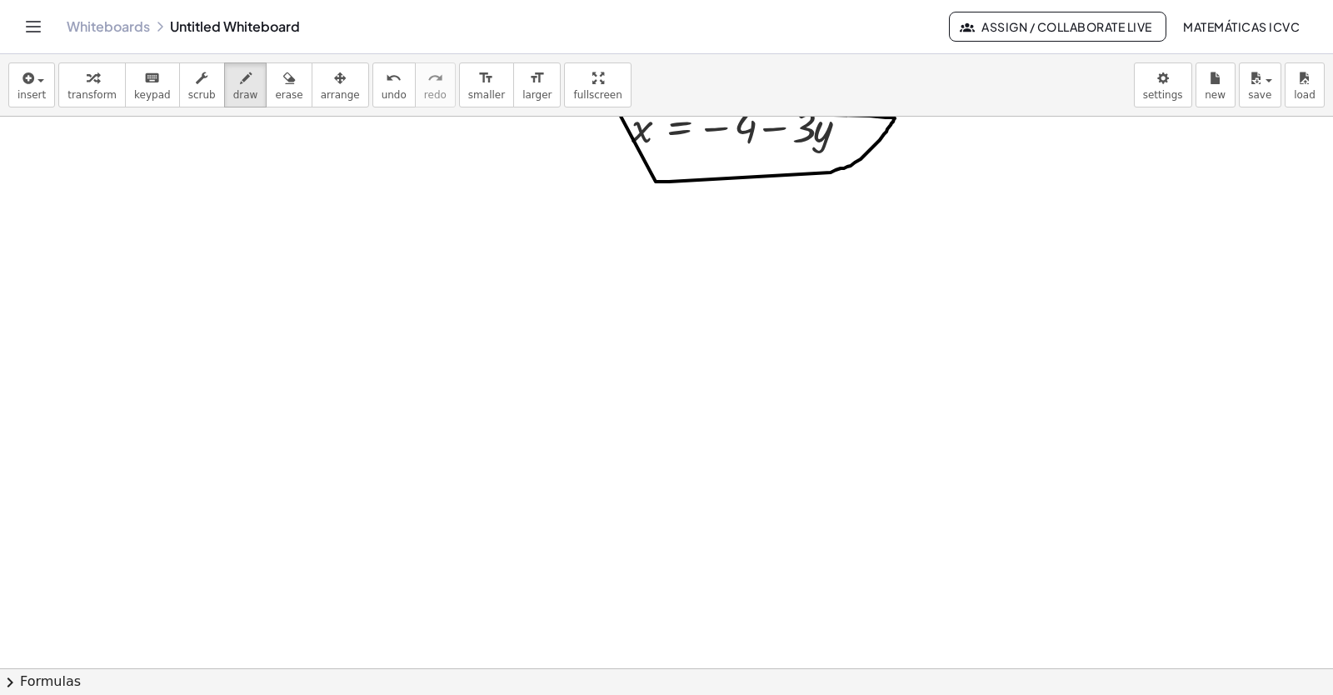
scroll to position [9927, 0]
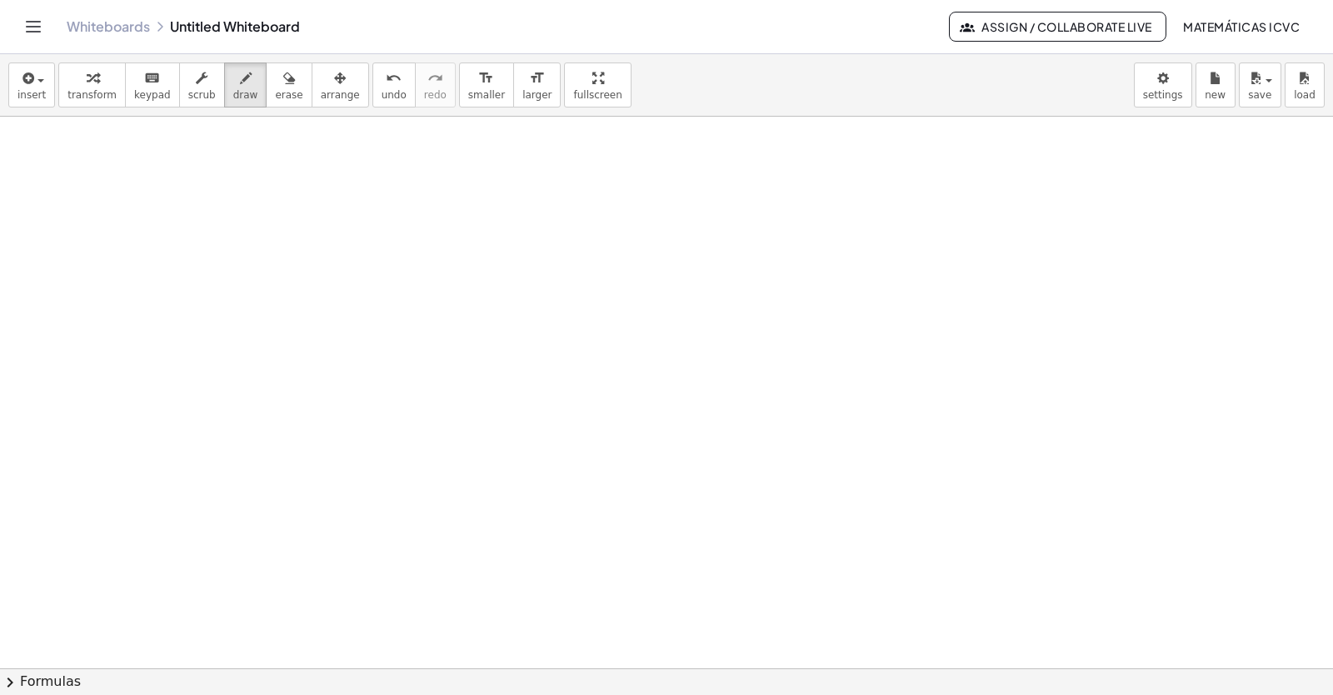
click at [73, 84] on div "button" at bounding box center [91, 77] width 49 height 20
click at [75, 90] on span "transform" at bounding box center [91, 95] width 49 height 12
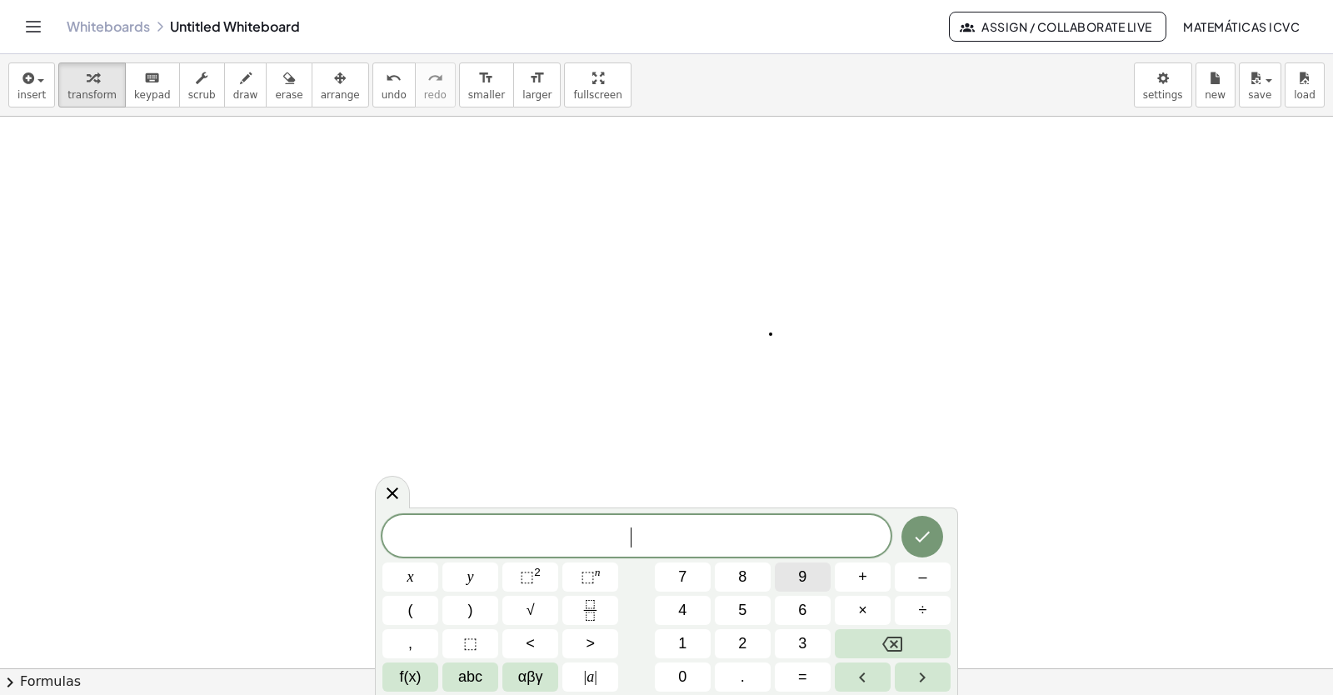
click at [807, 569] on button "9" at bounding box center [803, 576] width 56 height 29
click at [471, 578] on span "y" at bounding box center [470, 577] width 7 height 22
click at [875, 576] on button "+" at bounding box center [863, 576] width 56 height 29
click at [791, 636] on button "3" at bounding box center [803, 643] width 56 height 29
click at [417, 571] on button "x" at bounding box center [410, 576] width 56 height 29
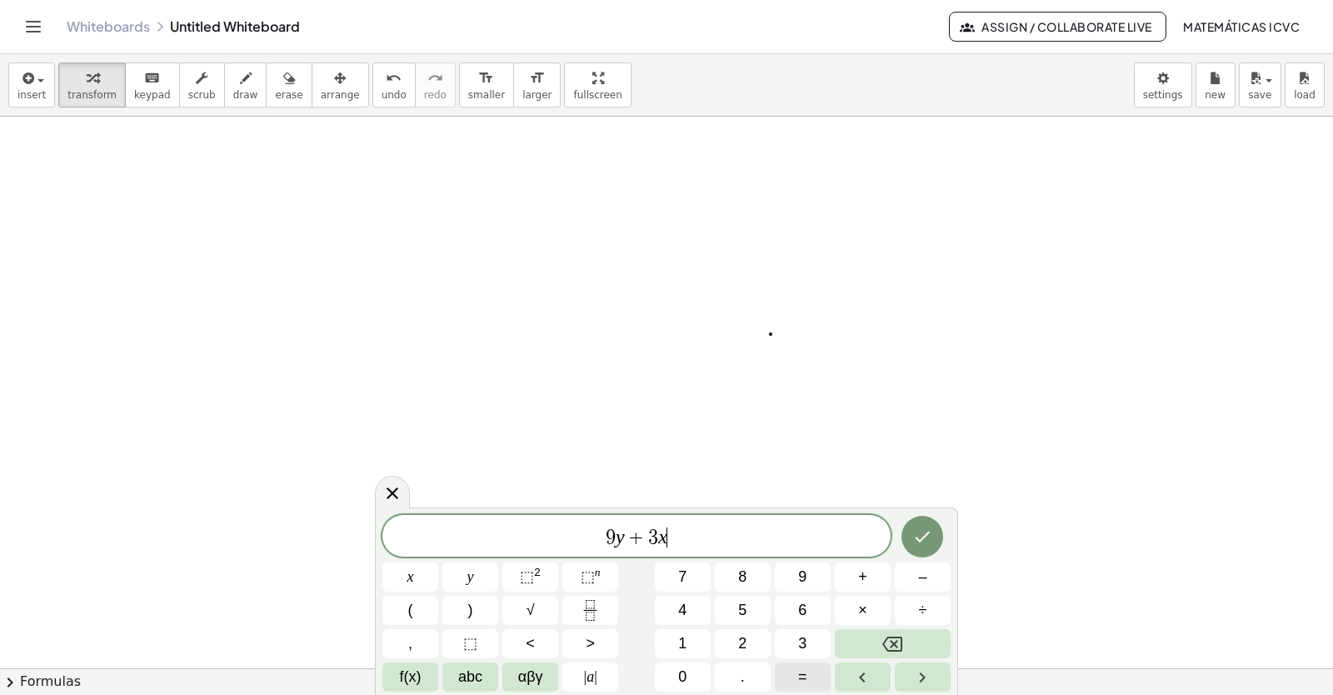
click at [802, 679] on span "=" at bounding box center [802, 677] width 9 height 22
click at [699, 646] on button "1" at bounding box center [683, 643] width 56 height 29
click at [741, 609] on span "5" at bounding box center [742, 610] width 8 height 22
click at [917, 534] on icon "Done" at bounding box center [922, 537] width 20 height 20
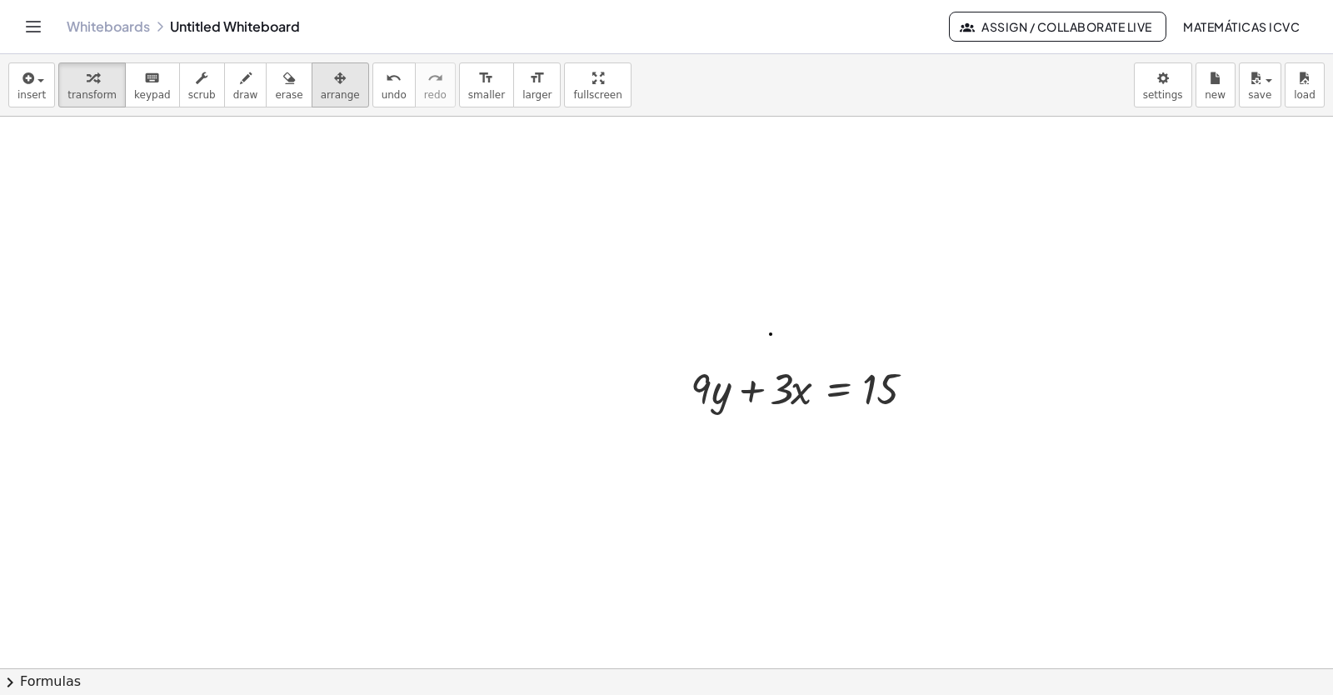
click at [321, 89] on span "arrange" at bounding box center [340, 95] width 39 height 12
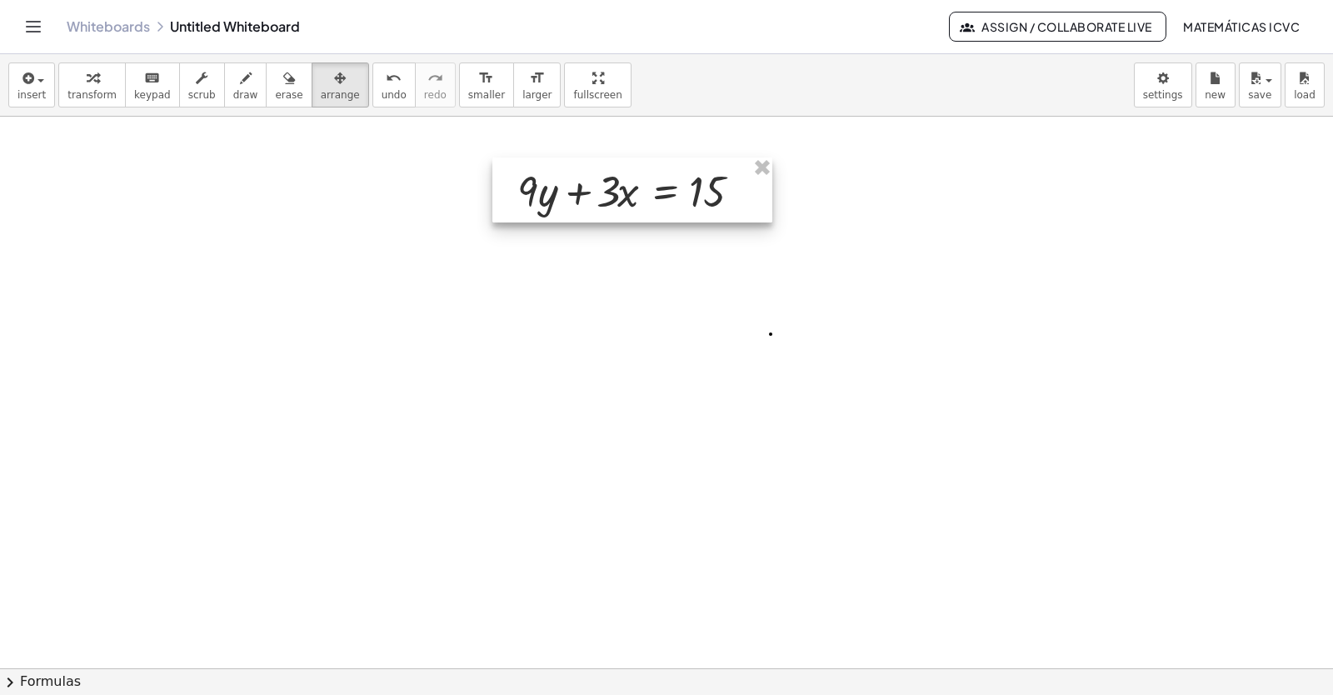
drag, startPoint x: 307, startPoint y: 88, endPoint x: 597, endPoint y: 192, distance: 308.1
click at [597, 192] on div at bounding box center [632, 189] width 280 height 65
click at [87, 83] on icon "button" at bounding box center [93, 78] width 12 height 20
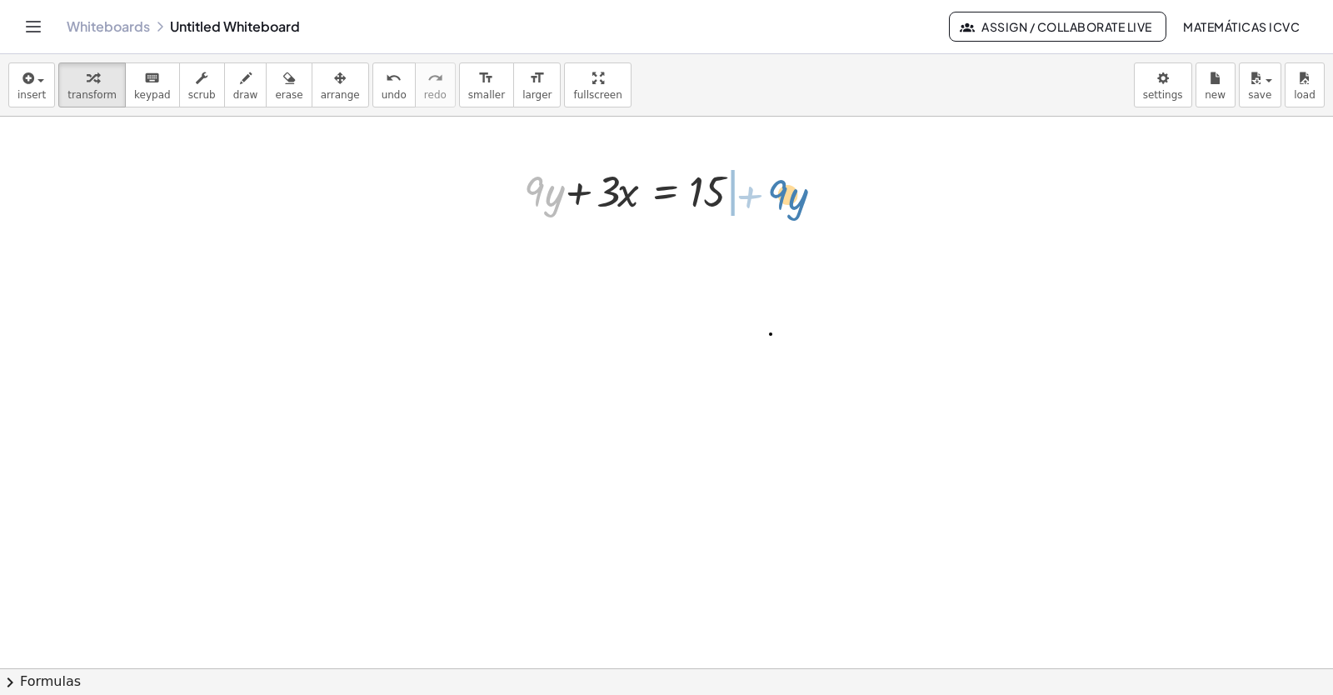
drag, startPoint x: 532, startPoint y: 192, endPoint x: 775, endPoint y: 196, distance: 243.3
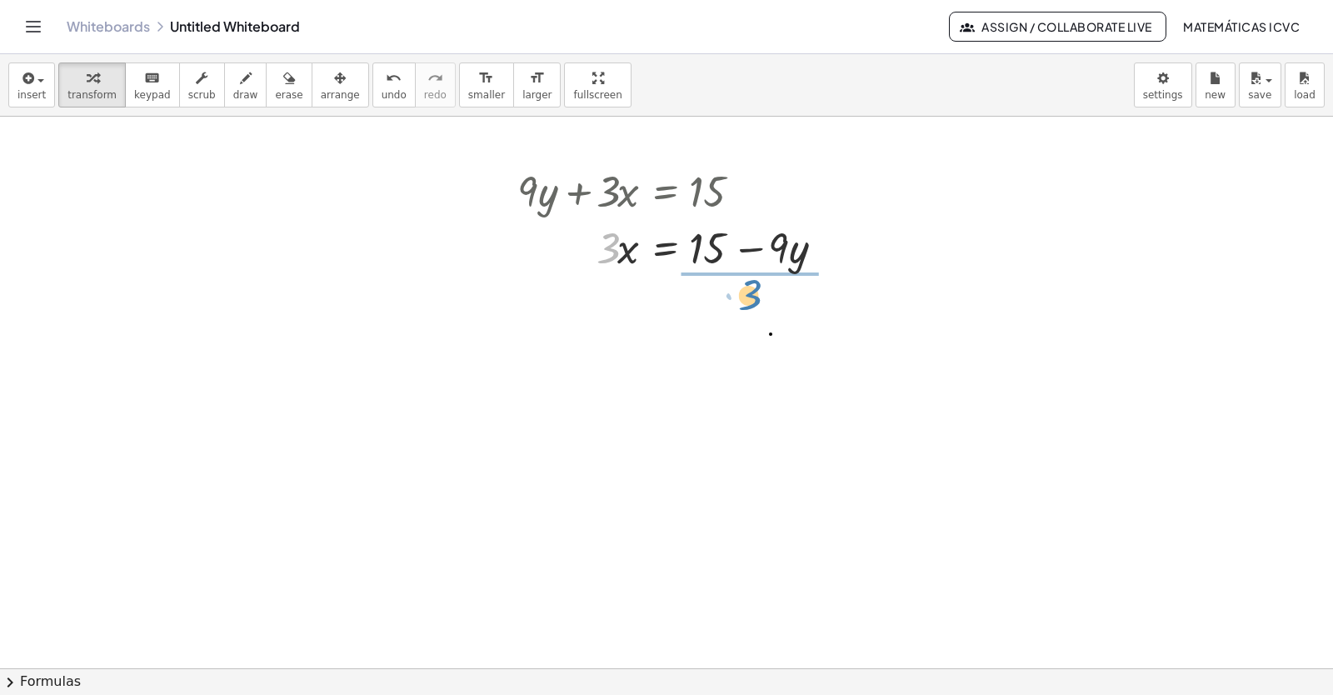
drag, startPoint x: 612, startPoint y: 258, endPoint x: 754, endPoint y: 305, distance: 149.1
drag, startPoint x: 743, startPoint y: 342, endPoint x: 728, endPoint y: 315, distance: 30.6
click at [728, 315] on div at bounding box center [678, 316] width 338 height 83
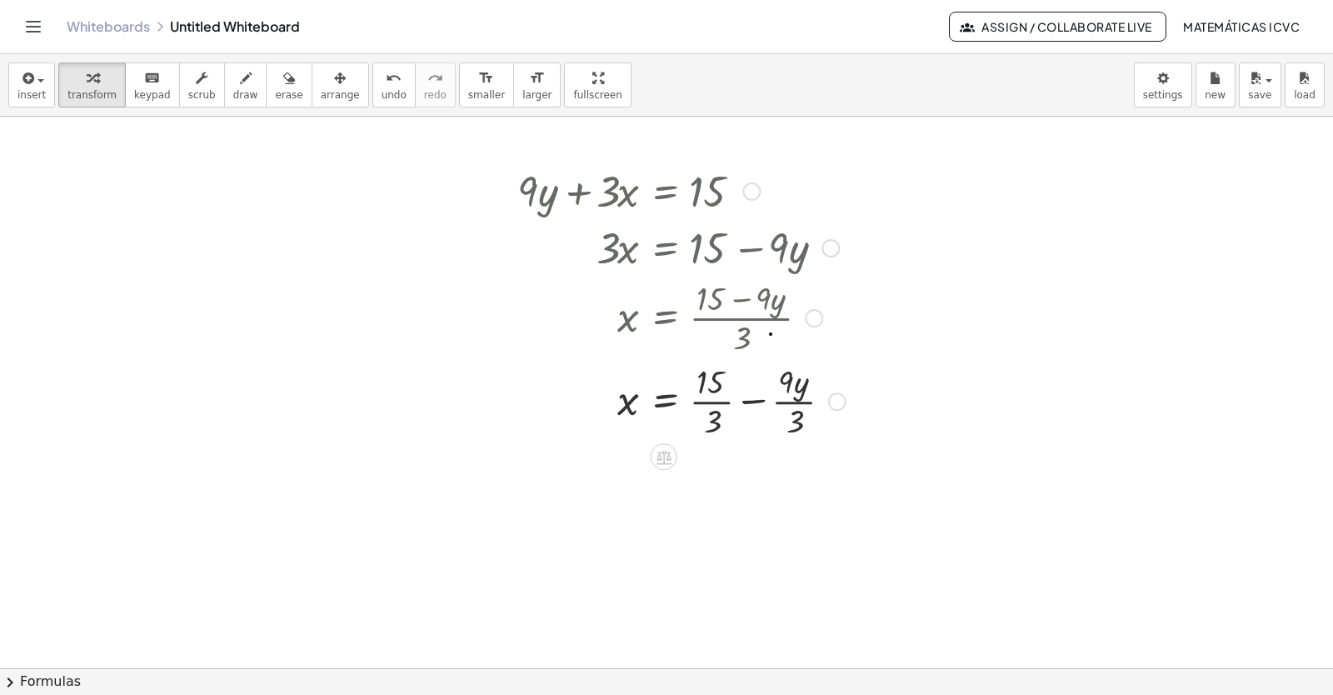
click at [708, 400] on div at bounding box center [681, 399] width 345 height 83
click at [754, 482] on div at bounding box center [681, 483] width 345 height 83
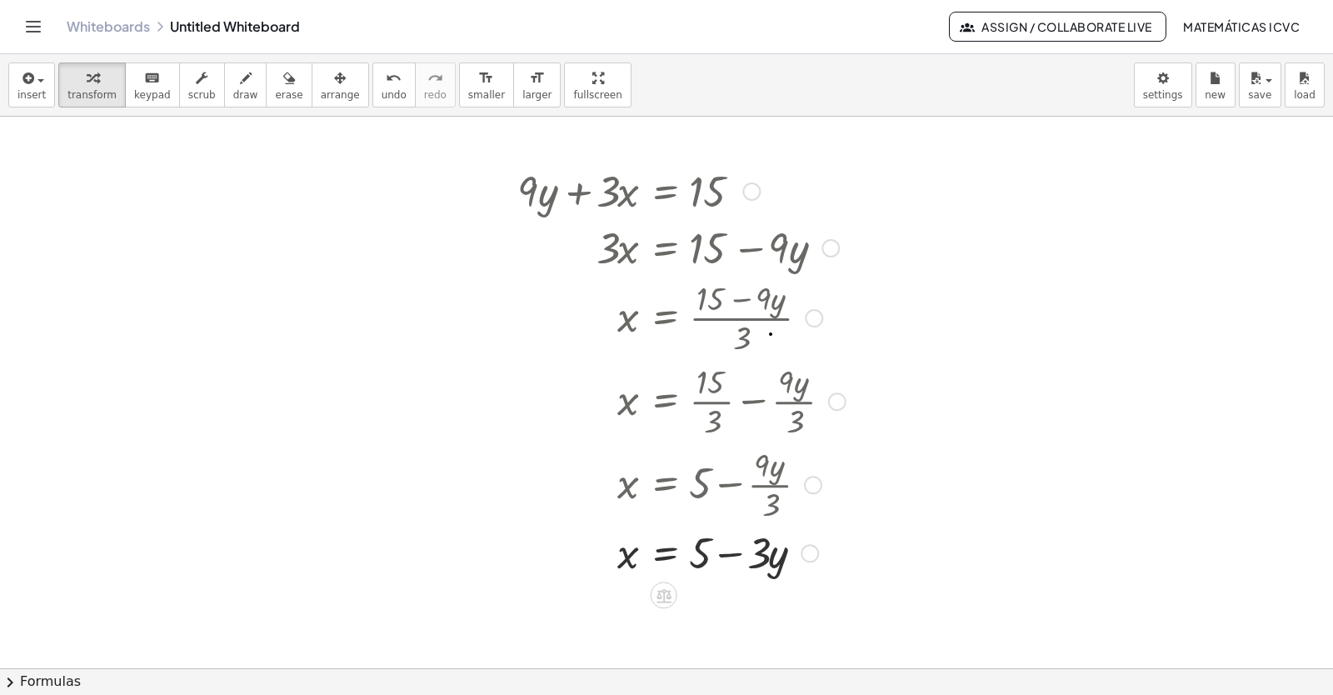
drag, startPoint x: 801, startPoint y: 491, endPoint x: 791, endPoint y: 569, distance: 79.1
click at [664, 553] on div "· · y x = + − 5 3" at bounding box center [664, 553] width 0 height 0
click at [233, 93] on span "draw" at bounding box center [245, 95] width 25 height 12
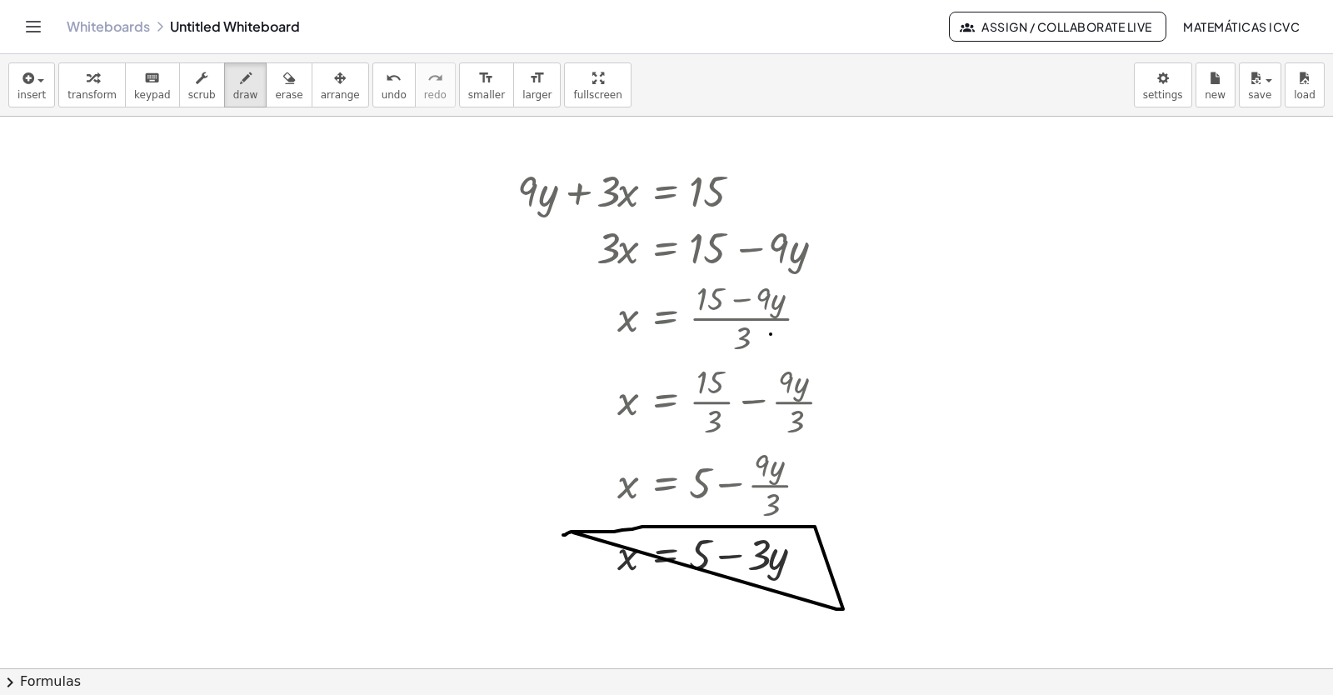
drag, startPoint x: 573, startPoint y: 532, endPoint x: 559, endPoint y: 537, distance: 14.8
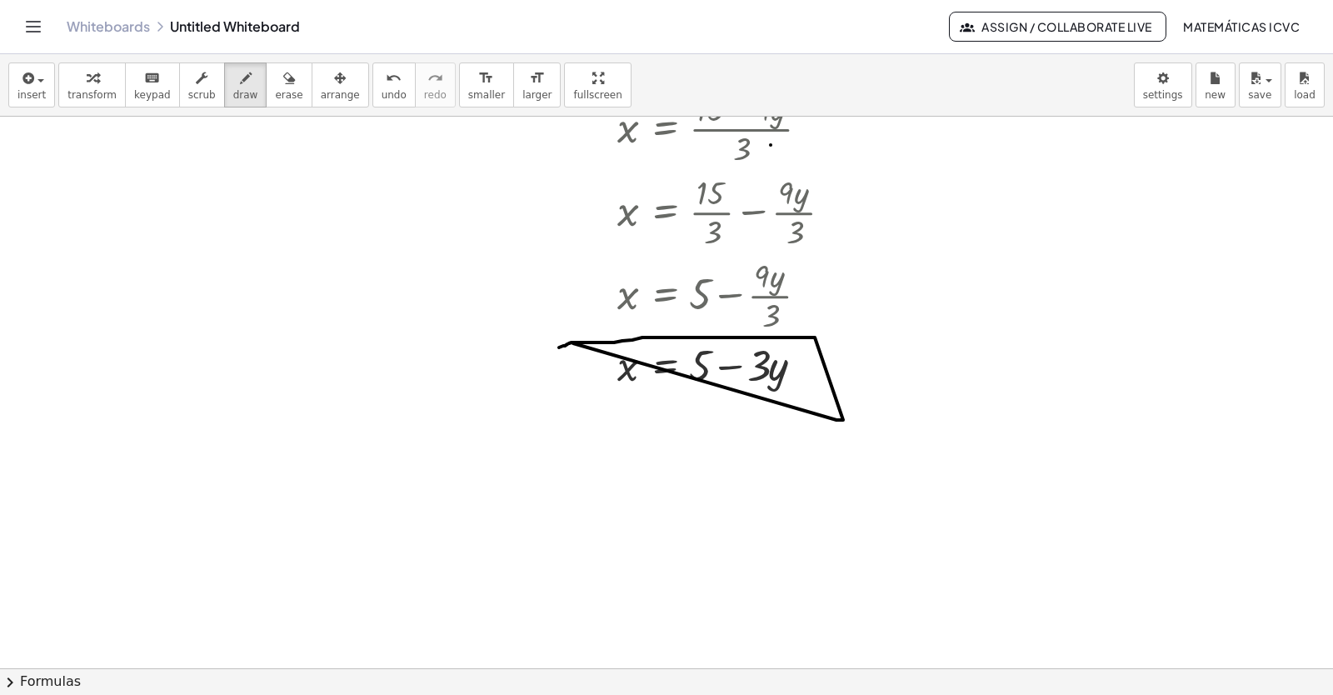
scroll to position [10479, 0]
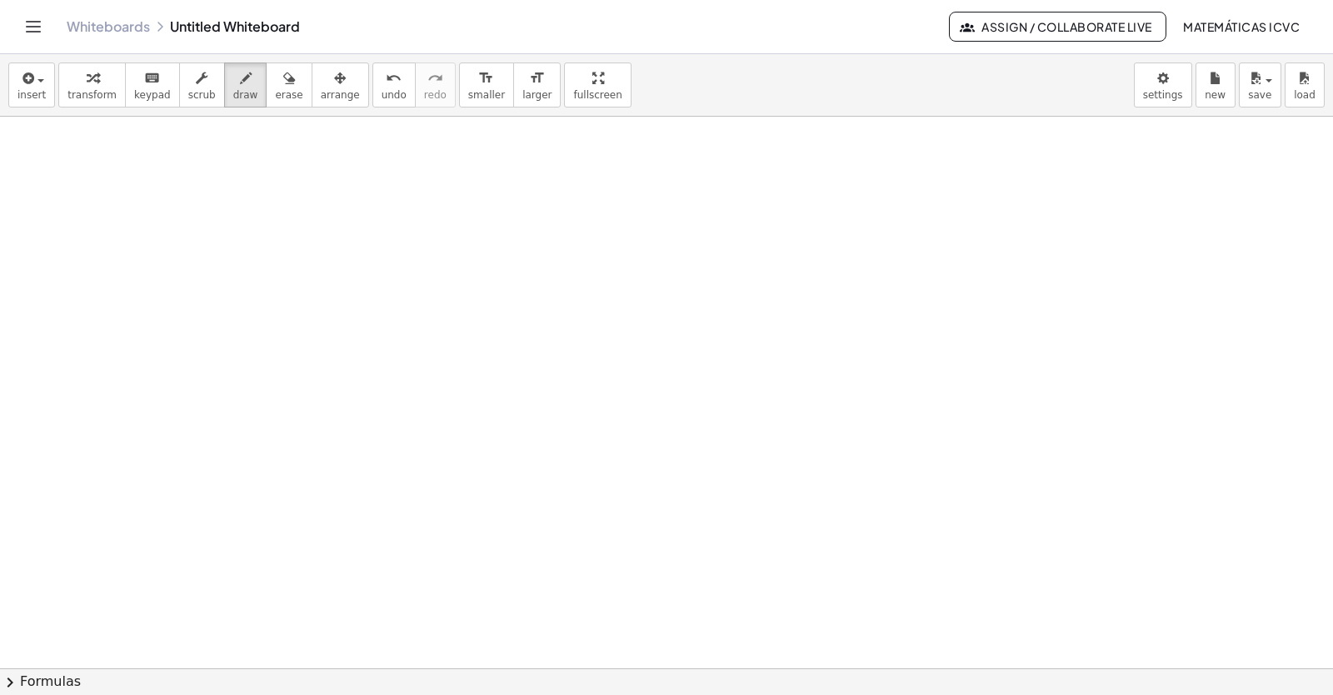
click at [73, 92] on span "transform" at bounding box center [91, 95] width 49 height 12
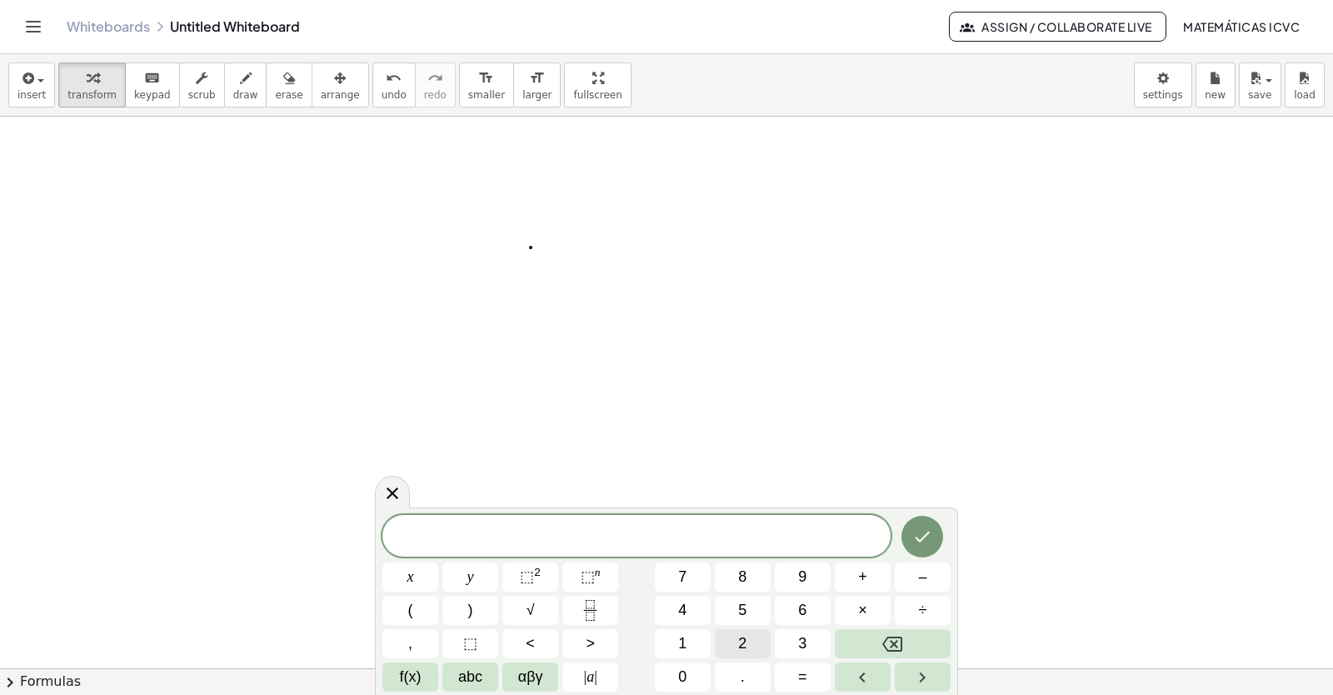
click at [746, 647] on span "2" at bounding box center [742, 643] width 8 height 22
click at [461, 576] on button "y" at bounding box center [470, 576] width 56 height 29
click at [862, 577] on span "+" at bounding box center [862, 577] width 9 height 22
click at [413, 573] on button "x" at bounding box center [410, 576] width 56 height 29
click at [923, 543] on icon "Done" at bounding box center [922, 537] width 20 height 20
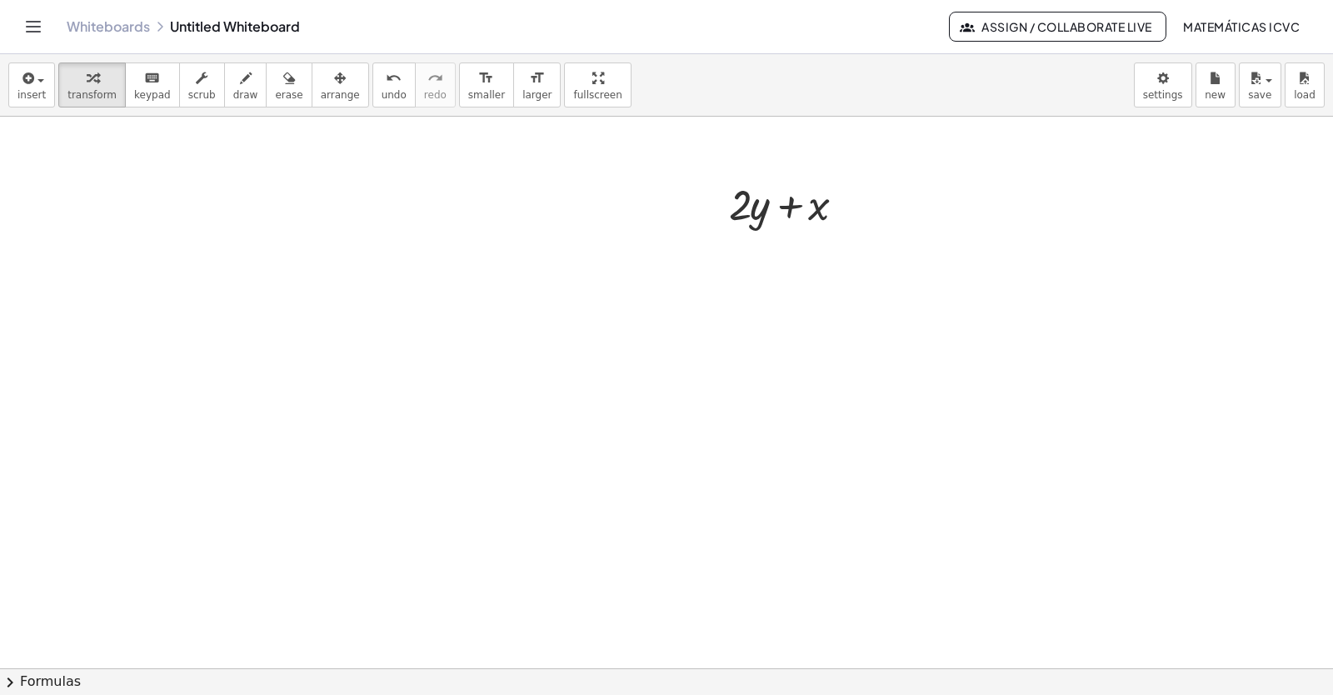
scroll to position [10729, 0]
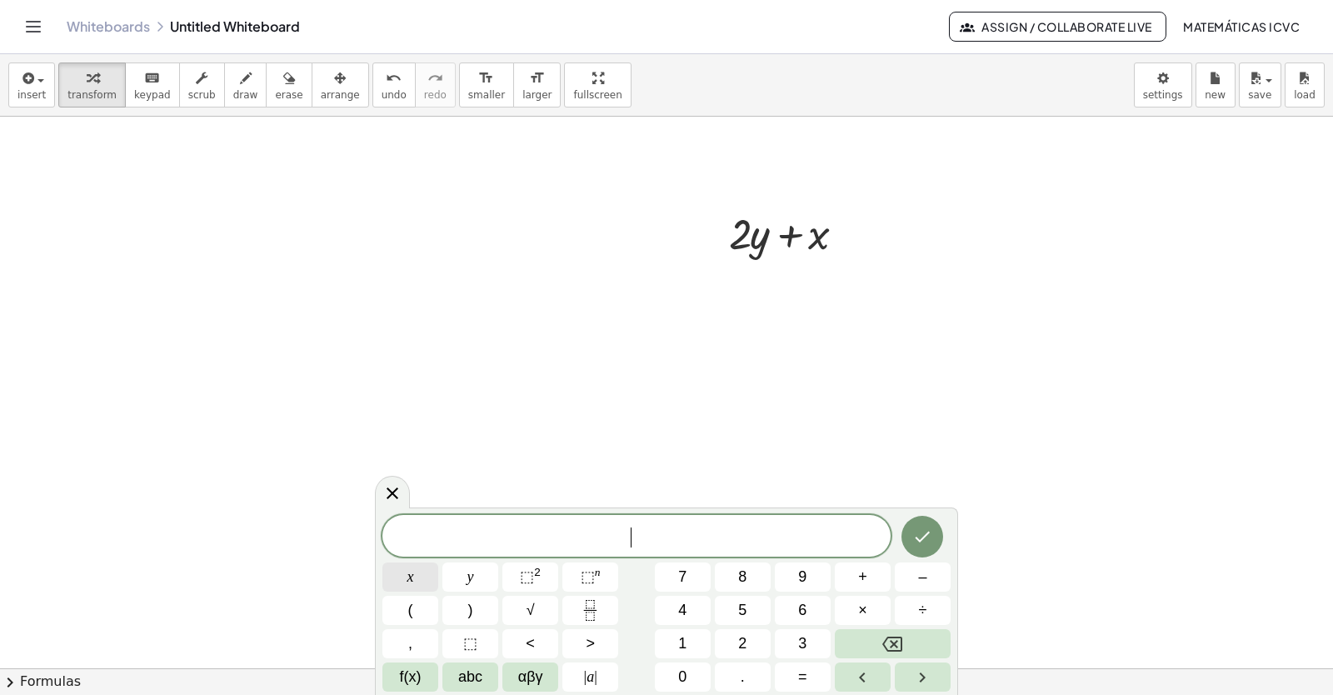
click at [416, 577] on button "x" at bounding box center [410, 576] width 56 height 29
click at [800, 676] on span "=" at bounding box center [802, 677] width 9 height 22
click at [751, 611] on button "5" at bounding box center [743, 610] width 56 height 29
click at [931, 540] on icon "Done" at bounding box center [922, 537] width 20 height 20
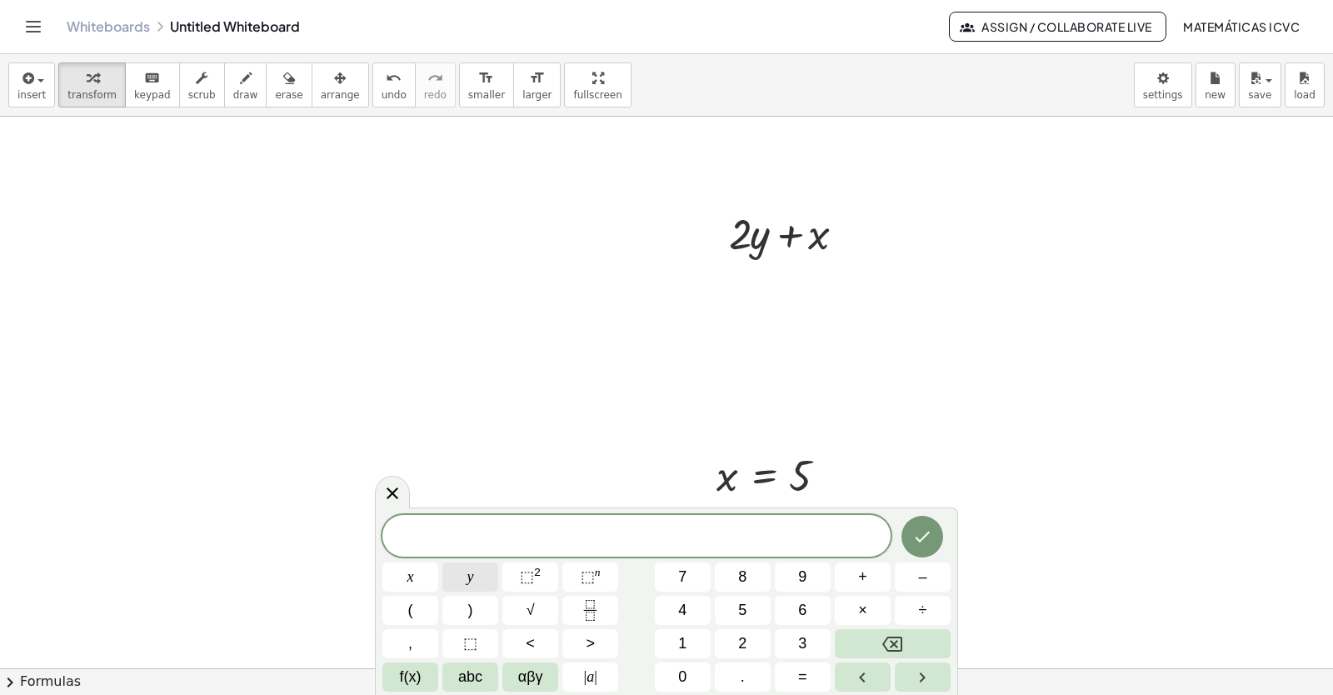
click at [465, 575] on button "y" at bounding box center [470, 576] width 56 height 29
click at [805, 678] on span "=" at bounding box center [802, 677] width 9 height 22
click at [811, 640] on button "3" at bounding box center [803, 643] width 56 height 29
click at [931, 534] on icon "Done" at bounding box center [922, 537] width 20 height 20
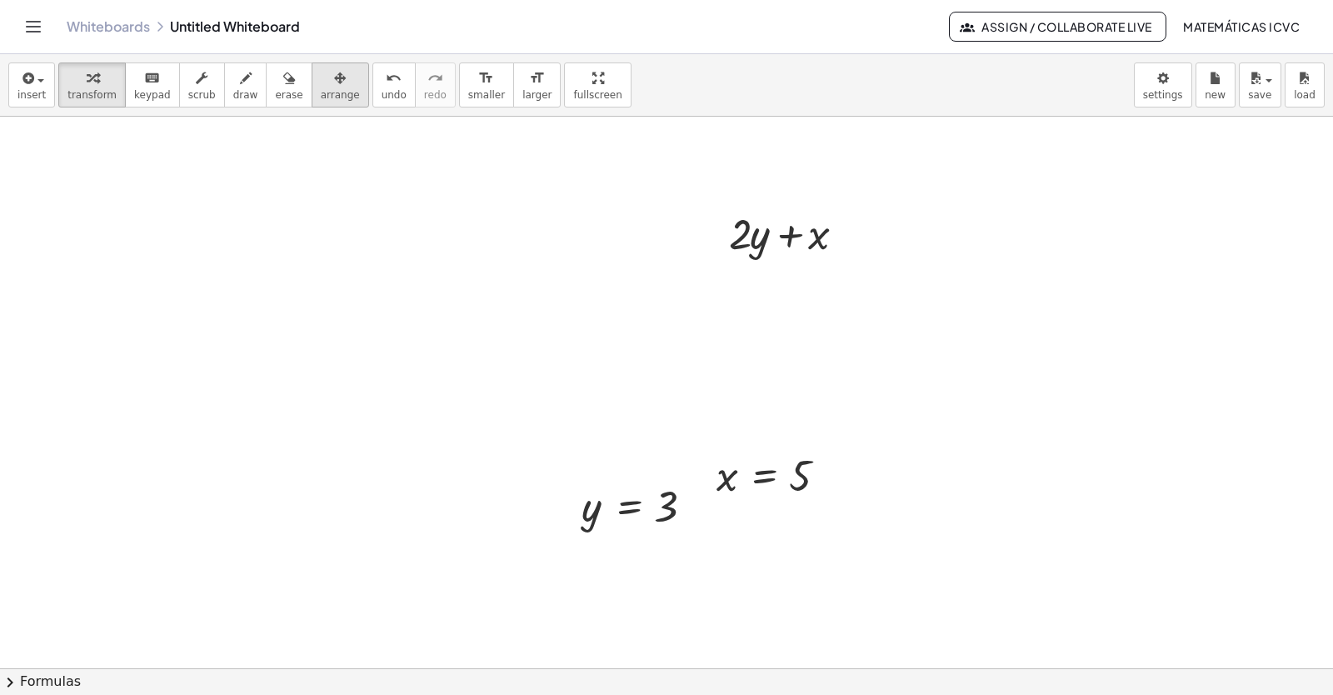
click at [321, 98] on span "arrange" at bounding box center [340, 95] width 39 height 12
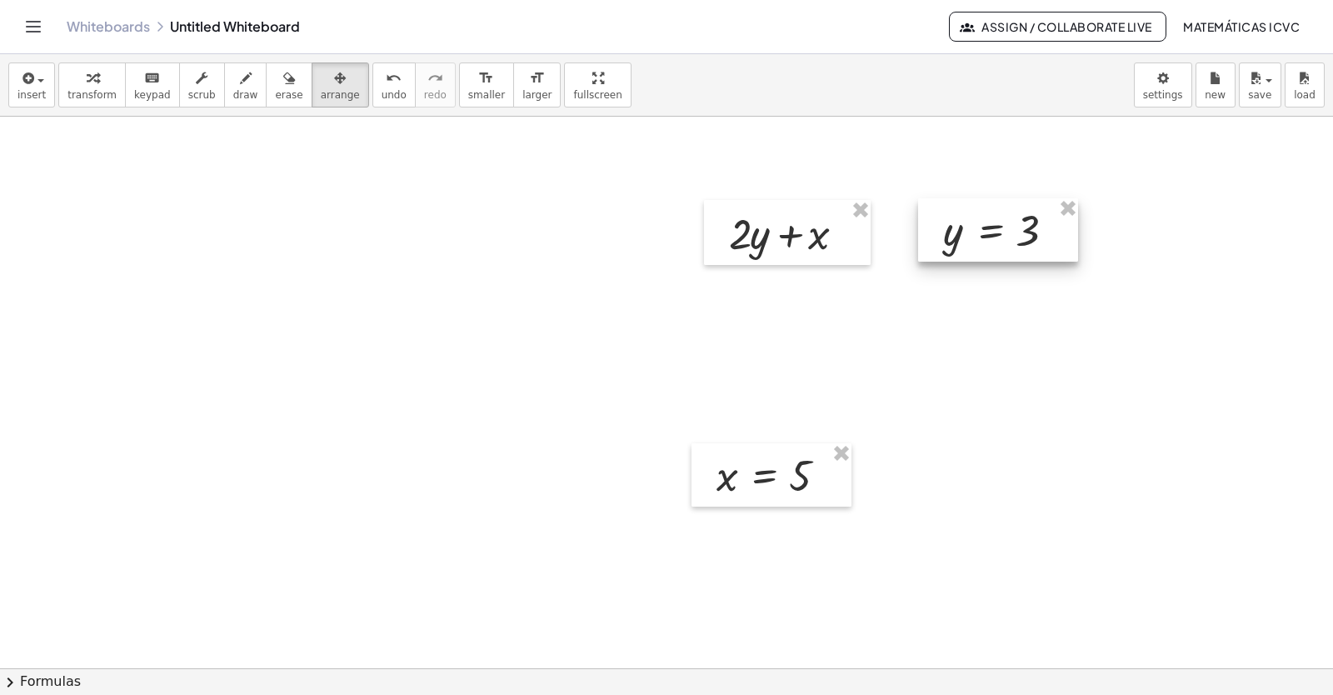
drag, startPoint x: 311, startPoint y: 98, endPoint x: 995, endPoint y: 239, distance: 698.3
click at [995, 239] on div at bounding box center [998, 229] width 160 height 63
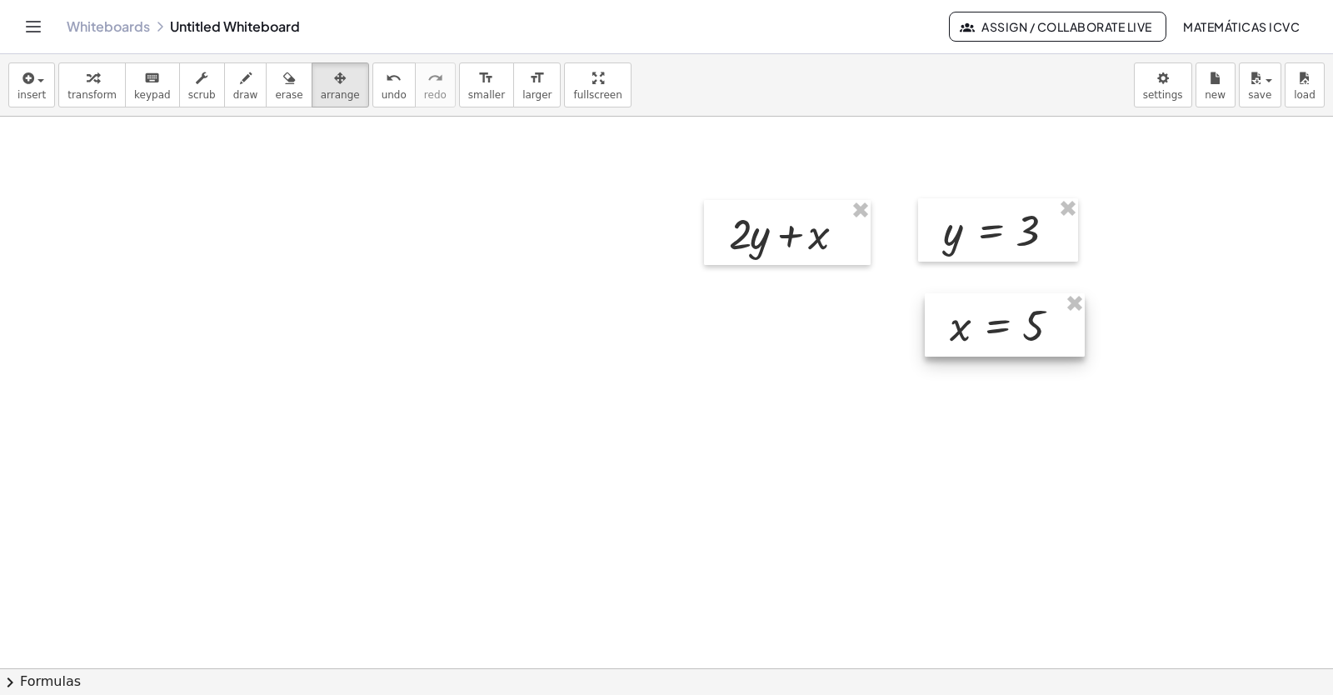
drag, startPoint x: 796, startPoint y: 482, endPoint x: 1029, endPoint y: 332, distance: 276.6
click at [1029, 332] on div at bounding box center [1005, 324] width 160 height 63
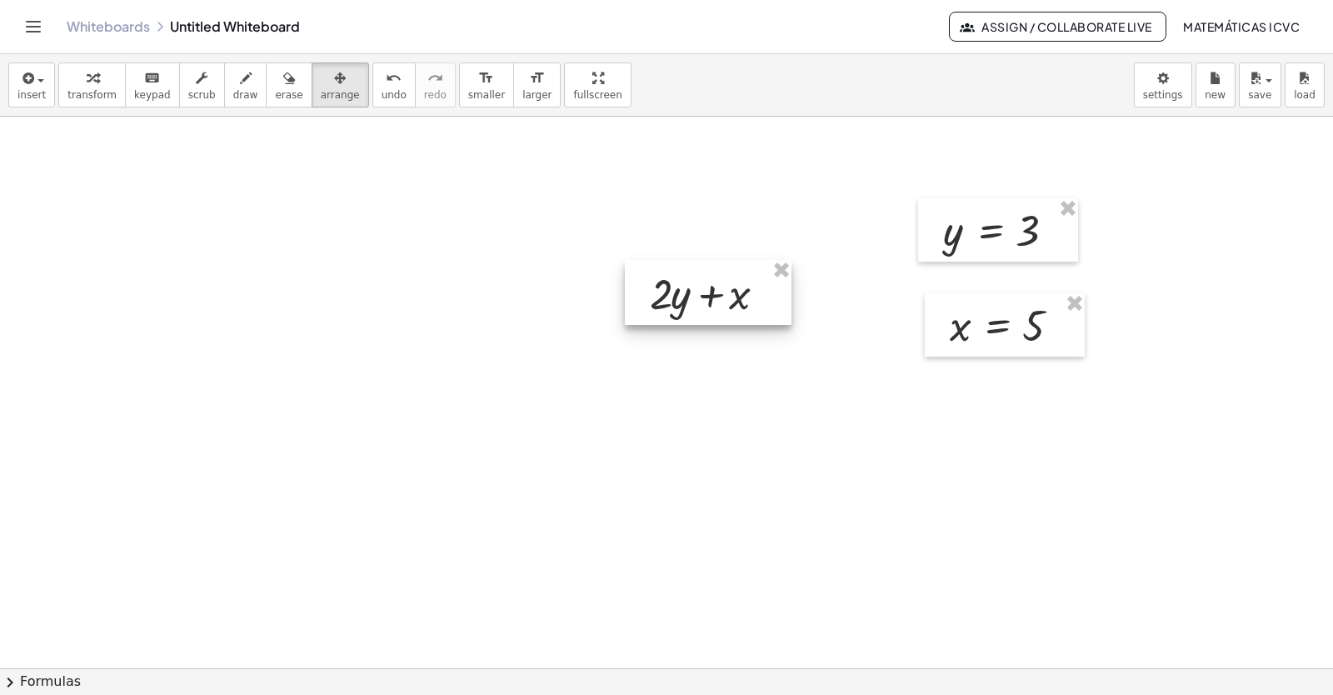
drag, startPoint x: 818, startPoint y: 232, endPoint x: 285, endPoint y: 130, distance: 542.8
click at [736, 292] on div at bounding box center [708, 292] width 167 height 65
click at [97, 85] on div "button" at bounding box center [91, 77] width 49 height 20
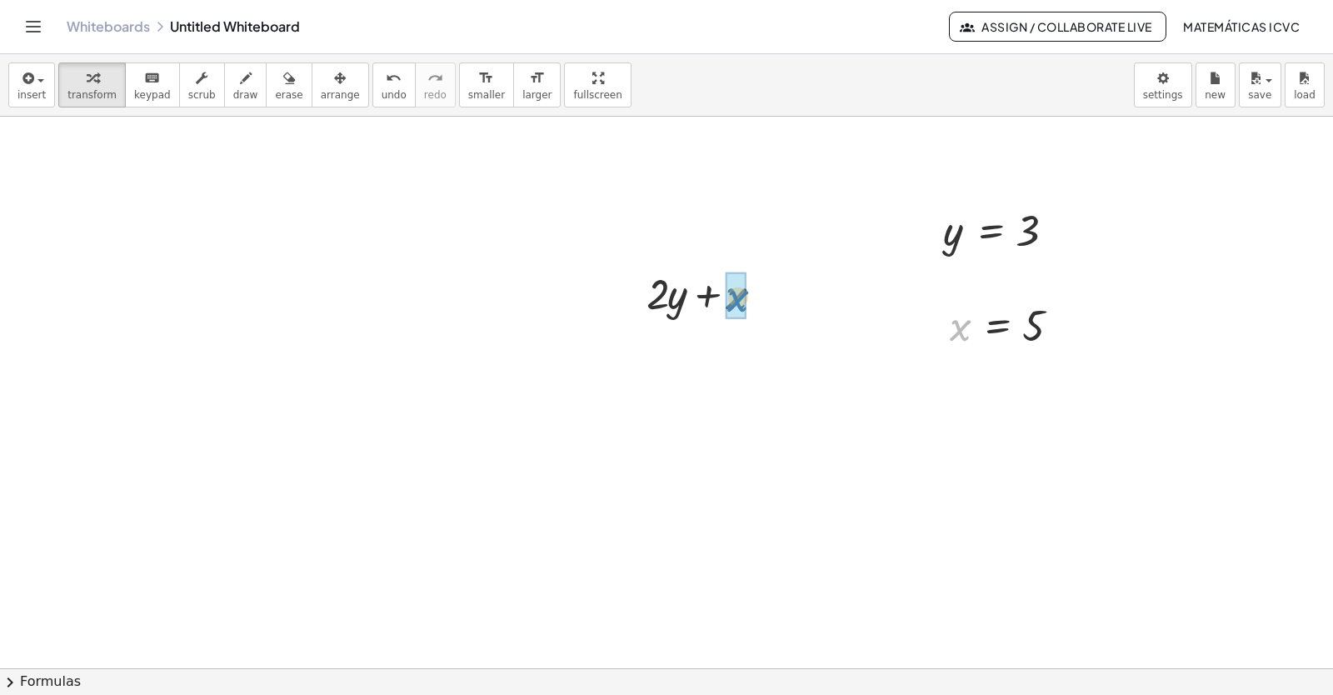
drag, startPoint x: 961, startPoint y: 335, endPoint x: 840, endPoint y: 447, distance: 165.1
drag, startPoint x: 957, startPoint y: 237, endPoint x: 1242, endPoint y: 545, distance: 419.2
drag, startPoint x: 771, startPoint y: 354, endPoint x: 777, endPoint y: 474, distance: 120.1
click at [666, 412] on div at bounding box center [711, 405] width 160 height 57
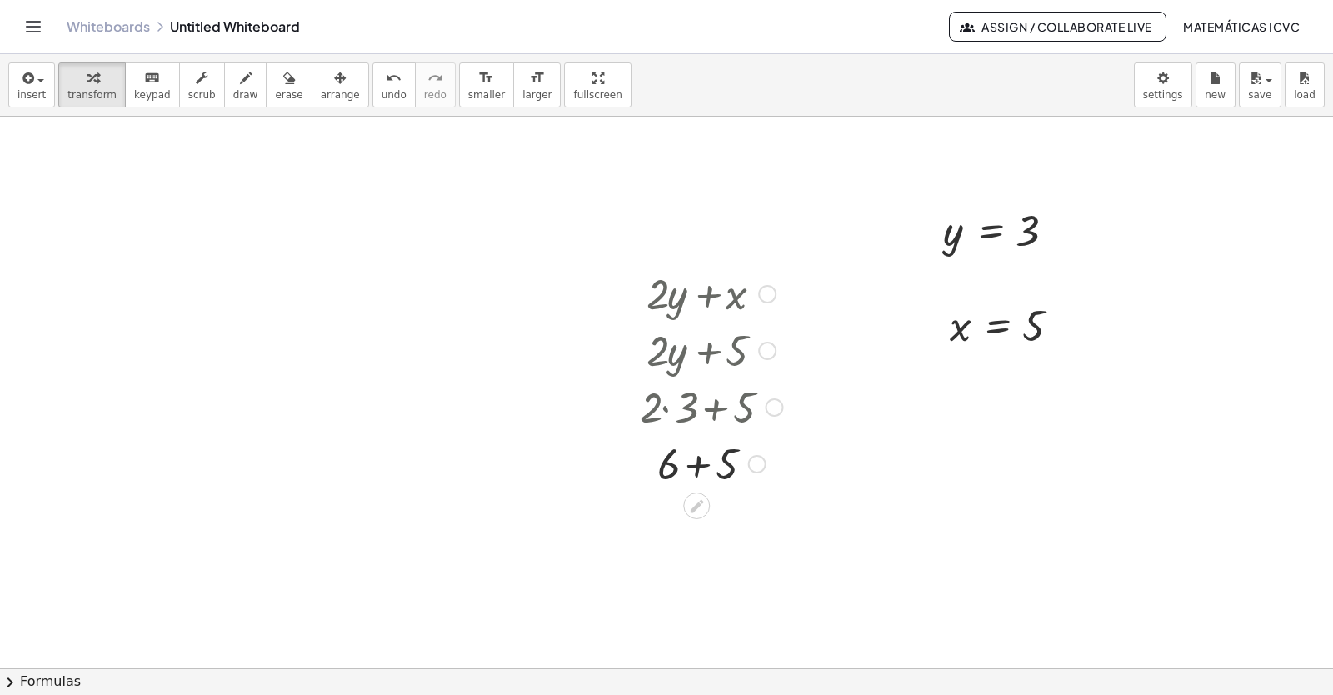
click at [696, 461] on div at bounding box center [711, 462] width 160 height 57
click at [382, 97] on span "undo" at bounding box center [394, 95] width 25 height 12
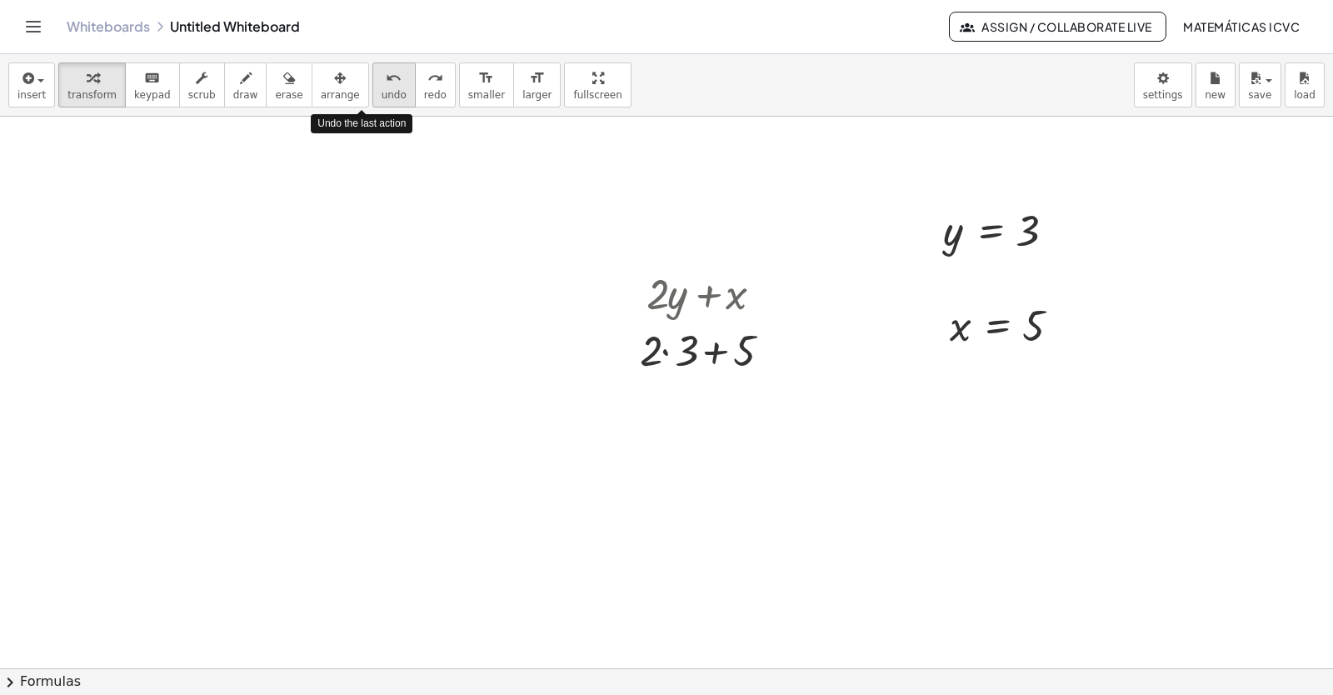
click at [382, 97] on span "undo" at bounding box center [394, 95] width 25 height 12
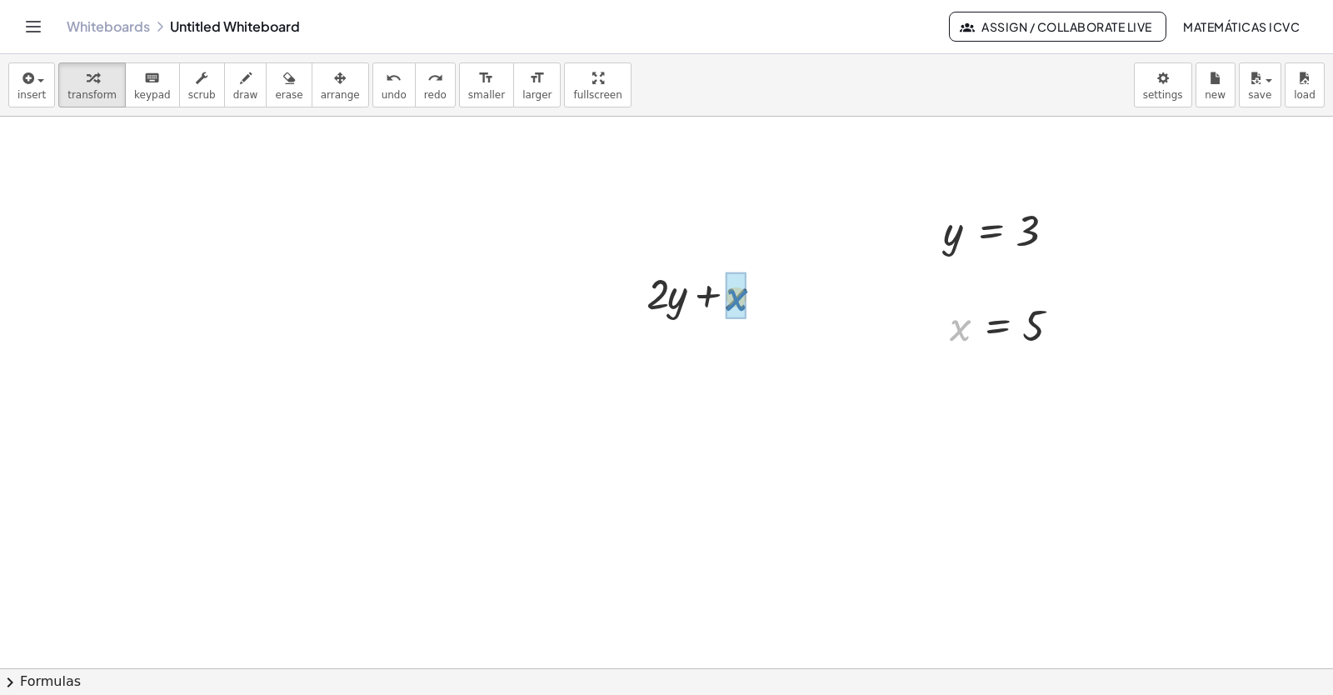
drag, startPoint x: 961, startPoint y: 338, endPoint x: 738, endPoint y: 309, distance: 225.2
drag, startPoint x: 957, startPoint y: 242, endPoint x: 900, endPoint y: 518, distance: 281.7
drag, startPoint x: 768, startPoint y: 357, endPoint x: 770, endPoint y: 445, distance: 88.3
click at [664, 412] on div at bounding box center [711, 405] width 160 height 57
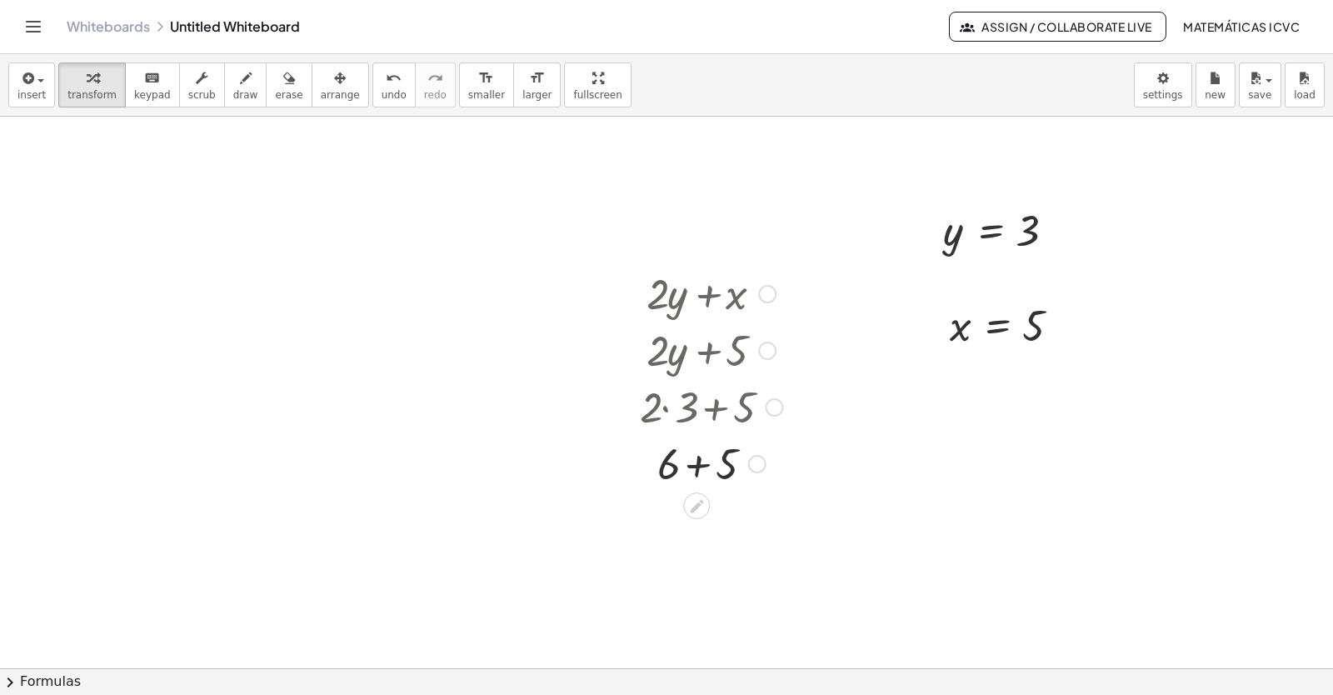
click at [690, 463] on div at bounding box center [711, 462] width 160 height 57
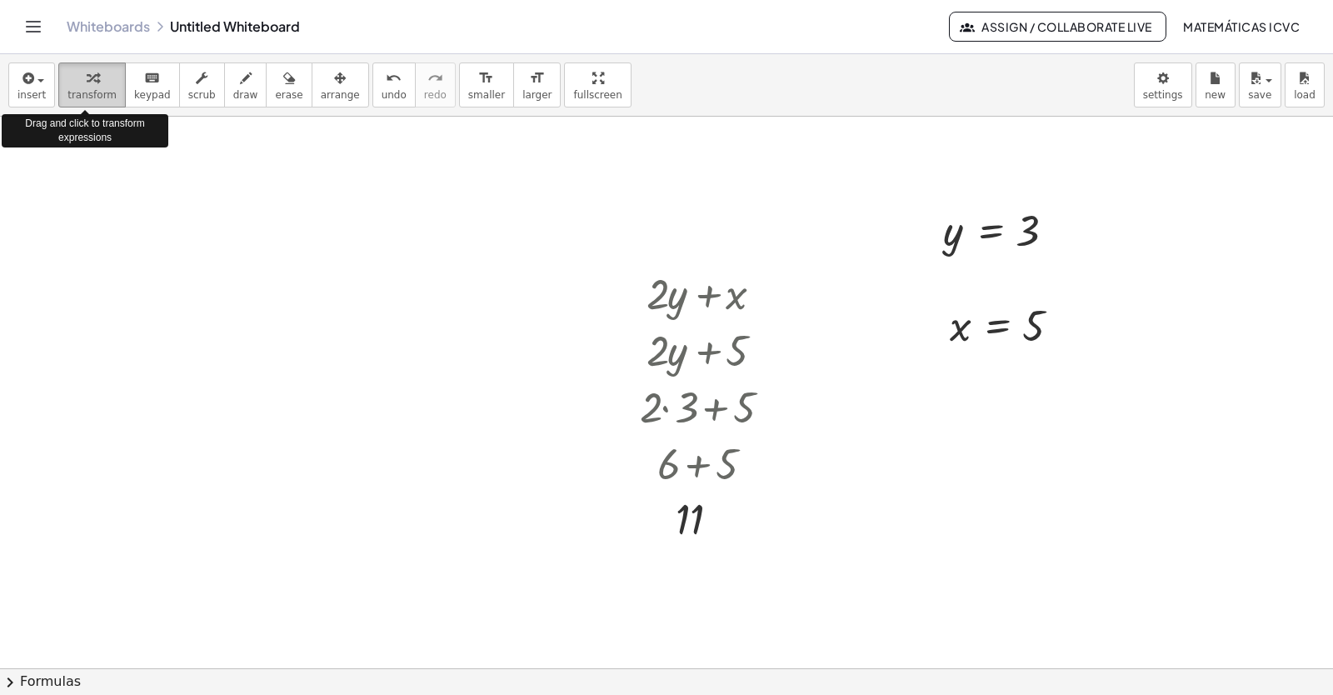
click at [87, 82] on icon "button" at bounding box center [93, 78] width 12 height 20
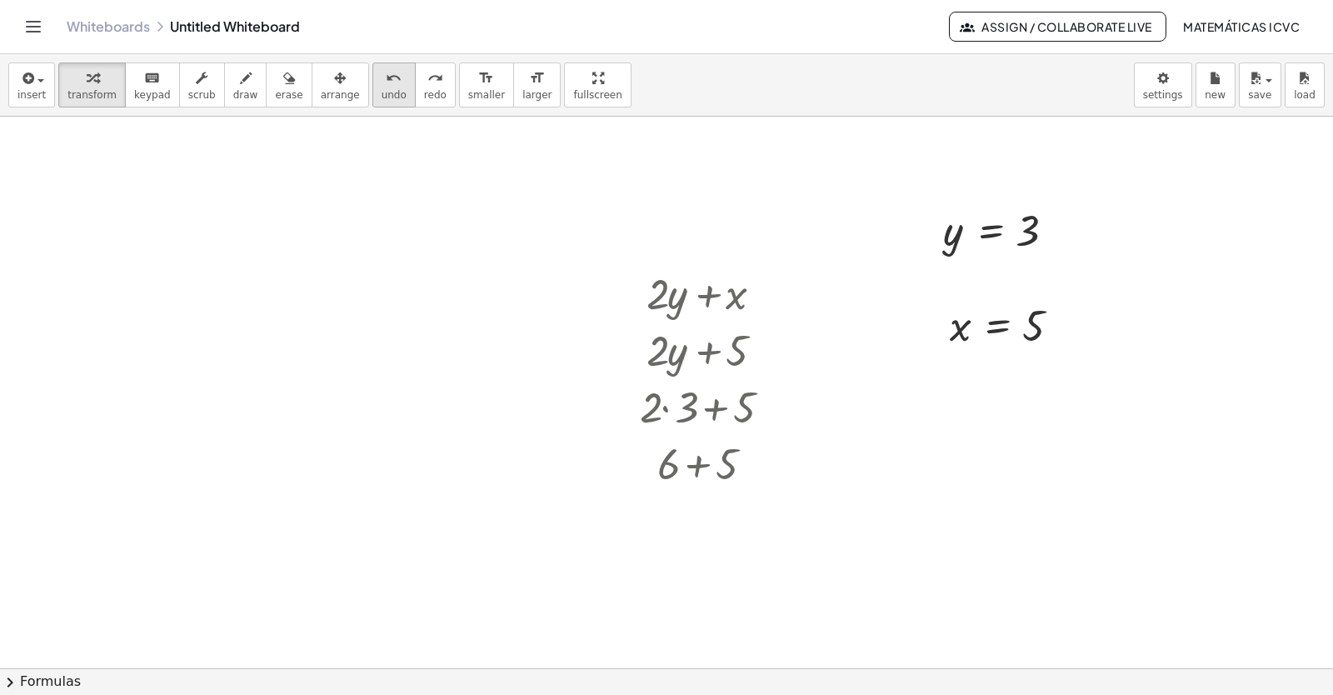
click at [382, 96] on span "undo" at bounding box center [394, 95] width 25 height 12
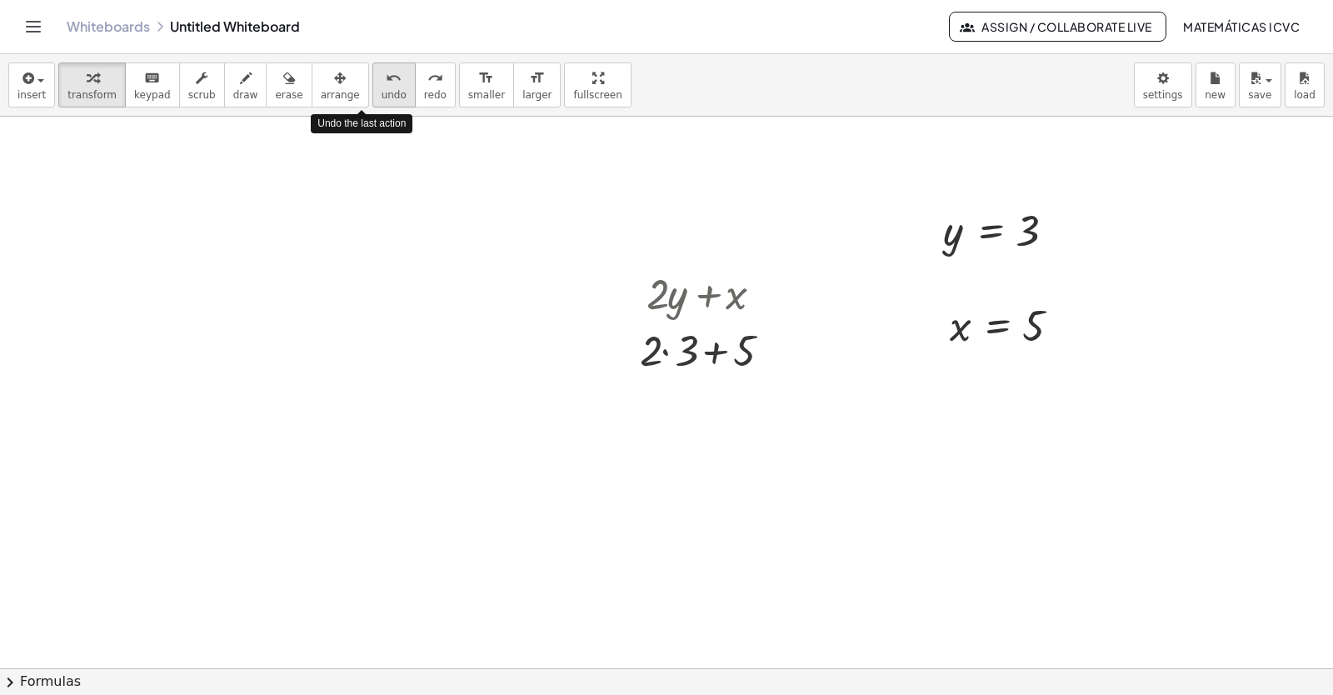
click at [382, 96] on span "undo" at bounding box center [394, 95] width 25 height 12
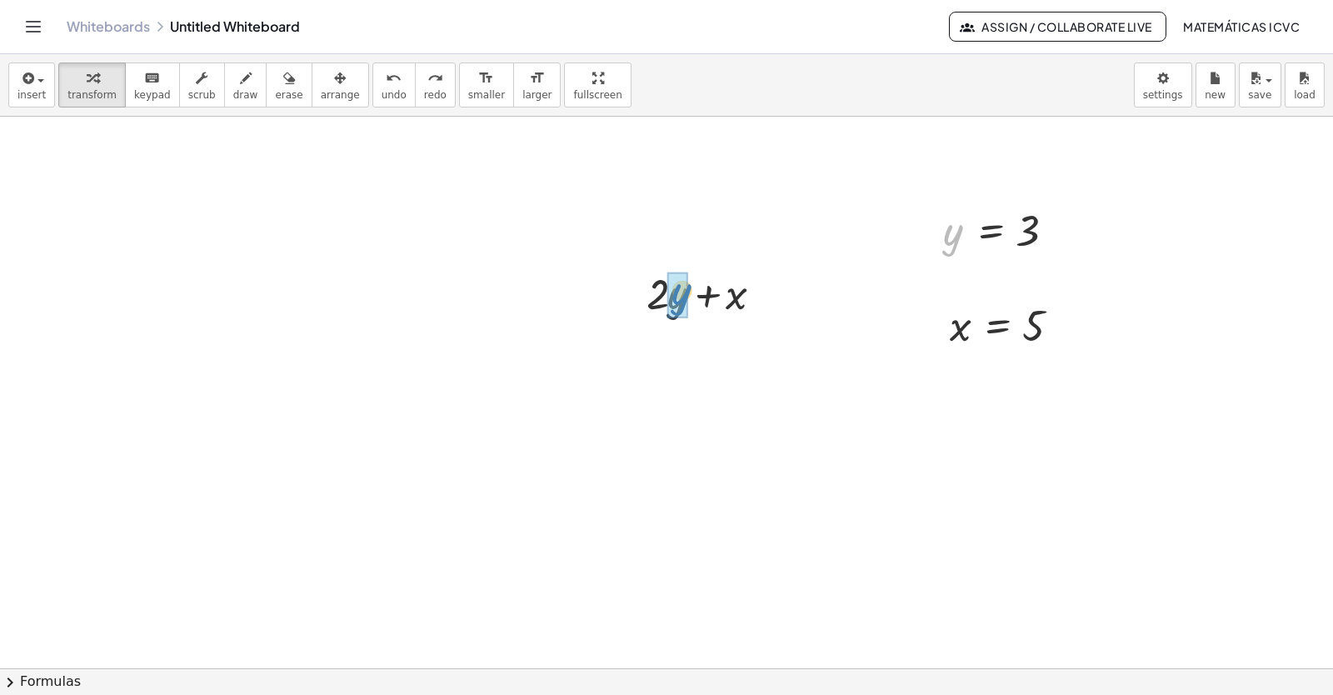
drag, startPoint x: 951, startPoint y: 233, endPoint x: 679, endPoint y: 292, distance: 278.0
drag, startPoint x: 962, startPoint y: 334, endPoint x: 745, endPoint y: 368, distance: 220.1
click at [667, 353] on div at bounding box center [711, 349] width 160 height 57
drag, startPoint x: 701, startPoint y: 410, endPoint x: 999, endPoint y: 526, distance: 319.9
click at [701, 409] on div at bounding box center [711, 405] width 160 height 57
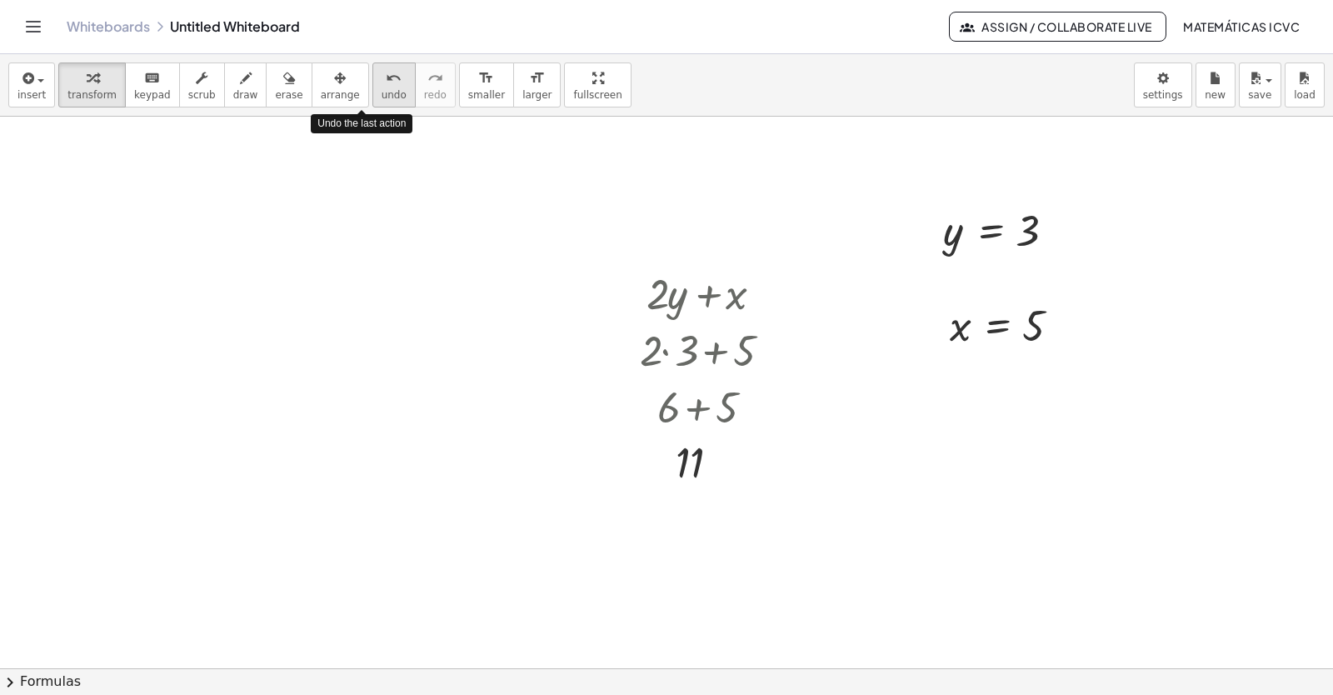
click at [382, 98] on span "undo" at bounding box center [394, 95] width 25 height 12
click at [58, 102] on button "transform" at bounding box center [91, 84] width 67 height 45
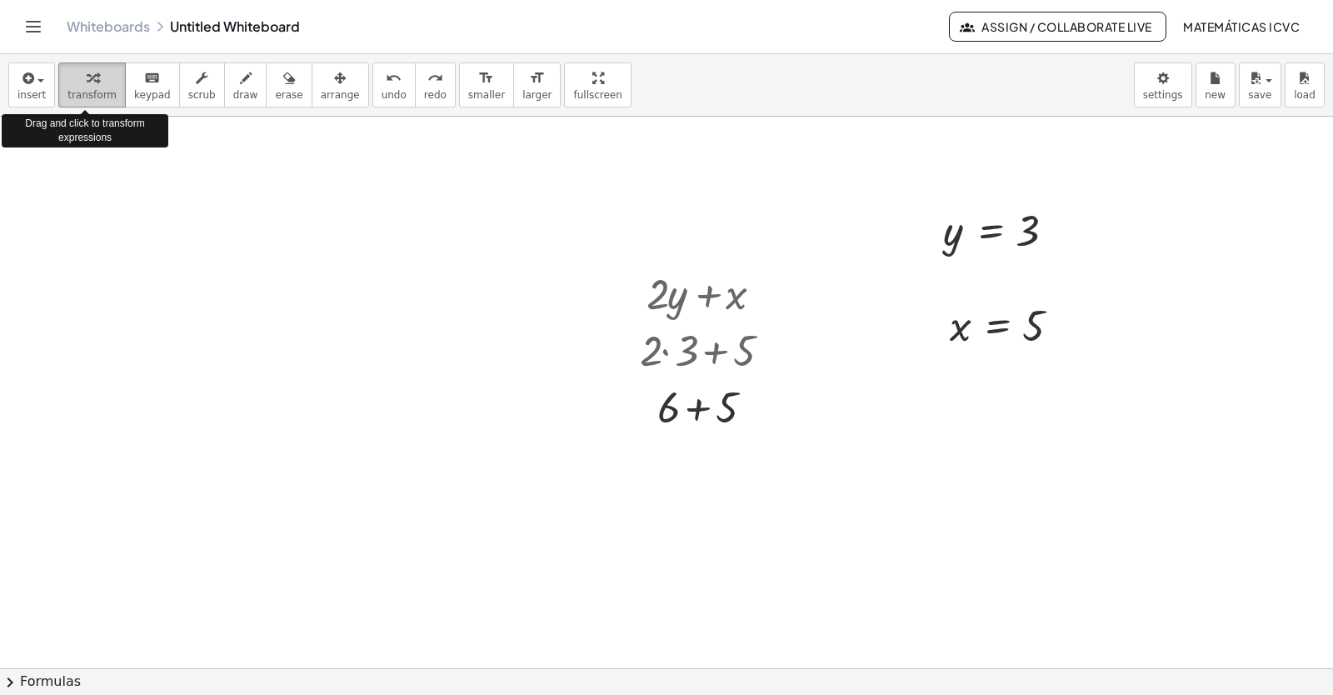
click at [92, 73] on div "button" at bounding box center [91, 77] width 49 height 20
click at [92, 79] on div "button" at bounding box center [91, 77] width 49 height 20
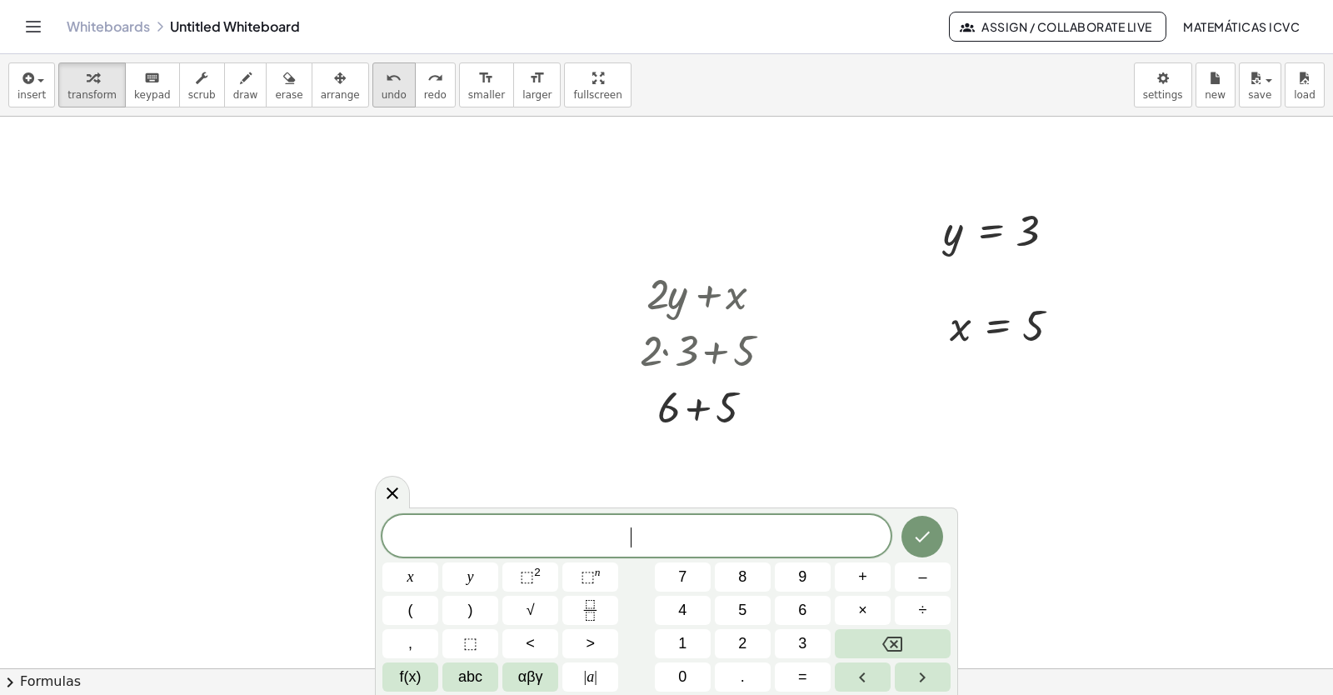
click at [382, 92] on span "undo" at bounding box center [394, 95] width 25 height 12
drag, startPoint x: 953, startPoint y: 231, endPoint x: 1181, endPoint y: 484, distance: 341.0
drag, startPoint x: 966, startPoint y: 332, endPoint x: 750, endPoint y: 362, distance: 217.9
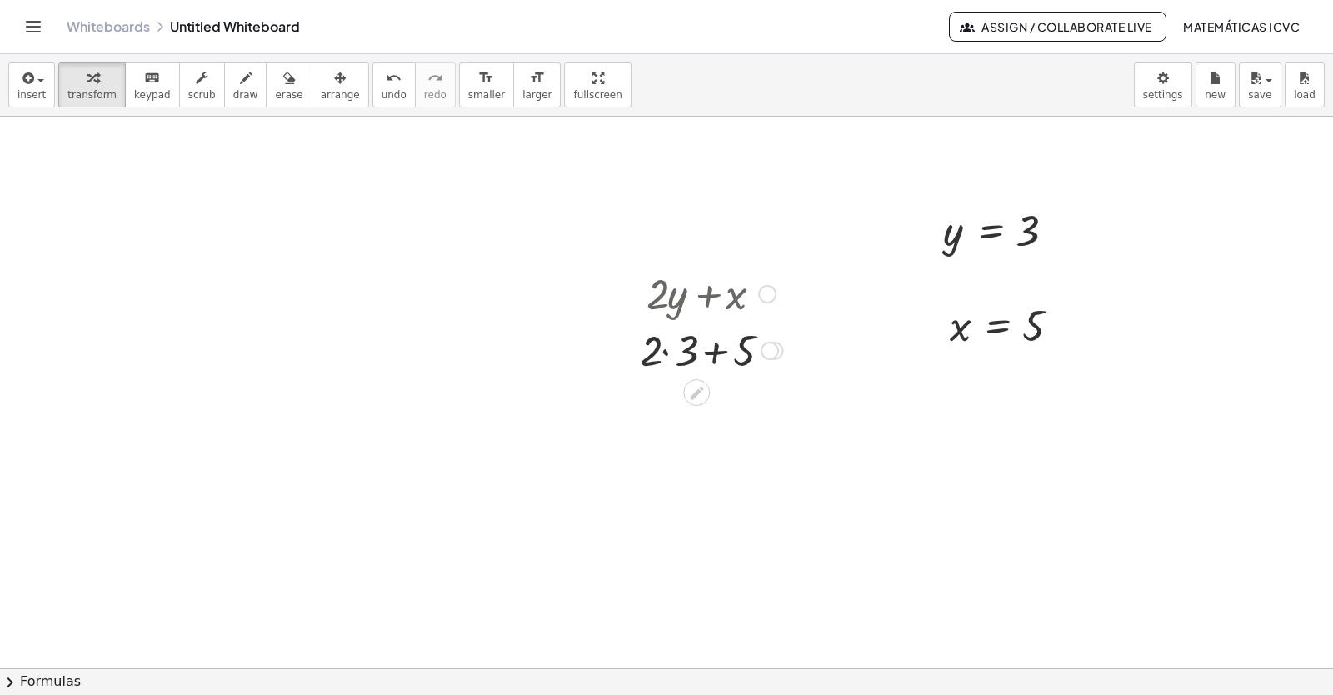
drag, startPoint x: 662, startPoint y: 354, endPoint x: 656, endPoint y: 376, distance: 22.4
click at [661, 353] on div at bounding box center [711, 349] width 160 height 57
click at [666, 353] on div at bounding box center [711, 349] width 160 height 57
click at [697, 411] on div at bounding box center [711, 405] width 160 height 57
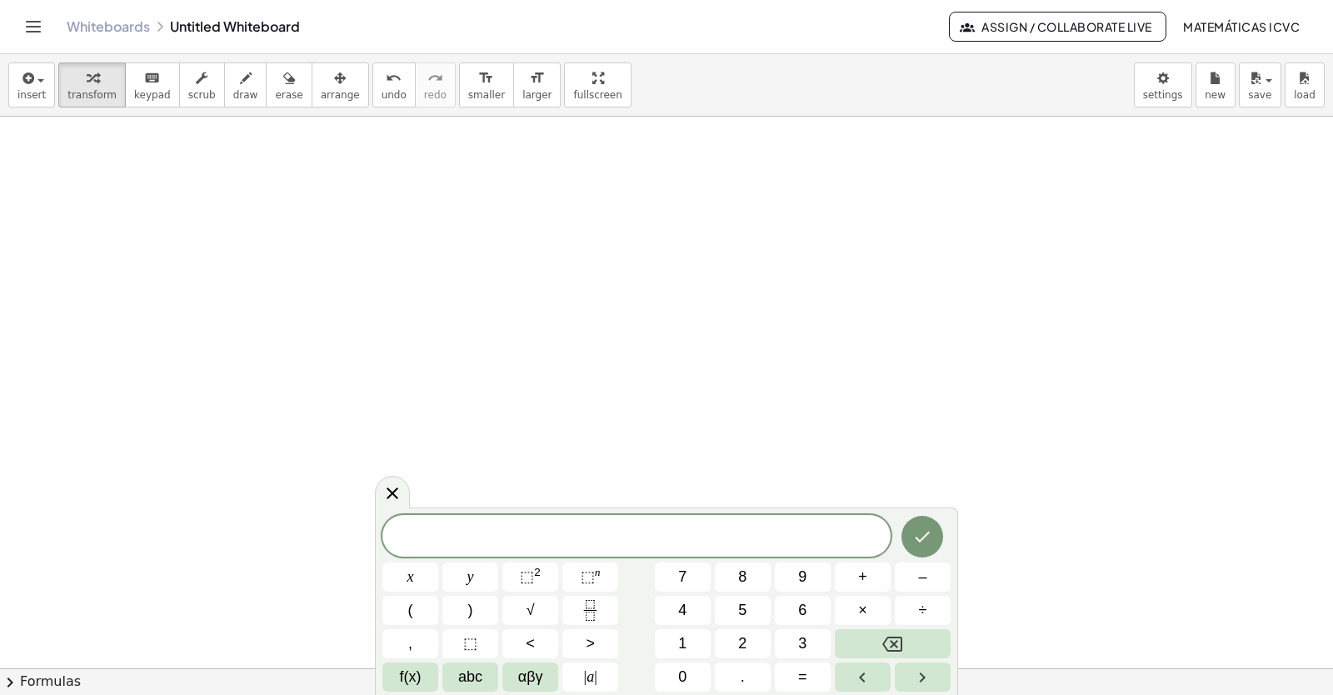
scroll to position [11197, 0]
click at [927, 570] on button "–" at bounding box center [923, 576] width 56 height 29
click at [739, 649] on span "2" at bounding box center [742, 643] width 8 height 22
click at [472, 578] on span "y" at bounding box center [470, 577] width 7 height 22
click at [875, 578] on button "+" at bounding box center [863, 576] width 56 height 29
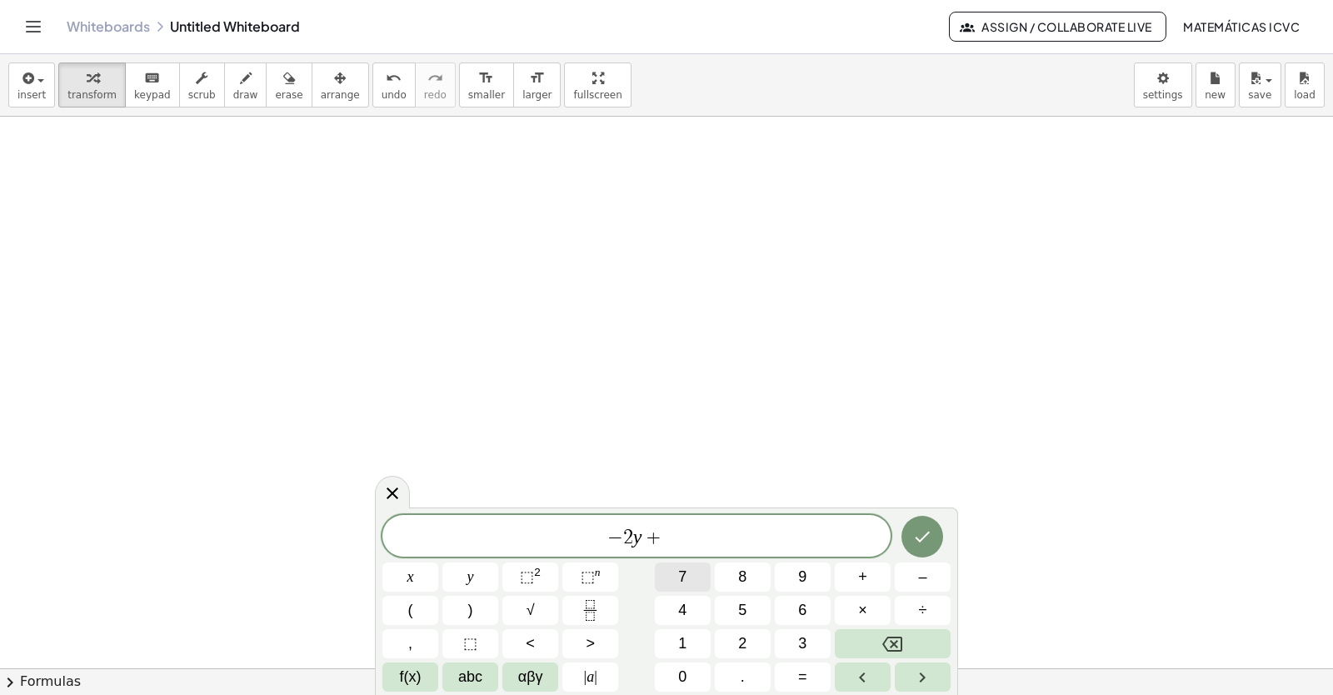
click at [686, 573] on span "7" at bounding box center [682, 577] width 8 height 22
click at [420, 574] on button "x" at bounding box center [410, 576] width 56 height 29
click at [931, 543] on icon "Done" at bounding box center [922, 537] width 20 height 20
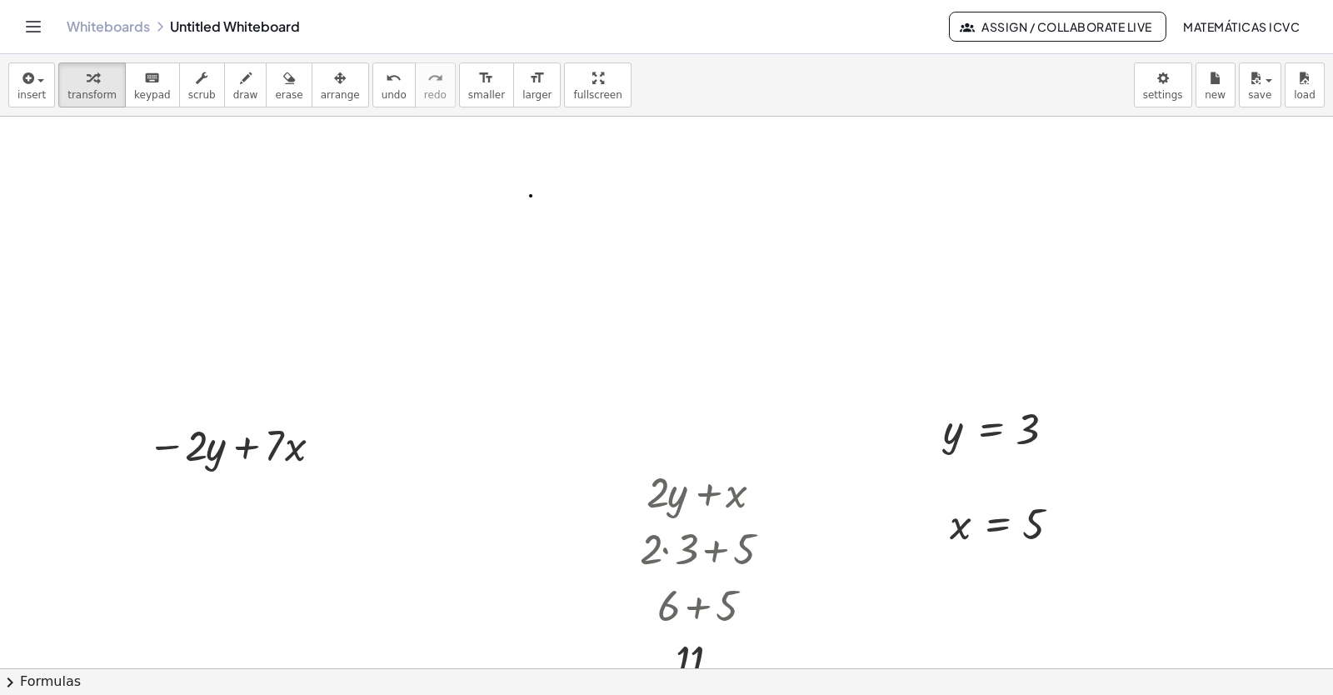
scroll to position [10697, 0]
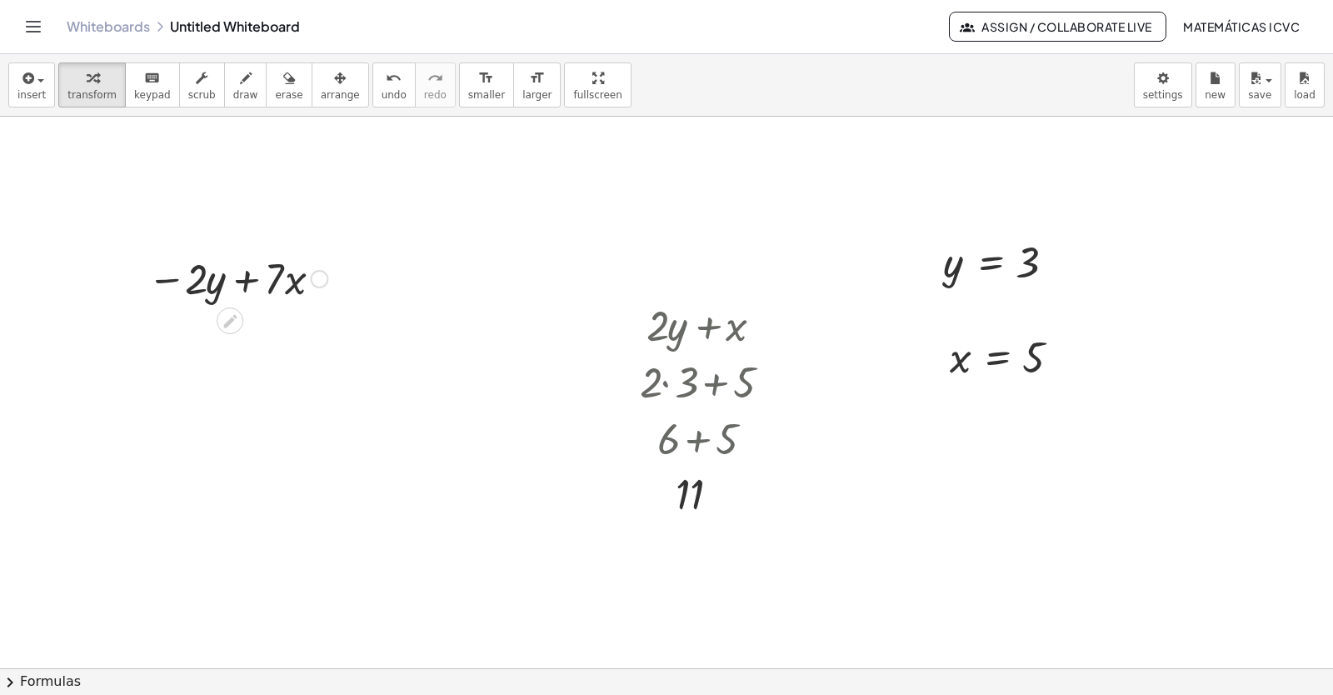
click at [264, 288] on div at bounding box center [237, 277] width 197 height 57
click at [322, 91] on span "arrange" at bounding box center [340, 95] width 39 height 12
click at [249, 285] on div at bounding box center [230, 277] width 217 height 65
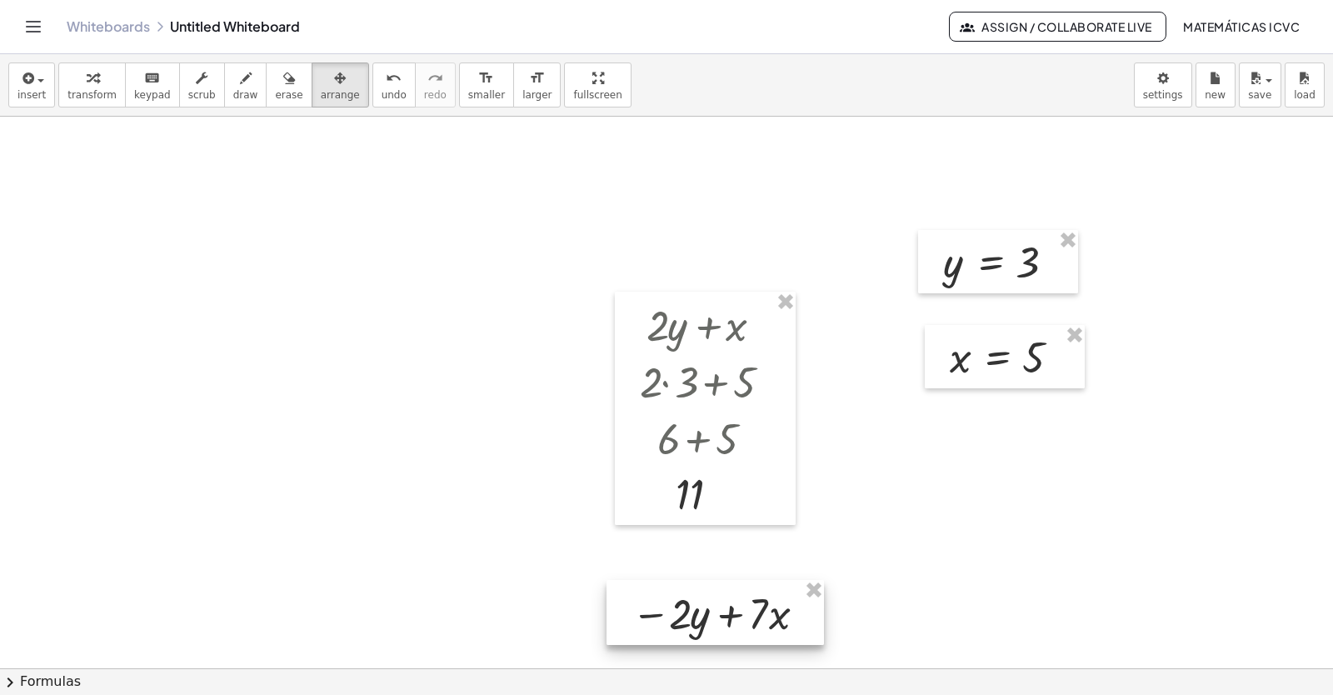
drag, startPoint x: 249, startPoint y: 285, endPoint x: 734, endPoint y: 621, distance: 589.8
click at [734, 621] on div at bounding box center [715, 612] width 217 height 65
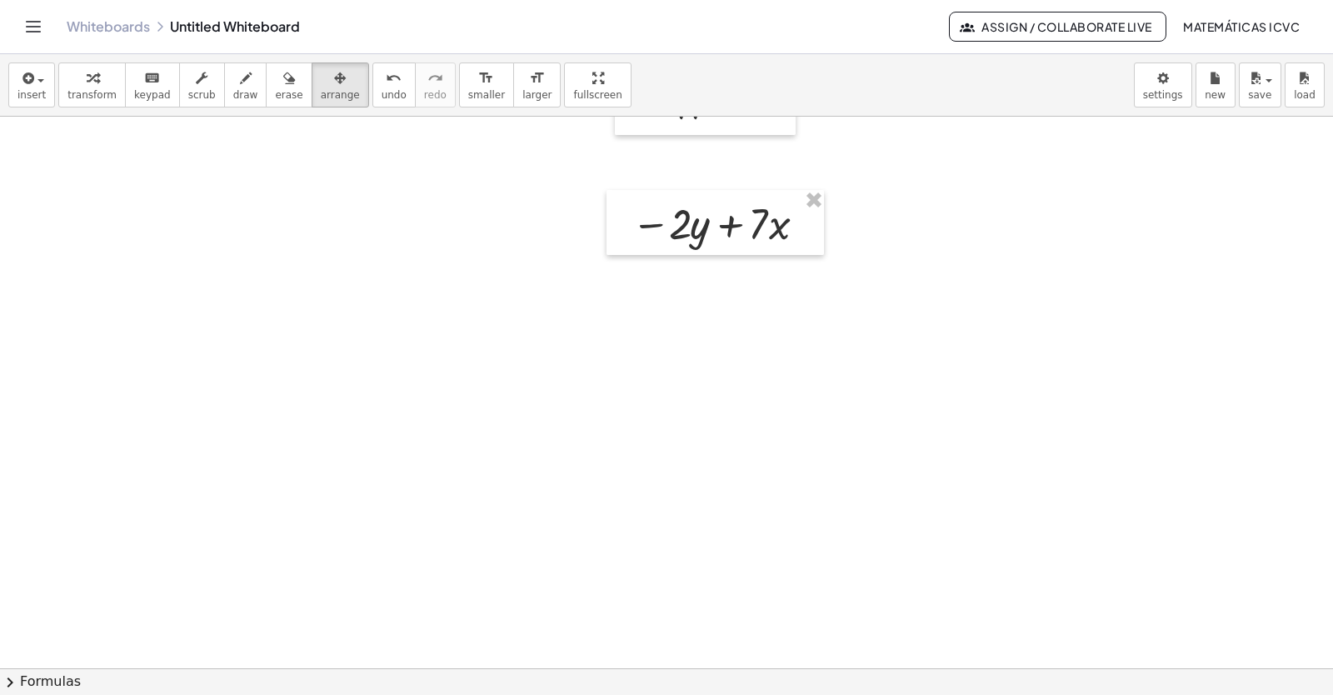
scroll to position [11114, 0]
click at [76, 79] on div "button" at bounding box center [91, 77] width 49 height 20
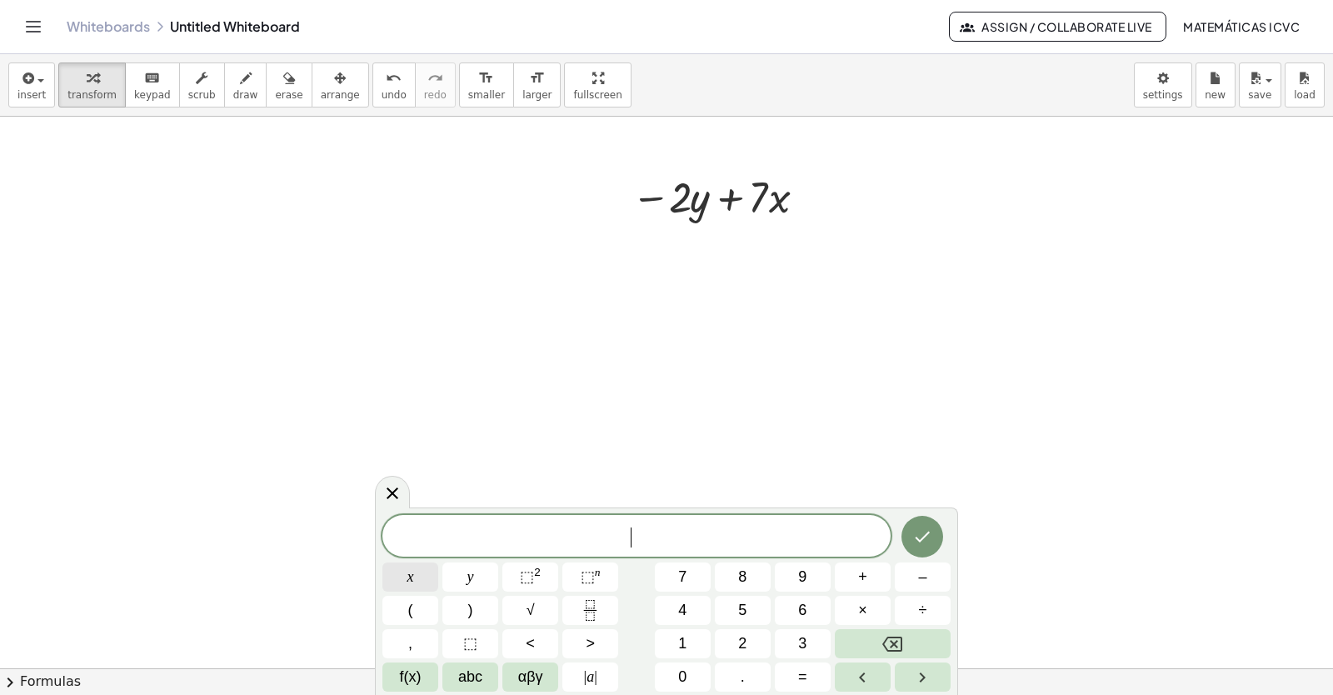
click at [409, 579] on span "x" at bounding box center [410, 577] width 7 height 22
click at [814, 674] on button "=" at bounding box center [803, 676] width 56 height 29
click at [923, 572] on span "–" at bounding box center [922, 577] width 8 height 22
click at [740, 646] on span "2" at bounding box center [742, 643] width 8 height 22
click at [926, 531] on icon "Done" at bounding box center [922, 537] width 20 height 20
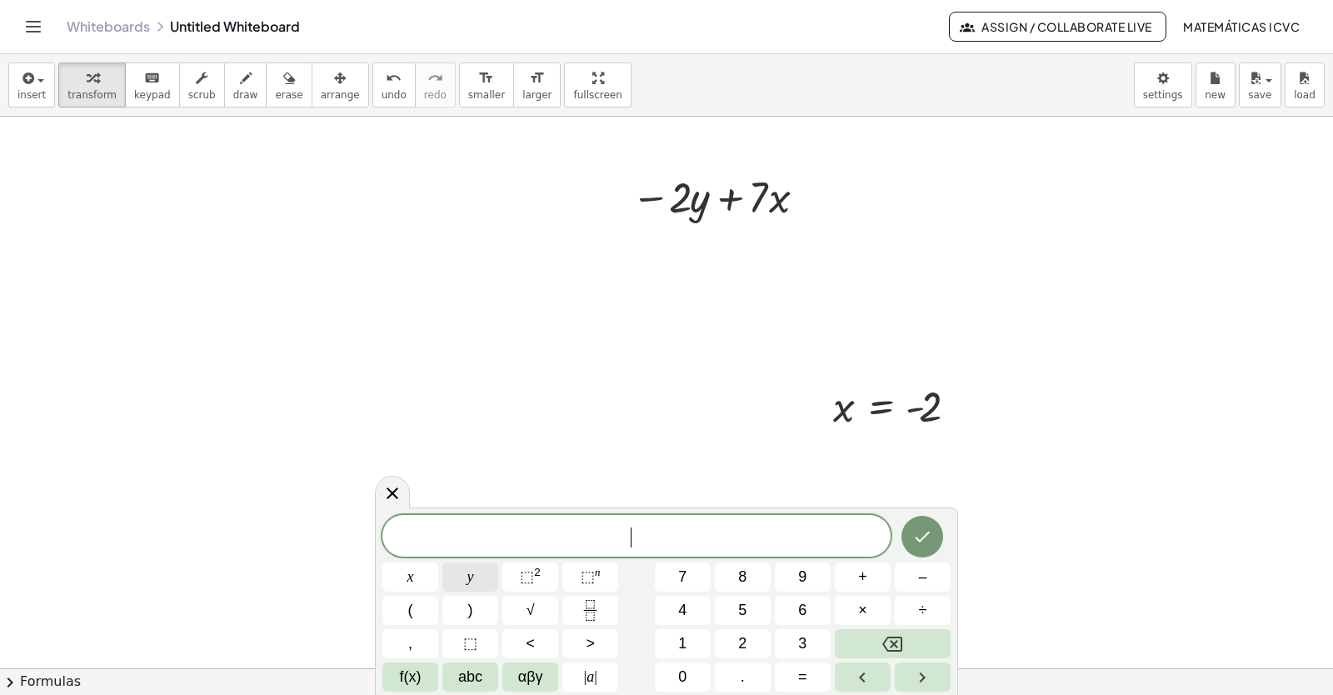
click at [472, 572] on span "y" at bounding box center [470, 577] width 7 height 22
click at [798, 681] on span "=" at bounding box center [802, 677] width 9 height 22
click at [801, 609] on span "6" at bounding box center [802, 610] width 8 height 22
click at [921, 549] on button "Done" at bounding box center [922, 537] width 42 height 42
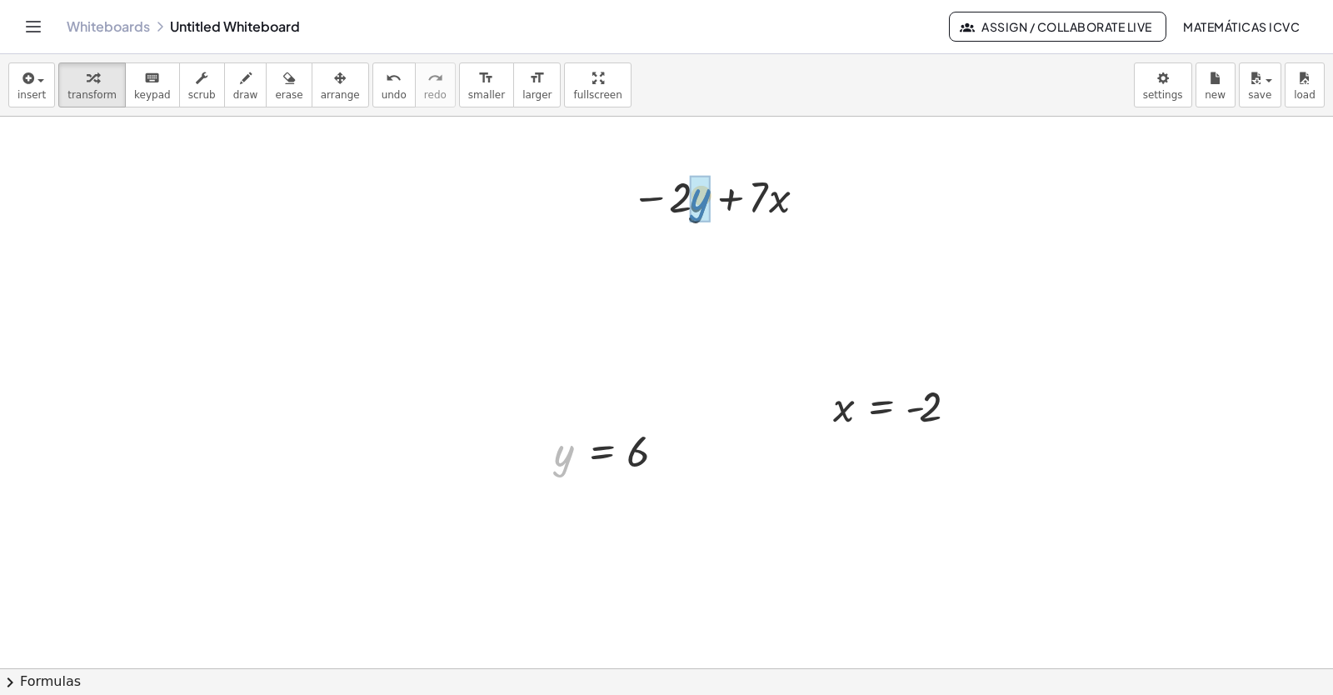
drag, startPoint x: 559, startPoint y: 471, endPoint x: 696, endPoint y: 215, distance: 290.0
drag, startPoint x: 849, startPoint y: 411, endPoint x: 797, endPoint y: 259, distance: 160.2
click at [672, 258] on div at bounding box center [721, 252] width 238 height 57
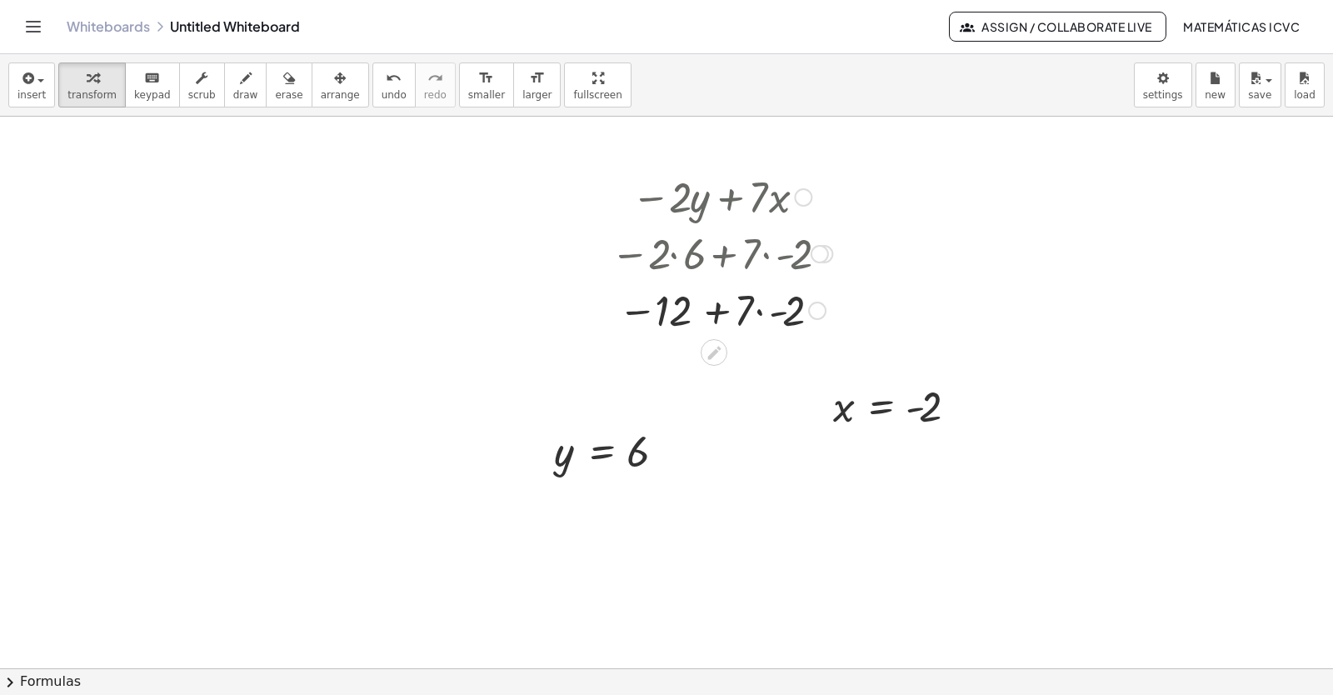
click at [761, 312] on div at bounding box center [721, 309] width 238 height 57
click at [725, 310] on div at bounding box center [721, 309] width 238 height 55
click at [729, 314] on div at bounding box center [721, 309] width 238 height 55
drag, startPoint x: 757, startPoint y: 307, endPoint x: 765, endPoint y: 401, distance: 93.6
click at [714, 392] on div "- 26" at bounding box center [714, 392] width 0 height 0
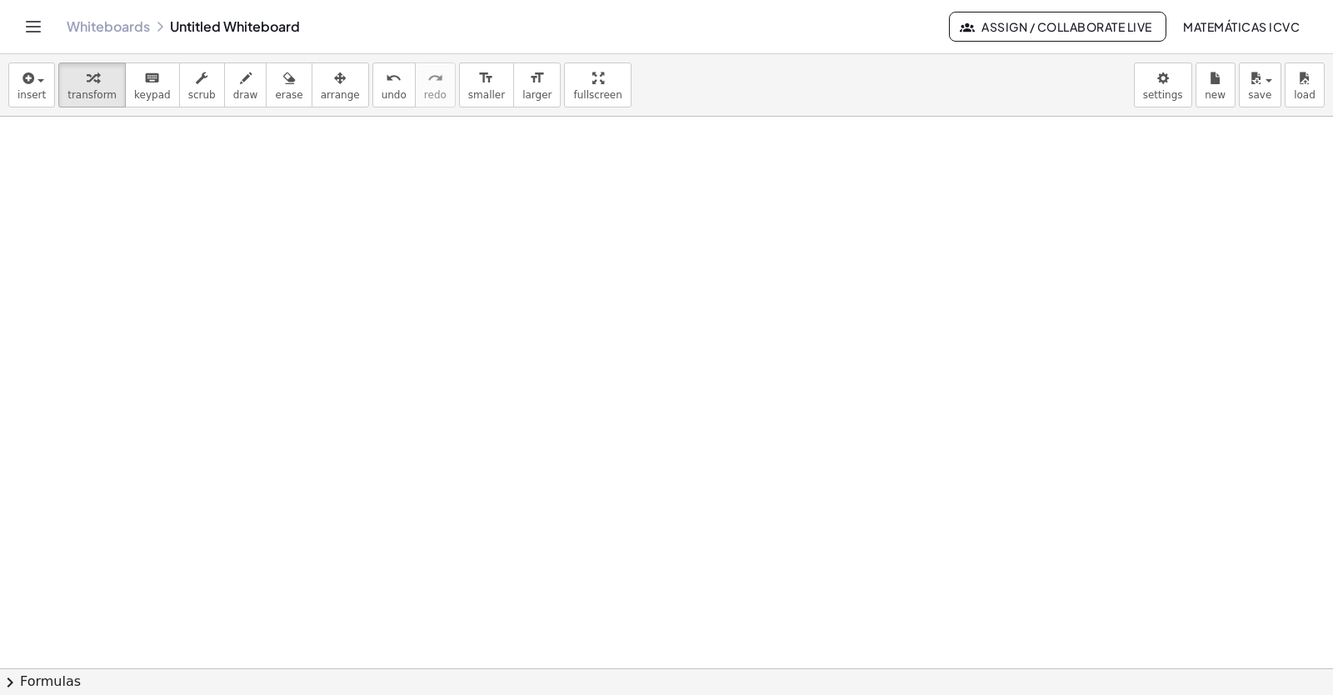
scroll to position [11582, 0]
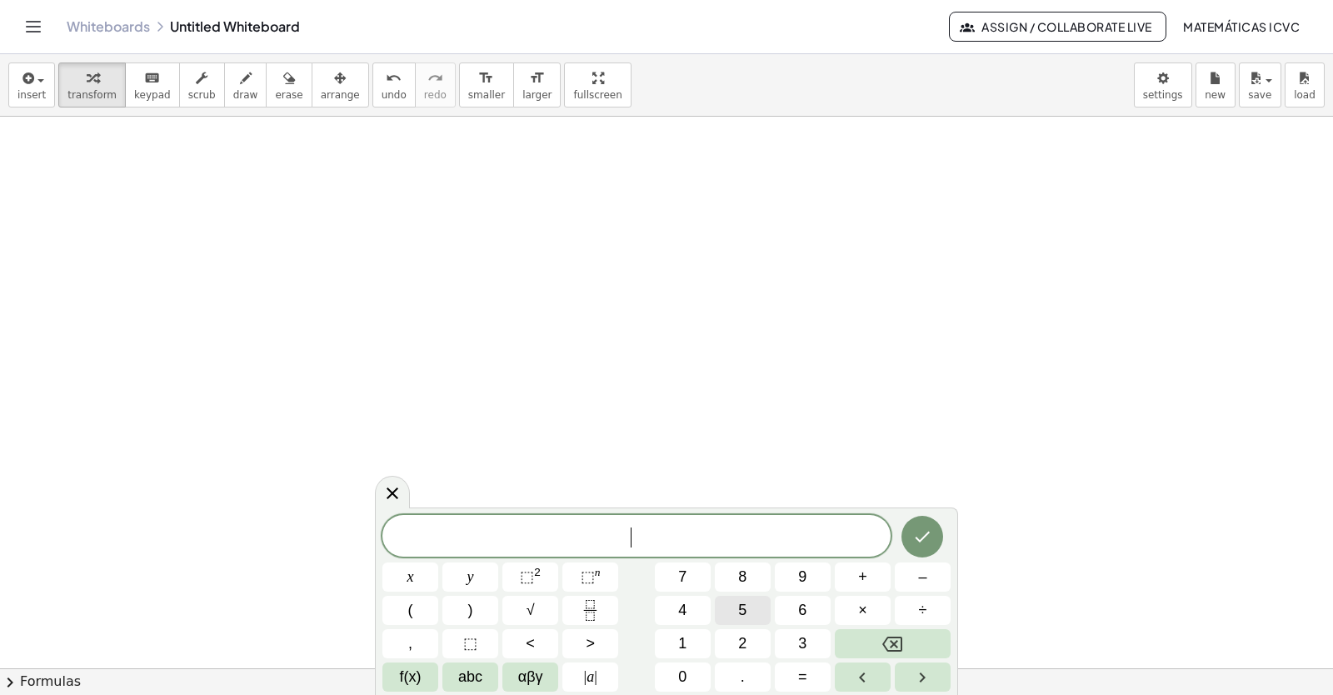
click at [754, 610] on button "5" at bounding box center [743, 610] width 56 height 29
click at [478, 577] on button "y" at bounding box center [470, 576] width 56 height 29
click at [856, 580] on button "+" at bounding box center [863, 576] width 56 height 29
click at [410, 582] on span "x" at bounding box center [410, 577] width 7 height 22
click at [928, 539] on icon "Done" at bounding box center [922, 537] width 20 height 20
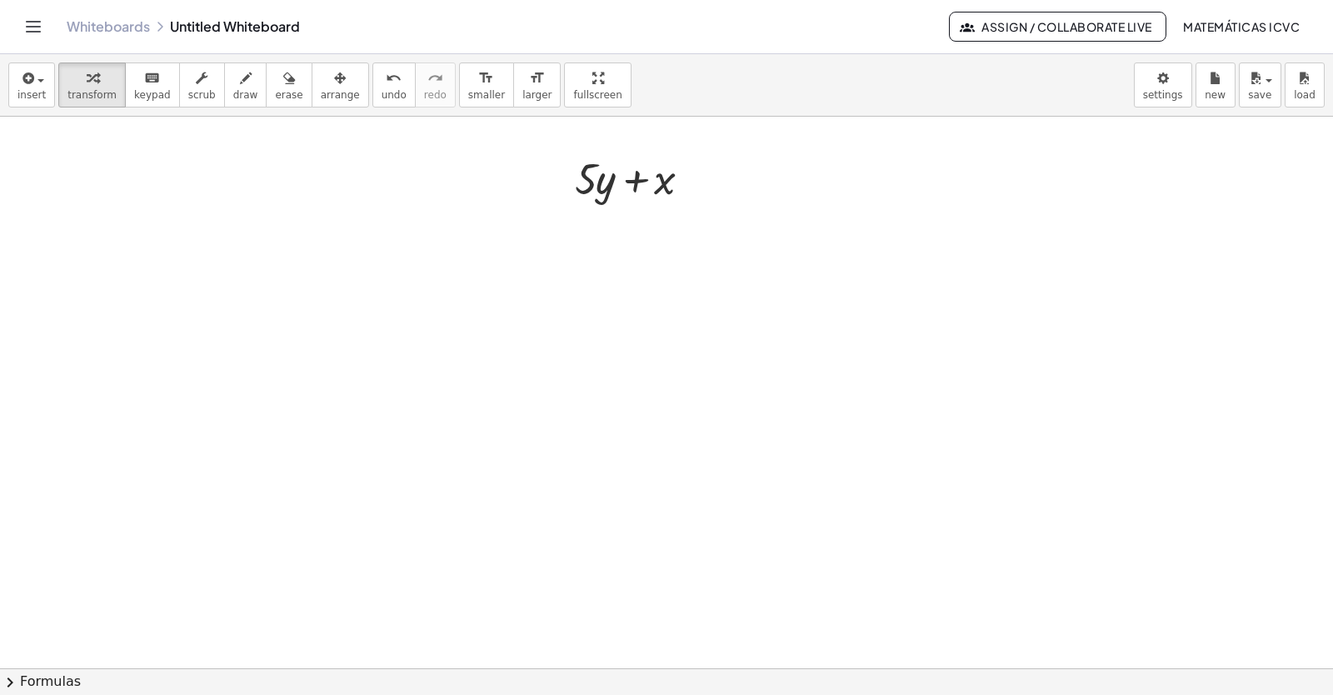
scroll to position [11832, 0]
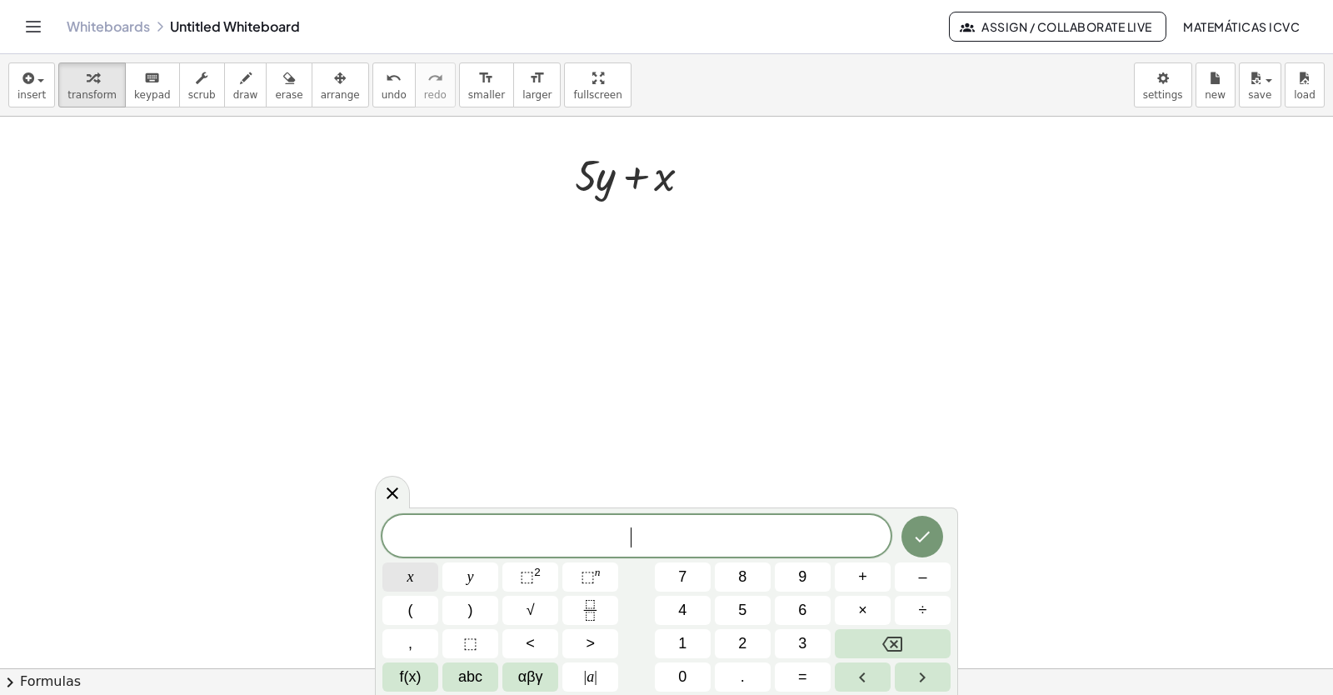
click at [408, 583] on span "x" at bounding box center [410, 577] width 7 height 22
click at [810, 680] on button "=" at bounding box center [803, 676] width 56 height 29
click at [680, 582] on span "7" at bounding box center [682, 577] width 8 height 22
click at [924, 537] on icon "Done" at bounding box center [923, 537] width 15 height 11
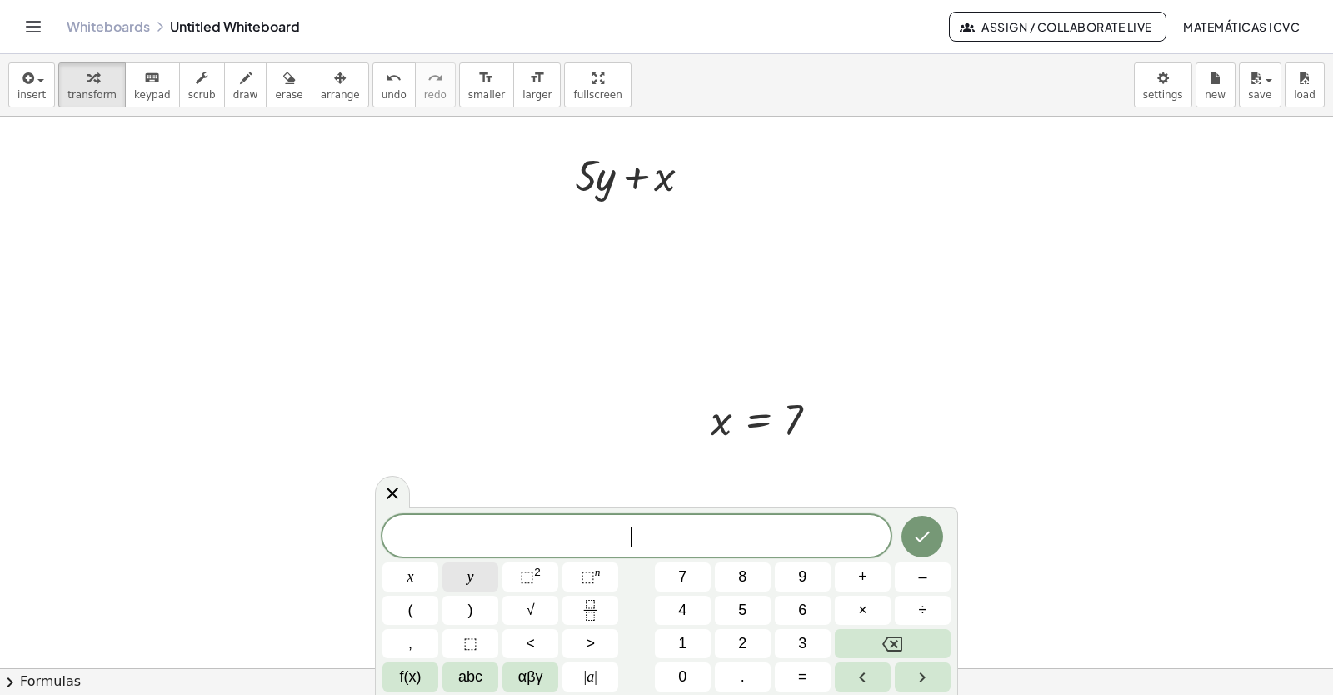
click at [477, 576] on button "y" at bounding box center [470, 576] width 56 height 29
click at [791, 676] on button "=" at bounding box center [803, 676] width 56 height 29
click at [934, 570] on button "–" at bounding box center [923, 576] width 56 height 29
click at [798, 635] on span "3" at bounding box center [802, 643] width 8 height 22
click at [438, 562] on div at bounding box center [410, 576] width 56 height 29
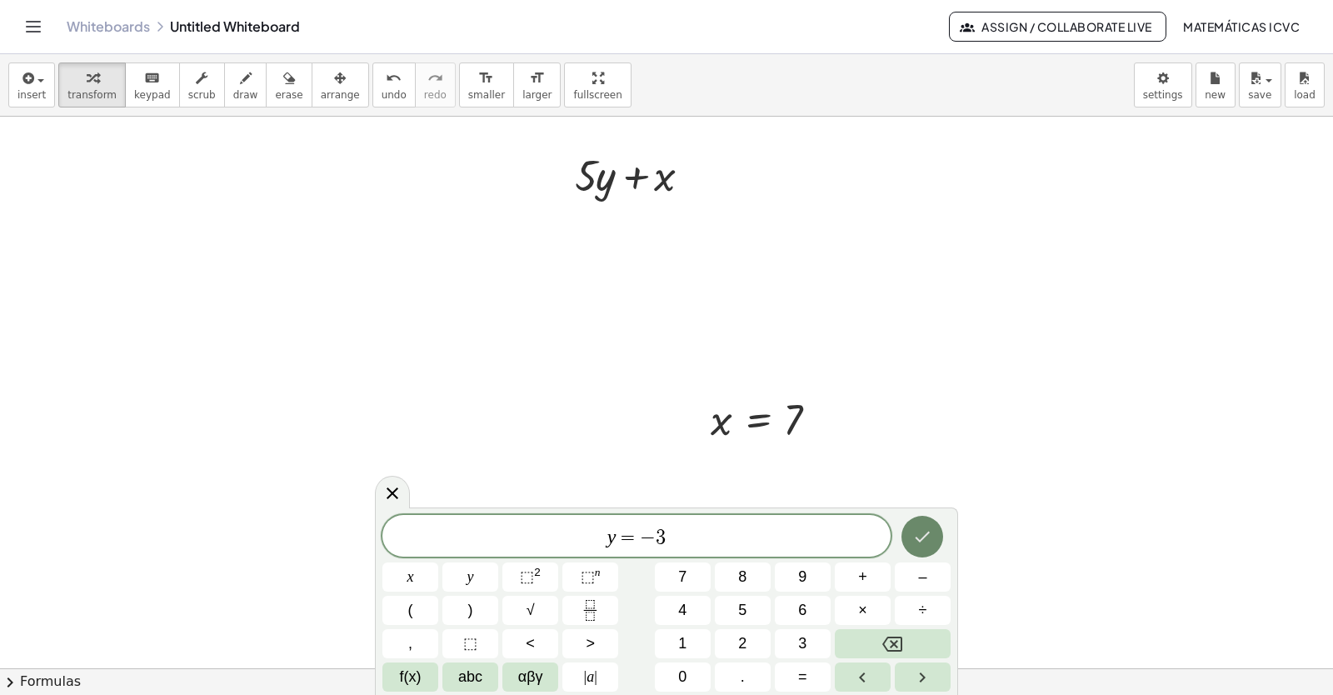
click at [933, 540] on button "Done" at bounding box center [922, 537] width 42 height 42
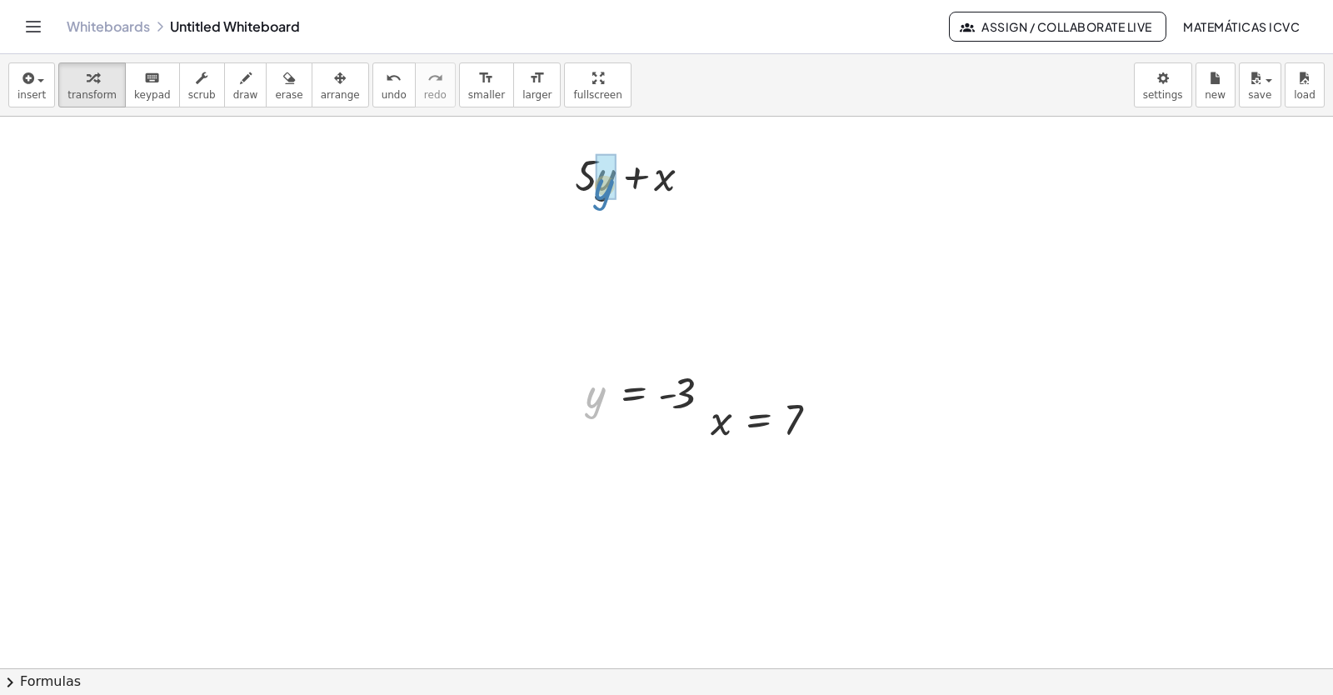
drag, startPoint x: 592, startPoint y: 401, endPoint x: 602, endPoint y: 192, distance: 208.5
drag, startPoint x: 723, startPoint y: 427, endPoint x: 679, endPoint y: 242, distance: 189.3
click at [587, 235] on div at bounding box center [638, 230] width 173 height 57
click at [643, 287] on div at bounding box center [638, 287] width 173 height 57
drag, startPoint x: 181, startPoint y: 294, endPoint x: 194, endPoint y: 302, distance: 15.7
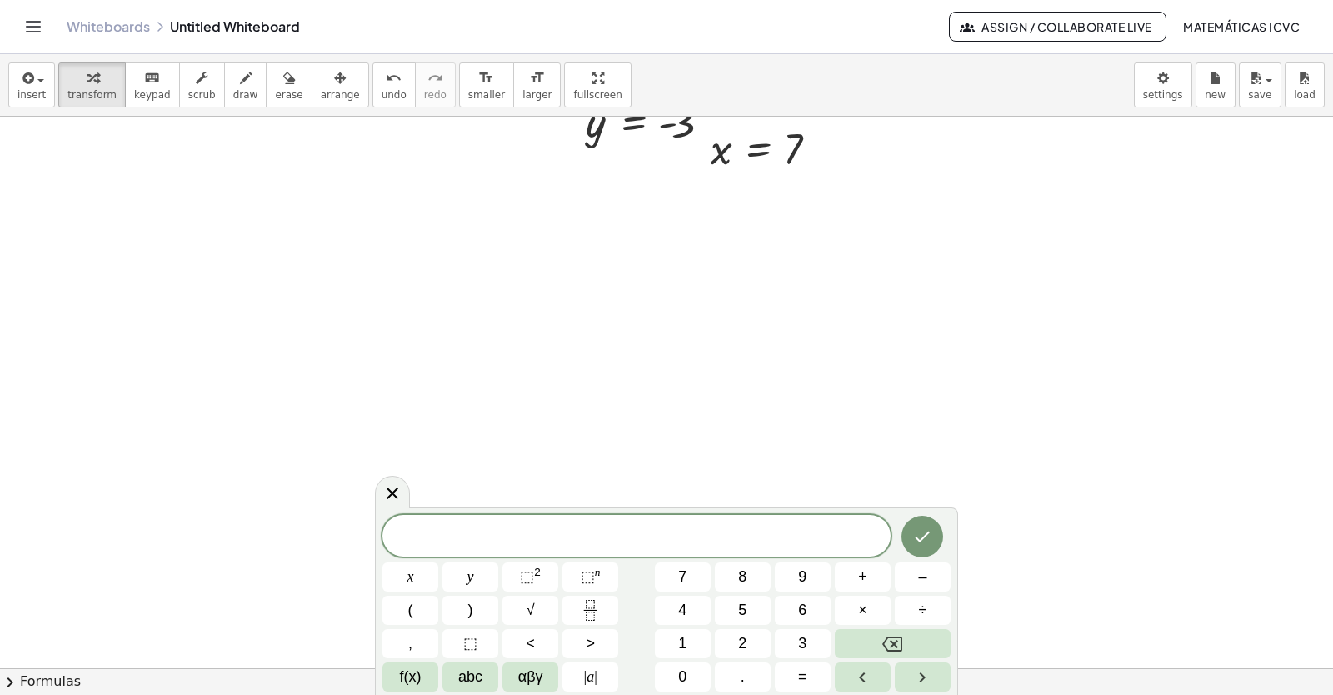
scroll to position [12133, 0]
click at [89, 91] on span "transform" at bounding box center [91, 95] width 49 height 12
click at [744, 646] on span "2" at bounding box center [742, 643] width 8 height 22
click at [413, 579] on span "x" at bounding box center [410, 577] width 7 height 22
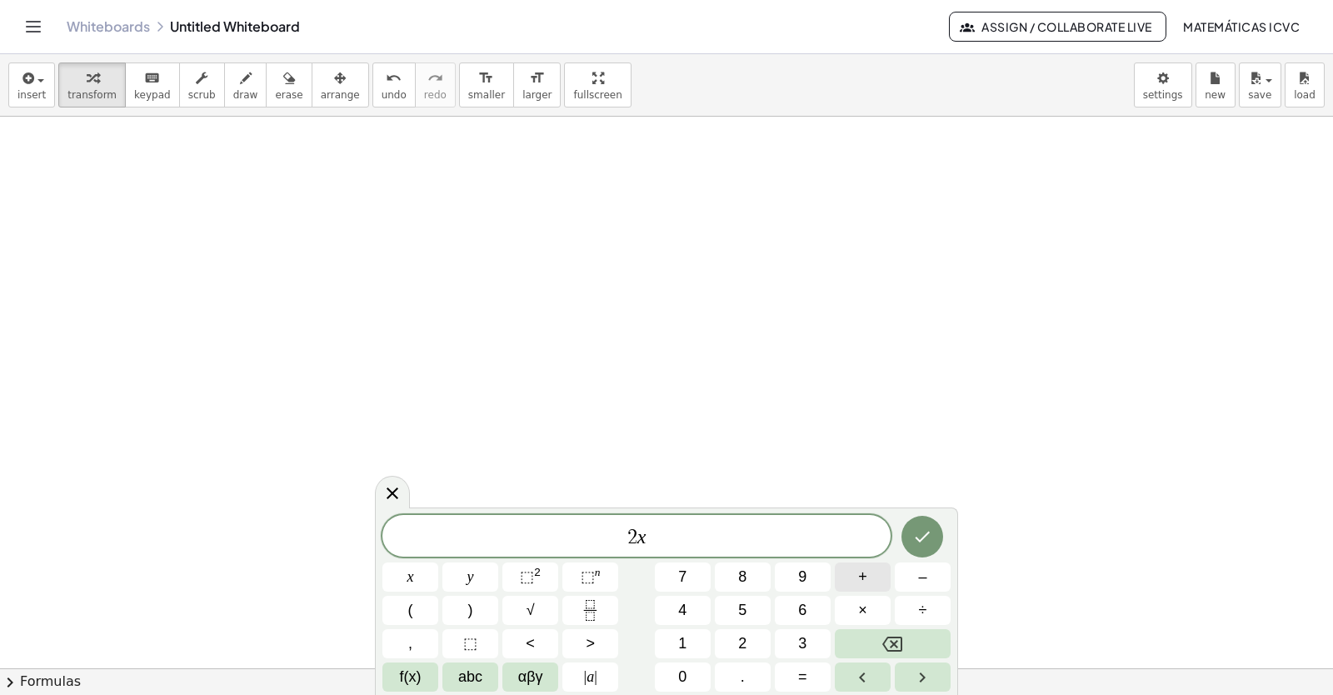
click at [868, 574] on button "+" at bounding box center [863, 576] width 56 height 29
click at [486, 573] on button "y" at bounding box center [470, 576] width 56 height 29
click at [792, 674] on button "=" at bounding box center [803, 676] width 56 height 29
click at [692, 638] on button "1" at bounding box center [683, 643] width 56 height 29
click at [693, 614] on button "4" at bounding box center [683, 610] width 56 height 29
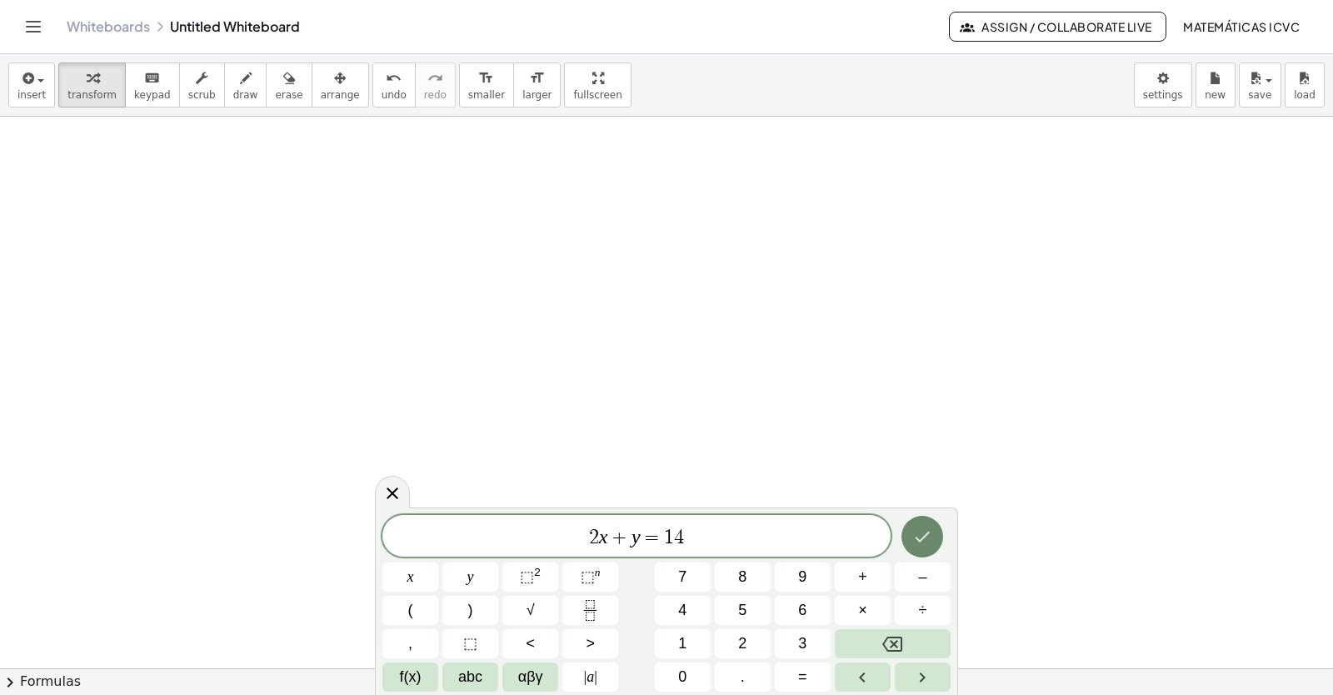
click at [922, 543] on icon "Done" at bounding box center [922, 537] width 20 height 20
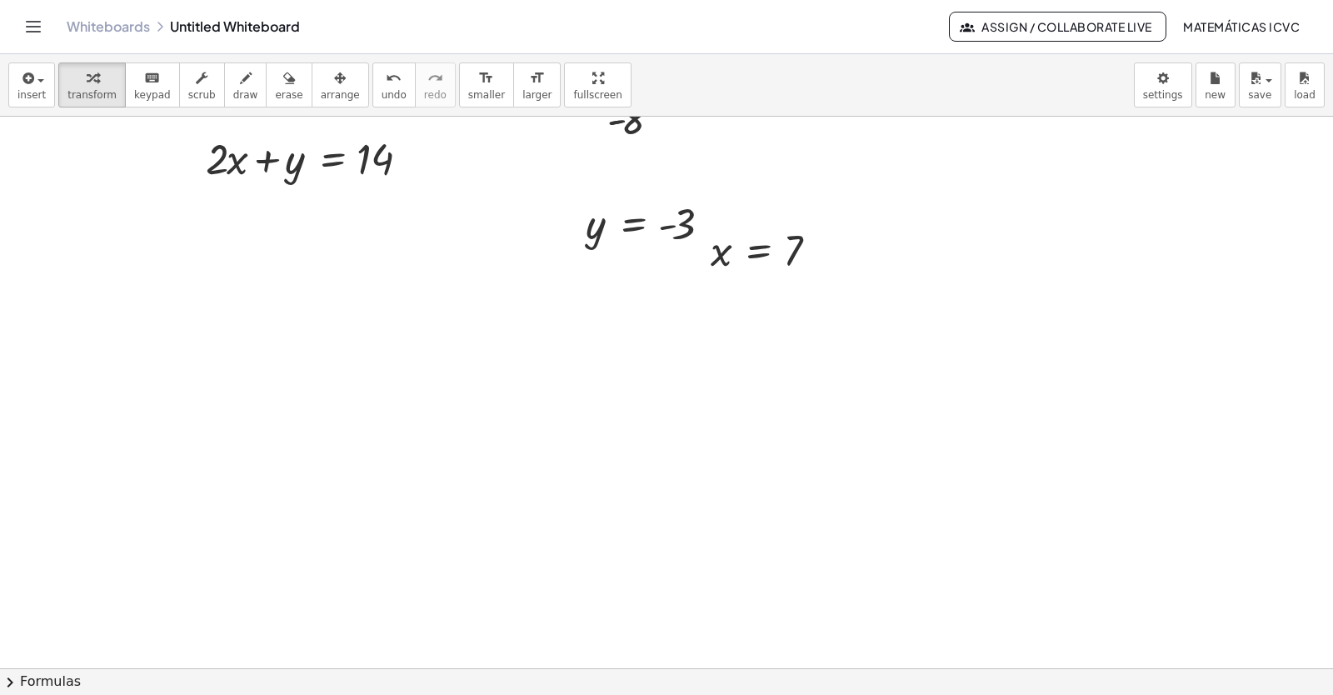
scroll to position [11967, 0]
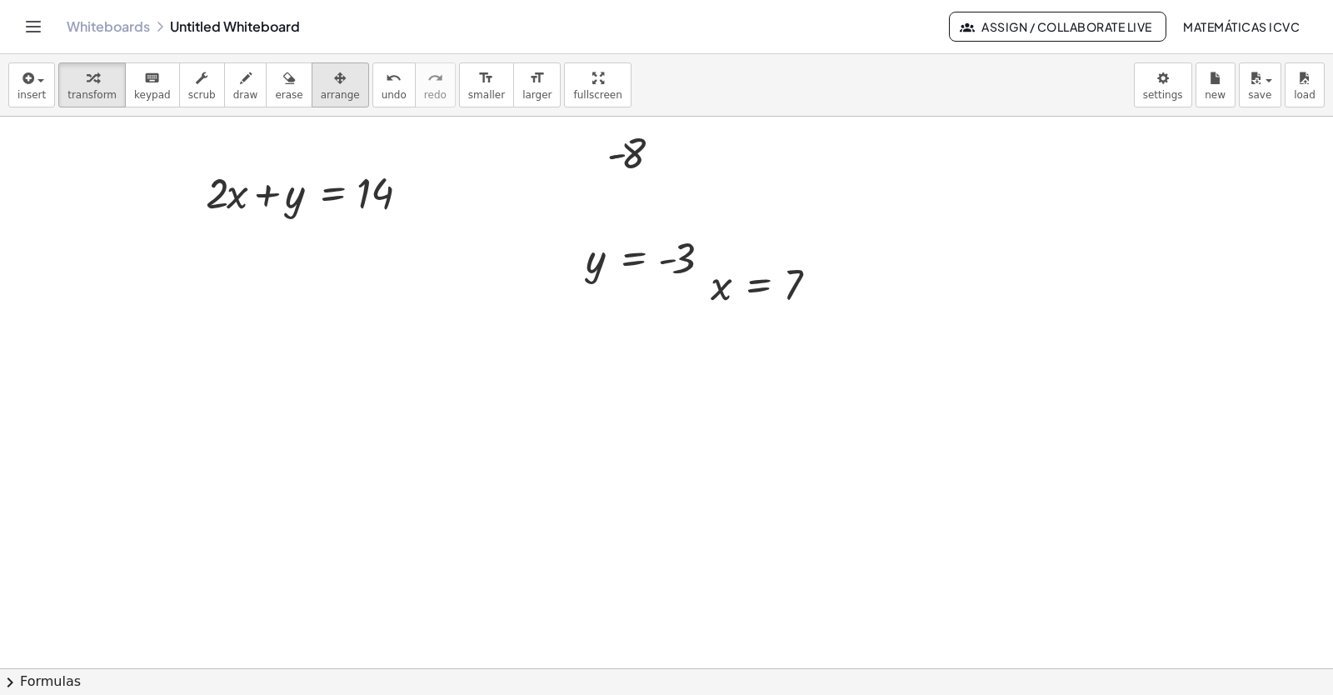
click at [321, 90] on span "arrange" at bounding box center [340, 95] width 39 height 12
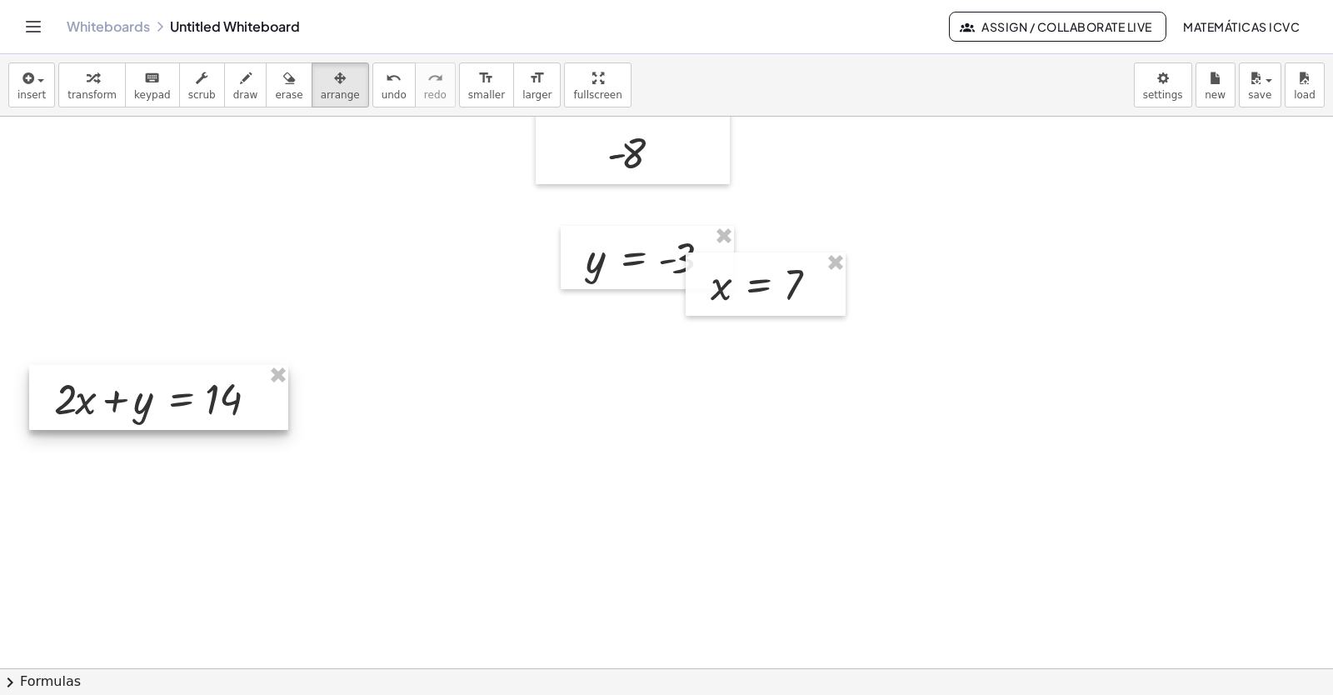
click at [169, 405] on div at bounding box center [158, 397] width 259 height 65
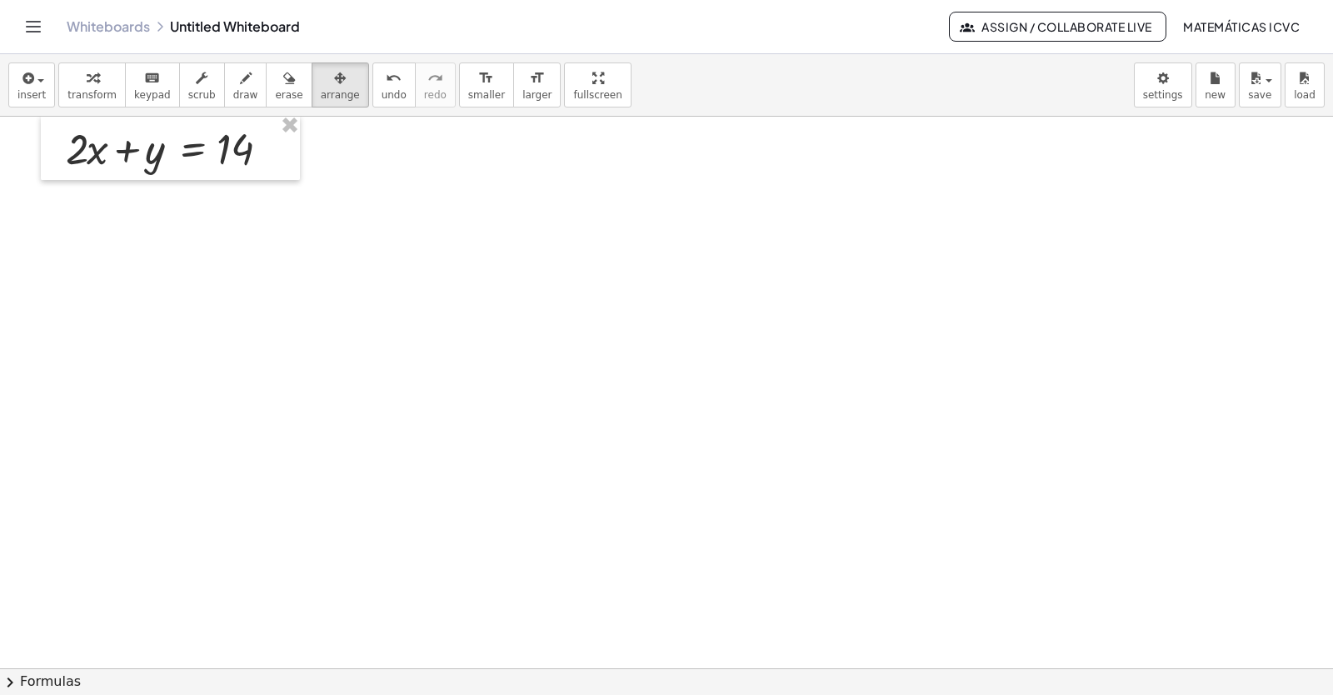
scroll to position [12133, 0]
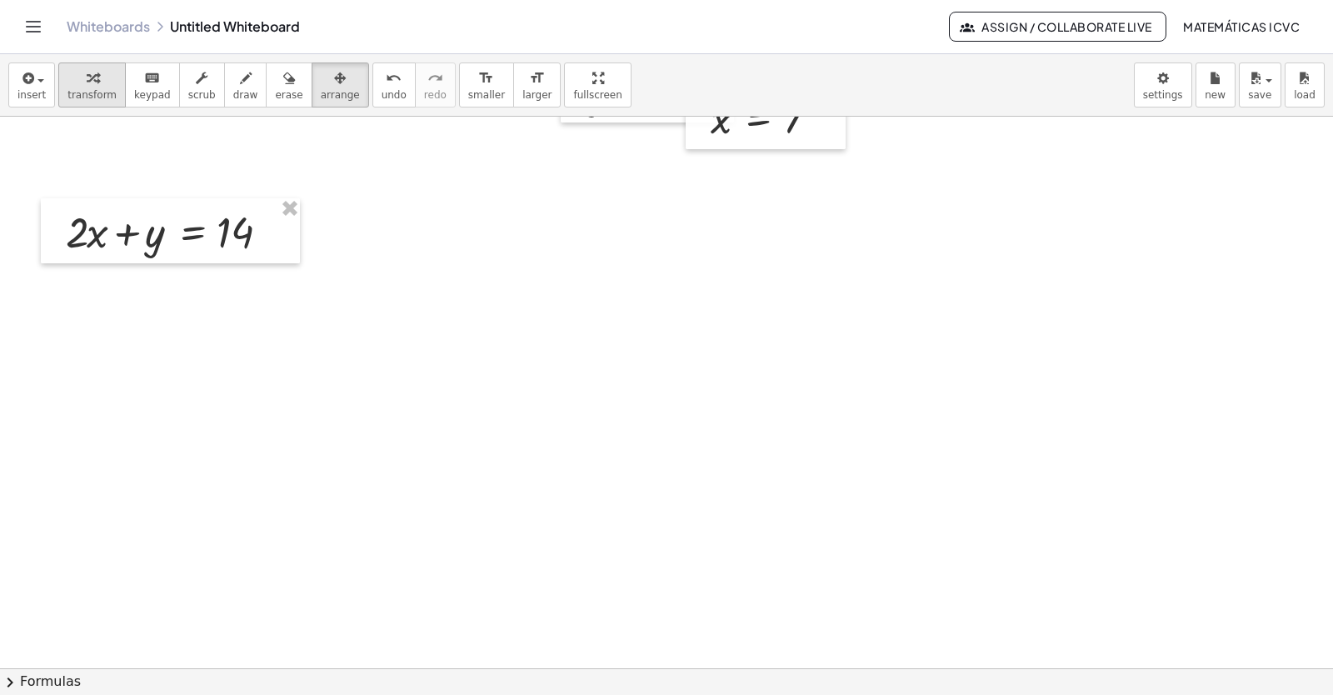
click at [106, 85] on div "button" at bounding box center [91, 77] width 49 height 20
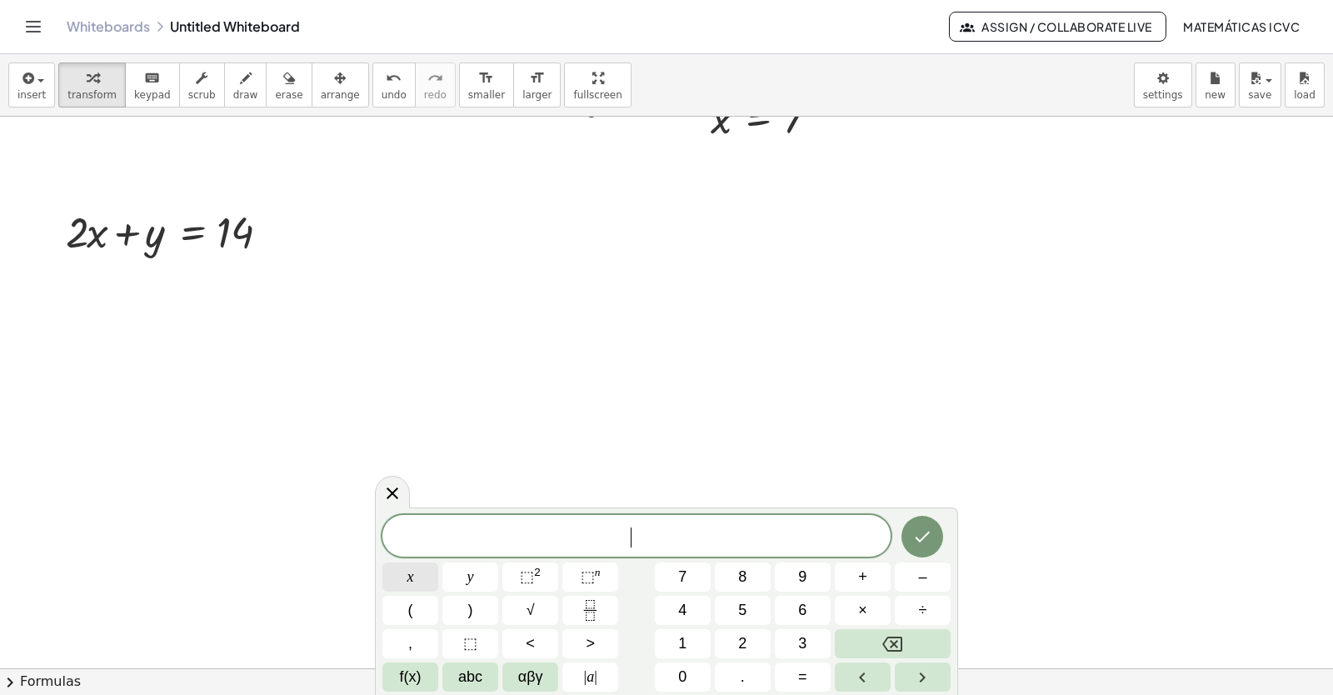
click at [422, 582] on button "x" at bounding box center [410, 576] width 56 height 29
click at [931, 578] on button "–" at bounding box center [923, 576] width 56 height 29
click at [471, 578] on span "y" at bounding box center [470, 577] width 7 height 22
click at [806, 674] on span "=" at bounding box center [802, 677] width 9 height 22
click at [685, 604] on span "4" at bounding box center [682, 610] width 8 height 22
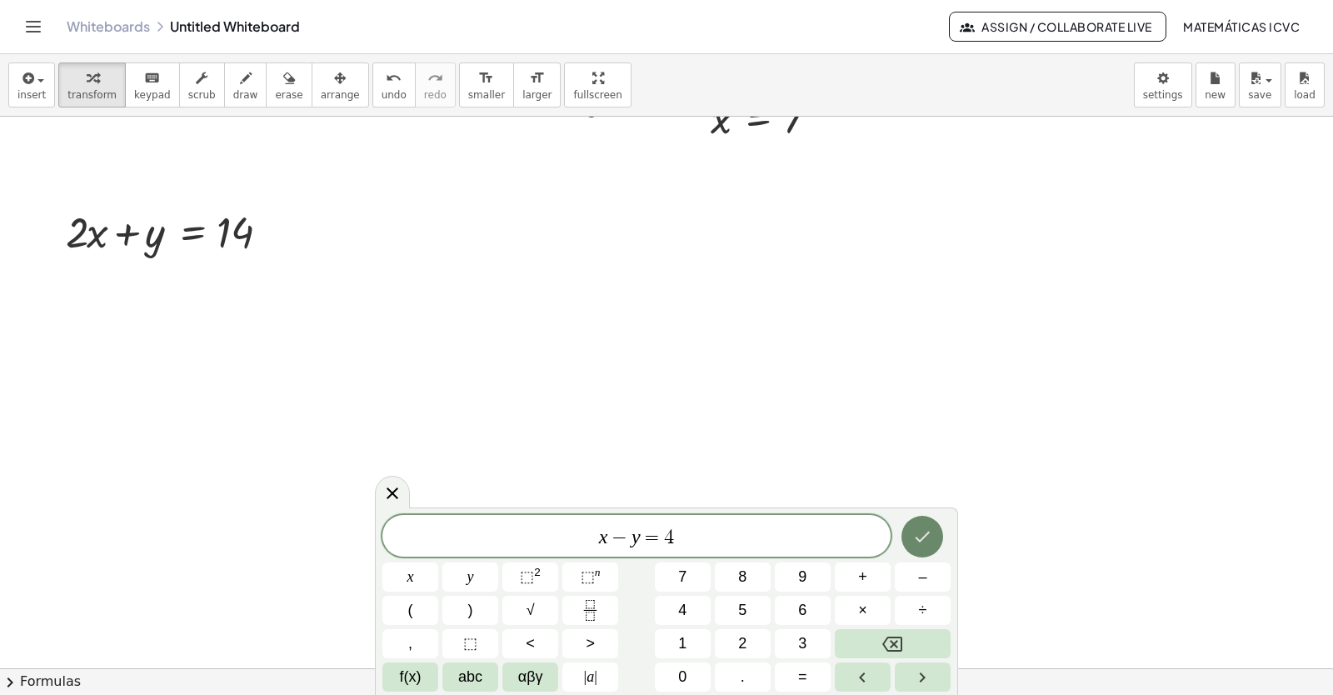
click at [929, 533] on icon "Done" at bounding box center [923, 537] width 15 height 11
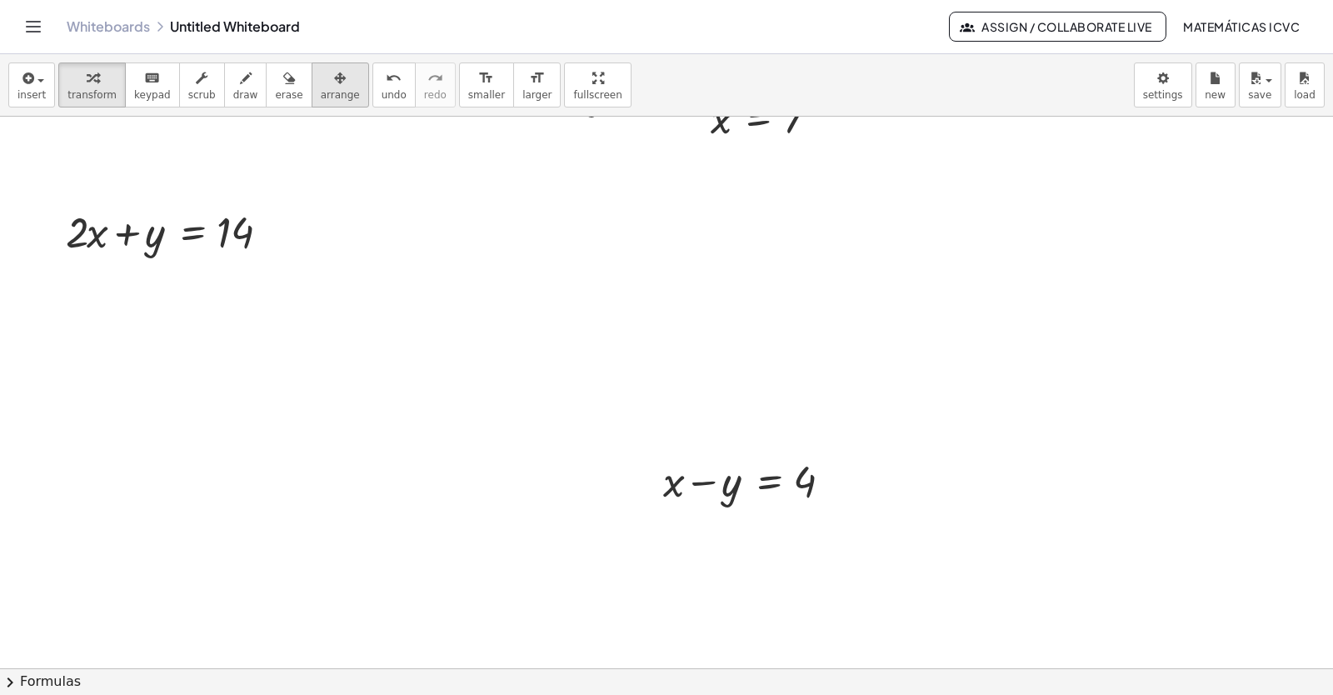
click at [321, 90] on span "arrange" at bounding box center [340, 95] width 39 height 12
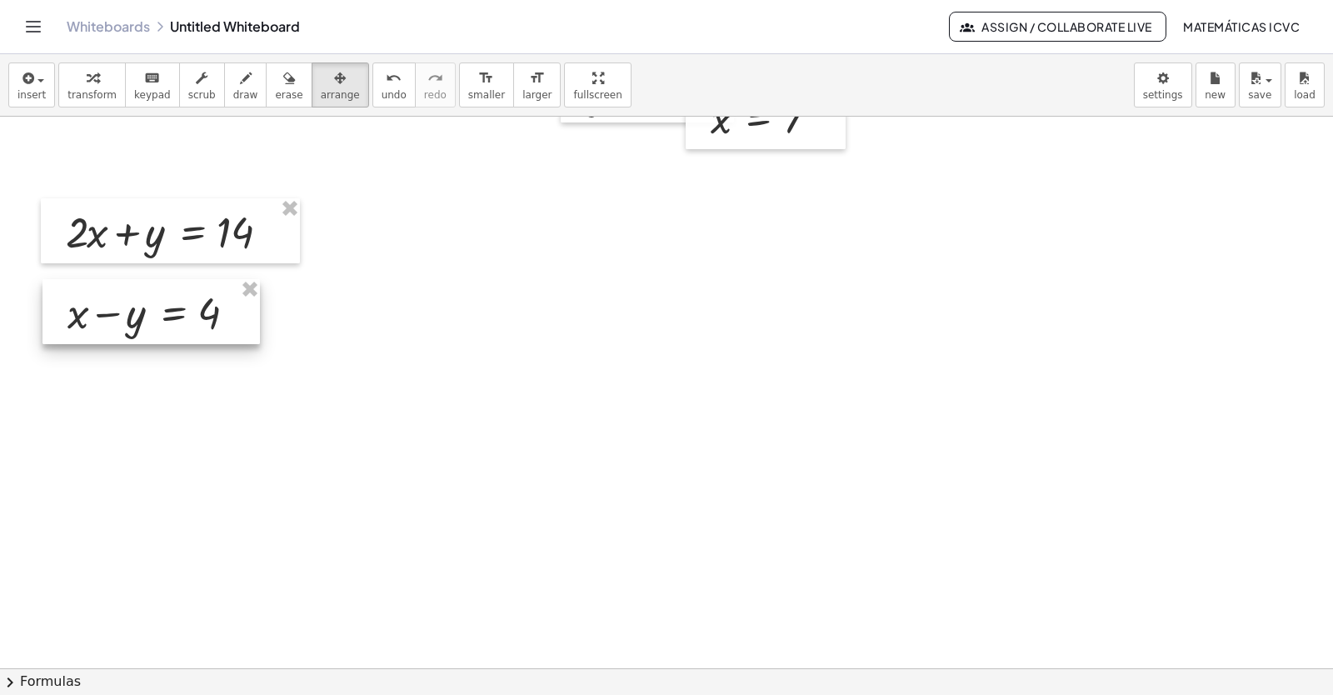
drag, startPoint x: 1332, startPoint y: 16, endPoint x: 127, endPoint y: 325, distance: 1243.7
click at [127, 325] on div at bounding box center [150, 311] width 217 height 65
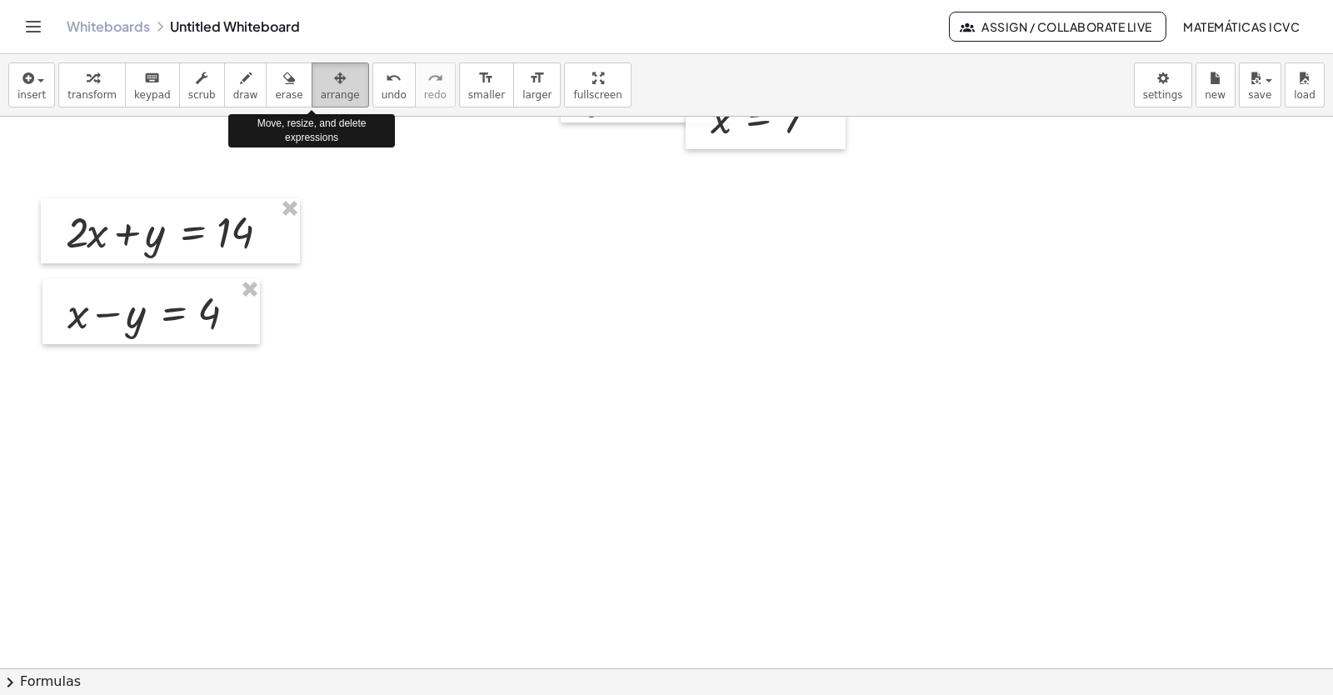
click at [321, 92] on span "arrange" at bounding box center [340, 95] width 39 height 12
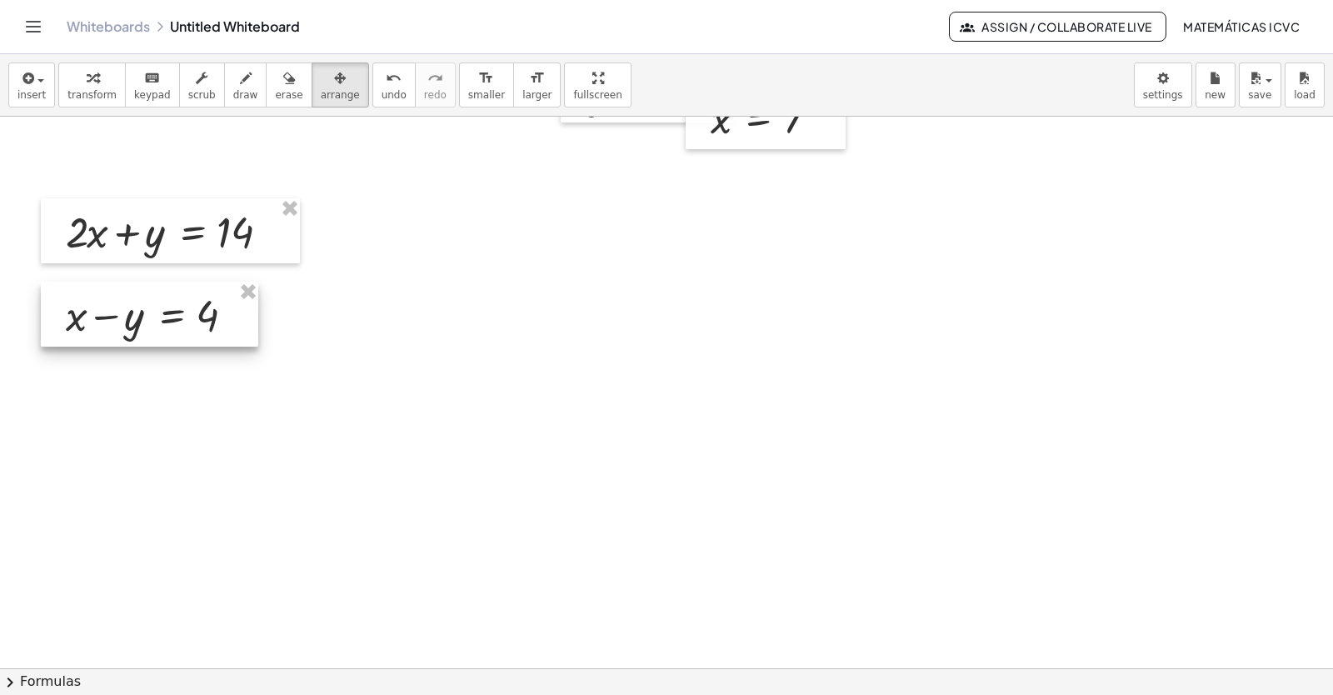
click at [134, 305] on div at bounding box center [149, 314] width 217 height 65
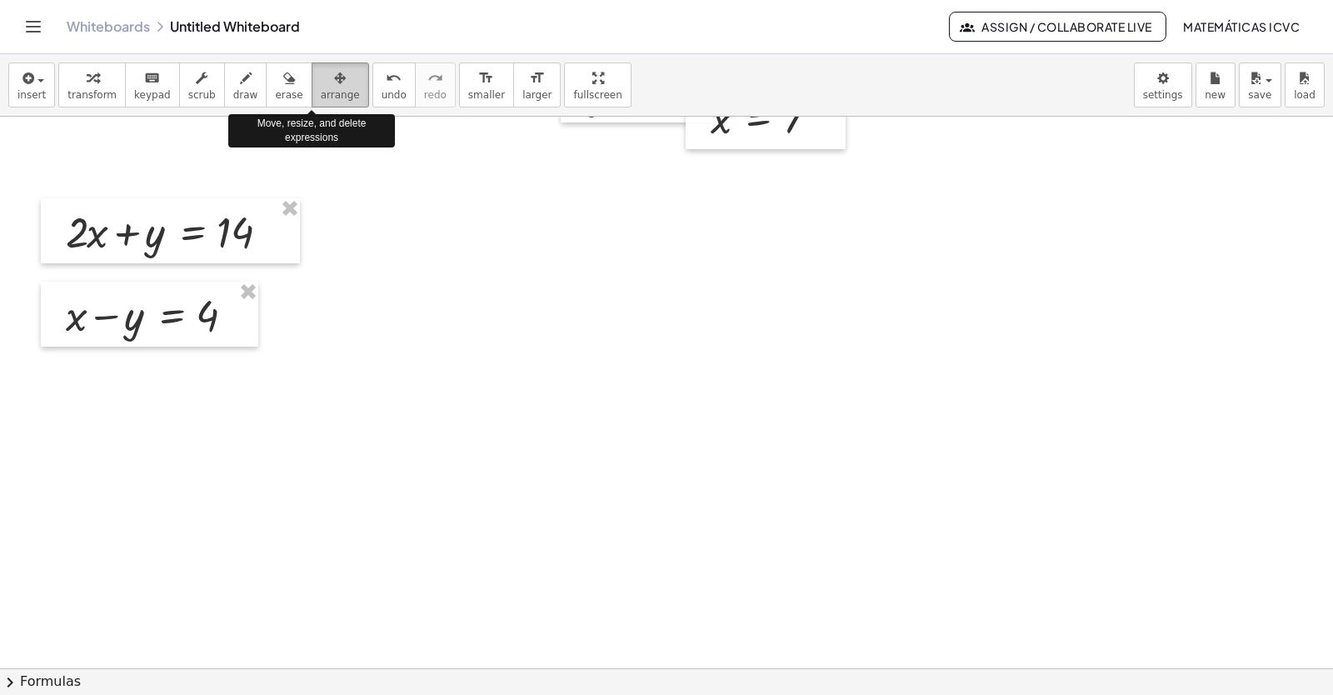
click at [321, 91] on span "arrange" at bounding box center [340, 95] width 39 height 12
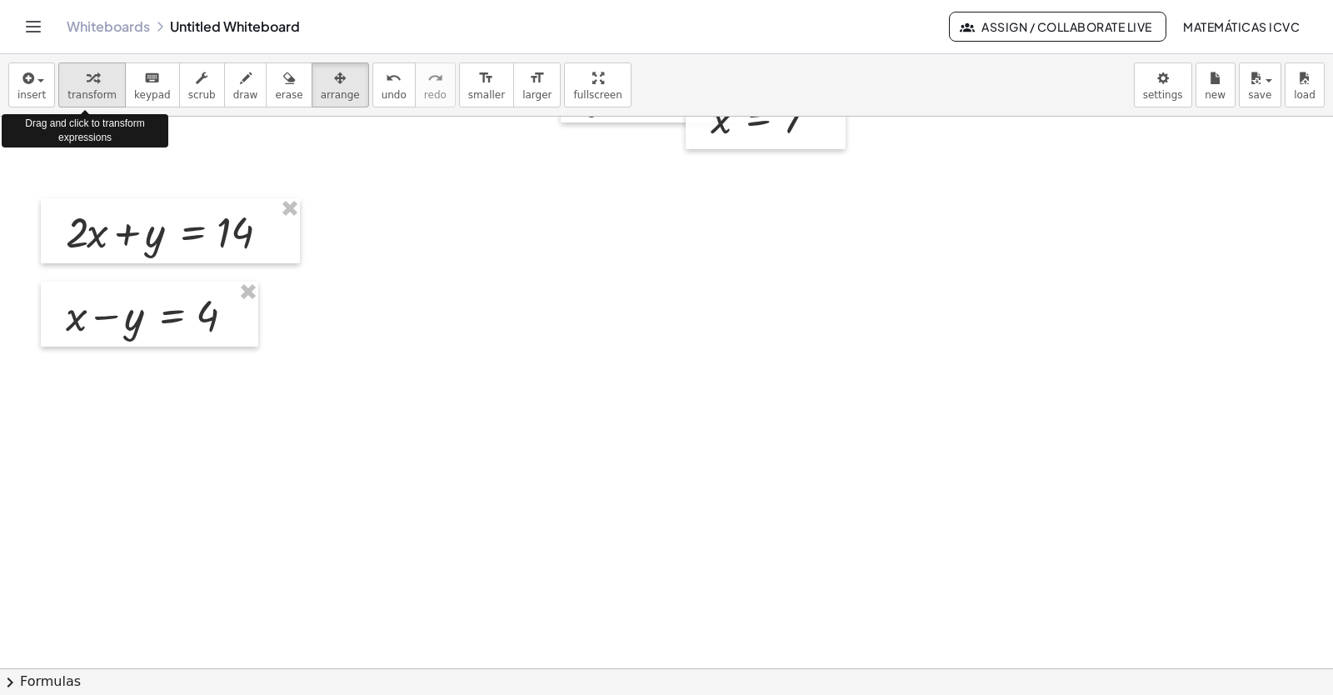
click at [94, 90] on span "transform" at bounding box center [91, 95] width 49 height 12
click at [94, 91] on span "transform" at bounding box center [91, 95] width 49 height 12
click at [83, 90] on span "transform" at bounding box center [91, 95] width 49 height 12
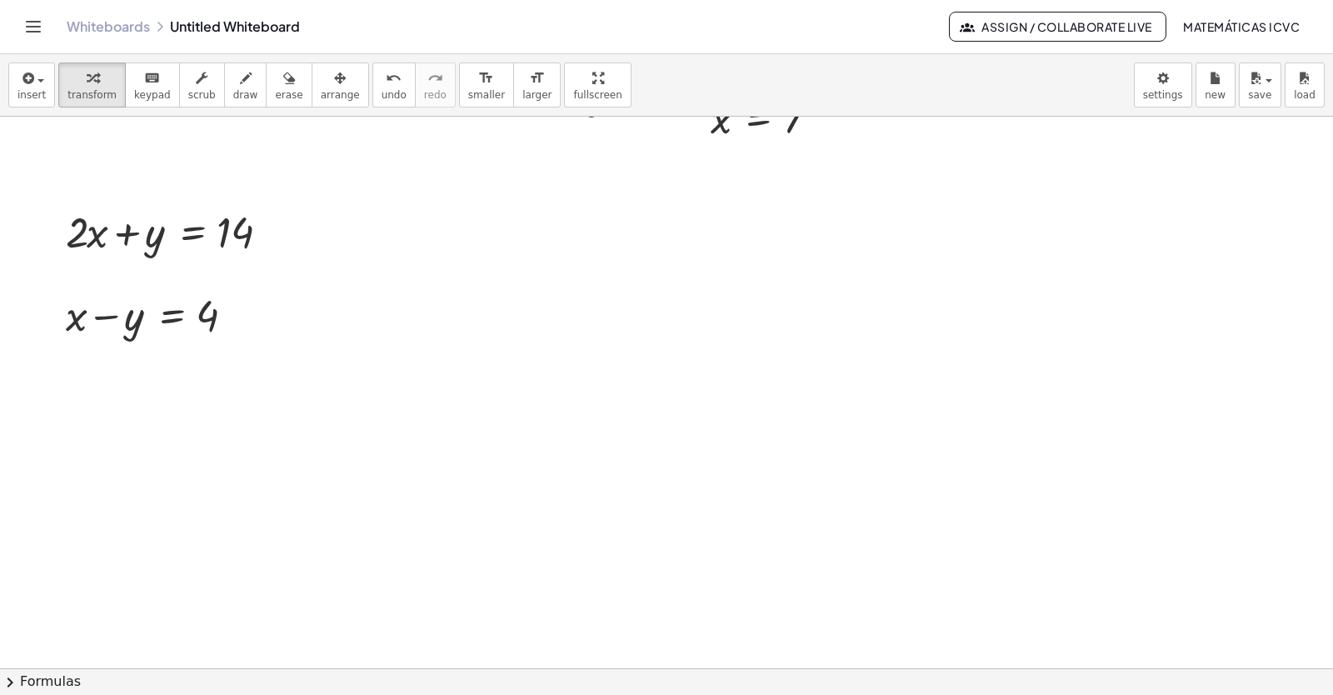
drag, startPoint x: 227, startPoint y: 101, endPoint x: 41, endPoint y: 357, distance: 317.3
click at [233, 99] on span "draw" at bounding box center [245, 95] width 25 height 12
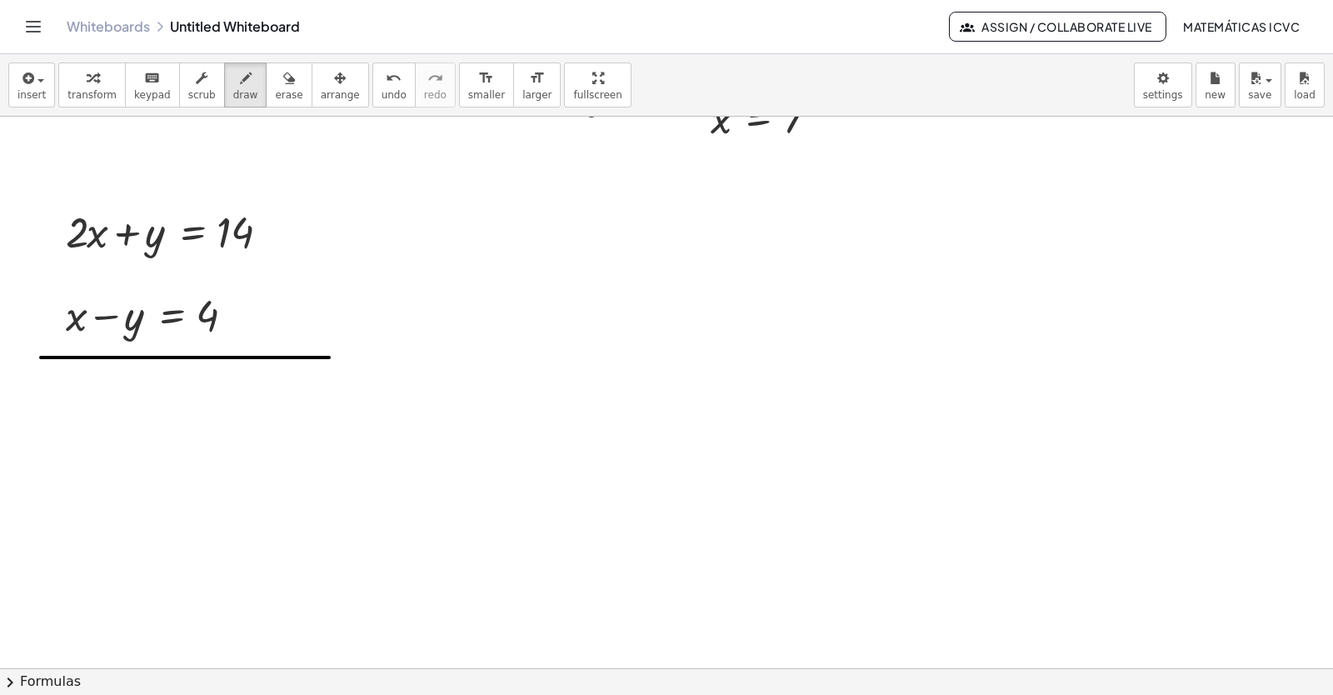
drag, startPoint x: 41, startPoint y: 357, endPoint x: 329, endPoint y: 357, distance: 288.3
click at [233, 95] on span "draw" at bounding box center [245, 95] width 25 height 12
drag, startPoint x: 75, startPoint y: 198, endPoint x: 167, endPoint y: 232, distance: 97.8
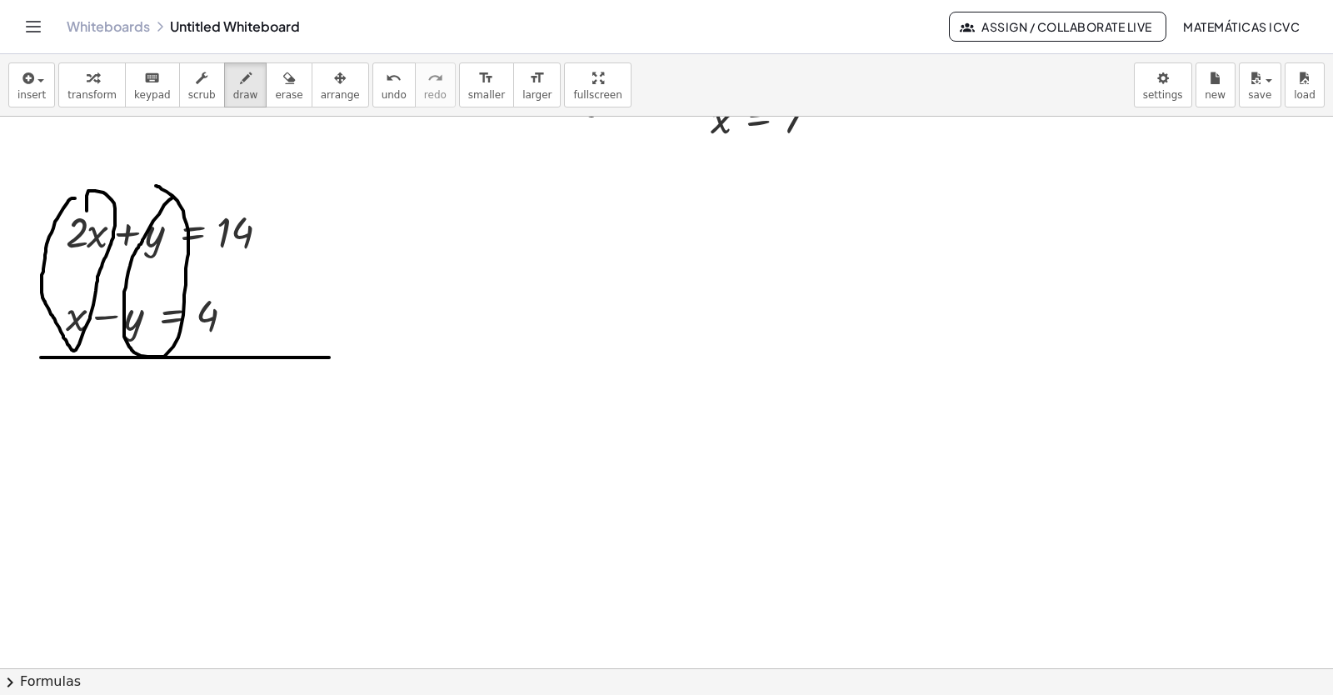
drag, startPoint x: 172, startPoint y: 198, endPoint x: 129, endPoint y: 216, distance: 45.9
click at [382, 93] on span "undo" at bounding box center [394, 95] width 25 height 12
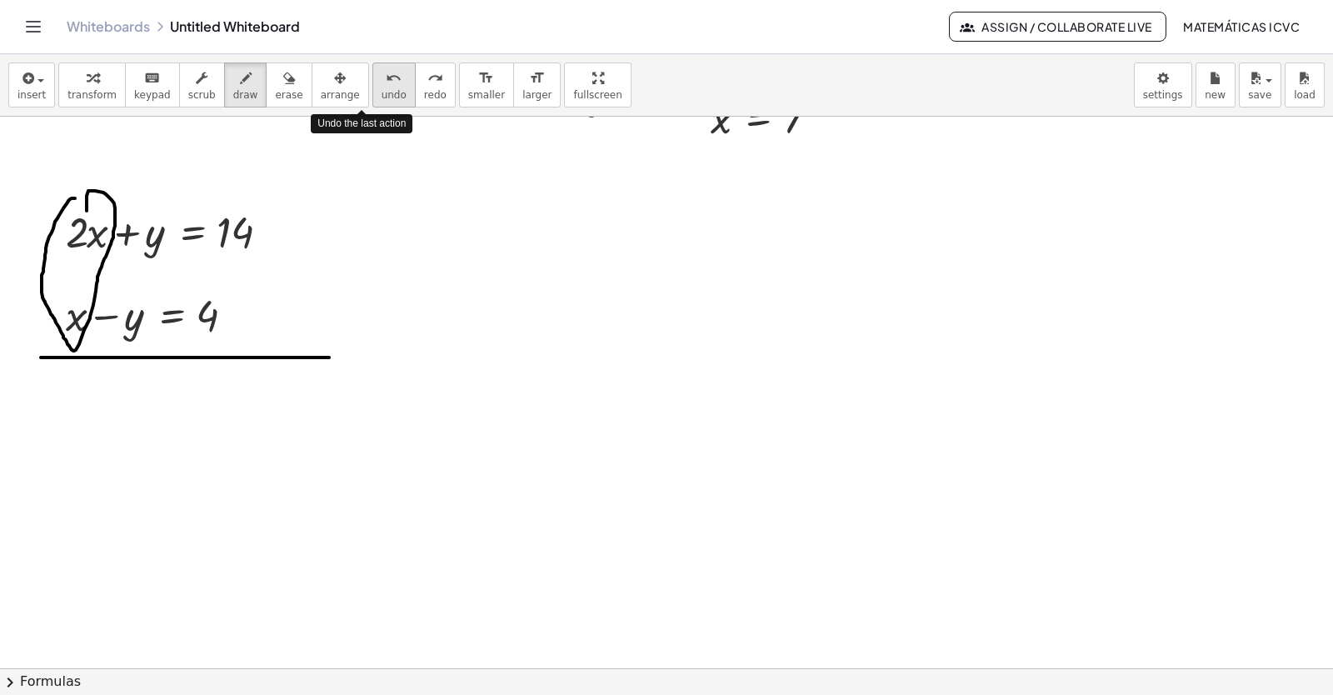
click at [382, 93] on span "undo" at bounding box center [394, 95] width 25 height 12
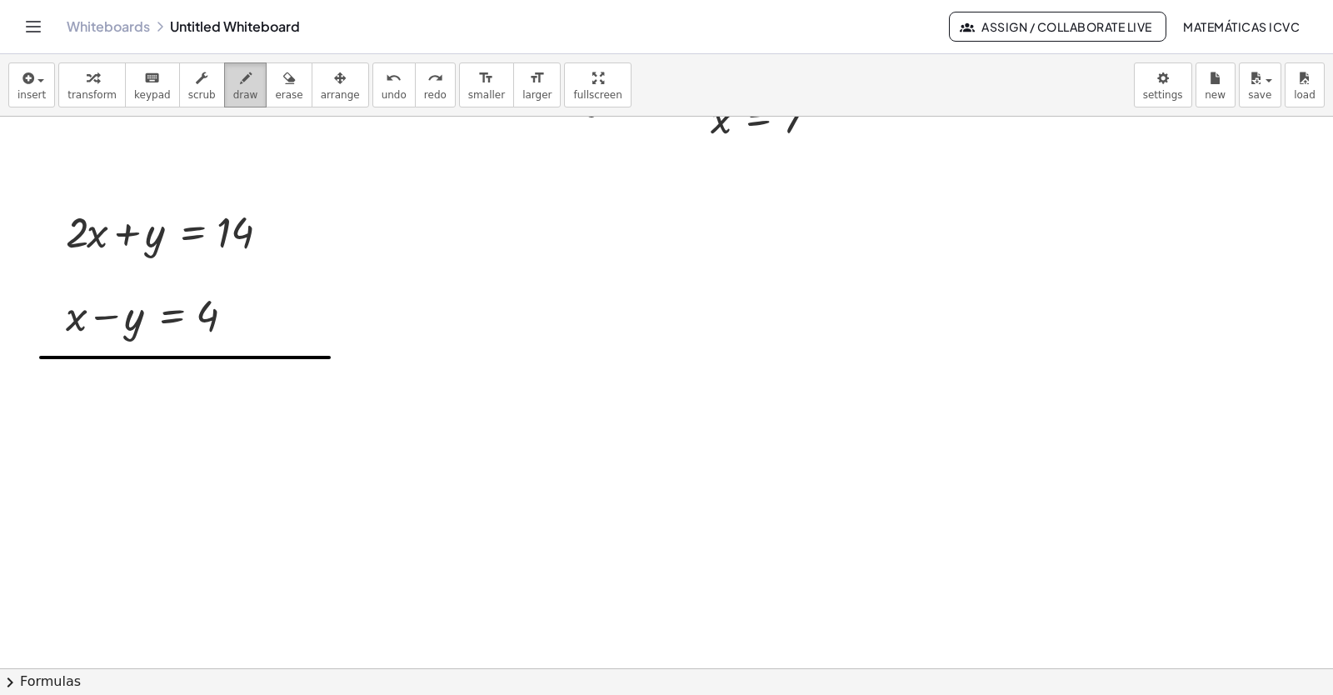
click at [239, 80] on button "draw" at bounding box center [245, 84] width 43 height 45
drag, startPoint x: 62, startPoint y: 301, endPoint x: 54, endPoint y: 328, distance: 28.5
drag, startPoint x: 84, startPoint y: 224, endPoint x: 36, endPoint y: 382, distance: 165.5
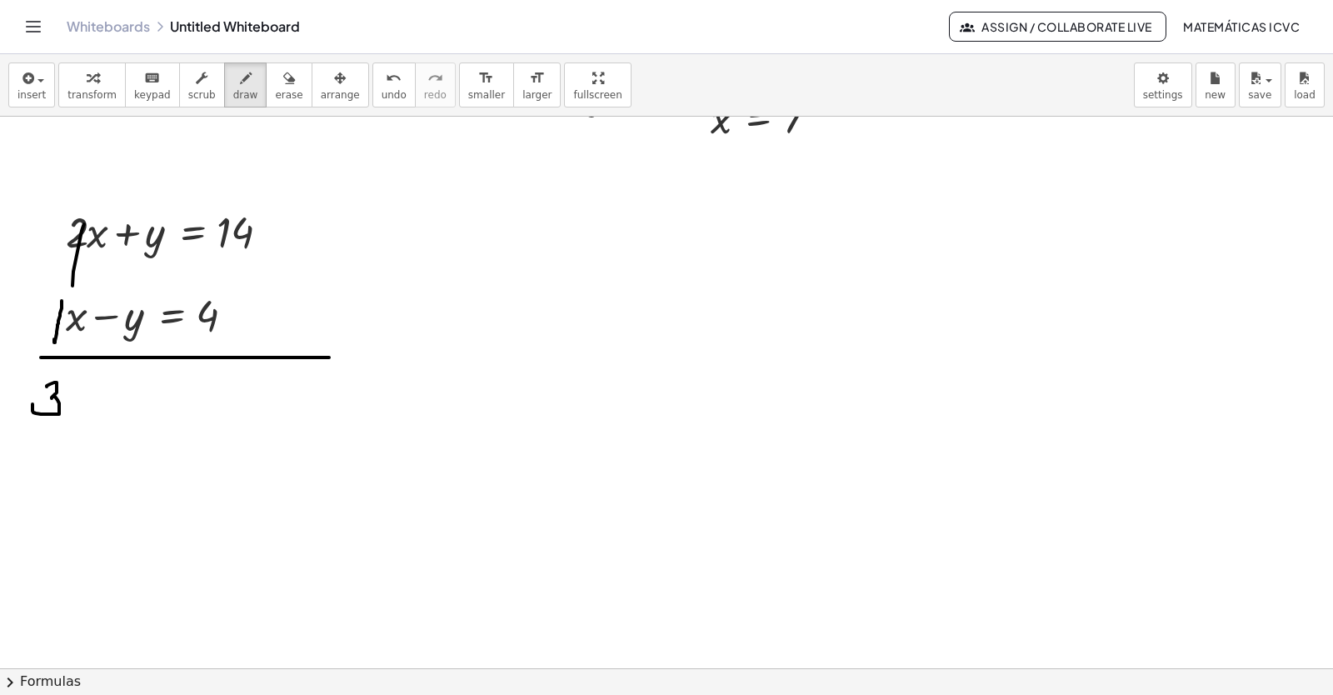
drag, startPoint x: 73, startPoint y: 377, endPoint x: 87, endPoint y: 387, distance: 17.2
drag, startPoint x: 78, startPoint y: 383, endPoint x: 67, endPoint y: 415, distance: 33.5
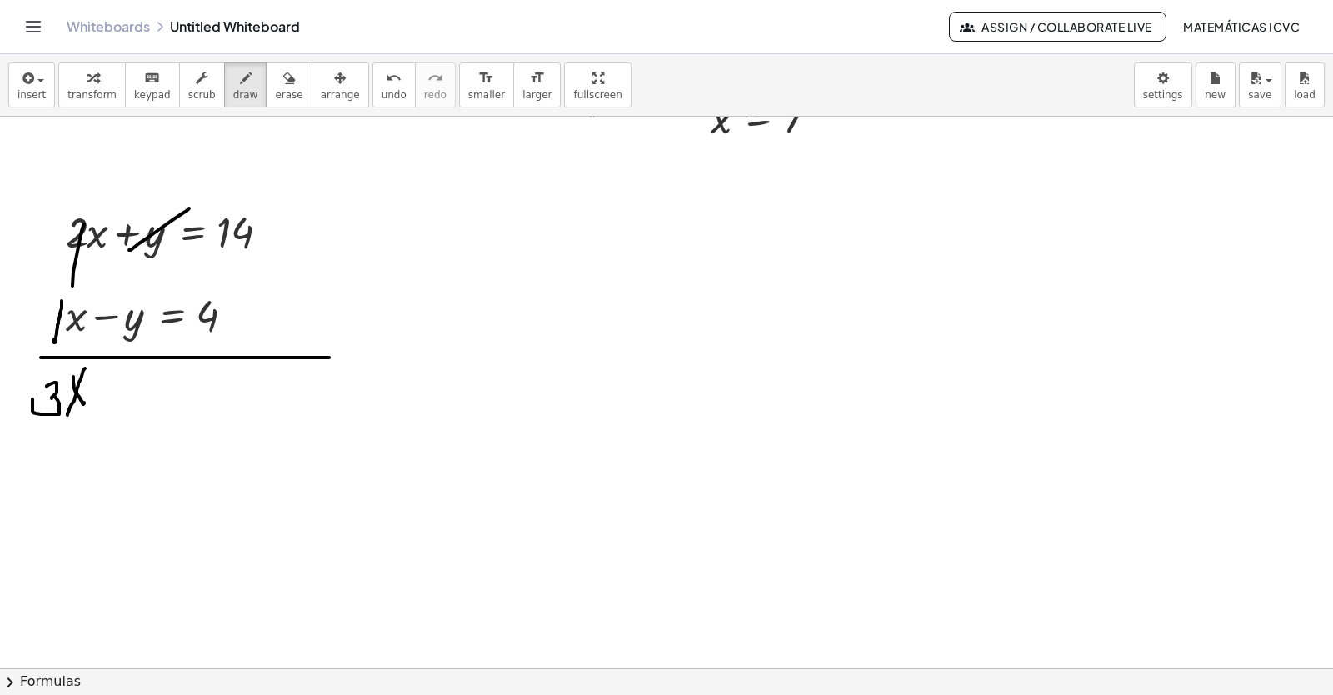
drag, startPoint x: 129, startPoint y: 250, endPoint x: 189, endPoint y: 208, distance: 73.0
drag, startPoint x: 126, startPoint y: 332, endPoint x: 182, endPoint y: 294, distance: 67.2
drag, startPoint x: 155, startPoint y: 409, endPoint x: 174, endPoint y: 425, distance: 24.9
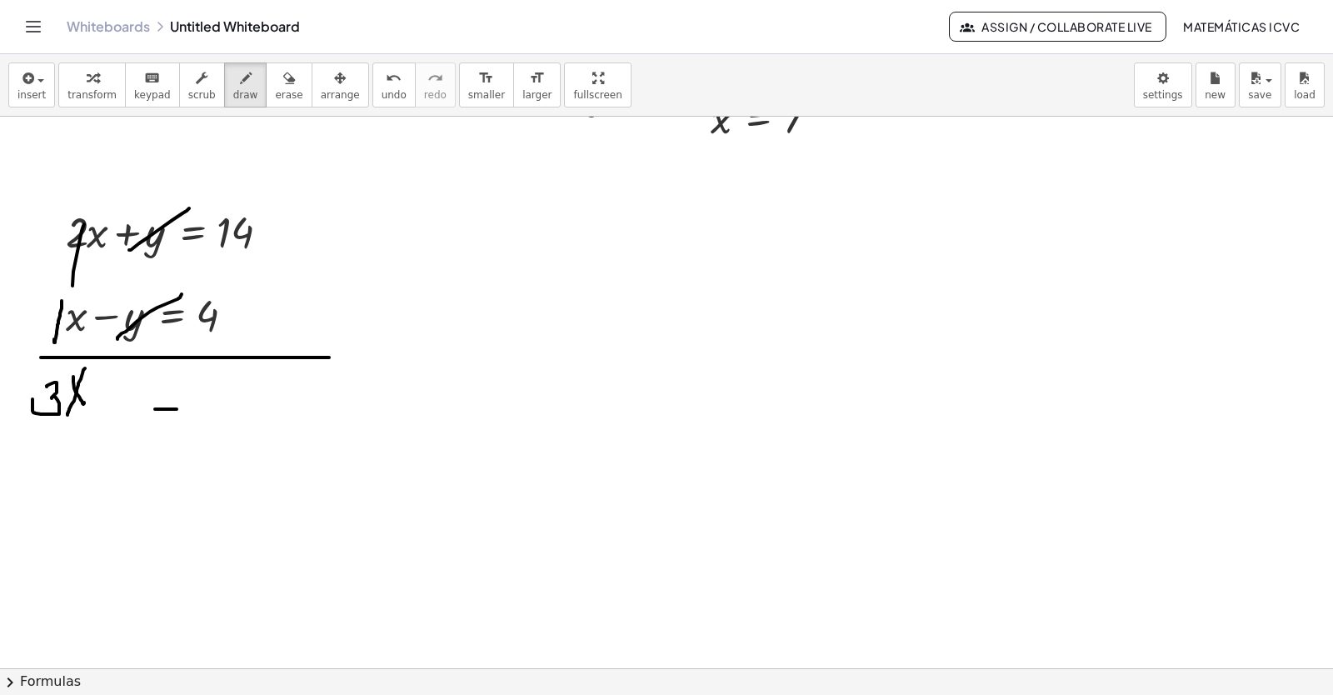
drag, startPoint x: 162, startPoint y: 428, endPoint x: 193, endPoint y: 434, distance: 31.4
drag, startPoint x: 211, startPoint y: 399, endPoint x: 211, endPoint y: 435, distance: 35.8
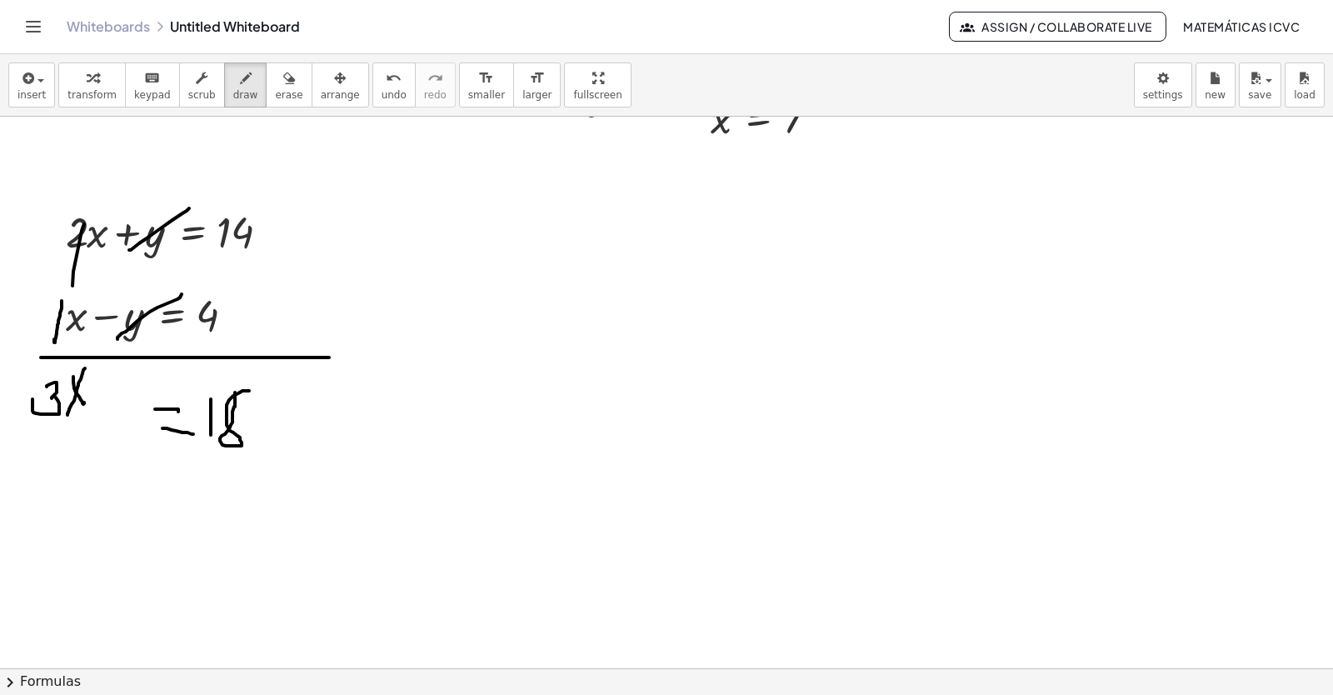
click at [87, 83] on icon "button" at bounding box center [93, 78] width 12 height 20
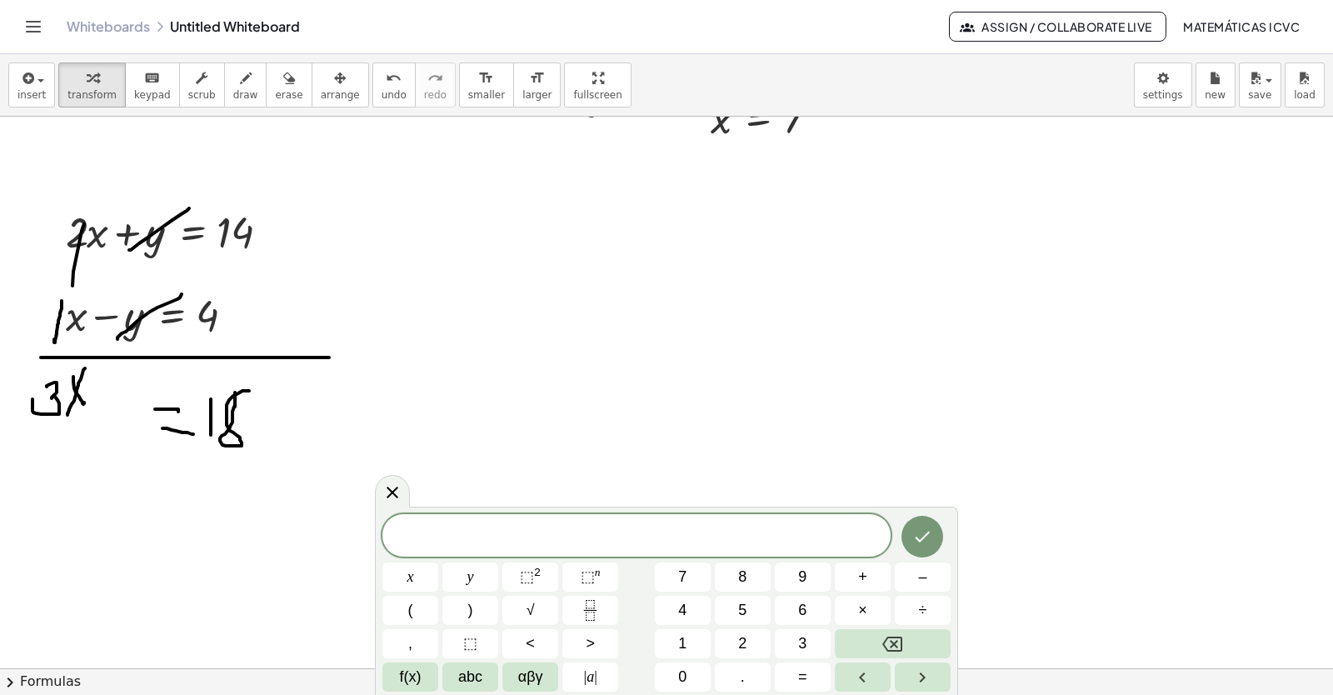
click at [811, 645] on button "3" at bounding box center [803, 643] width 56 height 29
click at [410, 578] on span "x" at bounding box center [410, 577] width 7 height 22
click at [801, 667] on span "=" at bounding box center [802, 677] width 9 height 22
click at [674, 636] on button "1" at bounding box center [683, 643] width 56 height 29
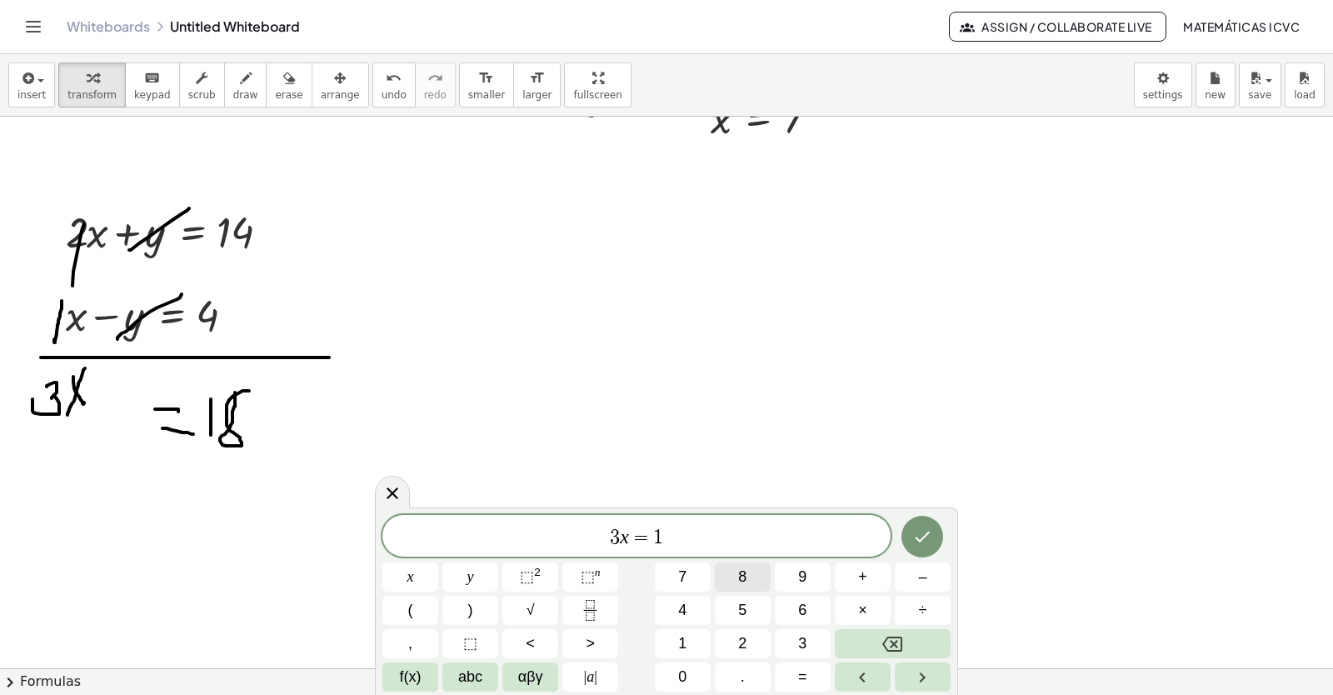
click at [740, 571] on span "8" at bounding box center [742, 577] width 8 height 22
click at [929, 539] on icon "Done" at bounding box center [922, 537] width 20 height 20
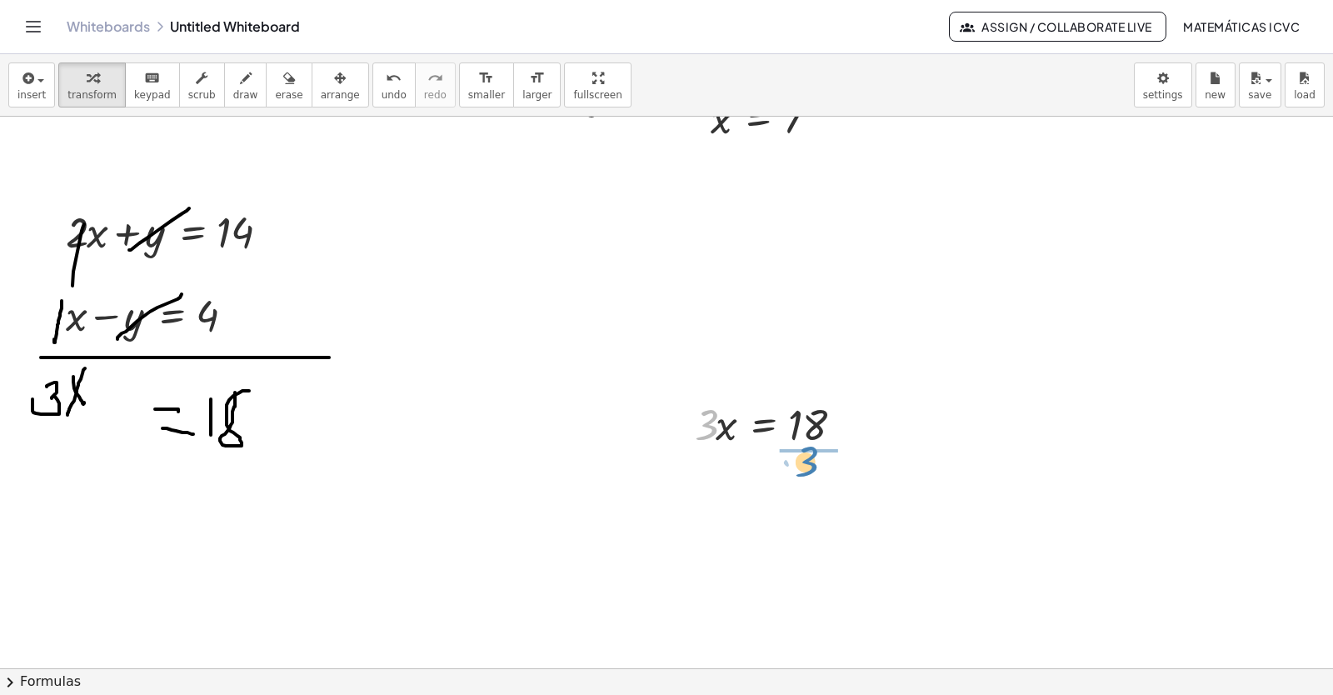
drag, startPoint x: 706, startPoint y: 437, endPoint x: 791, endPoint y: 622, distance: 204.3
click at [823, 497] on div at bounding box center [777, 493] width 183 height 83
click at [233, 97] on span "draw" at bounding box center [245, 95] width 25 height 12
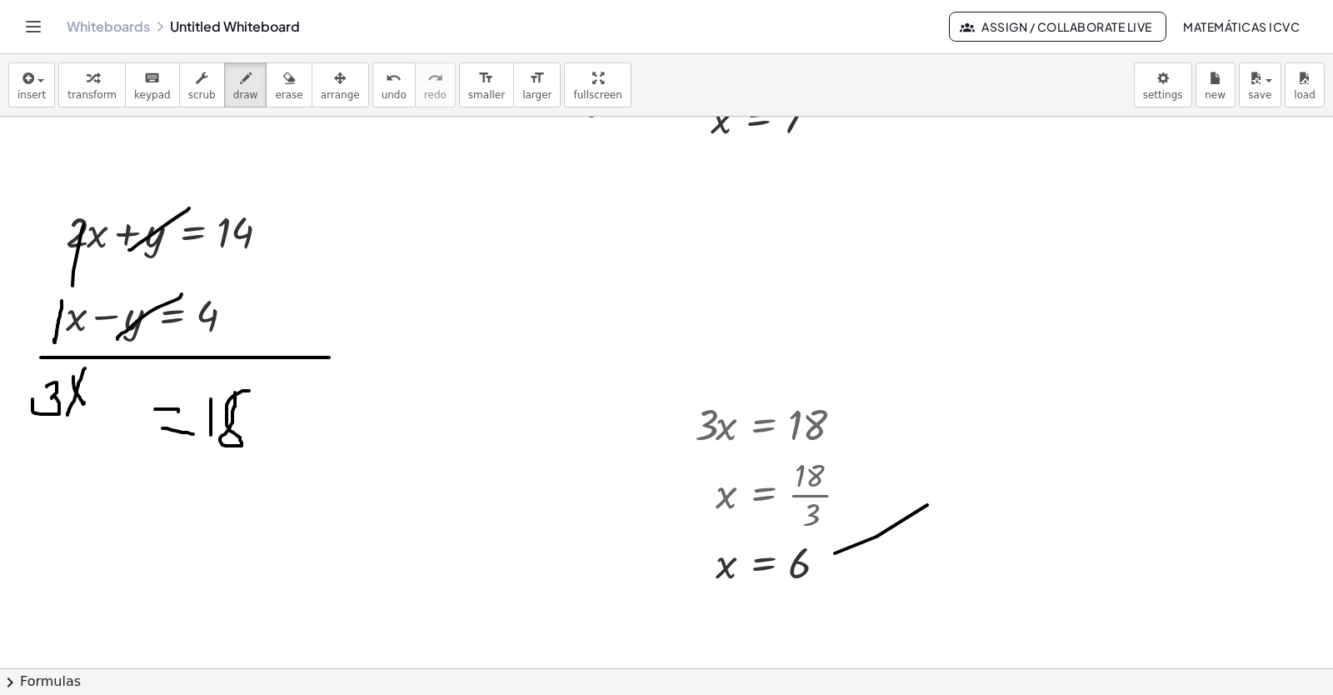
drag, startPoint x: 841, startPoint y: 529, endPoint x: 836, endPoint y: 557, distance: 28.8
click at [375, 83] on button "undo undo" at bounding box center [393, 84] width 43 height 45
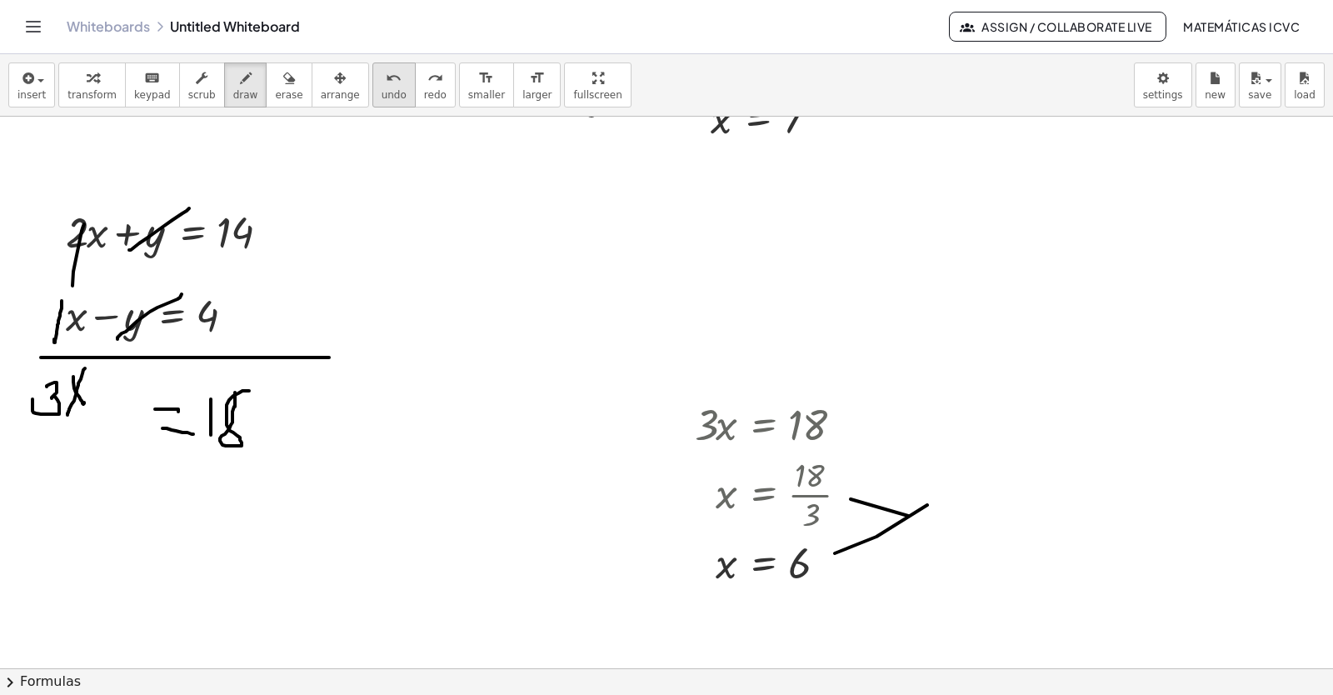
click at [382, 93] on span "undo" at bounding box center [394, 95] width 25 height 12
drag, startPoint x: 841, startPoint y: 482, endPoint x: 994, endPoint y: 457, distance: 154.6
click at [83, 95] on span "transform" at bounding box center [91, 95] width 49 height 12
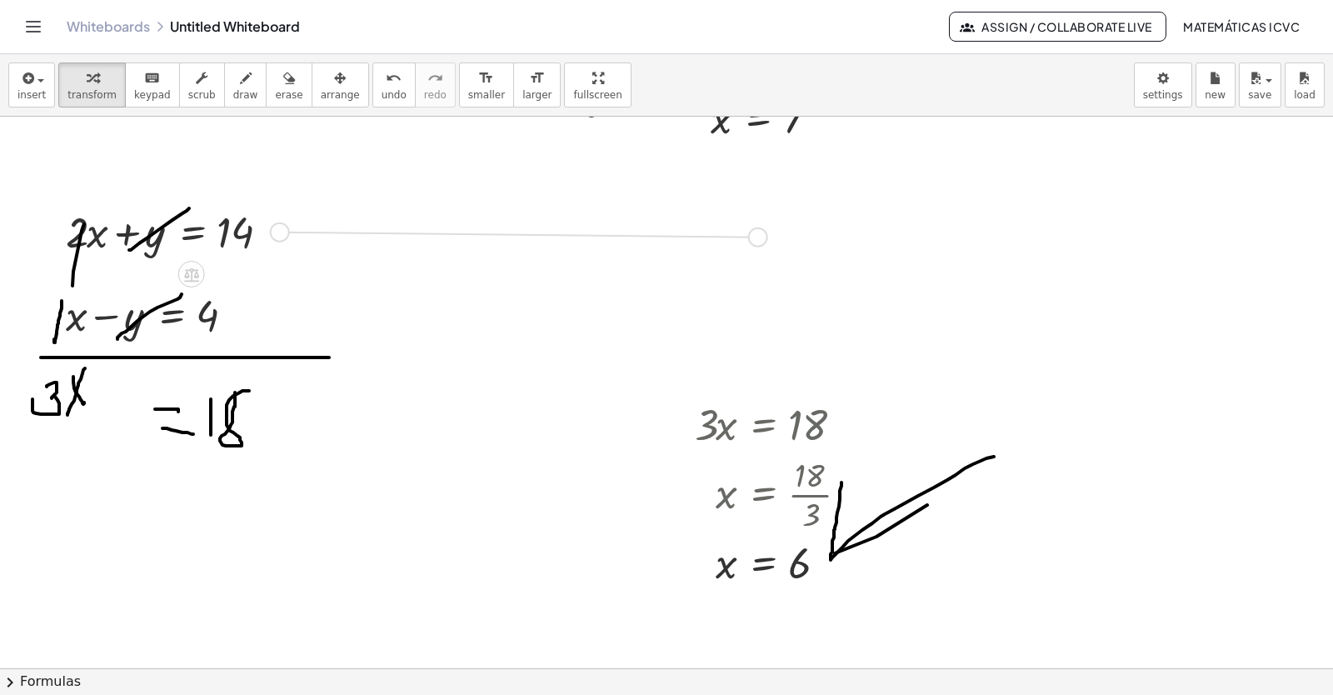
drag, startPoint x: 278, startPoint y: 233, endPoint x: 764, endPoint y: 241, distance: 485.8
drag, startPoint x: 722, startPoint y: 568, endPoint x: 562, endPoint y: 239, distance: 366.3
click at [545, 287] on div at bounding box center [635, 285] width 252 height 57
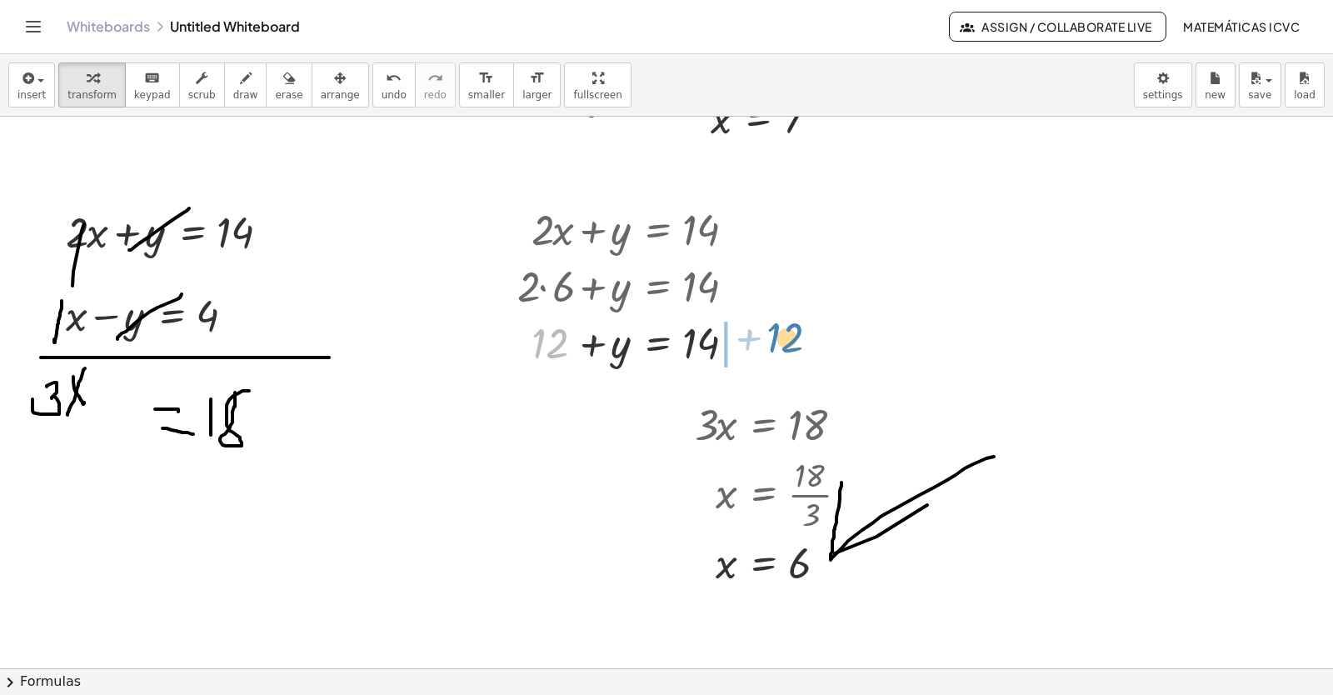
drag, startPoint x: 548, startPoint y: 350, endPoint x: 782, endPoint y: 348, distance: 234.1
click at [334, 85] on icon "button" at bounding box center [340, 78] width 12 height 20
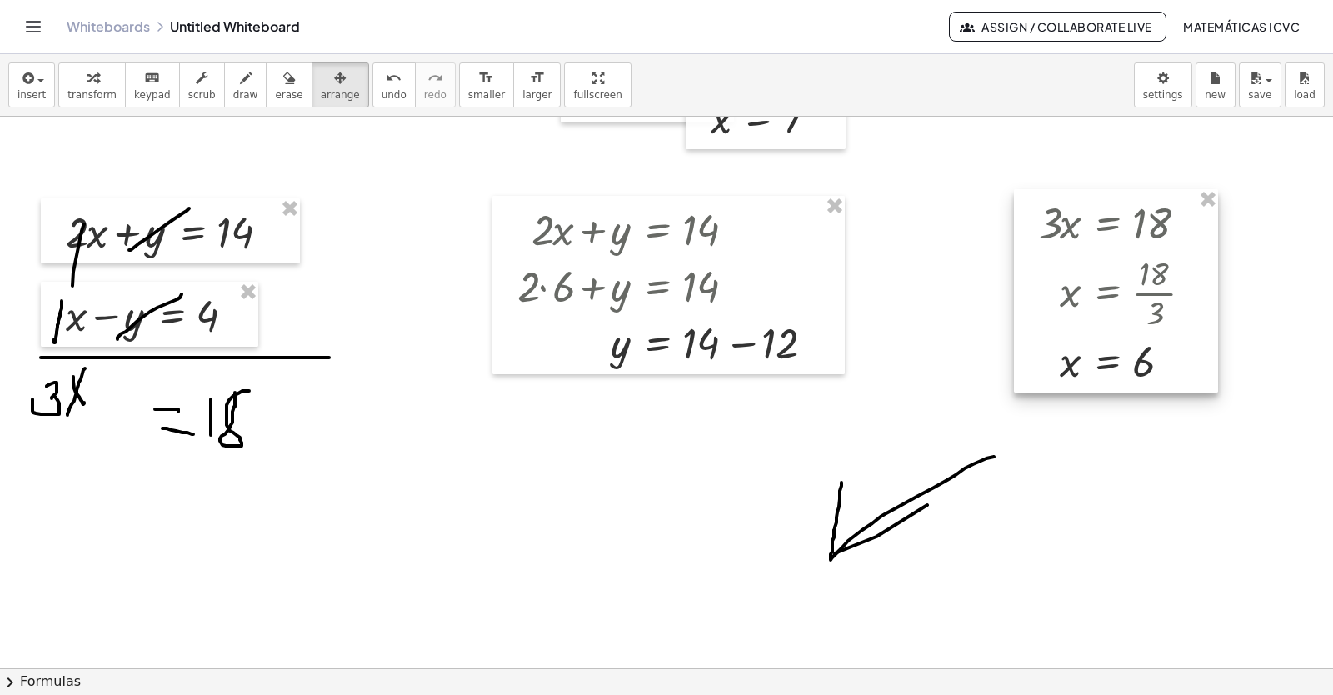
drag, startPoint x: 309, startPoint y: 85, endPoint x: 1116, endPoint y: 308, distance: 836.8
click at [1116, 308] on div at bounding box center [1116, 290] width 204 height 203
click at [83, 98] on span "transform" at bounding box center [91, 95] width 49 height 12
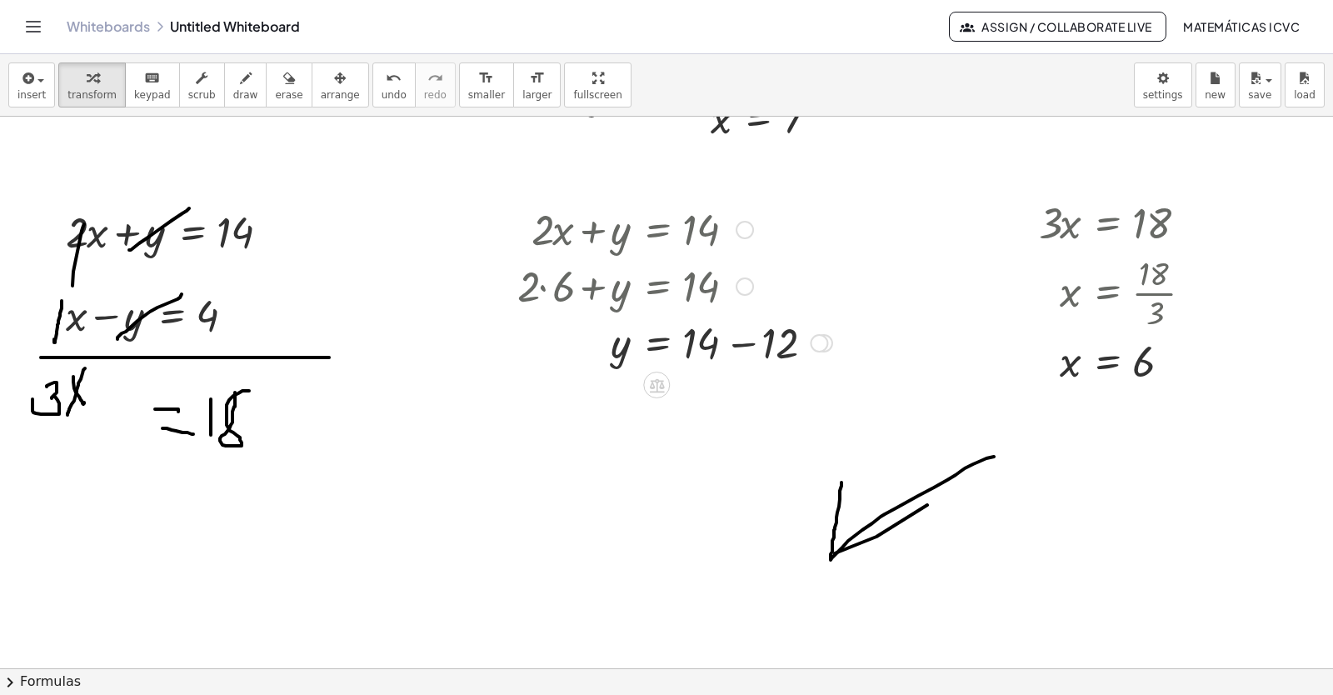
click at [745, 344] on div at bounding box center [675, 341] width 332 height 57
click at [275, 96] on span "erase" at bounding box center [288, 95] width 27 height 12
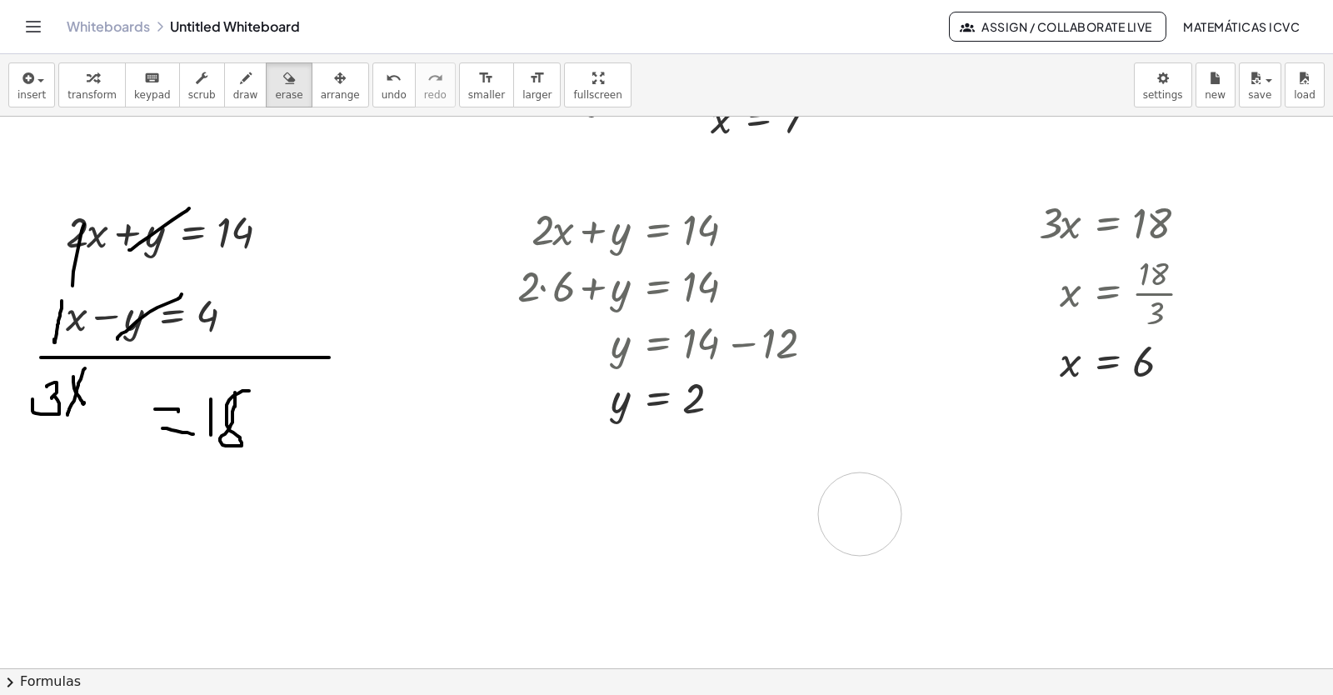
drag, startPoint x: 966, startPoint y: 442, endPoint x: 257, endPoint y: 393, distance: 710.7
click at [67, 86] on div "button" at bounding box center [91, 77] width 49 height 20
click at [224, 102] on button "draw" at bounding box center [245, 84] width 43 height 45
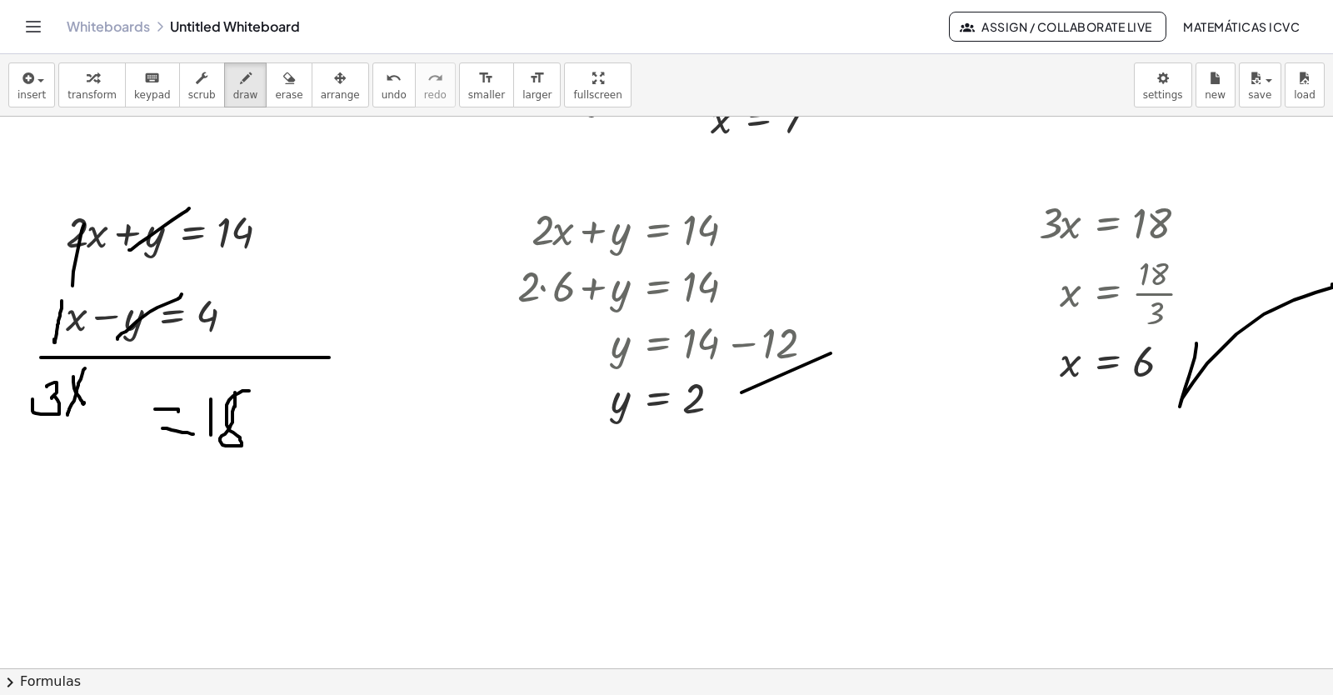
drag, startPoint x: 1196, startPoint y: 343, endPoint x: 1332, endPoint y: 284, distance: 148.1
click at [1332, 284] on div "+ y + · 2 · x = 10 y · 2 · x = 10 + − + y − · 5 · x = - 2 y · 5 · x = − 2 + + y…" at bounding box center [666, 393] width 1333 height 552
drag, startPoint x: 752, startPoint y: 356, endPoint x: 904, endPoint y: 337, distance: 152.7
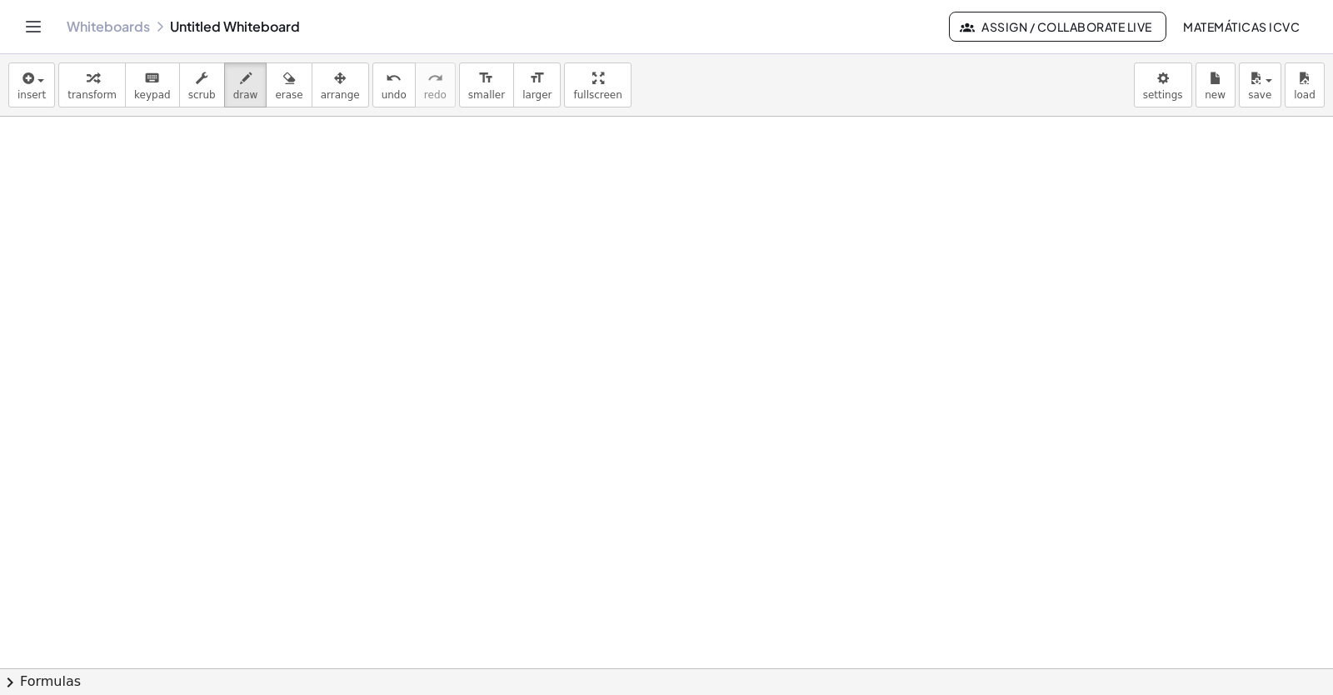
scroll to position [12633, 0]
click at [76, 86] on div "button" at bounding box center [91, 77] width 49 height 20
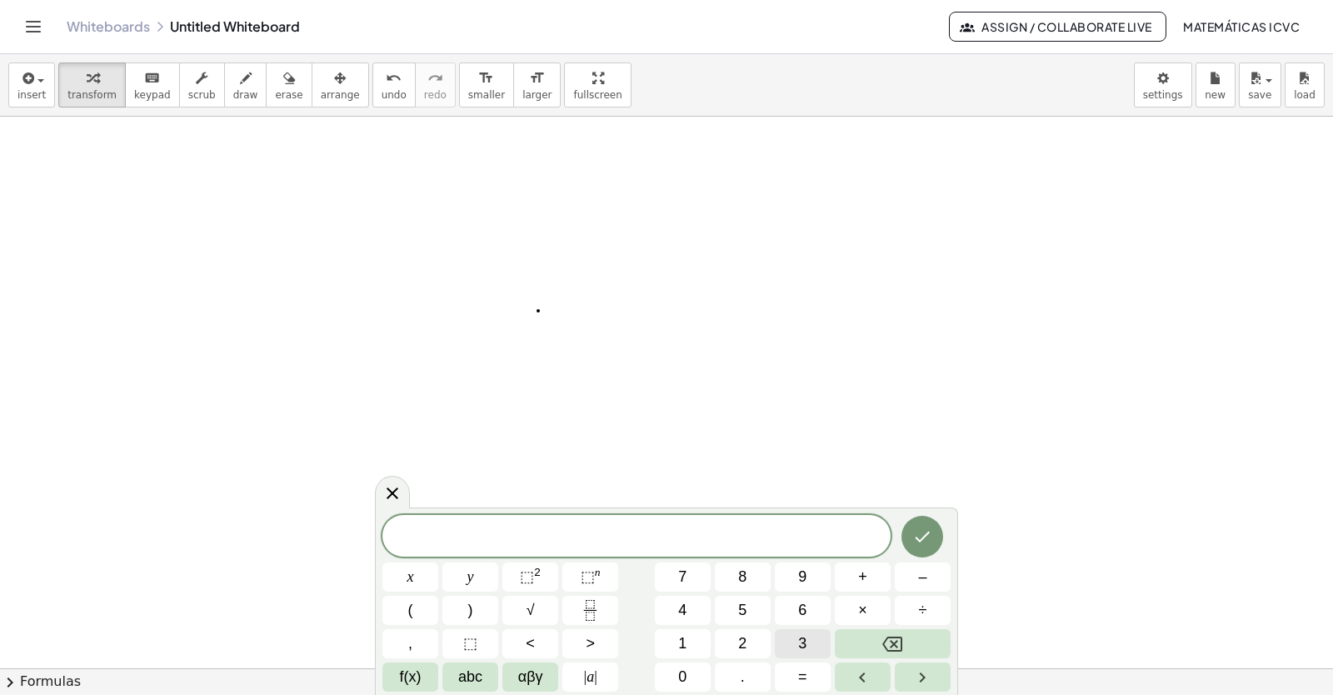
click at [806, 641] on span "3" at bounding box center [802, 643] width 8 height 22
click at [428, 572] on button "x" at bounding box center [410, 576] width 56 height 29
click at [871, 573] on button "+" at bounding box center [863, 576] width 56 height 29
click at [719, 599] on button "5" at bounding box center [743, 610] width 56 height 29
click at [488, 581] on button "y" at bounding box center [470, 576] width 56 height 29
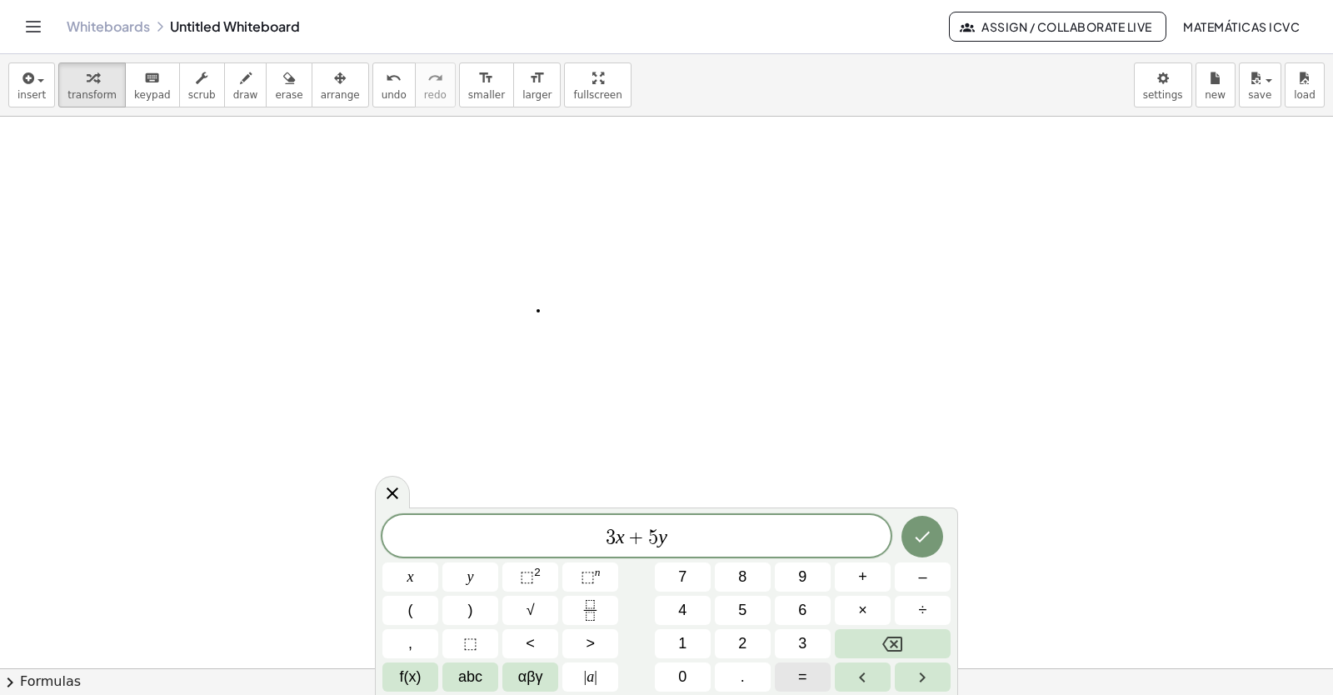
click at [821, 677] on button "=" at bounding box center [803, 676] width 56 height 29
click at [750, 642] on button "2" at bounding box center [743, 643] width 56 height 29
click at [802, 611] on span "6" at bounding box center [802, 610] width 8 height 22
click at [927, 532] on icon "Done" at bounding box center [922, 537] width 20 height 20
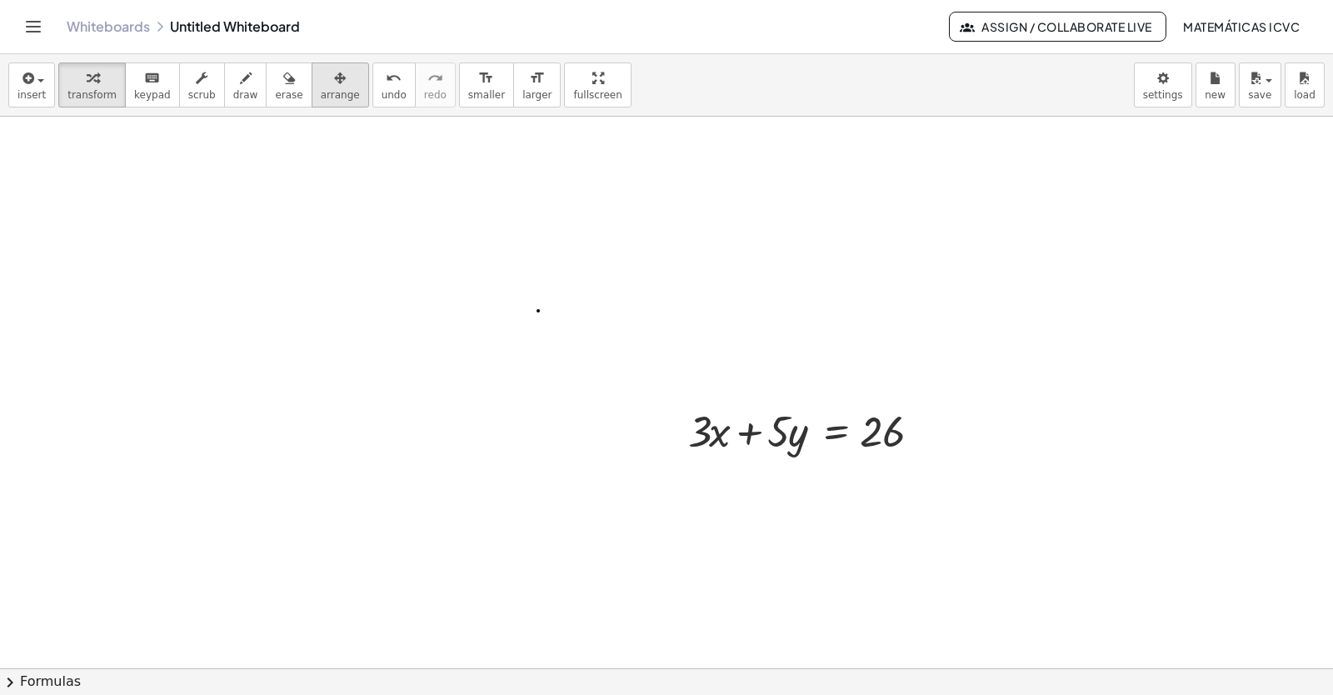
click at [321, 99] on span "arrange" at bounding box center [340, 95] width 39 height 12
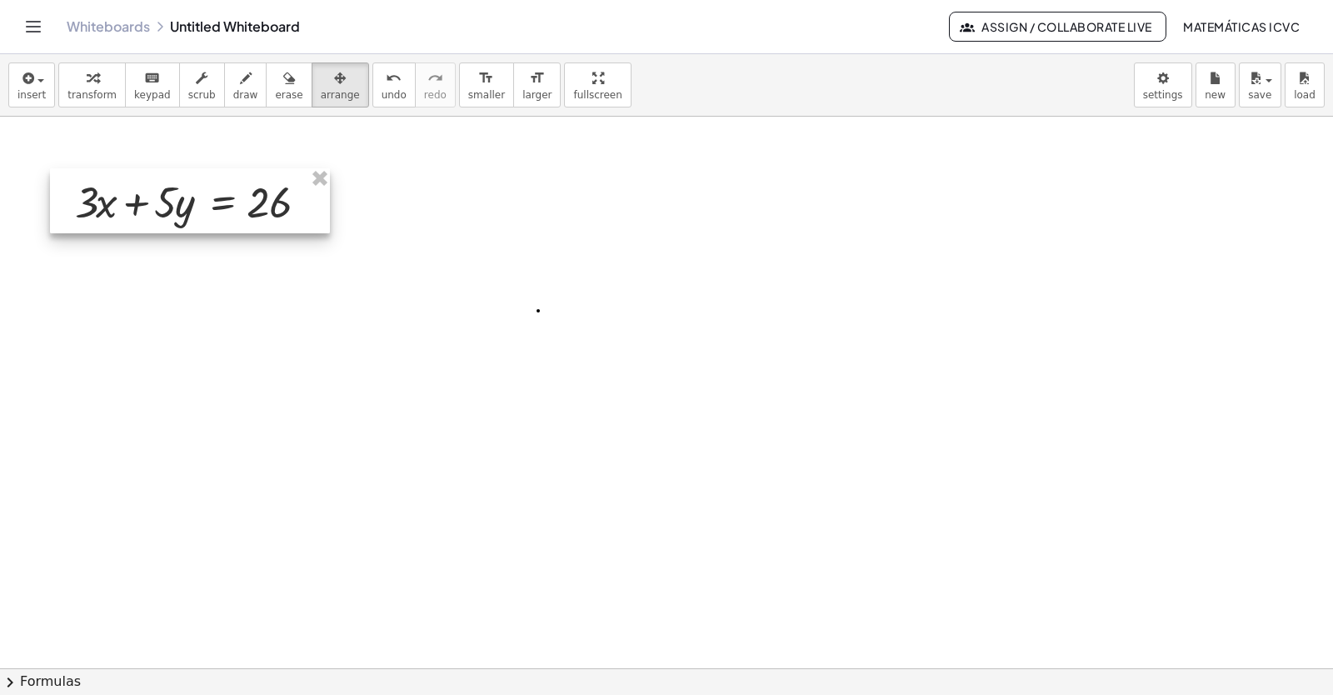
drag, startPoint x: 800, startPoint y: 431, endPoint x: 186, endPoint y: 202, distance: 655.4
click at [186, 202] on div at bounding box center [190, 200] width 280 height 65
click at [93, 75] on div "button" at bounding box center [91, 77] width 49 height 20
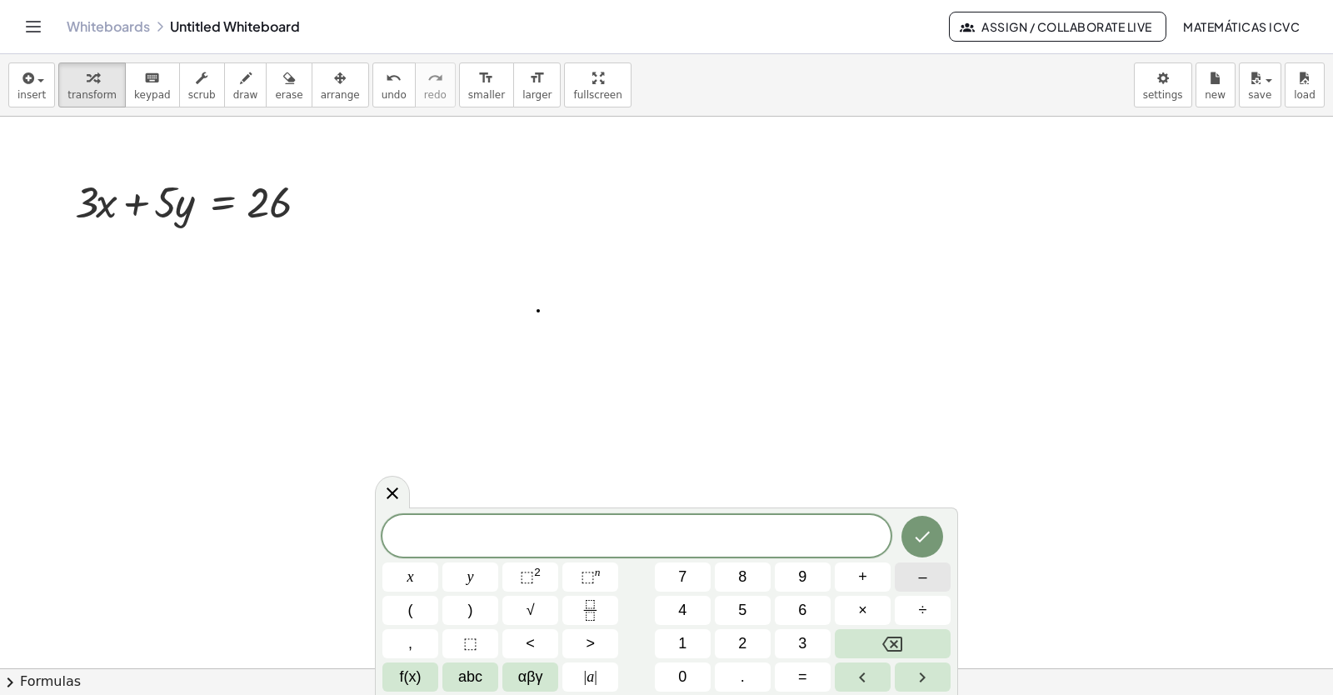
click at [944, 581] on button "–" at bounding box center [923, 576] width 56 height 29
click at [816, 637] on button "3" at bounding box center [803, 643] width 56 height 29
click at [410, 571] on span "x" at bounding box center [410, 577] width 7 height 22
click at [856, 577] on button "+" at bounding box center [863, 576] width 56 height 29
click at [761, 646] on button "2" at bounding box center [743, 643] width 56 height 29
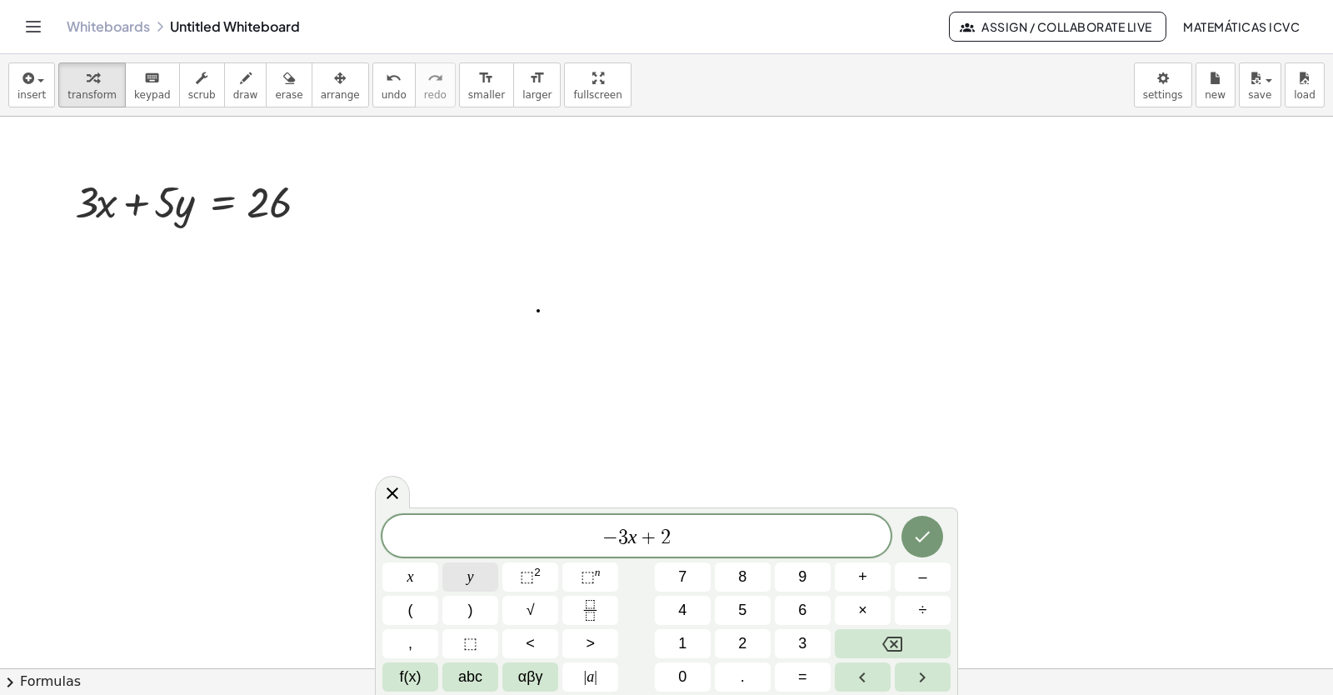
click at [465, 579] on button "y" at bounding box center [470, 576] width 56 height 29
click at [805, 676] on span "=" at bounding box center [802, 677] width 9 height 22
click at [761, 647] on button "2" at bounding box center [743, 643] width 56 height 29
click at [920, 537] on icon "Done" at bounding box center [922, 537] width 20 height 20
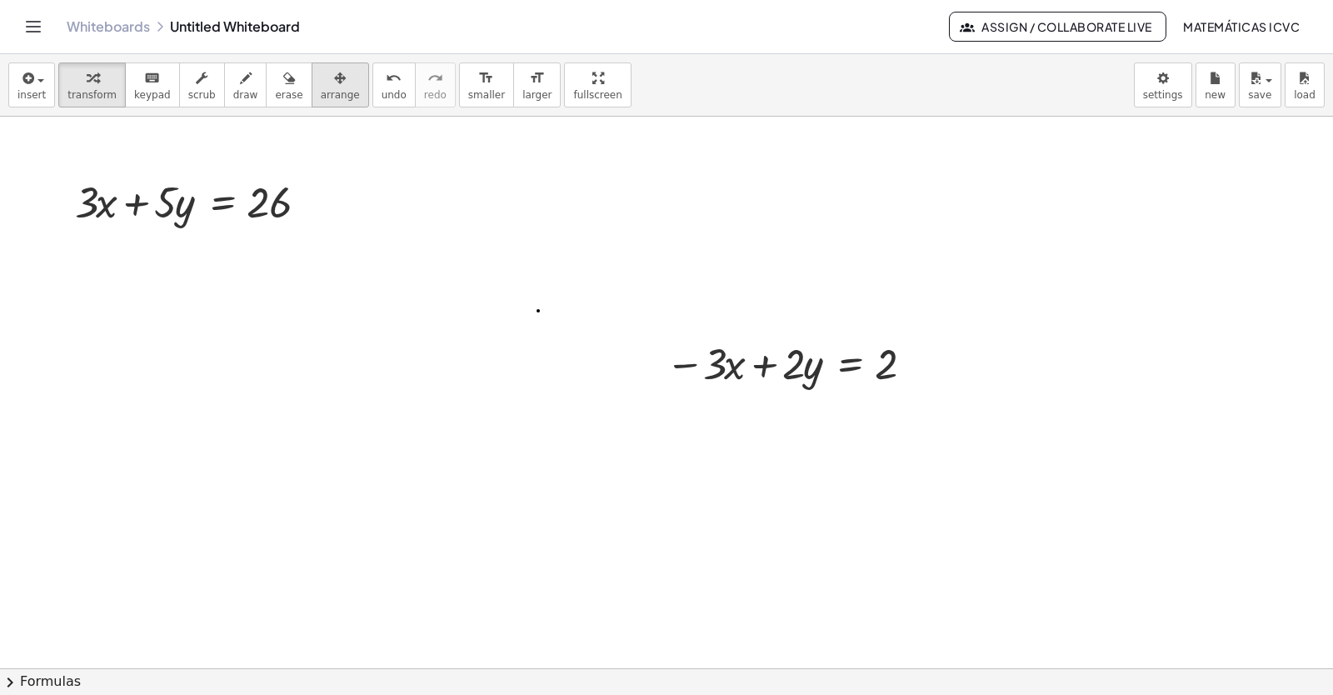
click at [321, 89] on span "arrange" at bounding box center [340, 95] width 39 height 12
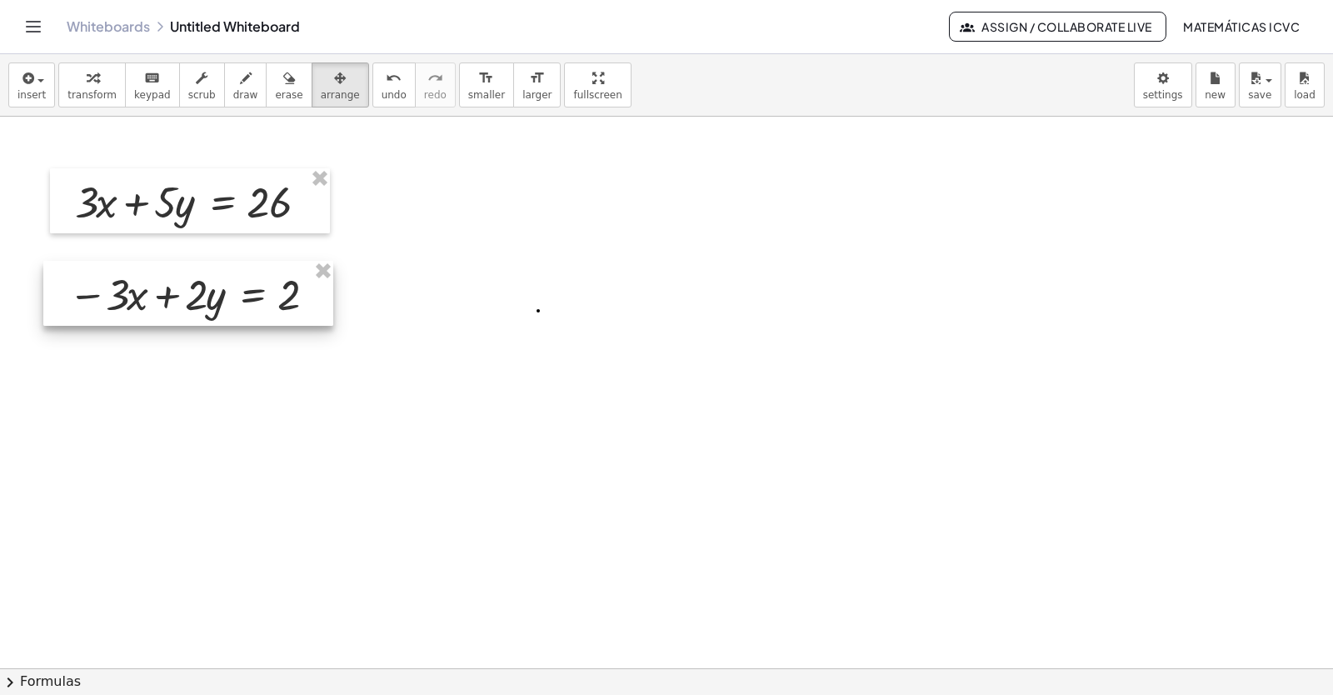
drag, startPoint x: 321, startPoint y: 88, endPoint x: 184, endPoint y: 302, distance: 254.0
click at [184, 302] on div at bounding box center [188, 293] width 290 height 65
click at [87, 87] on icon "button" at bounding box center [93, 78] width 12 height 20
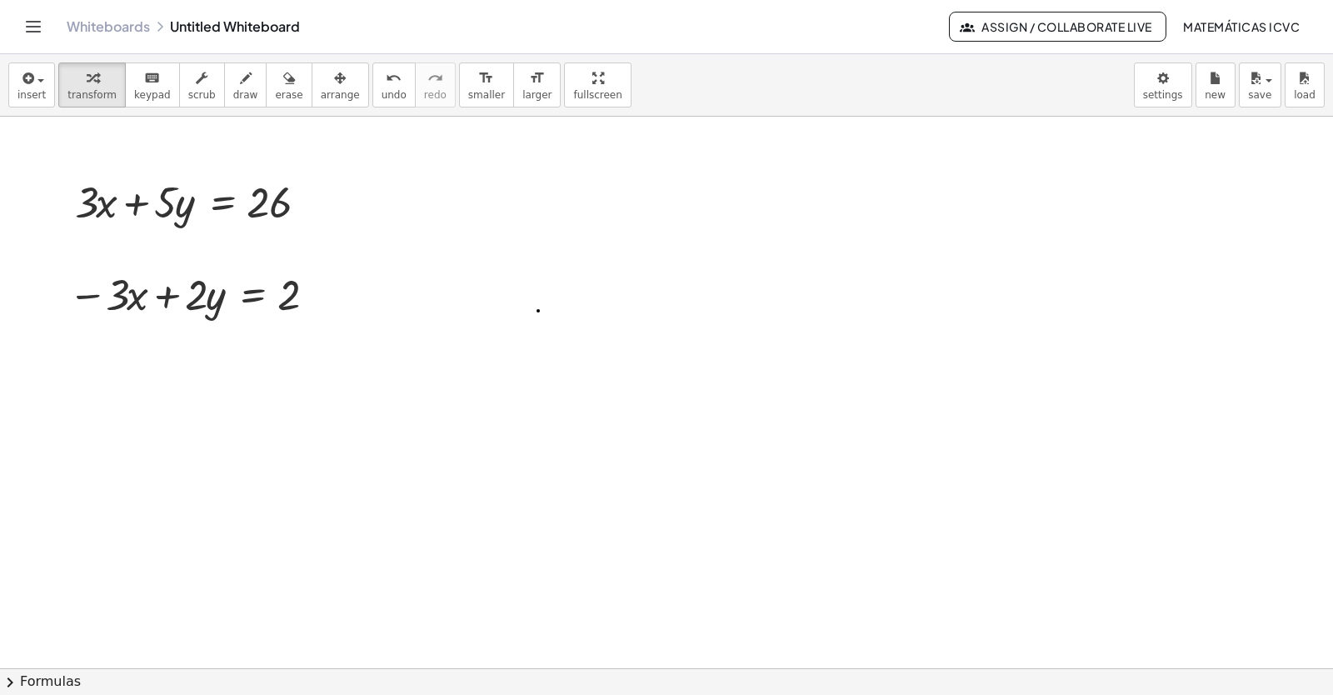
click at [233, 95] on span "draw" at bounding box center [245, 95] width 25 height 12
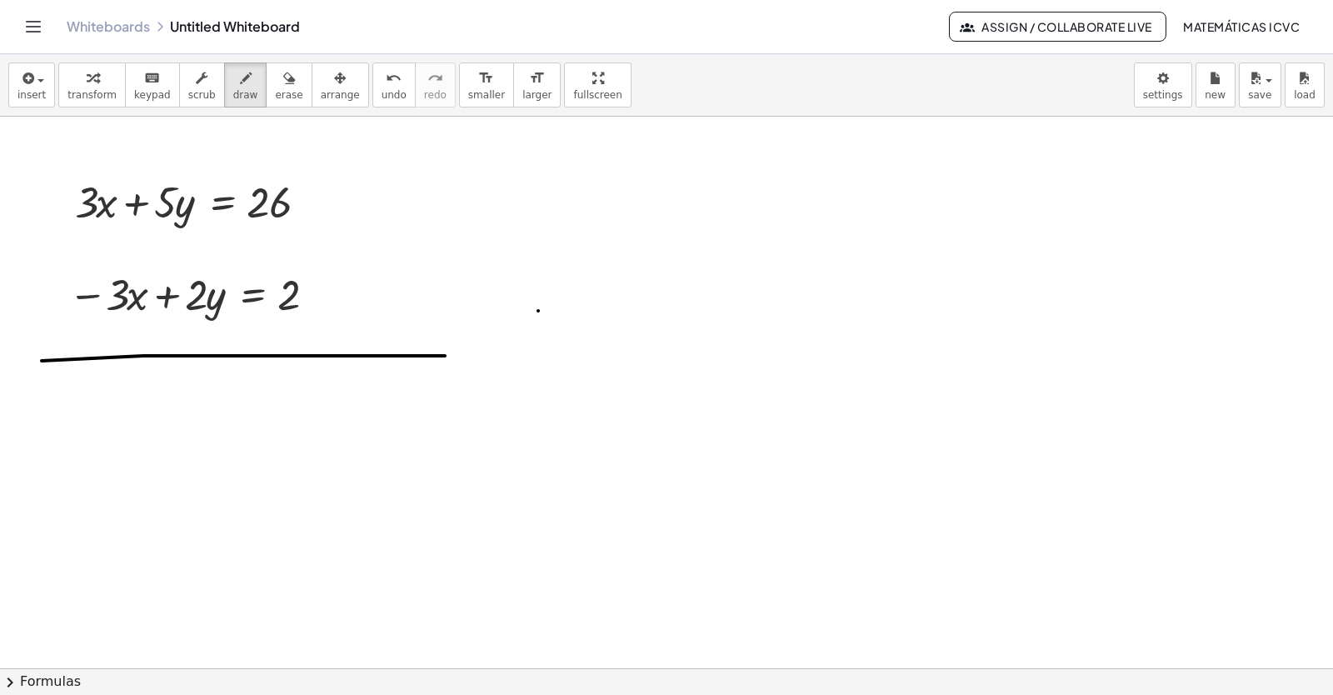
drag, startPoint x: 401, startPoint y: 356, endPoint x: 445, endPoint y: 356, distance: 44.2
click at [233, 96] on span "draw" at bounding box center [245, 95] width 25 height 12
drag, startPoint x: 61, startPoint y: 235, endPoint x: 77, endPoint y: 298, distance: 65.5
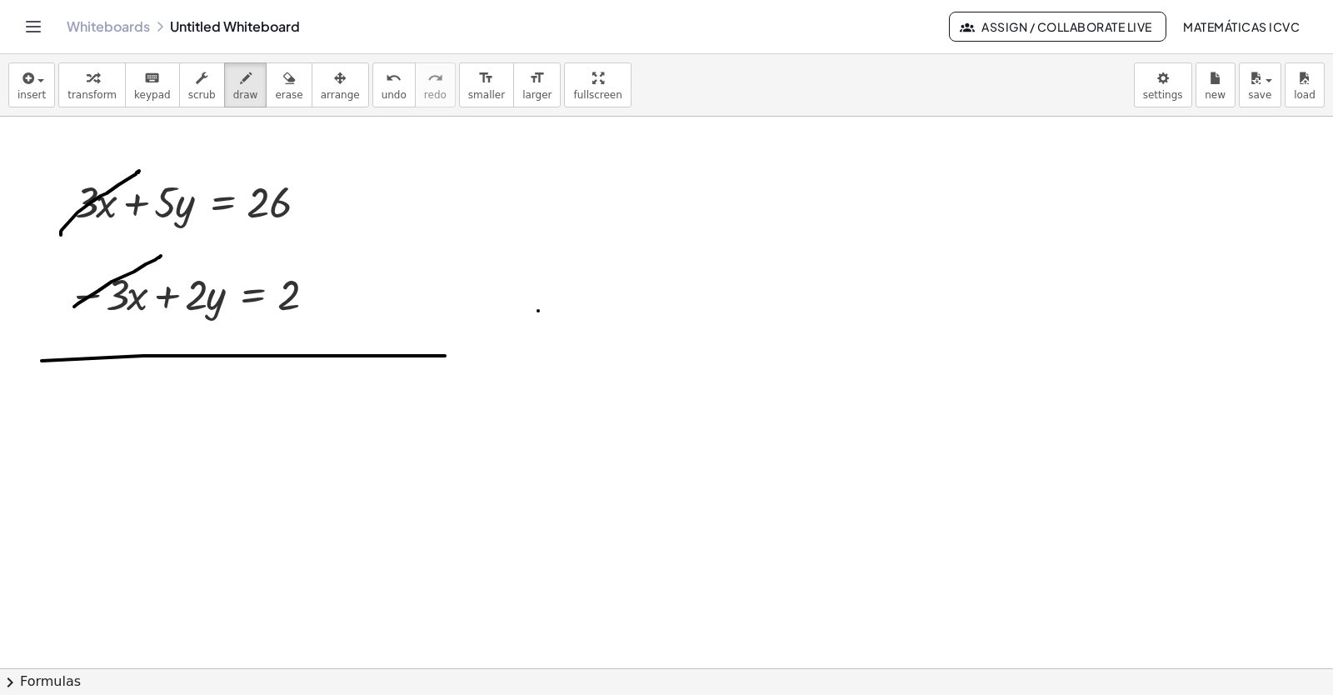
drag, startPoint x: 74, startPoint y: 307, endPoint x: 161, endPoint y: 256, distance: 100.4
drag, startPoint x: 128, startPoint y: 379, endPoint x: 156, endPoint y: 425, distance: 53.4
drag, startPoint x: 132, startPoint y: 402, endPoint x: 184, endPoint y: 411, distance: 53.3
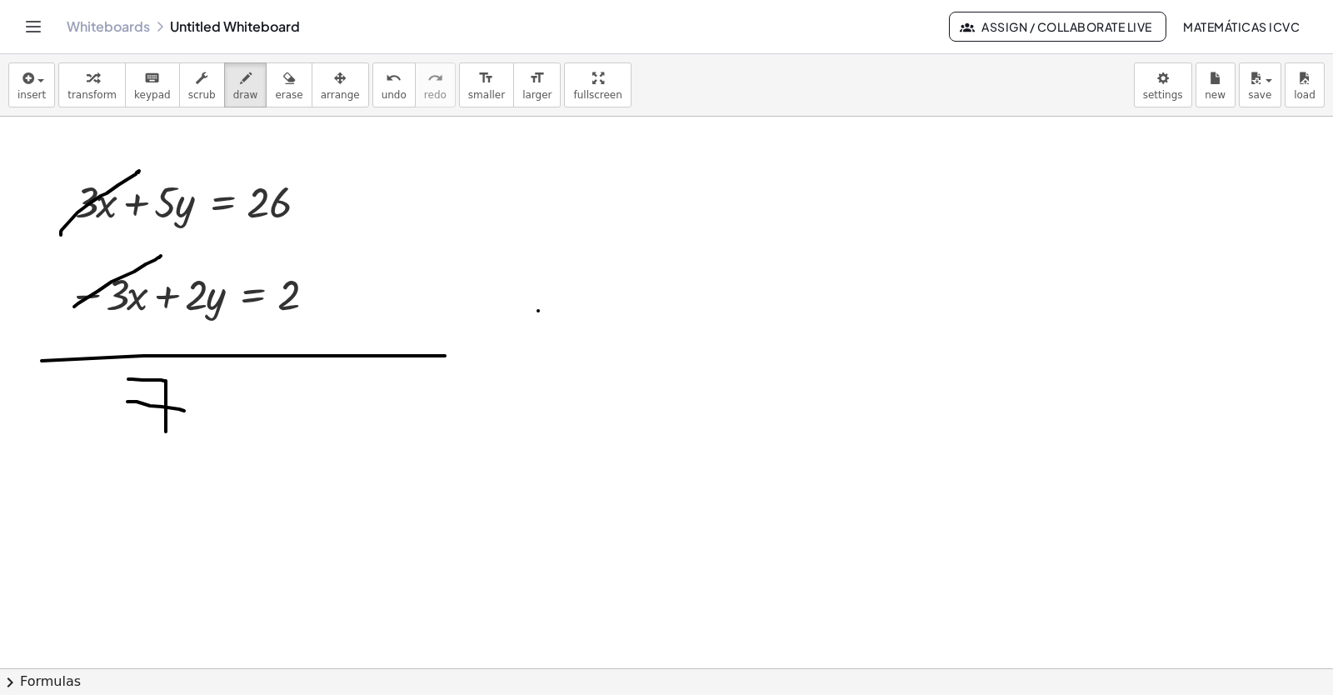
drag, startPoint x: 188, startPoint y: 357, endPoint x: 220, endPoint y: 401, distance: 53.7
drag, startPoint x: 227, startPoint y: 373, endPoint x: 301, endPoint y: 376, distance: 74.2
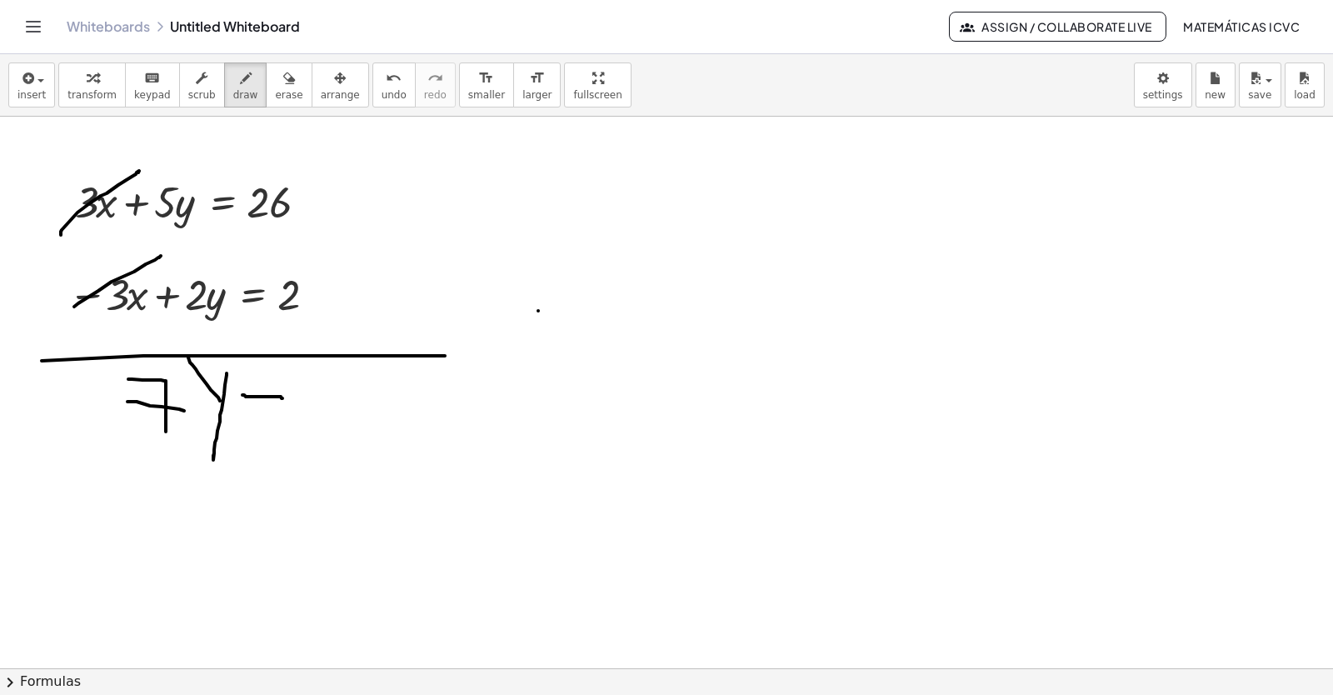
drag, startPoint x: 243, startPoint y: 395, endPoint x: 282, endPoint y: 398, distance: 39.3
drag, startPoint x: 238, startPoint y: 422, endPoint x: 291, endPoint y: 422, distance: 52.5
drag, startPoint x: 312, startPoint y: 383, endPoint x: 380, endPoint y: 422, distance: 77.6
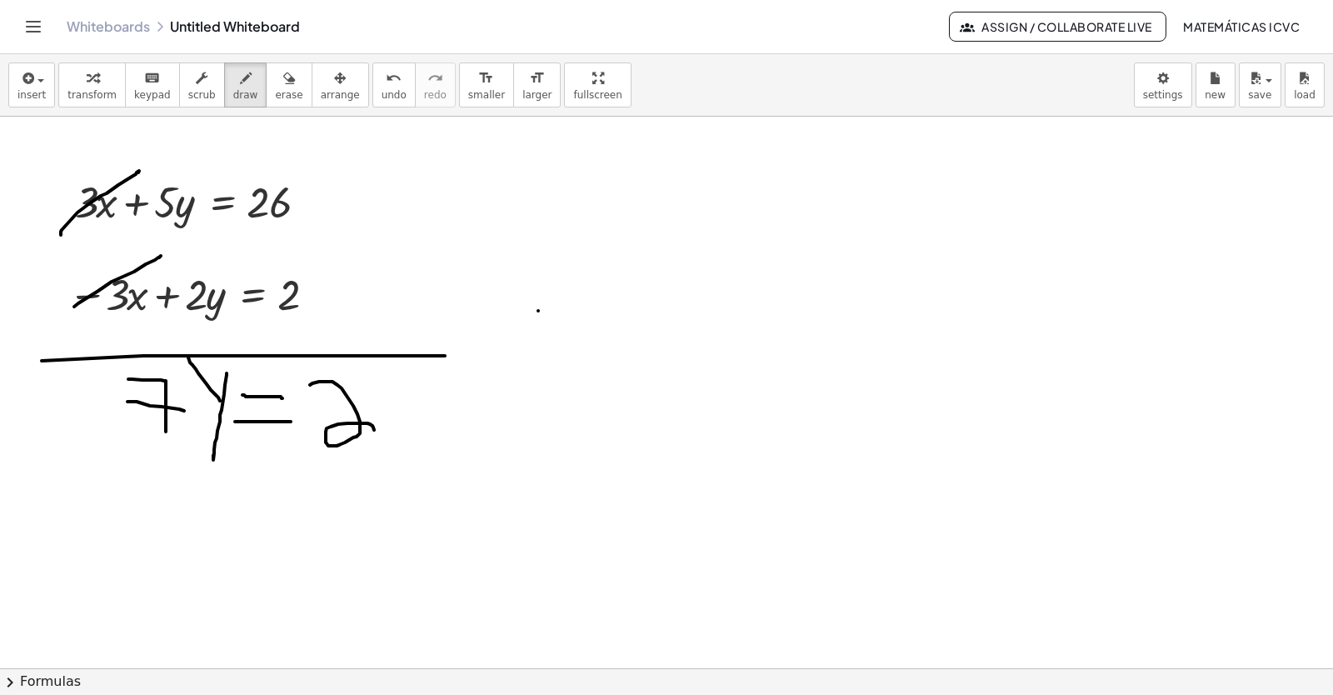
drag, startPoint x: 390, startPoint y: 377, endPoint x: 398, endPoint y: 414, distance: 38.4
drag, startPoint x: 394, startPoint y: 415, endPoint x: 369, endPoint y: 447, distance: 41.0
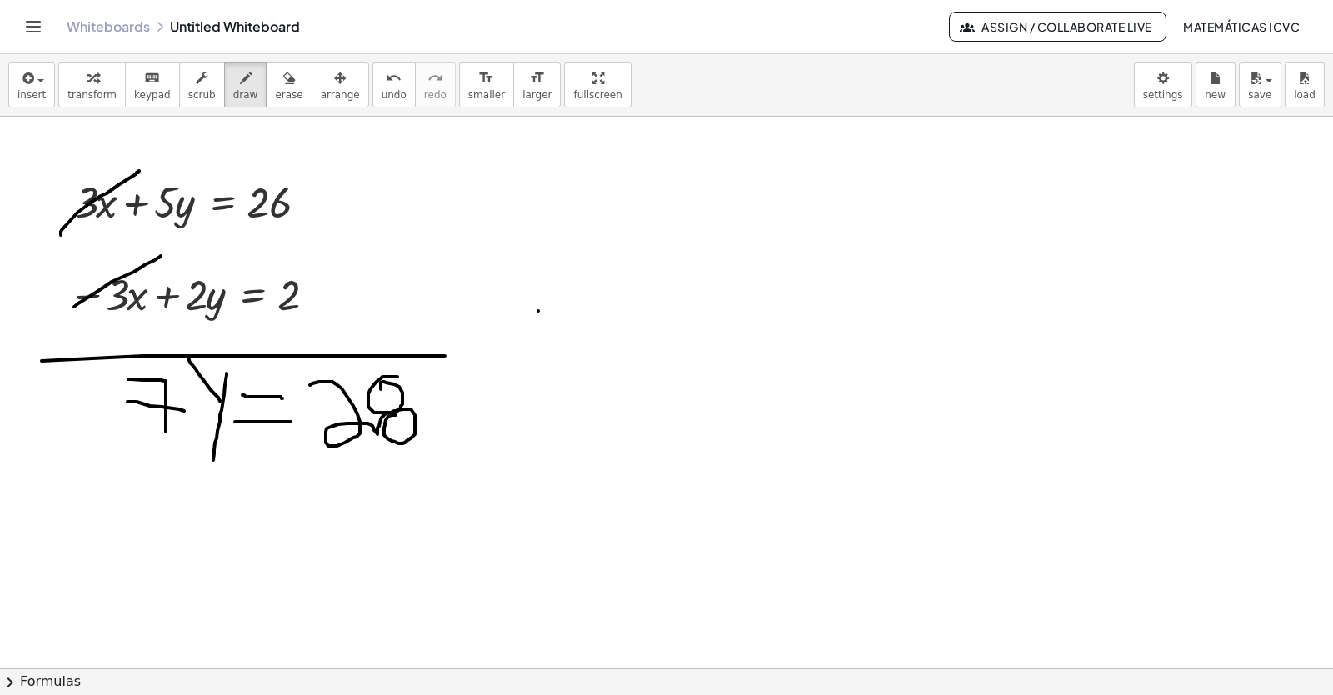
click at [88, 93] on span "transform" at bounding box center [91, 95] width 49 height 12
click at [91, 92] on span "transform" at bounding box center [91, 95] width 49 height 12
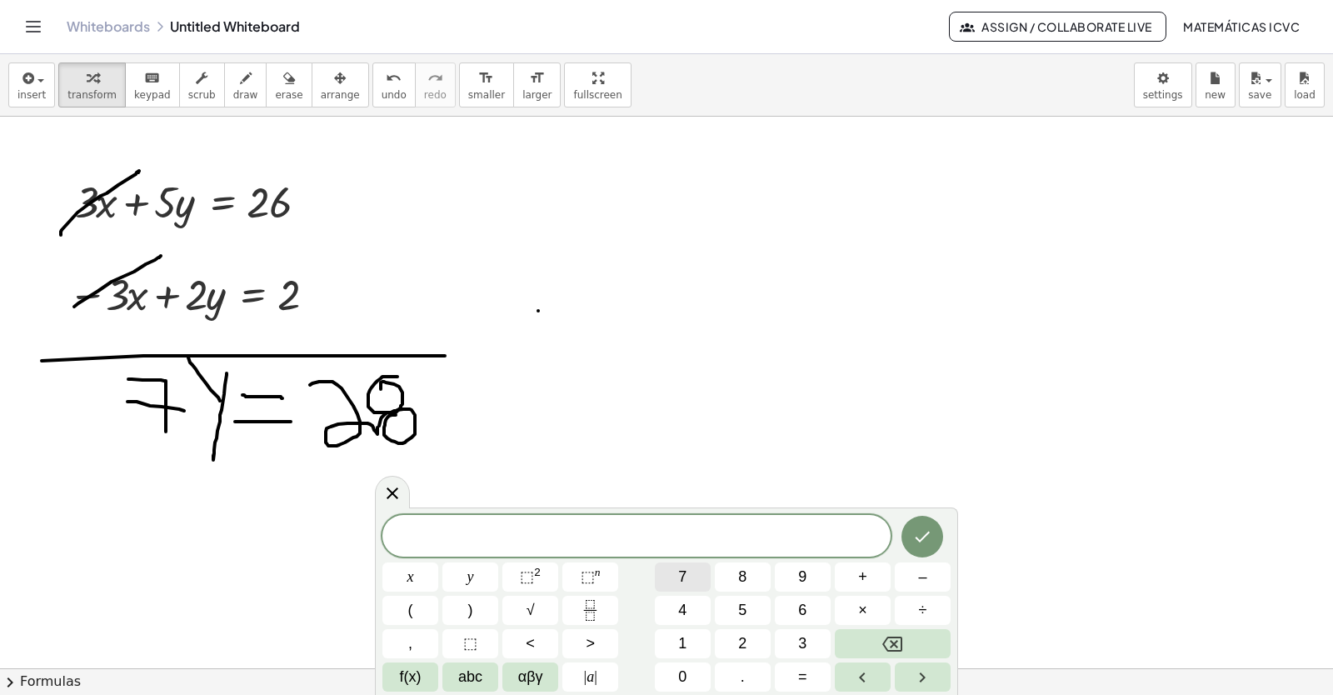
click at [690, 583] on button "7" at bounding box center [683, 576] width 56 height 29
click at [470, 581] on span "y" at bounding box center [470, 577] width 7 height 22
click at [799, 675] on span "=" at bounding box center [802, 677] width 9 height 22
click at [747, 638] on button "2" at bounding box center [743, 643] width 56 height 29
click at [735, 574] on button "8" at bounding box center [743, 576] width 56 height 29
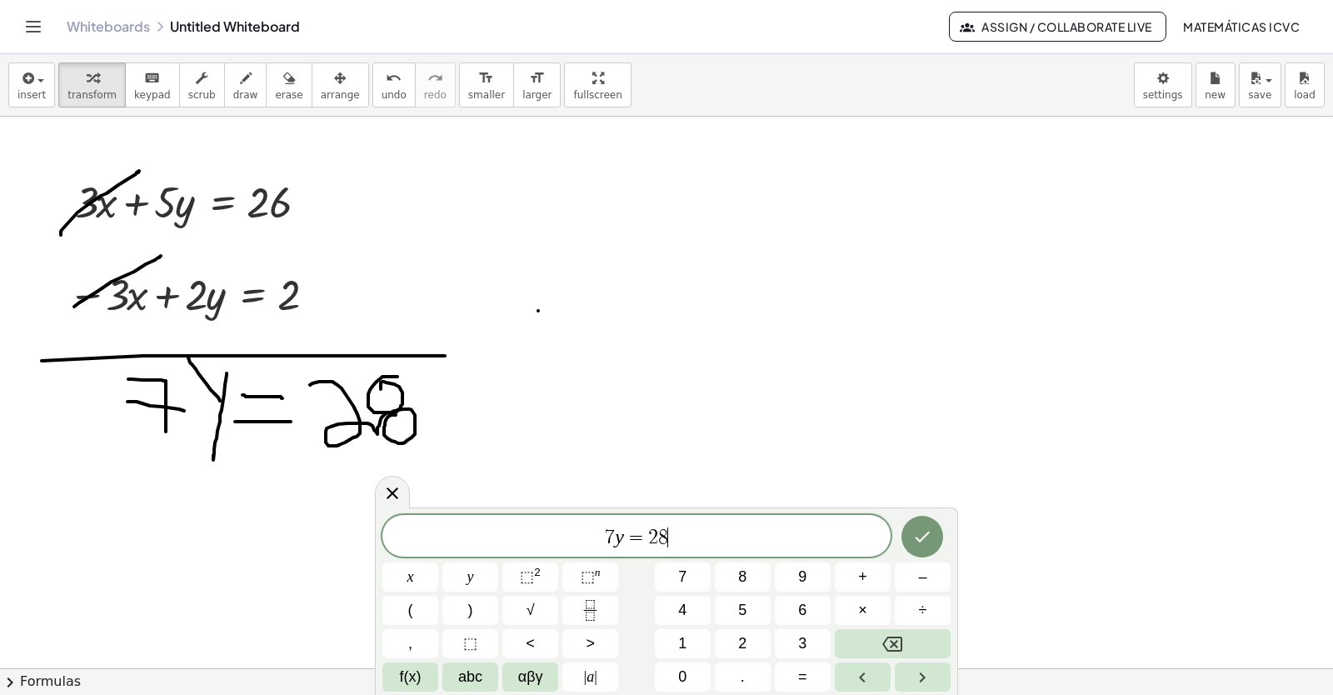
click at [438, 562] on div at bounding box center [410, 576] width 56 height 29
click at [923, 541] on icon "Done" at bounding box center [922, 537] width 20 height 20
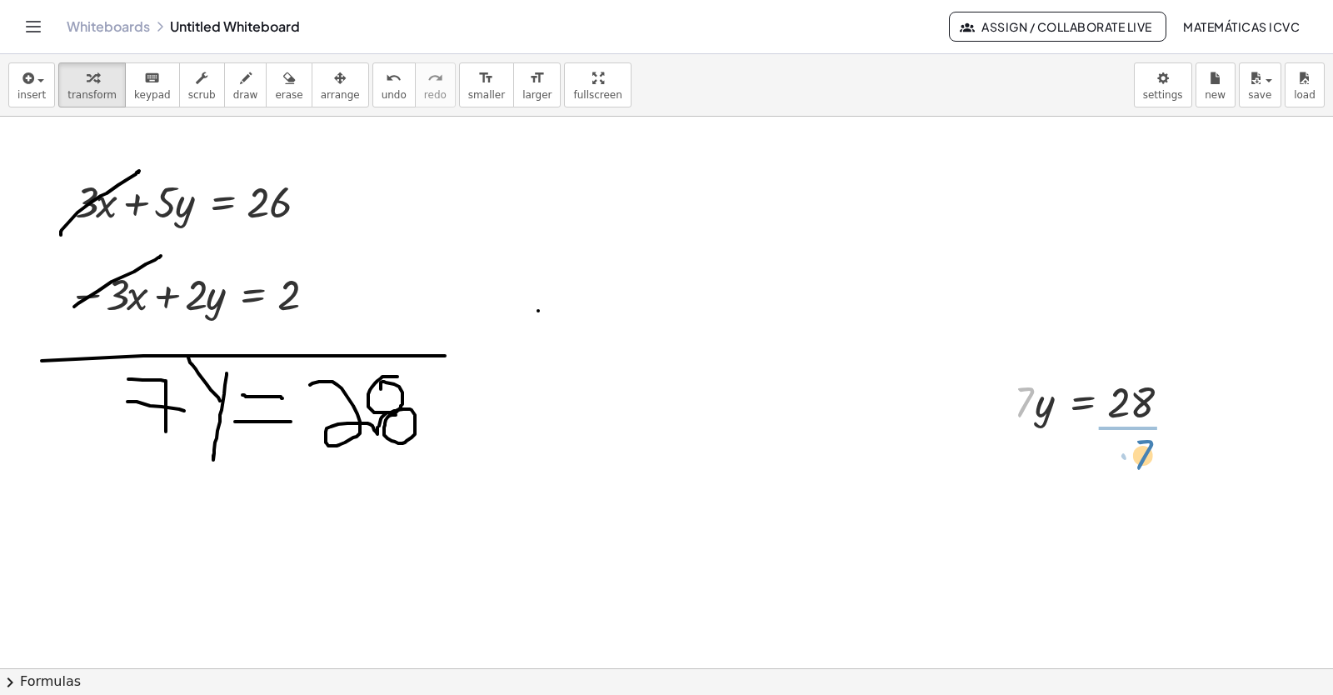
drag, startPoint x: 1022, startPoint y: 412, endPoint x: 1140, endPoint y: 465, distance: 128.7
click at [1128, 475] on div at bounding box center [1097, 470] width 183 height 83
drag, startPoint x: 312, startPoint y: 204, endPoint x: 741, endPoint y: 206, distance: 428.2
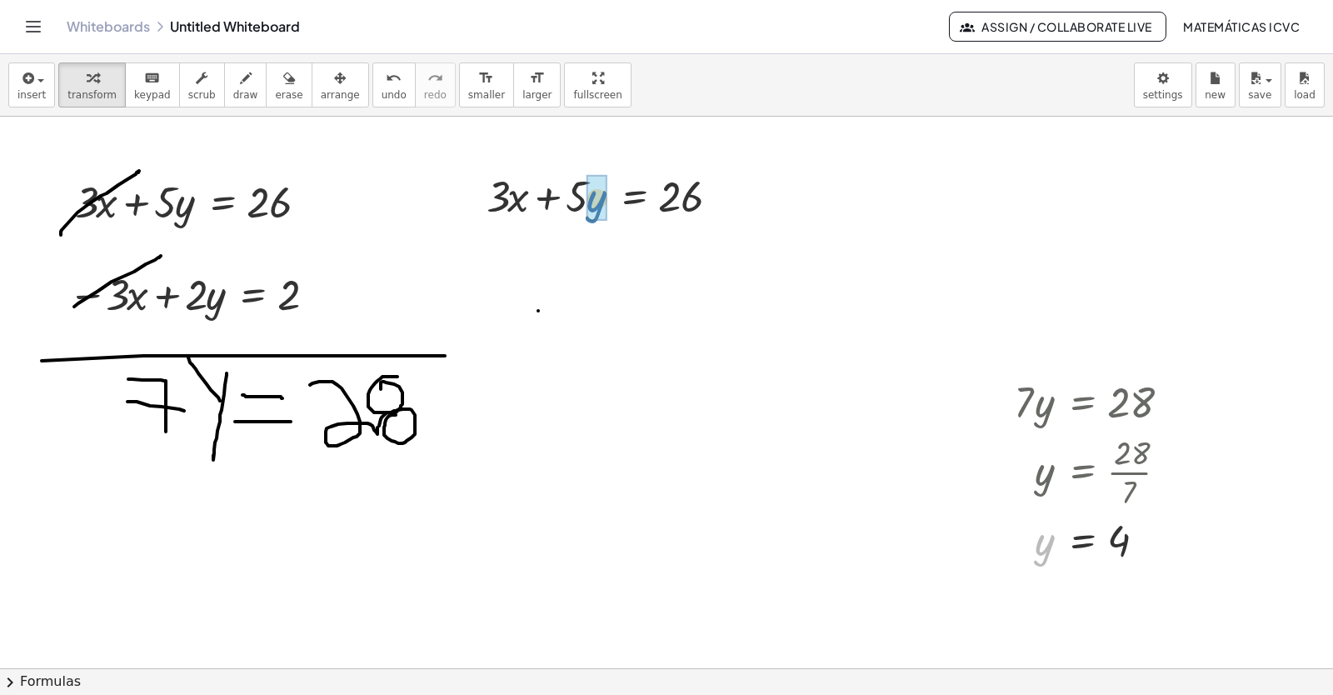
drag, startPoint x: 1046, startPoint y: 558, endPoint x: 336, endPoint y: 482, distance: 713.8
click at [577, 253] on div at bounding box center [600, 251] width 273 height 57
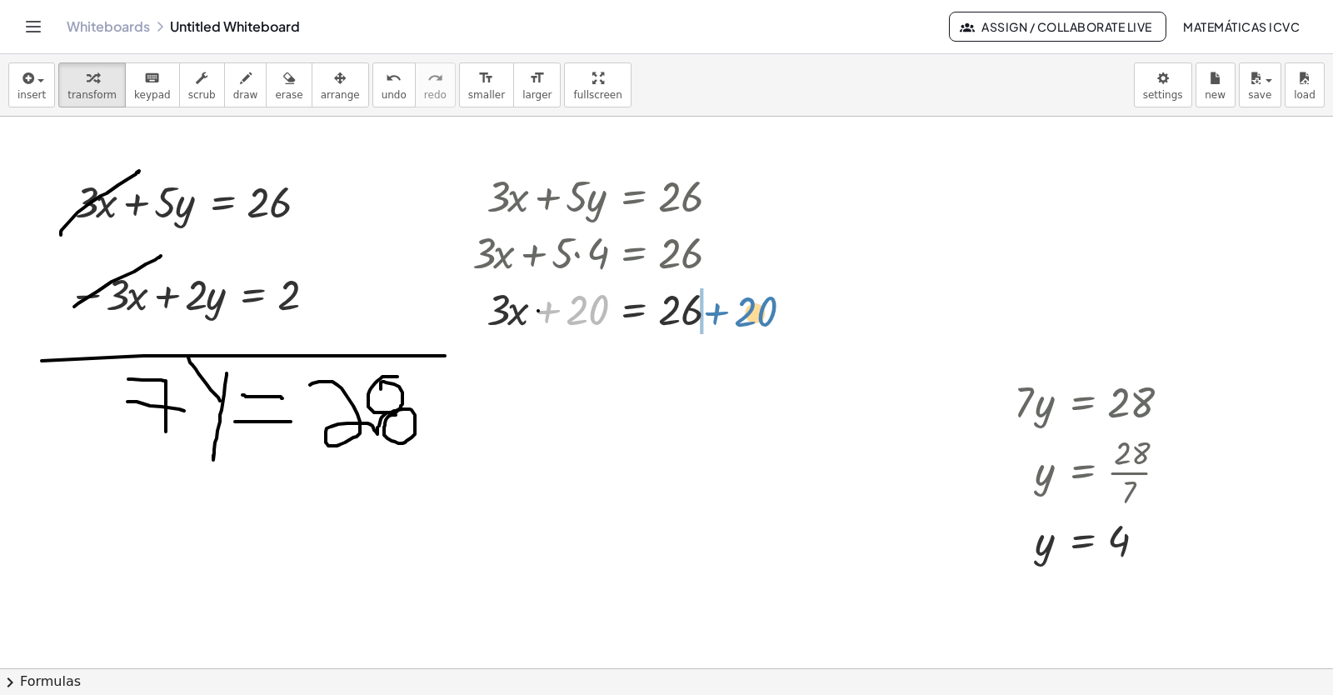
drag, startPoint x: 542, startPoint y: 308, endPoint x: 711, endPoint y: 309, distance: 168.3
click at [711, 309] on div at bounding box center [600, 308] width 273 height 57
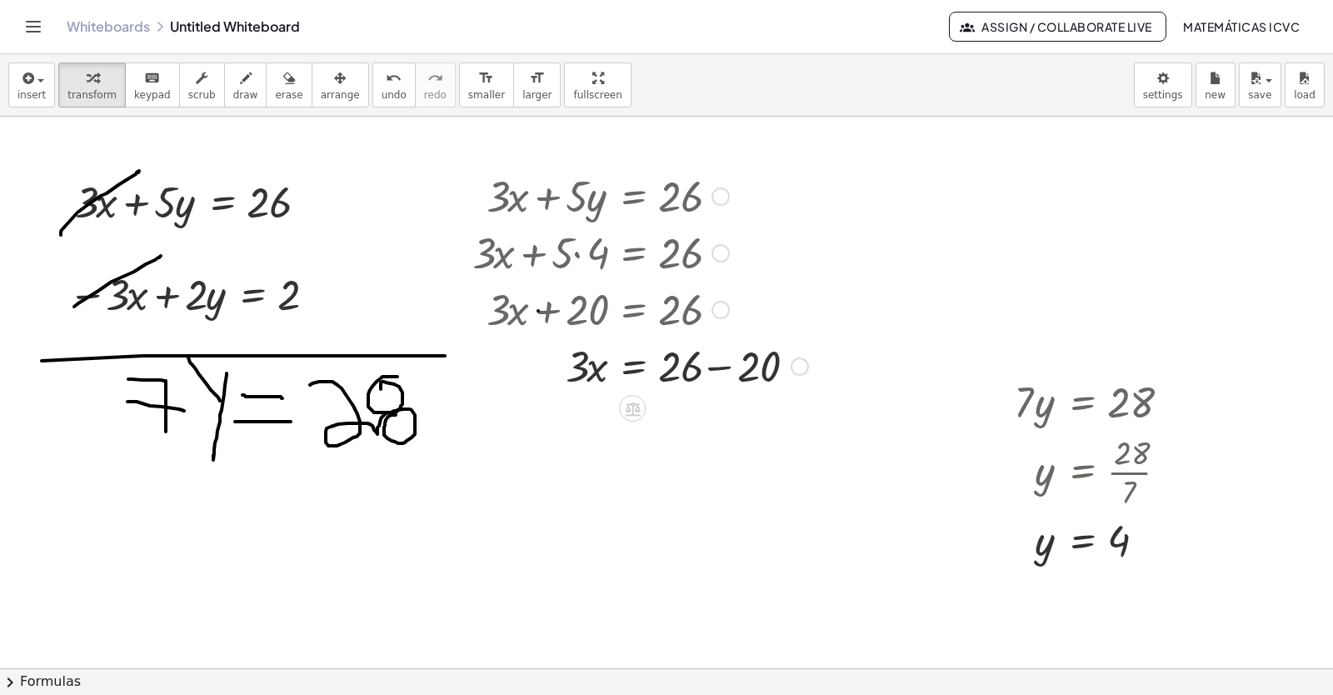
click at [720, 365] on div at bounding box center [640, 365] width 352 height 57
drag, startPoint x: 571, startPoint y: 428, endPoint x: 480, endPoint y: 589, distance: 184.7
click at [676, 491] on div at bounding box center [640, 491] width 352 height 83
